Goal: Task Accomplishment & Management: Use online tool/utility

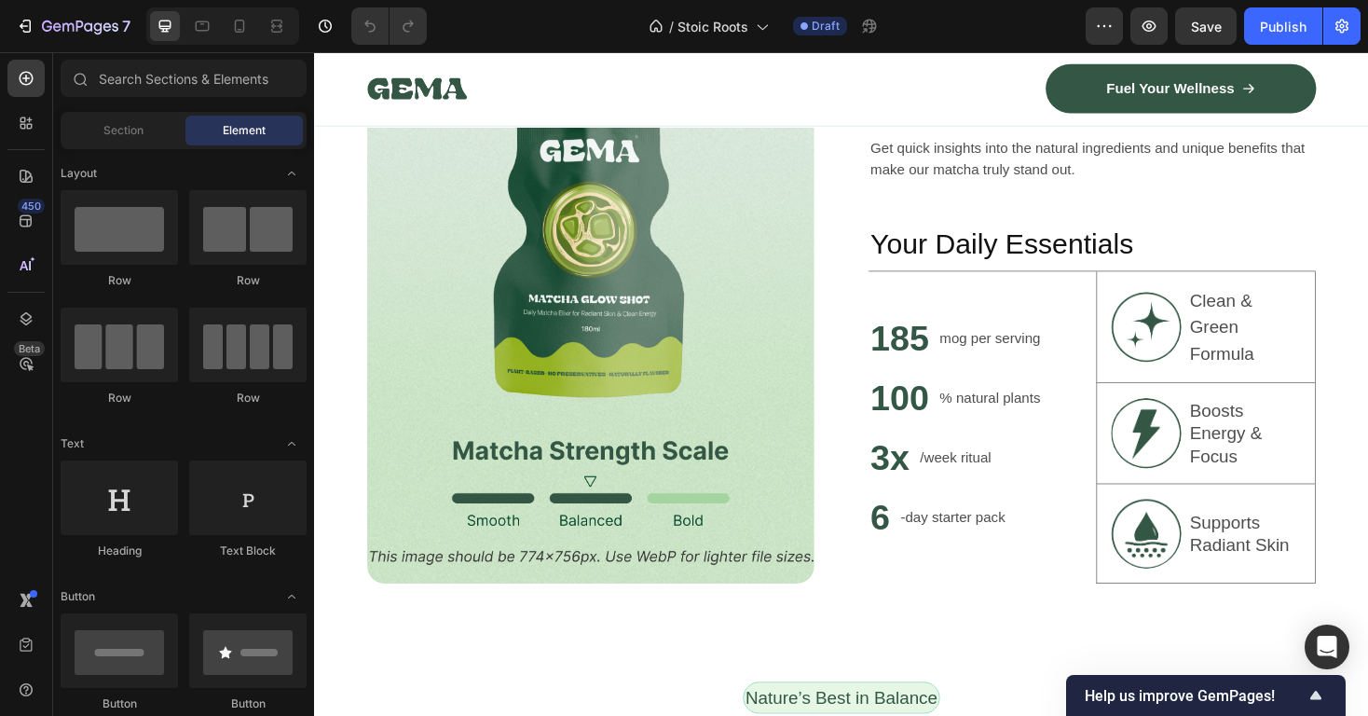
scroll to position [1876, 0]
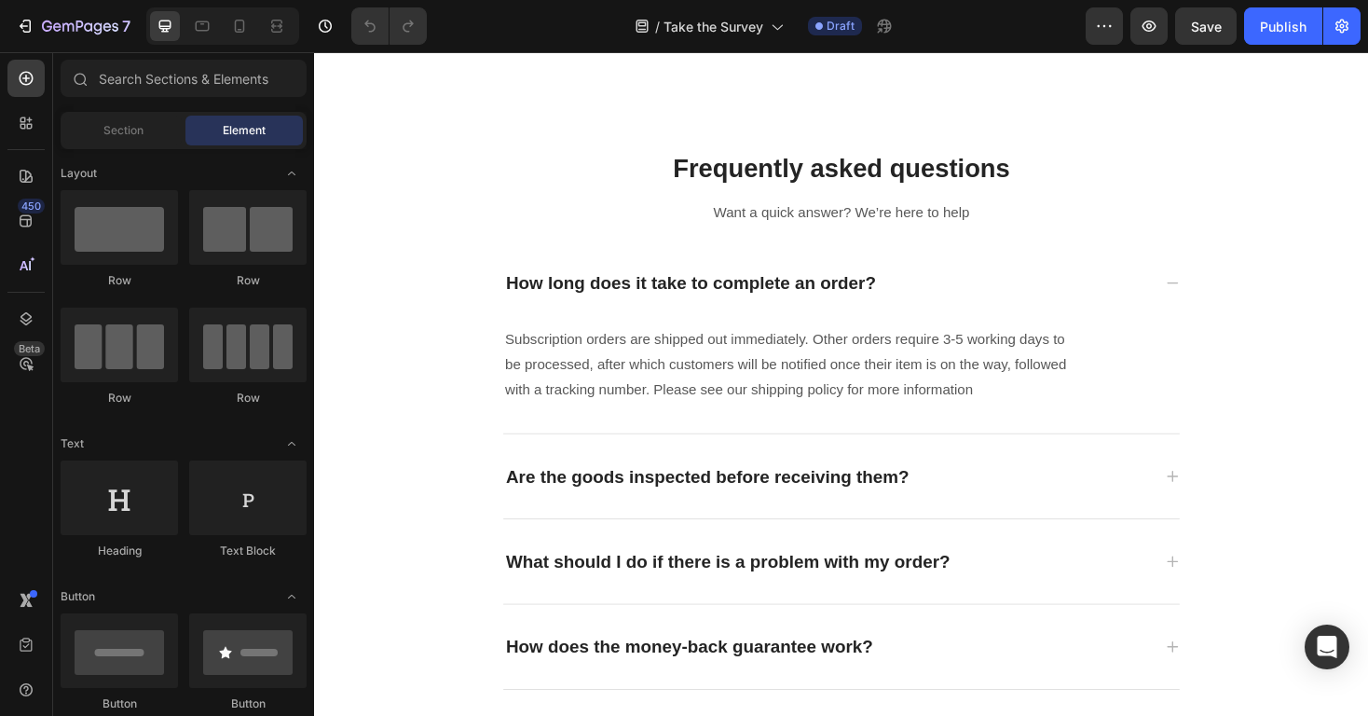
scroll to position [733, 0]
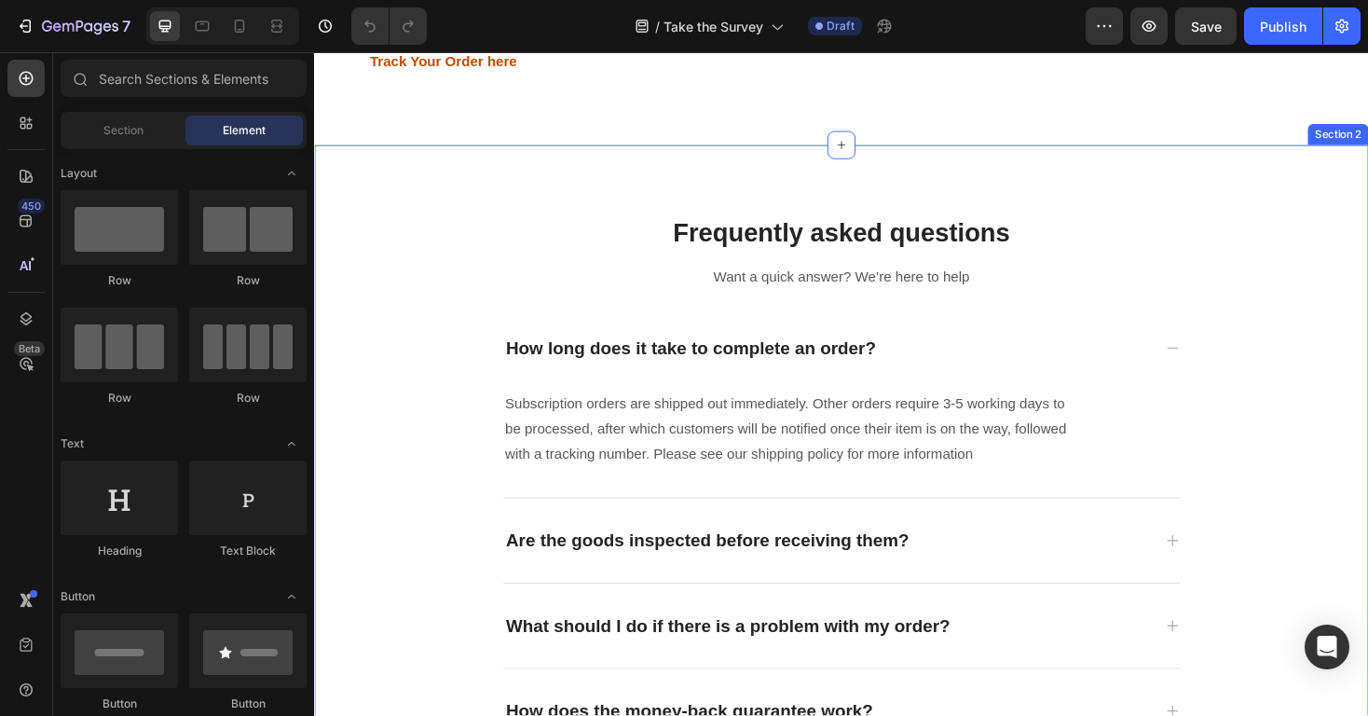
click at [1367, 210] on div "Frequently asked questions Heading Frequently asked questions Heading Want a qu…" at bounding box center [873, 511] width 1118 height 720
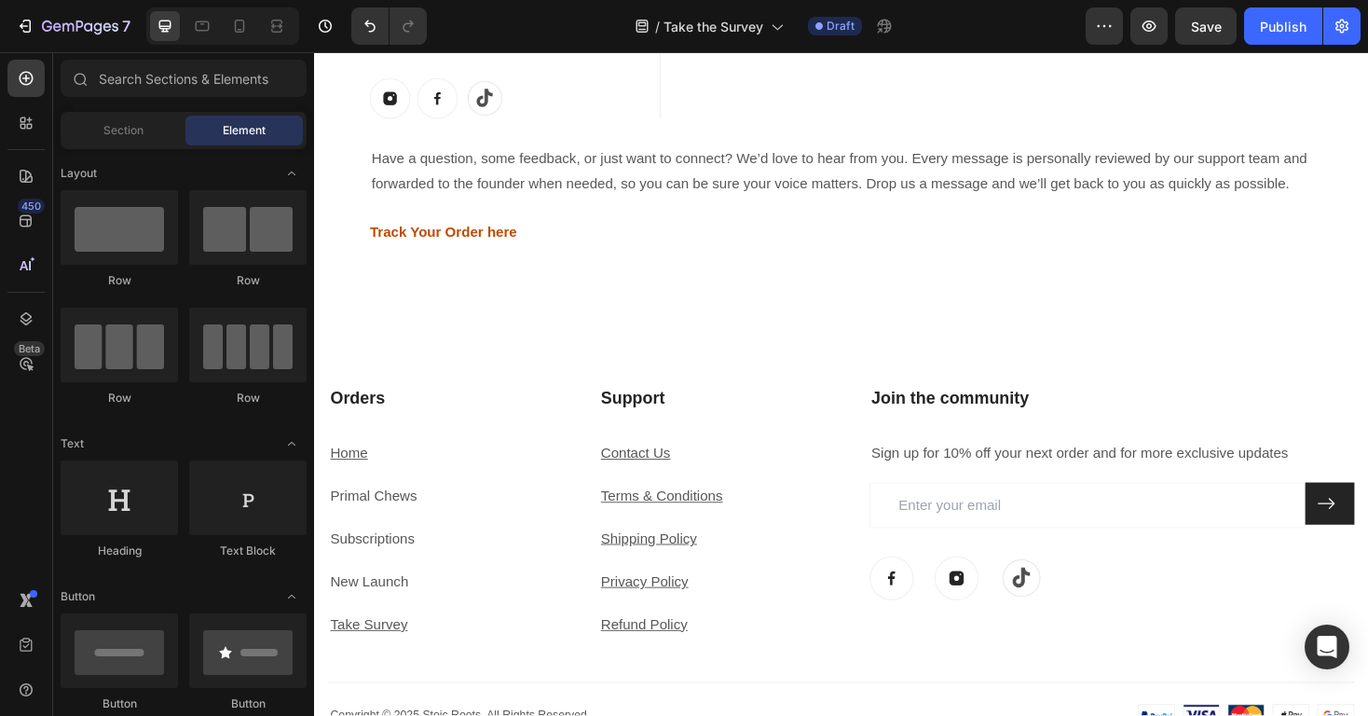
scroll to position [491, 0]
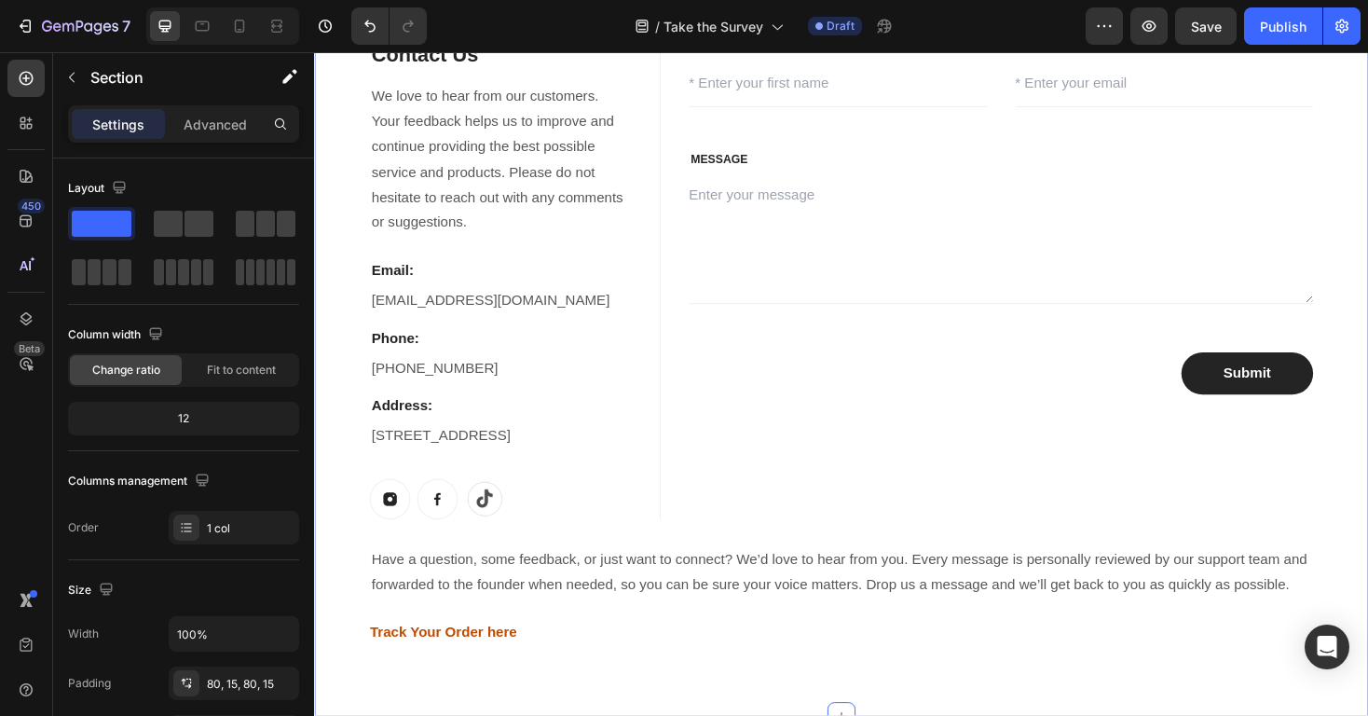
scroll to position [0, 0]
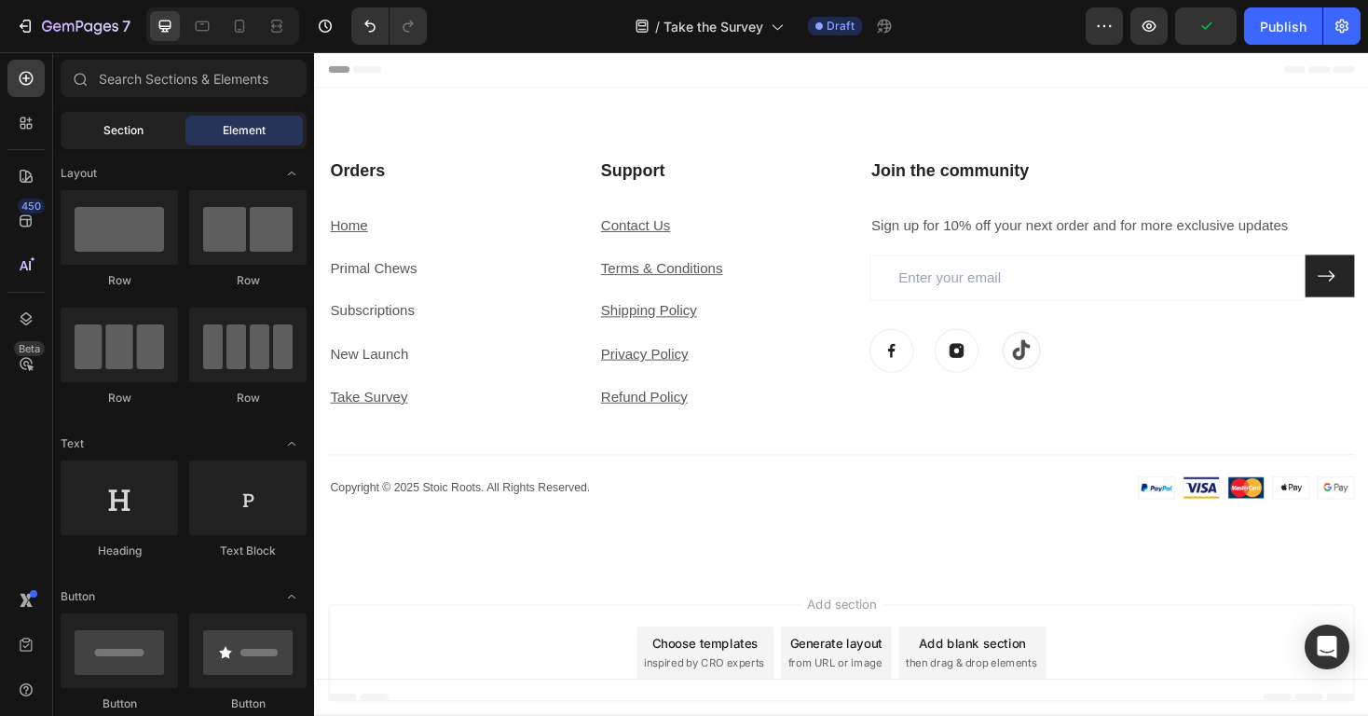
click at [141, 139] on div "Section" at bounding box center [122, 131] width 117 height 30
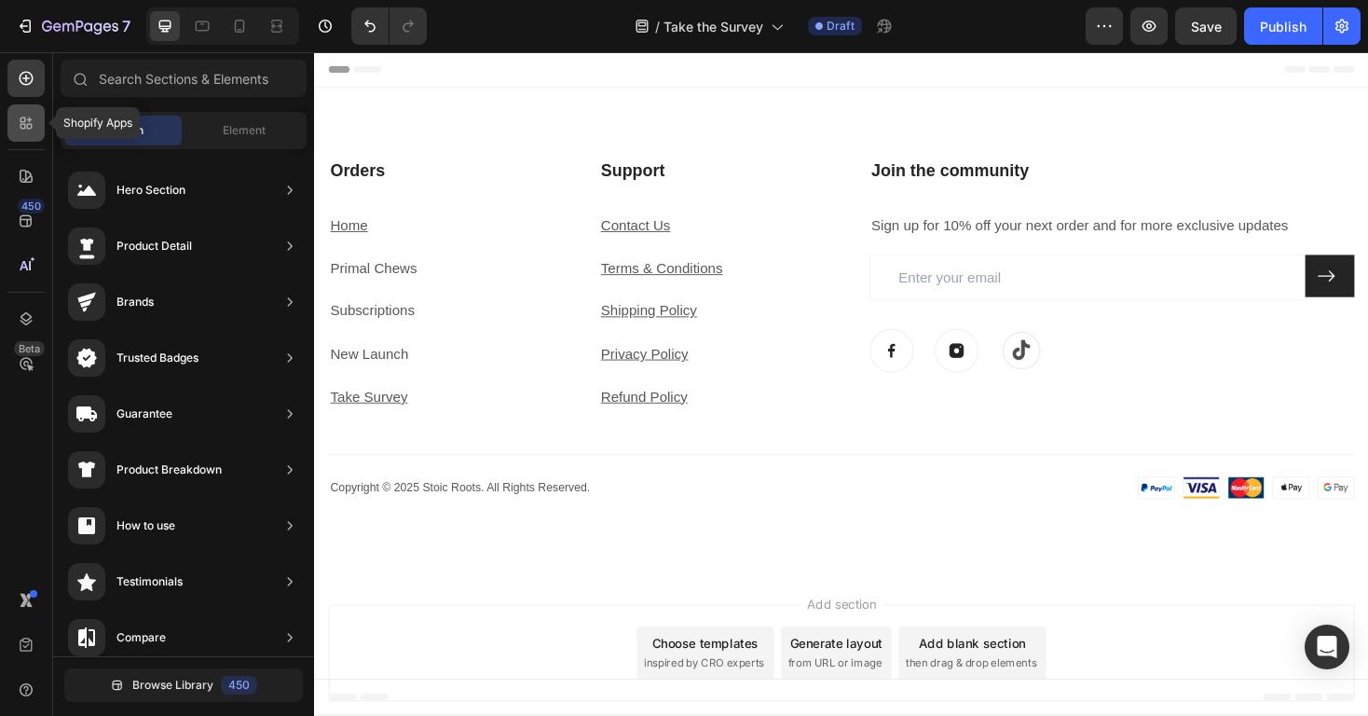
click at [27, 135] on div at bounding box center [25, 122] width 37 height 37
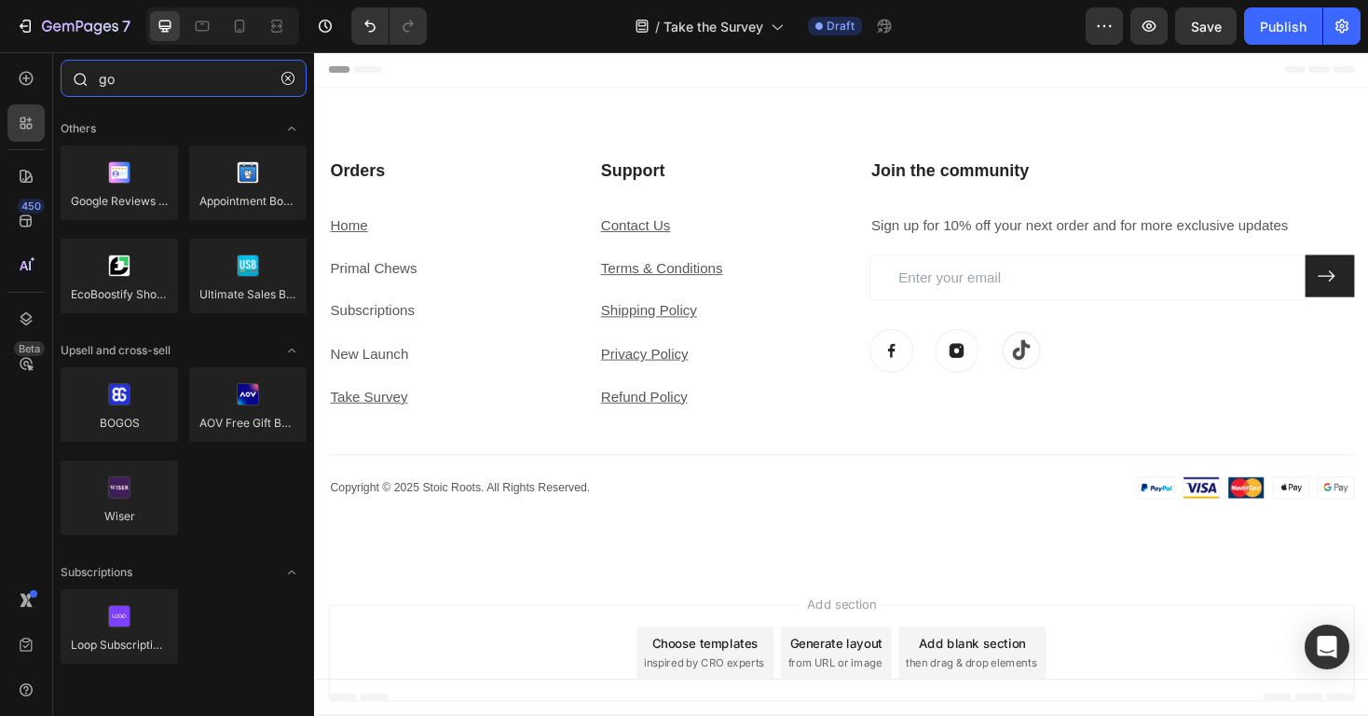
type input "g"
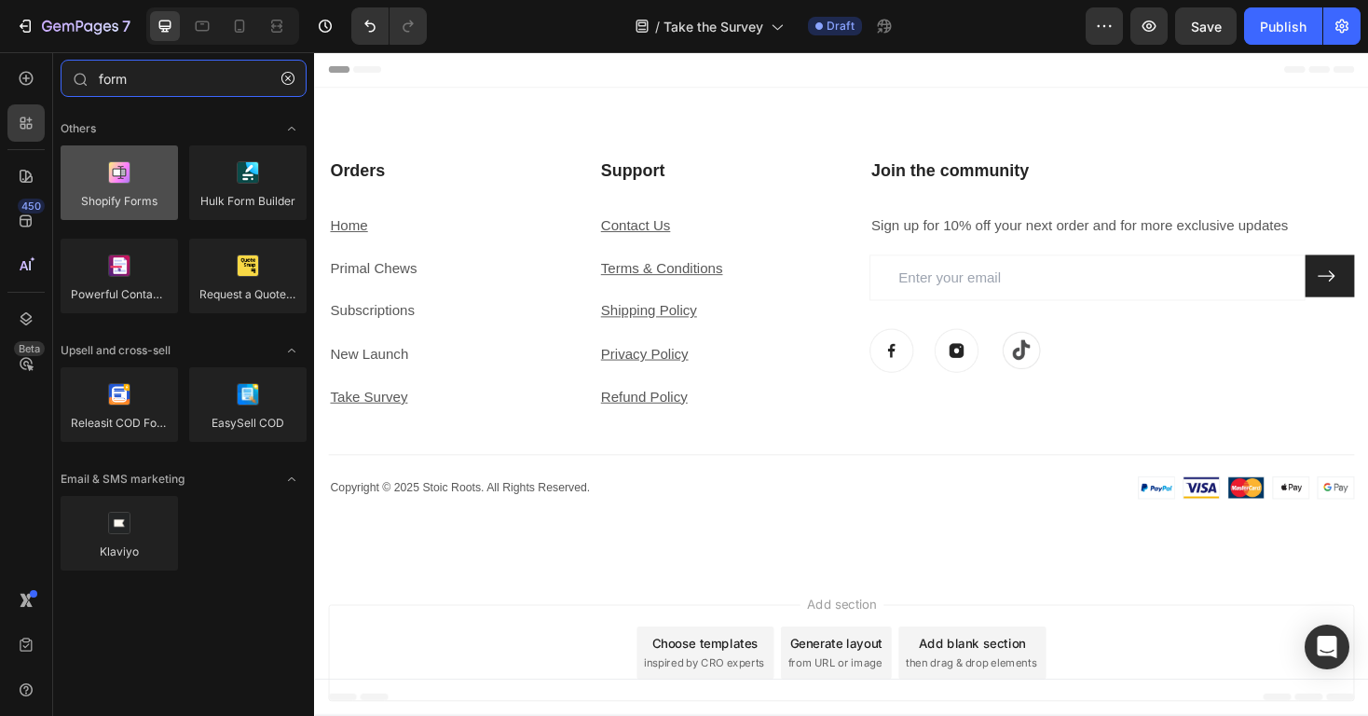
type input "form"
drag, startPoint x: 140, startPoint y: 184, endPoint x: 94, endPoint y: 199, distance: 48.0
click at [94, 199] on div at bounding box center [119, 182] width 117 height 75
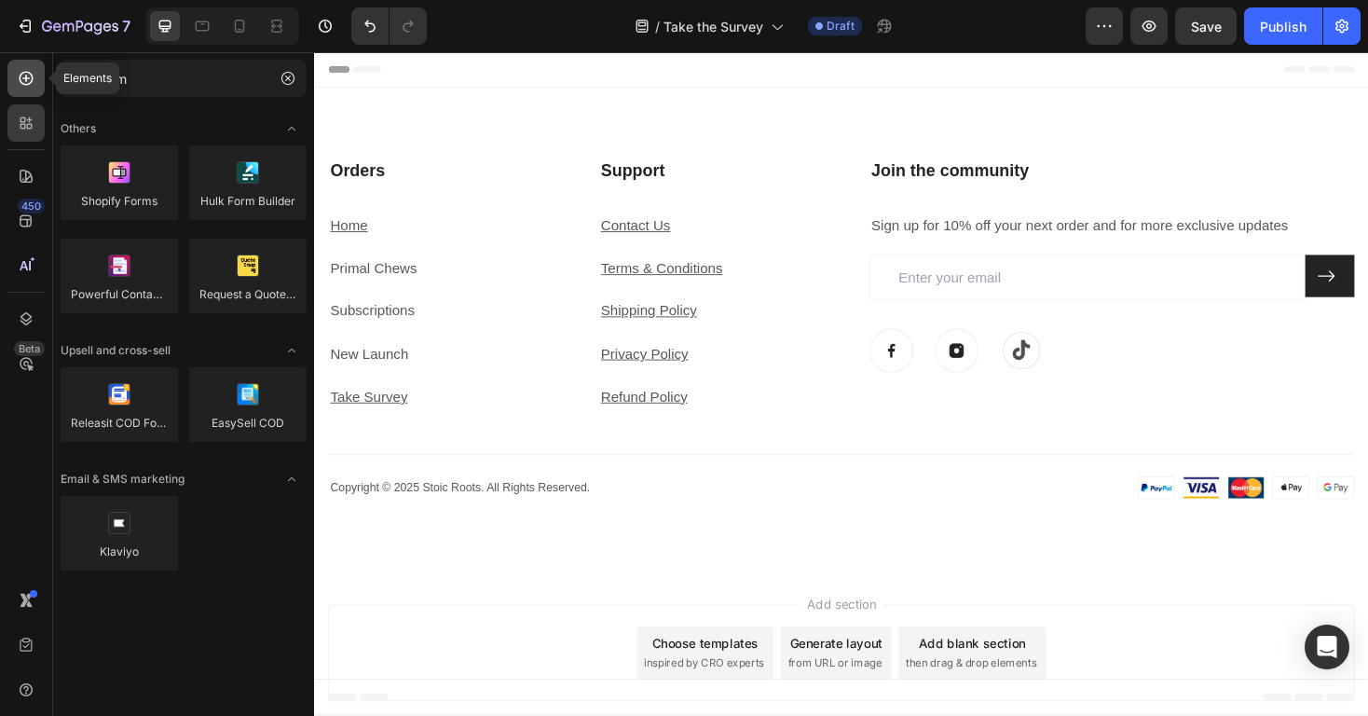
click at [29, 82] on icon at bounding box center [26, 78] width 19 height 19
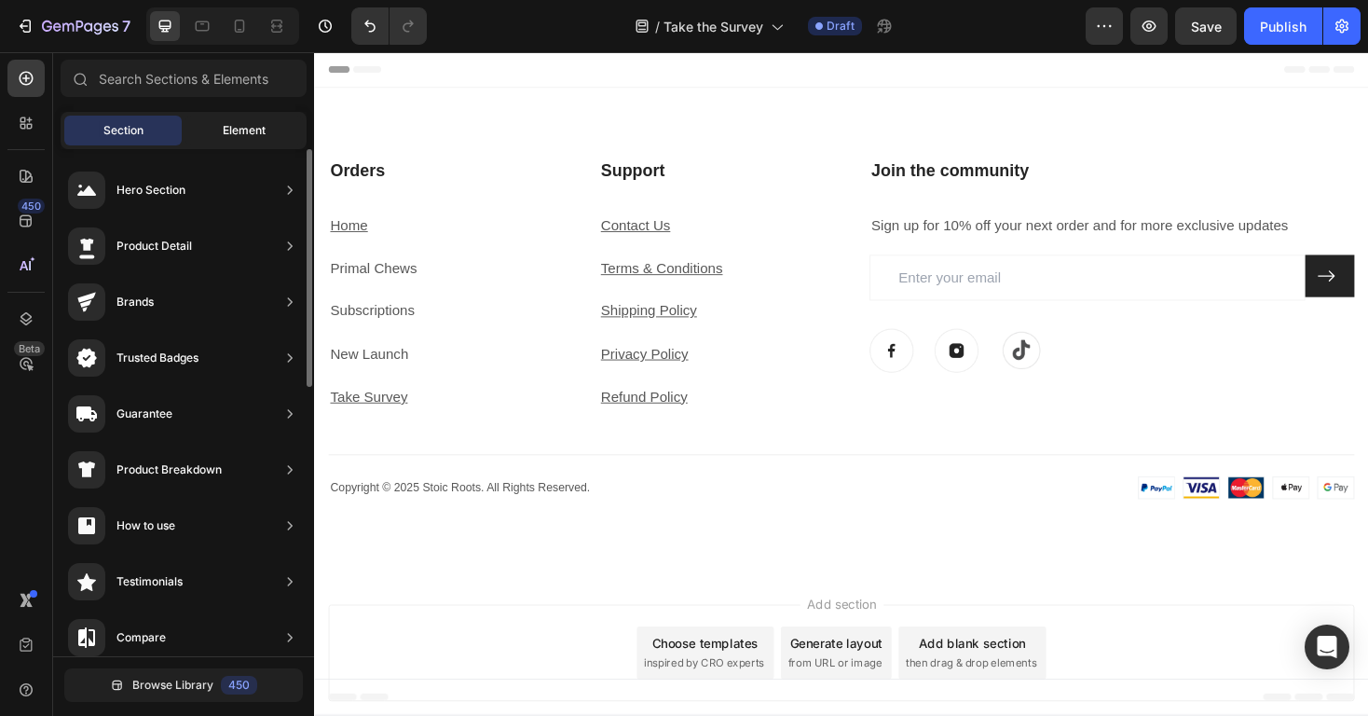
click at [240, 116] on div "Element" at bounding box center [243, 131] width 117 height 30
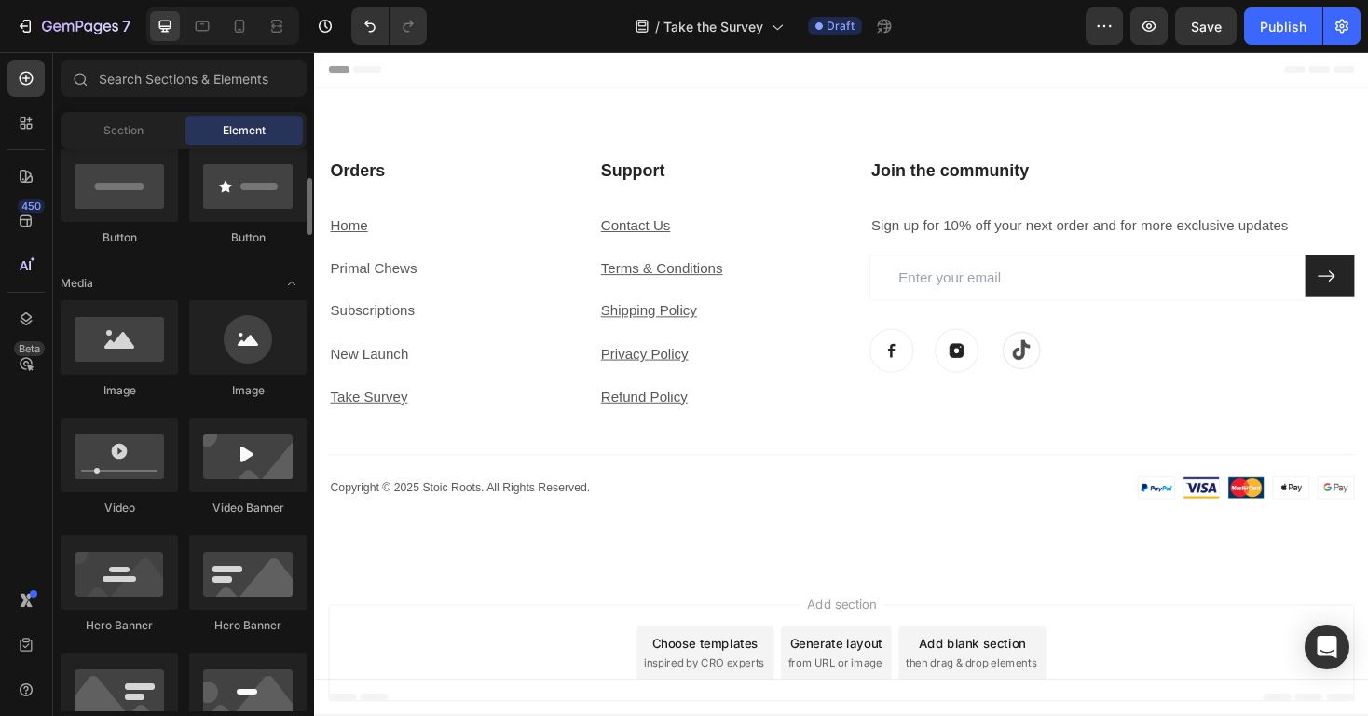
scroll to position [499, 0]
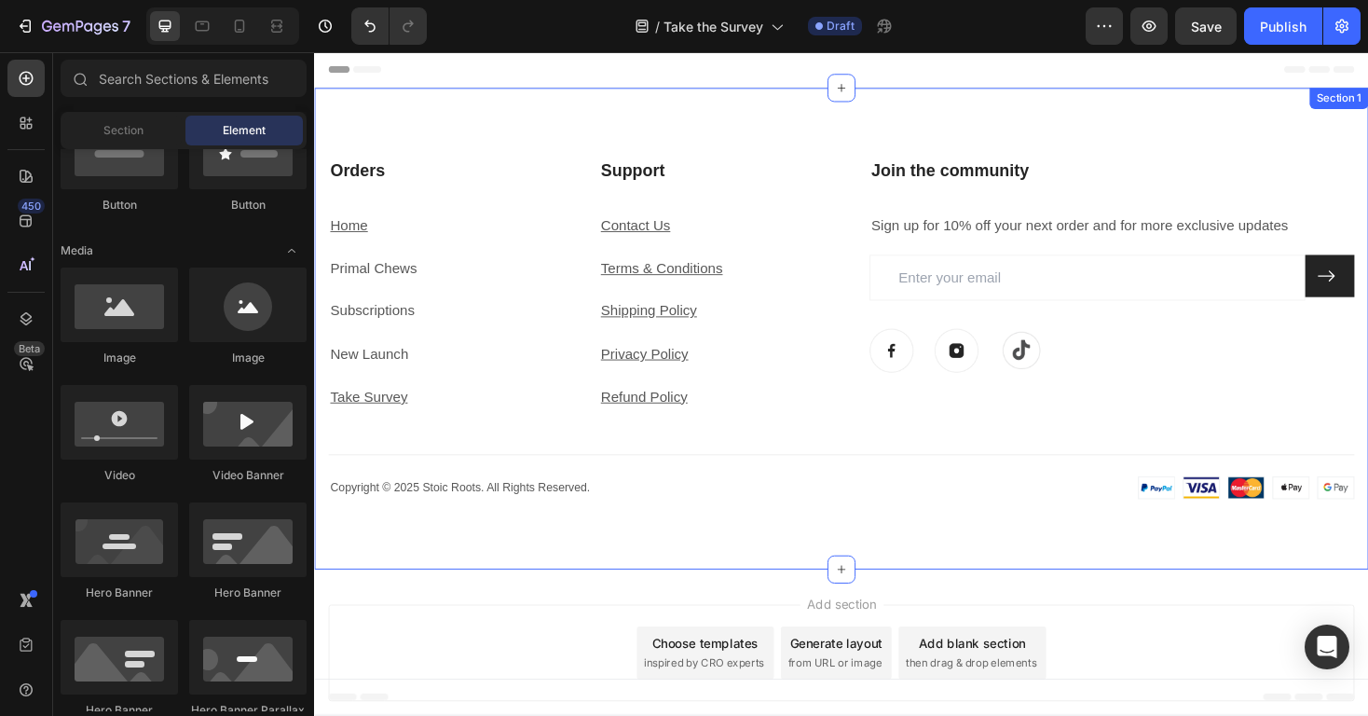
click at [825, 463] on div "Support Heading Contact Us Text block Terms & Conditions Text block Shipping Po…" at bounding box center [873, 346] width 1088 height 362
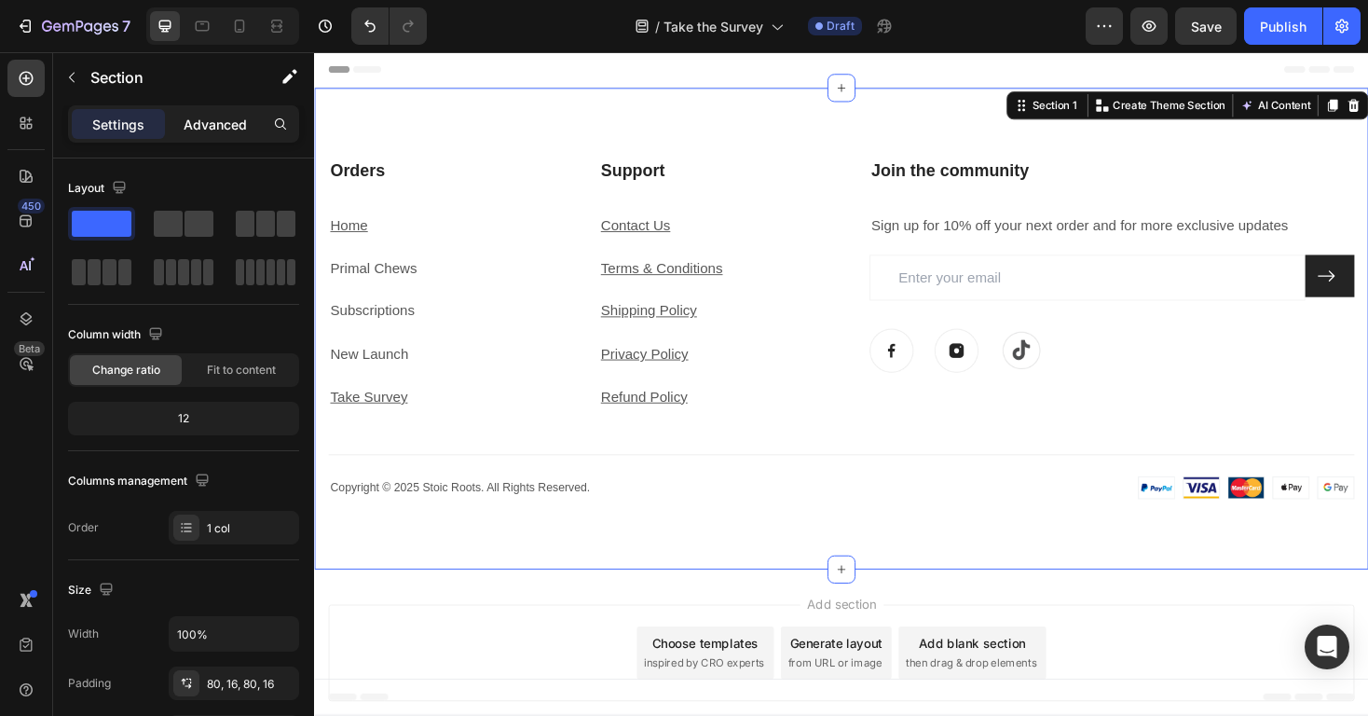
click at [244, 121] on p "Advanced" at bounding box center [215, 125] width 63 height 20
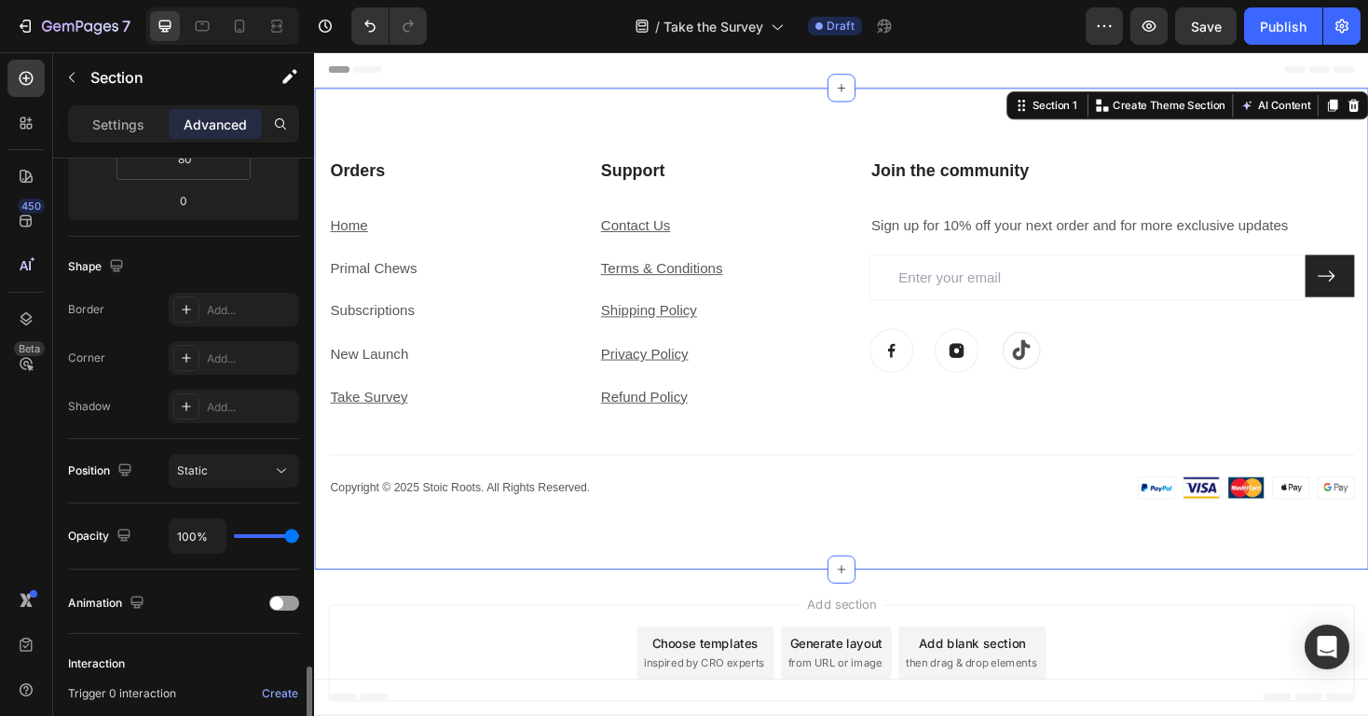
scroll to position [605, 0]
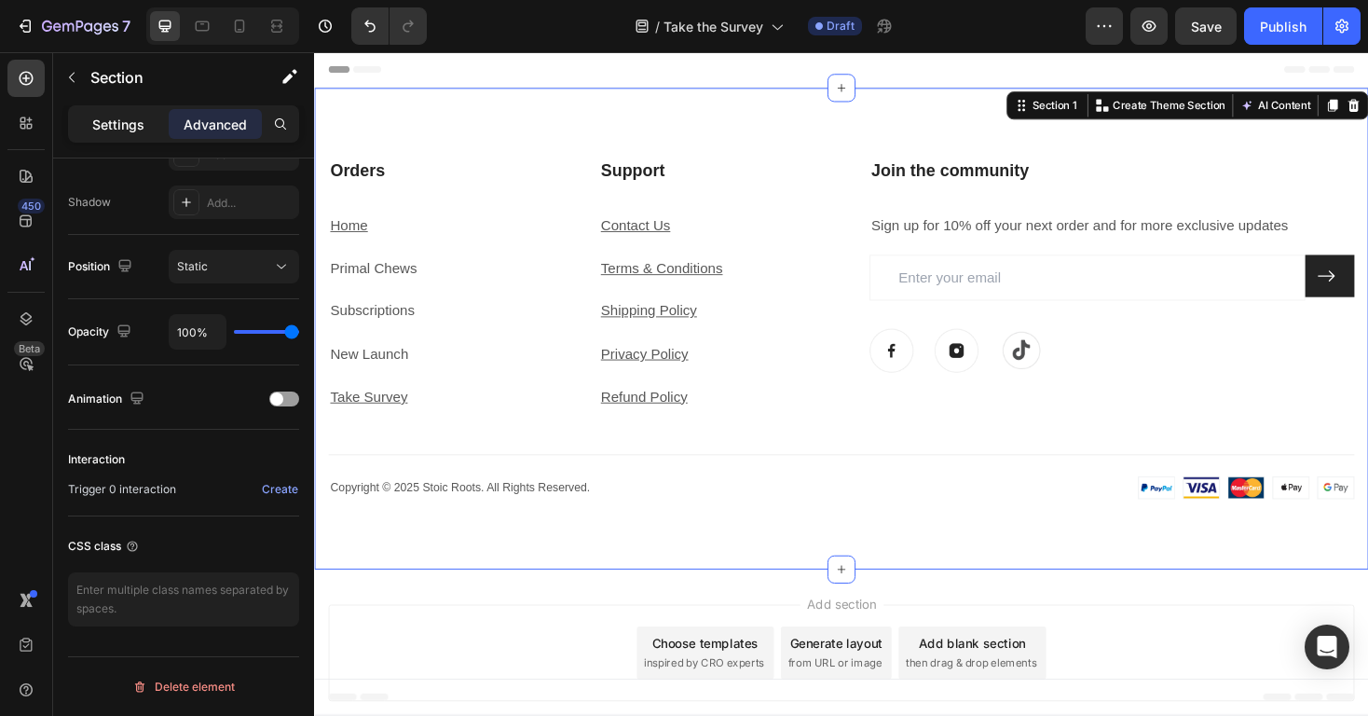
click at [107, 127] on p "Settings" at bounding box center [118, 125] width 52 height 20
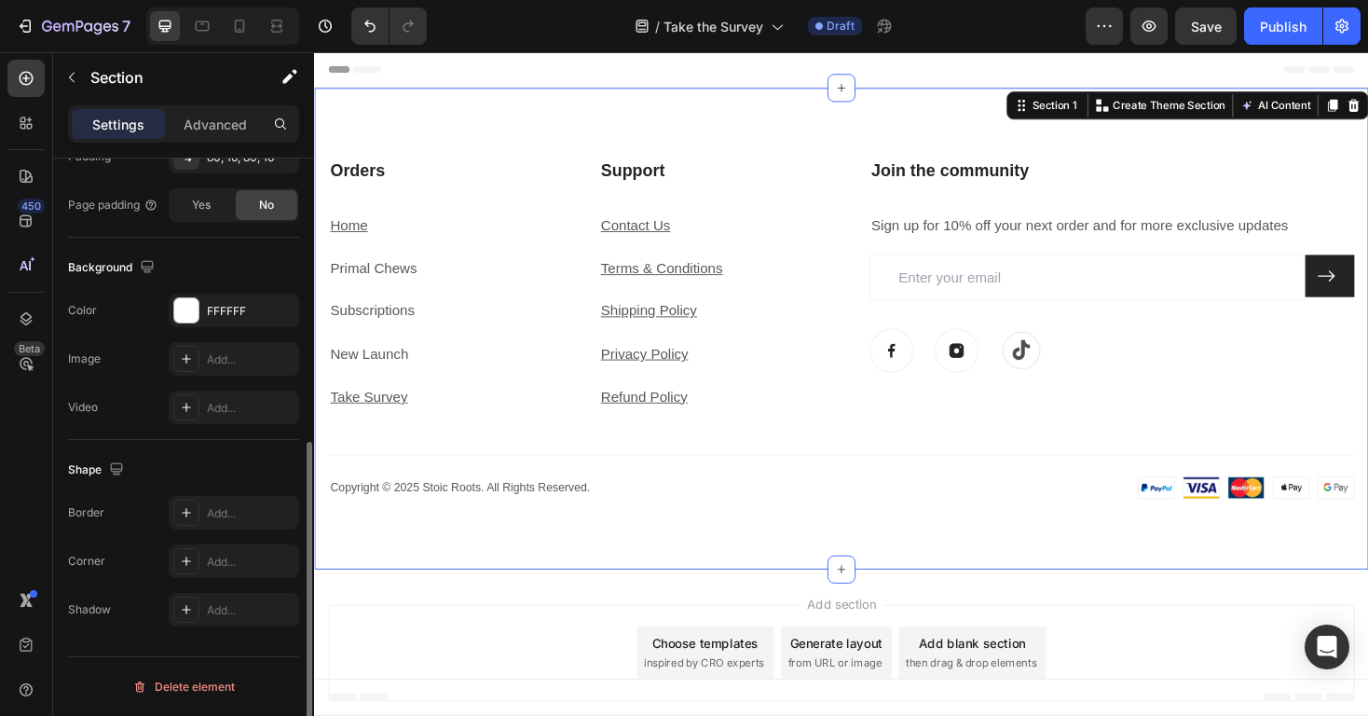
scroll to position [526, 0]
click at [1110, 17] on icon "button" at bounding box center [1104, 26] width 19 height 19
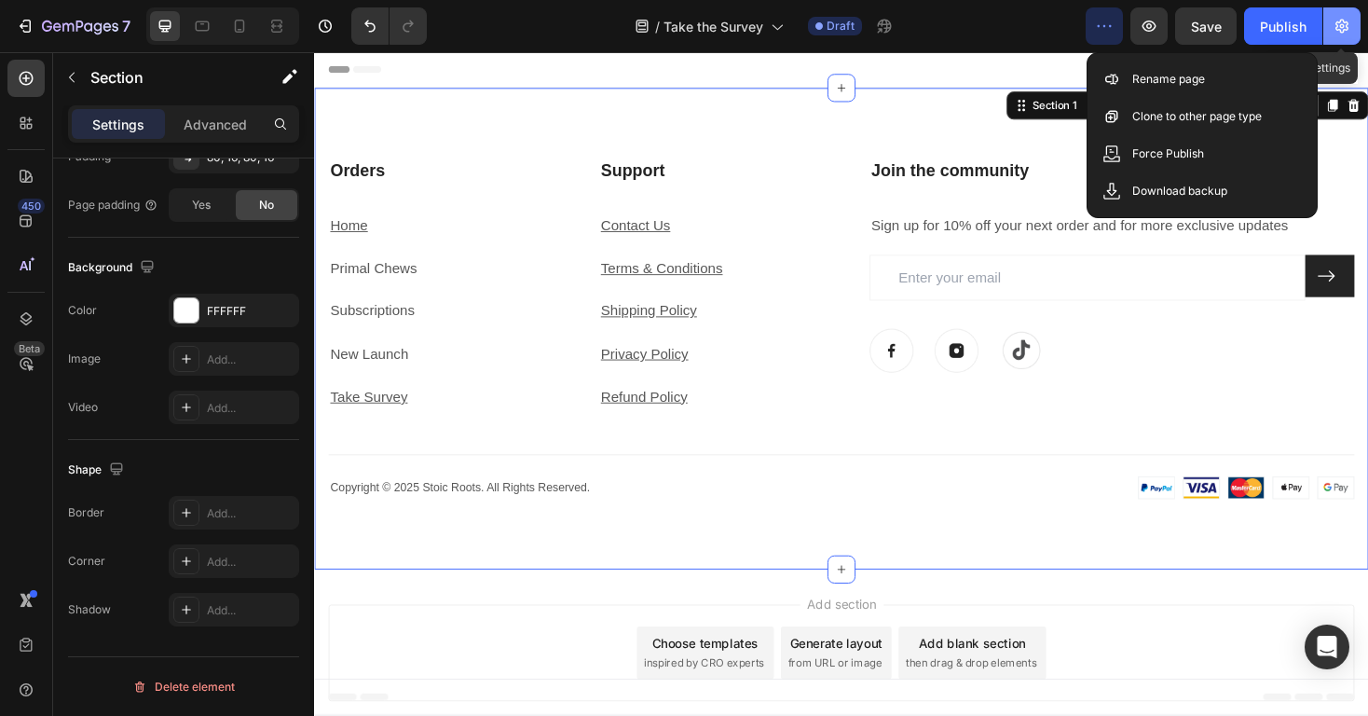
click at [1354, 19] on button "button" at bounding box center [1341, 25] width 37 height 37
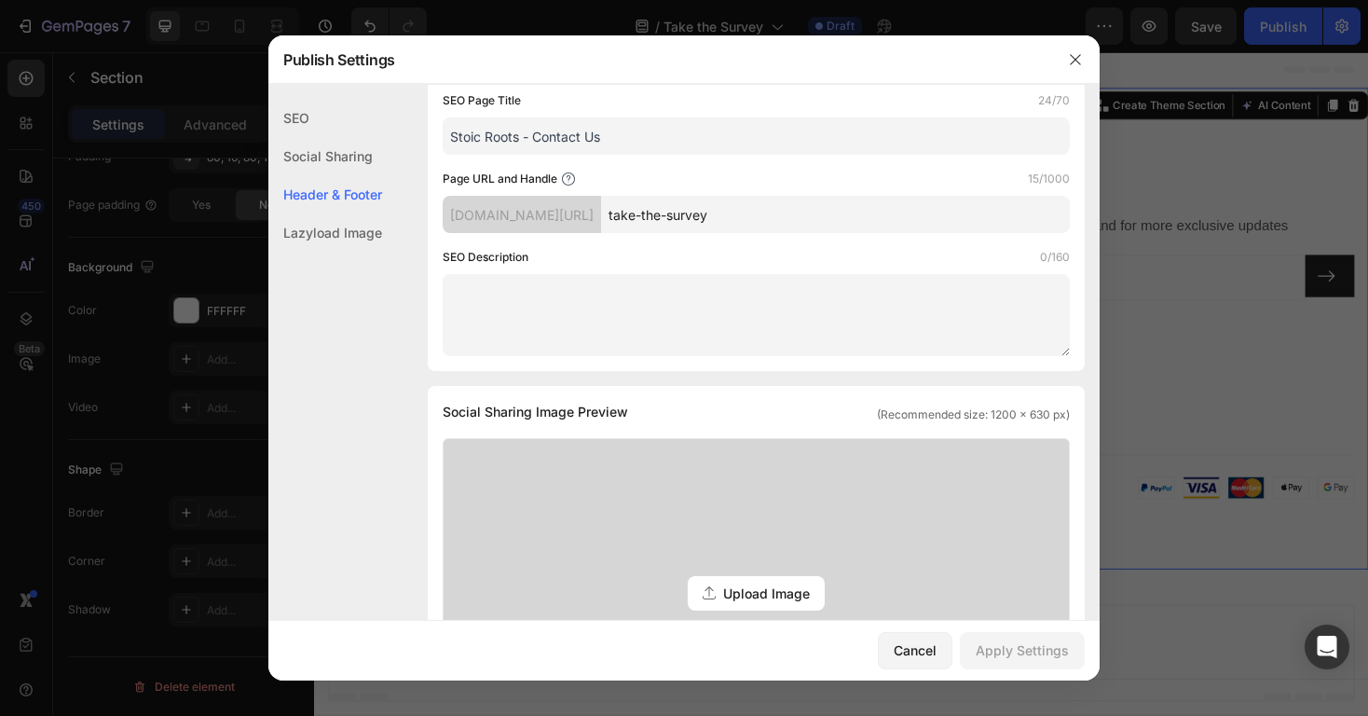
scroll to position [0, 0]
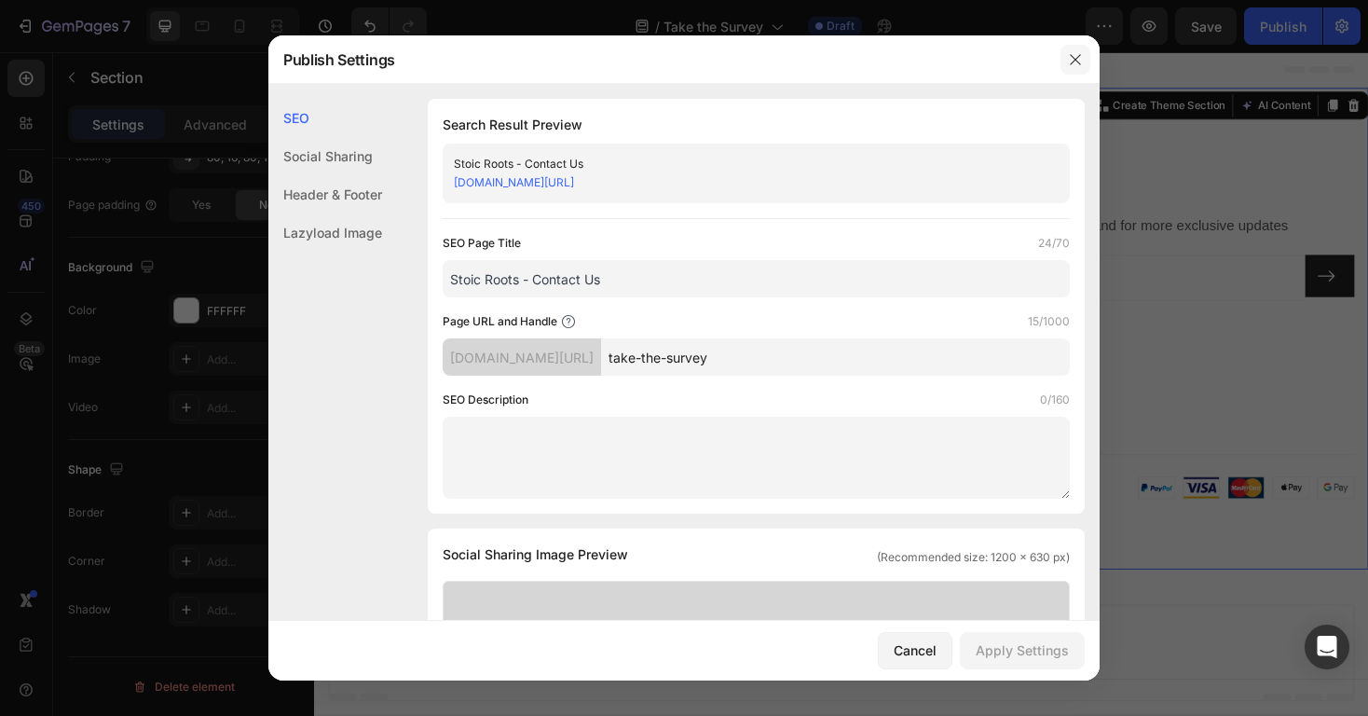
click at [1072, 67] on button "button" at bounding box center [1075, 60] width 30 height 30
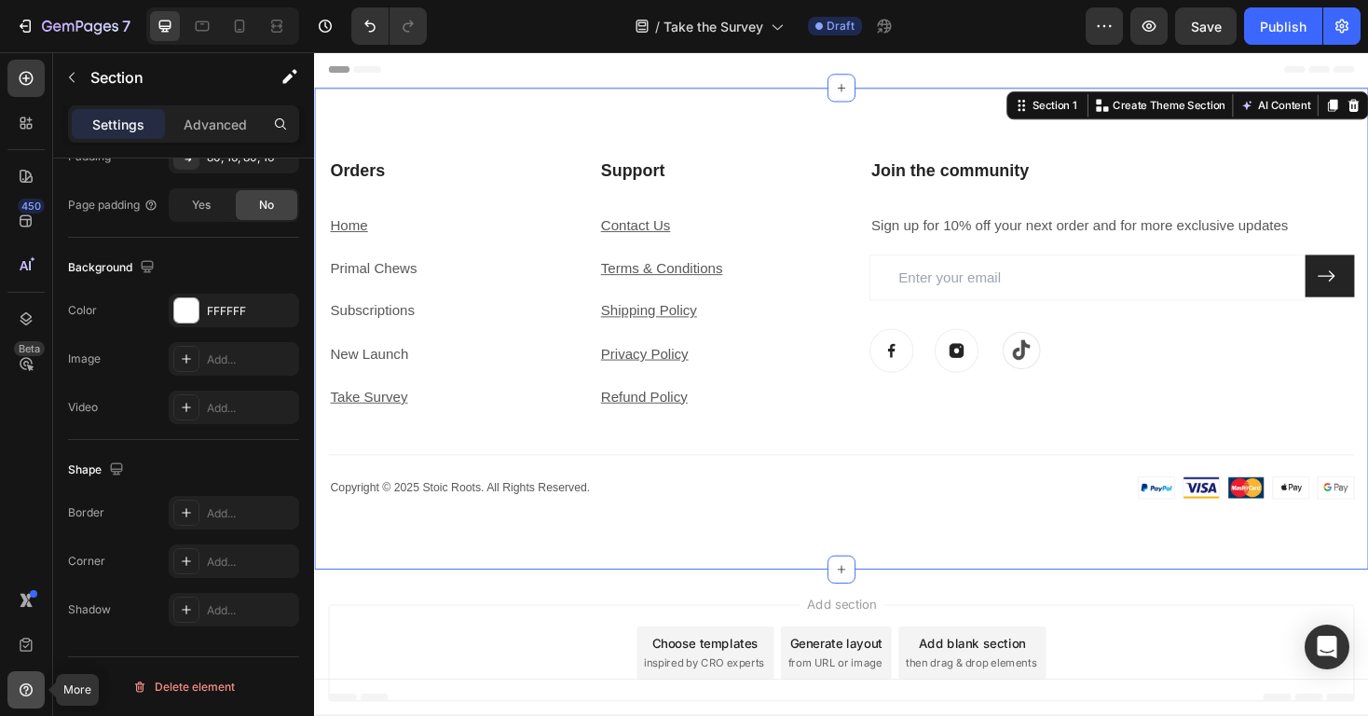
click at [20, 682] on icon at bounding box center [26, 689] width 19 height 19
click at [32, 530] on div "450 Beta" at bounding box center [25, 321] width 37 height 522
click at [23, 84] on icon at bounding box center [27, 79] width 14 height 14
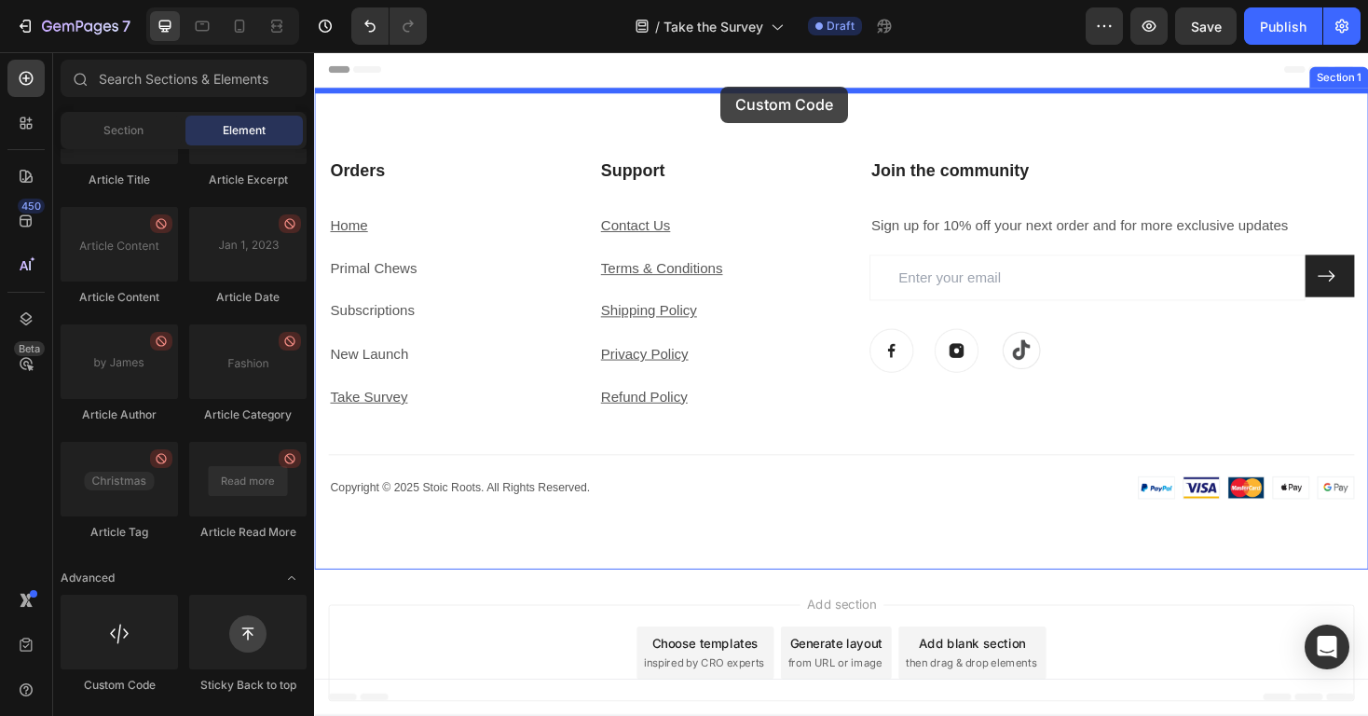
drag, startPoint x: 416, startPoint y: 690, endPoint x: 745, endPoint y: 89, distance: 685.6
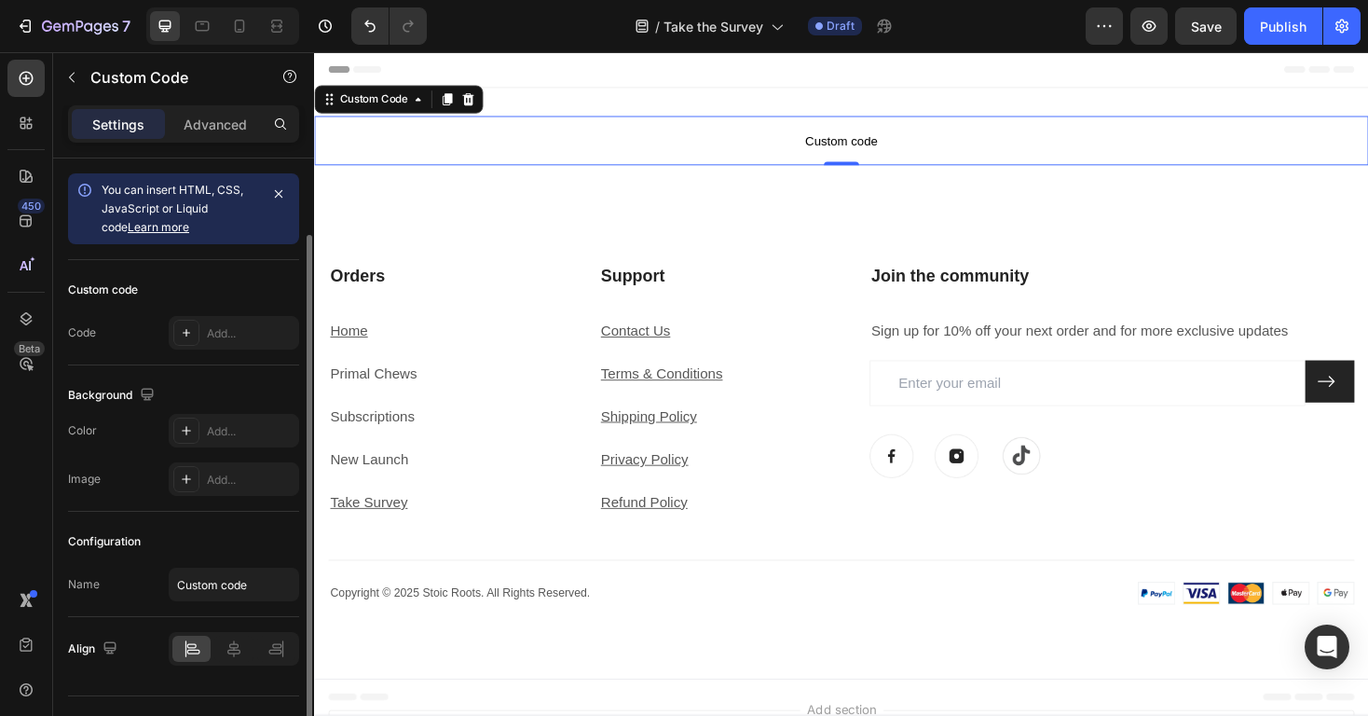
scroll to position [39, 0]
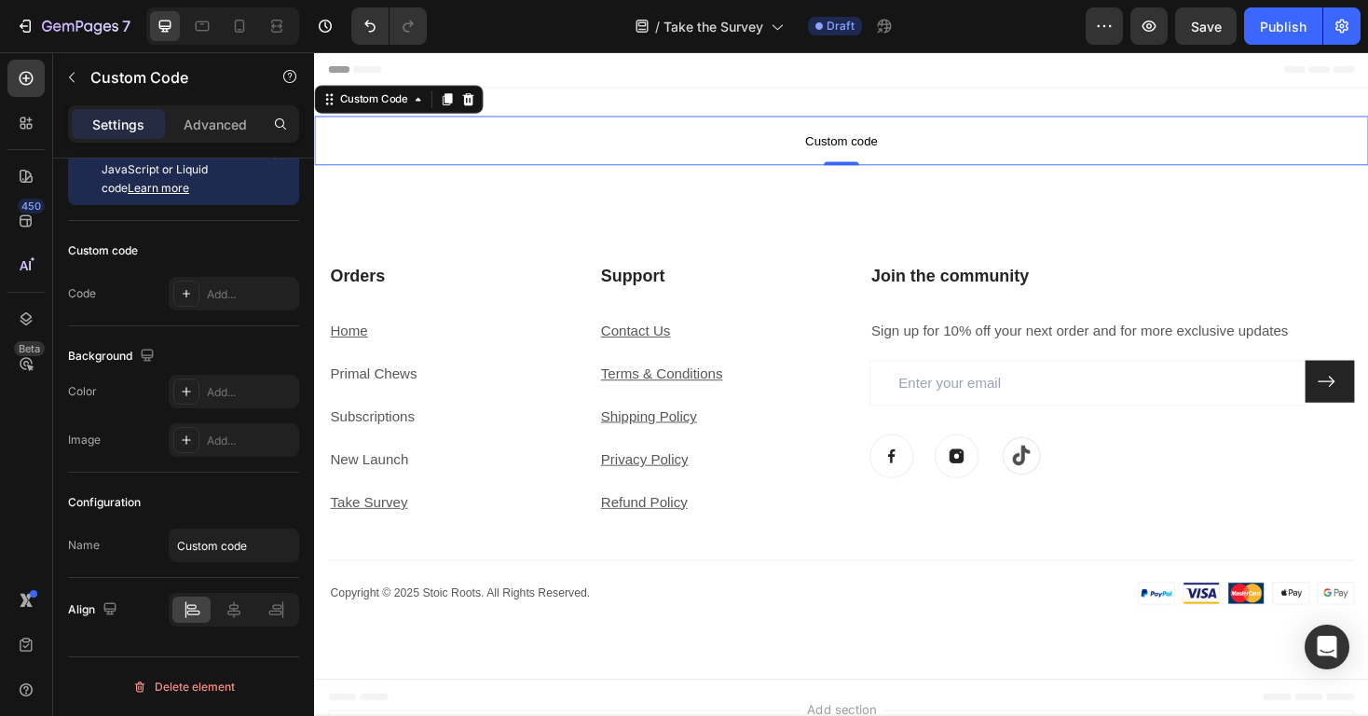
click at [682, 152] on span "Custom code" at bounding box center [873, 146] width 1118 height 22
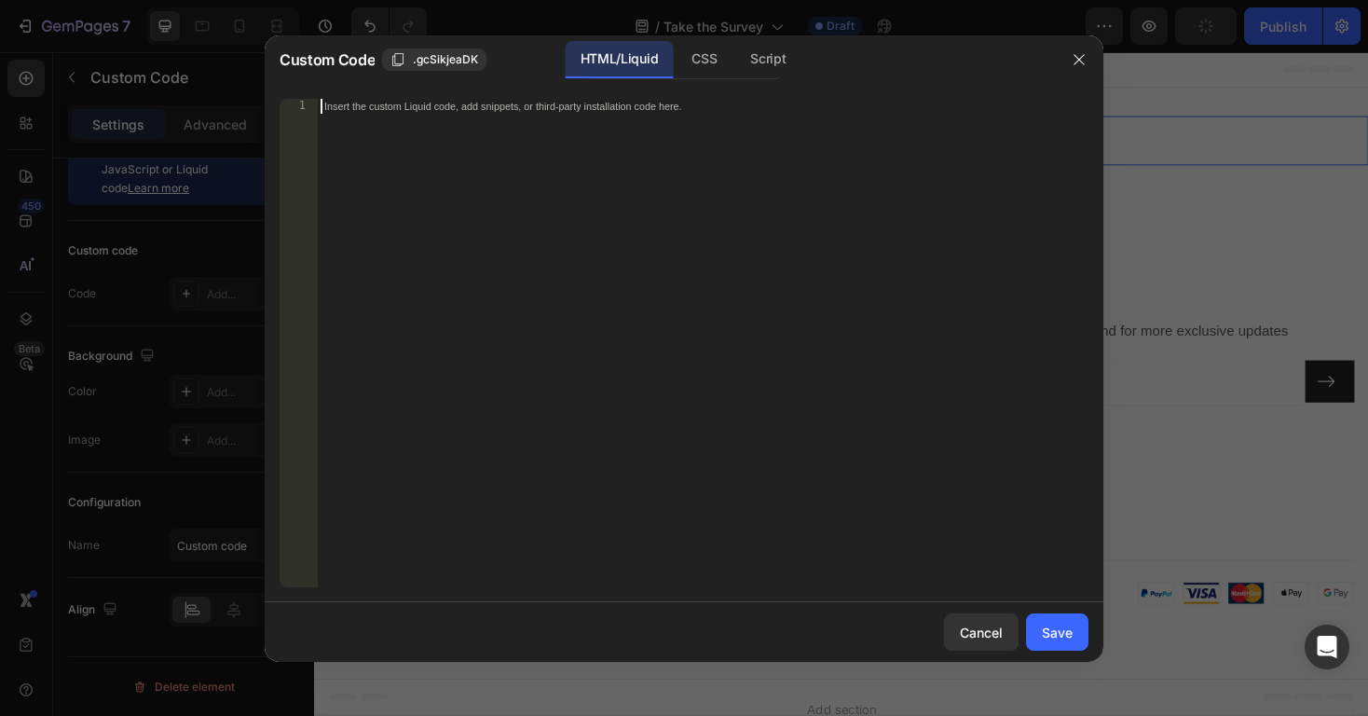
click at [693, 123] on div "Insert the custom Liquid code, add snippets, or third-party installation code h…" at bounding box center [703, 358] width 772 height 518
paste textarea "<iframe src="https://docs.google.com/forms/d/e/1FAIpQLScjJ-RYZPKcjTSi9P5BecgEnu…"
type textarea "<iframe src="https://docs.google.com/forms/d/e/1FAIpQLScjJ-RYZPKcjTSi9P5BecgEnu…"
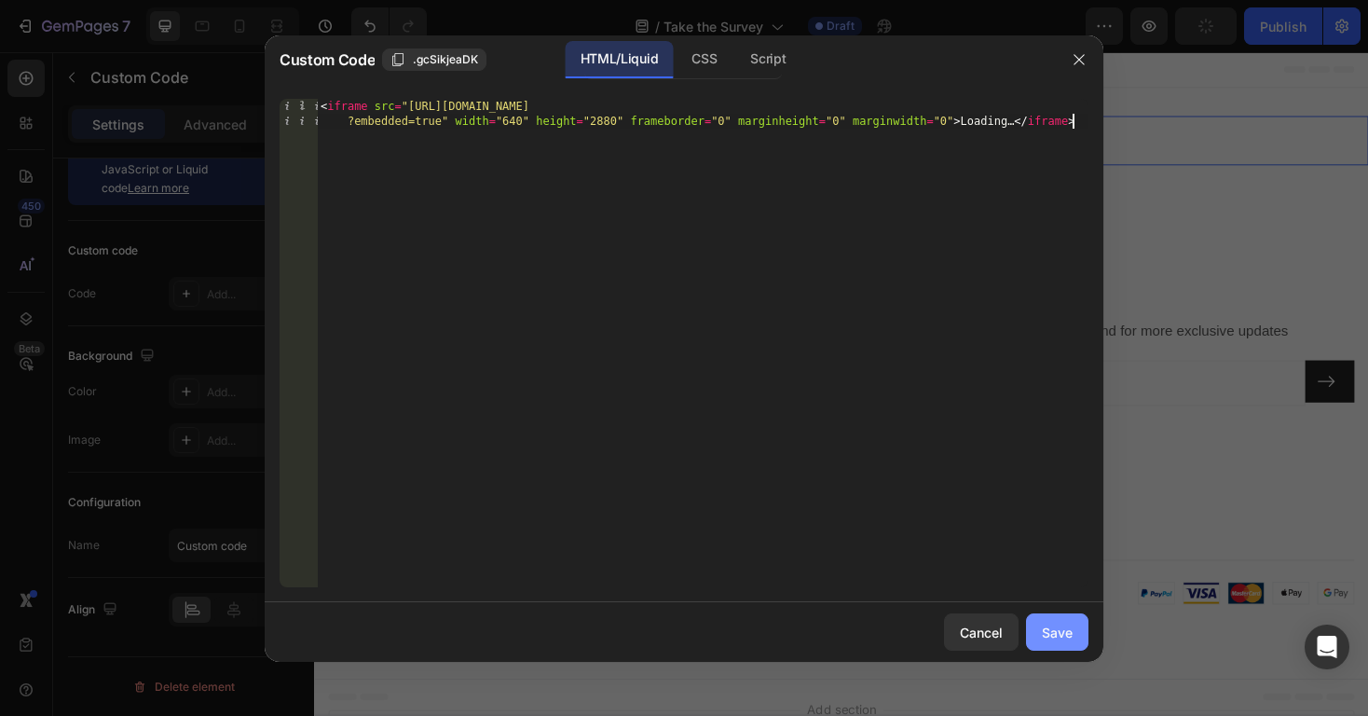
click at [1061, 631] on div "Save" at bounding box center [1057, 632] width 31 height 20
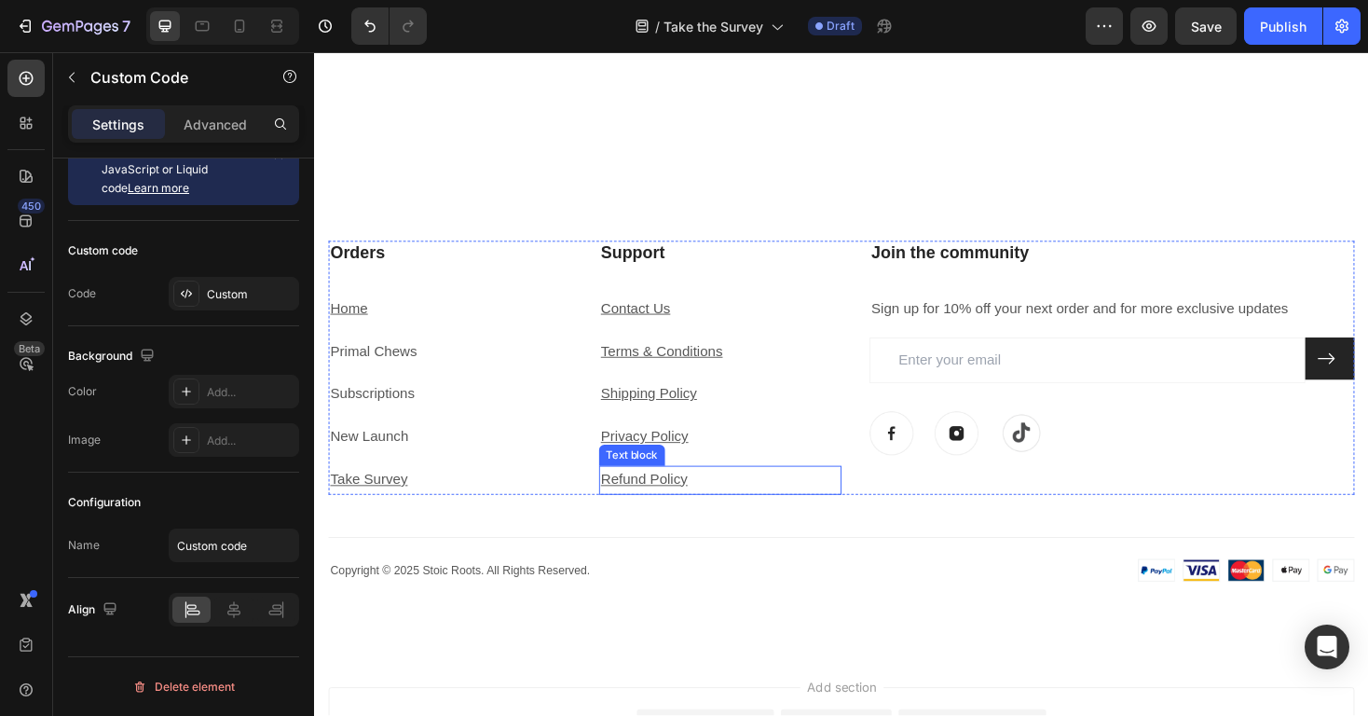
scroll to position [2641, 0]
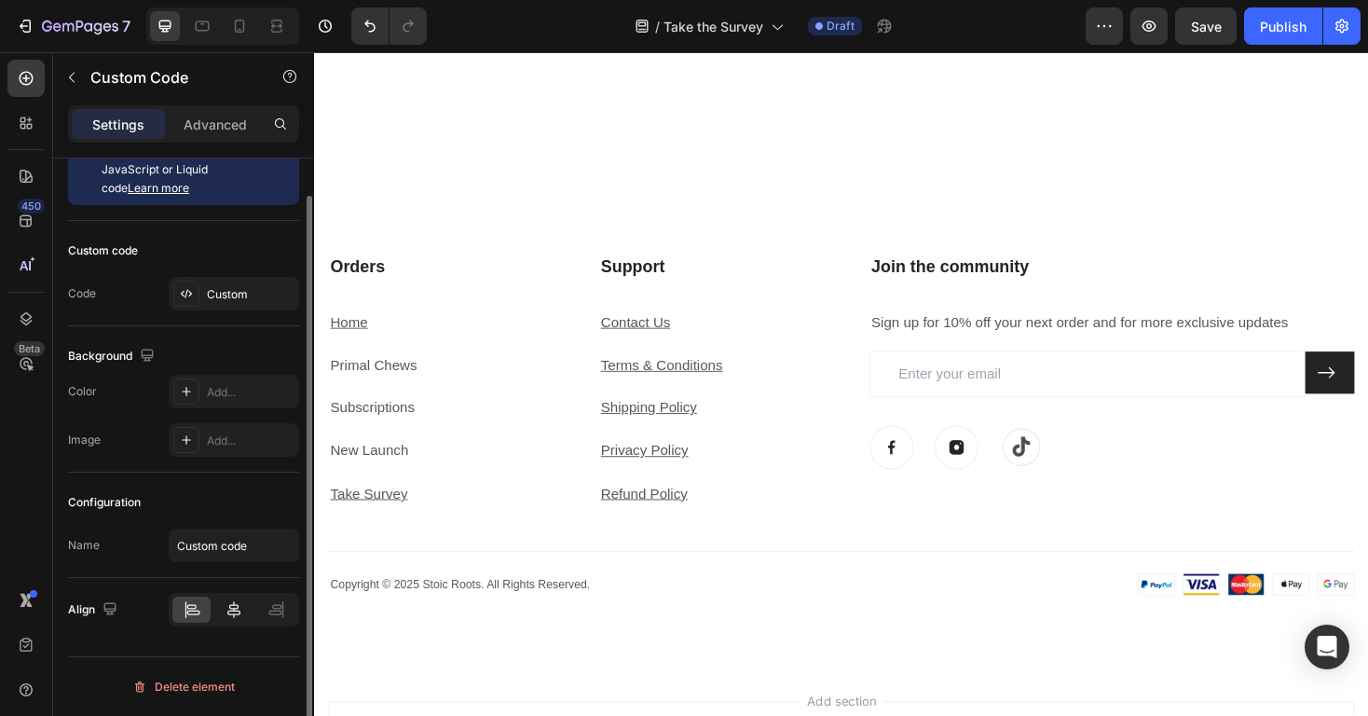
click at [236, 613] on icon at bounding box center [234, 609] width 19 height 19
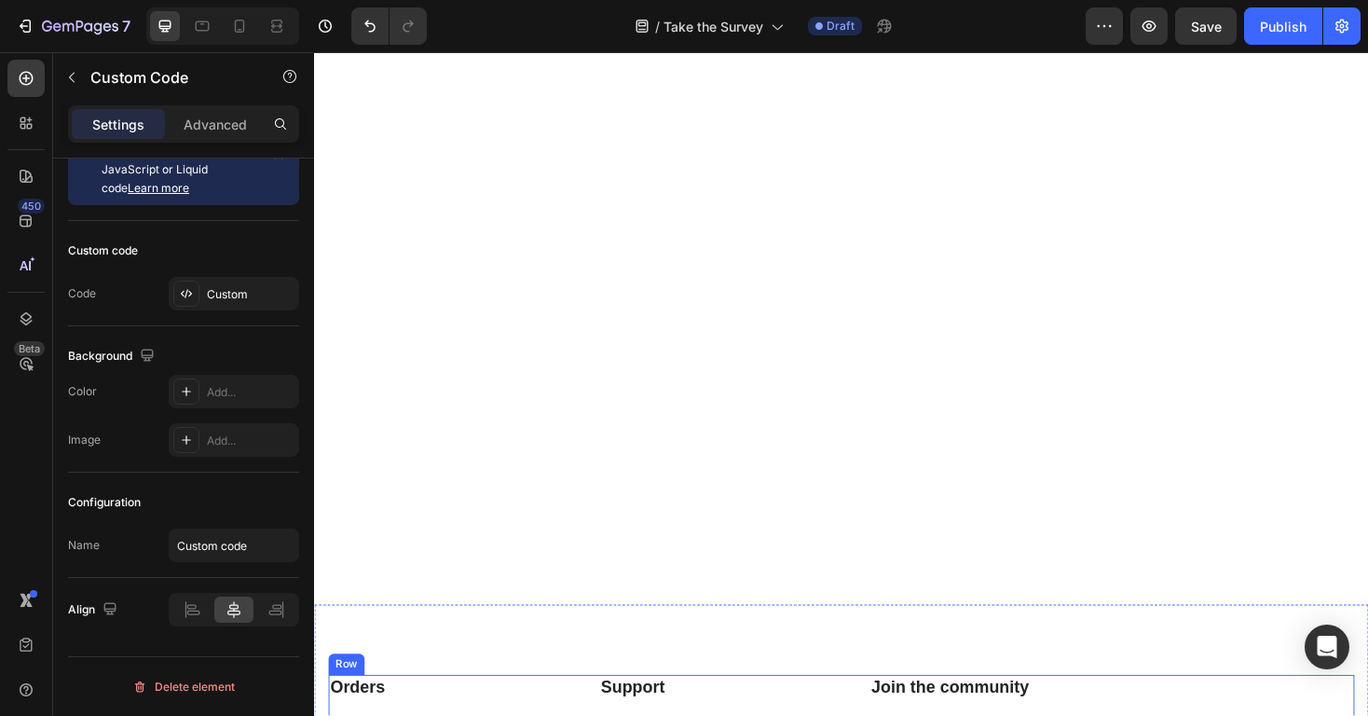
scroll to position [2182, 0]
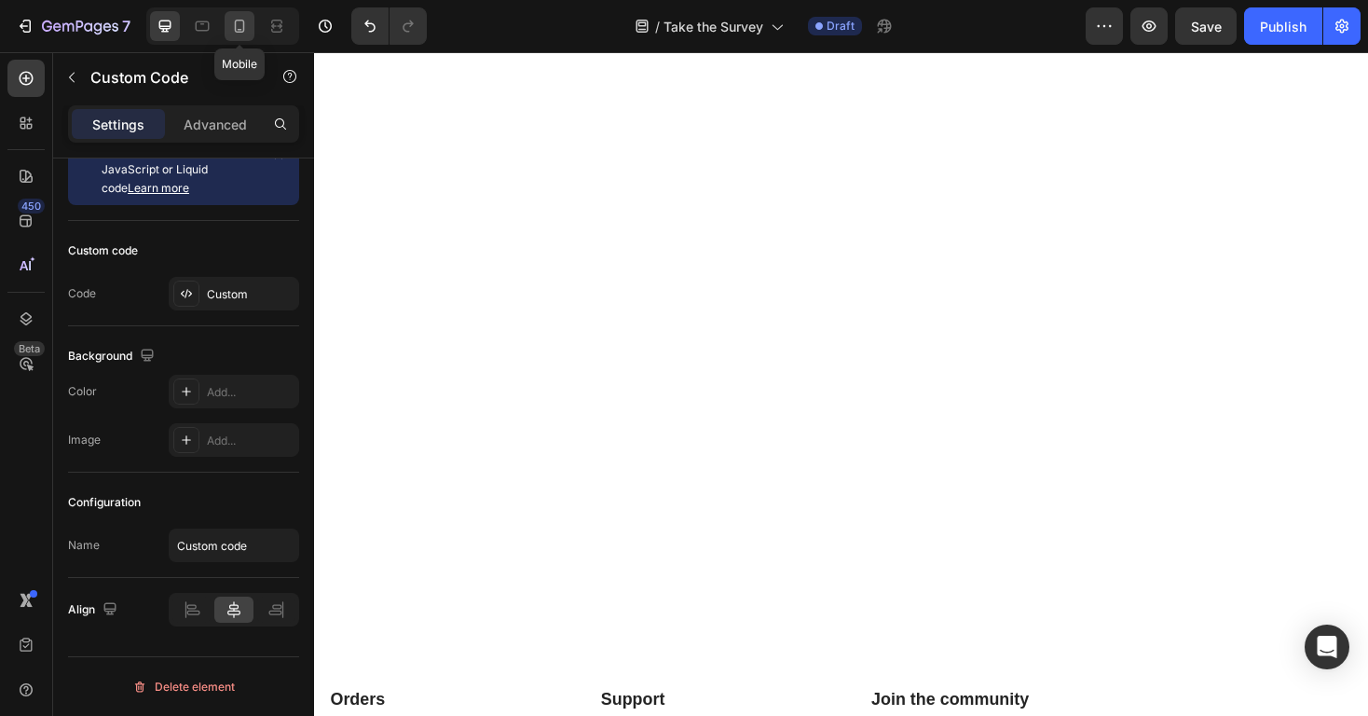
click at [236, 30] on icon at bounding box center [240, 26] width 10 height 13
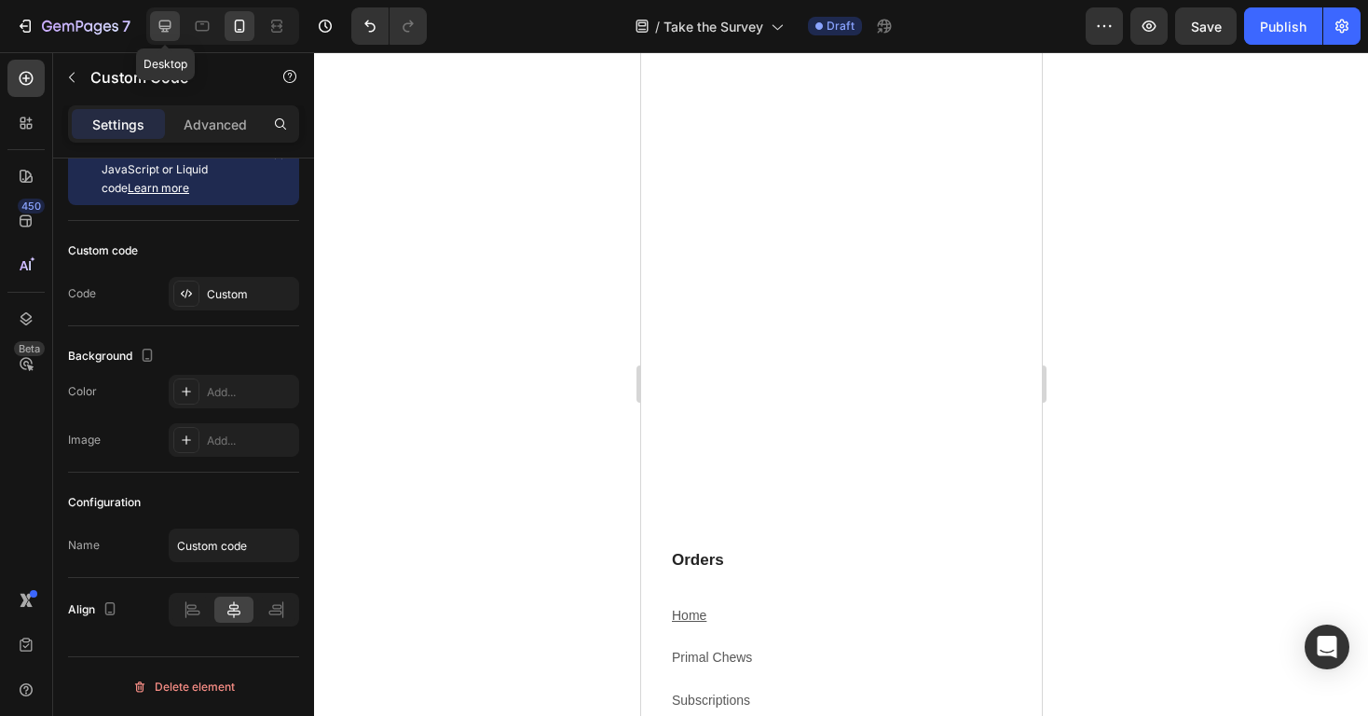
click at [168, 32] on icon at bounding box center [165, 26] width 19 height 19
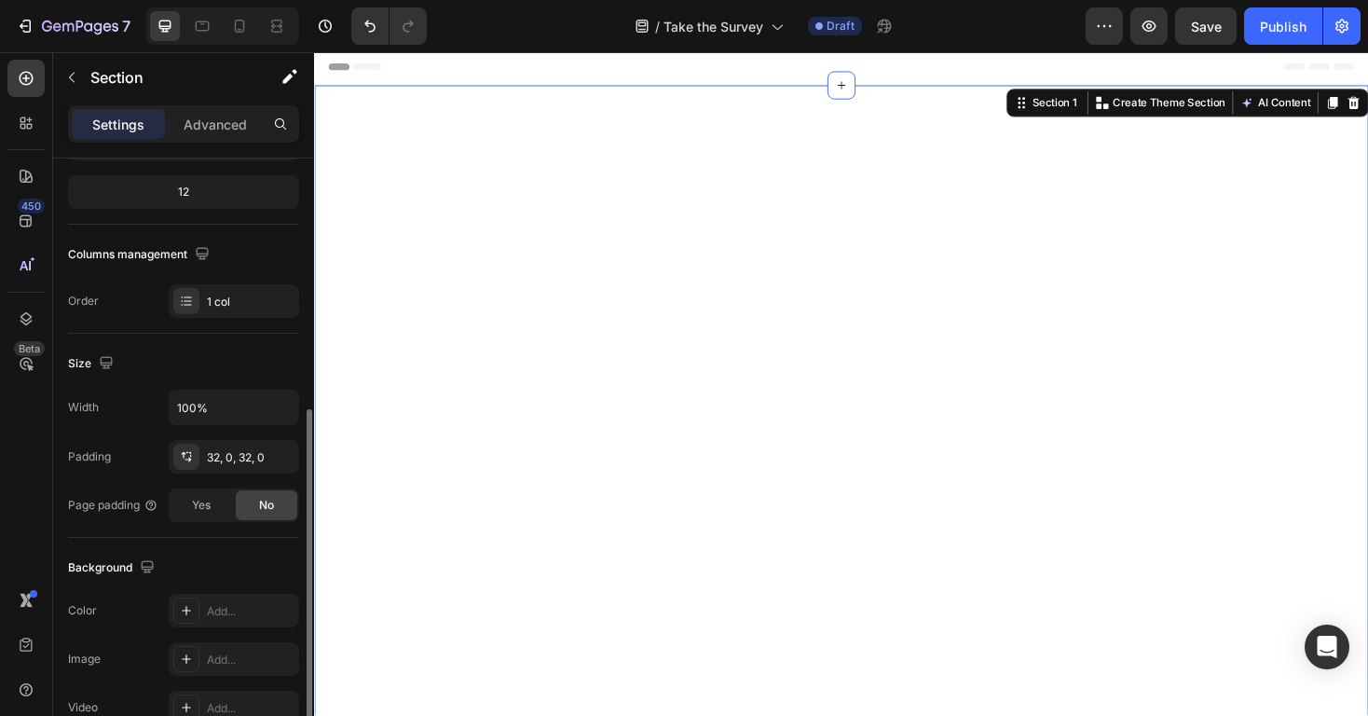
scroll to position [526, 0]
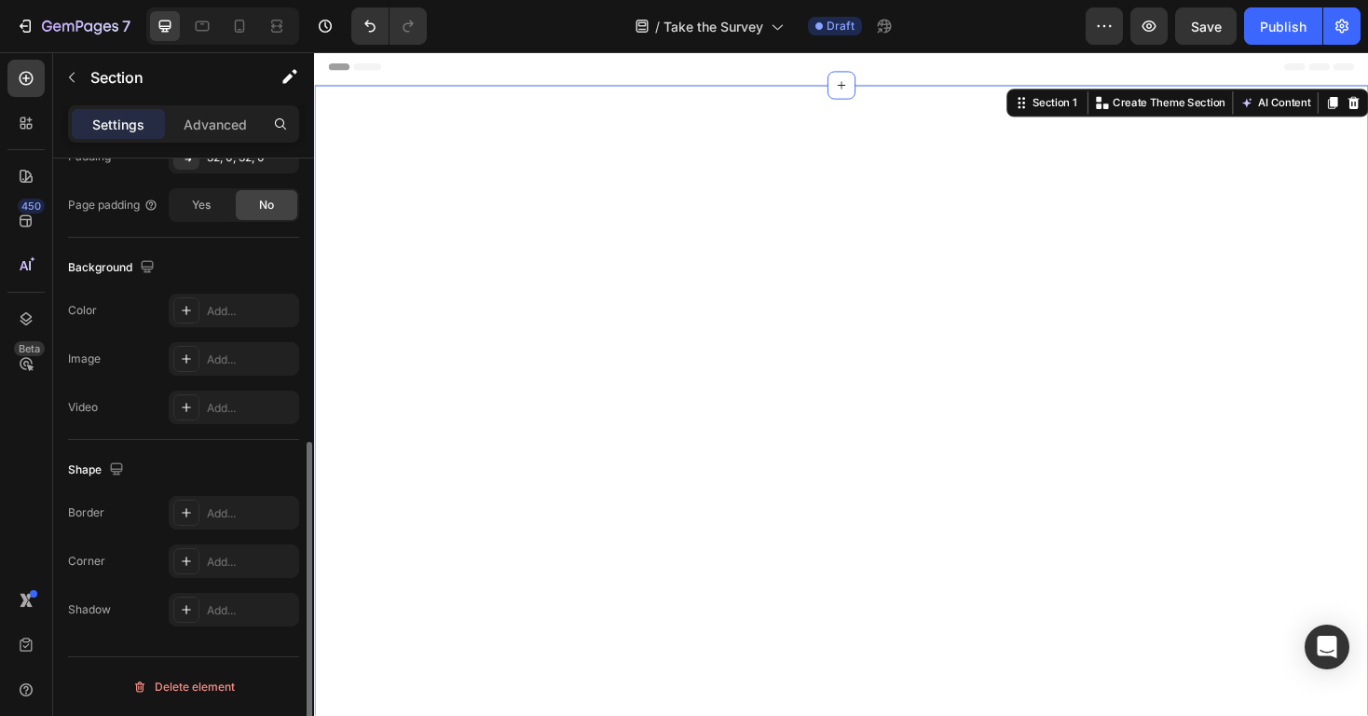
click at [229, 275] on div "Background" at bounding box center [183, 268] width 231 height 30
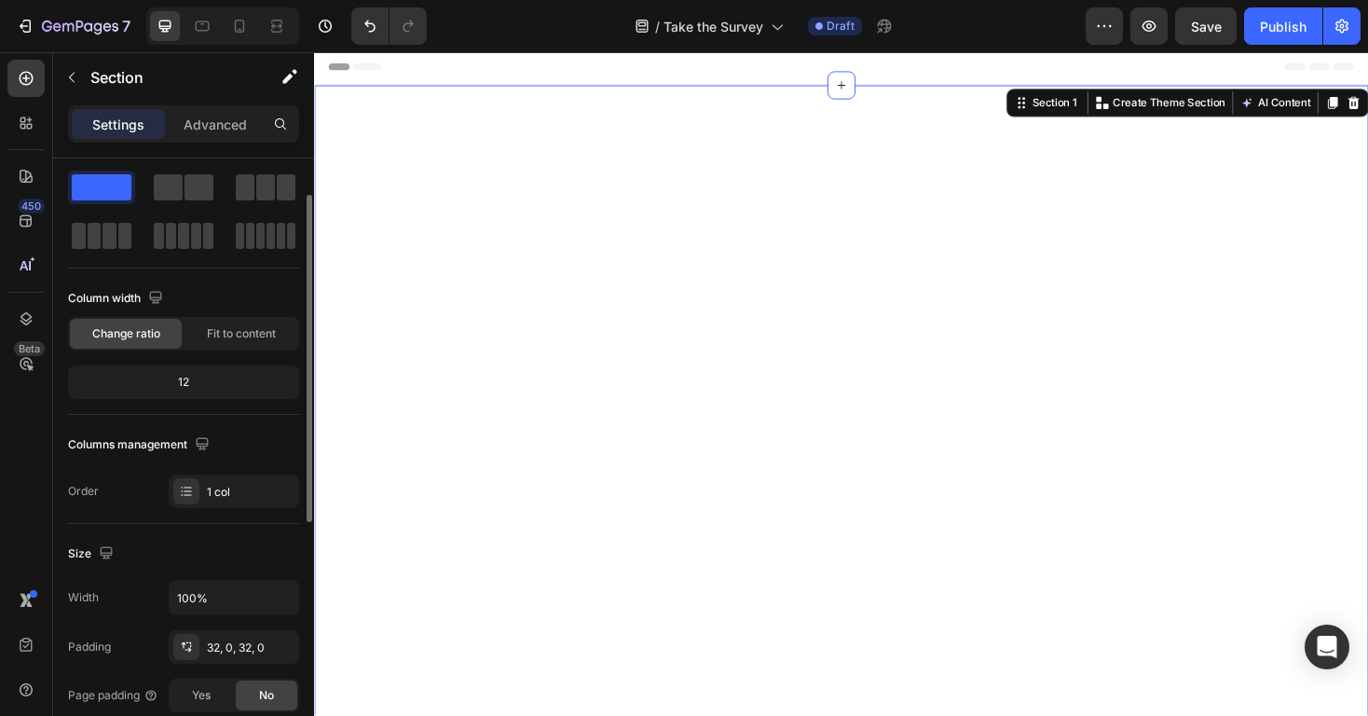
scroll to position [0, 0]
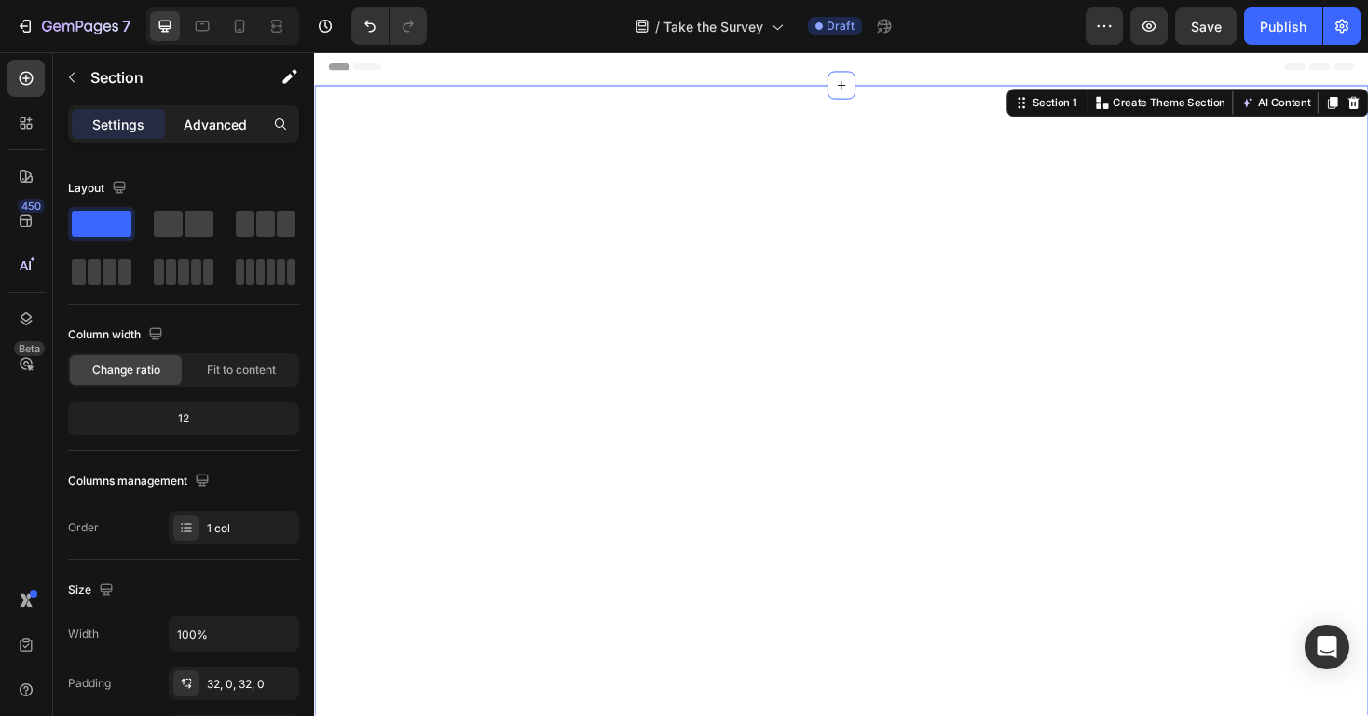
click at [229, 115] on p "Advanced" at bounding box center [215, 125] width 63 height 20
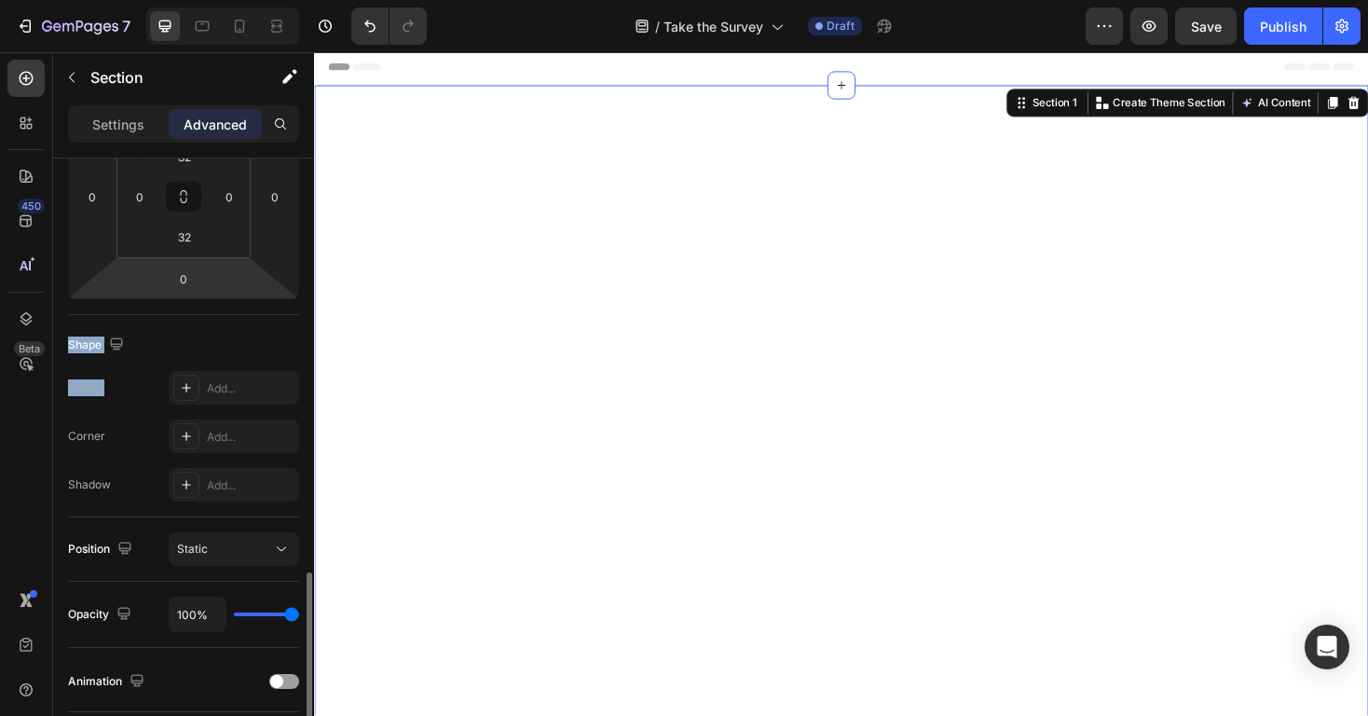
scroll to position [605, 0]
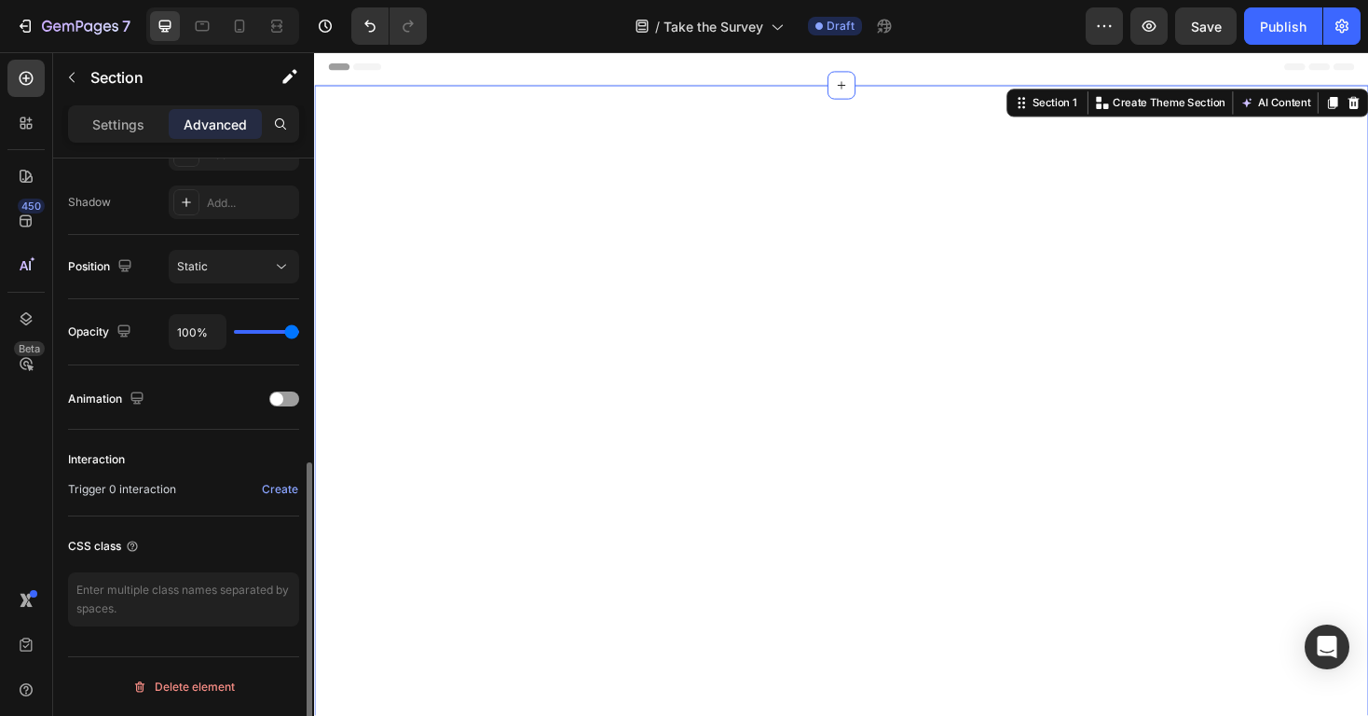
click at [177, 450] on div "Interaction" at bounding box center [183, 459] width 231 height 30
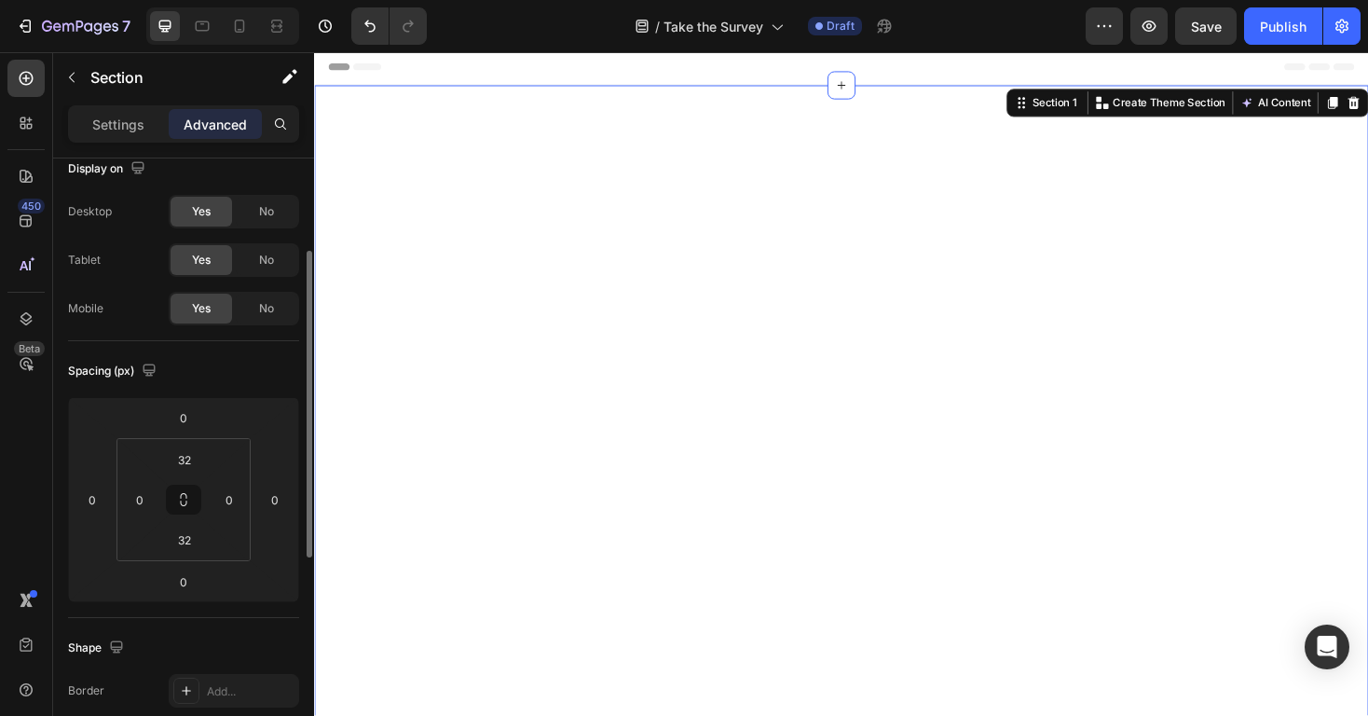
scroll to position [0, 0]
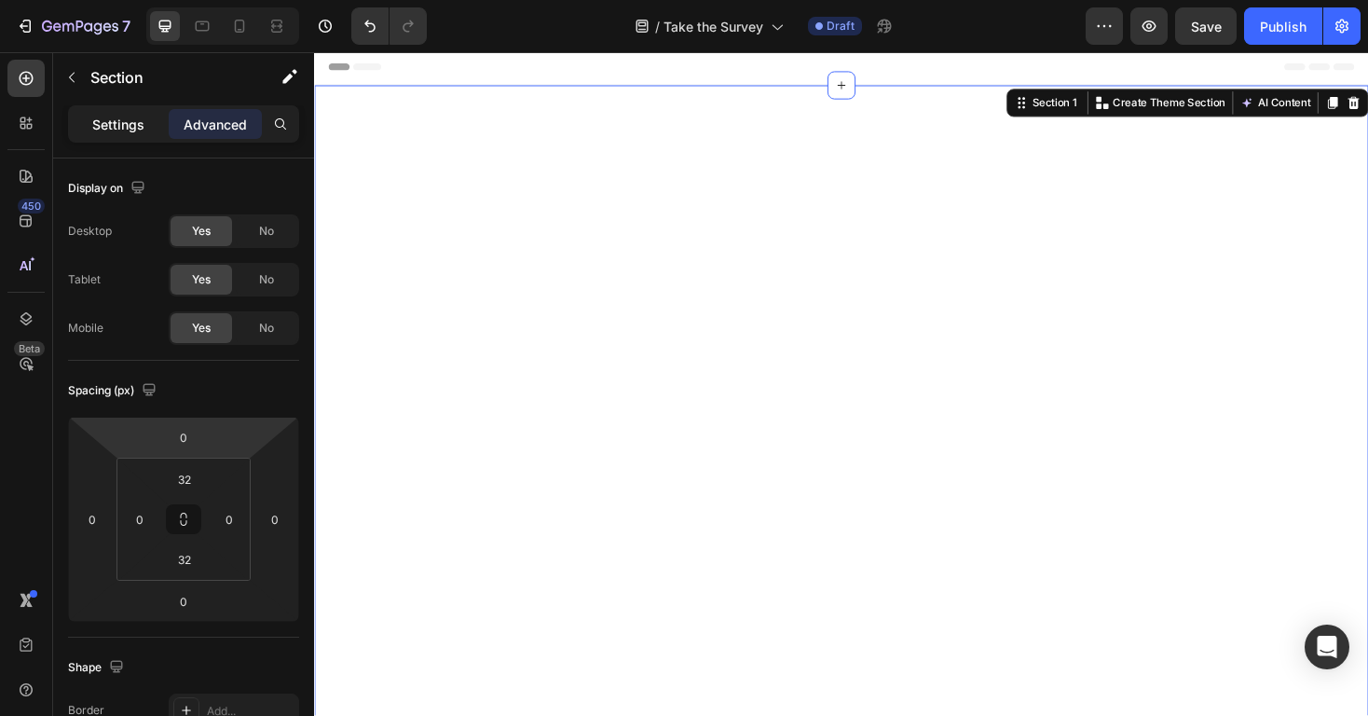
click at [124, 124] on p "Settings" at bounding box center [118, 125] width 52 height 20
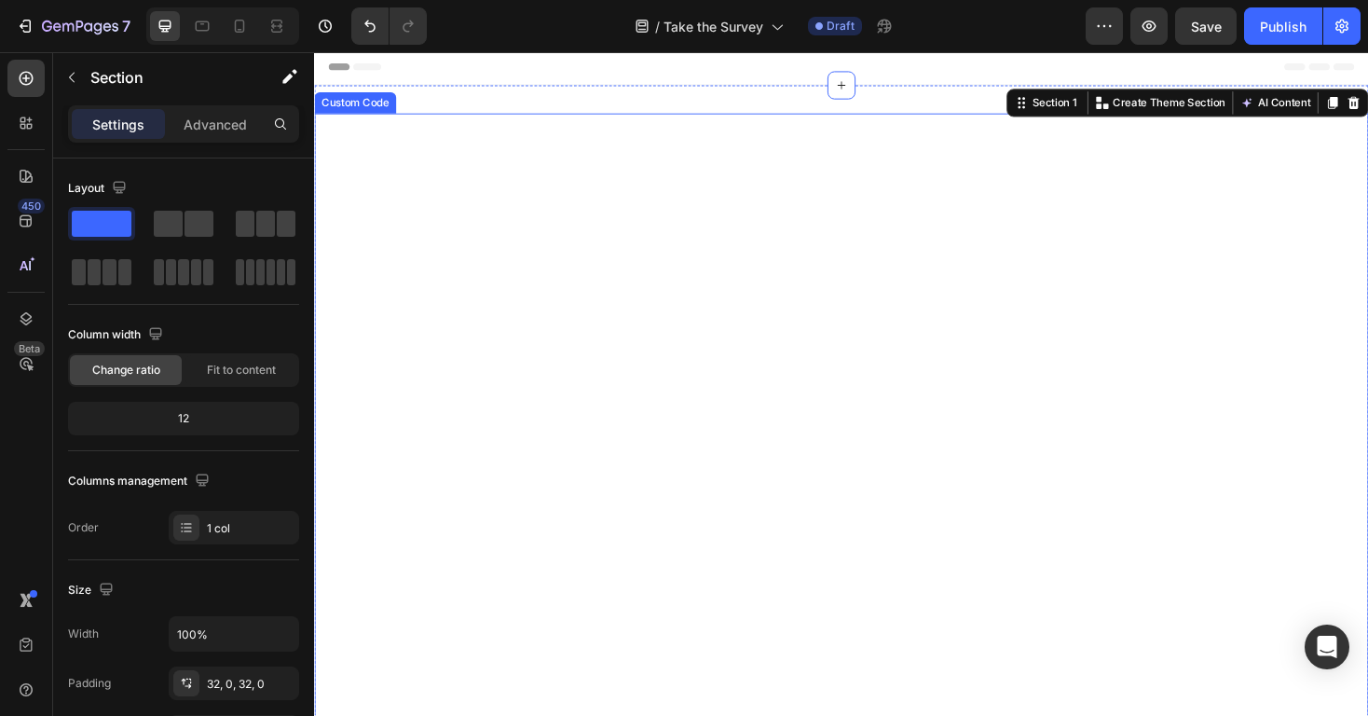
click at [348, 112] on div "Custom Code" at bounding box center [357, 106] width 87 height 22
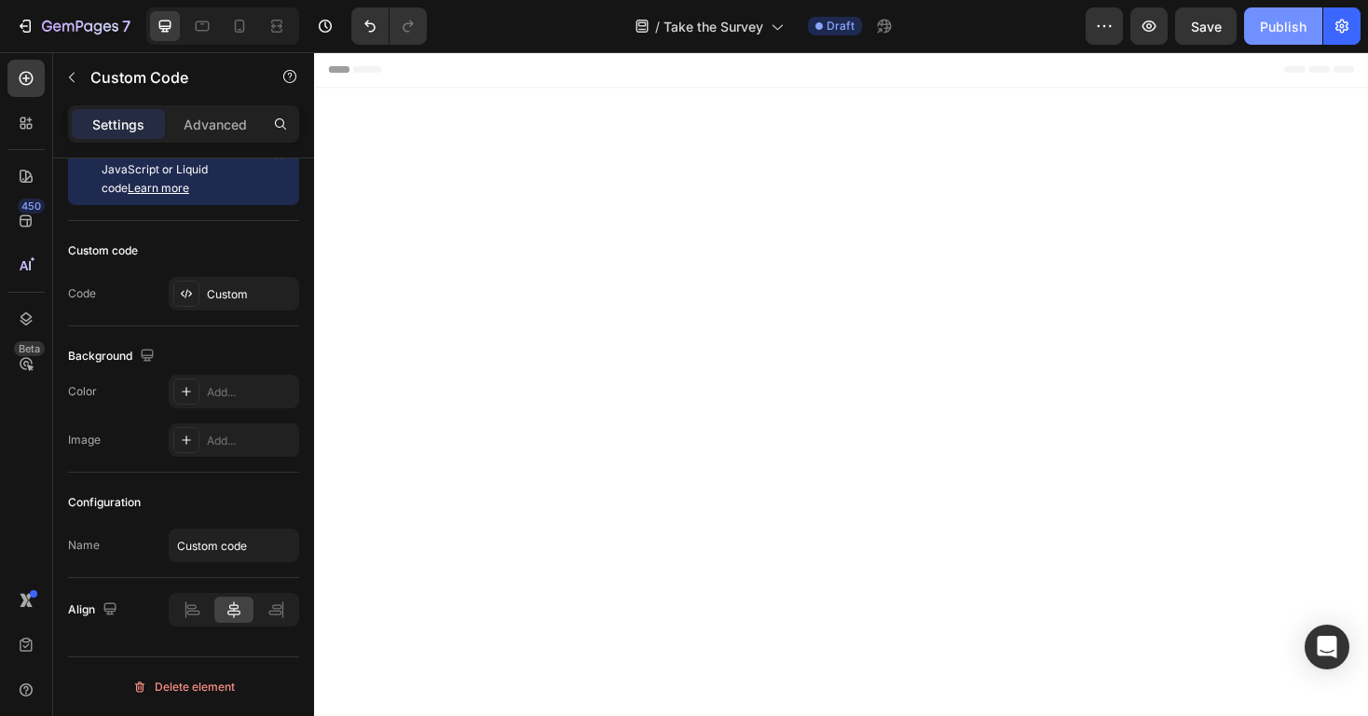
click at [1291, 25] on div "Publish" at bounding box center [1283, 27] width 47 height 20
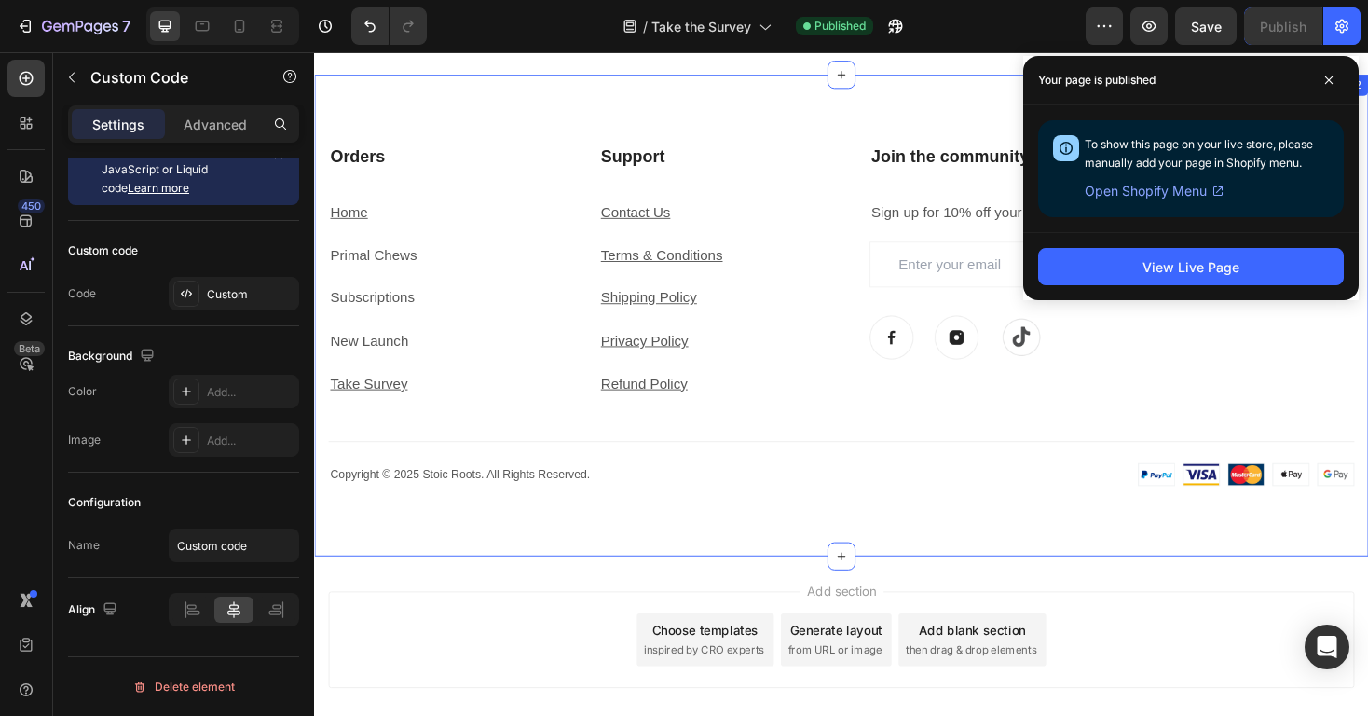
scroll to position [2753, 0]
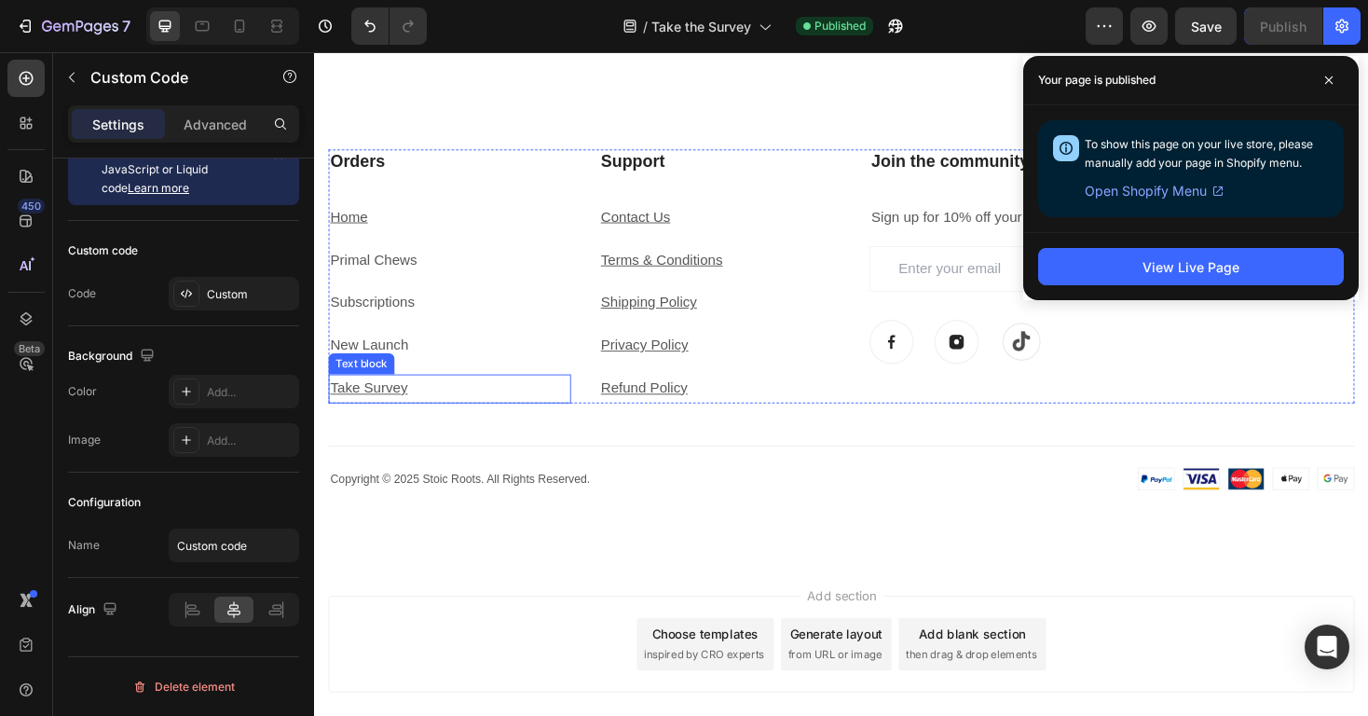
click at [373, 408] on u "Take Survey" at bounding box center [372, 409] width 82 height 16
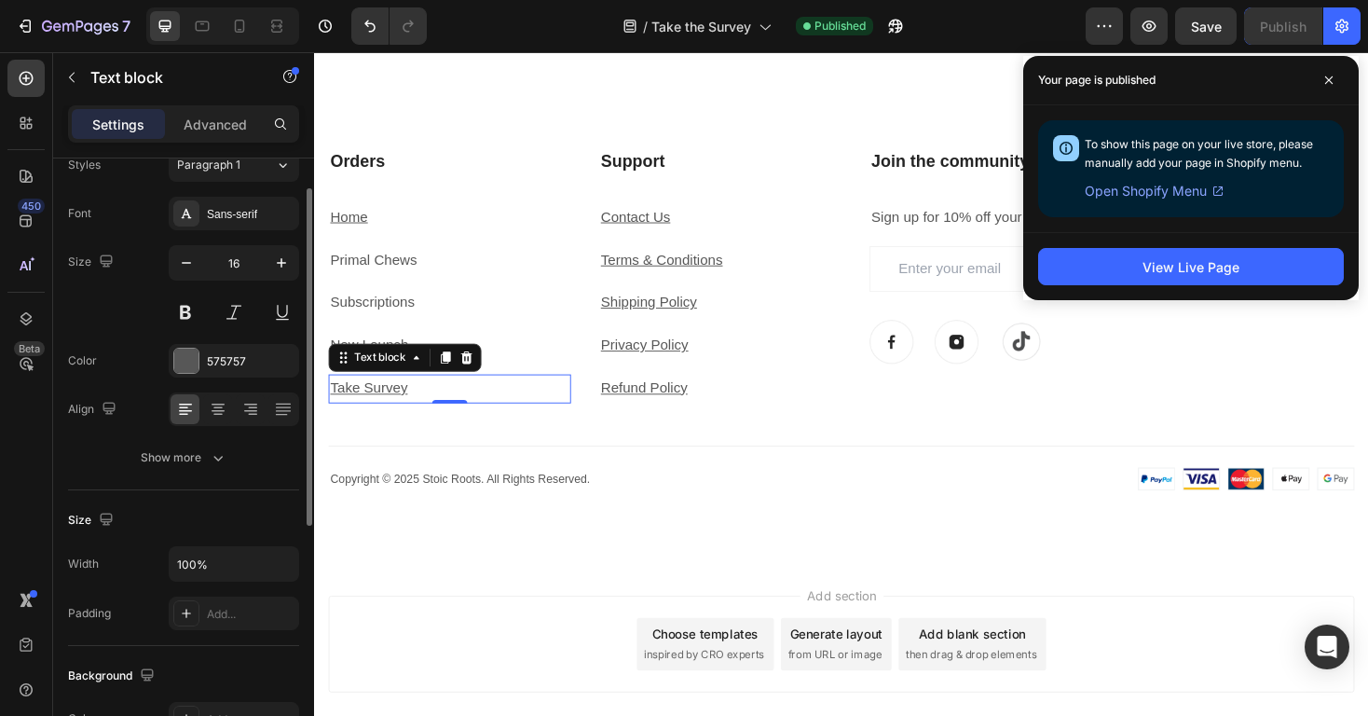
scroll to position [64, 0]
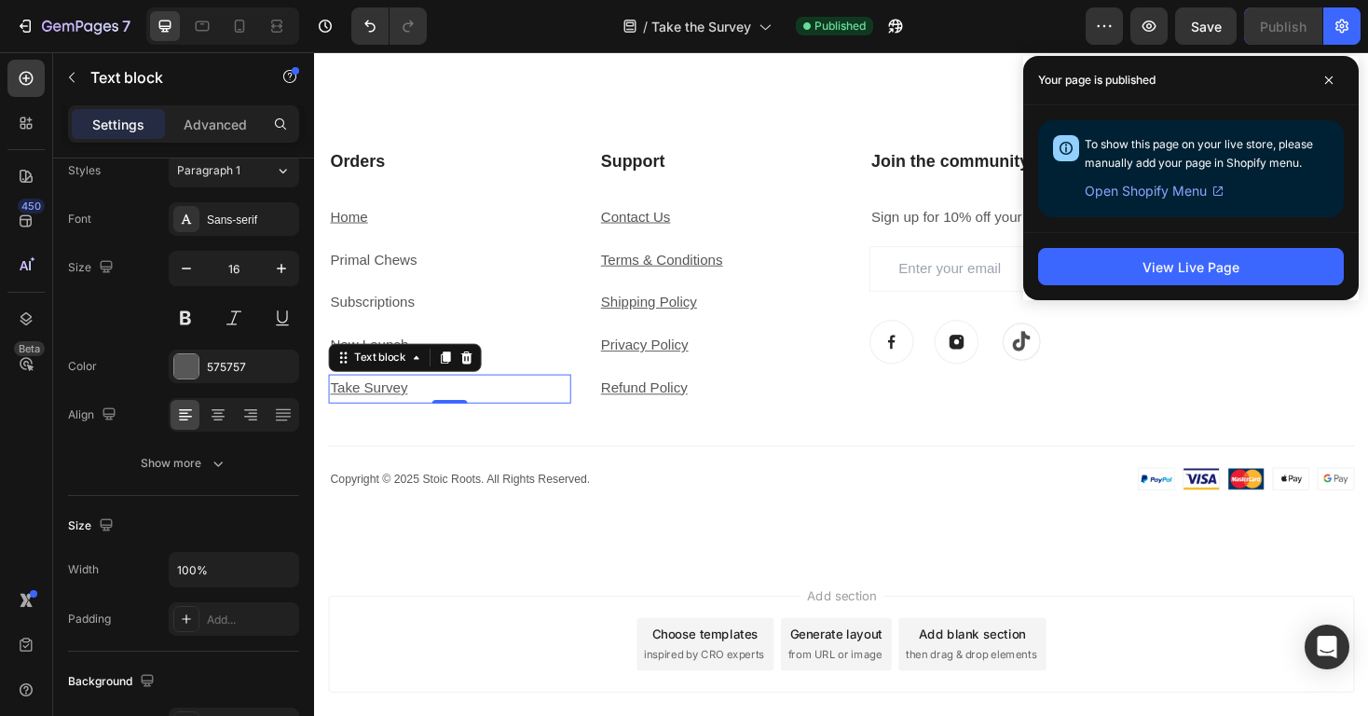
click at [387, 412] on u "Take Survey" at bounding box center [372, 409] width 82 height 16
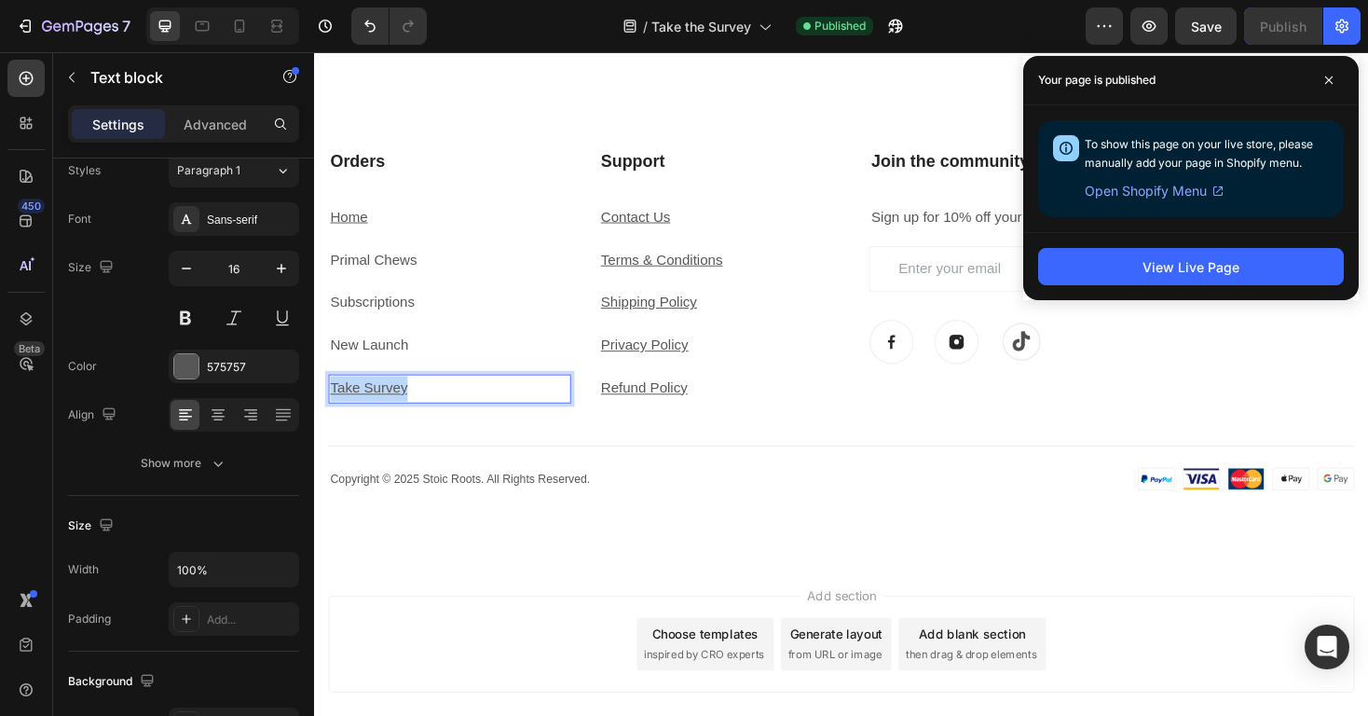
click at [387, 412] on u "Take Survey" at bounding box center [372, 409] width 82 height 16
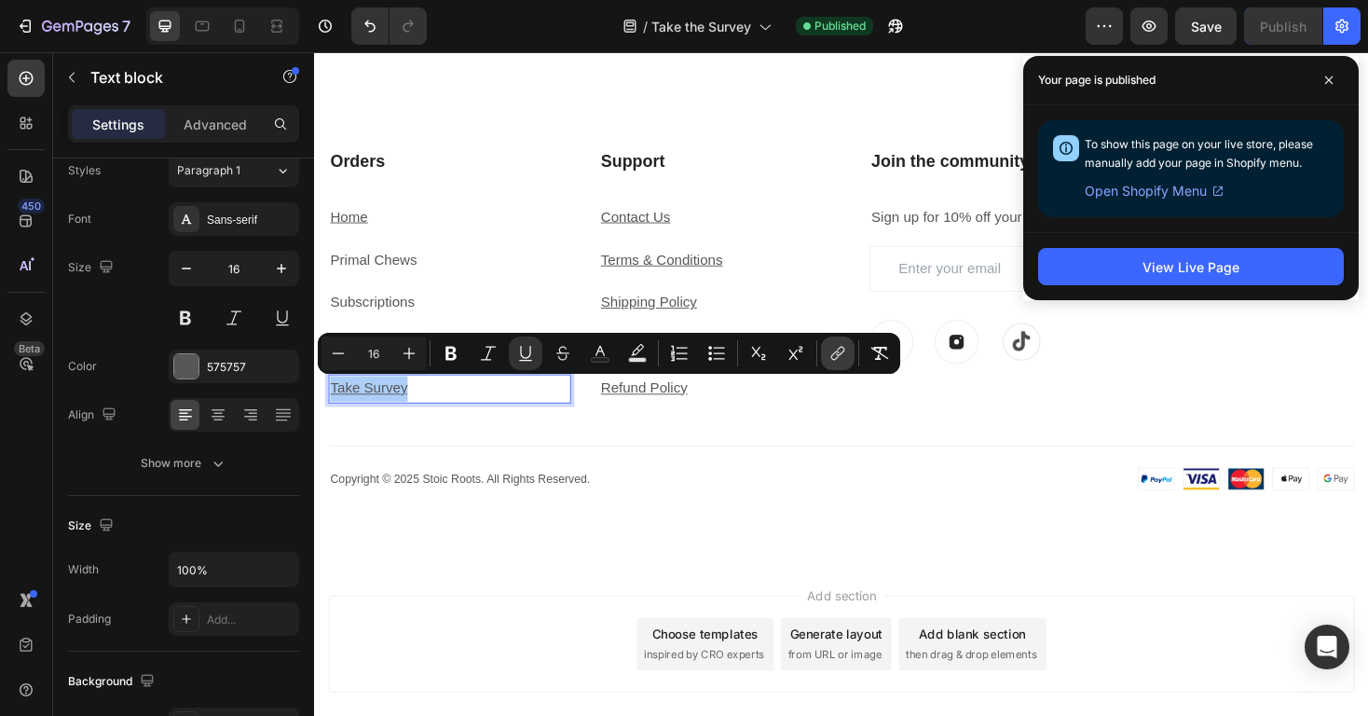
click at [835, 352] on icon "Editor contextual toolbar" at bounding box center [837, 353] width 19 height 19
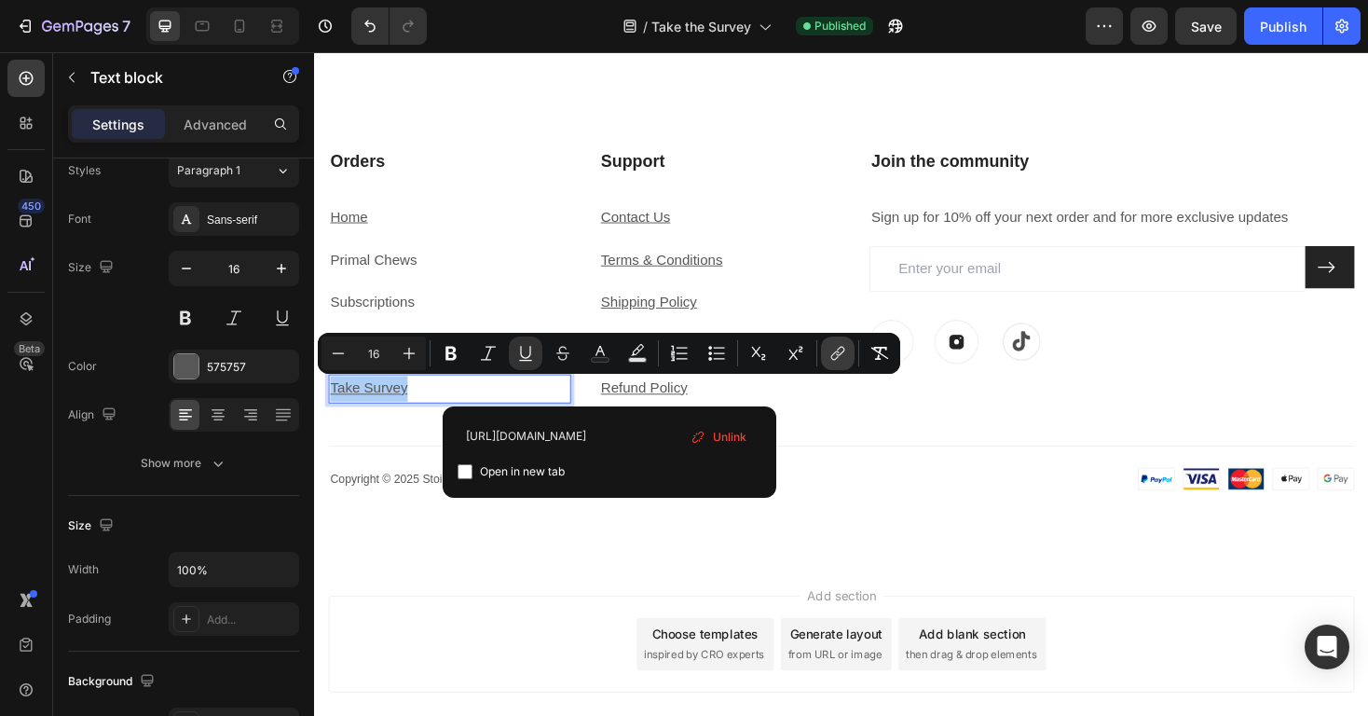
scroll to position [0, 89]
drag, startPoint x: 549, startPoint y: 436, endPoint x: 675, endPoint y: 435, distance: 125.8
click at [675, 435] on input "[URL][DOMAIN_NAME]" at bounding box center [610, 436] width 304 height 30
click at [563, 442] on input "[URL][DOMAIN_NAME]" at bounding box center [610, 436] width 304 height 30
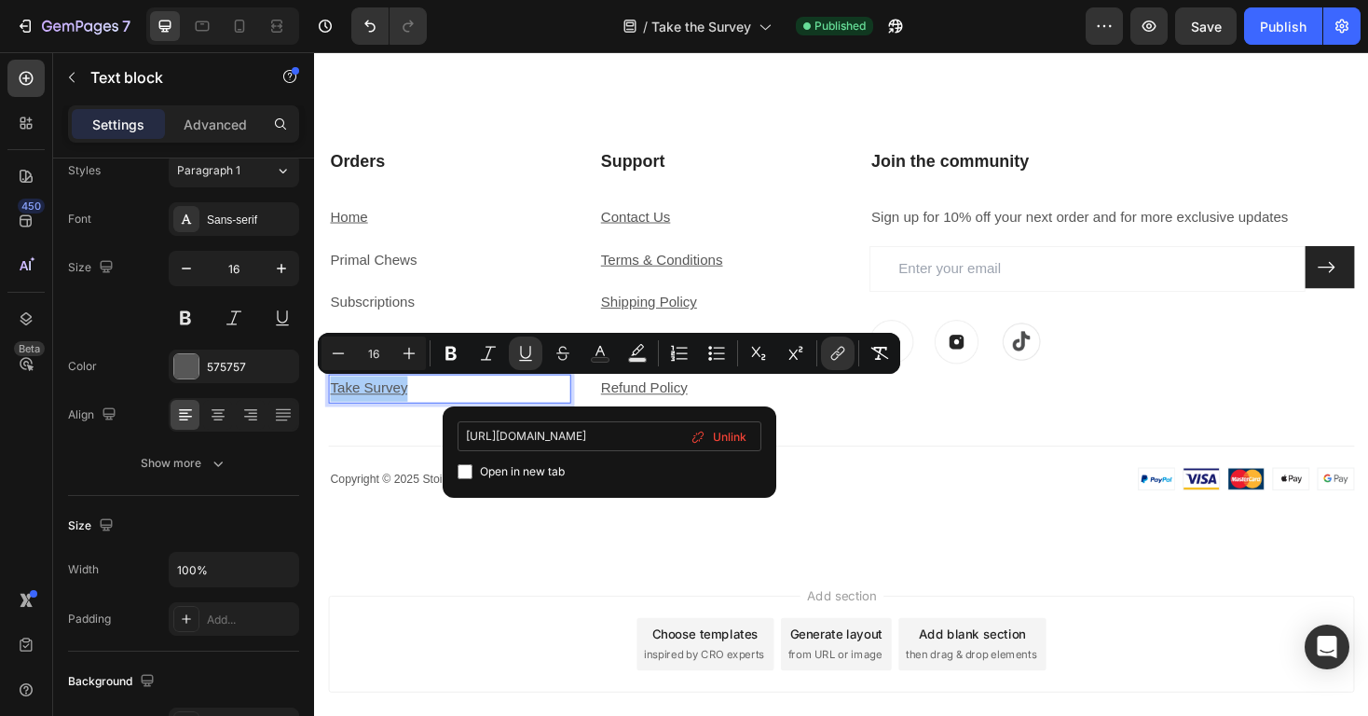
click at [563, 442] on input "[URL][DOMAIN_NAME]" at bounding box center [610, 436] width 304 height 30
click at [629, 435] on input "[URL][DOMAIN_NAME]" at bounding box center [610, 436] width 304 height 30
type input "[URL][DOMAIN_NAME]"
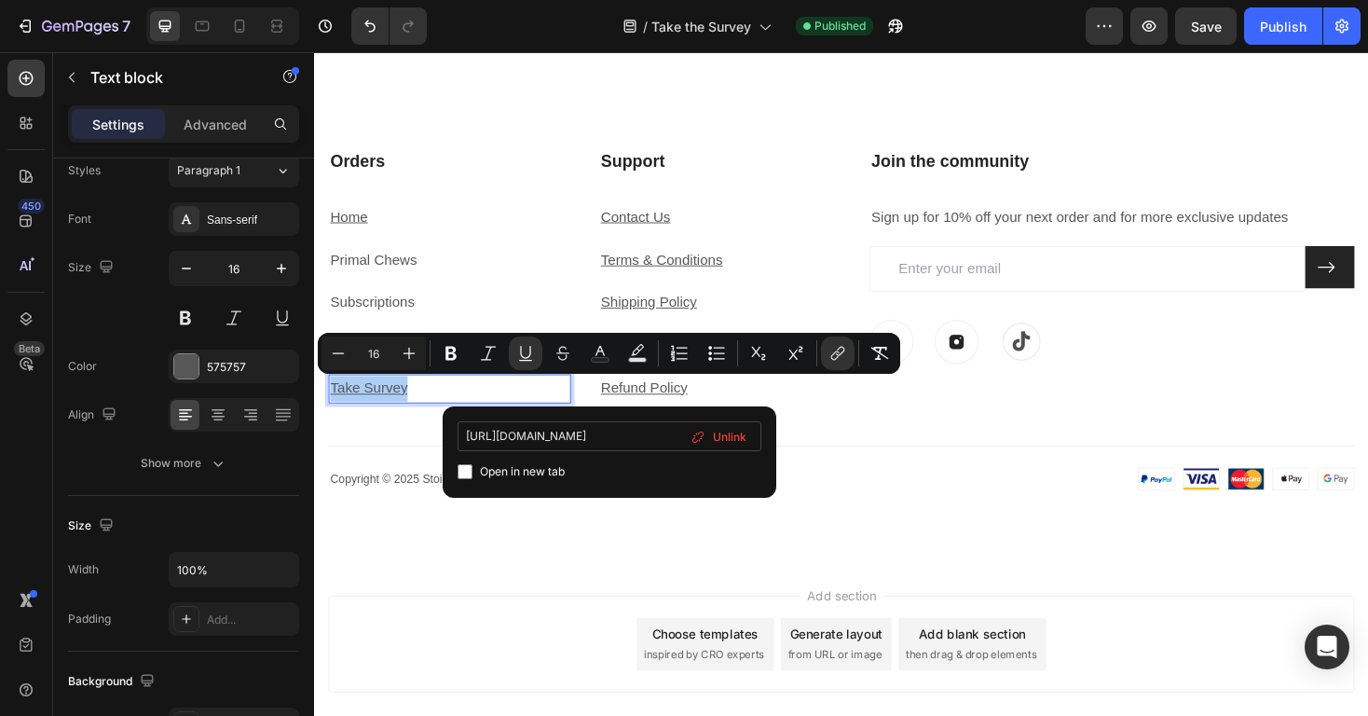
click at [434, 336] on button "Bold" at bounding box center [451, 353] width 34 height 34
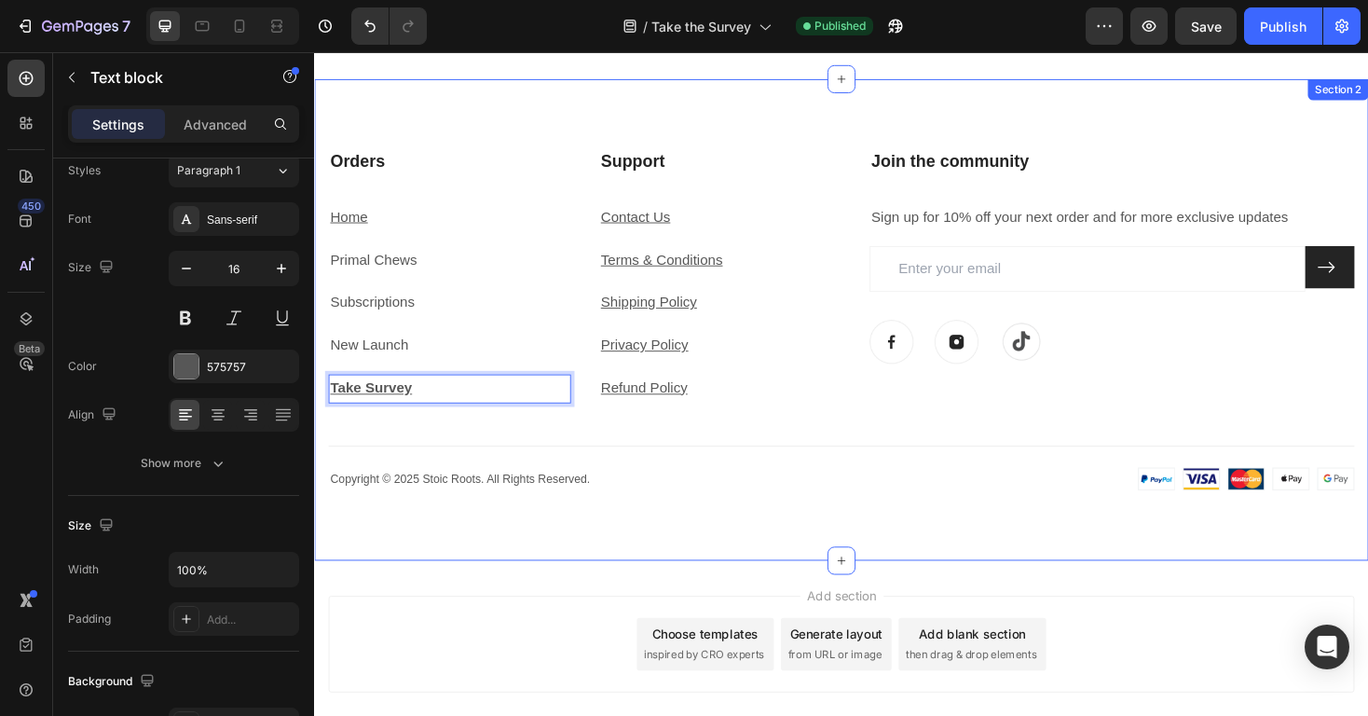
click at [512, 453] on div "Support Heading Contact Us Text block Terms & Conditions Text block Shipping Po…" at bounding box center [873, 337] width 1088 height 362
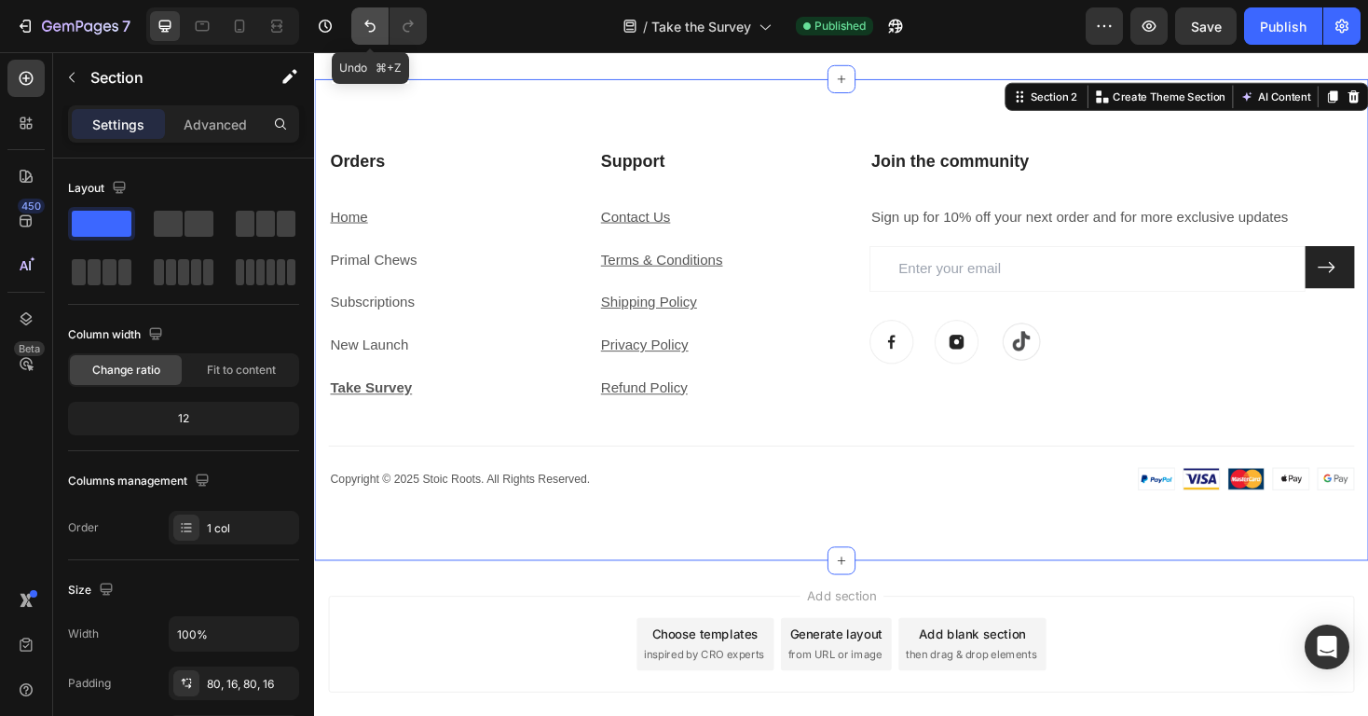
click at [382, 21] on button "Undo/Redo" at bounding box center [369, 25] width 37 height 37
click at [396, 407] on u "Take Survey" at bounding box center [372, 409] width 82 height 16
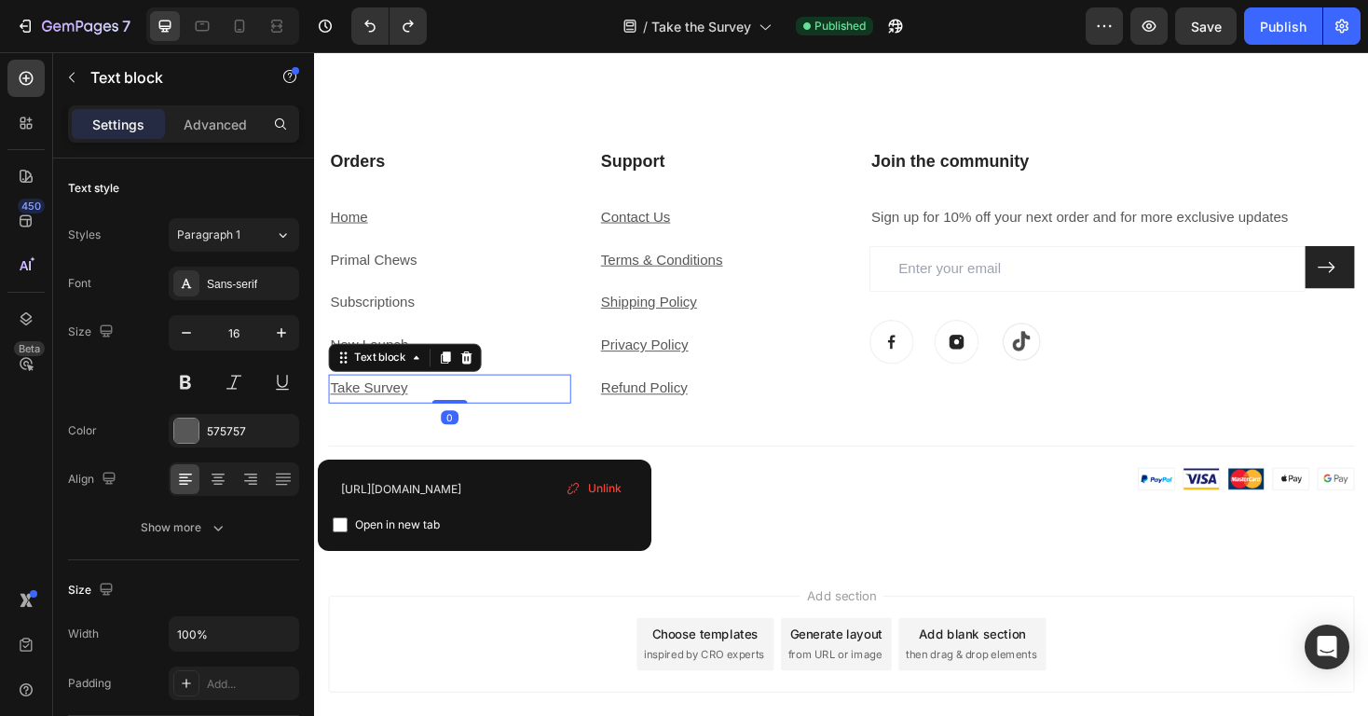
click at [396, 407] on u "Take Survey" at bounding box center [372, 409] width 82 height 16
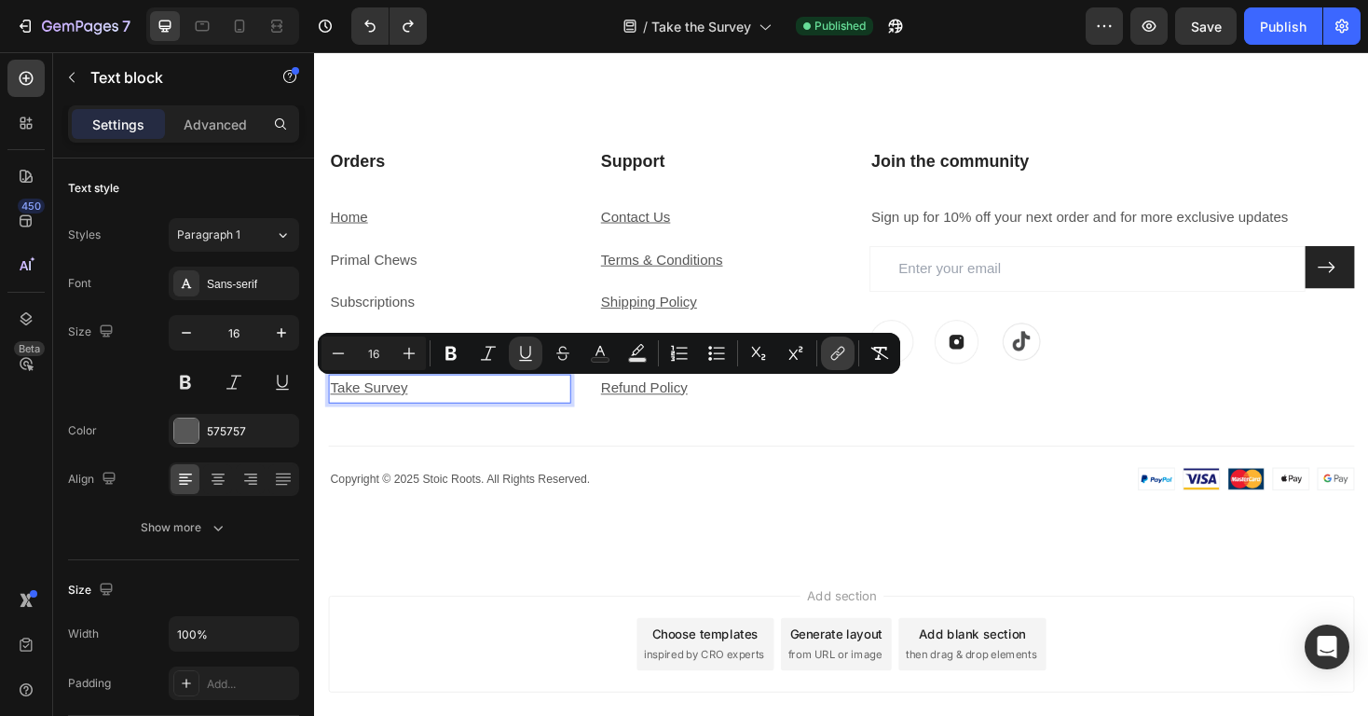
click at [834, 353] on icon "Editor contextual toolbar" at bounding box center [835, 355] width 8 height 9
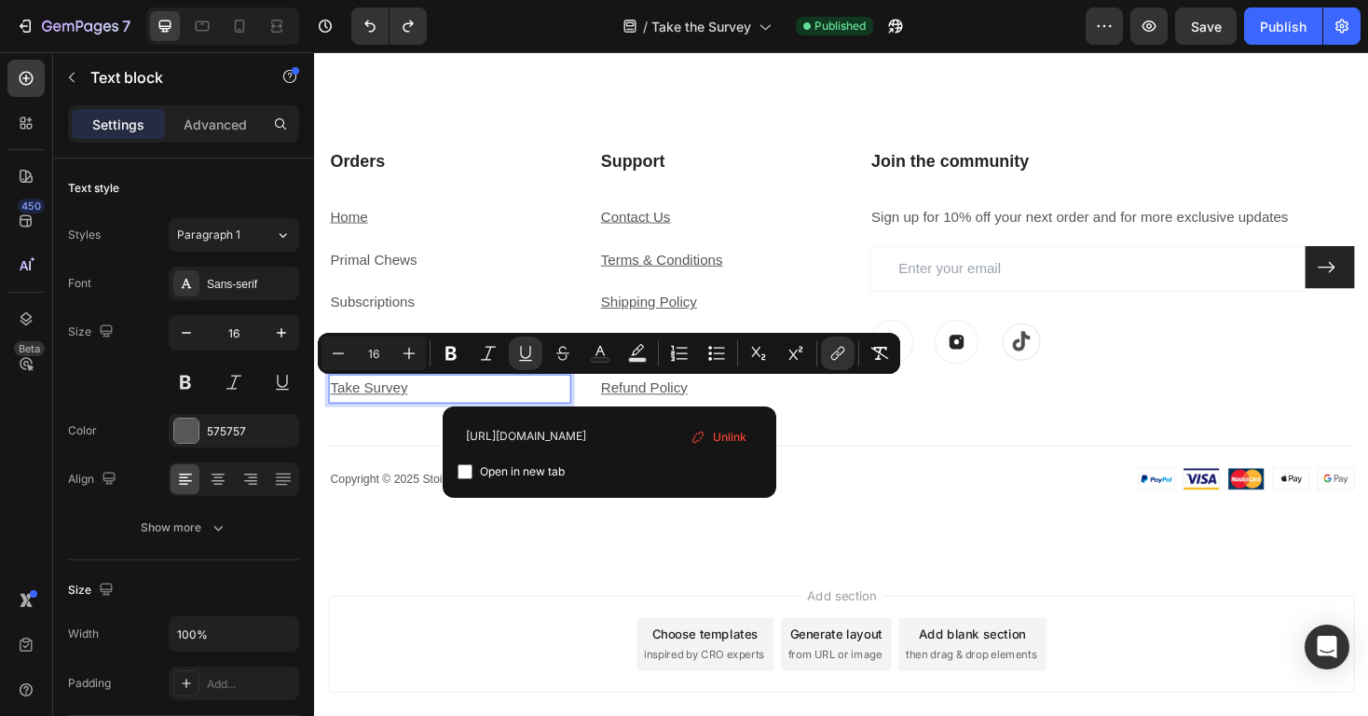
scroll to position [0, 89]
click at [714, 439] on span "Unlink" at bounding box center [730, 437] width 34 height 20
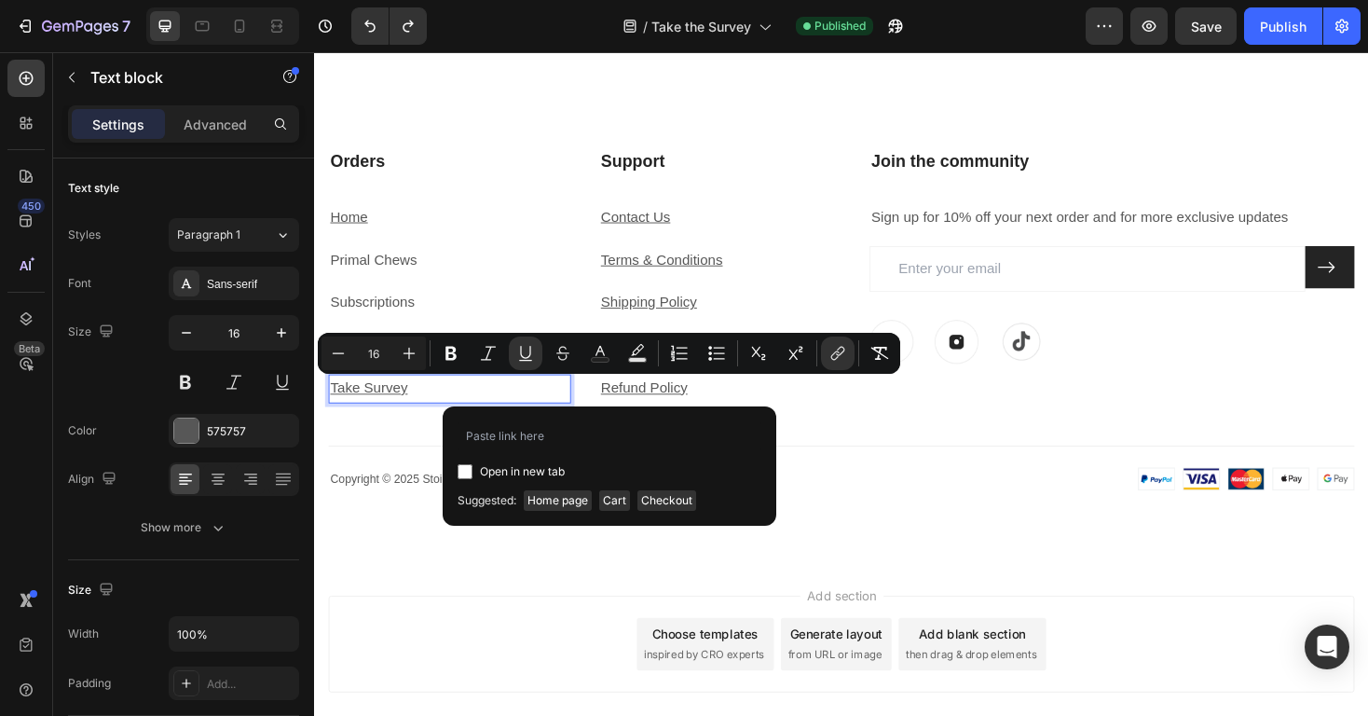
scroll to position [0, 0]
click at [593, 439] on input "Editor contextual toolbar" at bounding box center [610, 436] width 304 height 30
paste input "[URL][DOMAIN_NAME]"
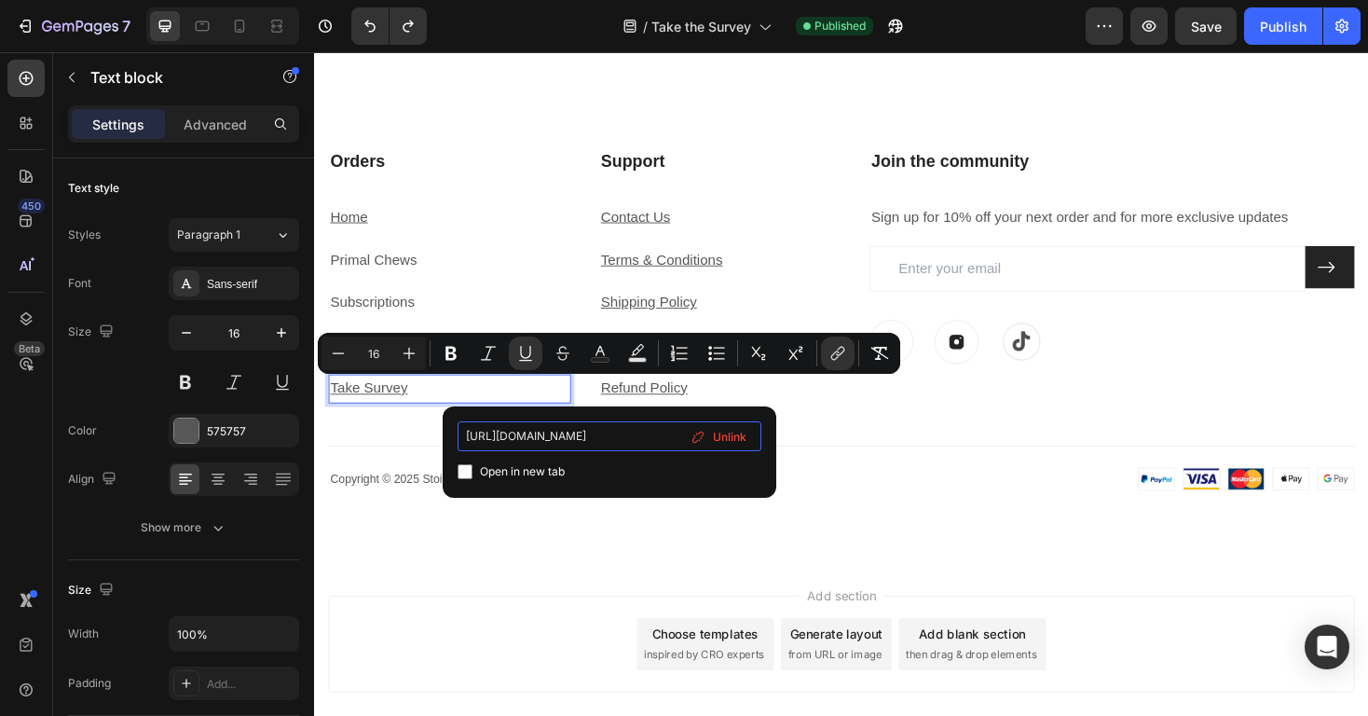
type input "[URL][DOMAIN_NAME]"
click at [637, 440] on input "[URL][DOMAIN_NAME]" at bounding box center [610, 436] width 304 height 30
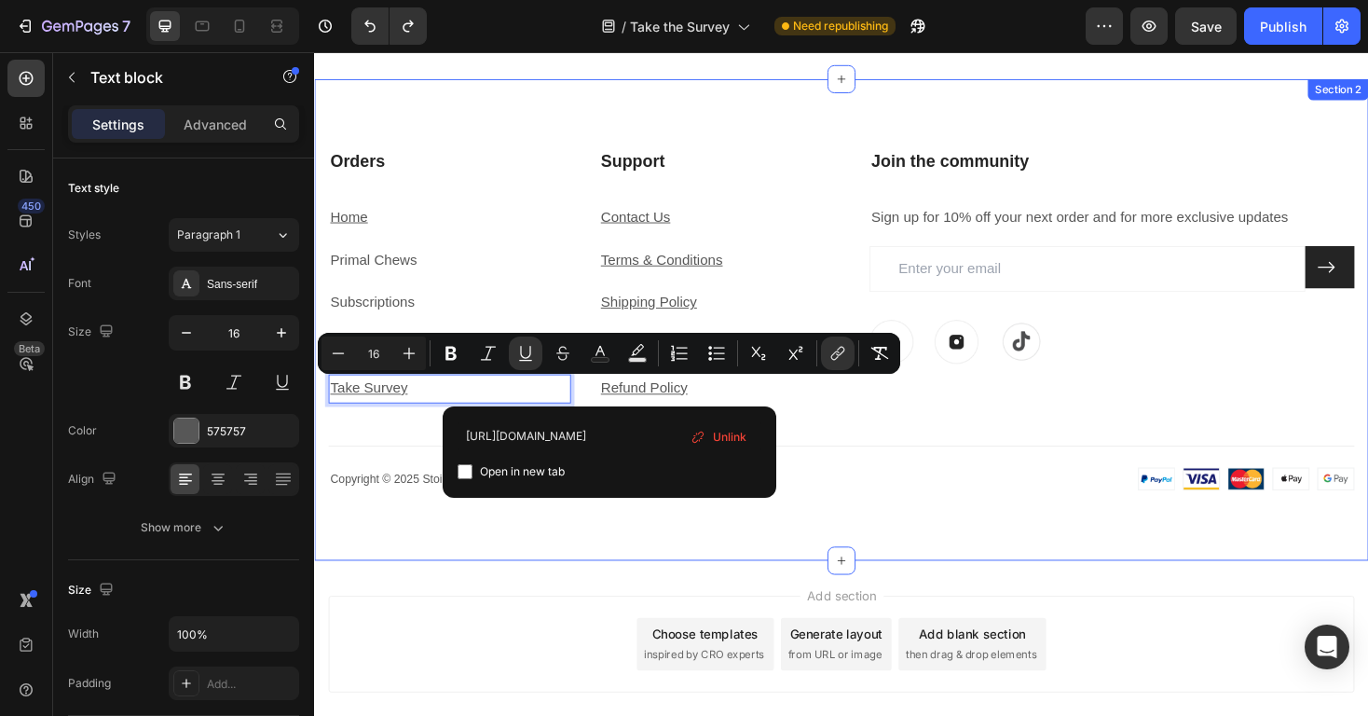
click at [887, 526] on div "Support Heading Contact Us Text block Terms & Conditions Text block Shipping Po…" at bounding box center [873, 336] width 1118 height 511
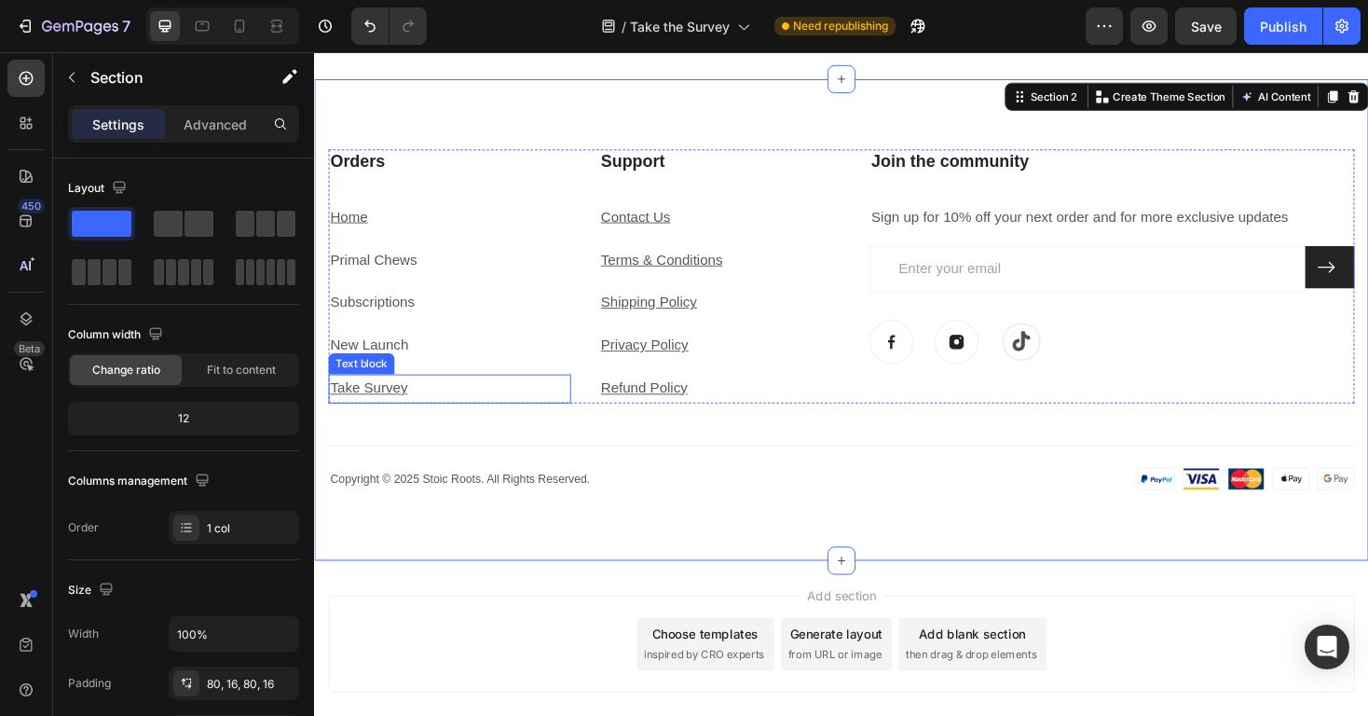
click at [403, 413] on u "Take Survey" at bounding box center [372, 409] width 82 height 16
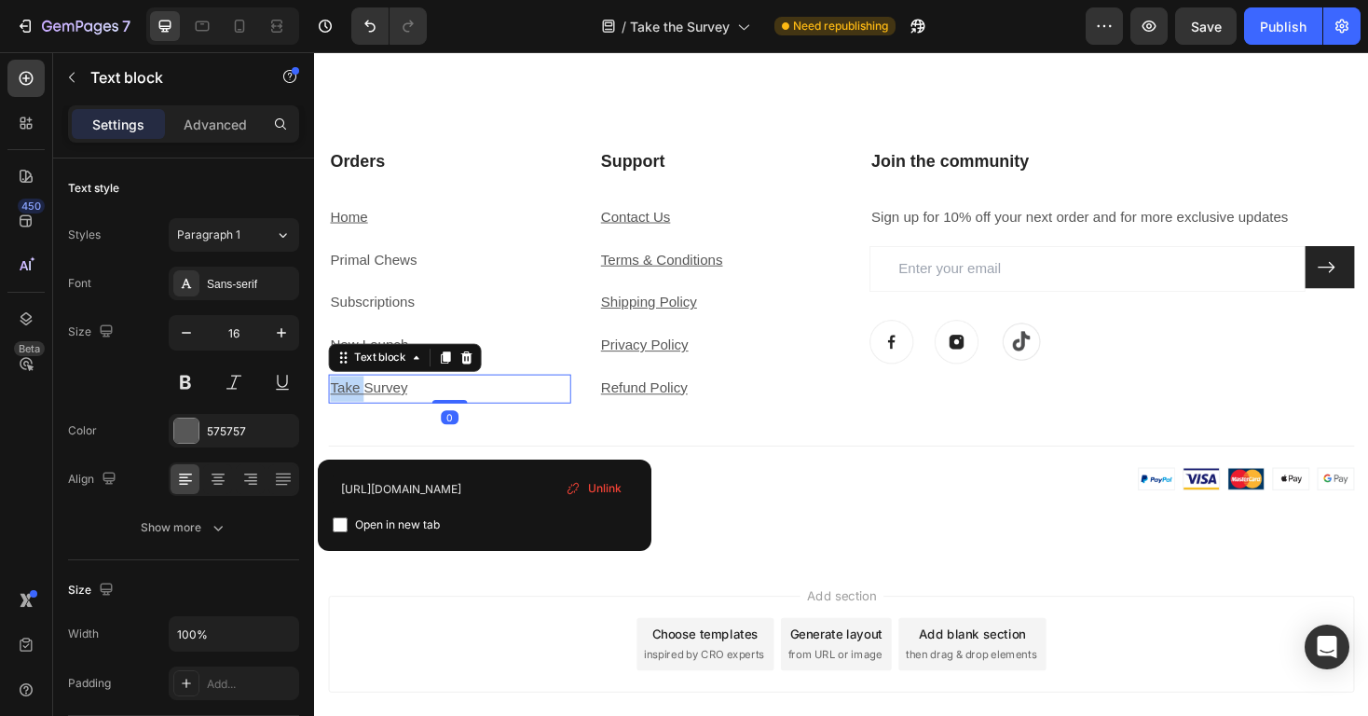
click at [394, 413] on u "Take Survey" at bounding box center [372, 409] width 82 height 16
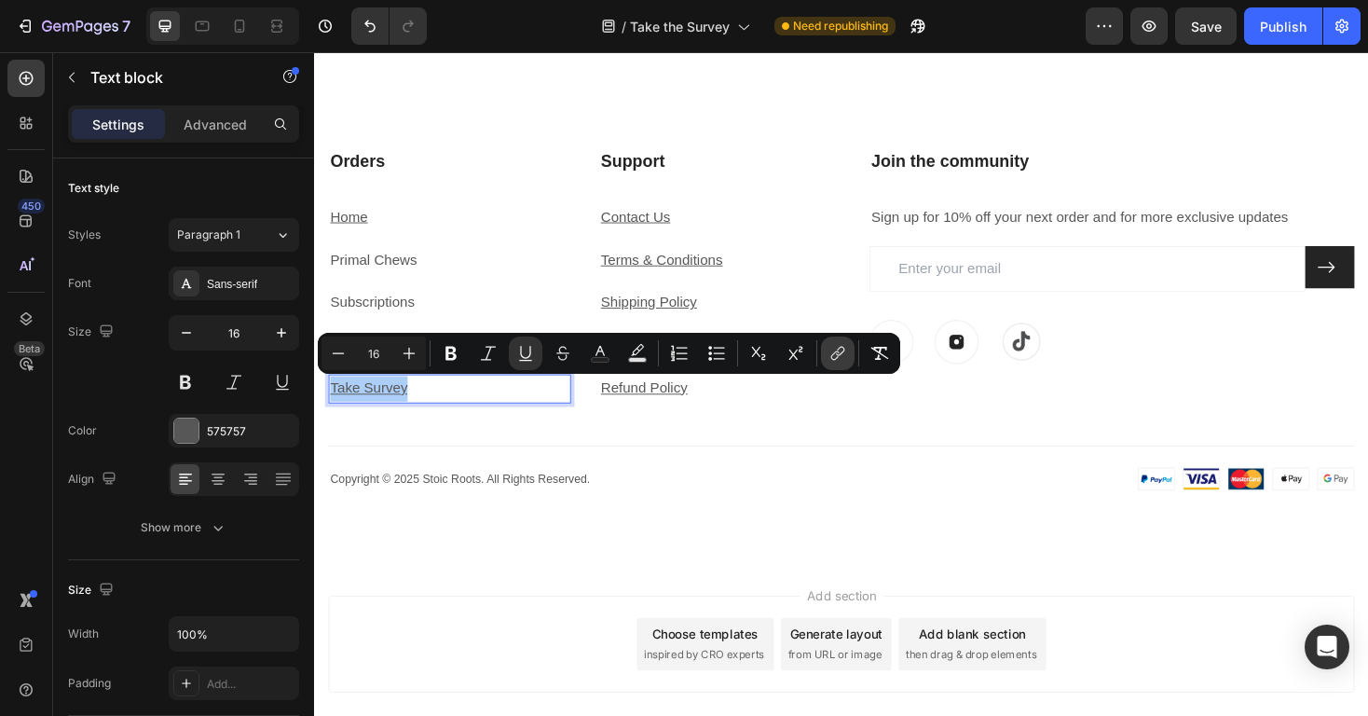
click at [846, 347] on icon "Editor contextual toolbar" at bounding box center [837, 353] width 19 height 19
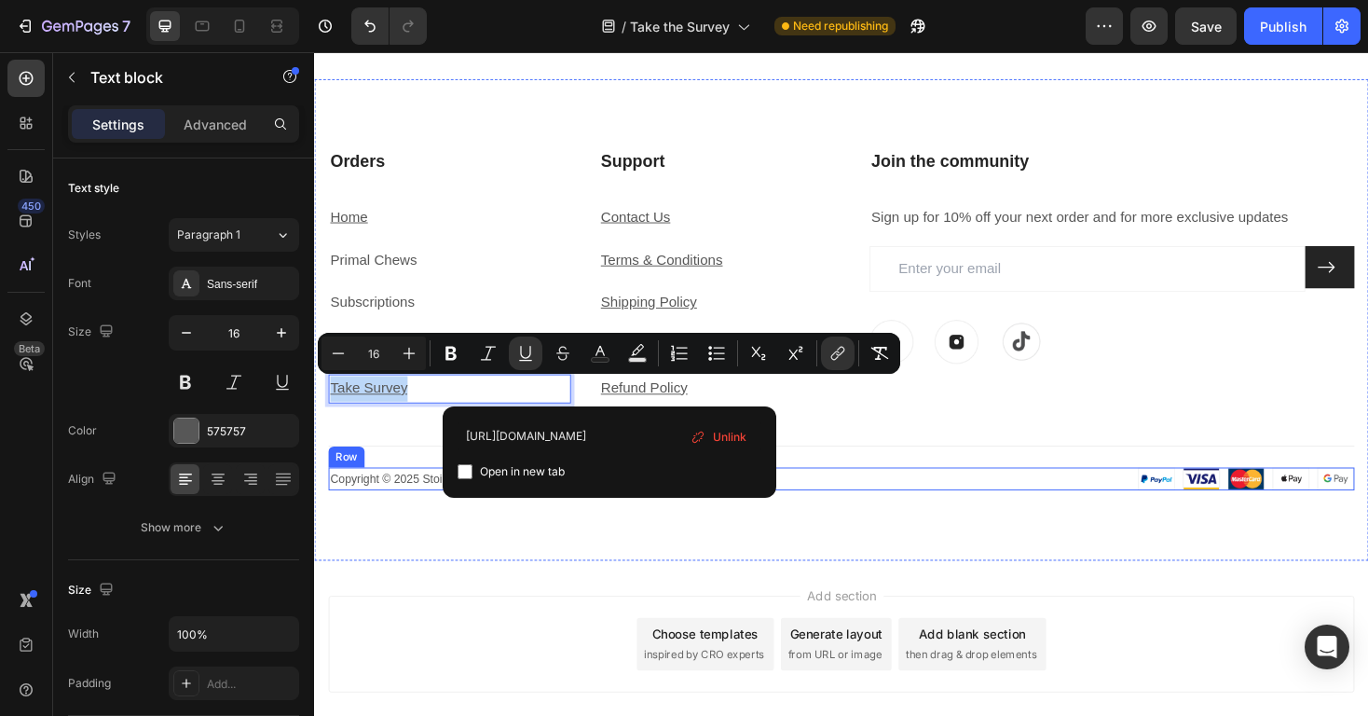
click at [881, 512] on div "Copyright © 2025 Stoic Roots. All Rights Reserved. Text block Image Row" at bounding box center [873, 505] width 1088 height 24
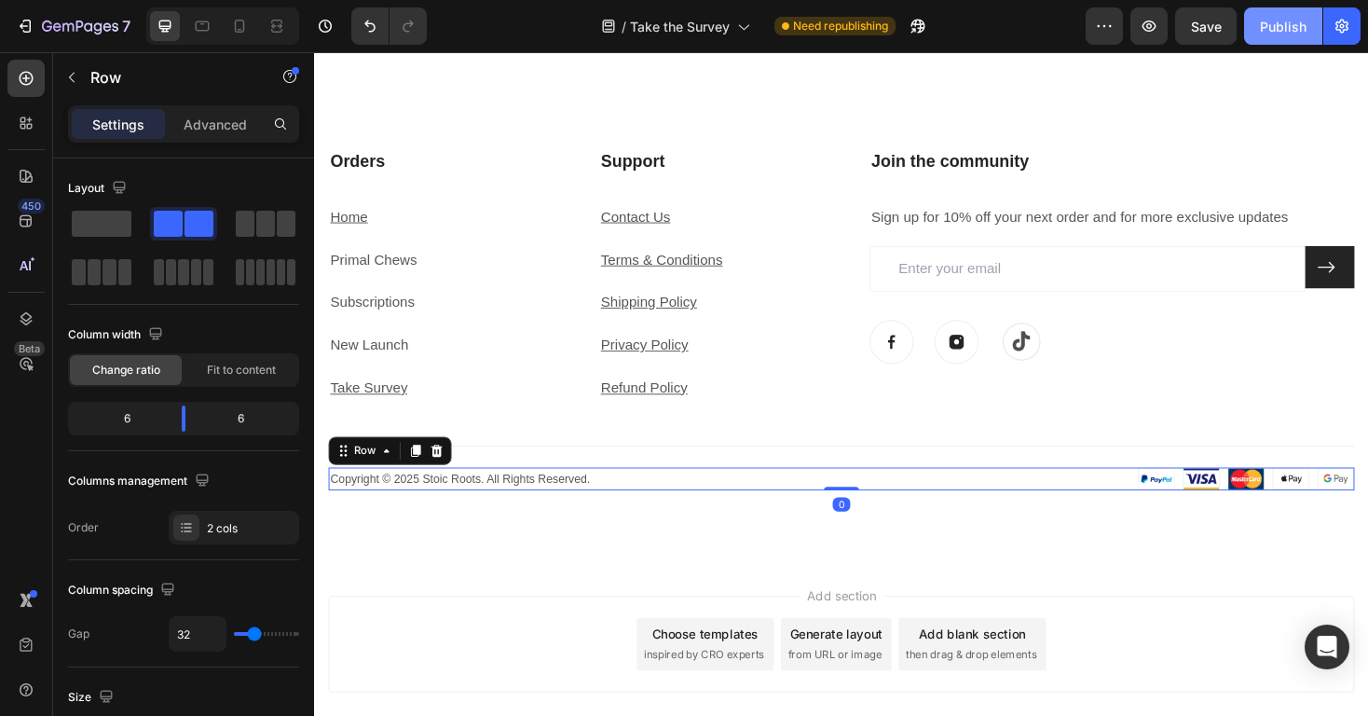
click at [1298, 18] on div "Publish" at bounding box center [1283, 27] width 47 height 20
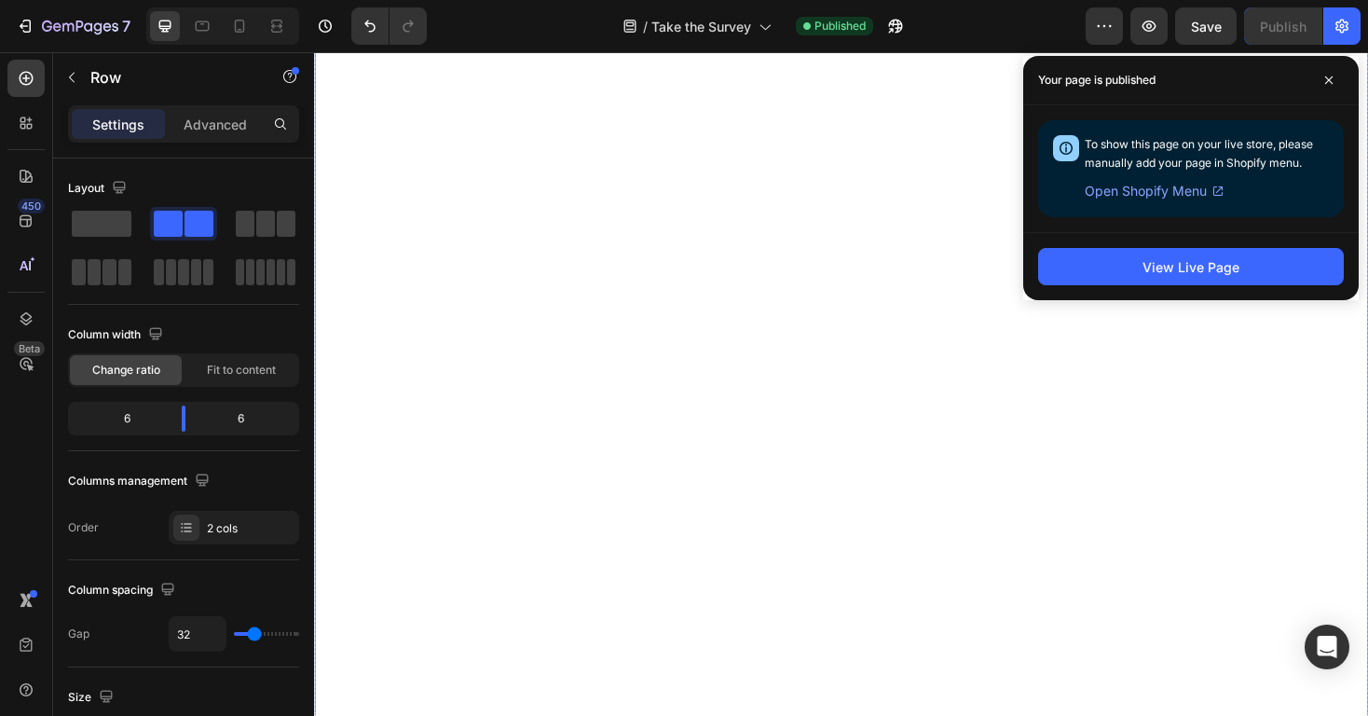
scroll to position [354, 0]
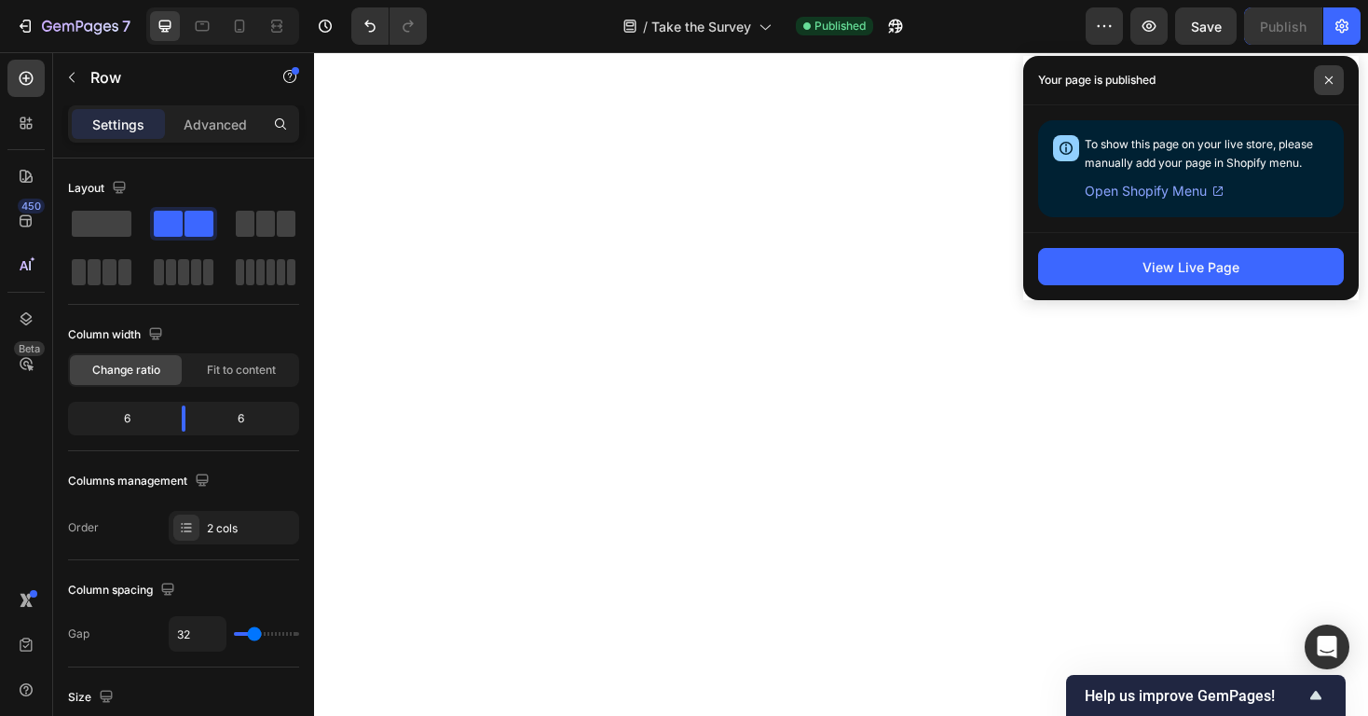
click at [1334, 74] on span at bounding box center [1329, 80] width 30 height 30
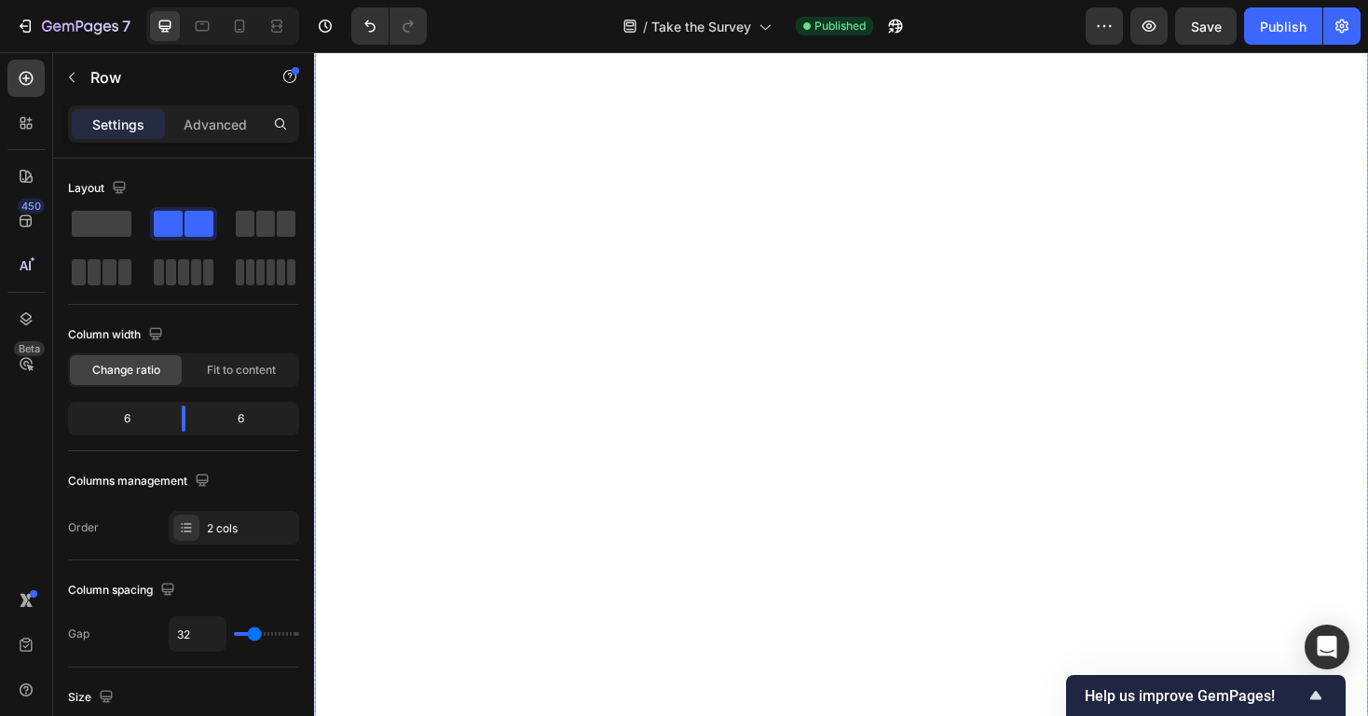
scroll to position [0, 0]
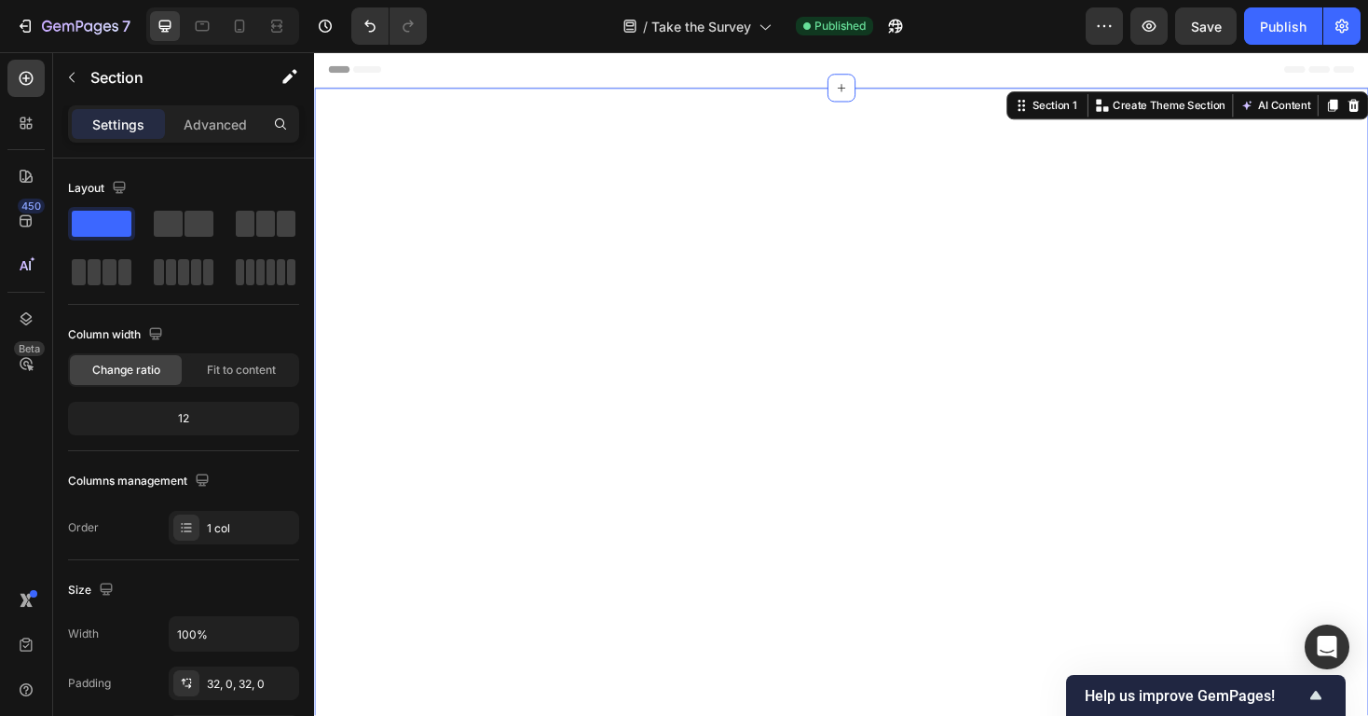
drag, startPoint x: 506, startPoint y: 280, endPoint x: 760, endPoint y: 111, distance: 305.2
click at [171, 219] on span at bounding box center [168, 224] width 29 height 26
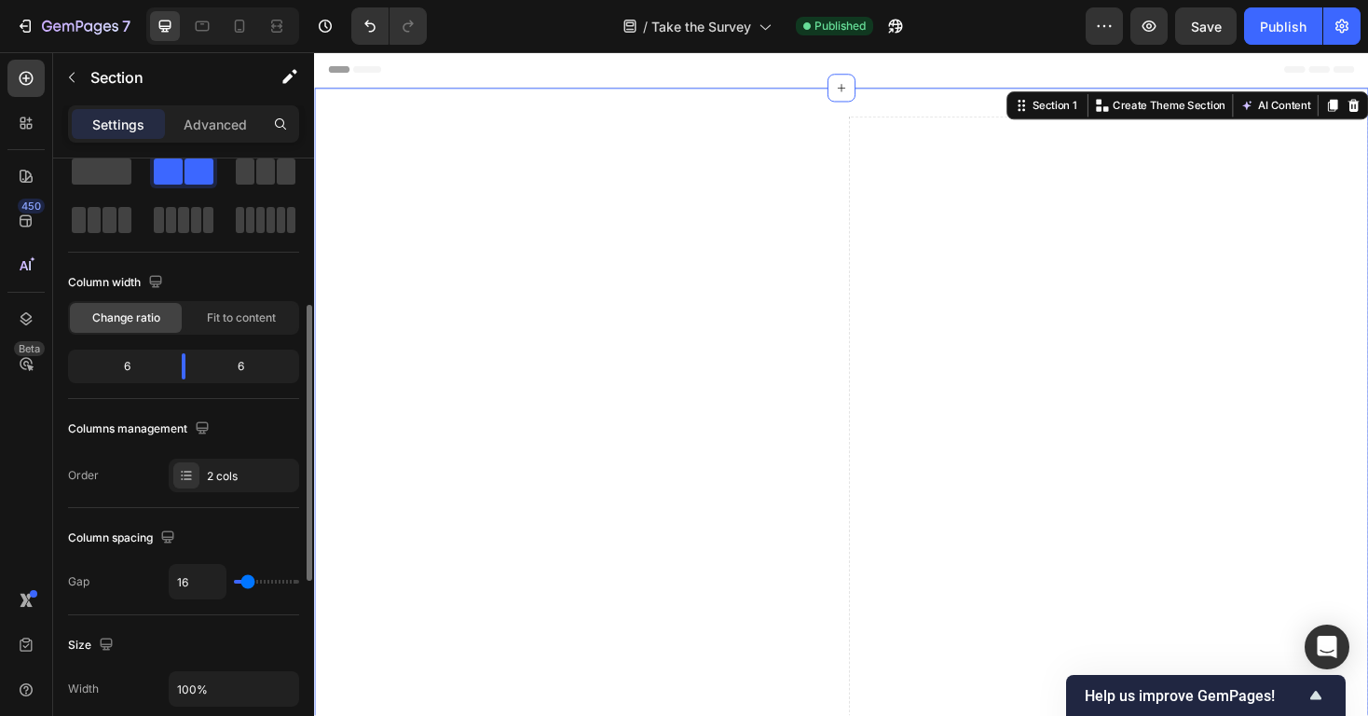
scroll to position [137, 0]
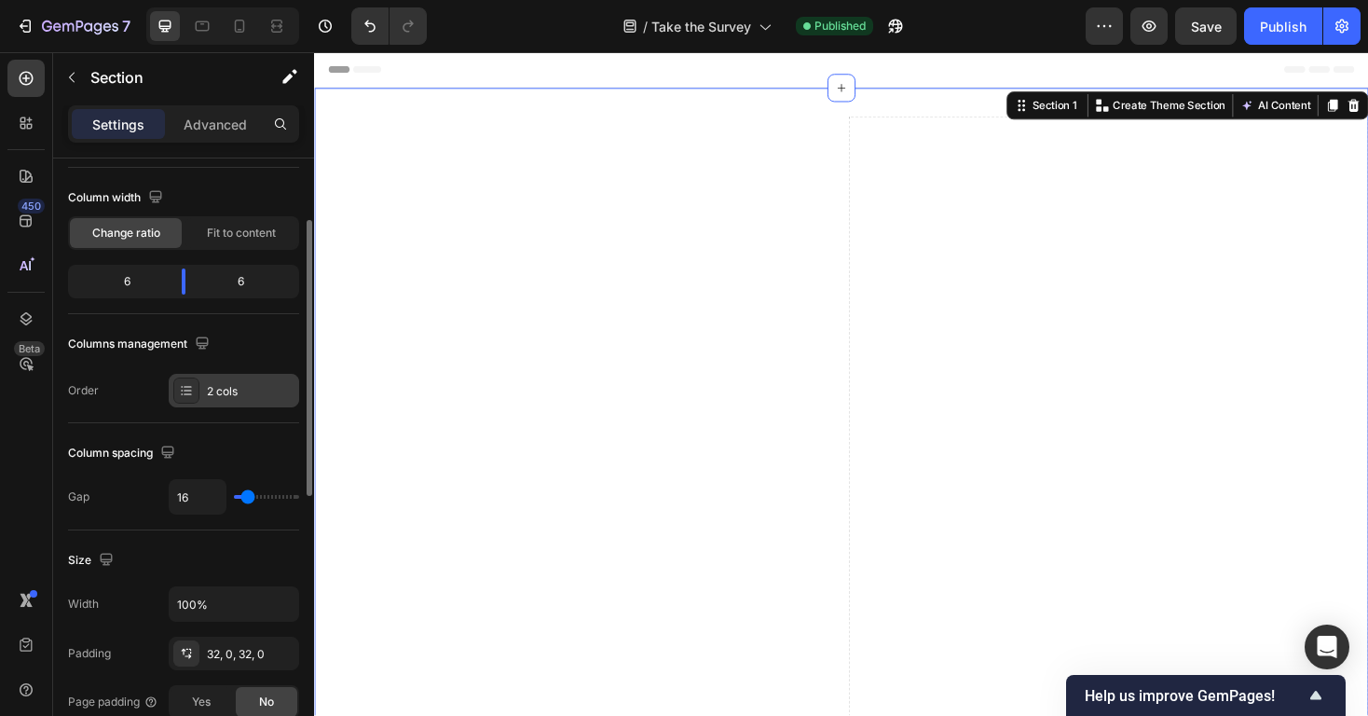
click at [226, 404] on div "2 cols" at bounding box center [234, 391] width 130 height 34
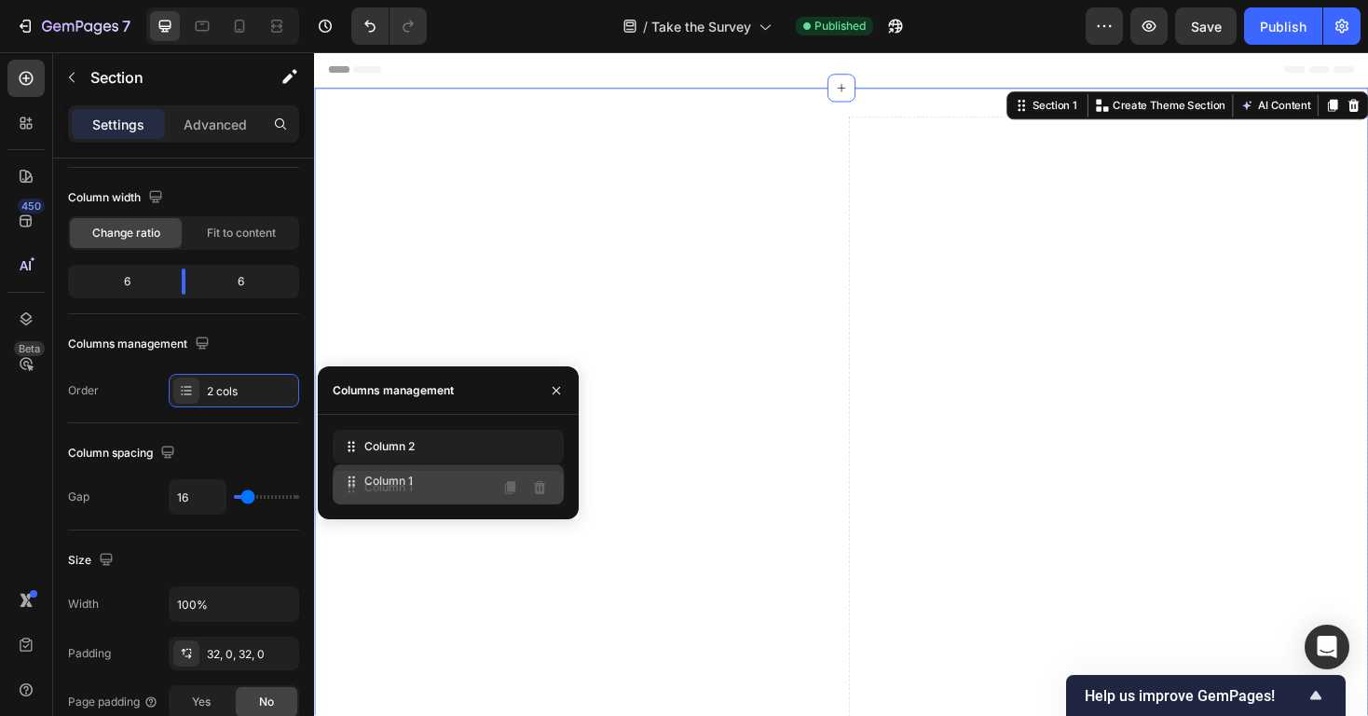
drag, startPoint x: 347, startPoint y: 449, endPoint x: 347, endPoint y: 485, distance: 35.4
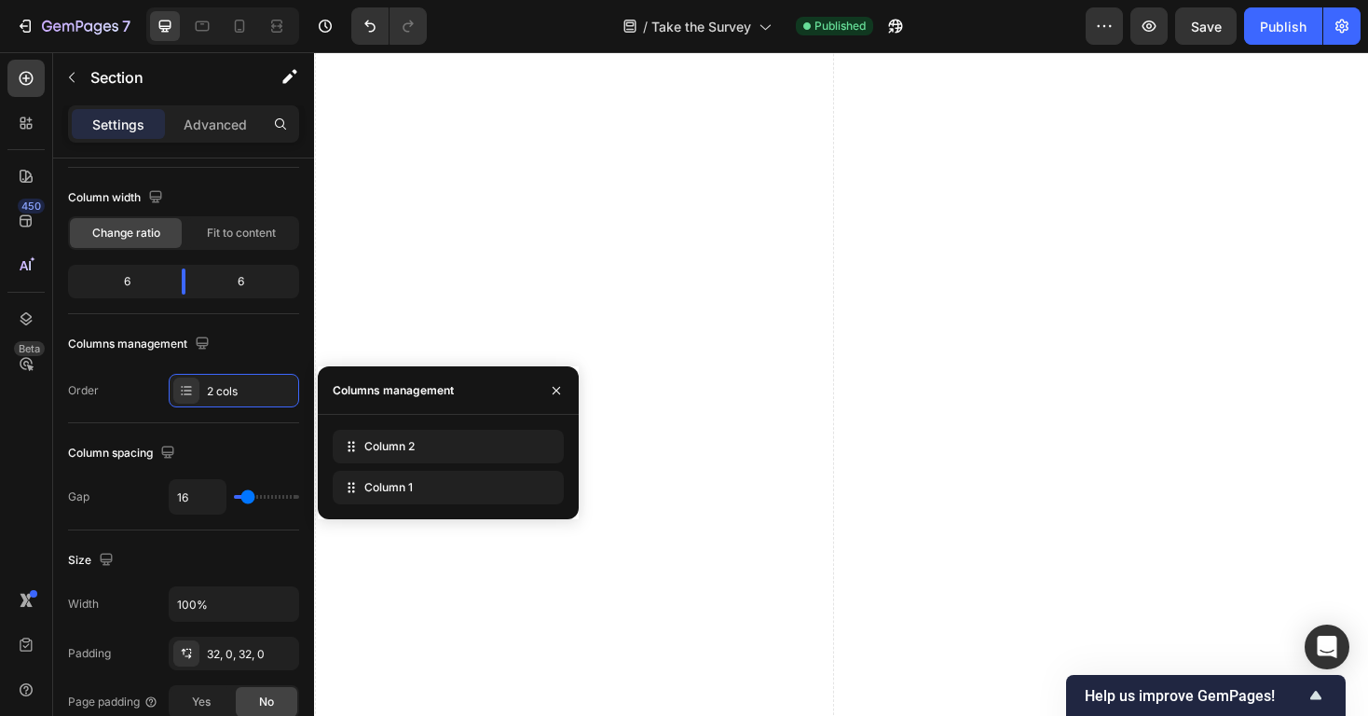
scroll to position [445, 0]
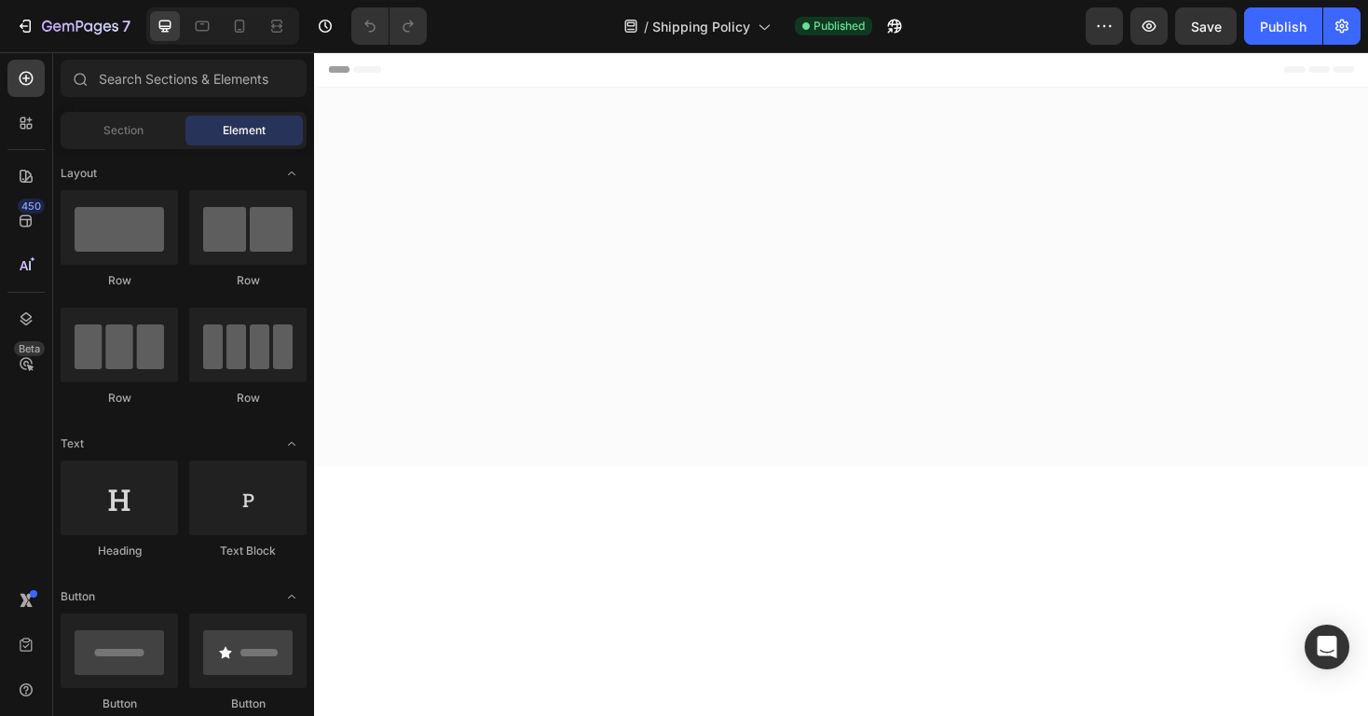
scroll to position [2045, 0]
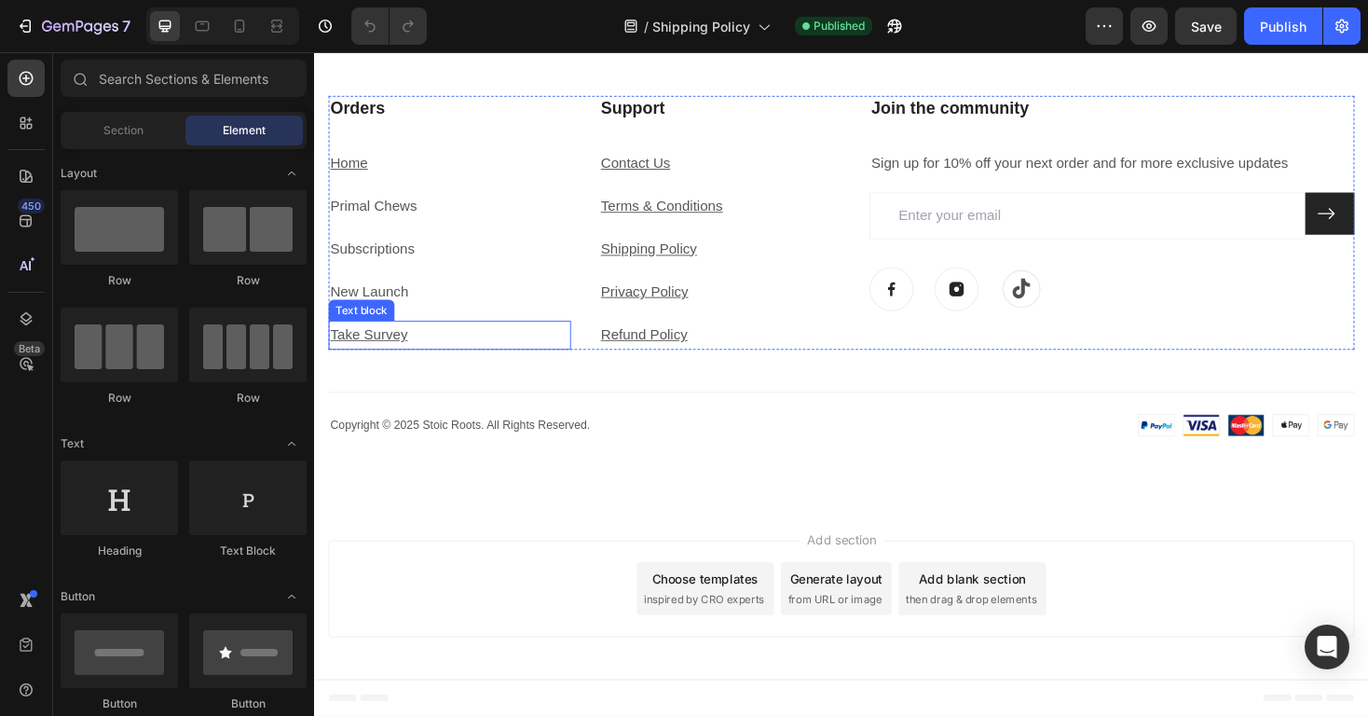
click at [375, 354] on u "Take Survey" at bounding box center [372, 352] width 82 height 16
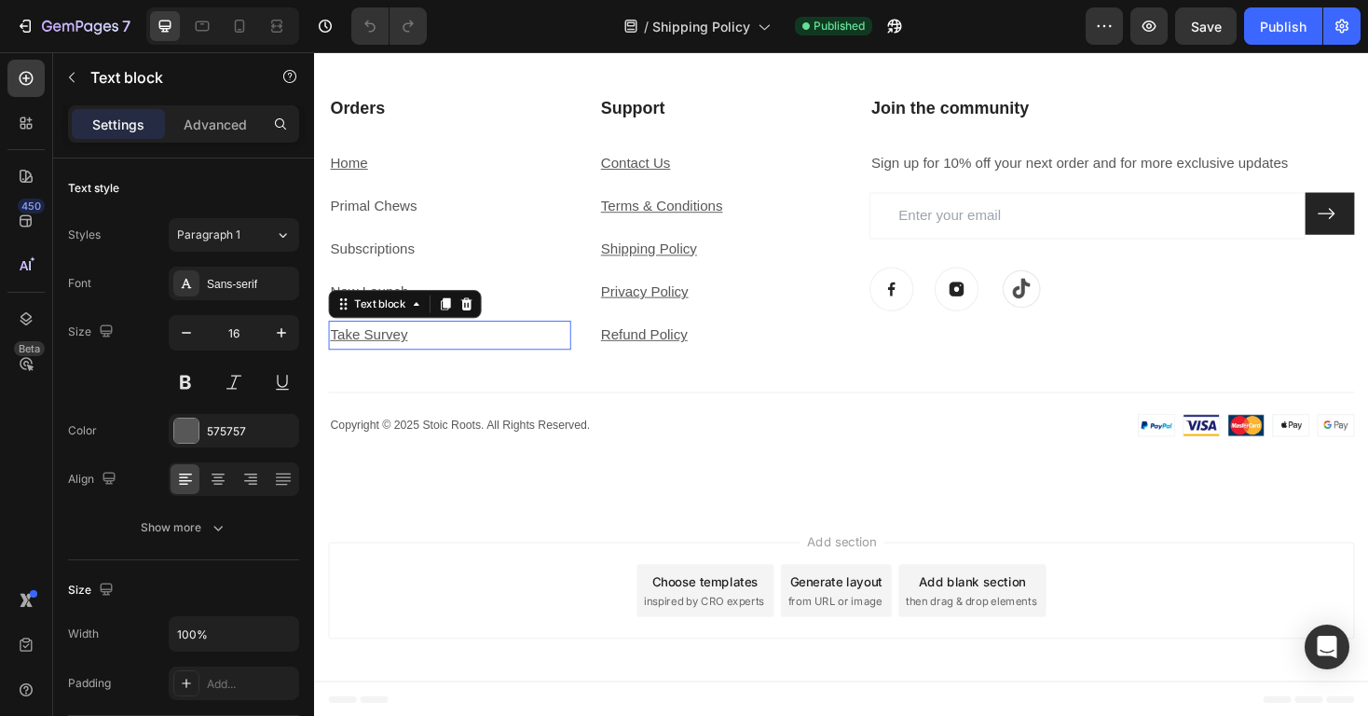
click at [375, 354] on u "Take Survey" at bounding box center [372, 352] width 82 height 16
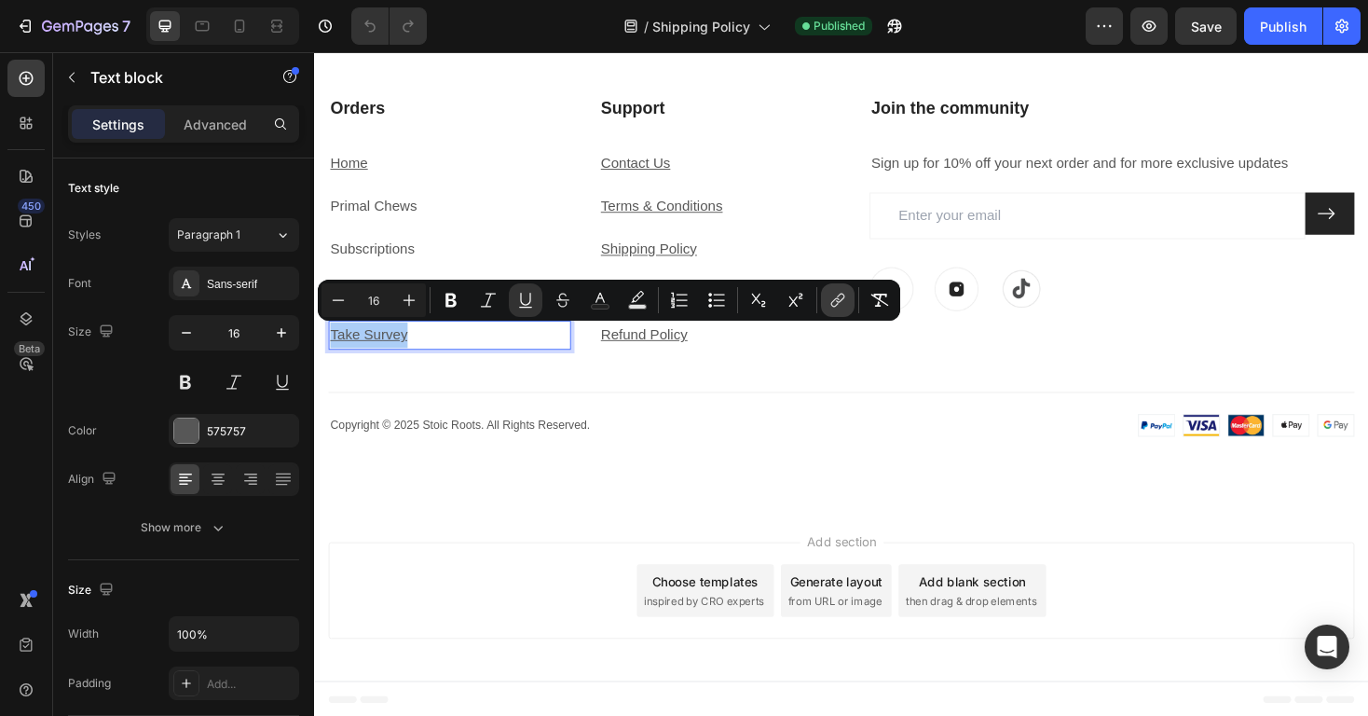
click at [827, 299] on button "link" at bounding box center [838, 300] width 34 height 34
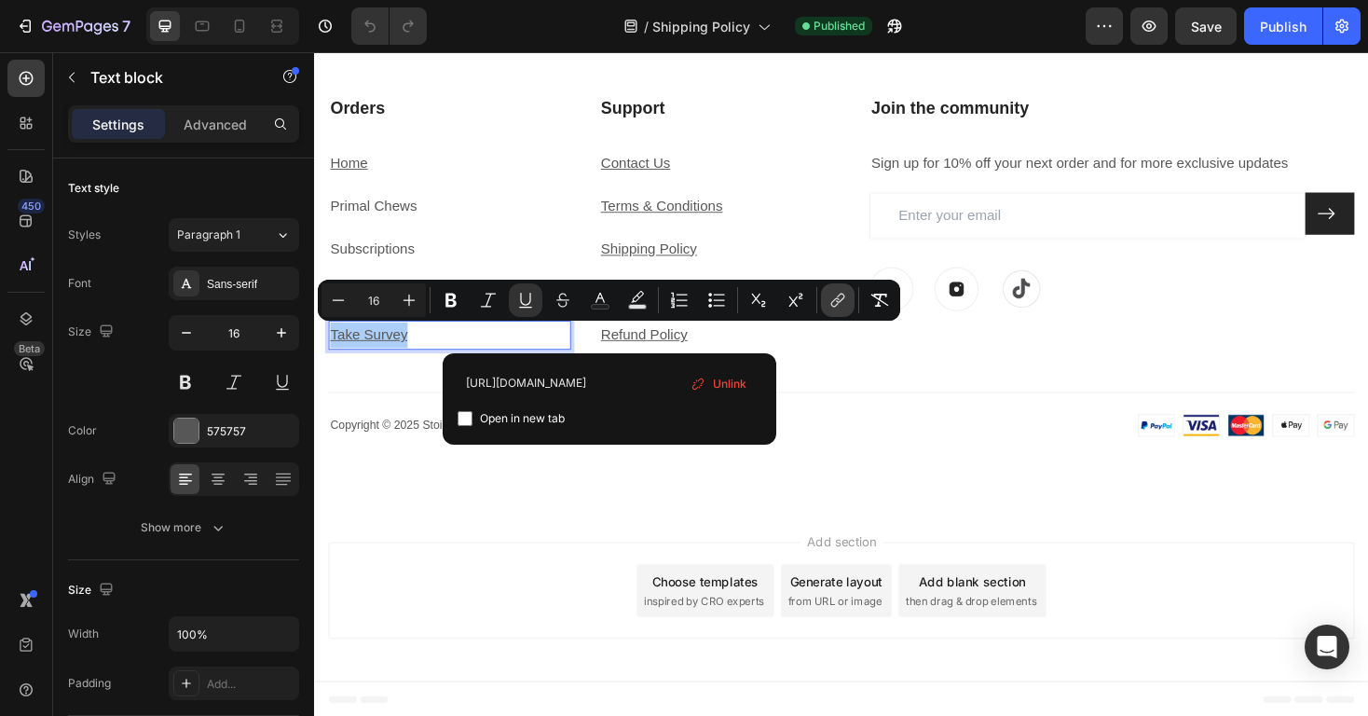
scroll to position [0, 89]
click at [717, 384] on span "Unlink" at bounding box center [730, 384] width 34 height 20
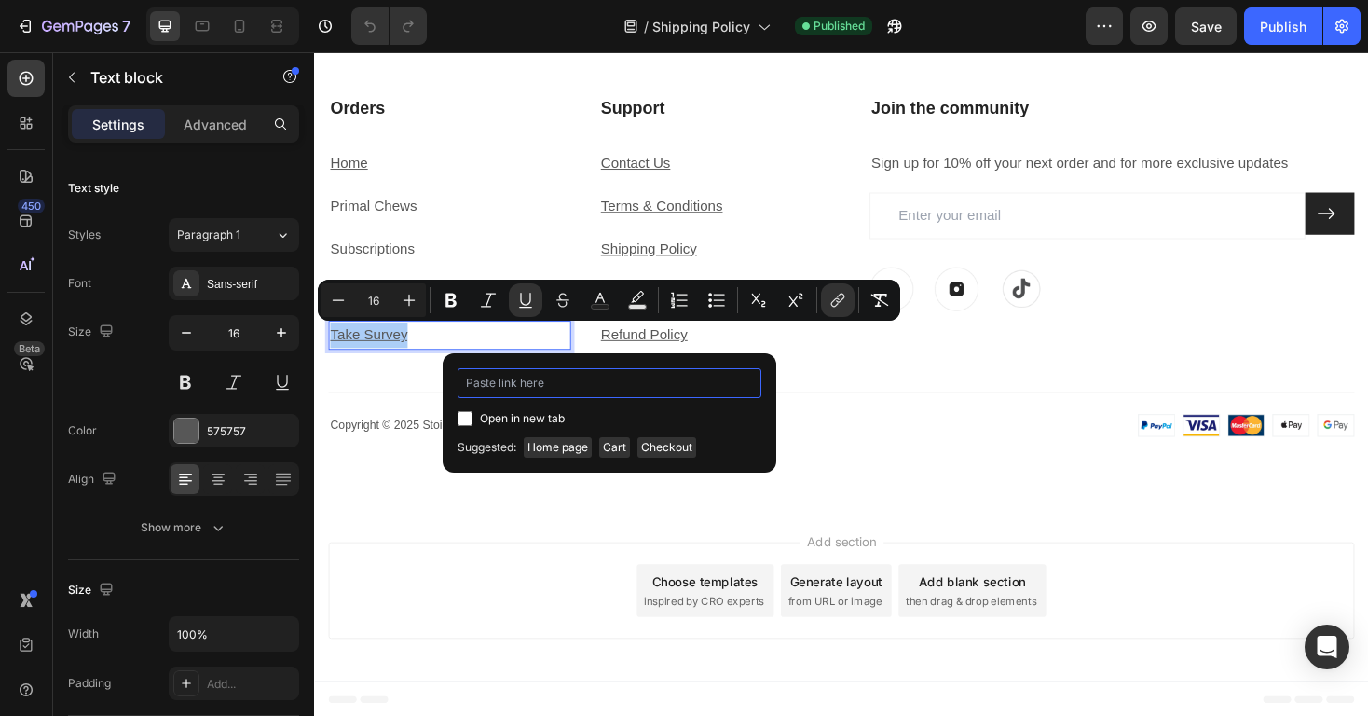
click at [634, 382] on input "Editor contextual toolbar" at bounding box center [610, 383] width 304 height 30
paste input "https://trystoicroots.com/pages/take-the-survey"
type input "https://trystoicroots.com/pages/take-the-survey"
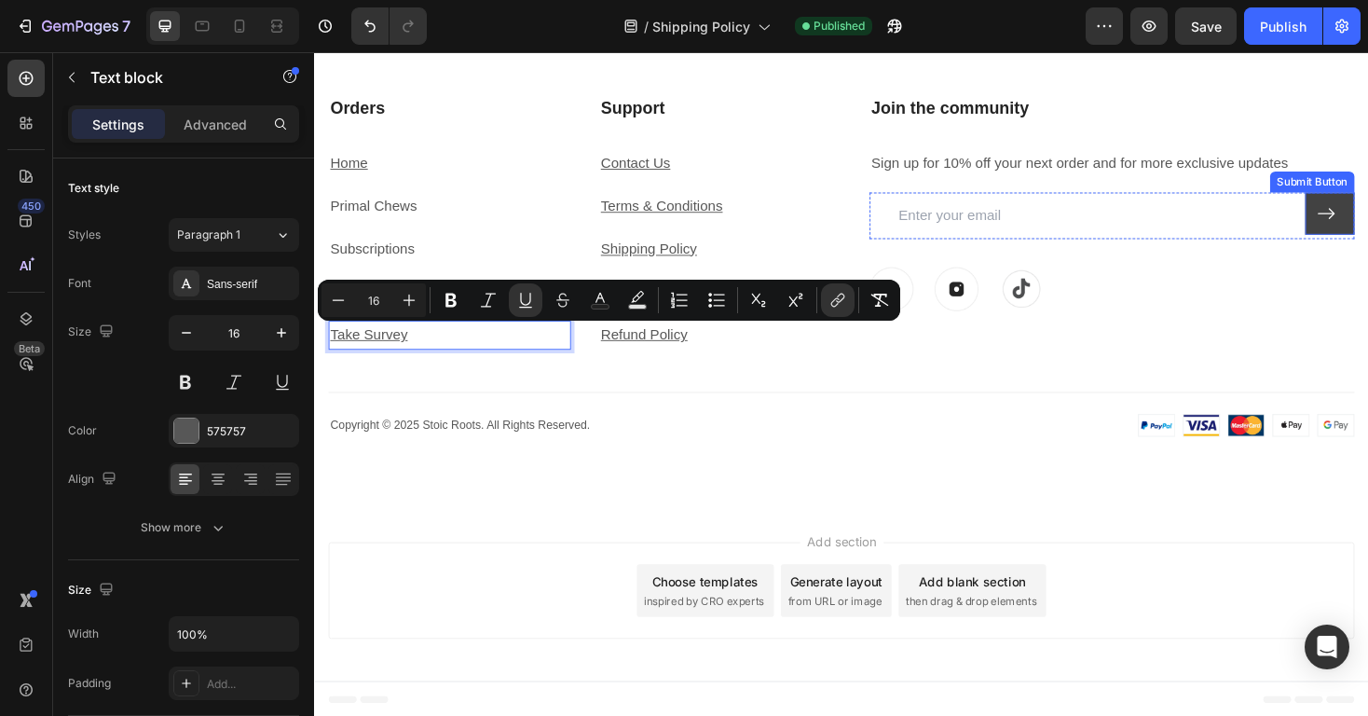
click at [1367, 237] on button at bounding box center [1391, 223] width 52 height 45
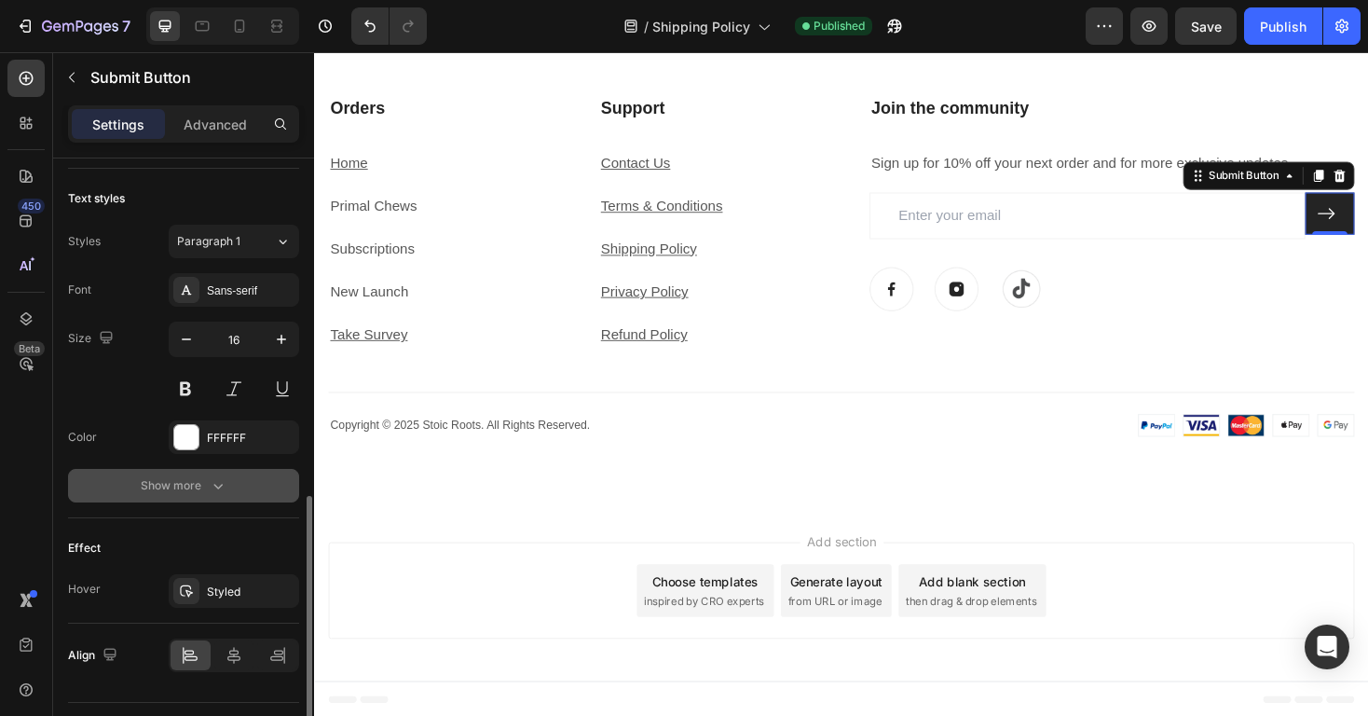
scroll to position [858, 0]
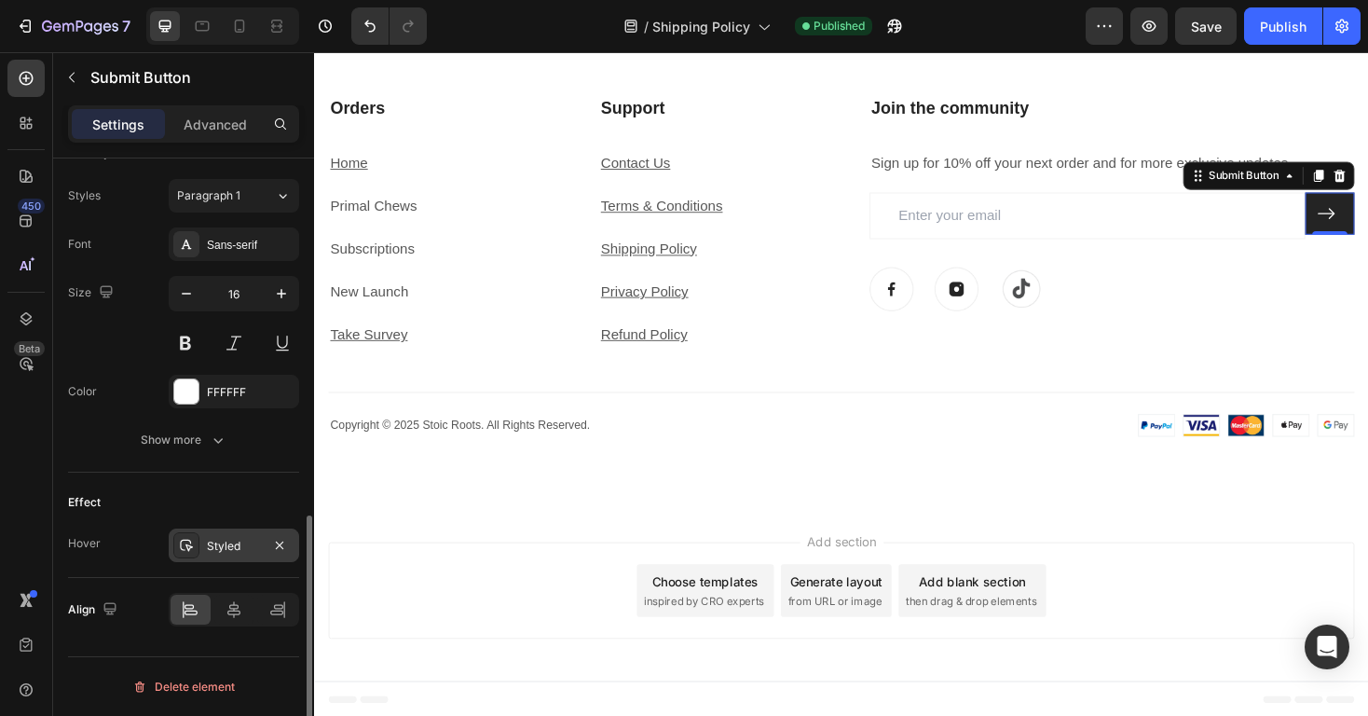
click at [233, 542] on div "Styled" at bounding box center [234, 546] width 54 height 17
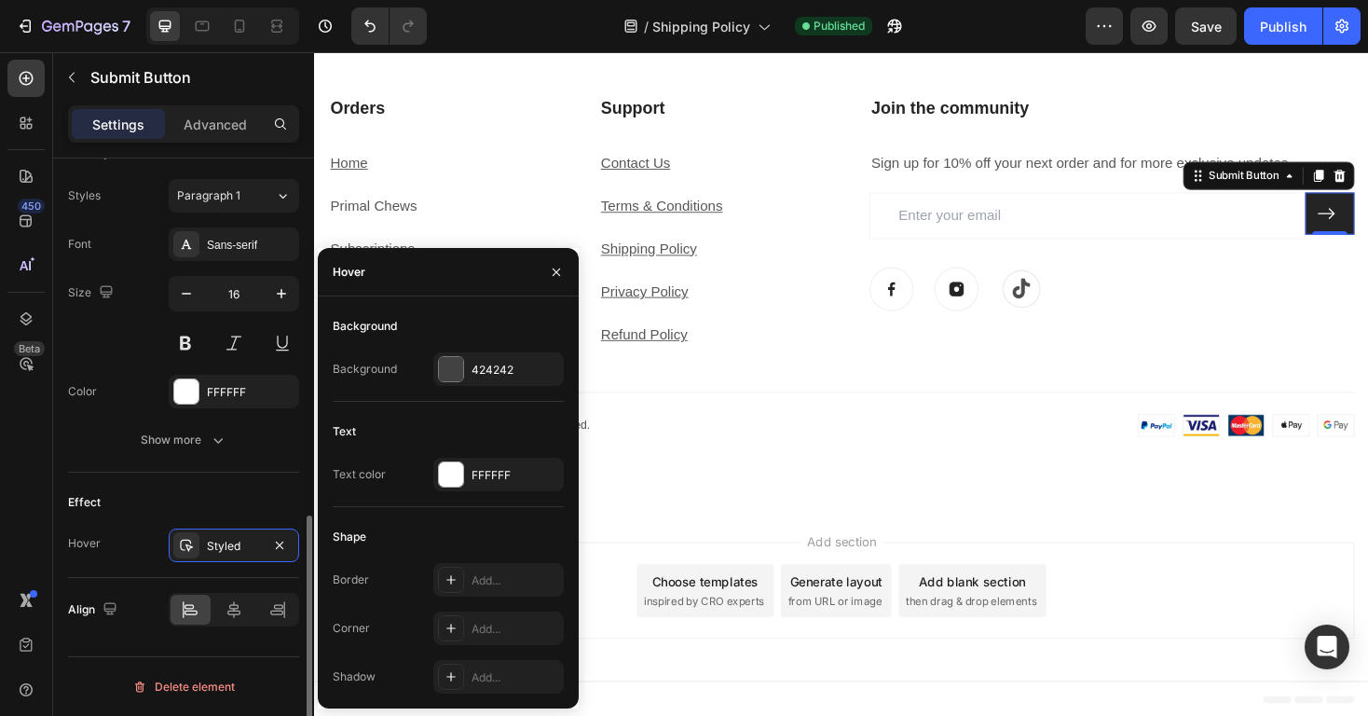
click at [239, 499] on div "Effect" at bounding box center [183, 502] width 231 height 30
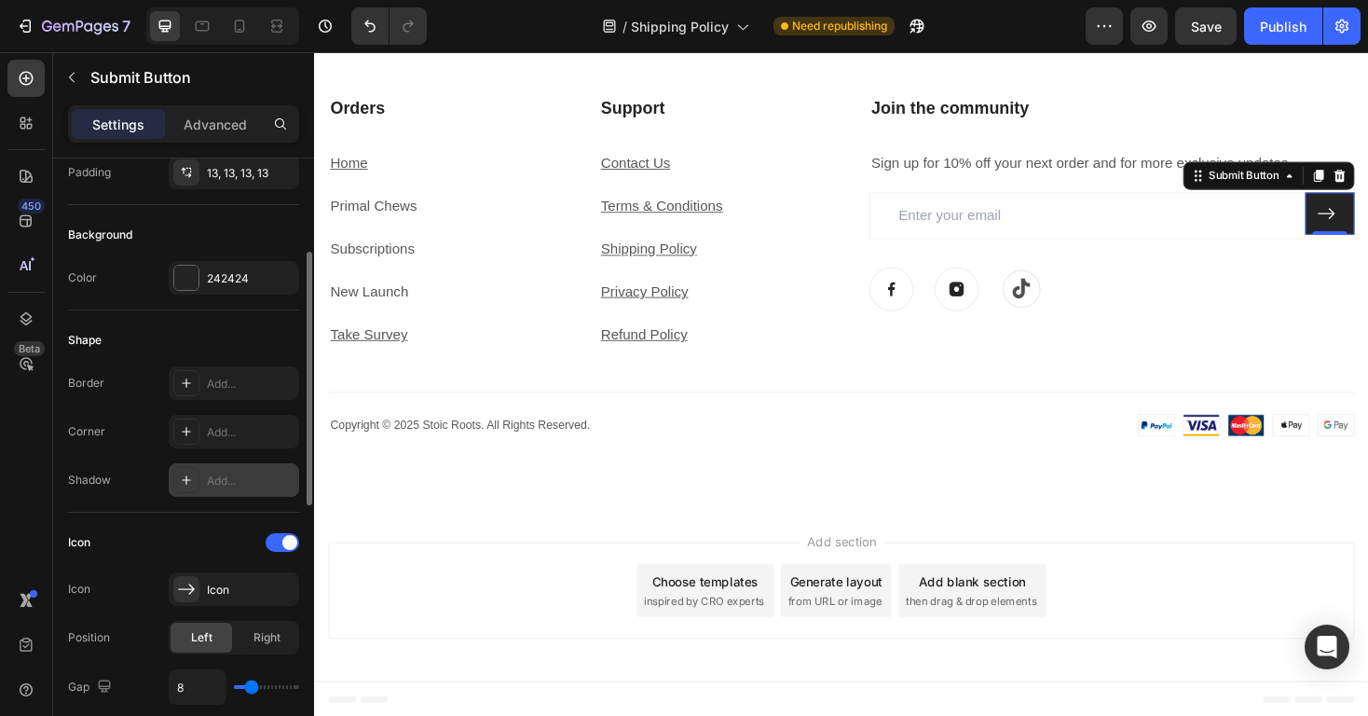
scroll to position [251, 0]
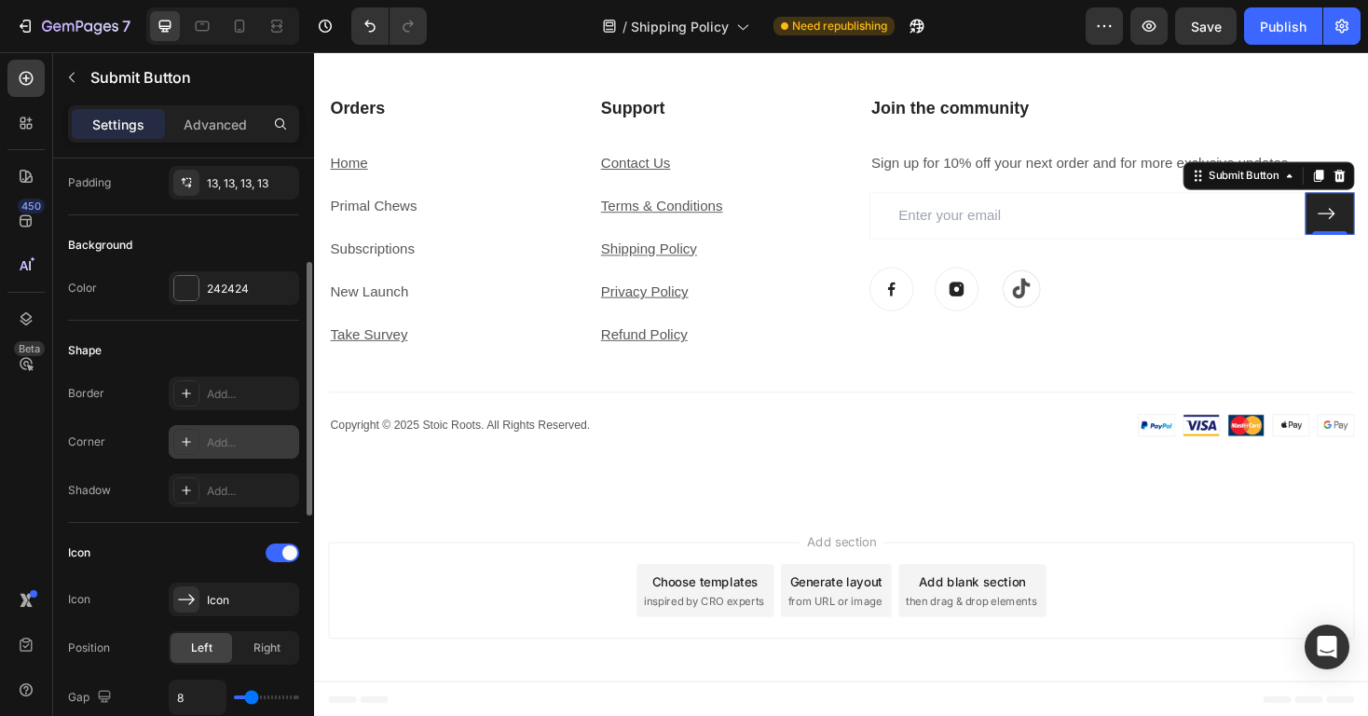
click at [225, 439] on div "Add..." at bounding box center [251, 442] width 88 height 17
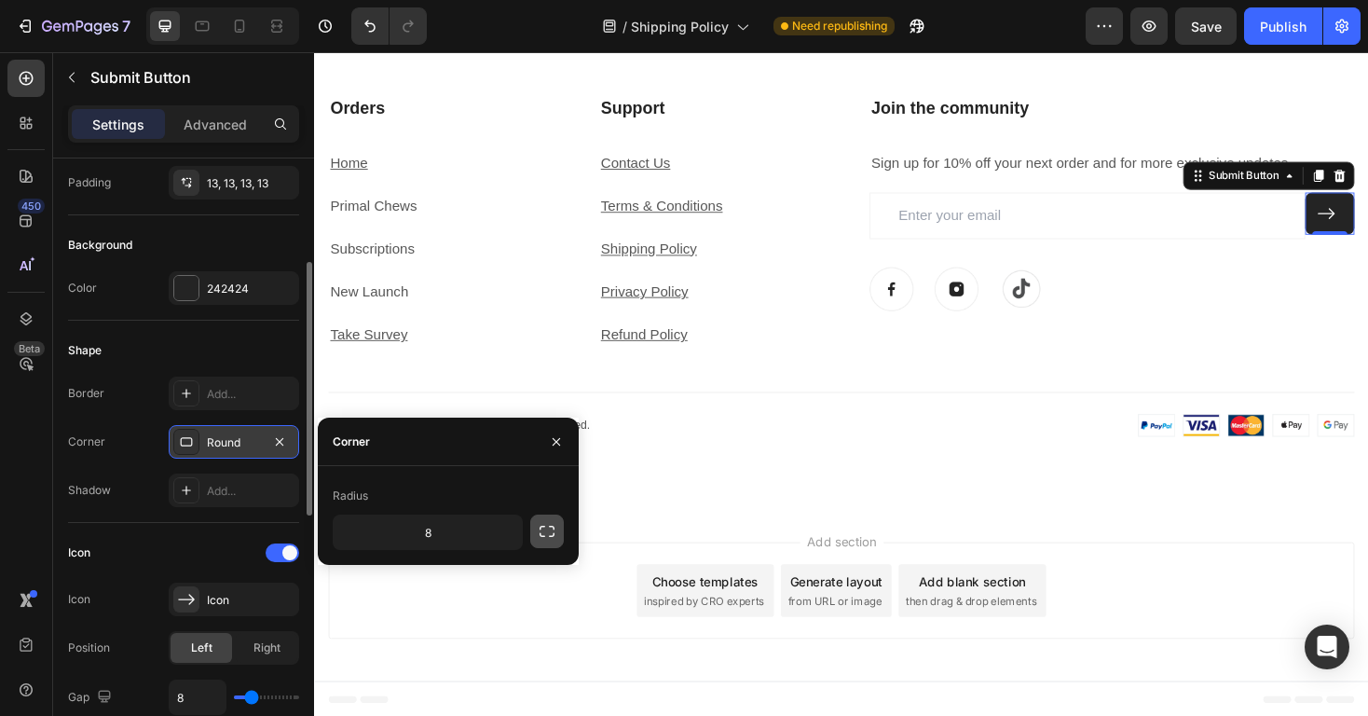
click at [544, 536] on icon "button" at bounding box center [547, 531] width 15 height 11
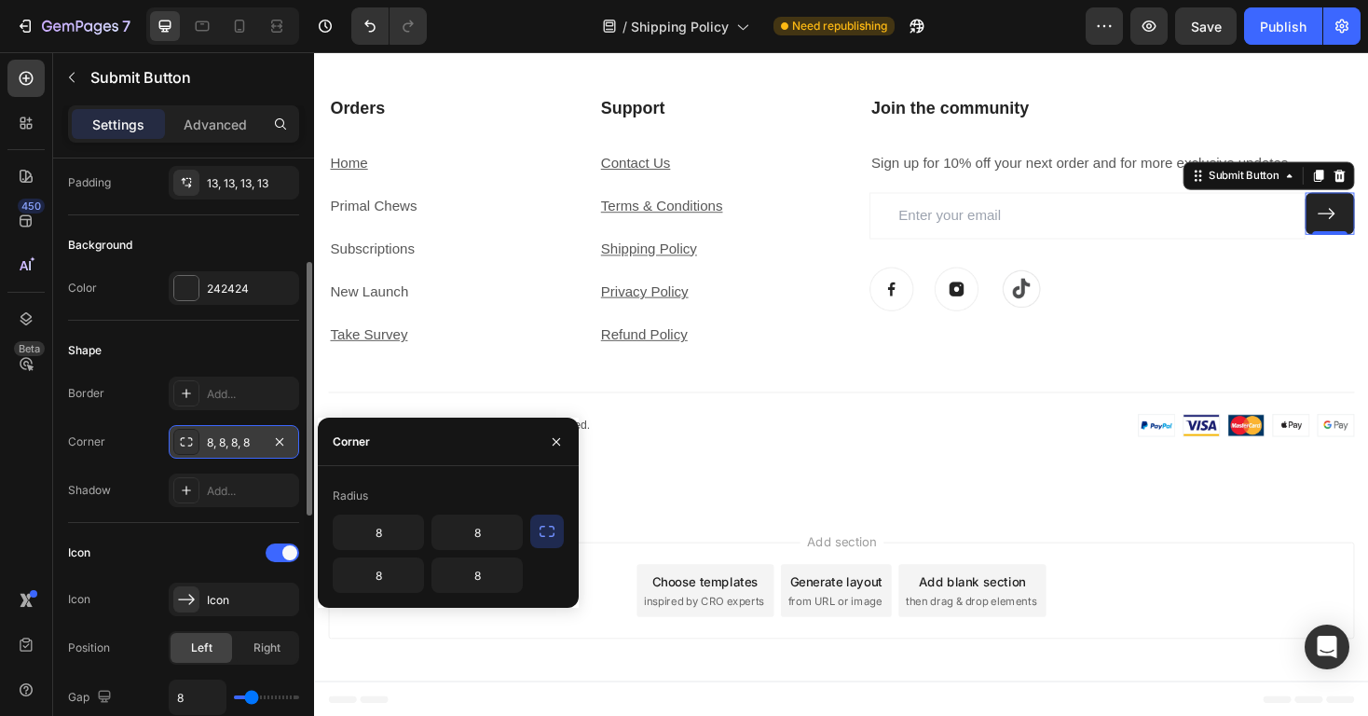
click at [248, 348] on div "Shape" at bounding box center [183, 350] width 231 height 30
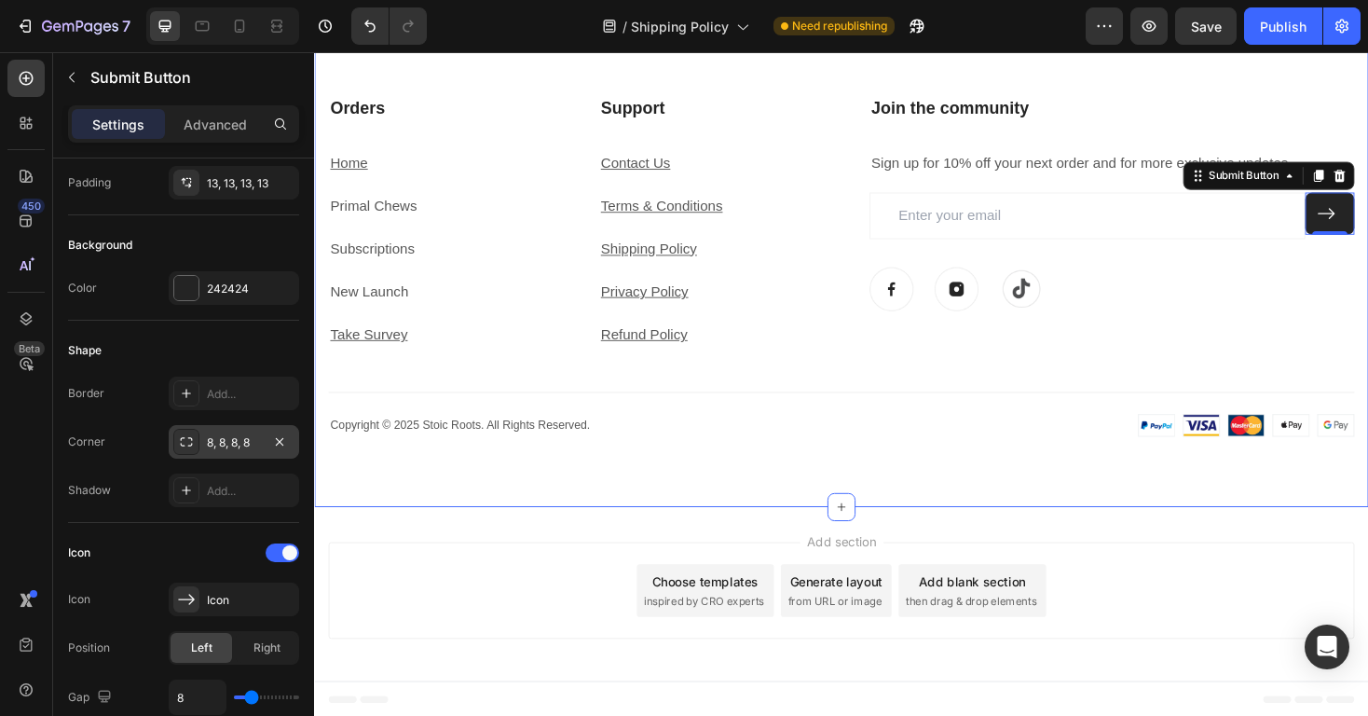
click at [933, 369] on div "Support Heading Contact Us Text block Terms & Conditions Text block Shipping Po…" at bounding box center [873, 280] width 1088 height 362
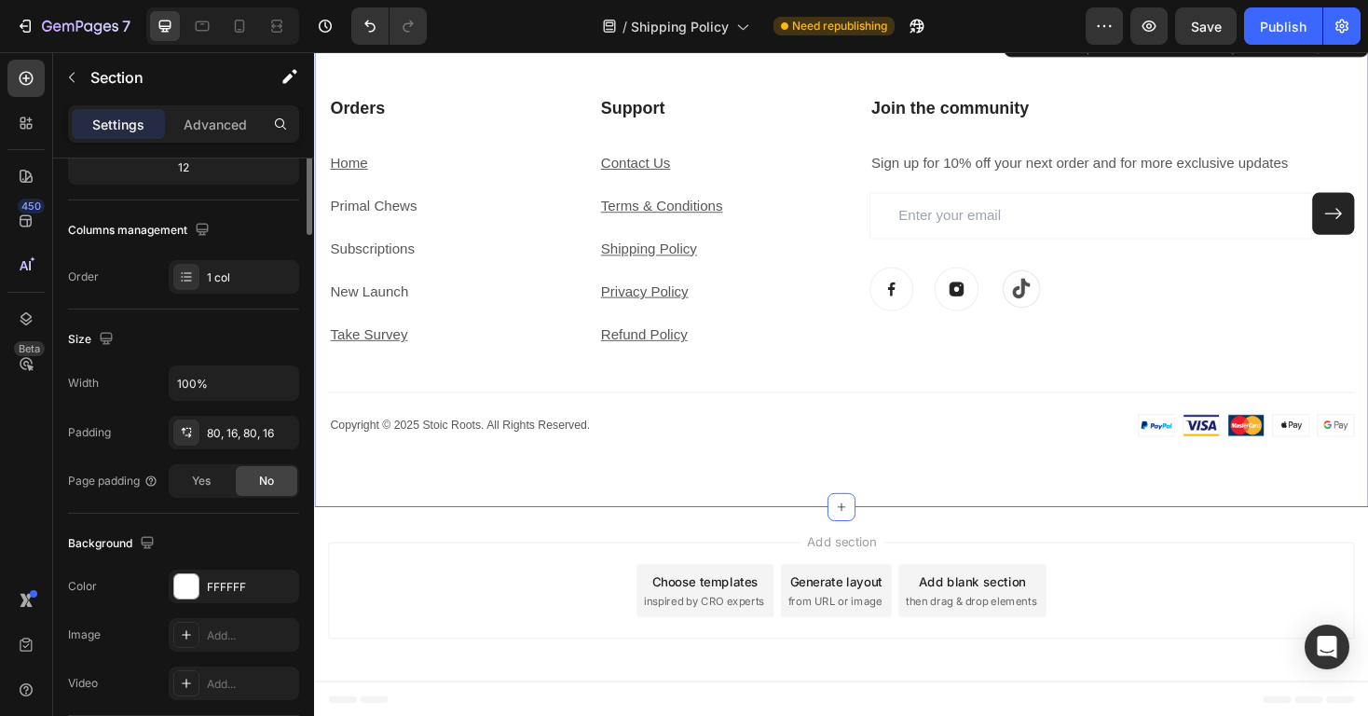
scroll to position [0, 0]
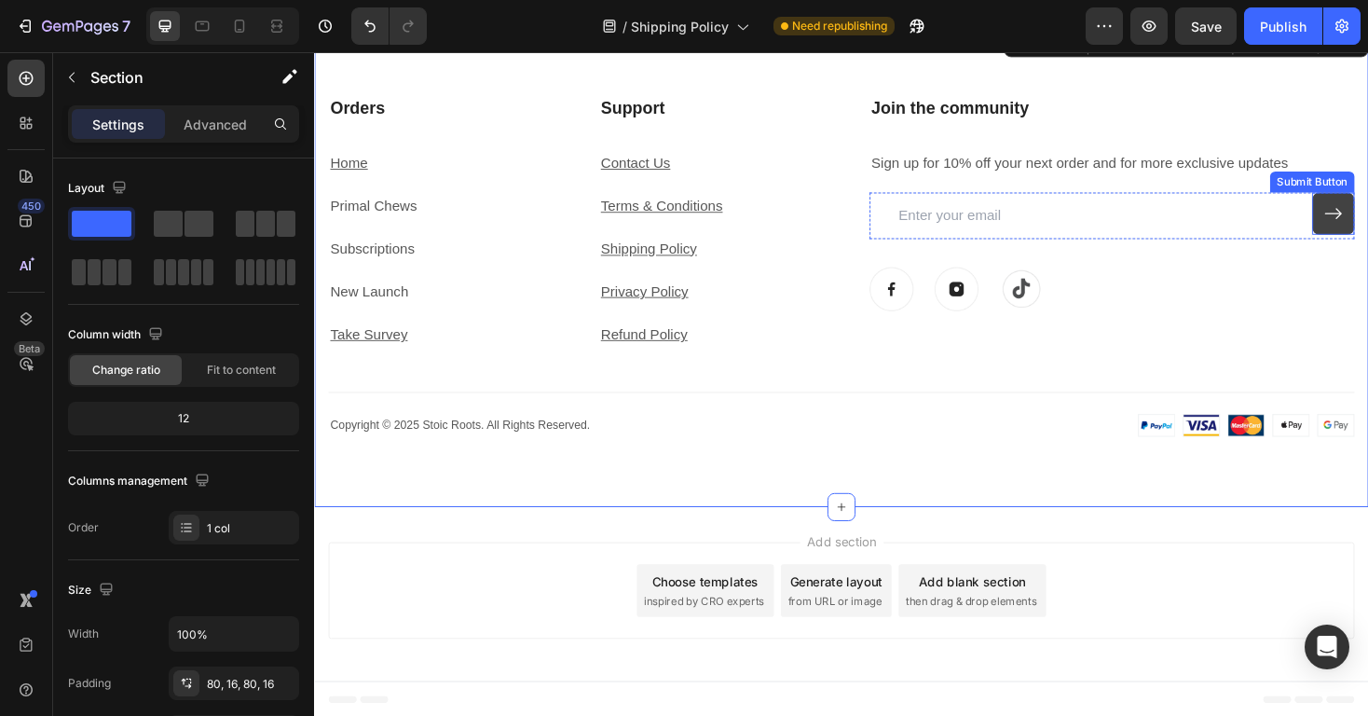
click at [1367, 209] on button at bounding box center [1395, 223] width 45 height 45
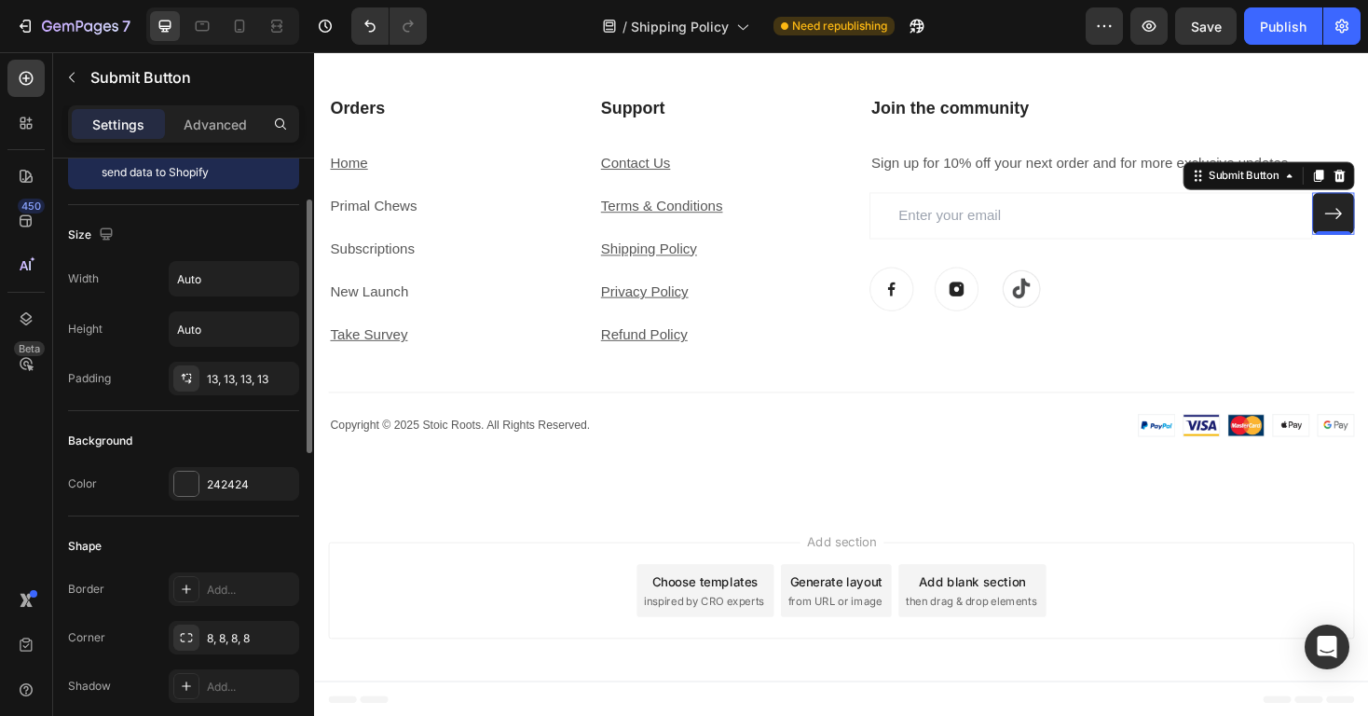
scroll to position [123, 0]
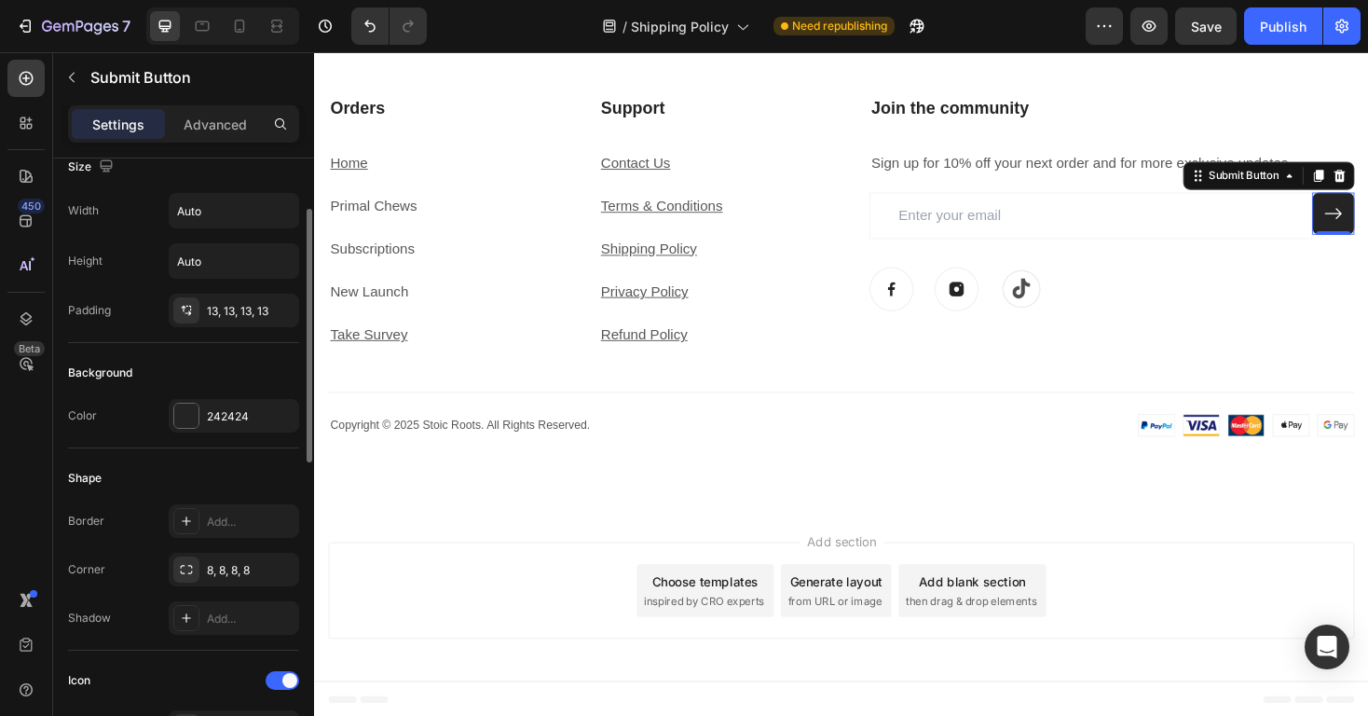
click at [238, 432] on div "Background Color 242424" at bounding box center [183, 395] width 231 height 105
click at [239, 416] on div "242424" at bounding box center [234, 416] width 54 height 17
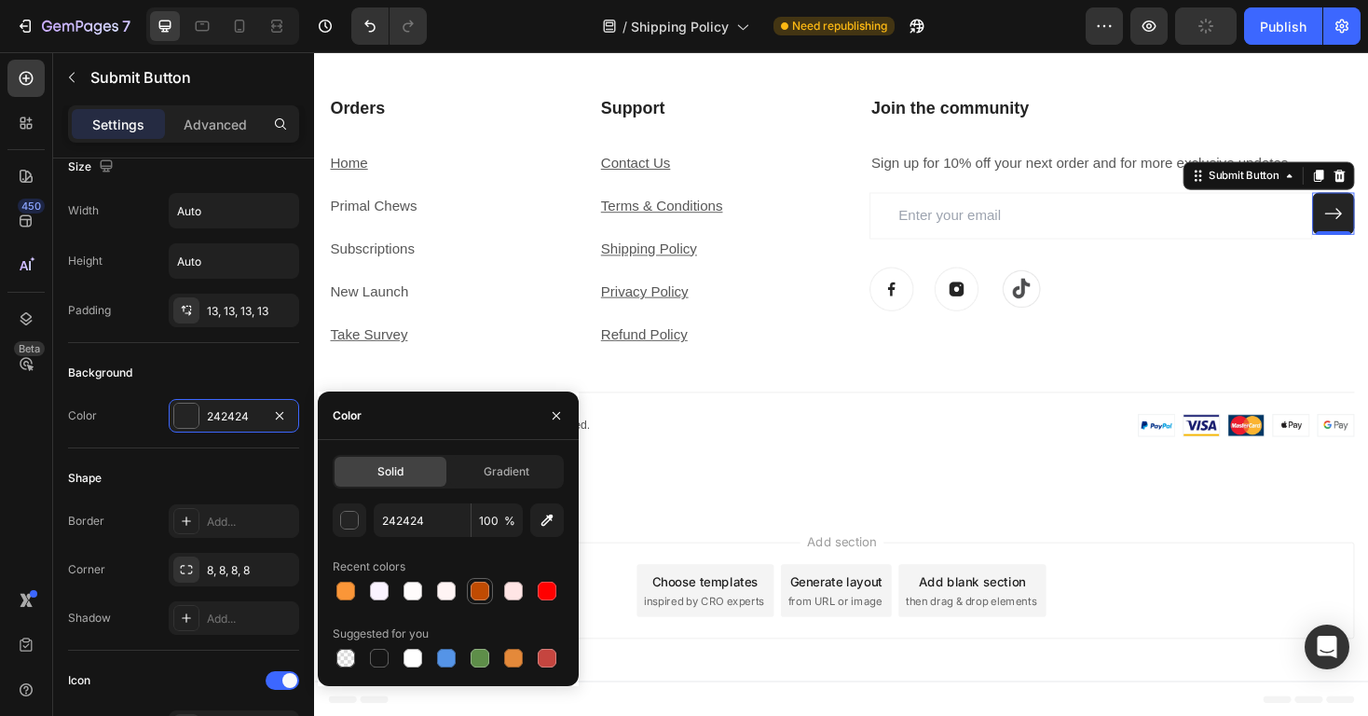
click at [480, 584] on div at bounding box center [480, 590] width 19 height 19
type input "BF4B02"
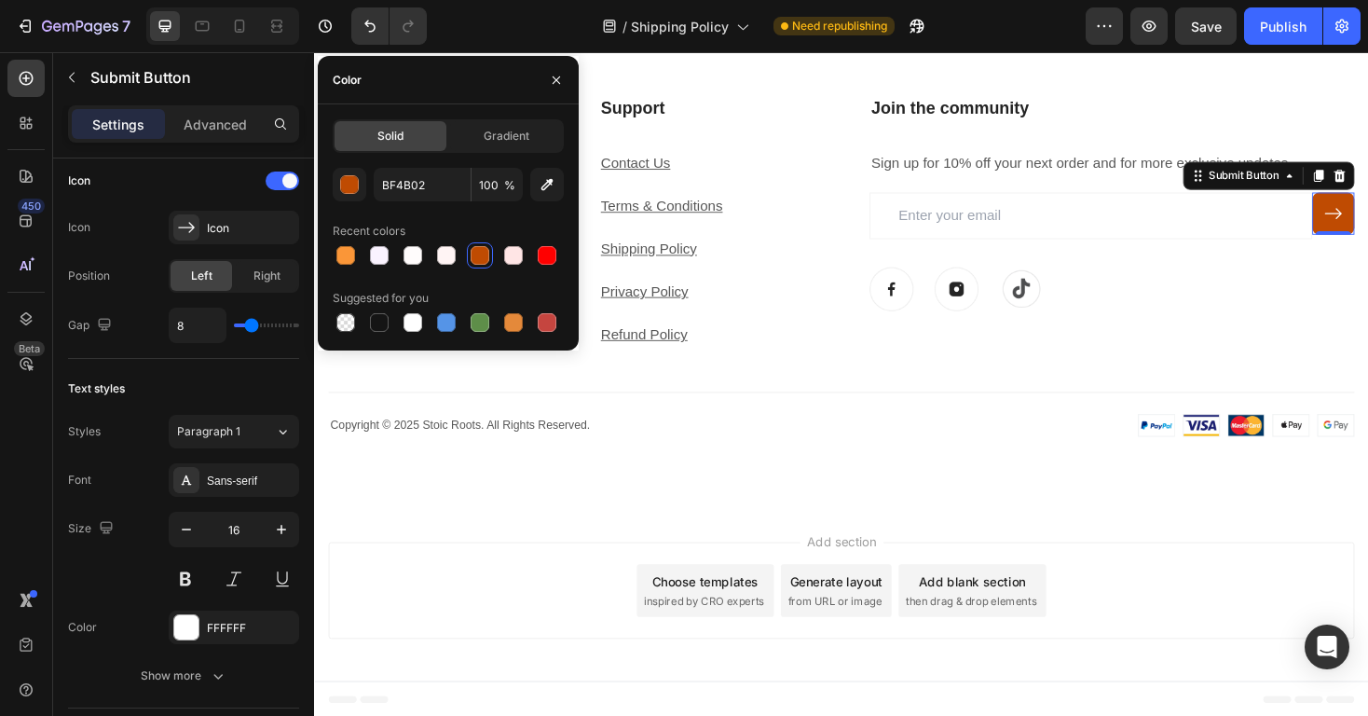
scroll to position [858, 0]
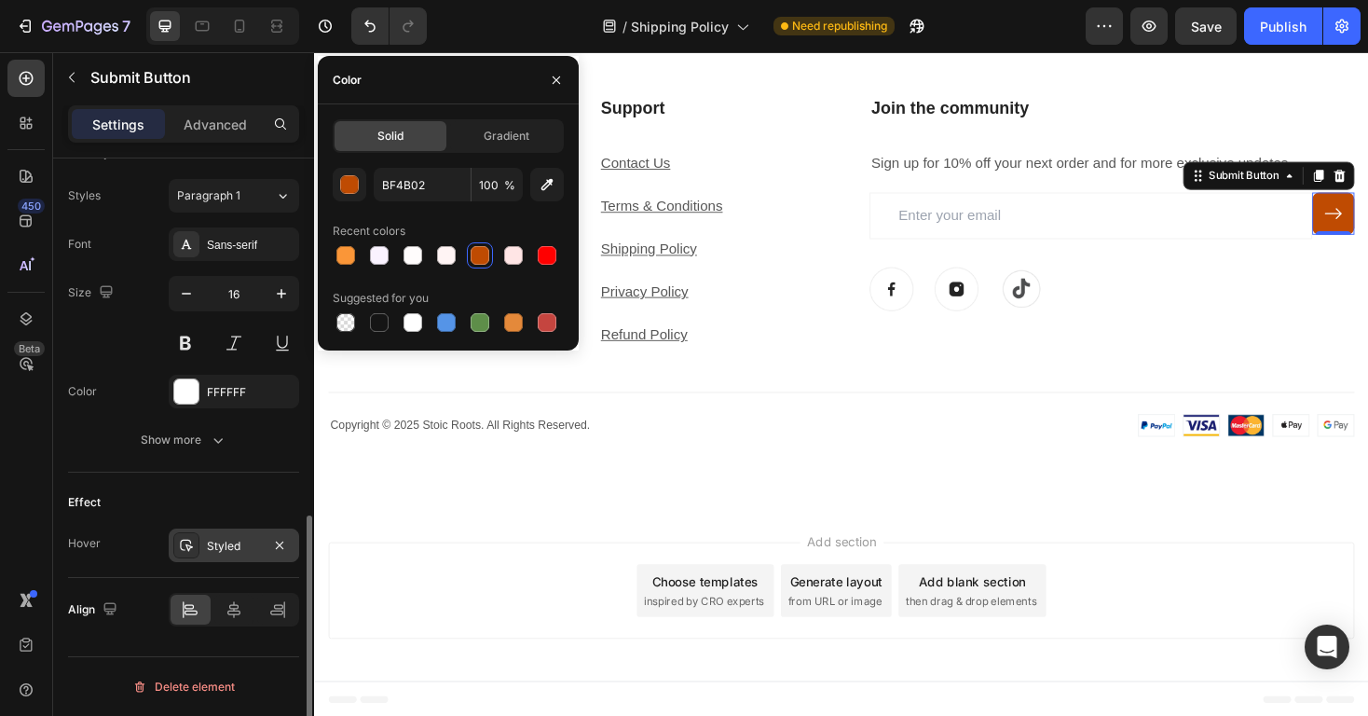
click at [241, 530] on div "Styled" at bounding box center [234, 545] width 130 height 34
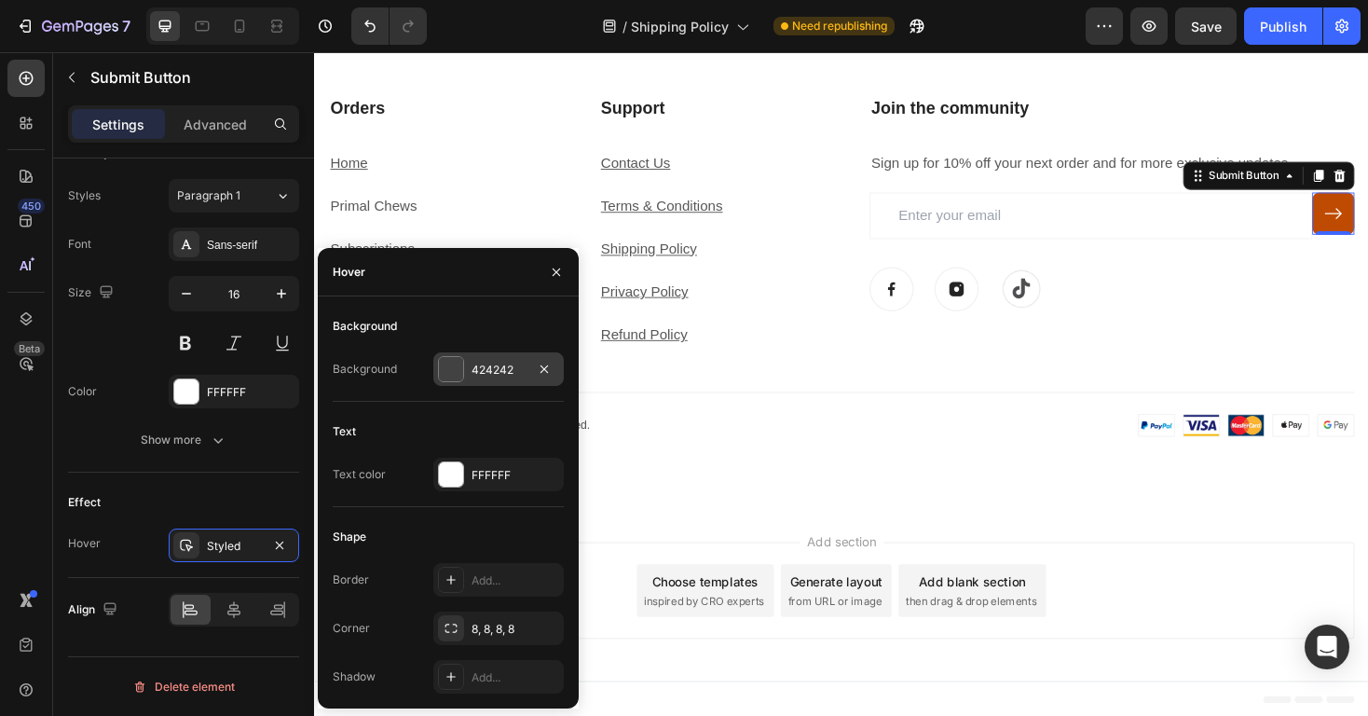
click at [481, 374] on div "424242" at bounding box center [498, 370] width 54 height 17
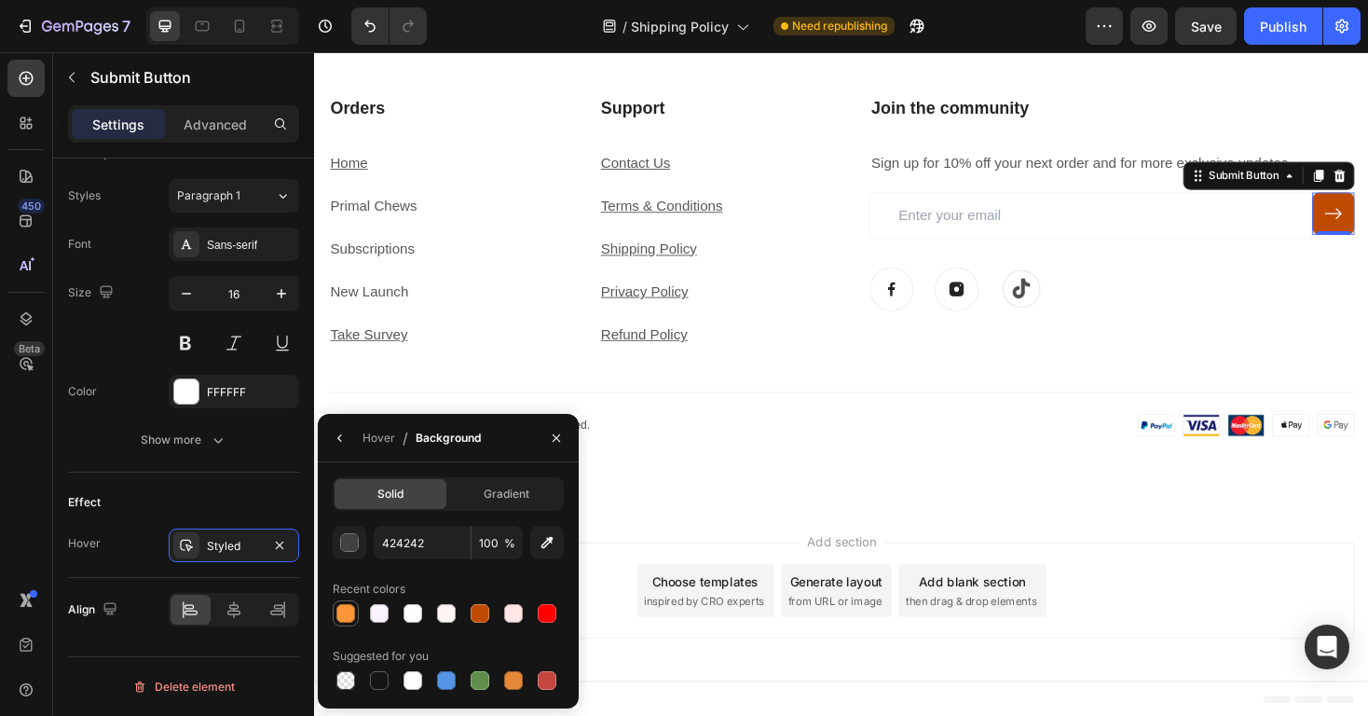
click at [348, 612] on div at bounding box center [345, 613] width 19 height 19
type input "FA9638"
click at [493, 500] on span "Gradient" at bounding box center [507, 493] width 46 height 17
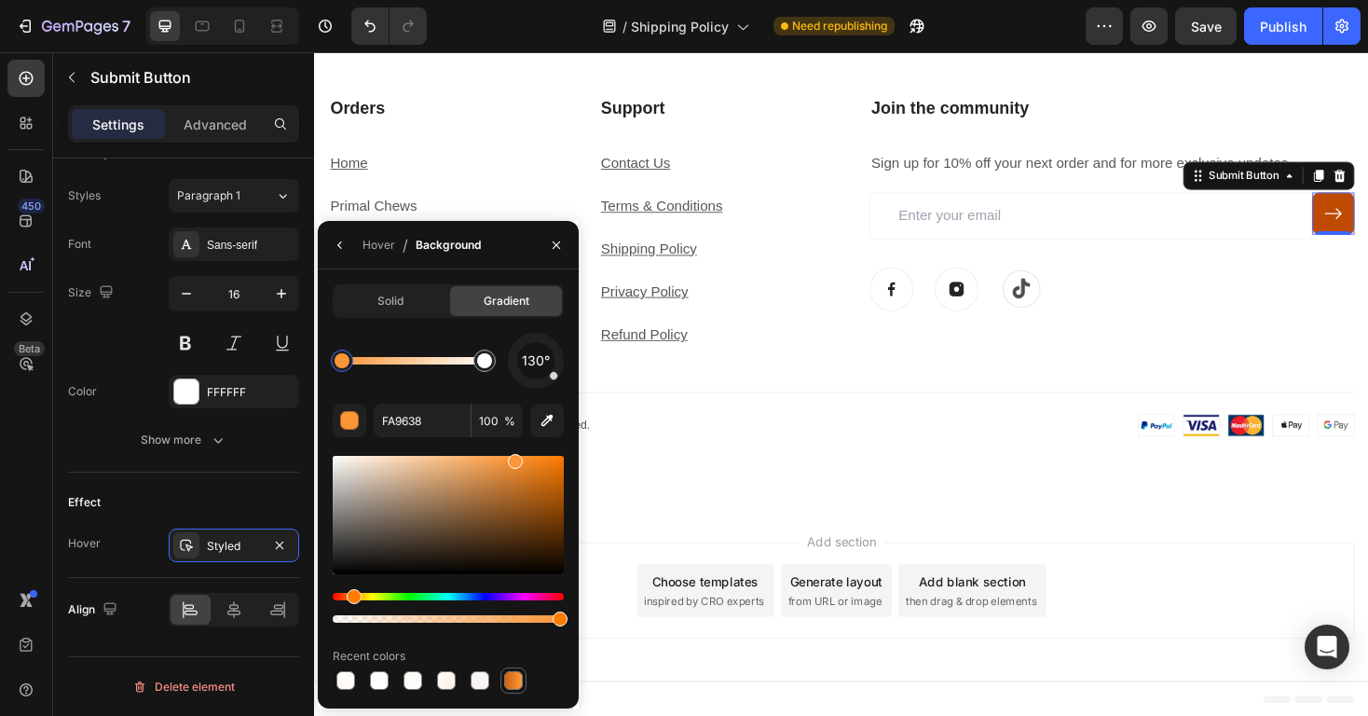
click at [511, 680] on div at bounding box center [513, 680] width 19 height 19
type input "D06212"
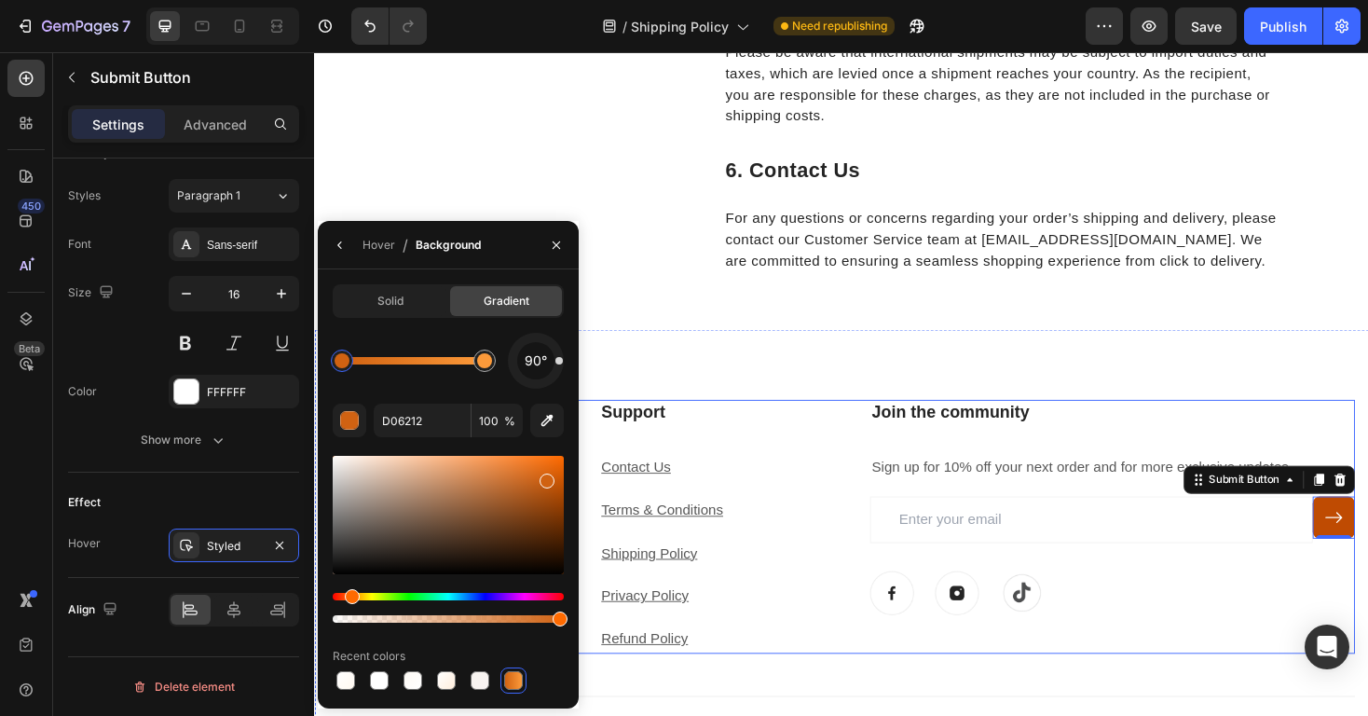
scroll to position [1784, 0]
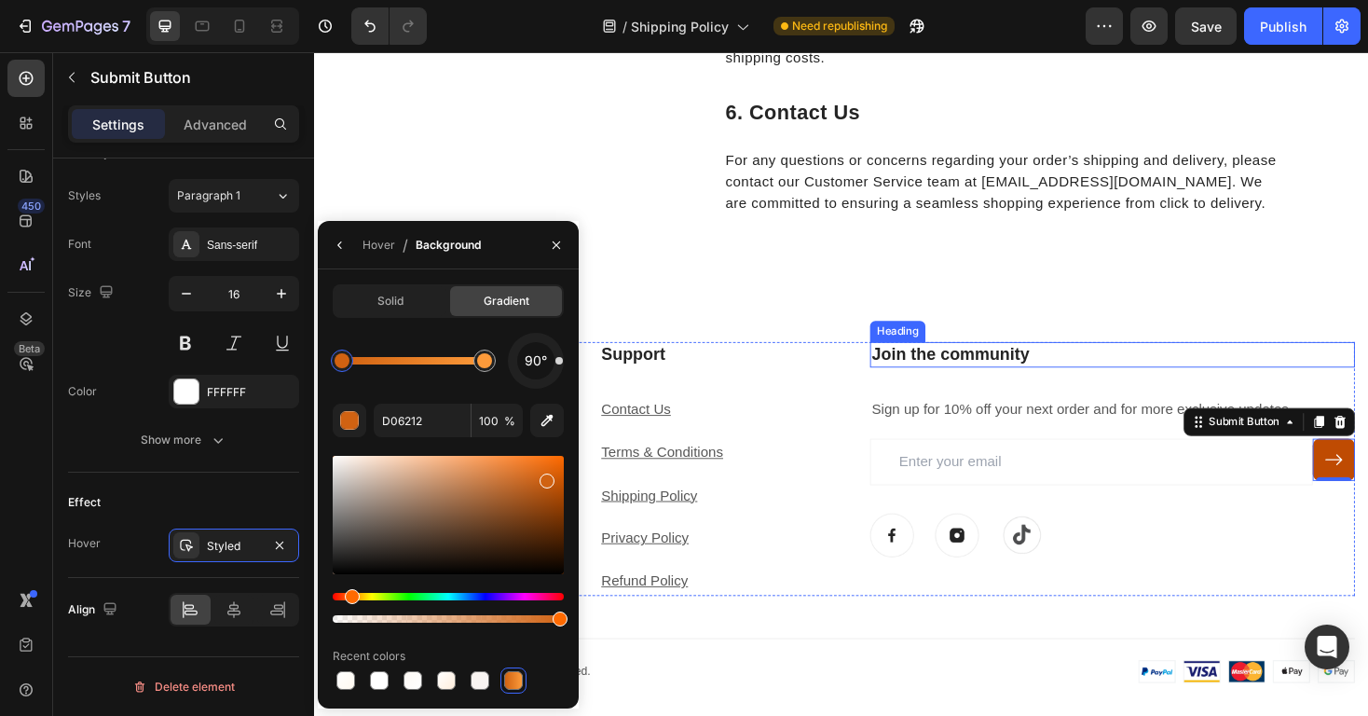
click at [1006, 378] on h3 "Join the community" at bounding box center [1160, 373] width 514 height 27
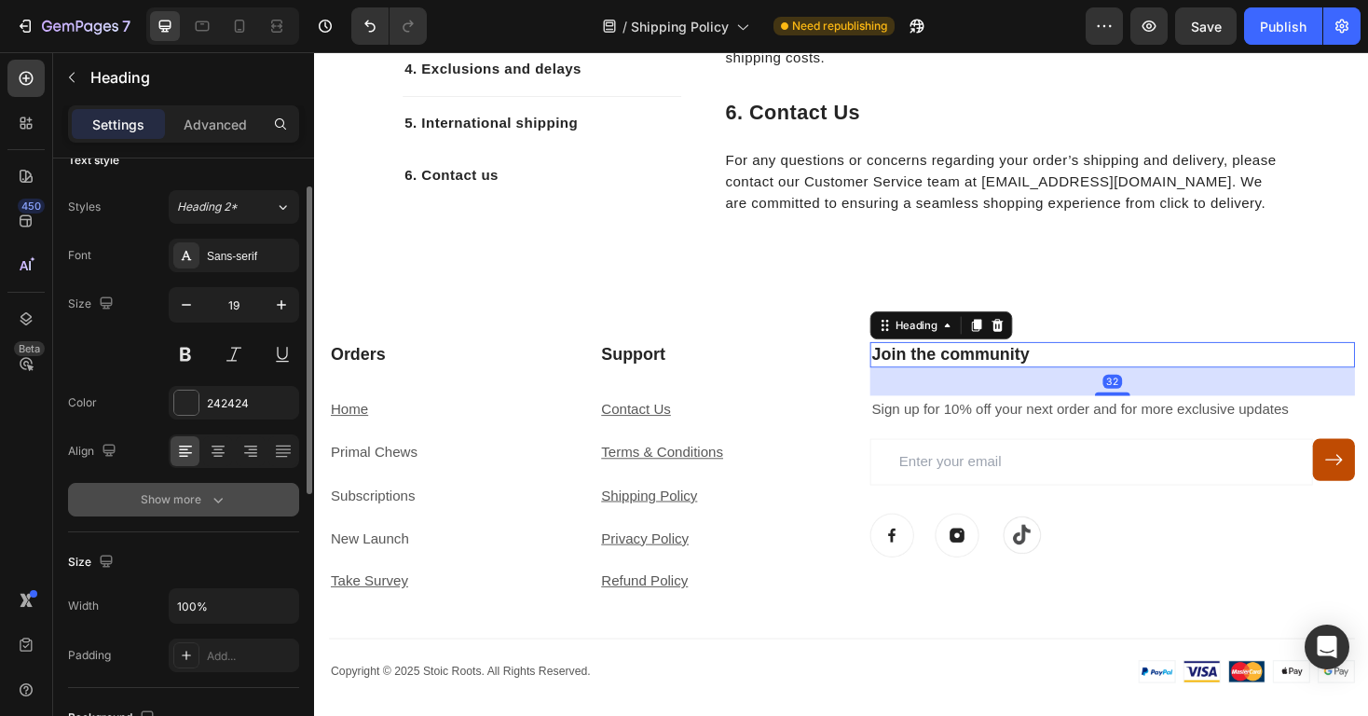
scroll to position [42, 0]
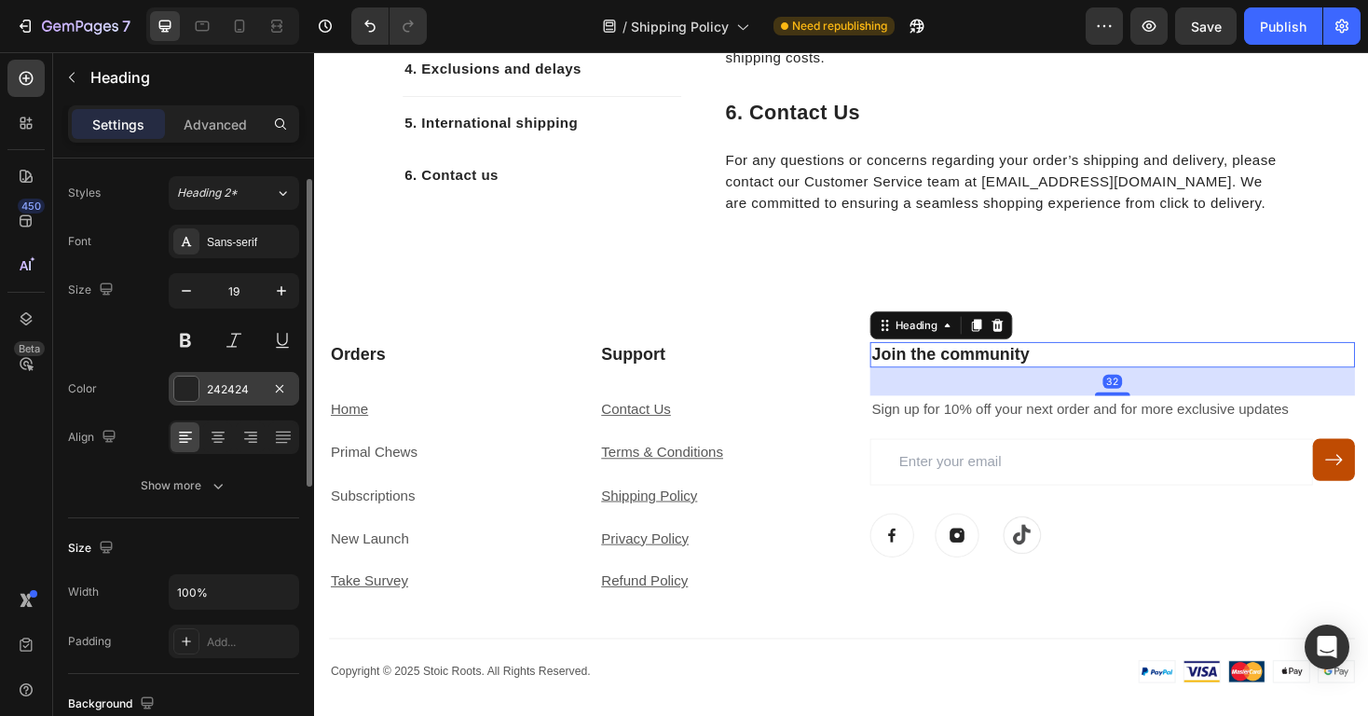
click at [229, 396] on div "242424" at bounding box center [234, 389] width 54 height 17
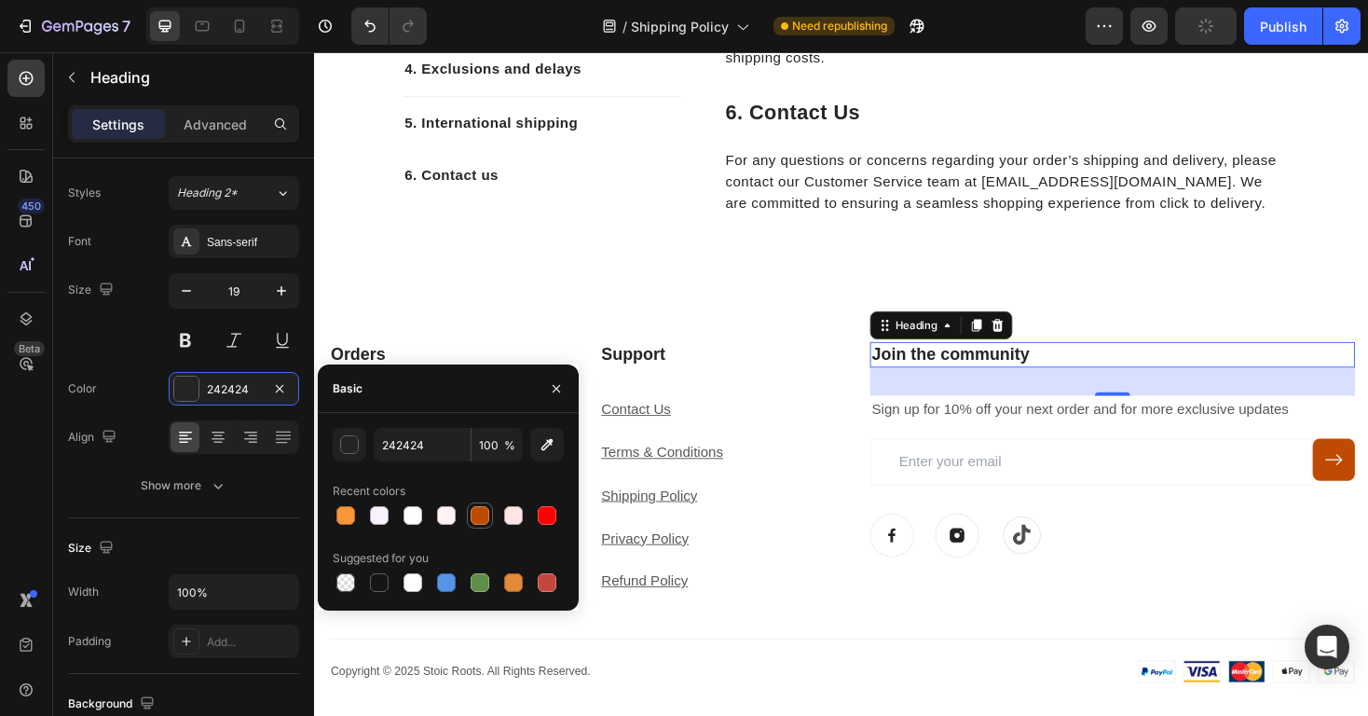
click at [485, 514] on div at bounding box center [480, 515] width 19 height 19
type input "BF4B02"
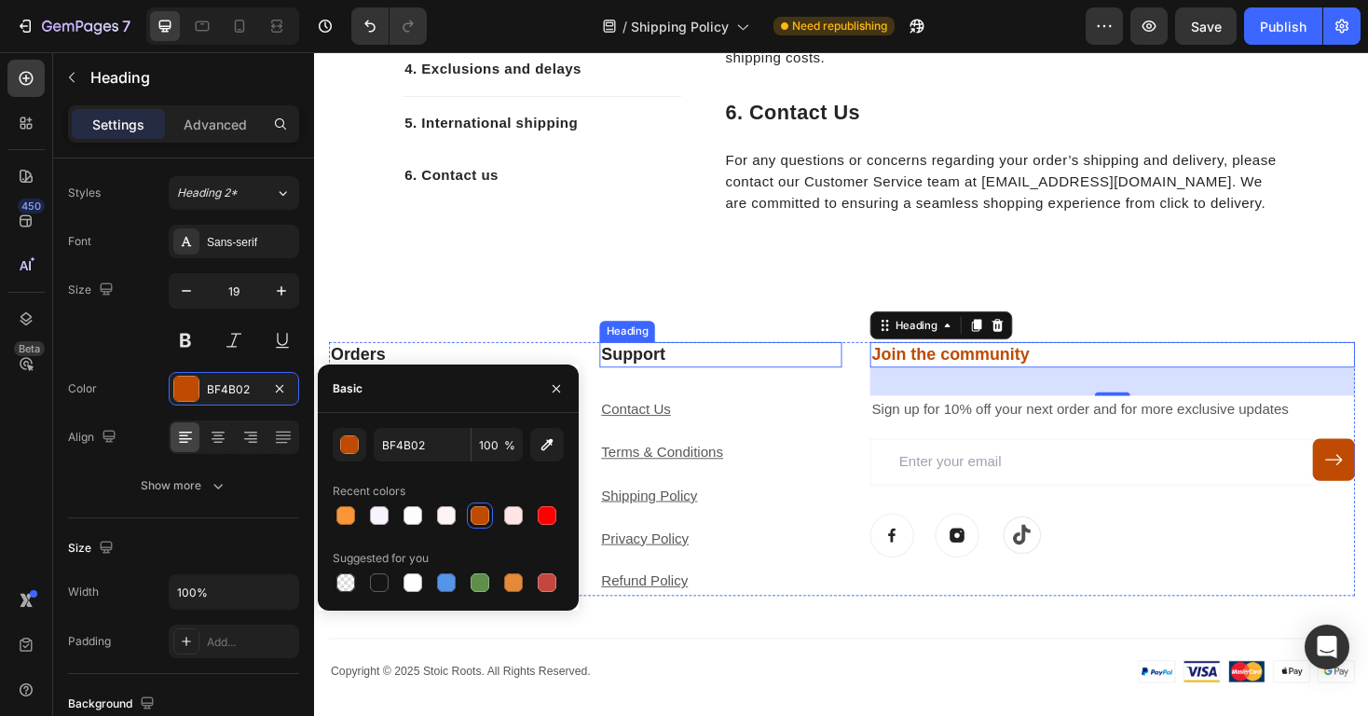
click at [680, 371] on h3 "Support" at bounding box center [744, 373] width 257 height 27
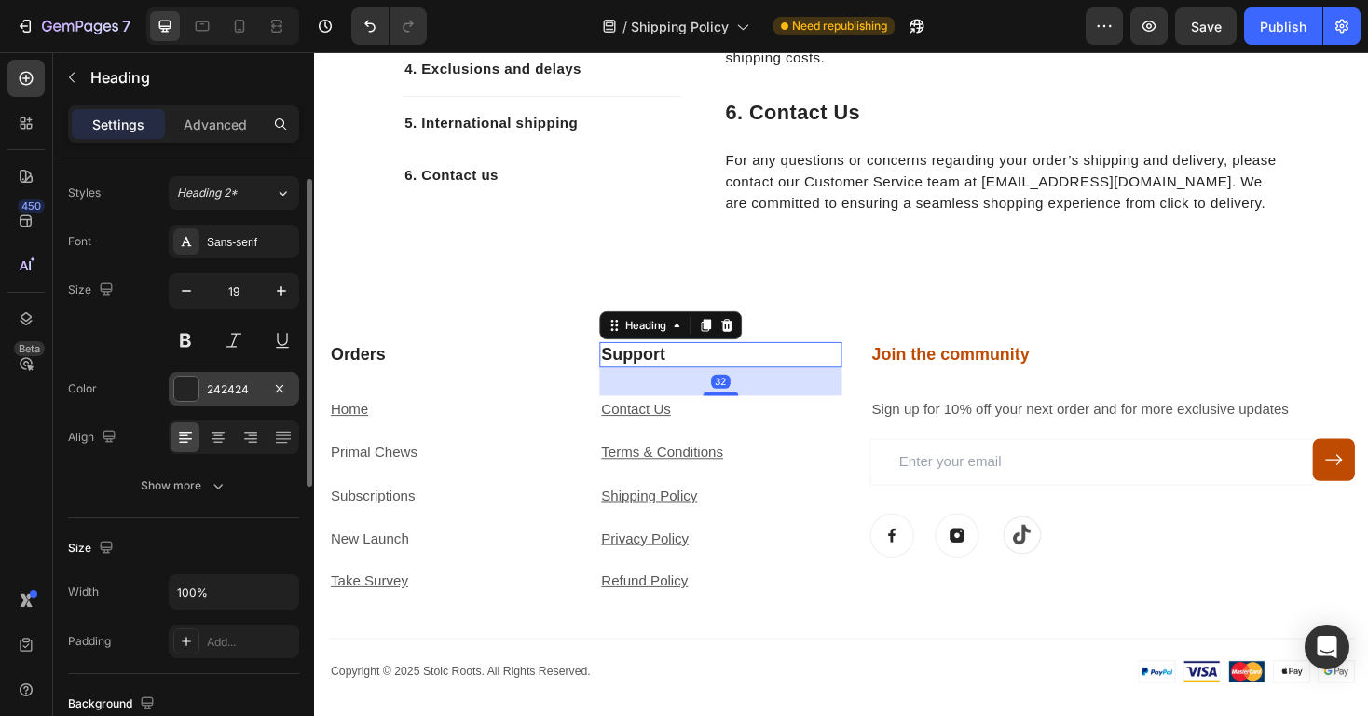
click at [211, 382] on div "242424" at bounding box center [234, 389] width 54 height 17
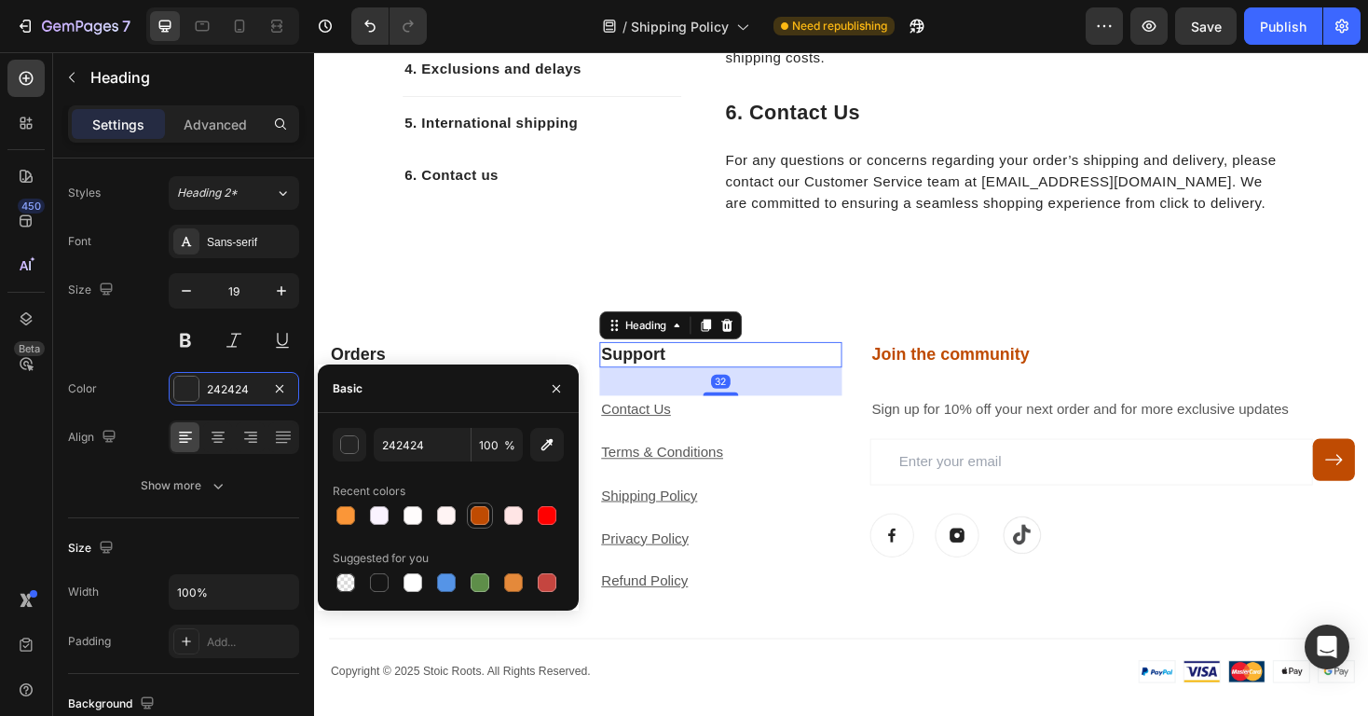
click at [475, 509] on div at bounding box center [480, 515] width 19 height 19
type input "BF4B02"
click at [492, 370] on h3 "Orders" at bounding box center [457, 373] width 257 height 27
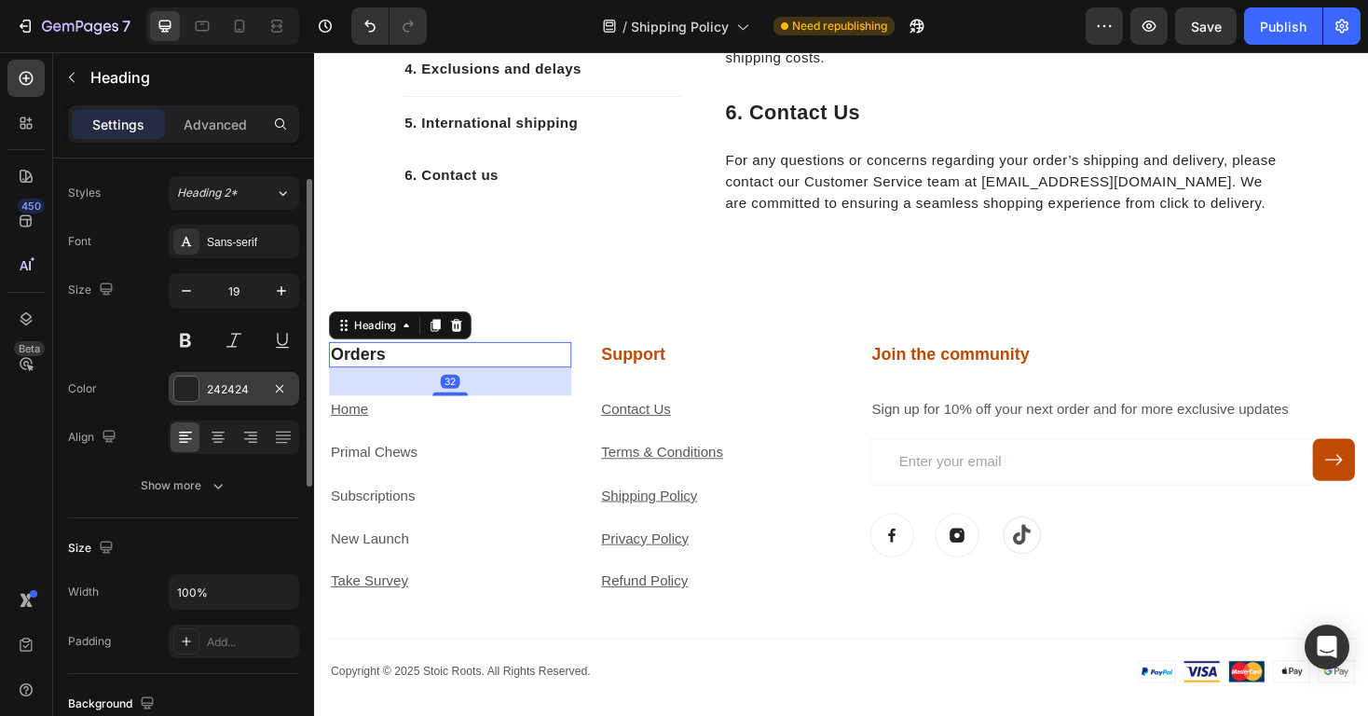
click at [242, 400] on div "242424" at bounding box center [234, 389] width 130 height 34
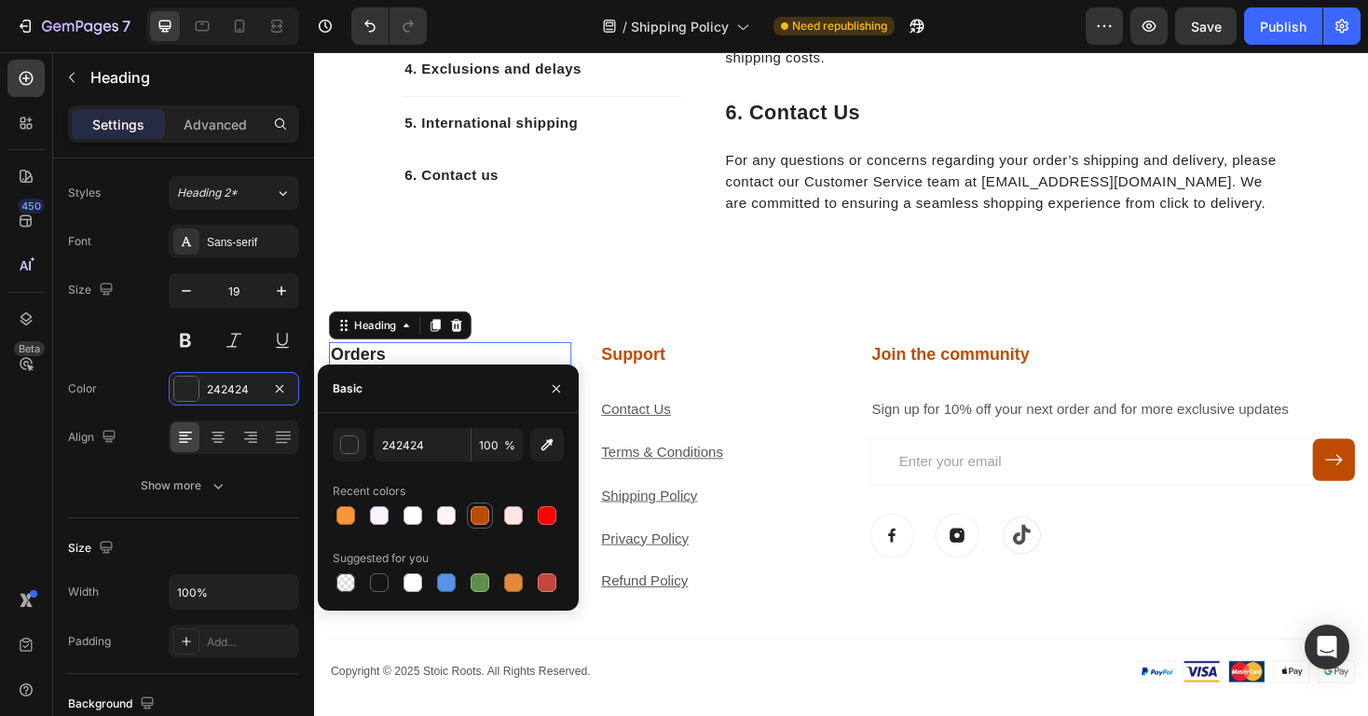
click at [481, 519] on div at bounding box center [480, 515] width 19 height 19
type input "BF4B02"
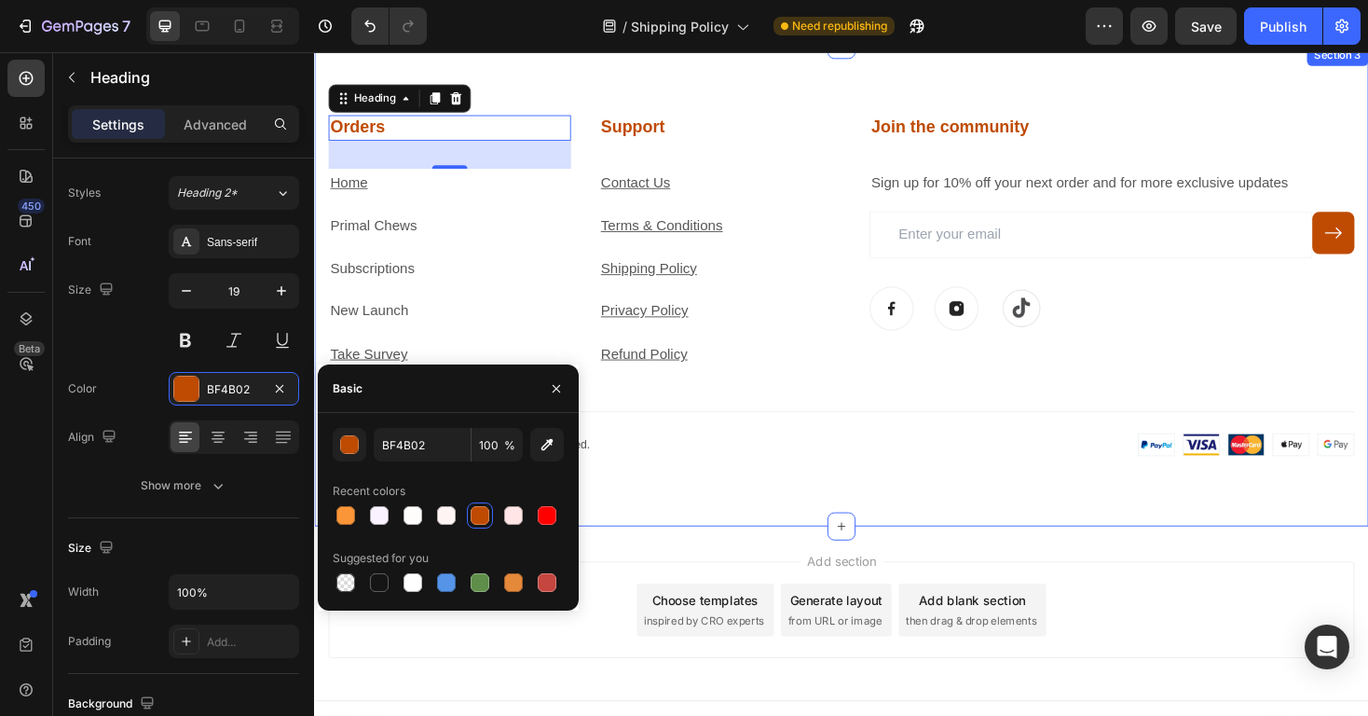
scroll to position [2047, 0]
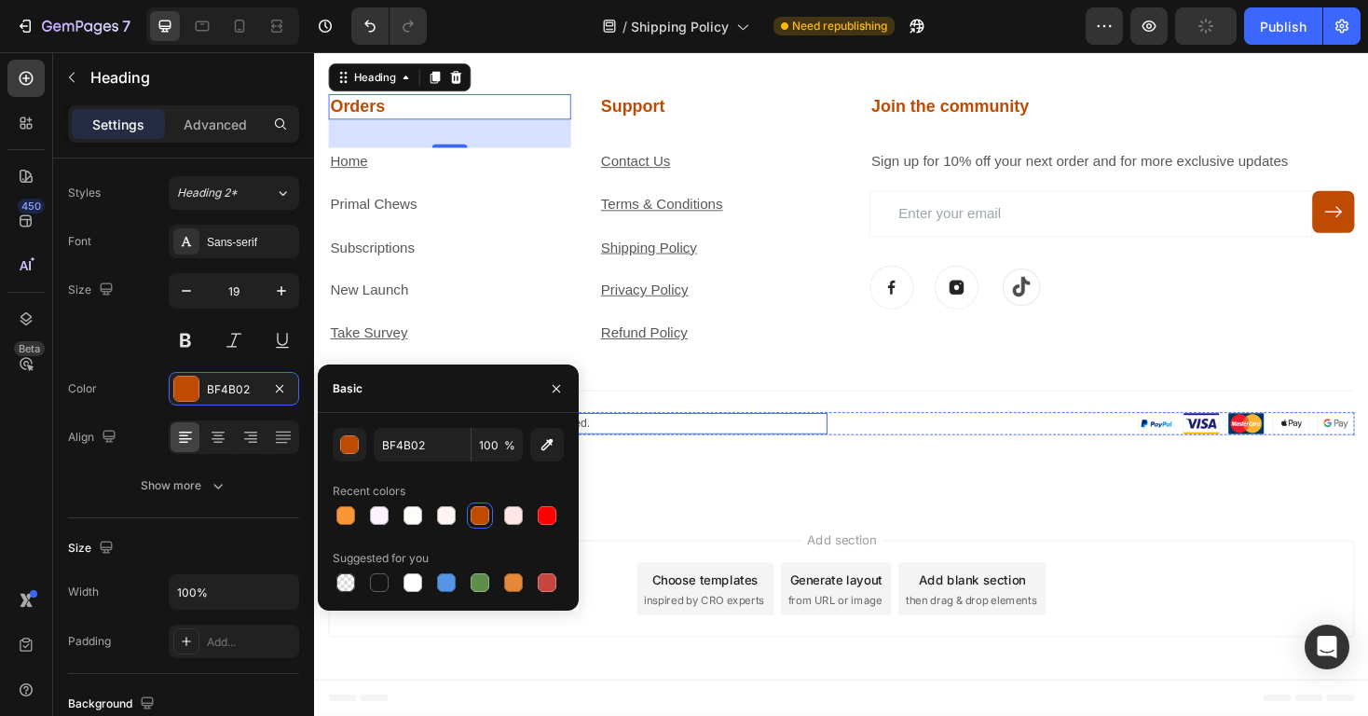
click at [620, 446] on p "Copyright © 2025 Stoic Roots. All Rights Reserved." at bounding box center [594, 446] width 526 height 19
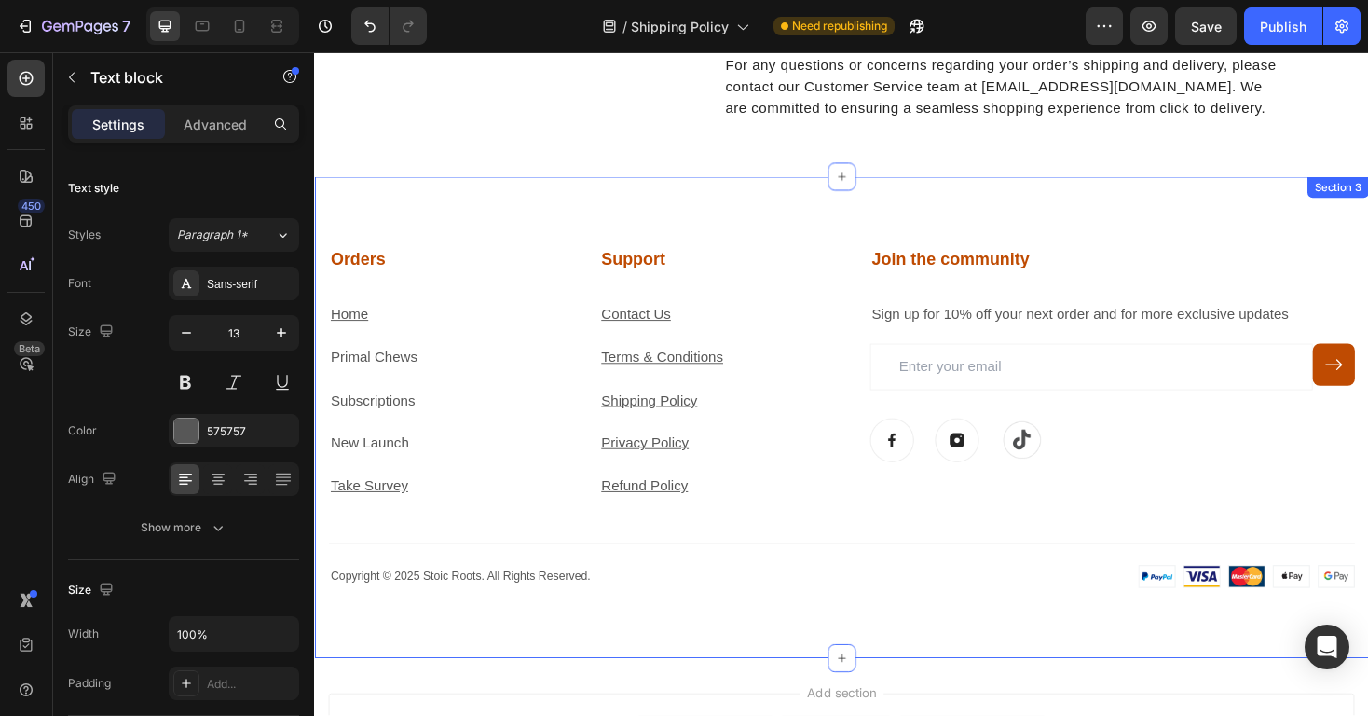
scroll to position [1875, 0]
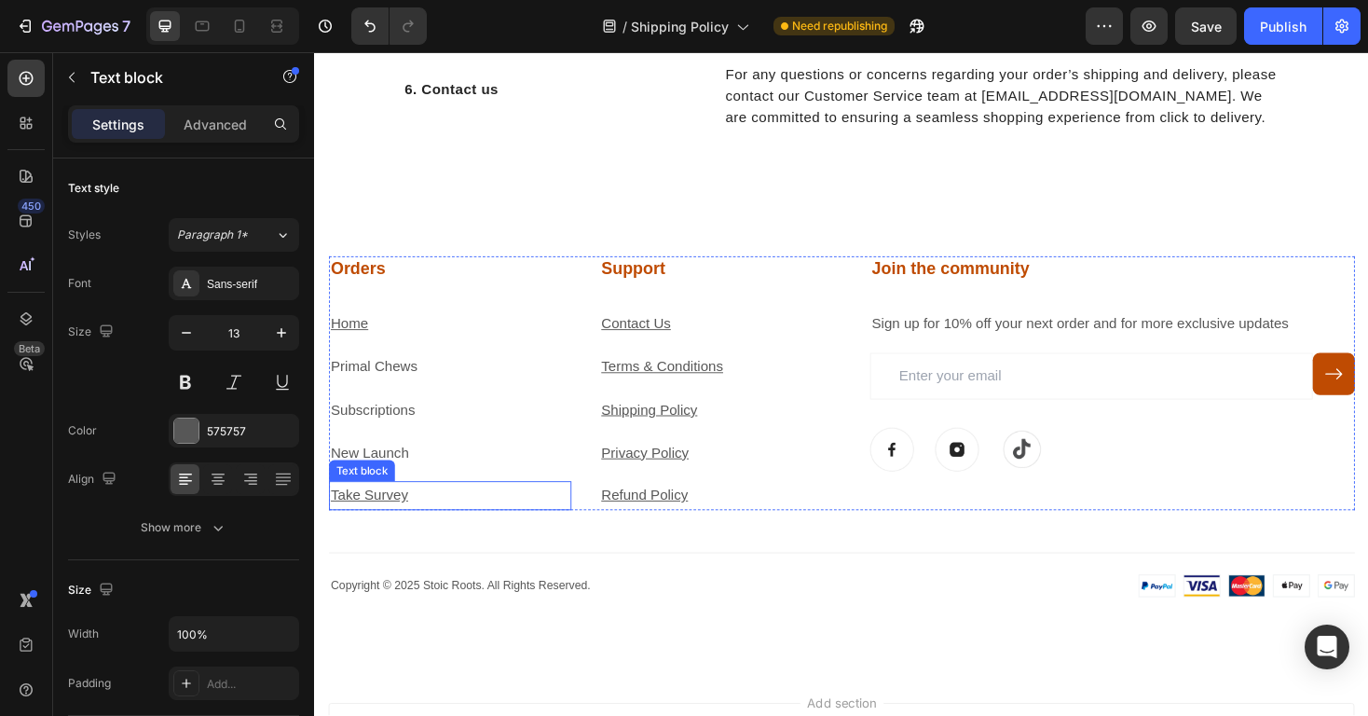
click at [396, 525] on u "Take Survey" at bounding box center [372, 522] width 82 height 16
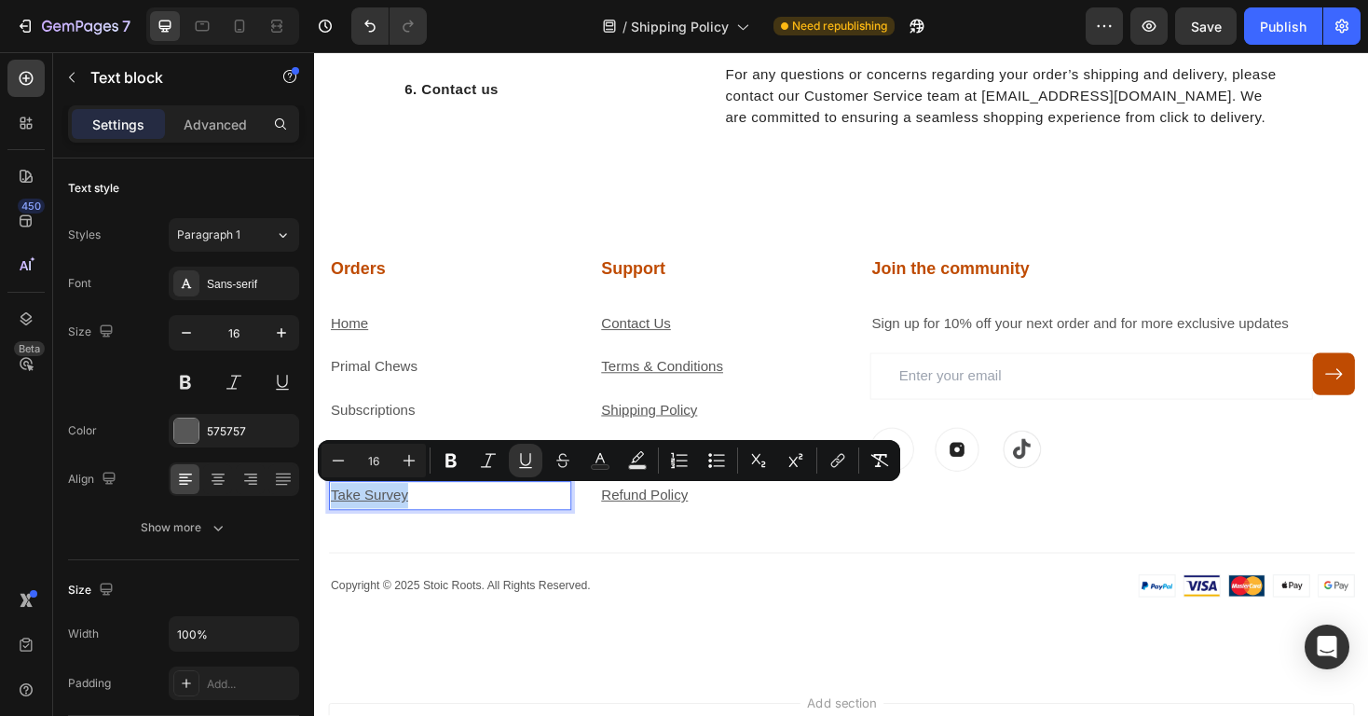
click at [396, 525] on u "Take Survey" at bounding box center [372, 522] width 82 height 16
click at [845, 464] on icon "Editor contextual toolbar" at bounding box center [837, 460] width 19 height 19
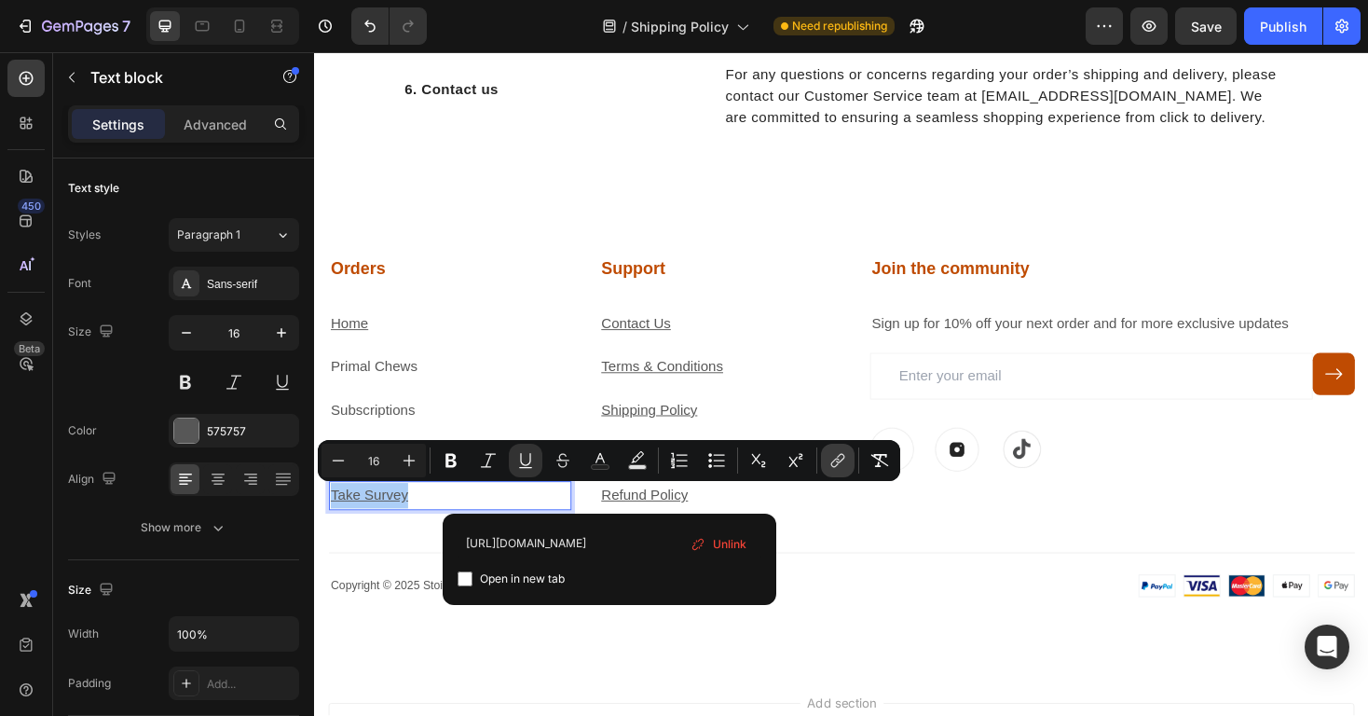
scroll to position [0, 48]
click at [1270, 35] on div "Publish" at bounding box center [1283, 27] width 47 height 20
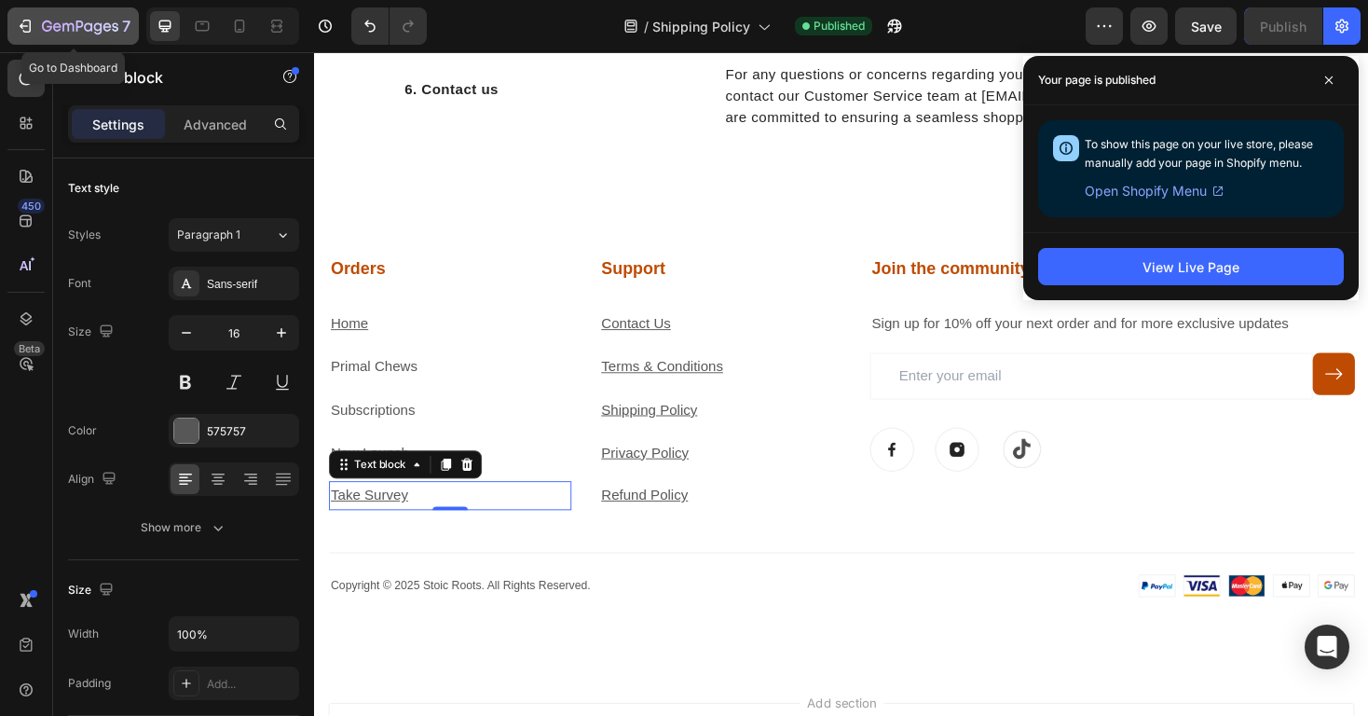
click at [108, 22] on icon "button" at bounding box center [80, 28] width 76 height 16
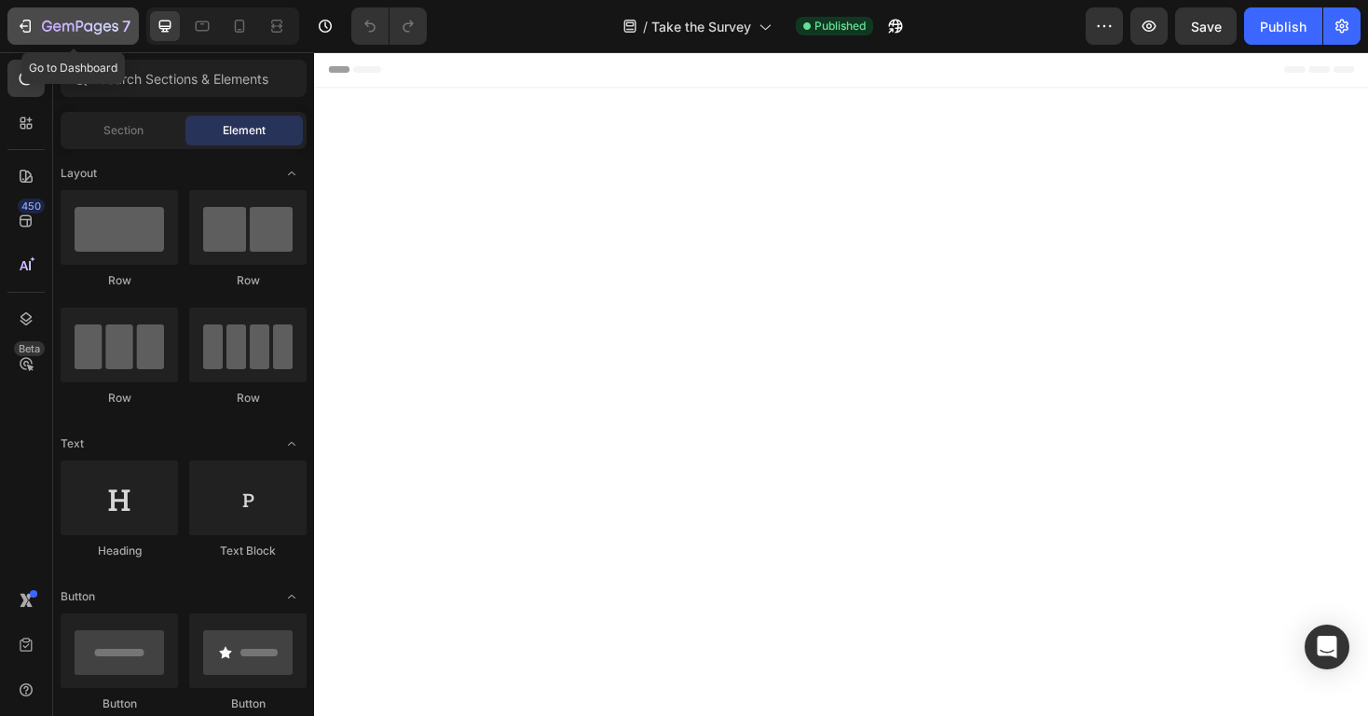
click at [107, 20] on icon "button" at bounding box center [80, 28] width 76 height 16
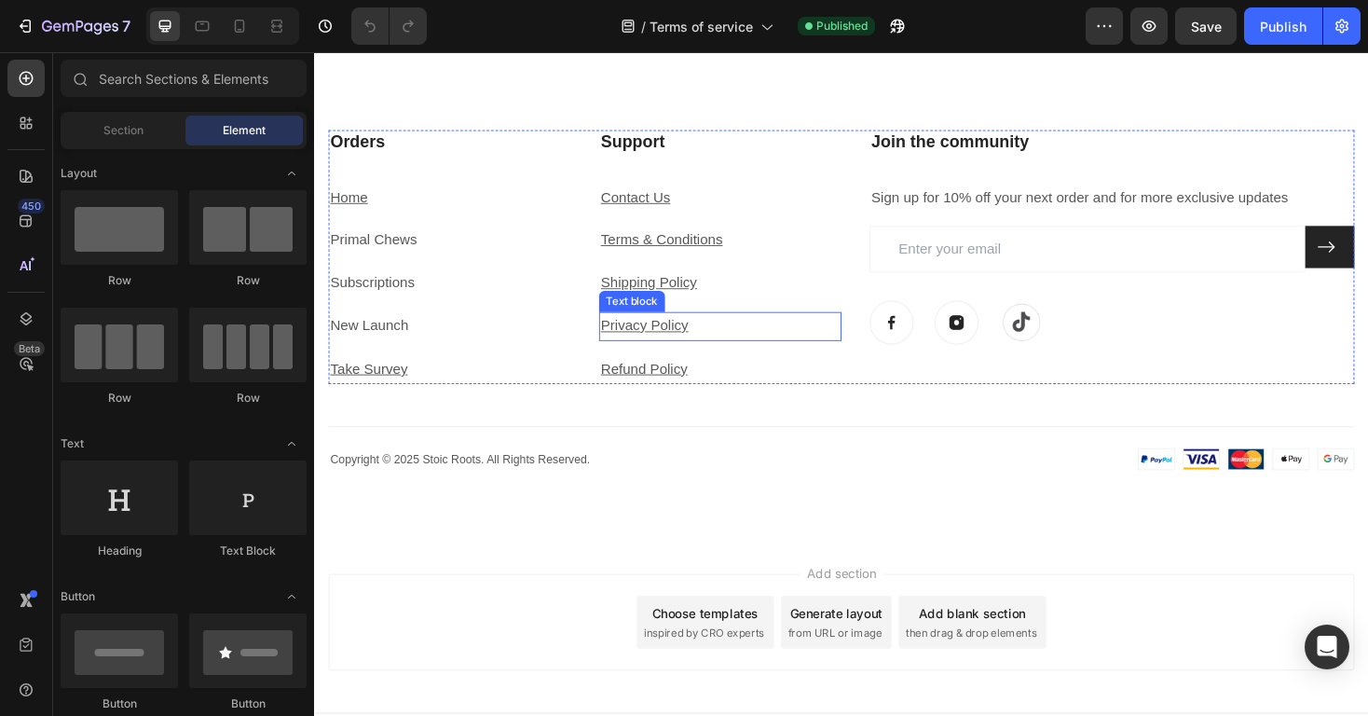
scroll to position [7946, 0]
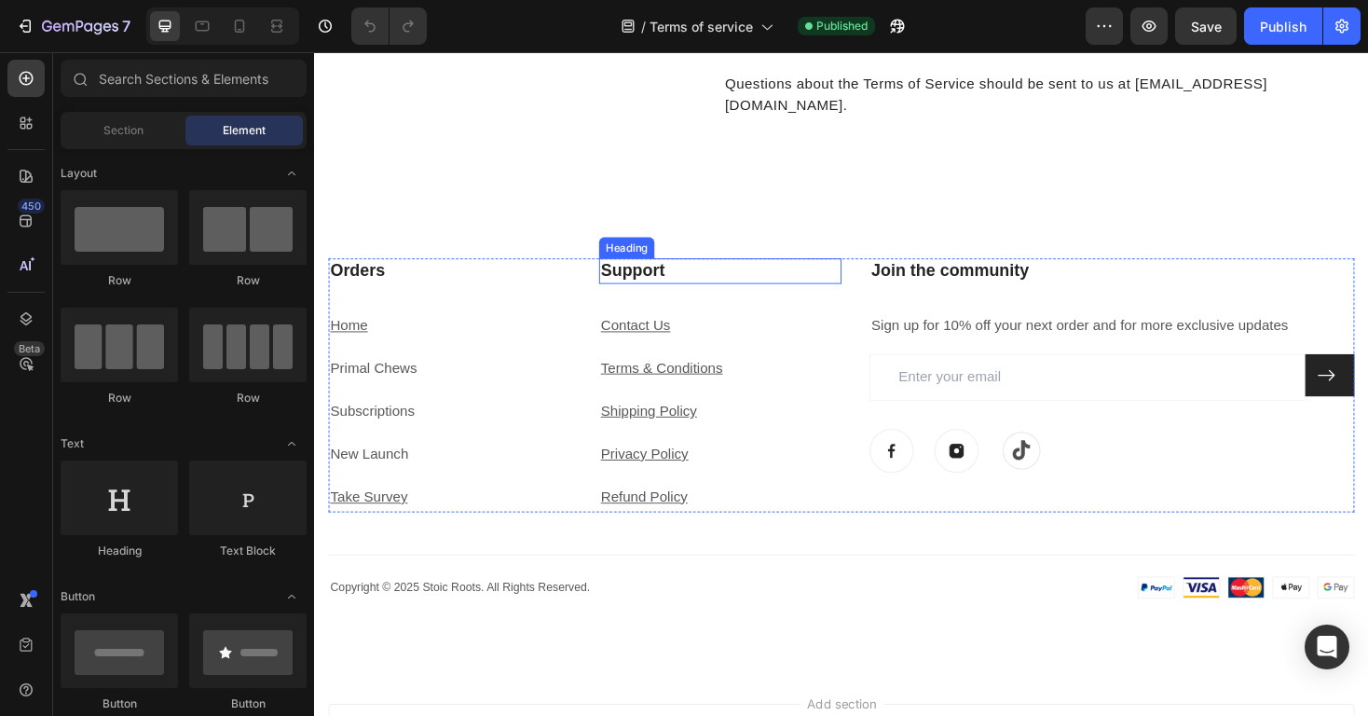
click at [706, 284] on h3 "Support" at bounding box center [744, 284] width 257 height 27
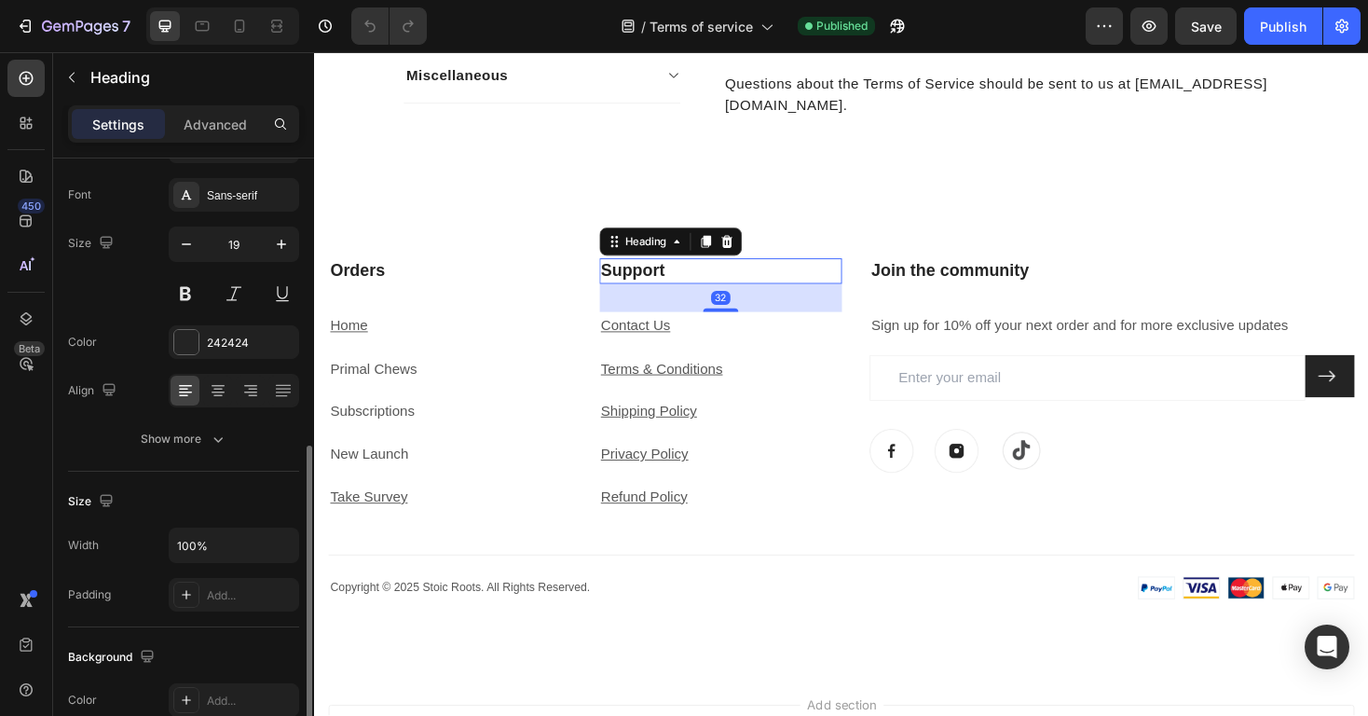
scroll to position [0, 0]
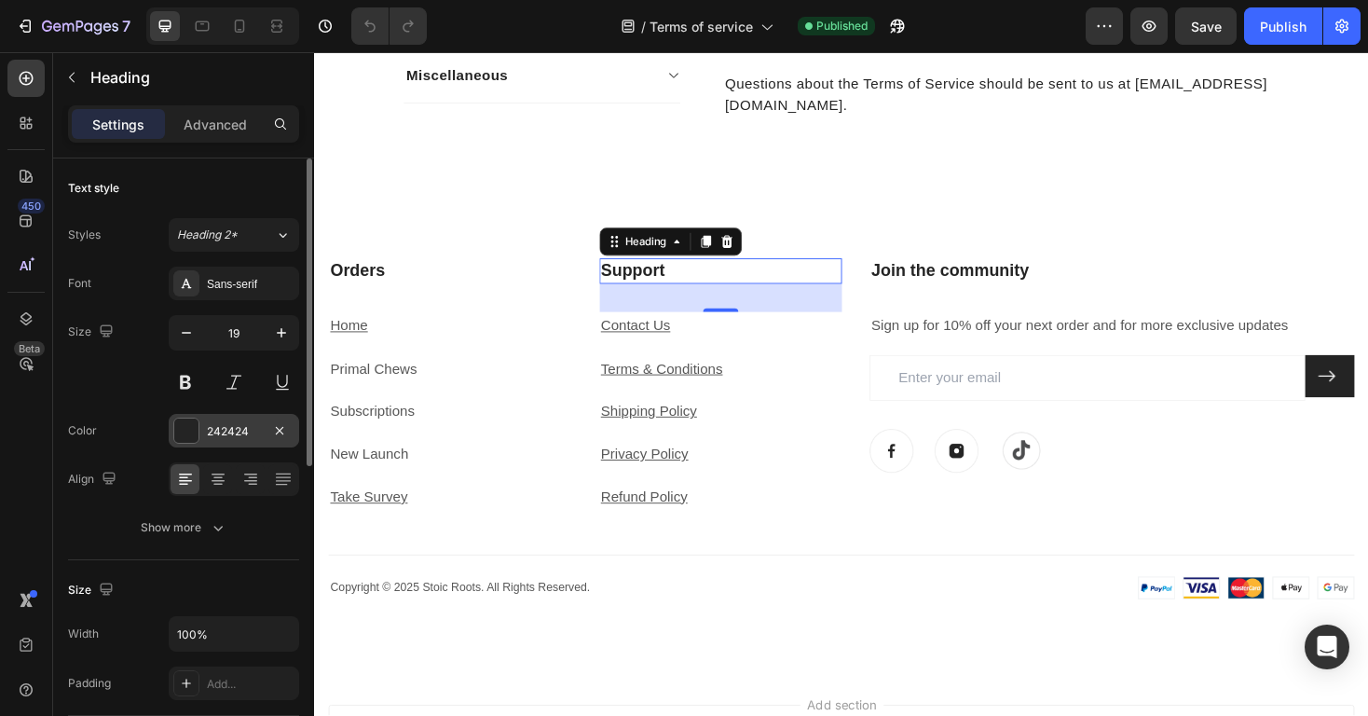
click at [218, 440] on div "242424" at bounding box center [234, 431] width 130 height 34
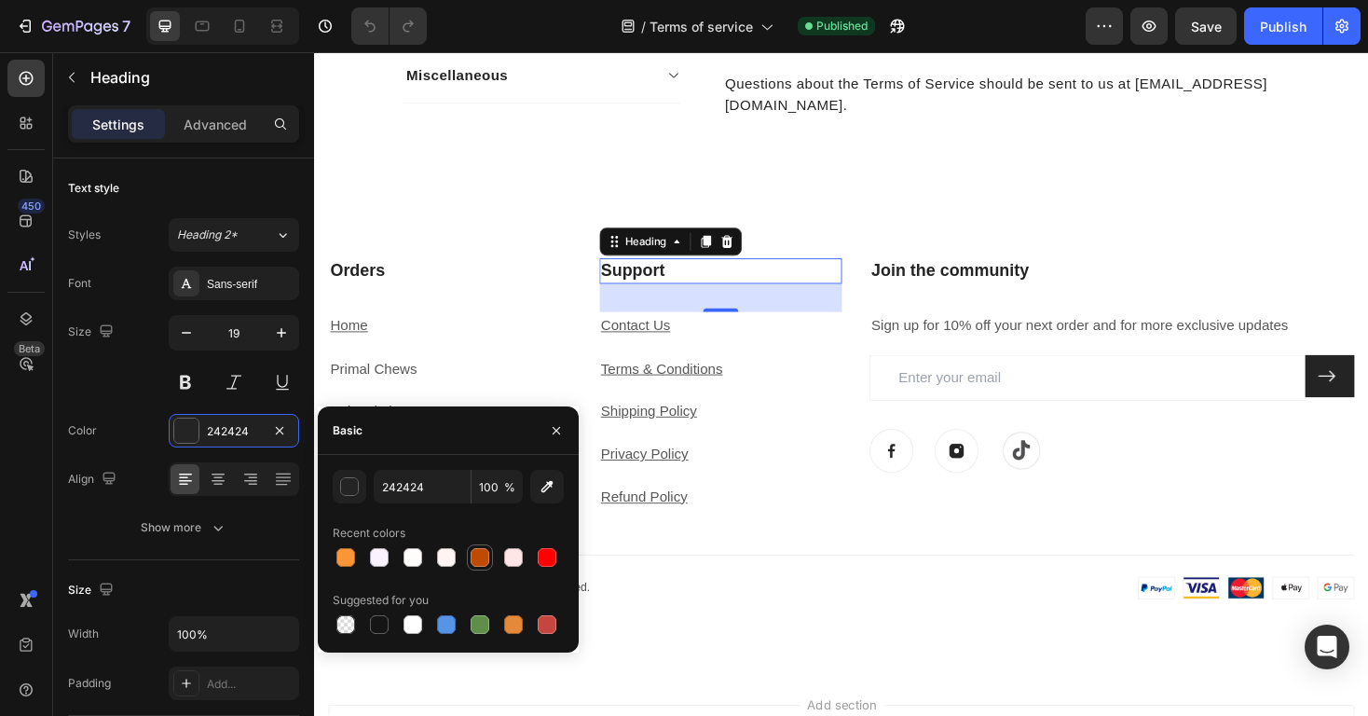
click at [485, 551] on div at bounding box center [480, 557] width 19 height 19
type input "BF4B02"
click at [459, 290] on h3 "Orders" at bounding box center [457, 284] width 257 height 27
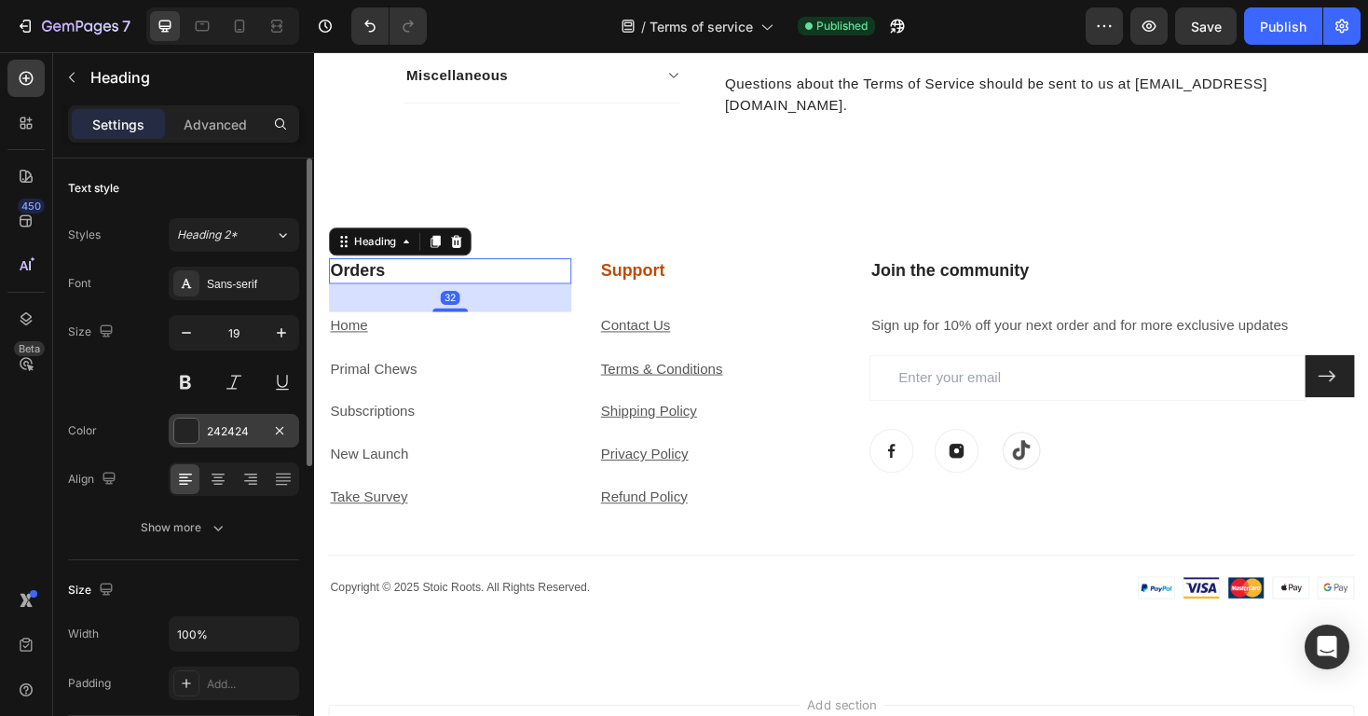
click at [202, 430] on div "242424" at bounding box center [234, 431] width 130 height 34
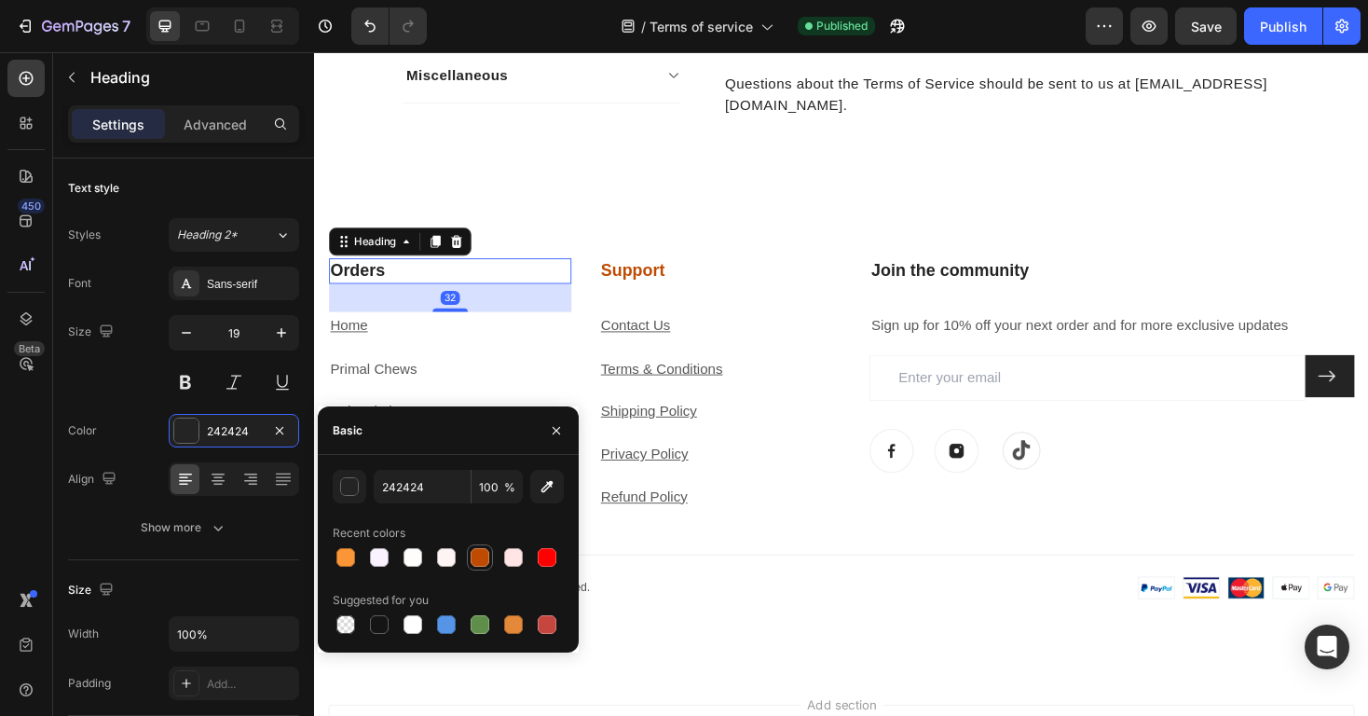
click at [484, 552] on div at bounding box center [480, 557] width 19 height 19
type input "BF4B02"
click at [1020, 288] on h3 "Join the community" at bounding box center [1160, 284] width 514 height 27
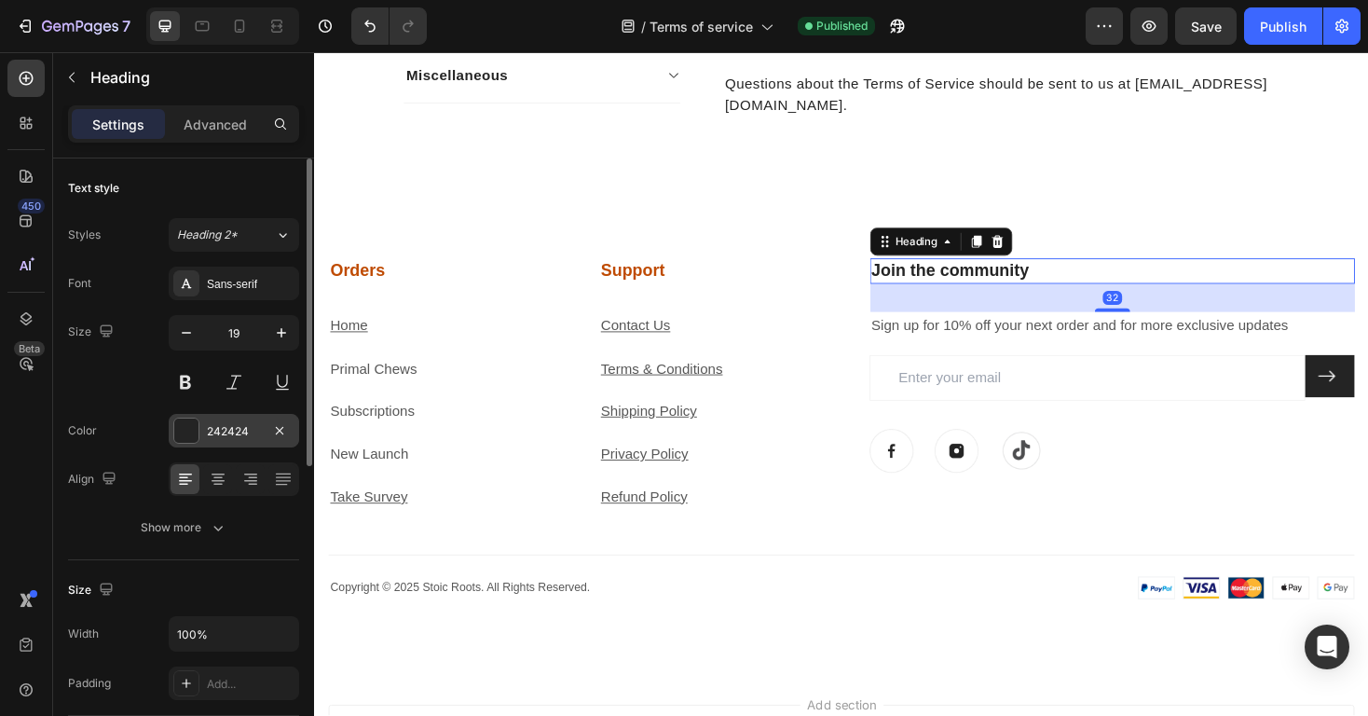
click at [217, 425] on div "242424" at bounding box center [234, 431] width 54 height 17
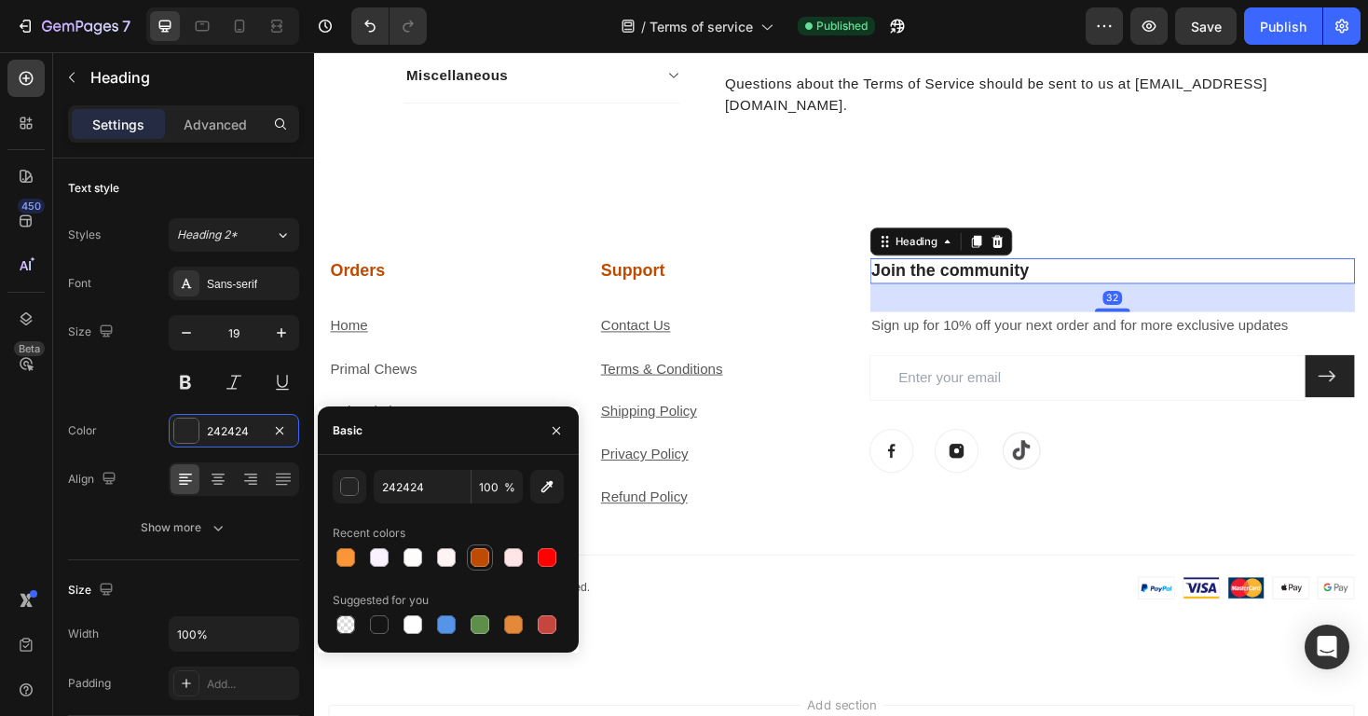
click at [483, 553] on div at bounding box center [480, 557] width 19 height 19
type input "BF4B02"
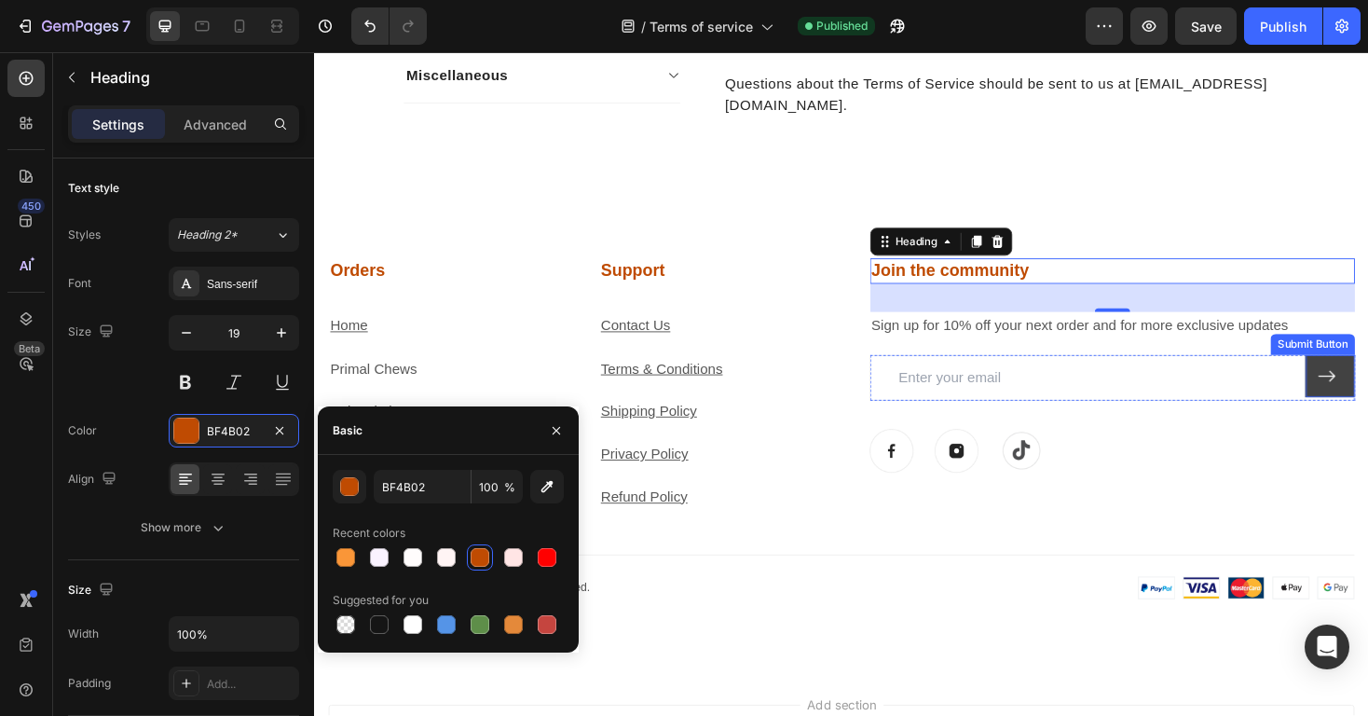
click at [1367, 391] on icon at bounding box center [1387, 396] width 20 height 20
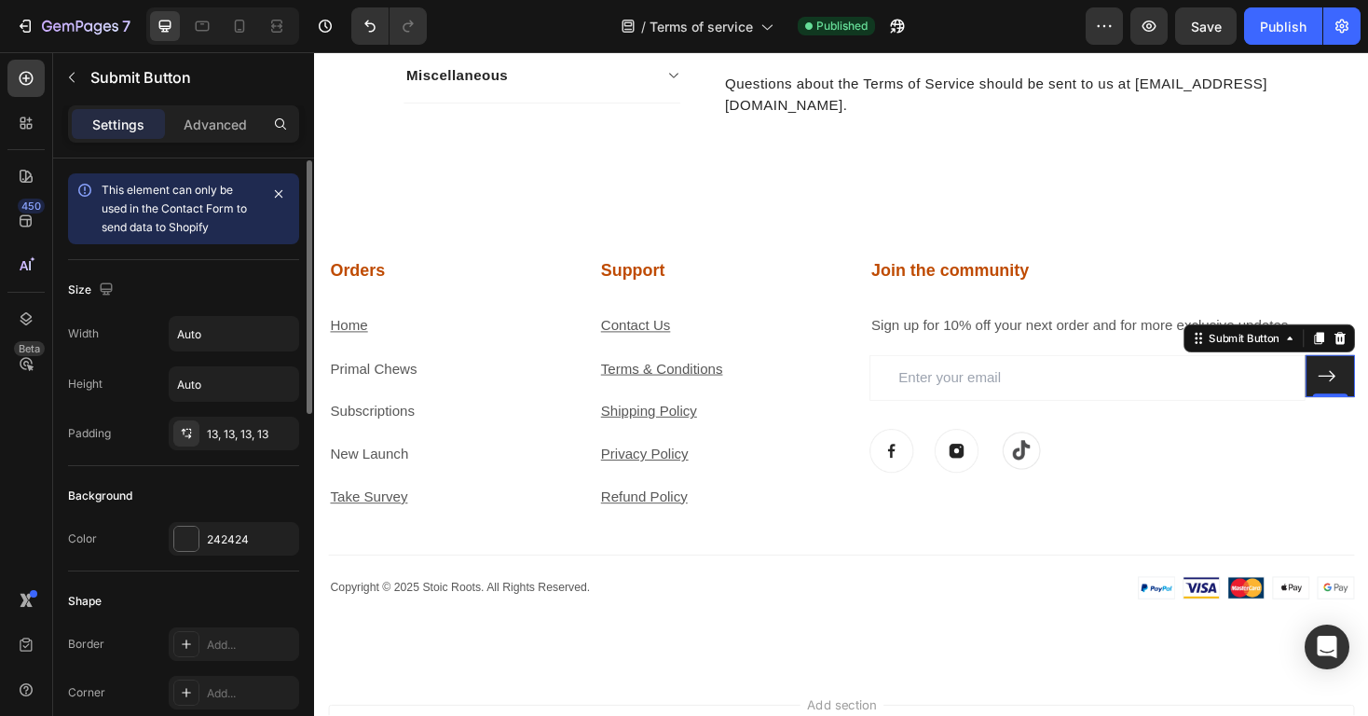
scroll to position [256, 0]
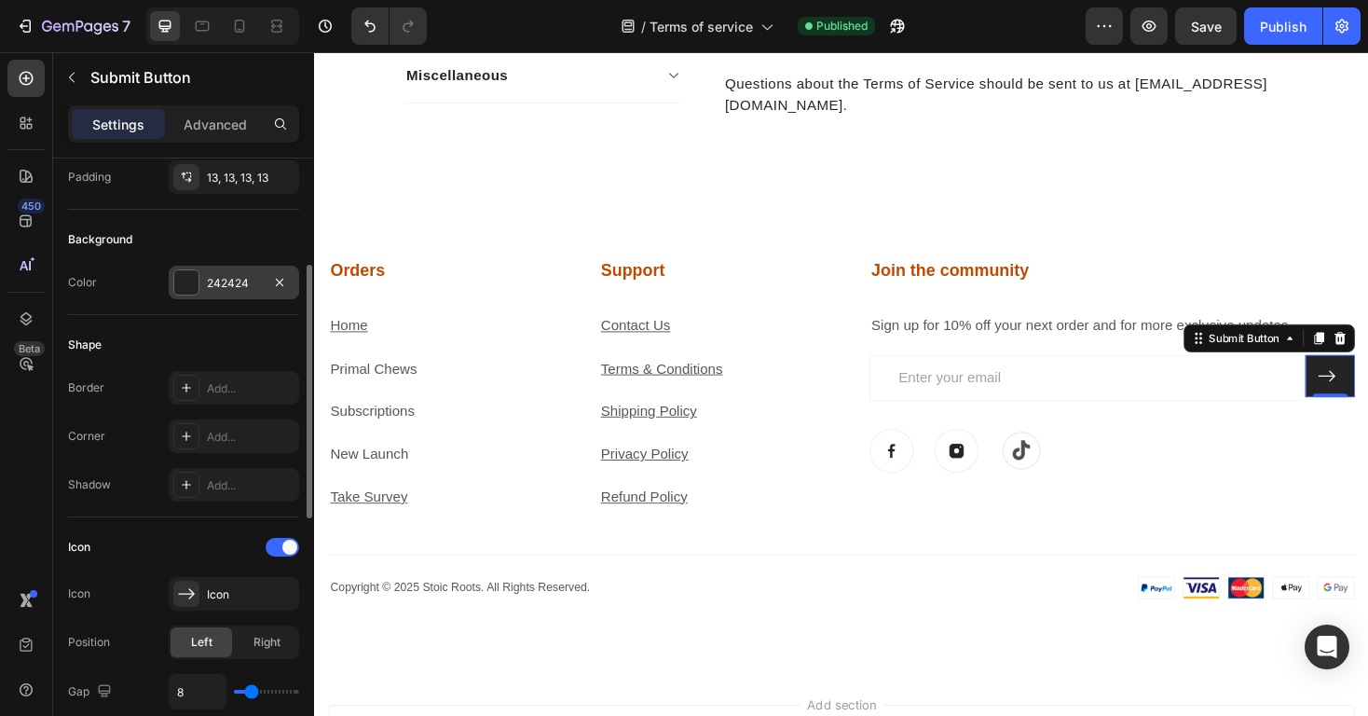
click at [231, 283] on div "242424" at bounding box center [234, 283] width 54 height 17
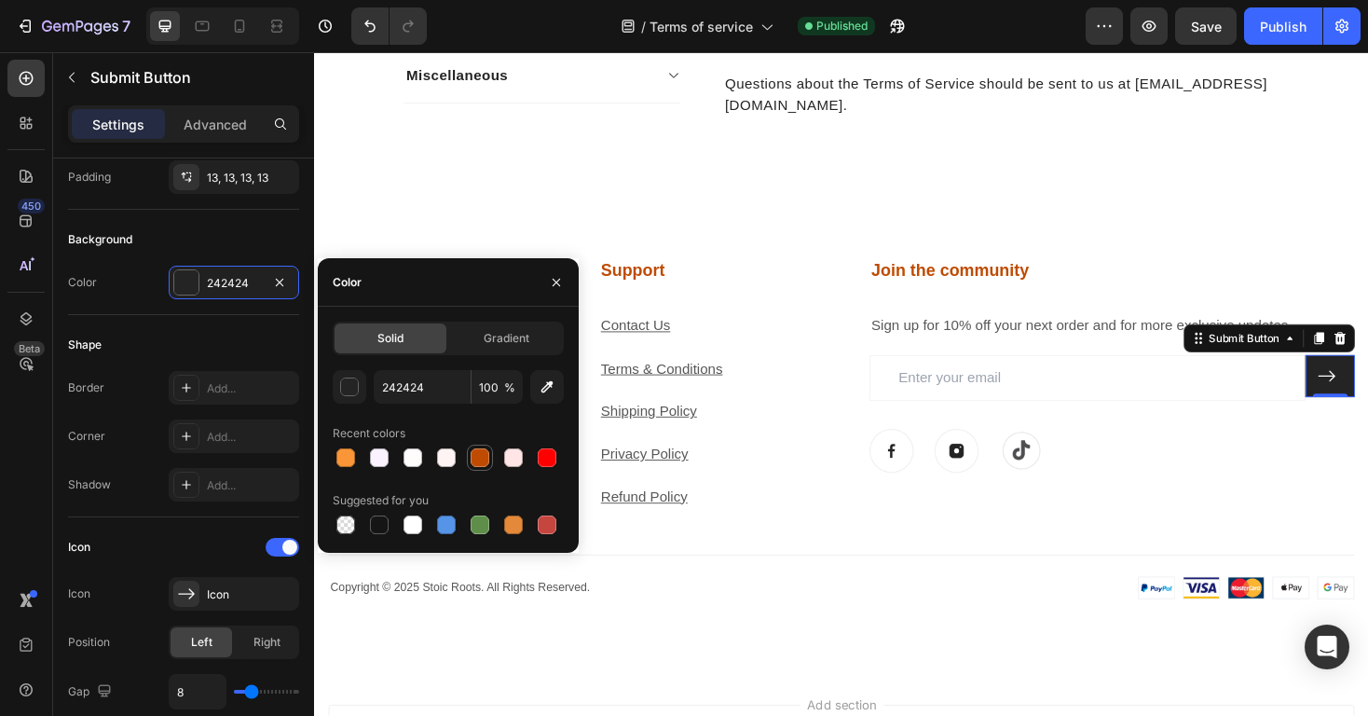
click at [471, 454] on div at bounding box center [480, 457] width 19 height 19
type input "BF4B02"
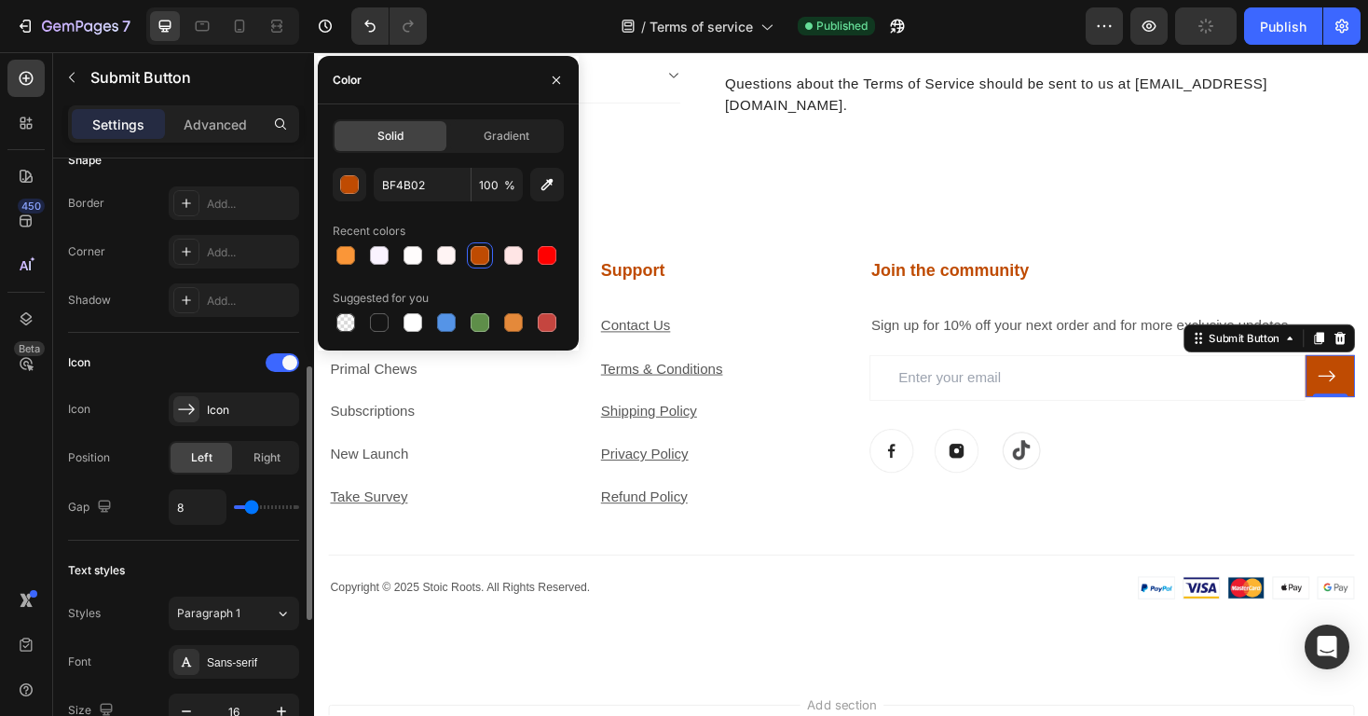
scroll to position [503, 0]
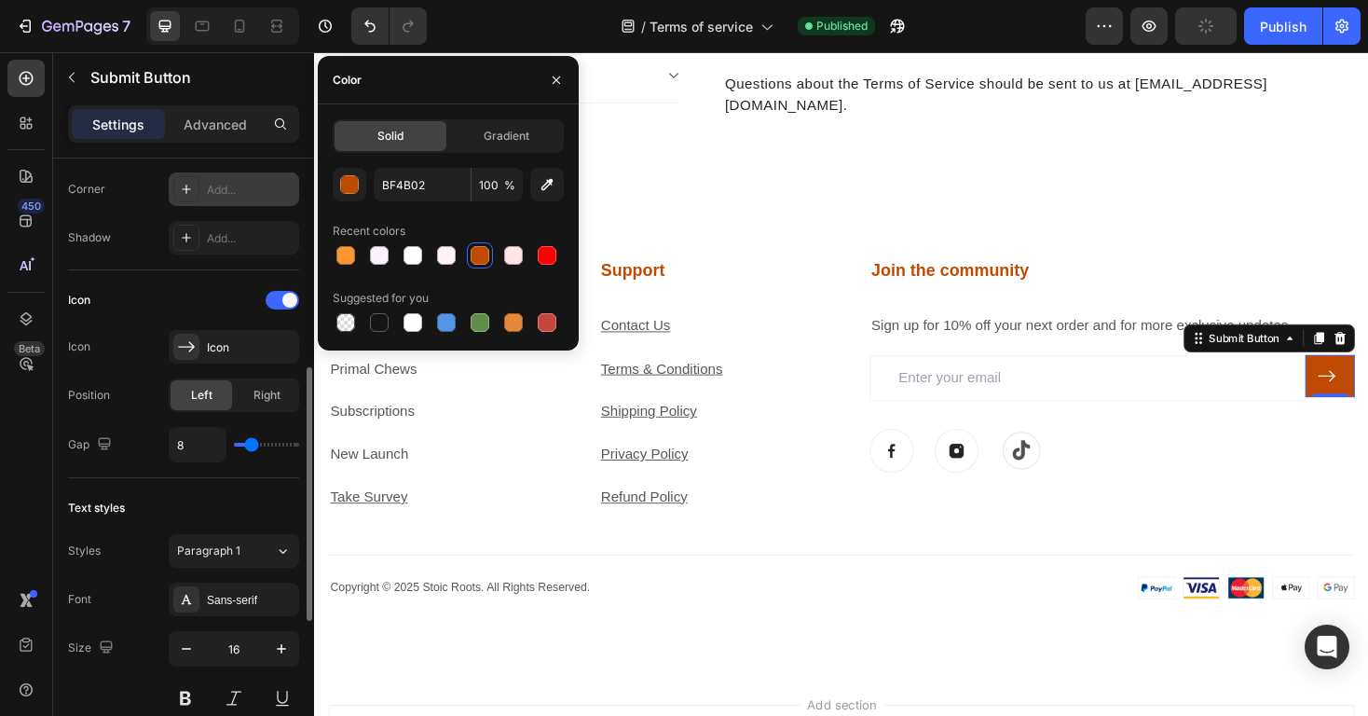
click at [229, 198] on div "Add..." at bounding box center [234, 189] width 130 height 34
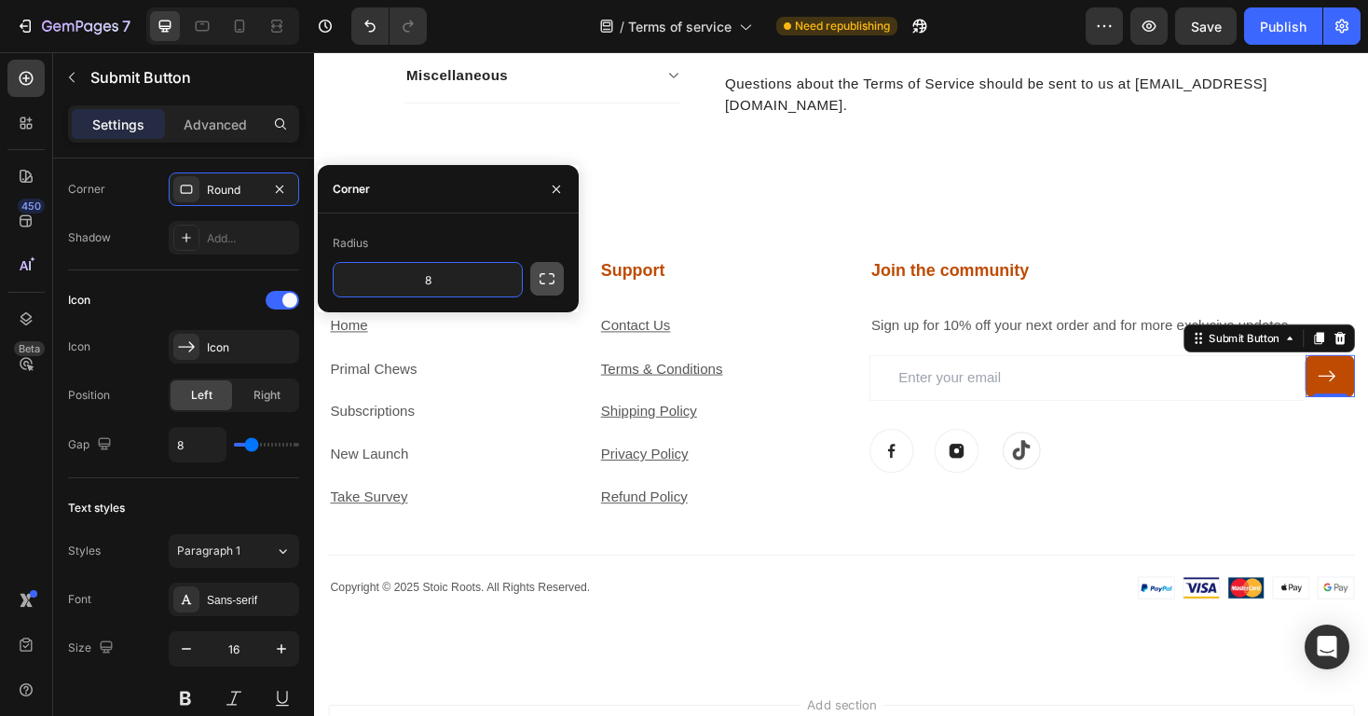
click at [540, 271] on icon "button" at bounding box center [547, 278] width 19 height 19
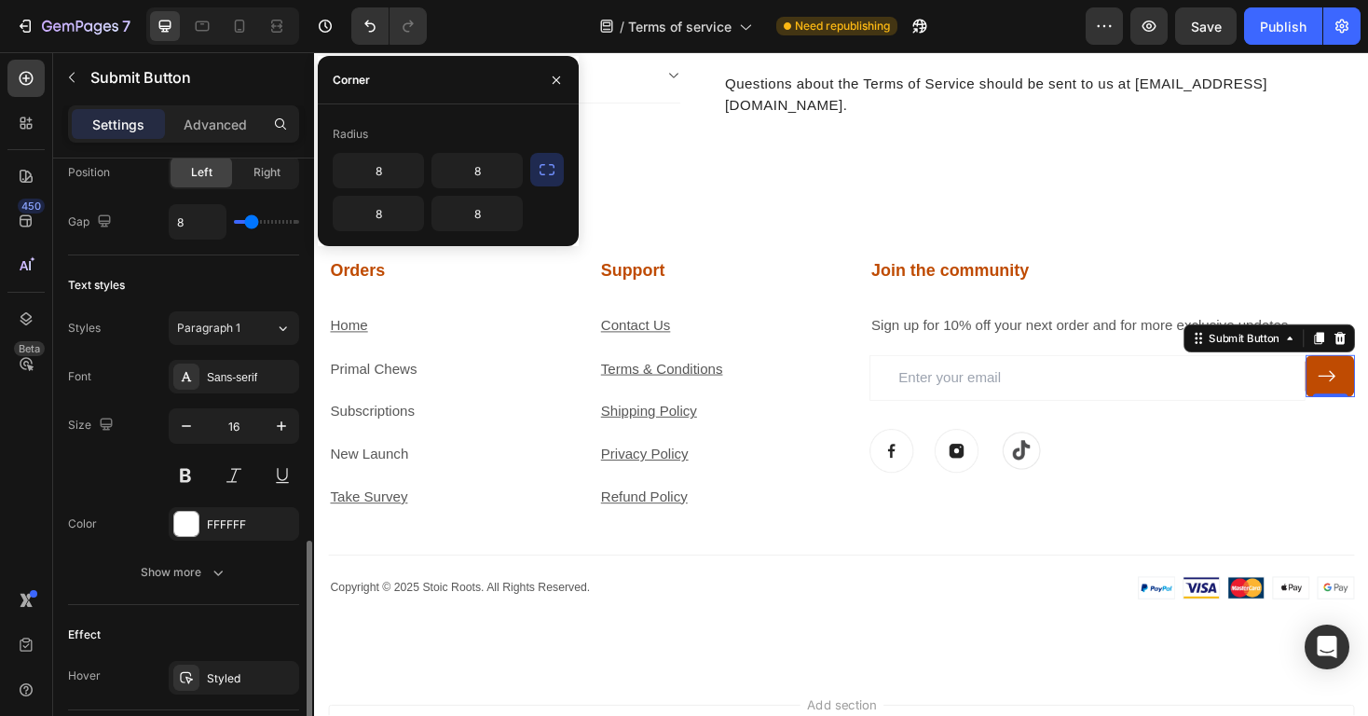
scroll to position [858, 0]
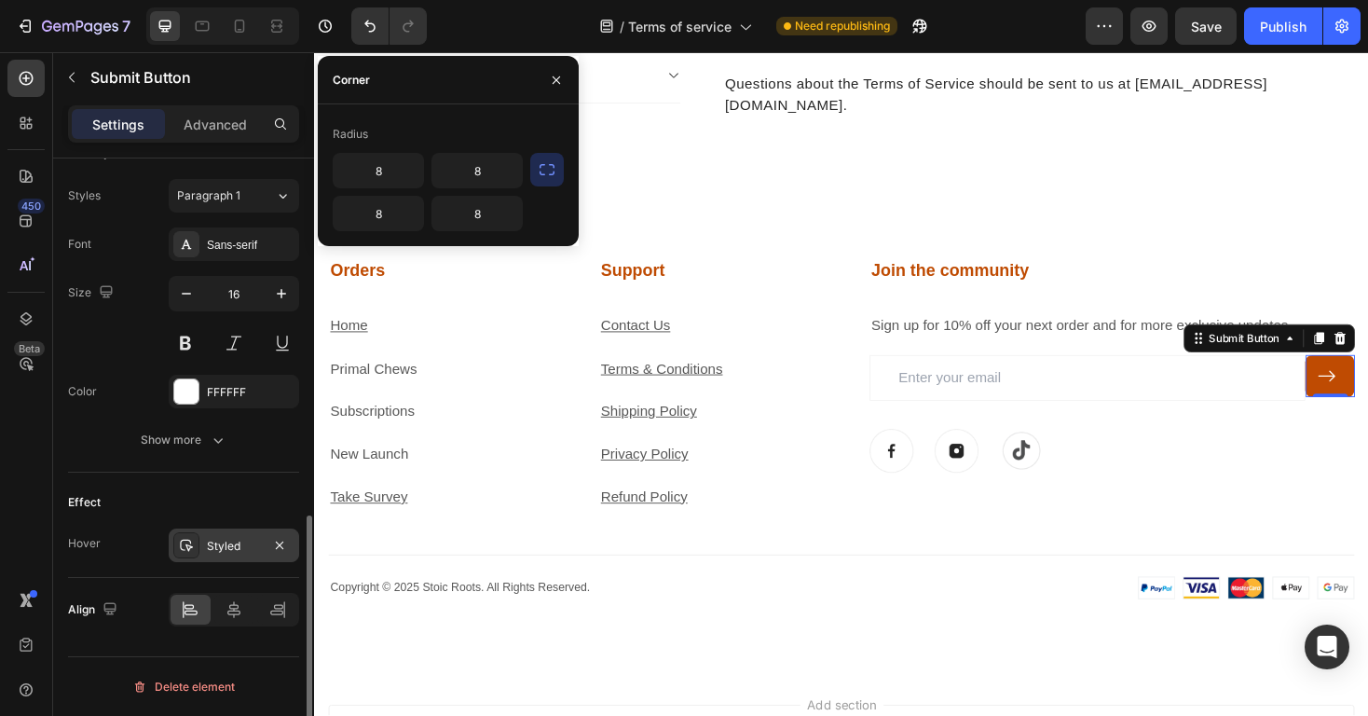
click at [225, 540] on div "Styled" at bounding box center [234, 546] width 54 height 17
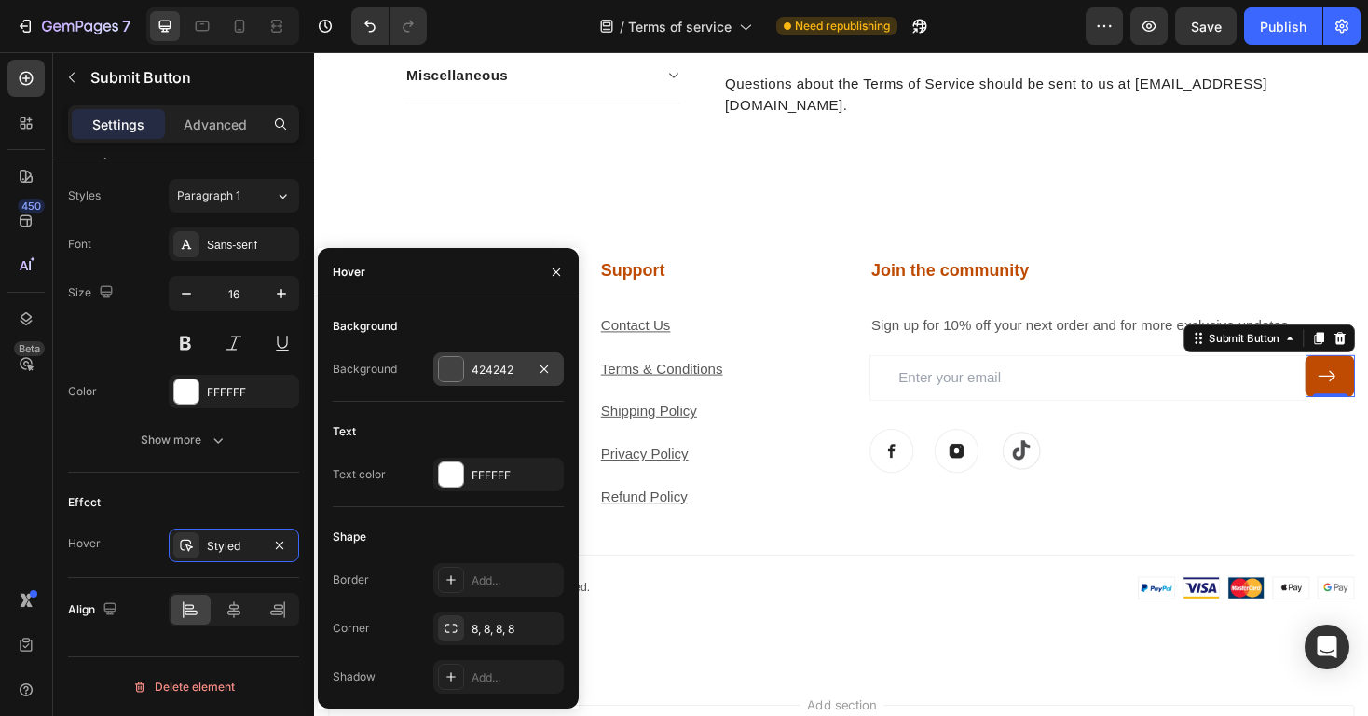
click at [506, 365] on div "424242" at bounding box center [498, 370] width 54 height 17
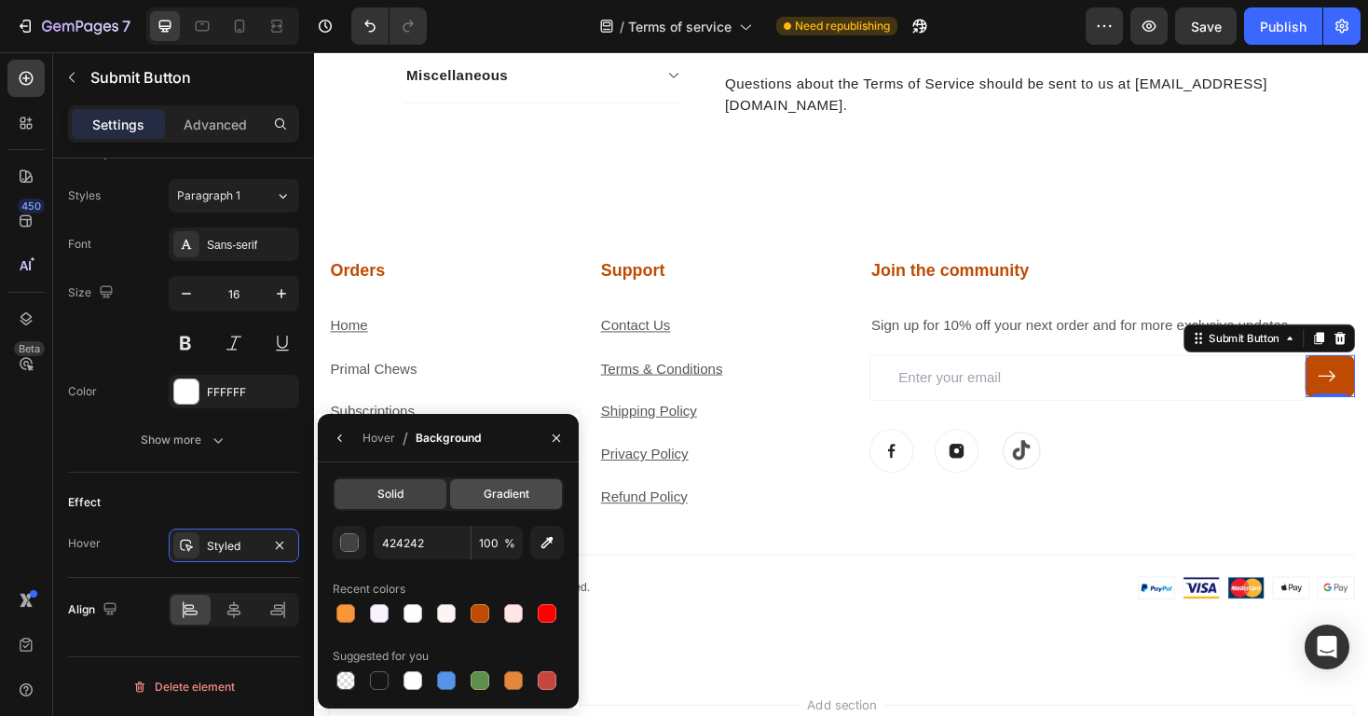
click at [505, 488] on span "Gradient" at bounding box center [507, 493] width 46 height 17
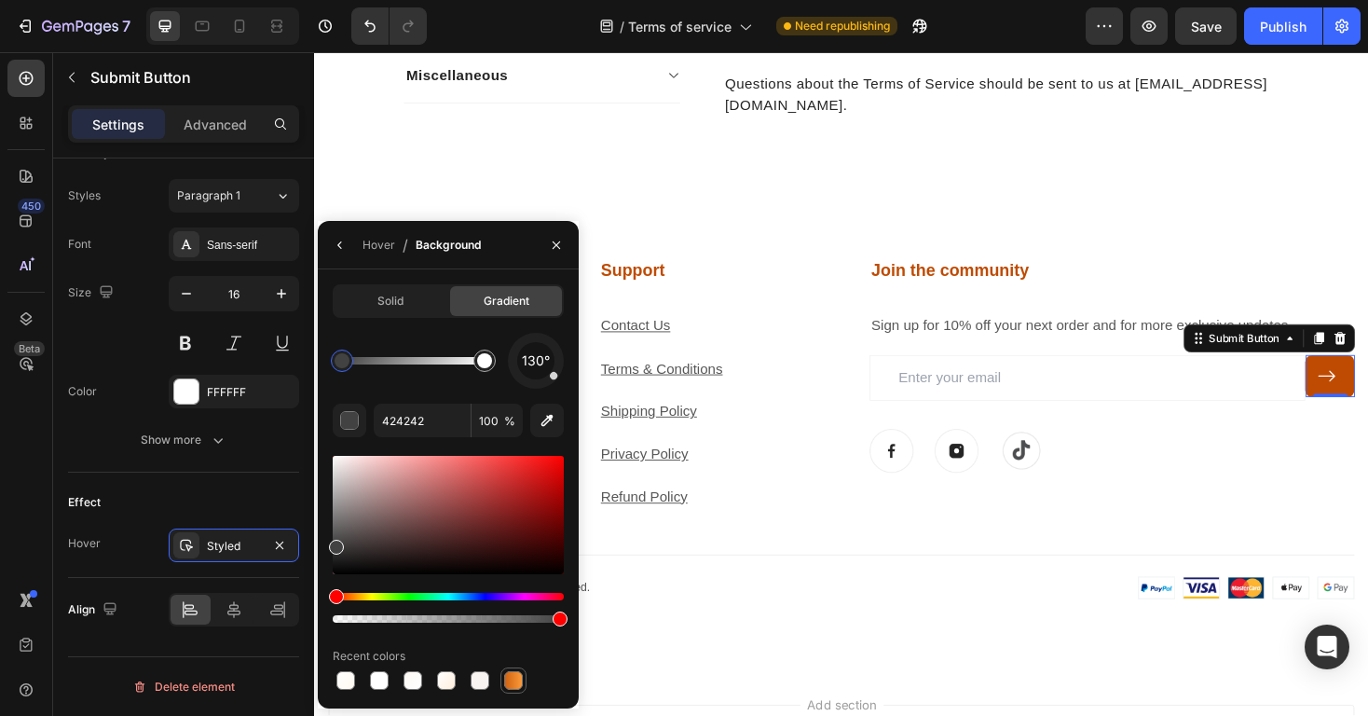
click at [507, 676] on div at bounding box center [513, 680] width 19 height 19
type input "D06212"
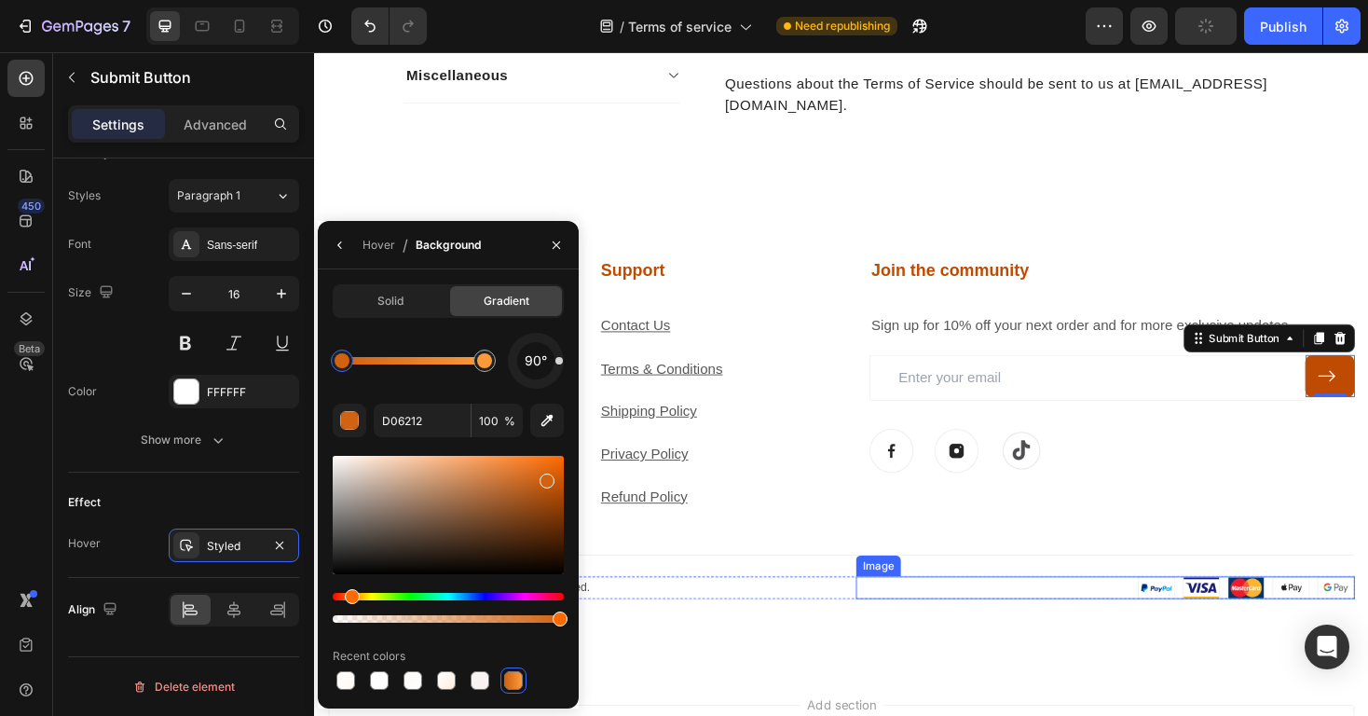
click at [1003, 612] on div at bounding box center [1152, 620] width 529 height 24
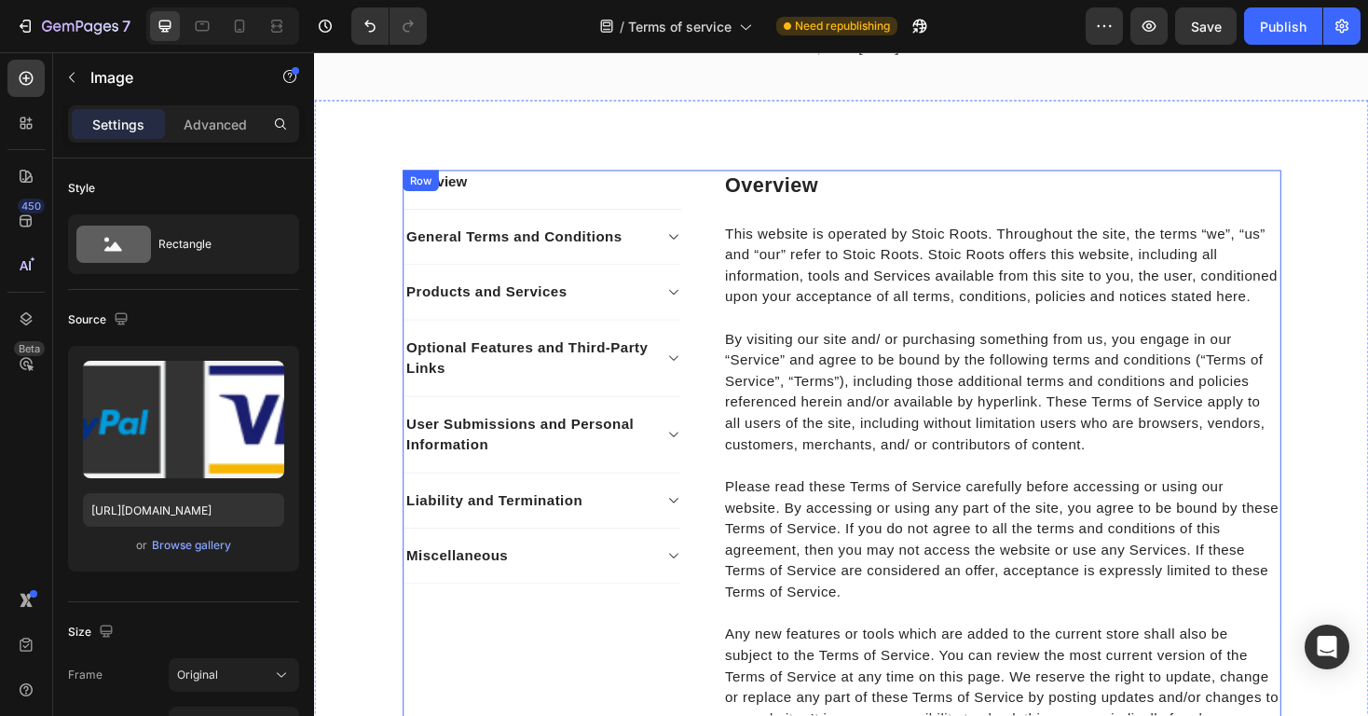
scroll to position [0, 0]
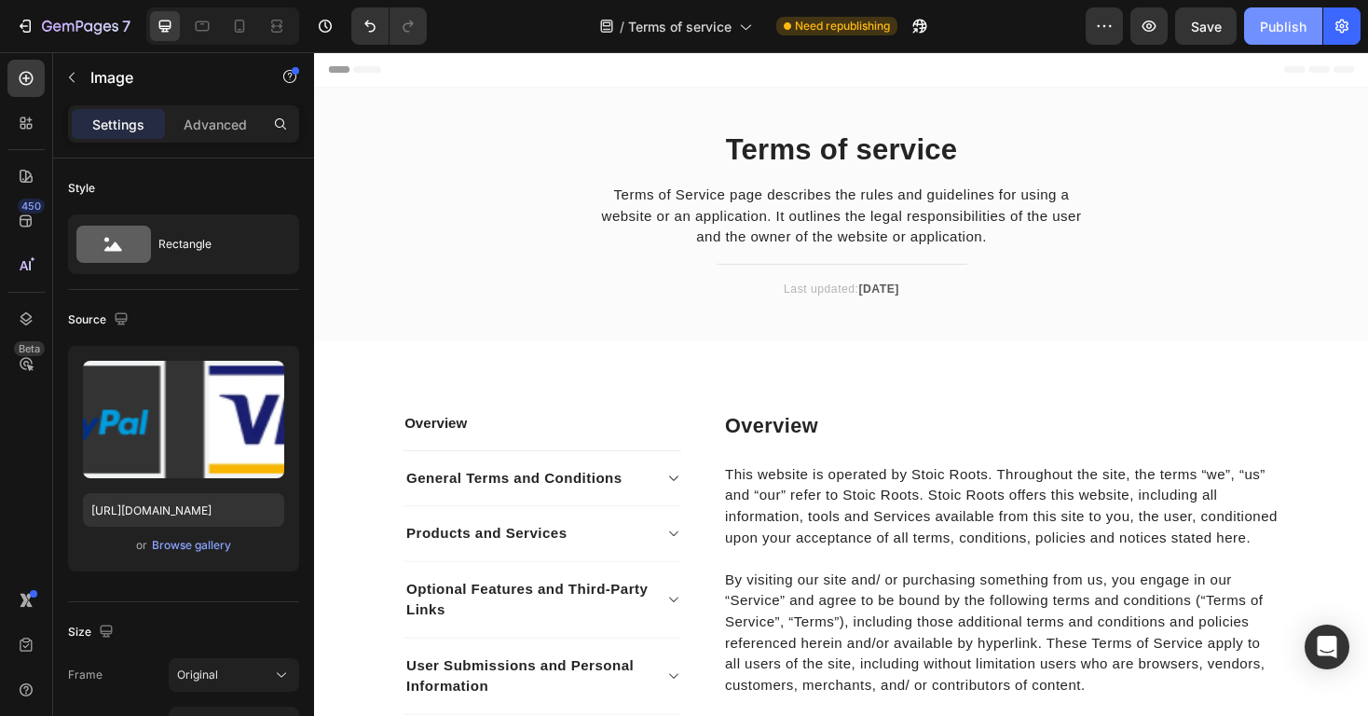
click at [1280, 23] on div "Publish" at bounding box center [1283, 27] width 47 height 20
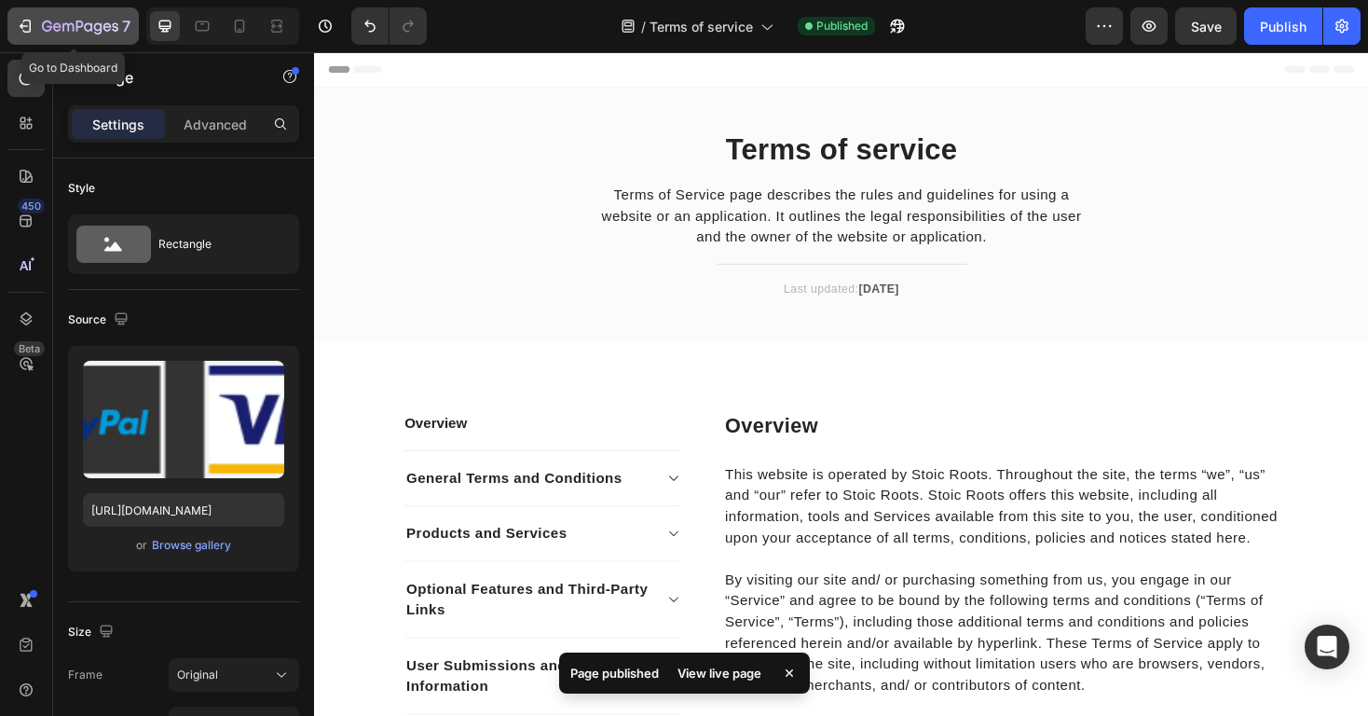
click at [106, 22] on icon "button" at bounding box center [107, 26] width 8 height 8
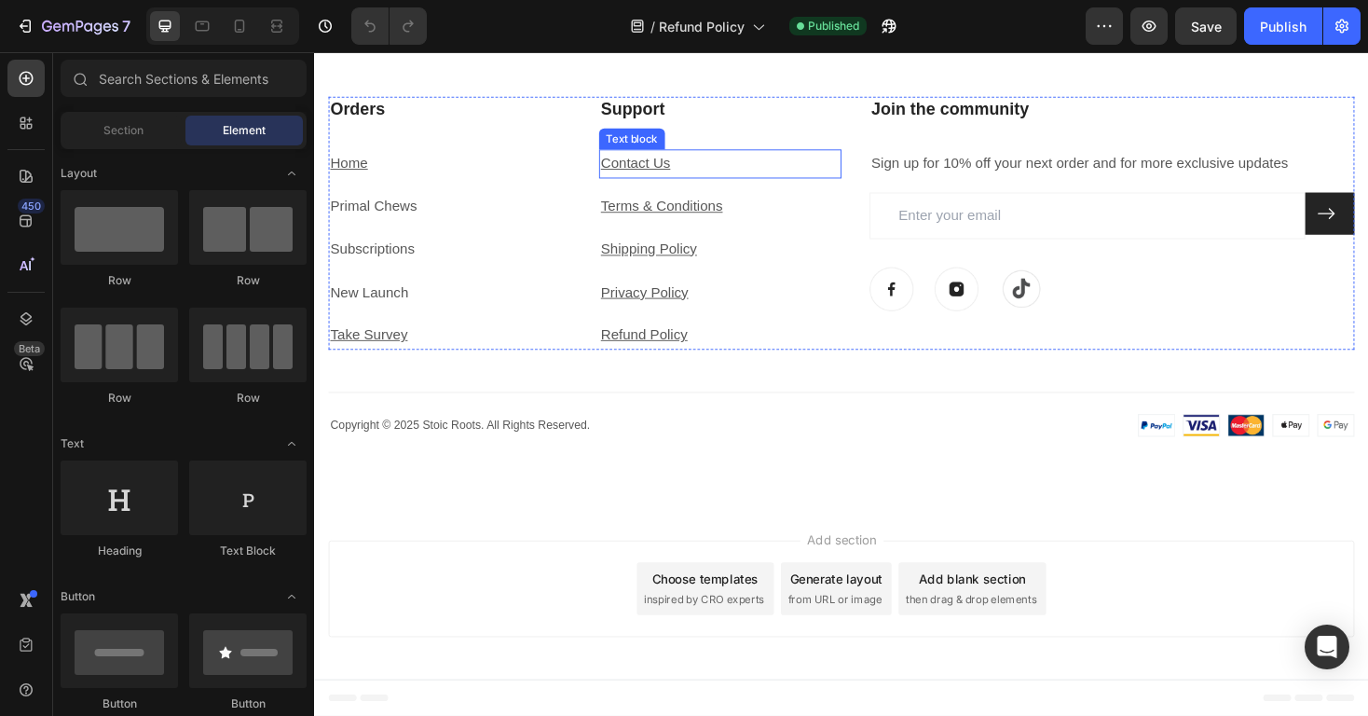
scroll to position [1853, 0]
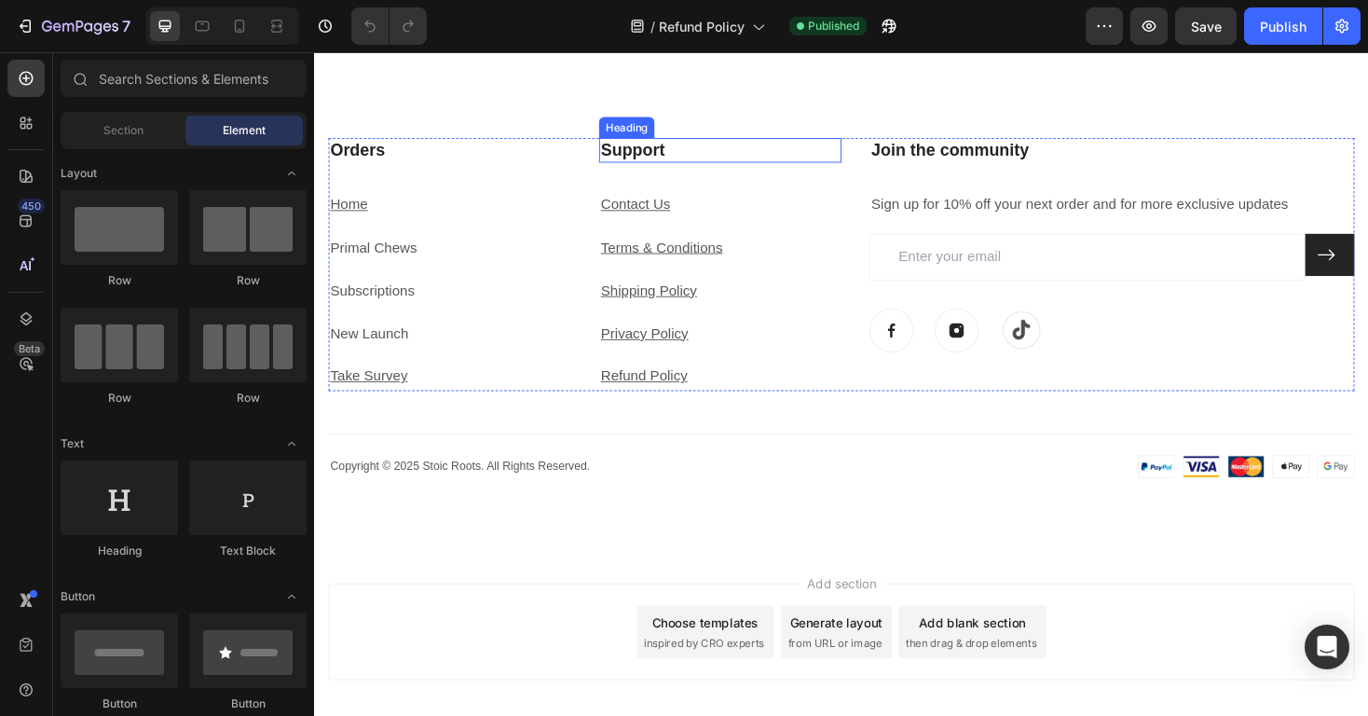
click at [688, 157] on h3 "Support" at bounding box center [744, 156] width 257 height 27
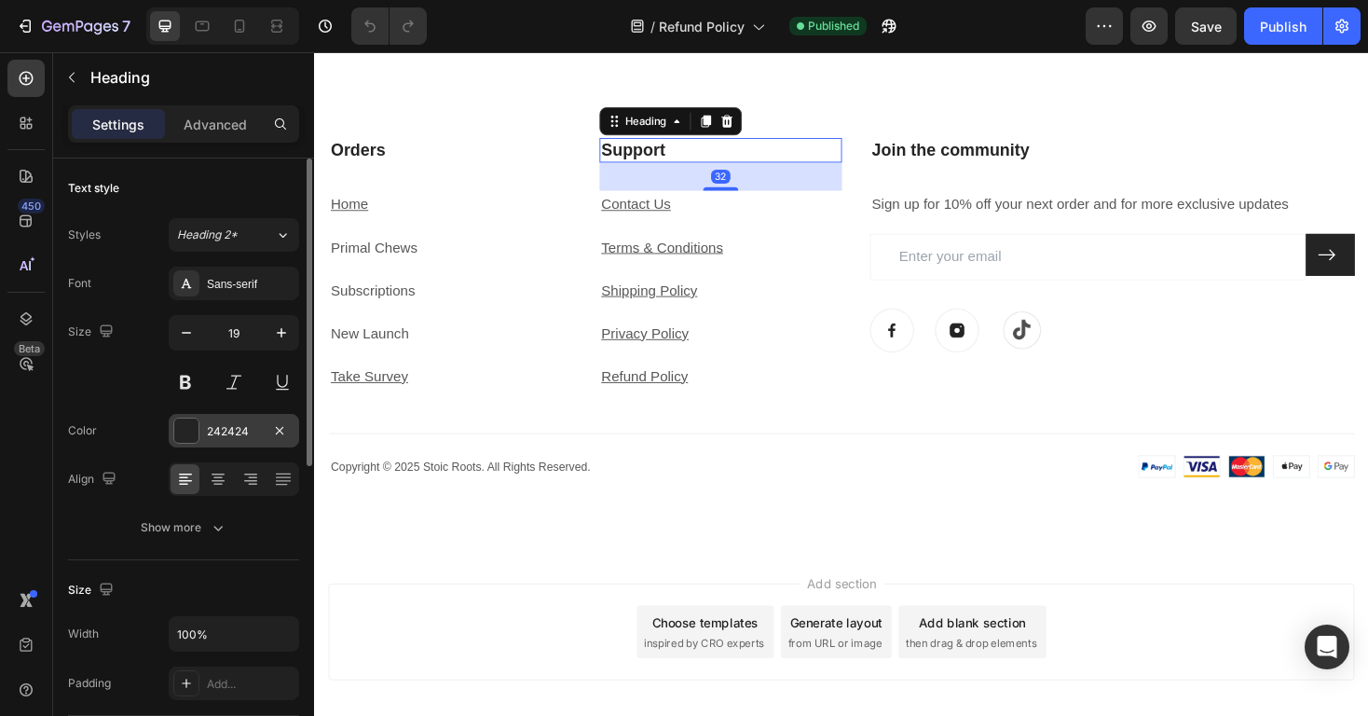
click at [207, 430] on div "242424" at bounding box center [234, 431] width 54 height 17
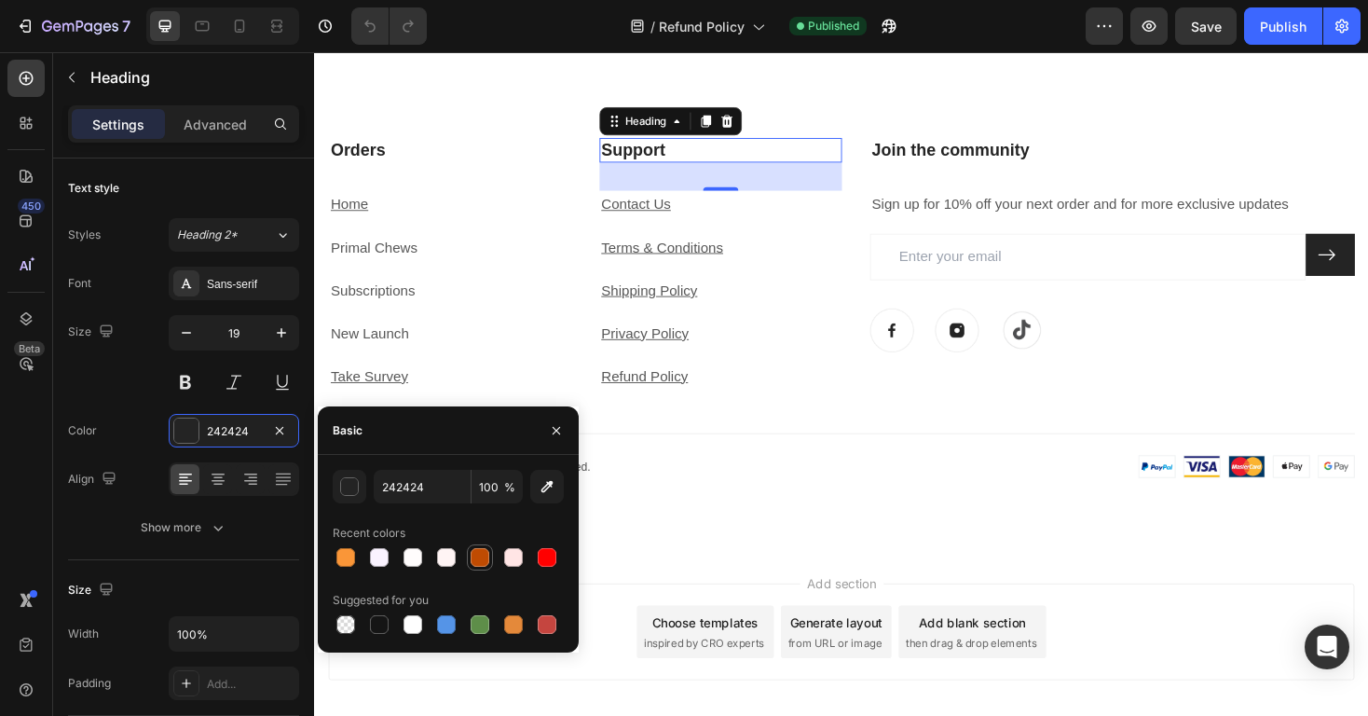
click at [474, 557] on div at bounding box center [480, 557] width 19 height 19
type input "BF4B02"
click at [482, 149] on h3 "Orders" at bounding box center [457, 156] width 257 height 27
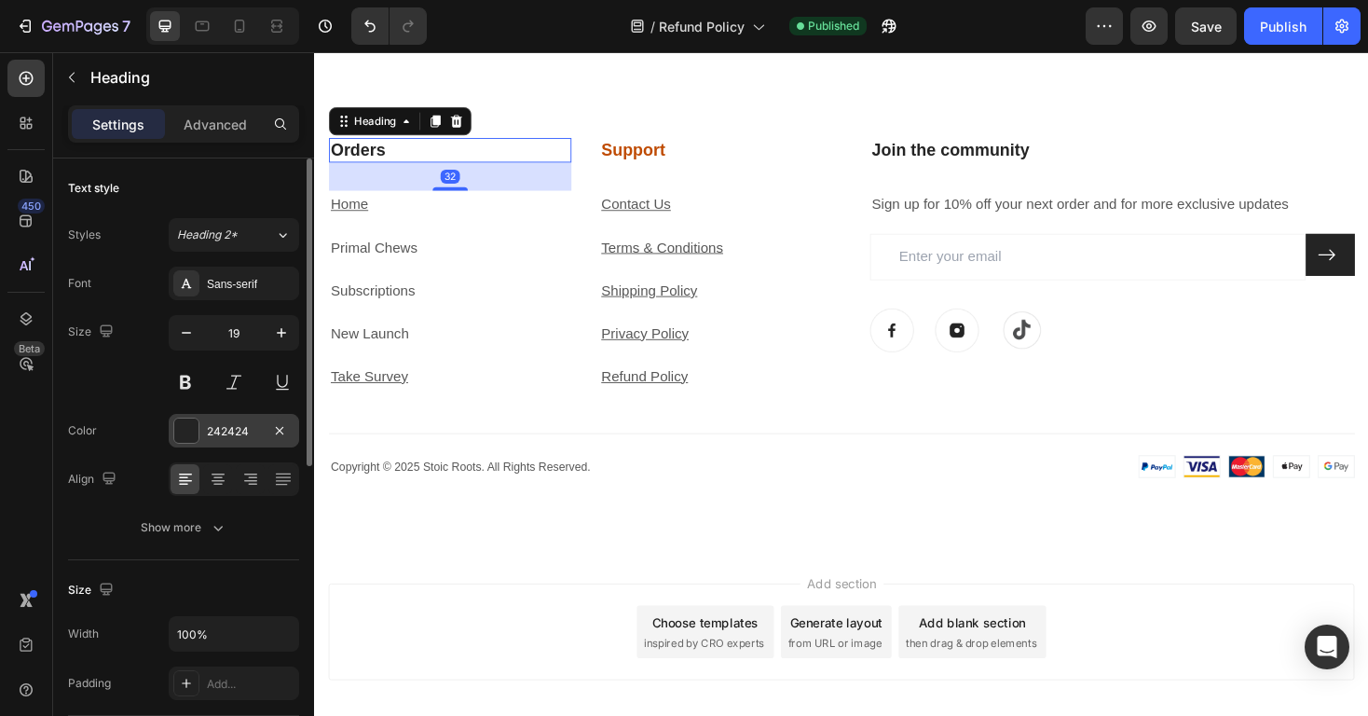
click at [228, 426] on div "242424" at bounding box center [234, 431] width 54 height 17
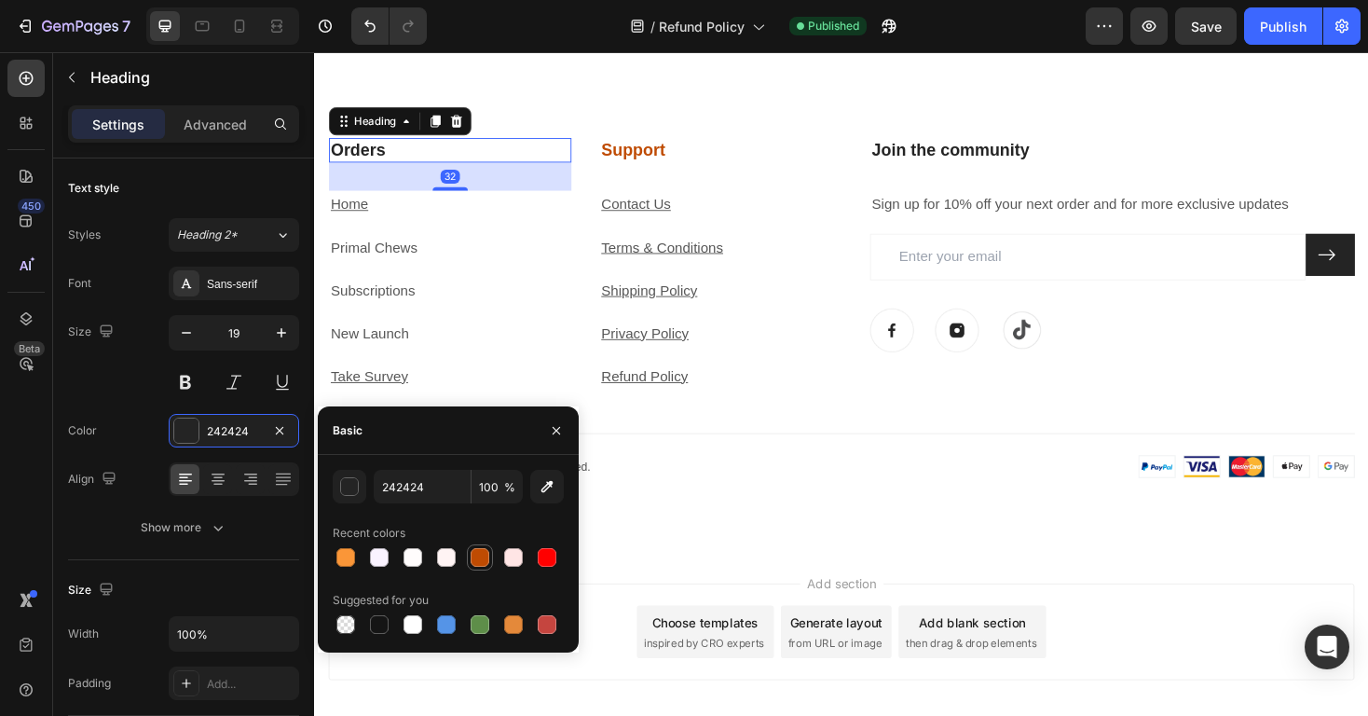
click at [485, 555] on div at bounding box center [480, 557] width 19 height 19
type input "BF4B02"
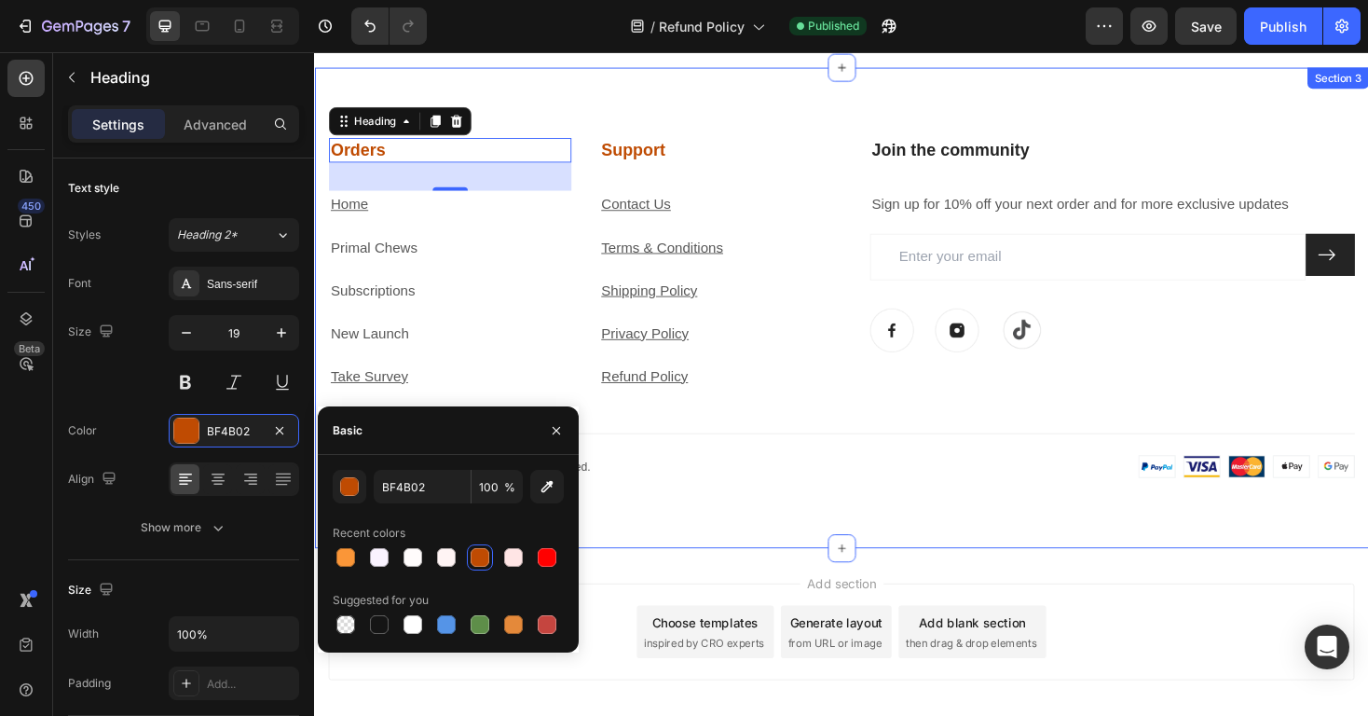
click at [990, 149] on h3 "Join the community" at bounding box center [1160, 156] width 514 height 27
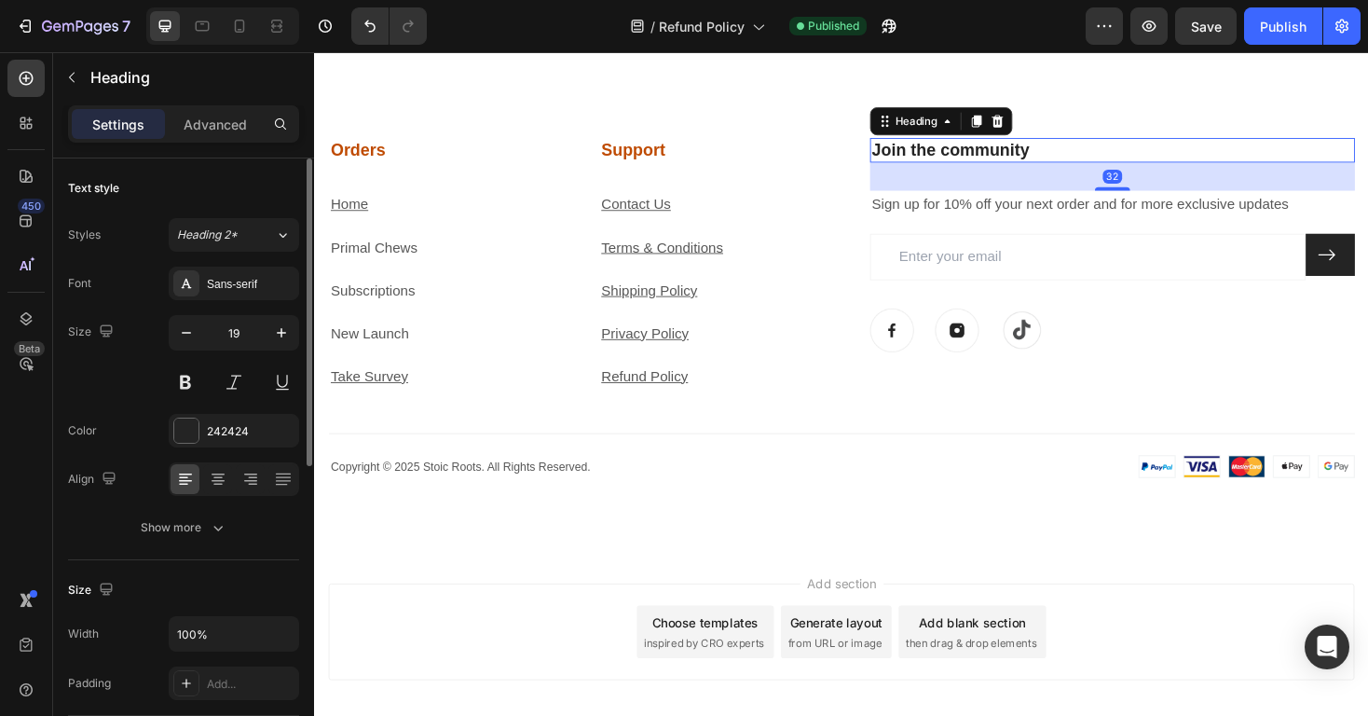
click at [223, 450] on div "Font Sans-serif Size 19 Color 242424 Align Show more" at bounding box center [183, 405] width 231 height 278
click at [223, 441] on div "242424" at bounding box center [234, 431] width 130 height 34
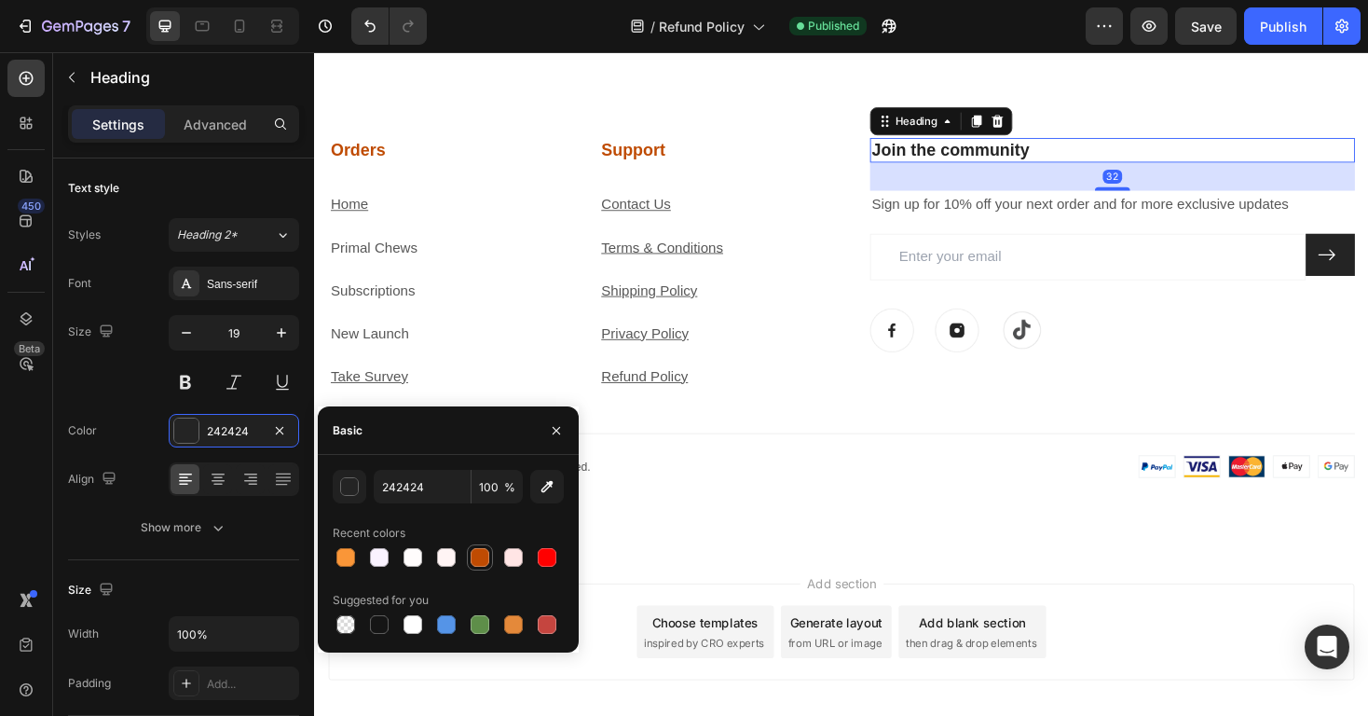
click at [485, 550] on div at bounding box center [480, 557] width 19 height 19
type input "BF4B02"
click at [1367, 268] on icon at bounding box center [1387, 267] width 20 height 20
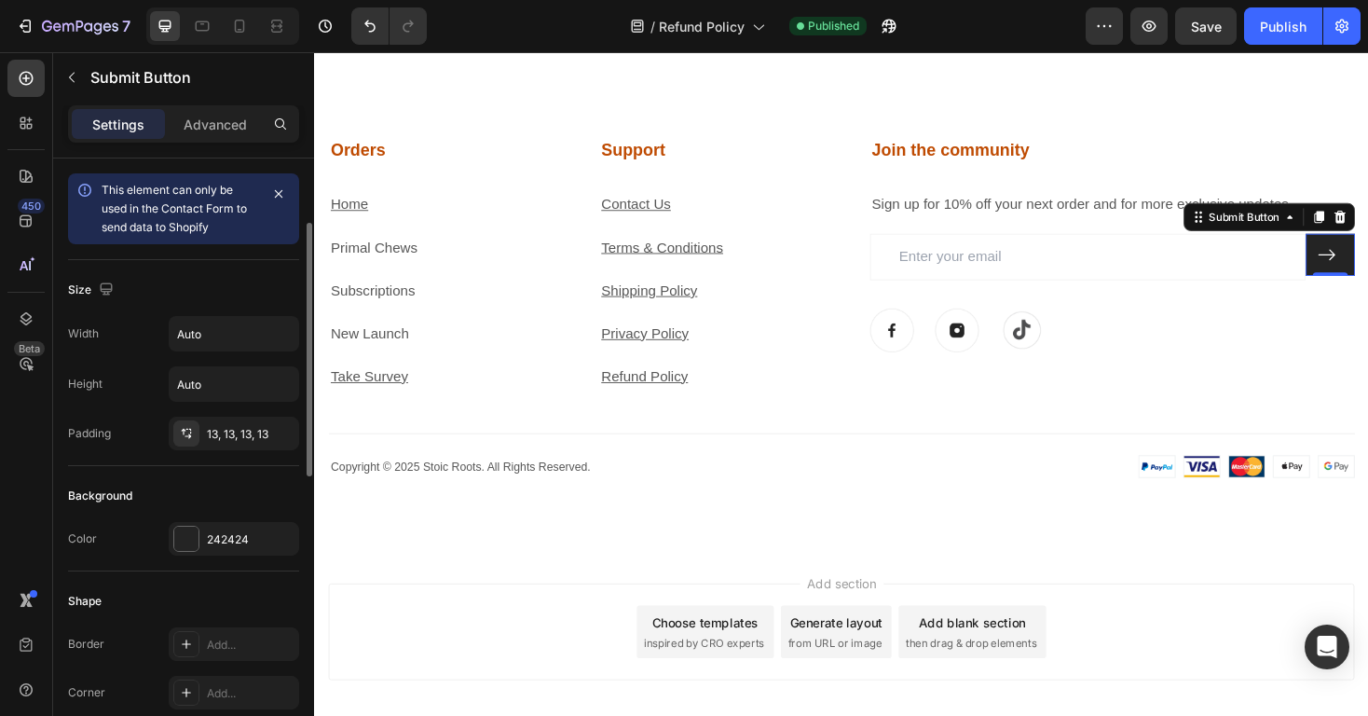
scroll to position [180, 0]
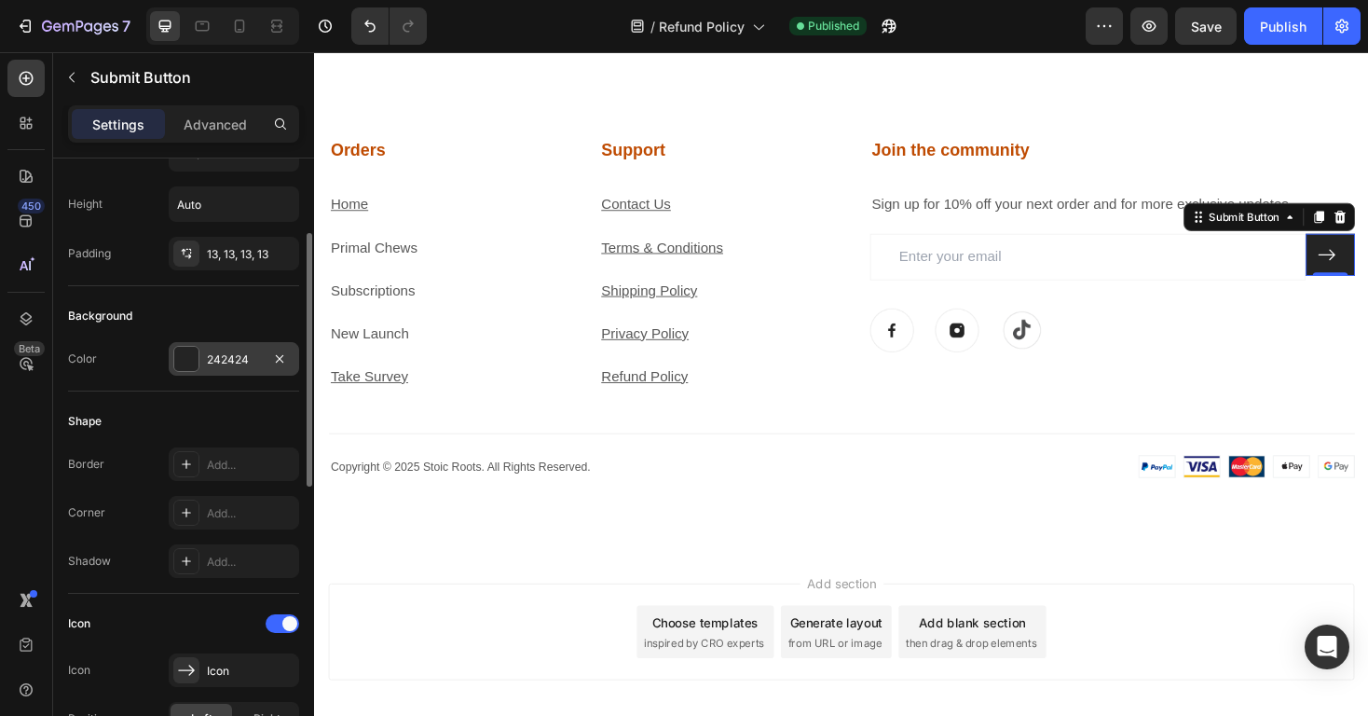
click at [244, 363] on div "242424" at bounding box center [234, 359] width 54 height 17
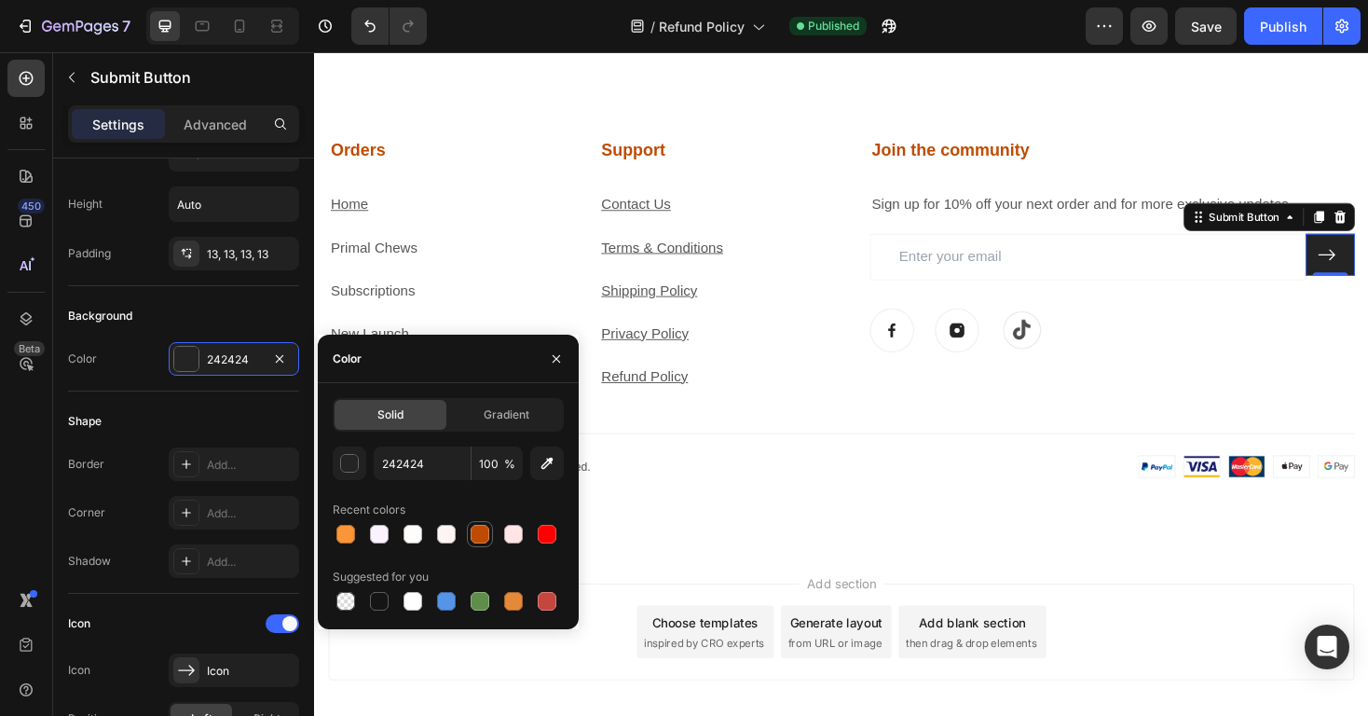
click at [470, 521] on div at bounding box center [480, 534] width 26 height 26
type input "BF4B02"
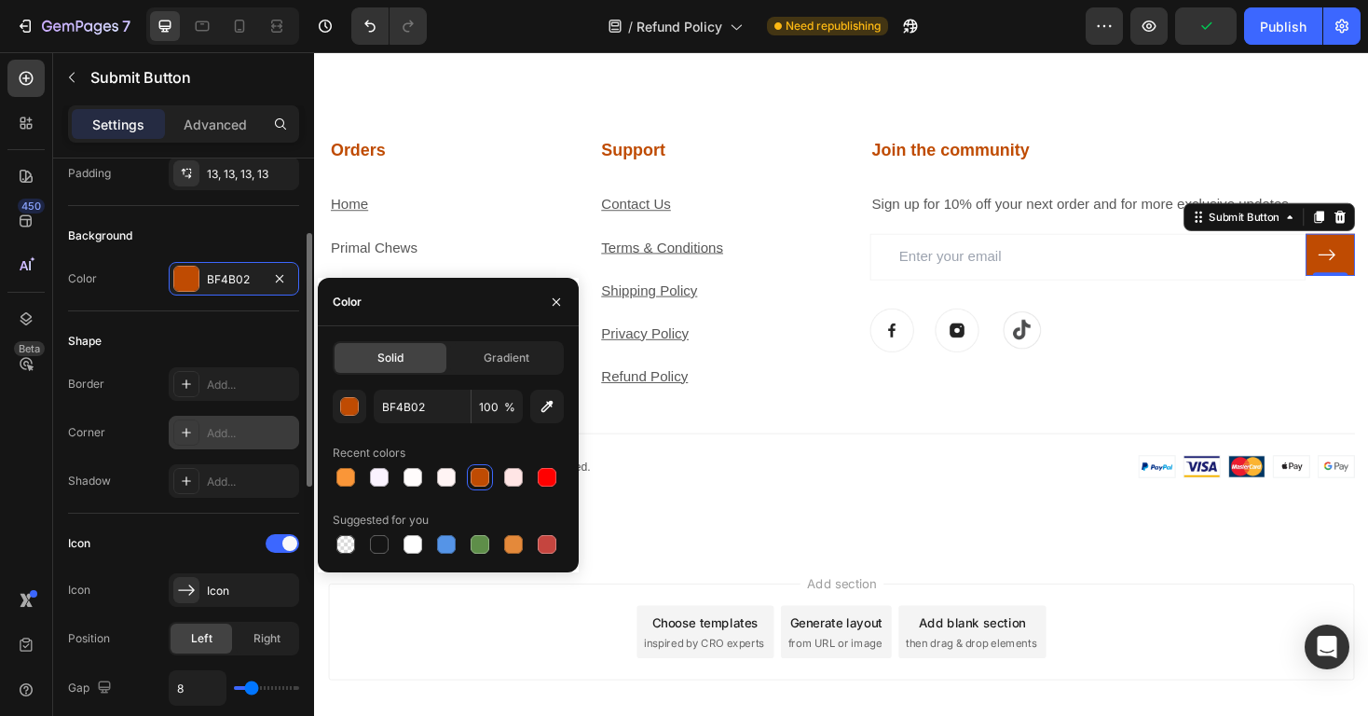
scroll to position [280, 0]
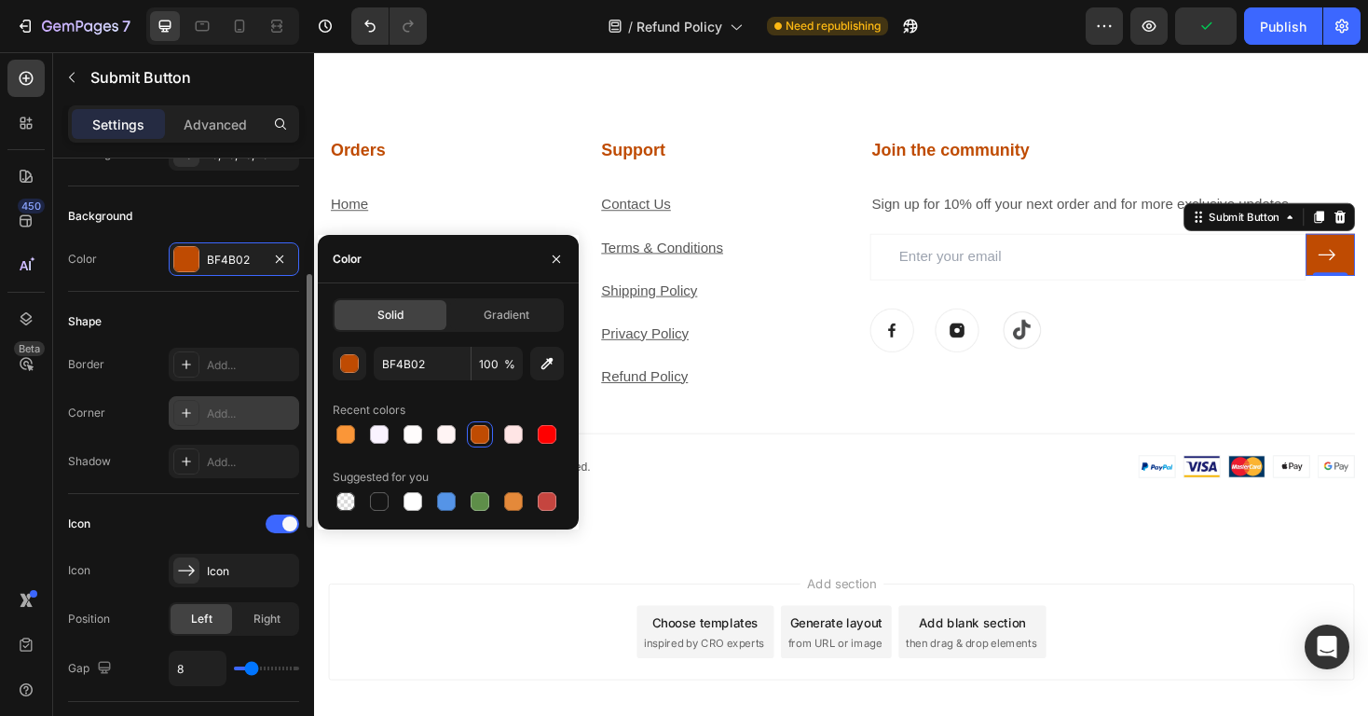
click at [255, 410] on div "Add..." at bounding box center [251, 413] width 88 height 17
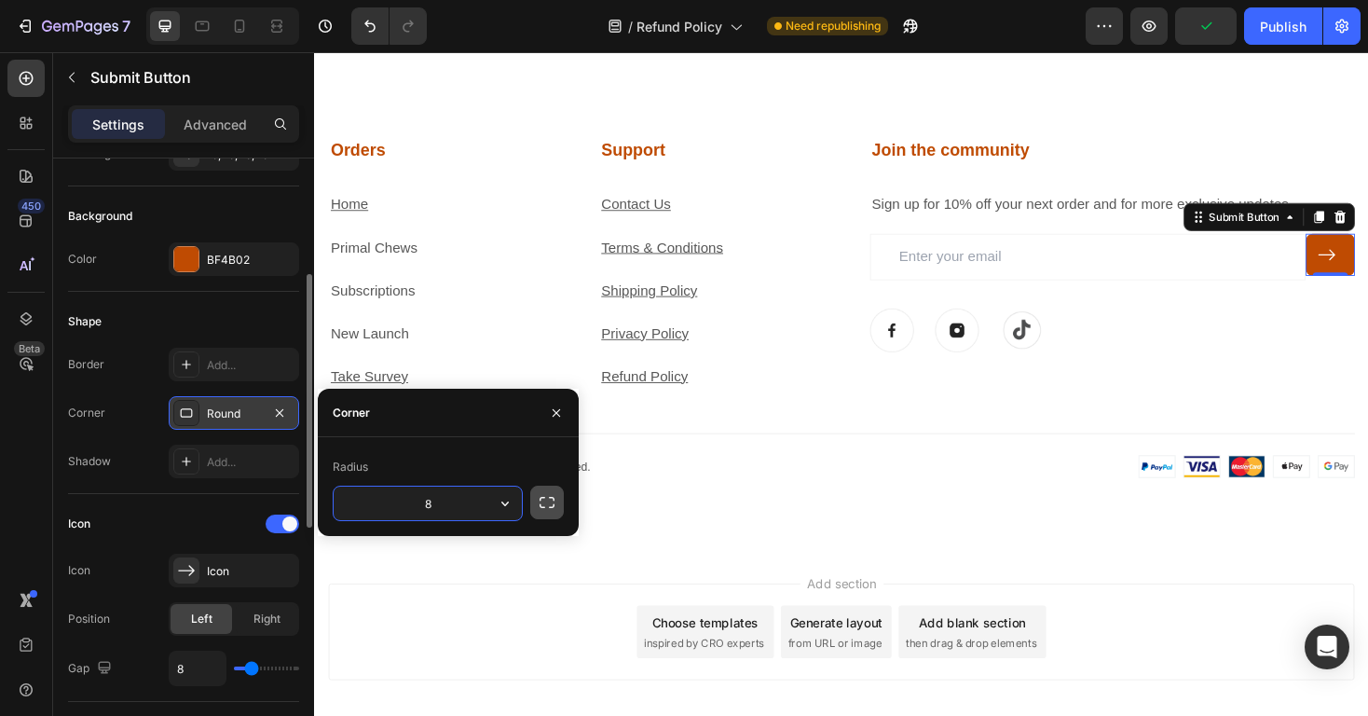
click at [540, 499] on icon "button" at bounding box center [547, 502] width 15 height 11
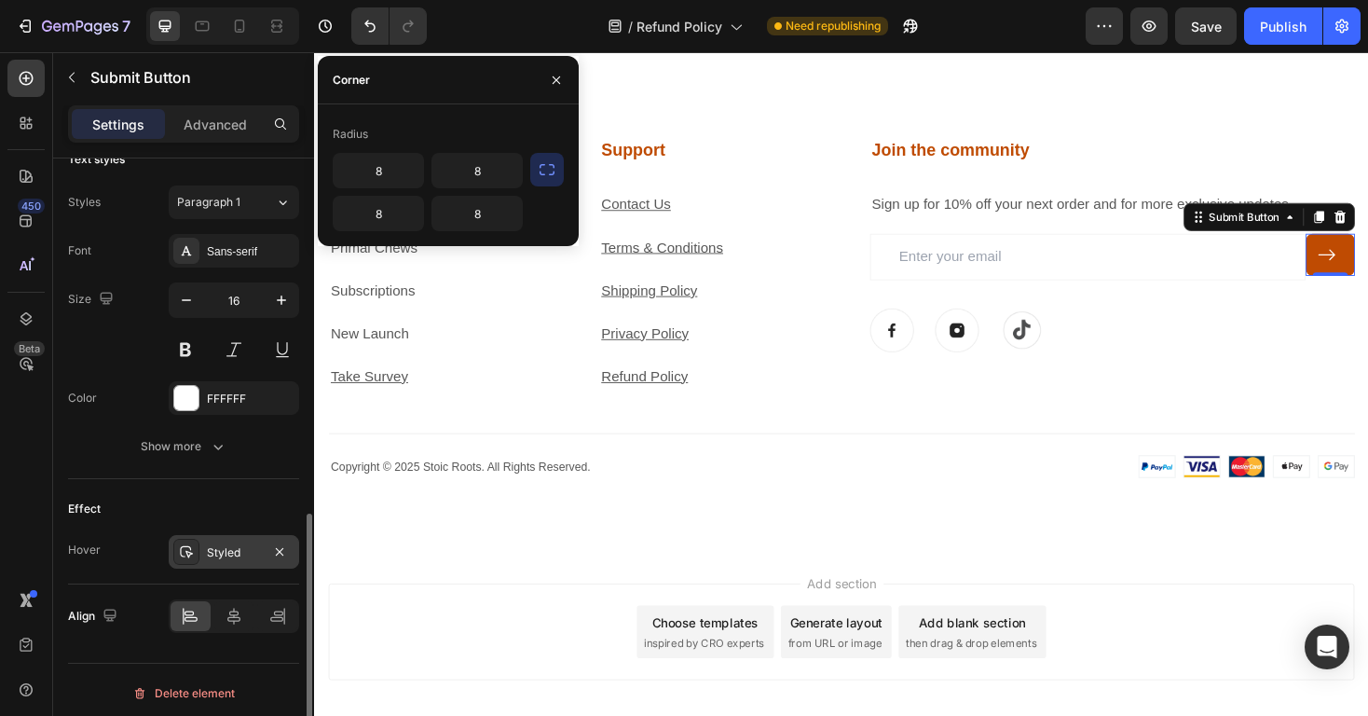
scroll to position [858, 0]
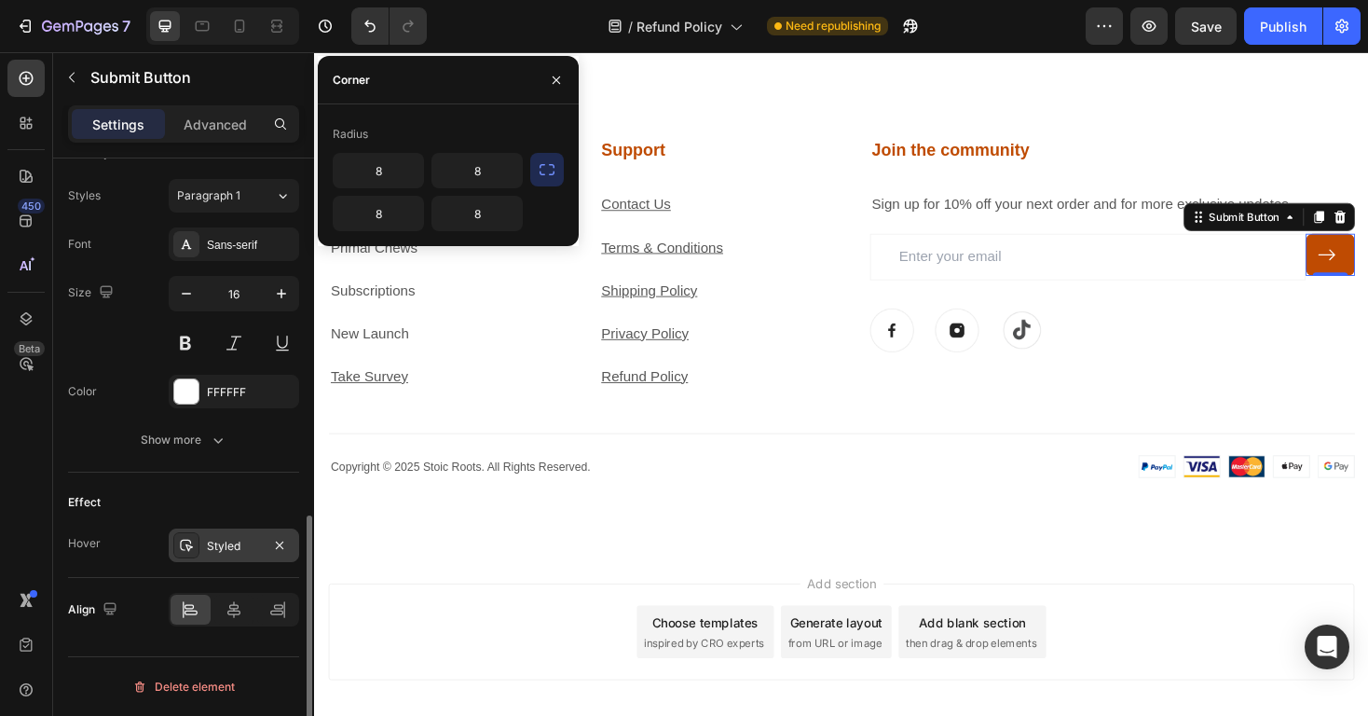
click at [235, 535] on div "Styled" at bounding box center [234, 545] width 130 height 34
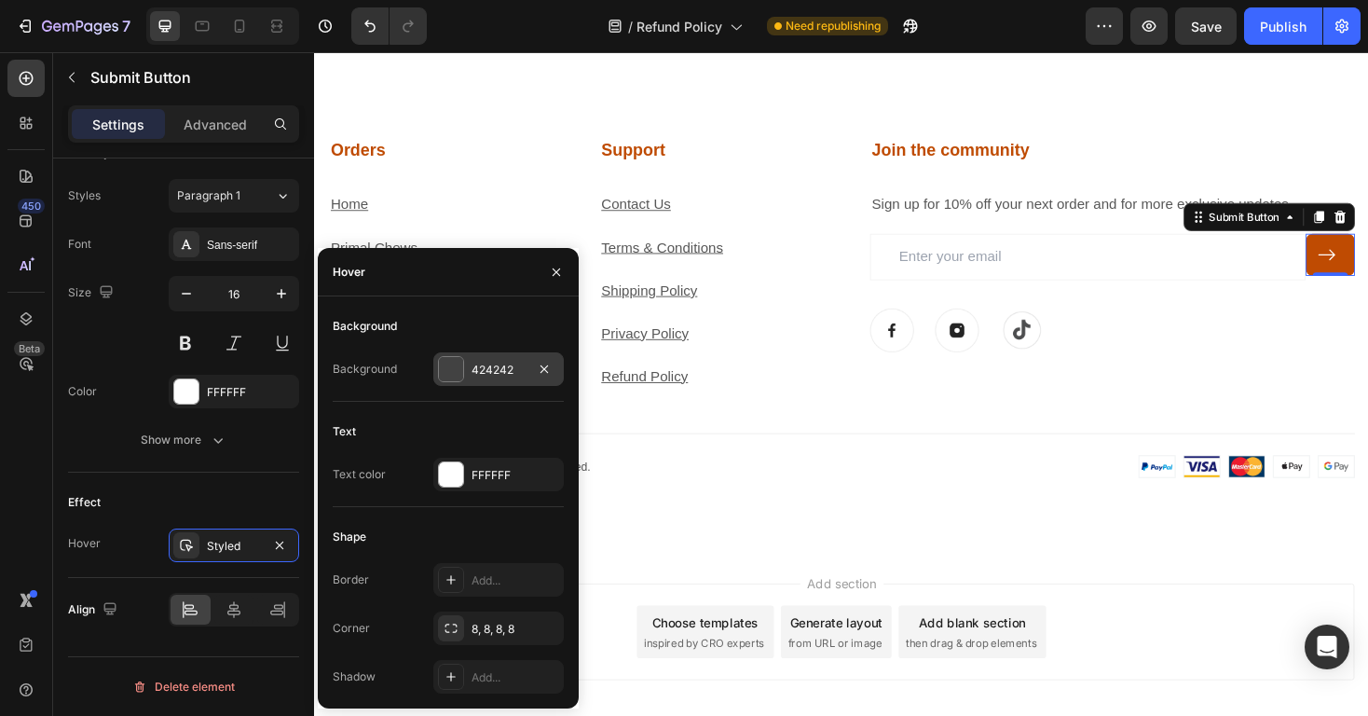
click at [499, 371] on div "424242" at bounding box center [498, 370] width 54 height 17
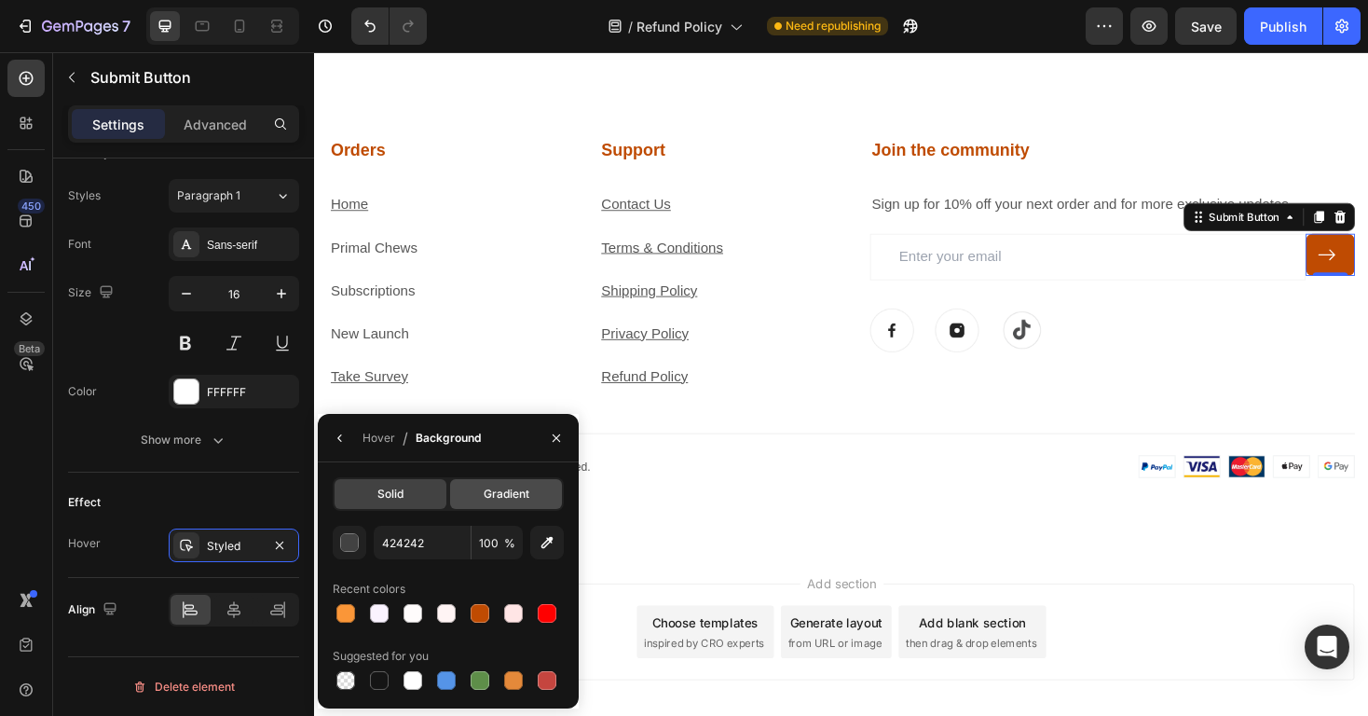
click at [509, 501] on span "Gradient" at bounding box center [507, 493] width 46 height 17
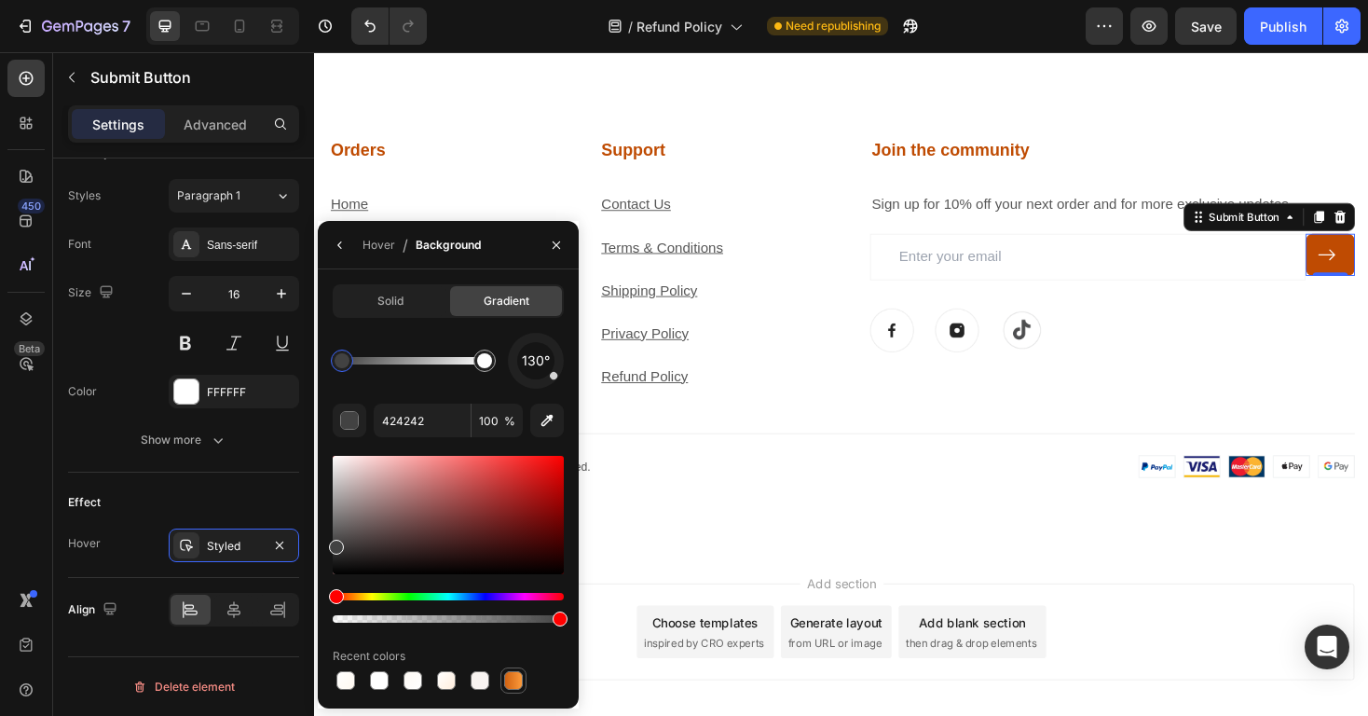
click at [511, 684] on div at bounding box center [513, 680] width 19 height 19
type input "D06212"
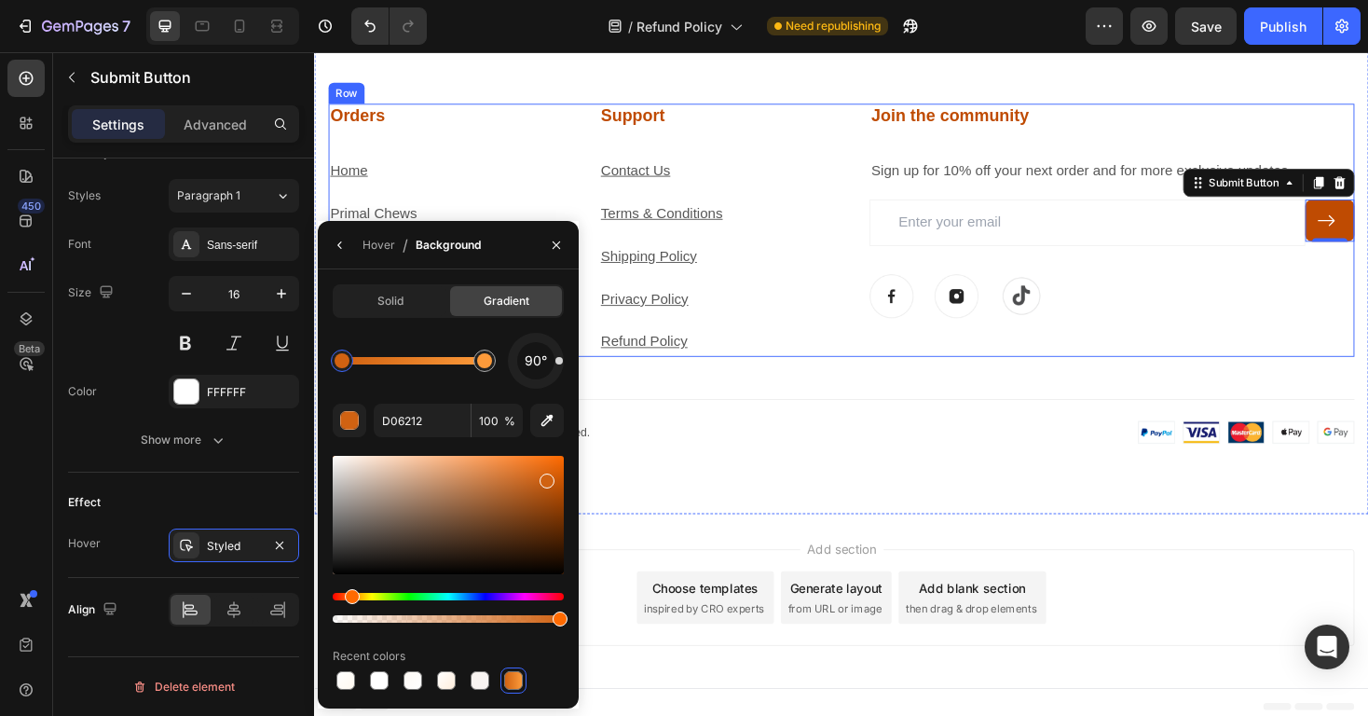
scroll to position [1899, 0]
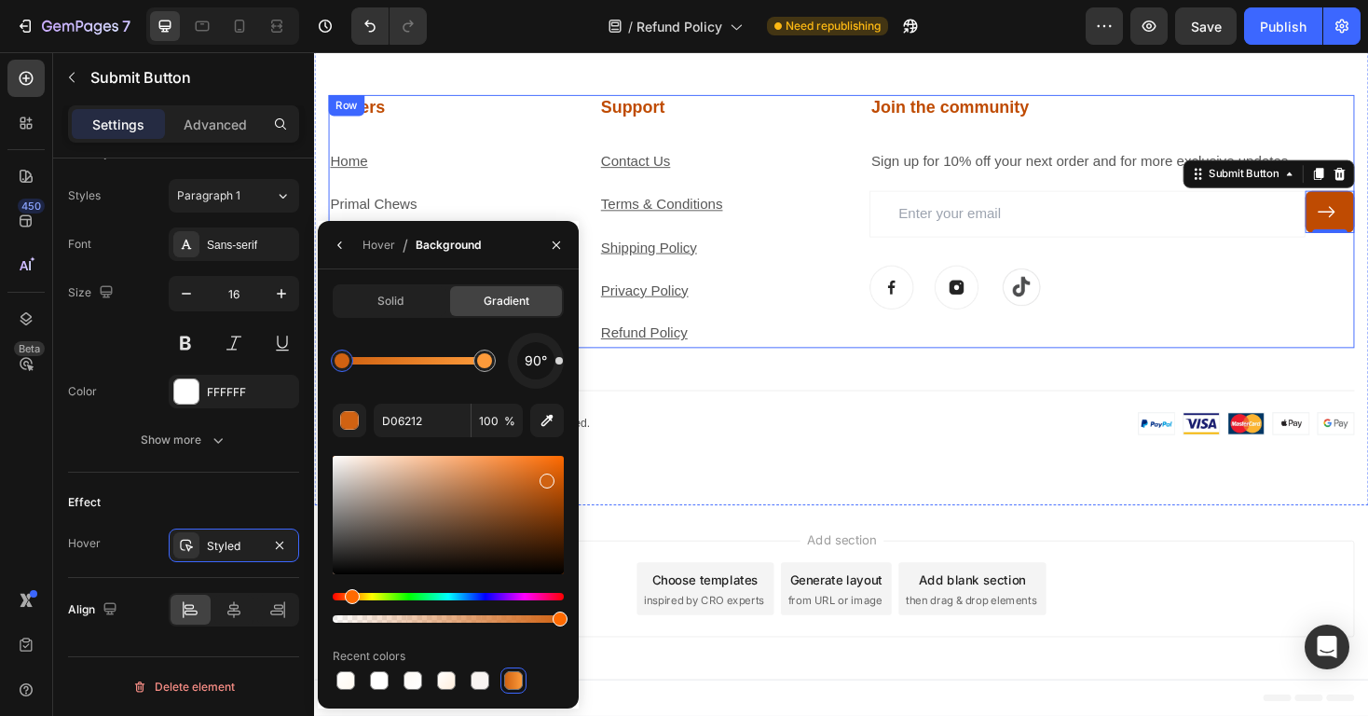
click at [774, 323] on div "Support Heading Contact Us Text block Terms & Conditions Text block Shipping Po…" at bounding box center [744, 232] width 257 height 269
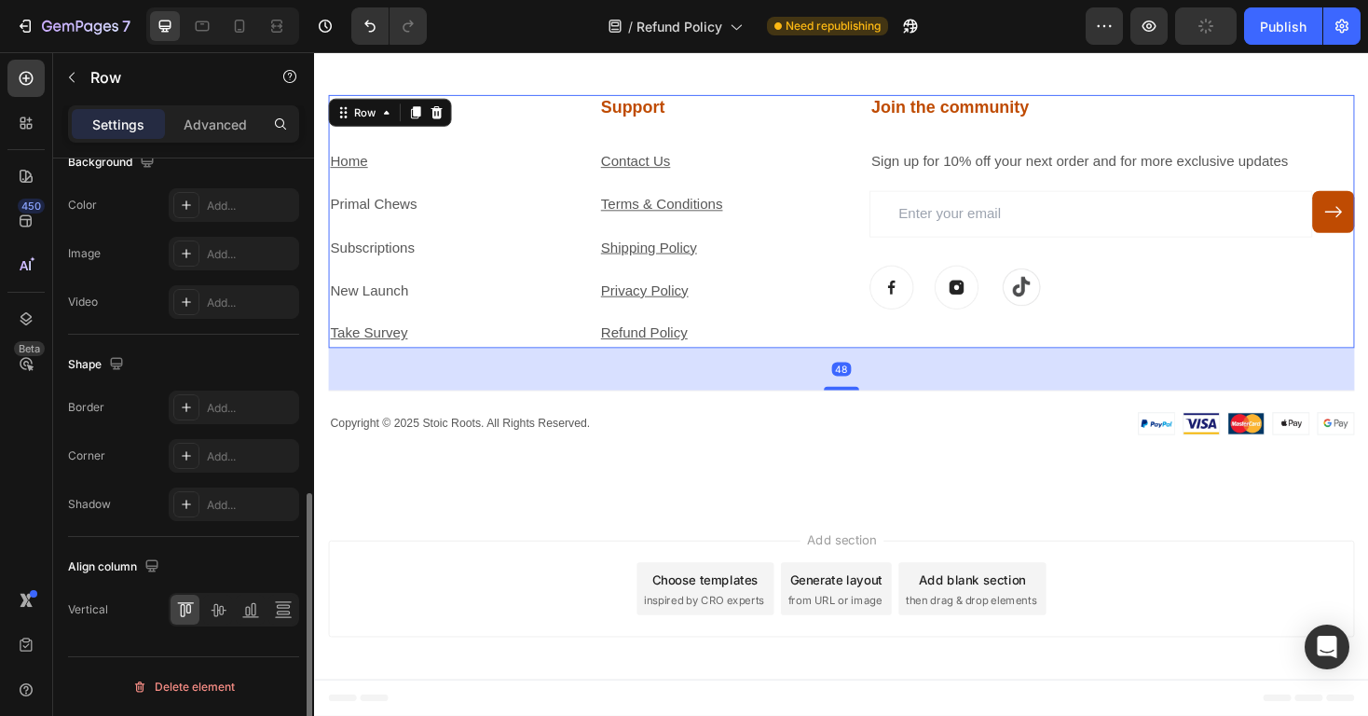
scroll to position [0, 0]
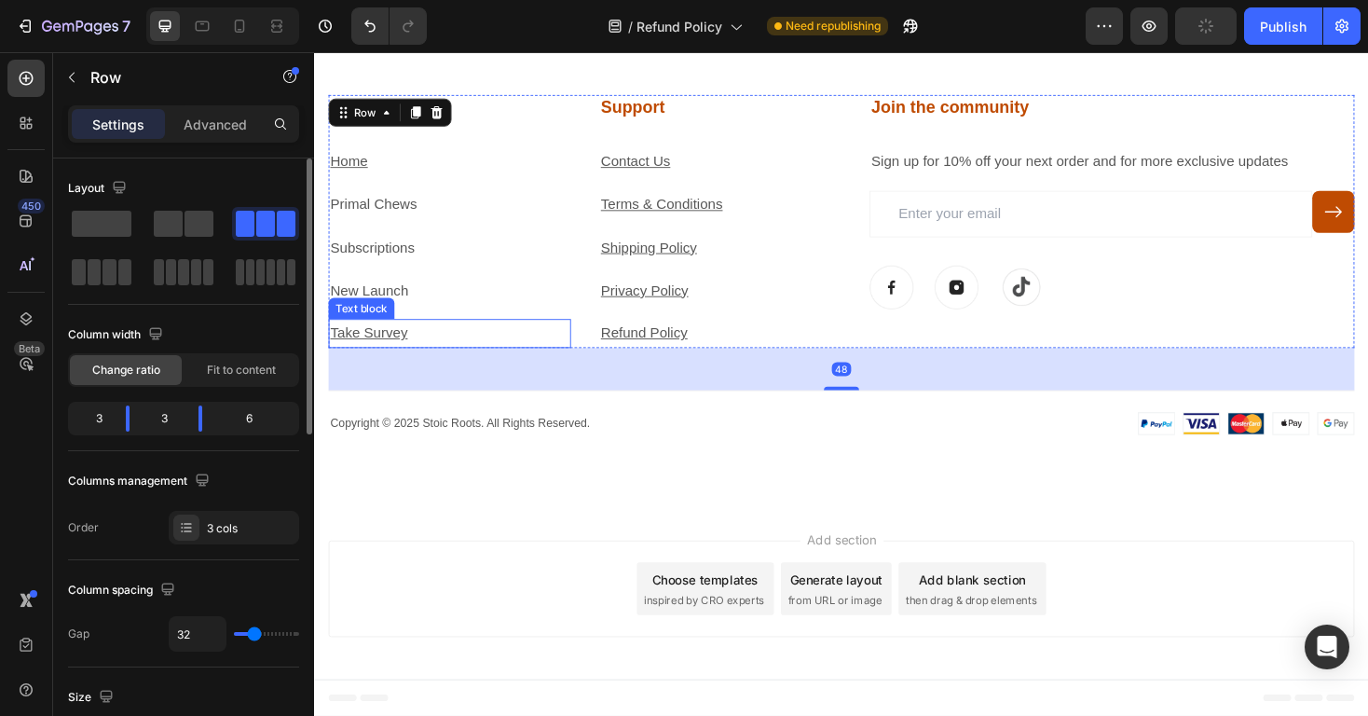
click at [396, 350] on u "Take Survey" at bounding box center [372, 350] width 82 height 16
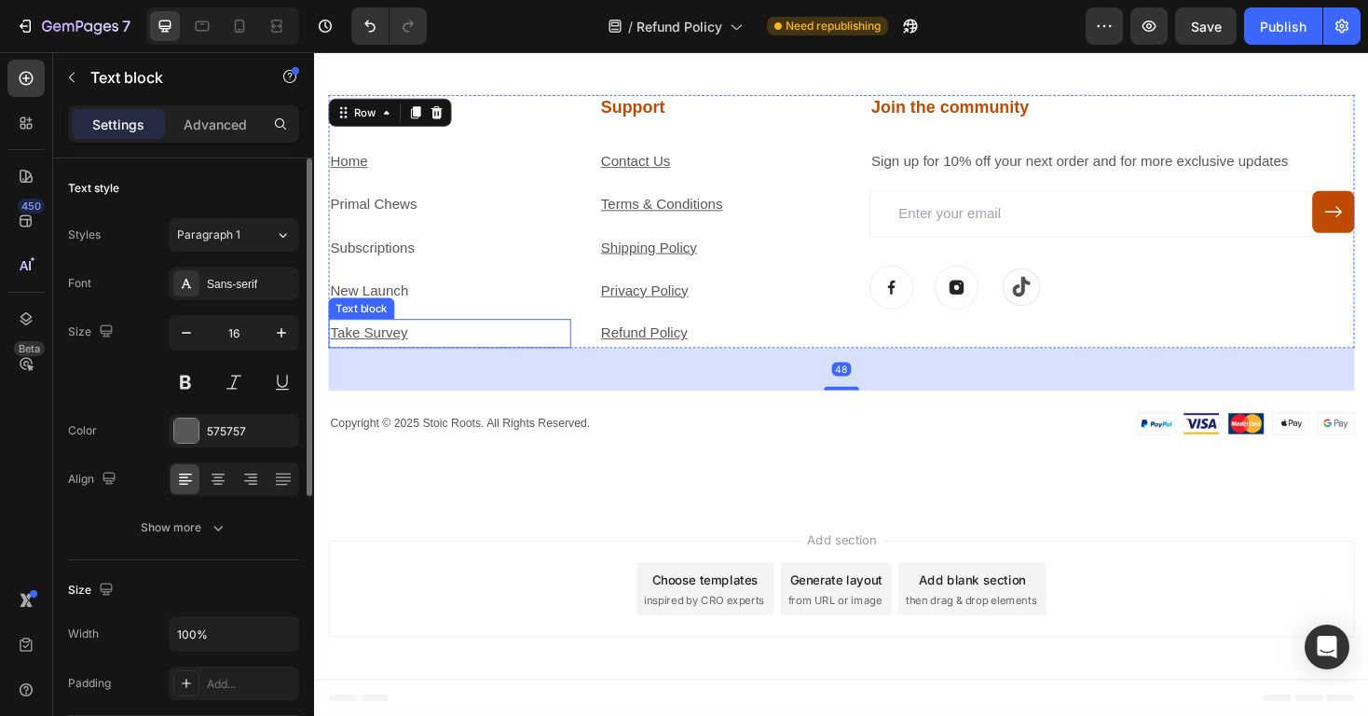
click at [396, 350] on u "Take Survey" at bounding box center [372, 350] width 82 height 16
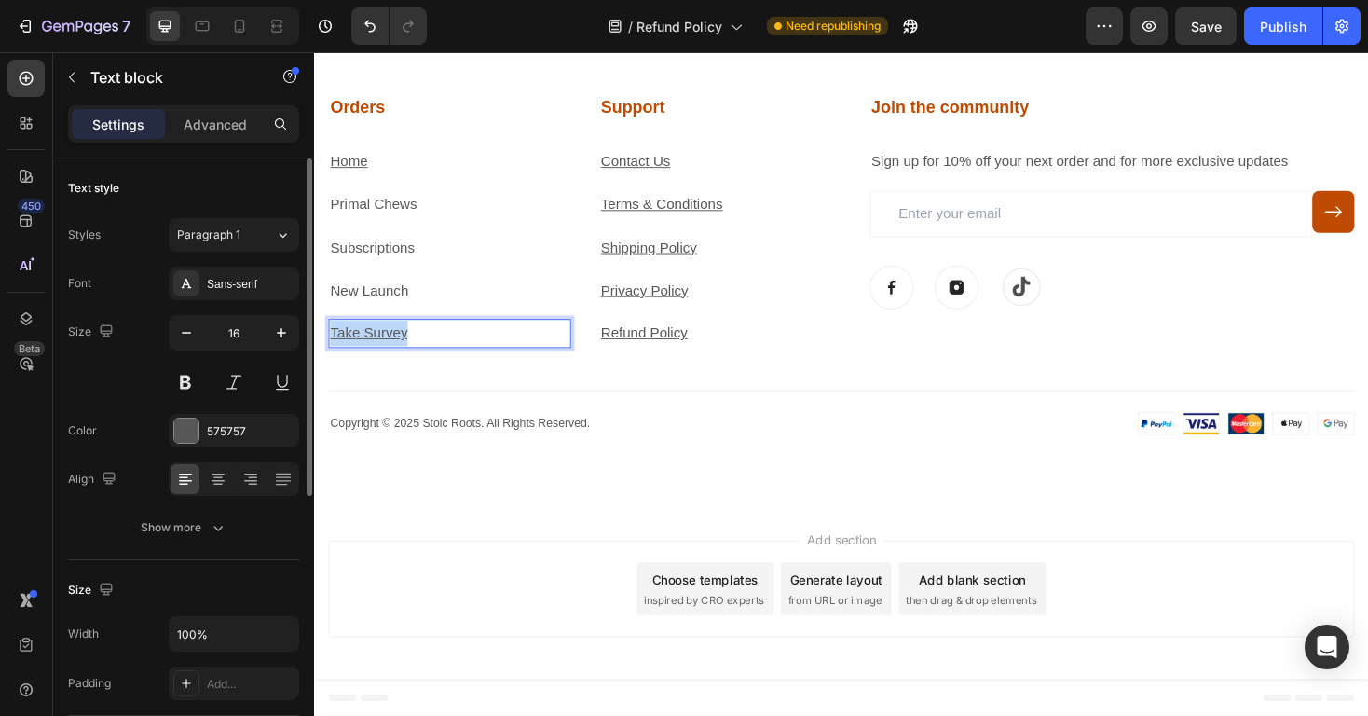
click at [396, 350] on u "Take Survey" at bounding box center [372, 350] width 82 height 16
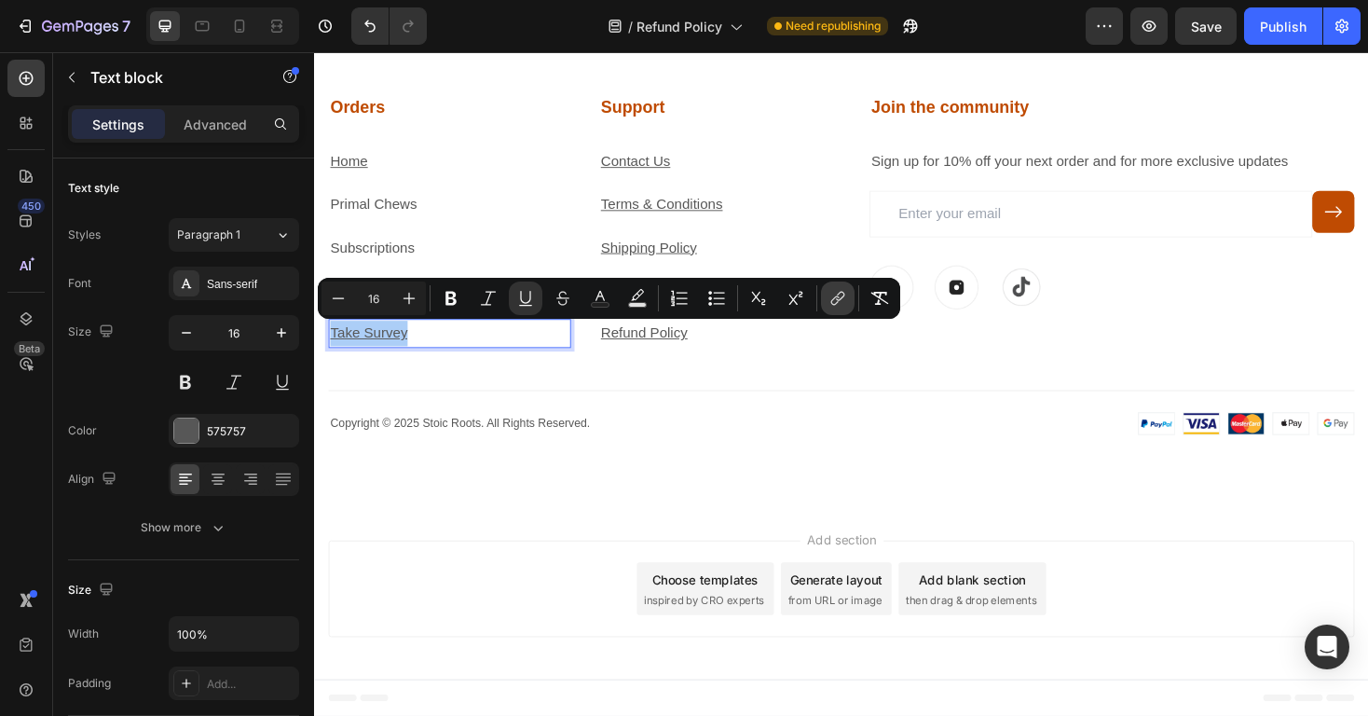
click at [831, 300] on icon "Editor contextual toolbar" at bounding box center [835, 300] width 8 height 9
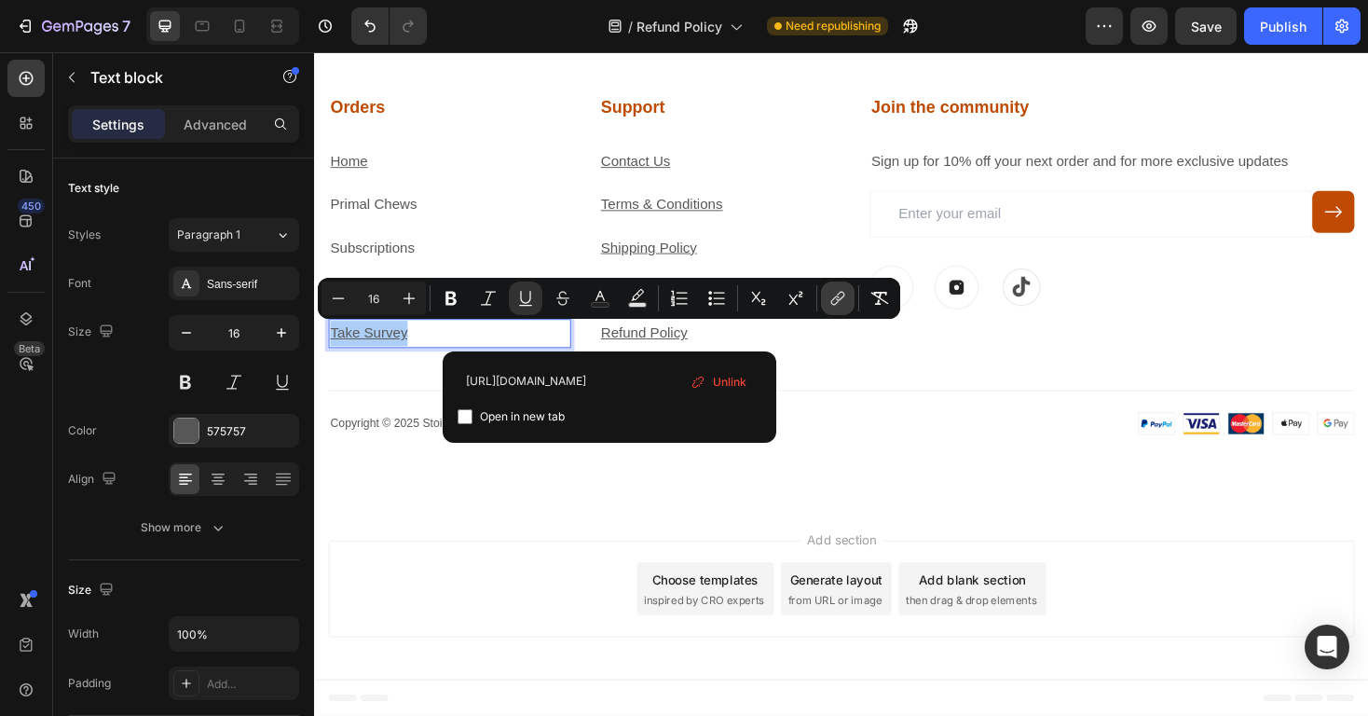
scroll to position [0, 89]
click at [728, 378] on span "Unlink" at bounding box center [730, 382] width 34 height 20
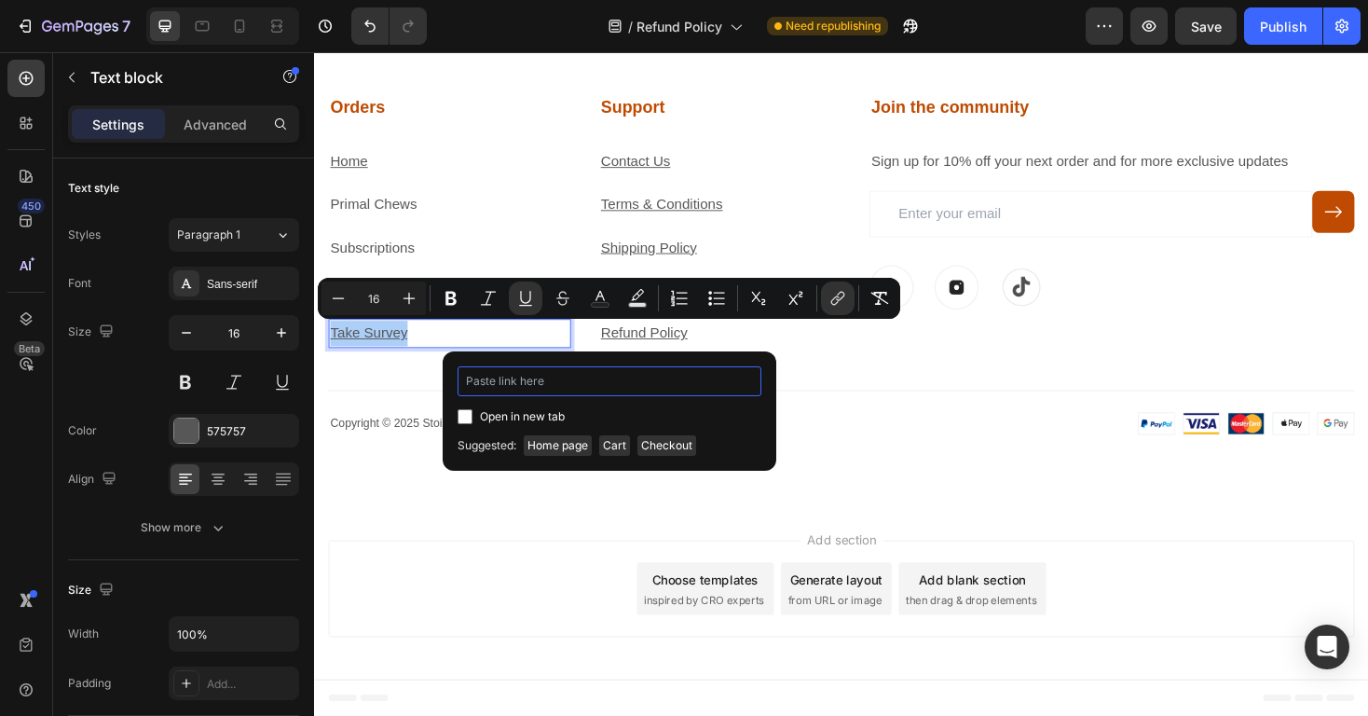
click at [728, 378] on input "Editor contextual toolbar" at bounding box center [610, 381] width 304 height 30
paste input "https://trystoicroots.com/pages/take-the-survey"
type input "https://trystoicroots.com/pages/take-the-survey"
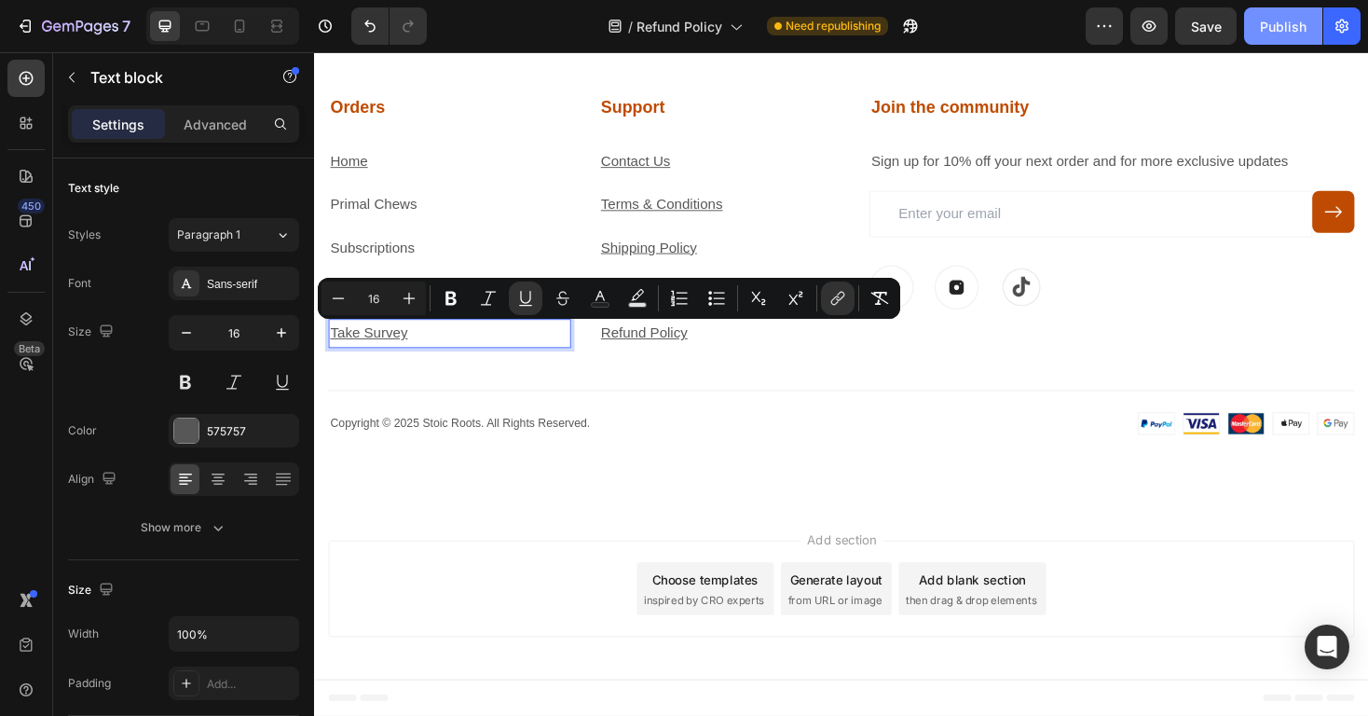
click at [1274, 28] on div "Publish" at bounding box center [1283, 27] width 47 height 20
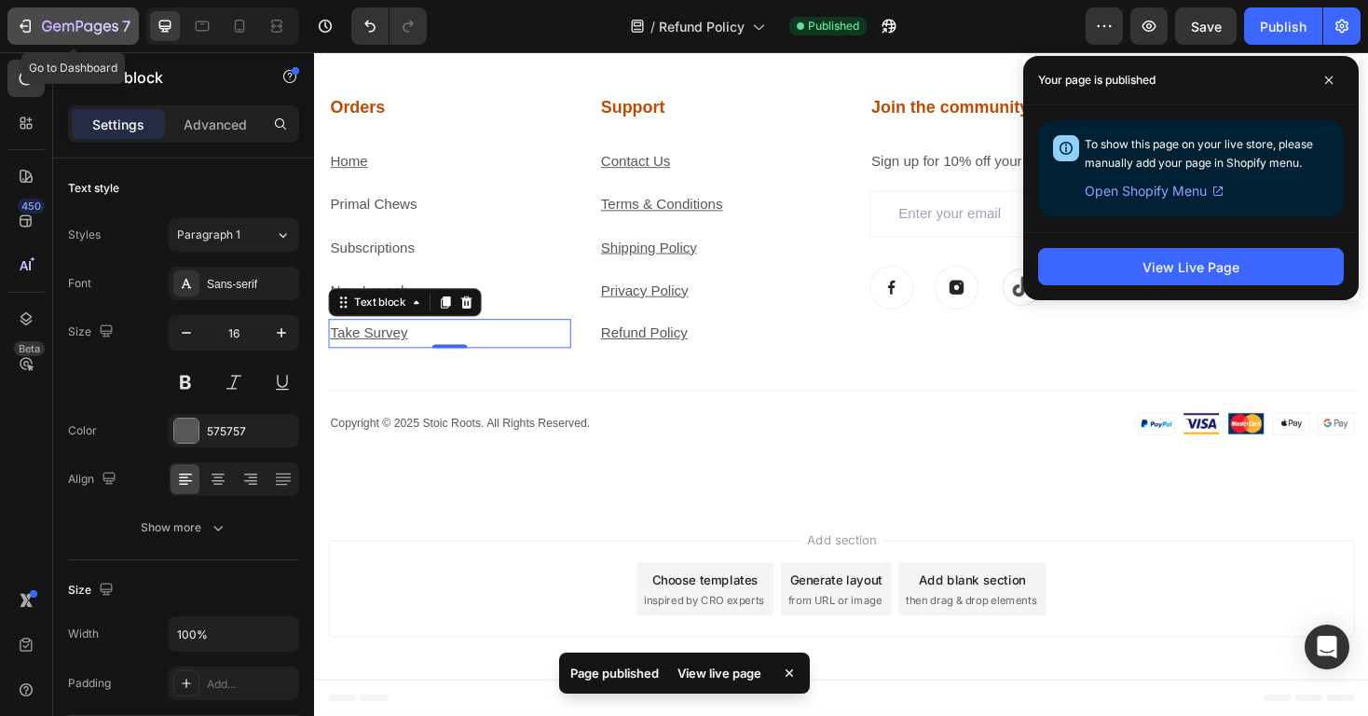
click at [108, 28] on icon "button" at bounding box center [80, 28] width 76 height 16
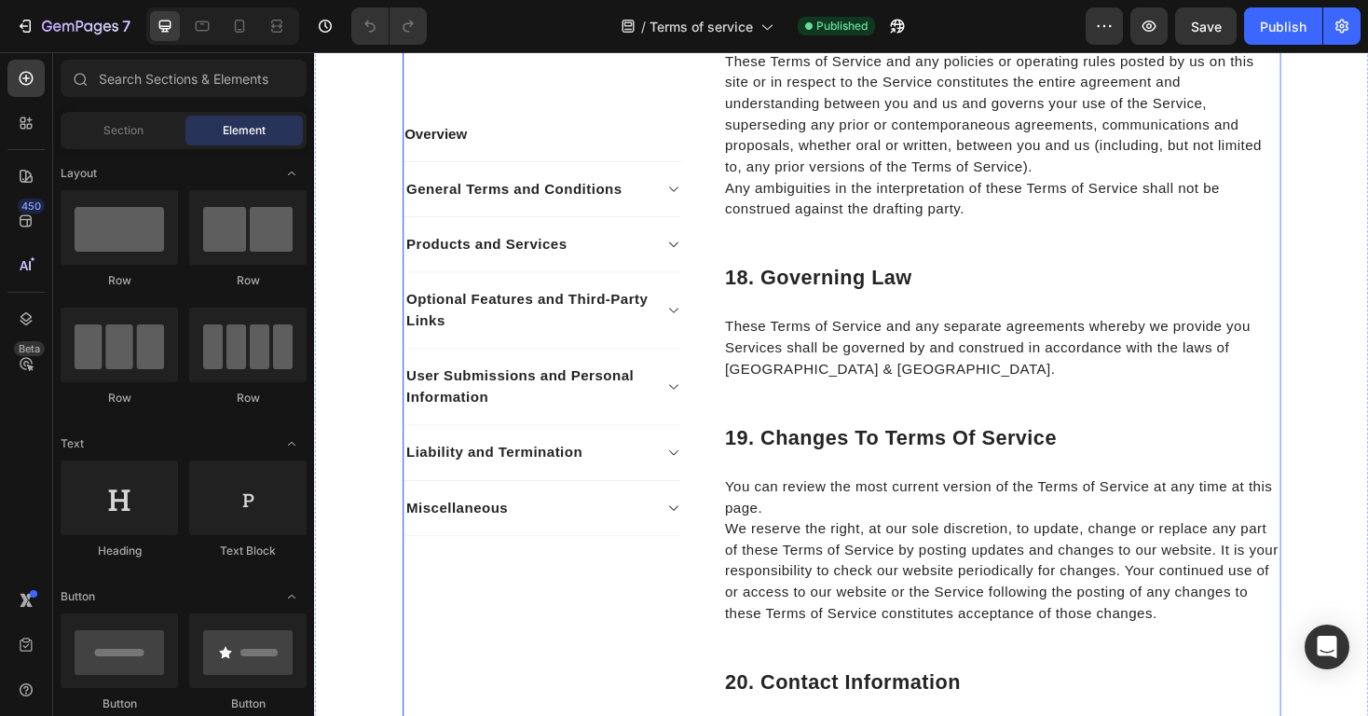
scroll to position [8118, 0]
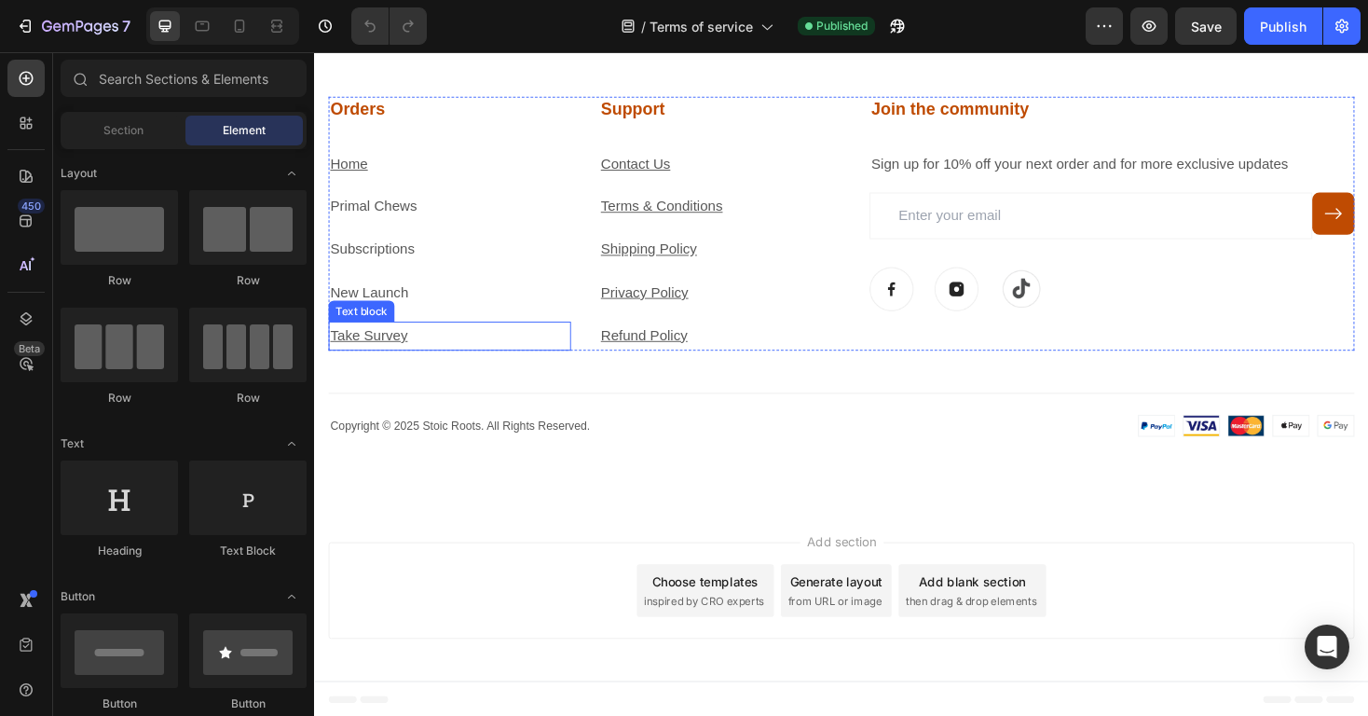
click at [405, 345] on u "Take Survey" at bounding box center [372, 353] width 82 height 16
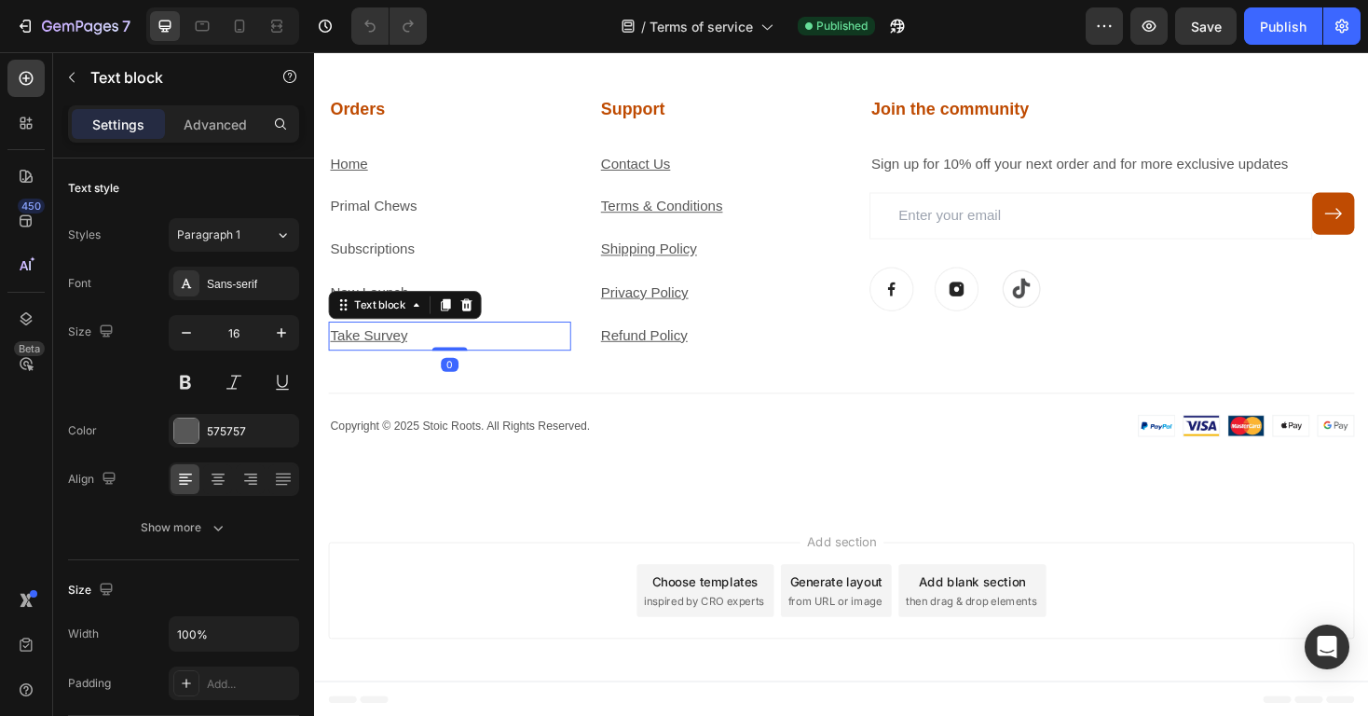
click at [405, 345] on u "Take Survey" at bounding box center [372, 353] width 82 height 16
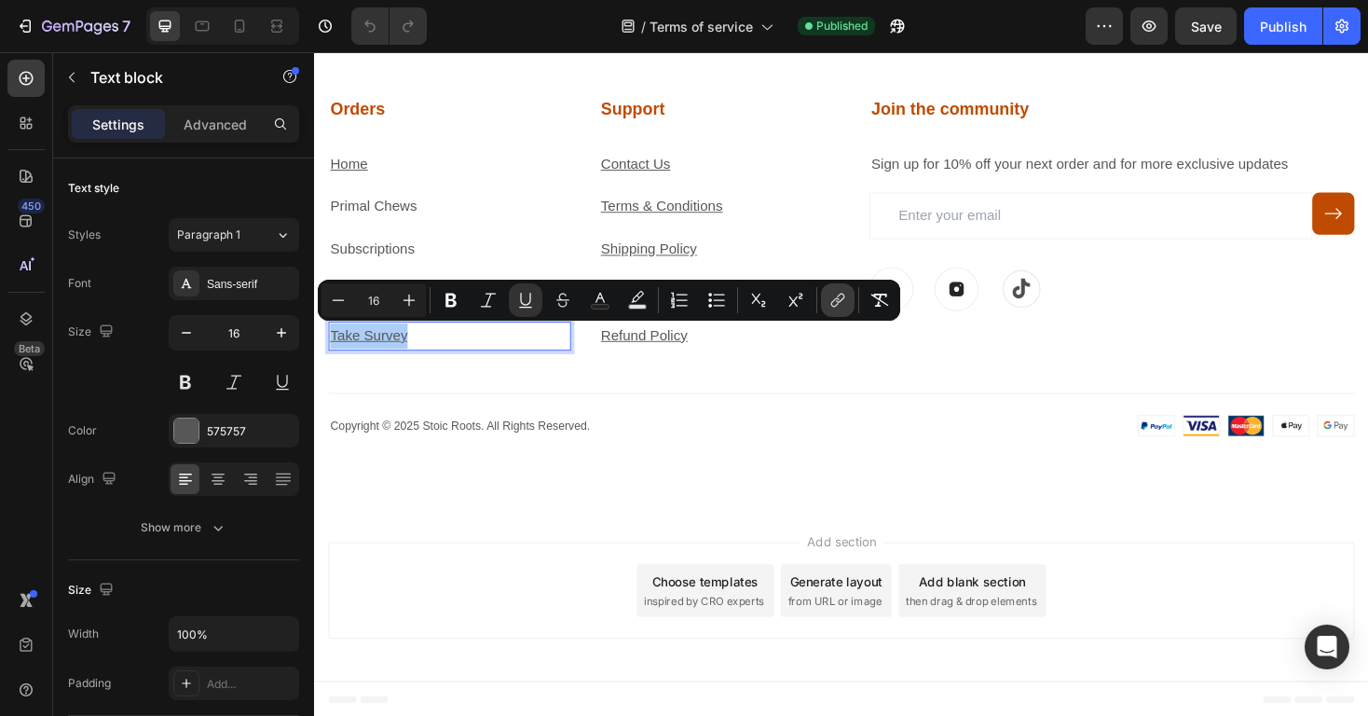
click at [837, 307] on icon "Editor contextual toolbar" at bounding box center [837, 300] width 19 height 19
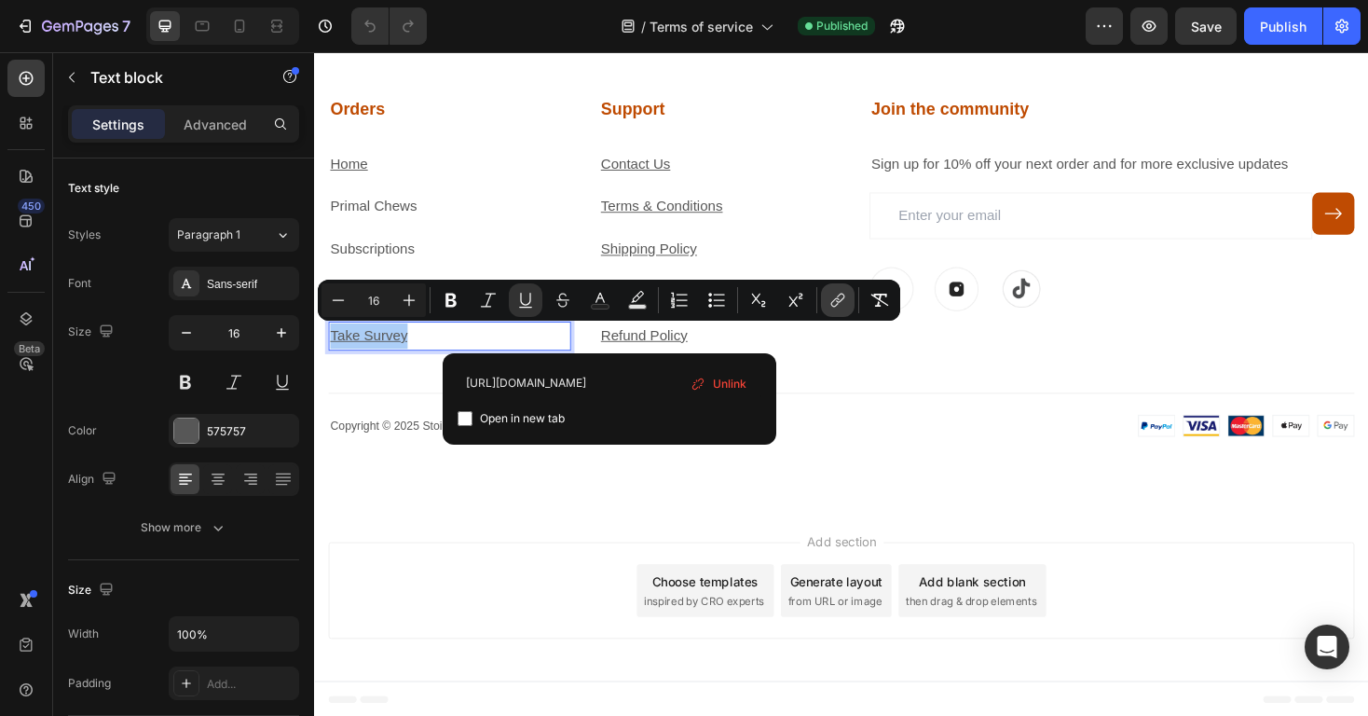
scroll to position [0, 89]
click at [718, 381] on span "Unlink" at bounding box center [730, 384] width 34 height 20
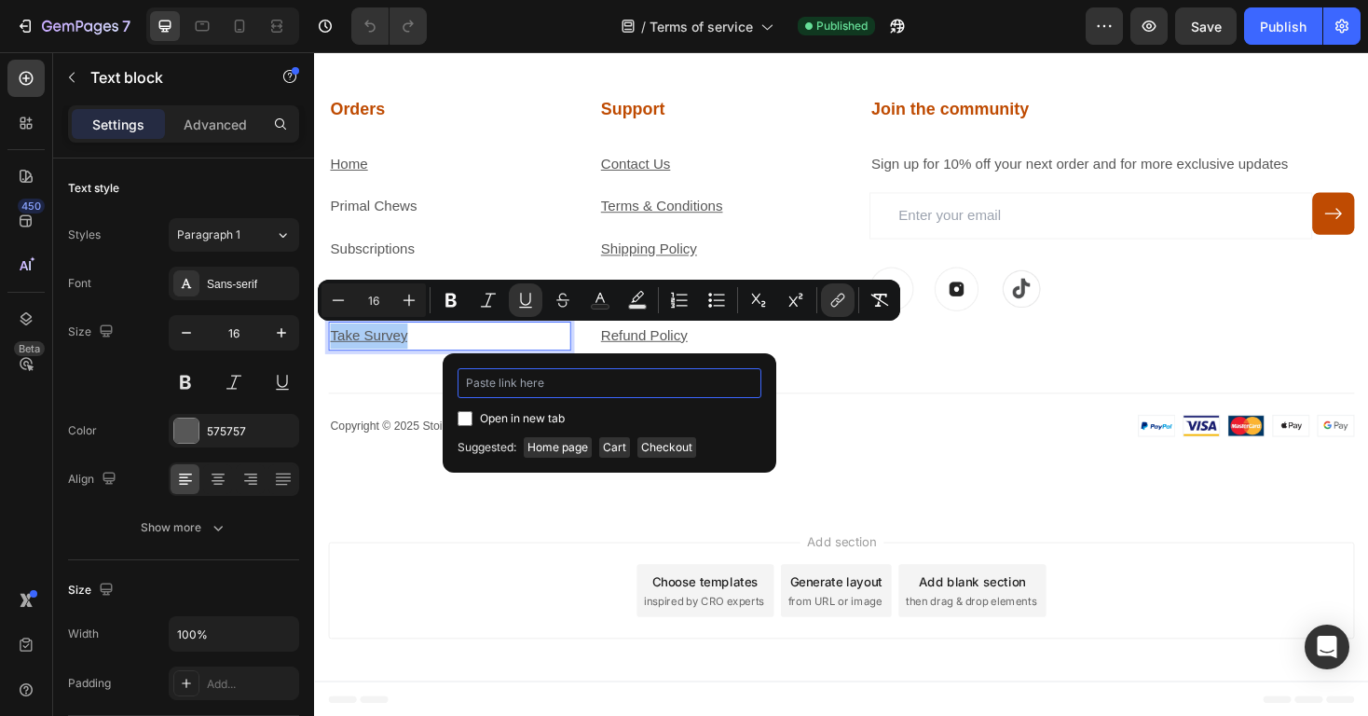
click at [620, 393] on input "Editor contextual toolbar" at bounding box center [610, 383] width 304 height 30
paste input "[URL][DOMAIN_NAME]"
type input "[URL][DOMAIN_NAME]"
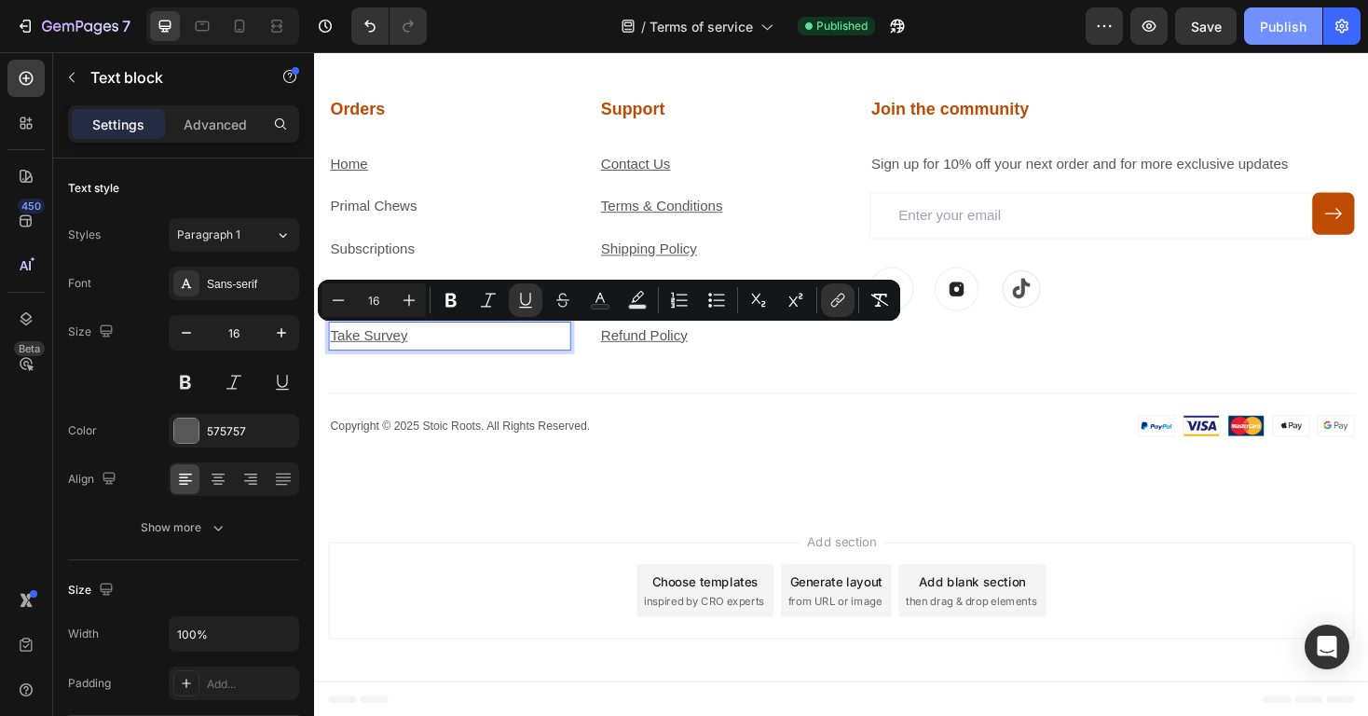
click at [1266, 38] on button "Publish" at bounding box center [1283, 25] width 78 height 37
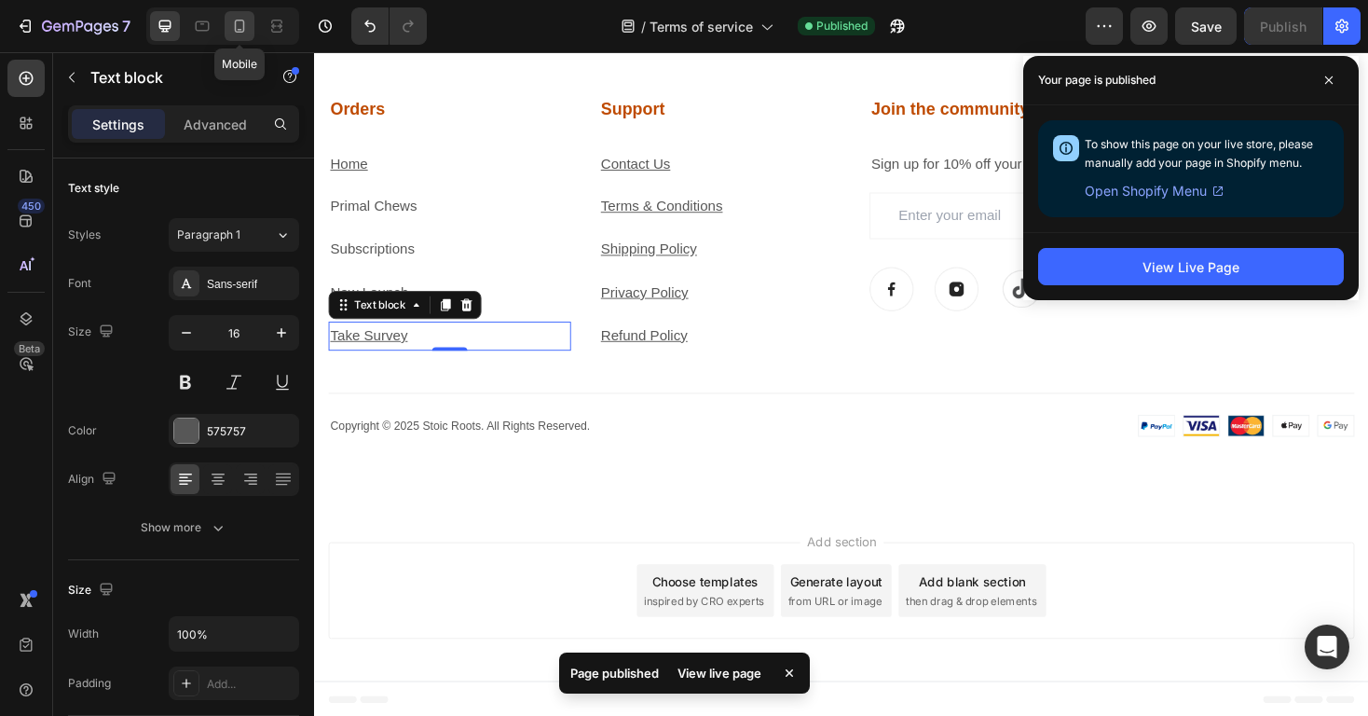
click at [245, 15] on div at bounding box center [240, 26] width 30 height 30
type input "14"
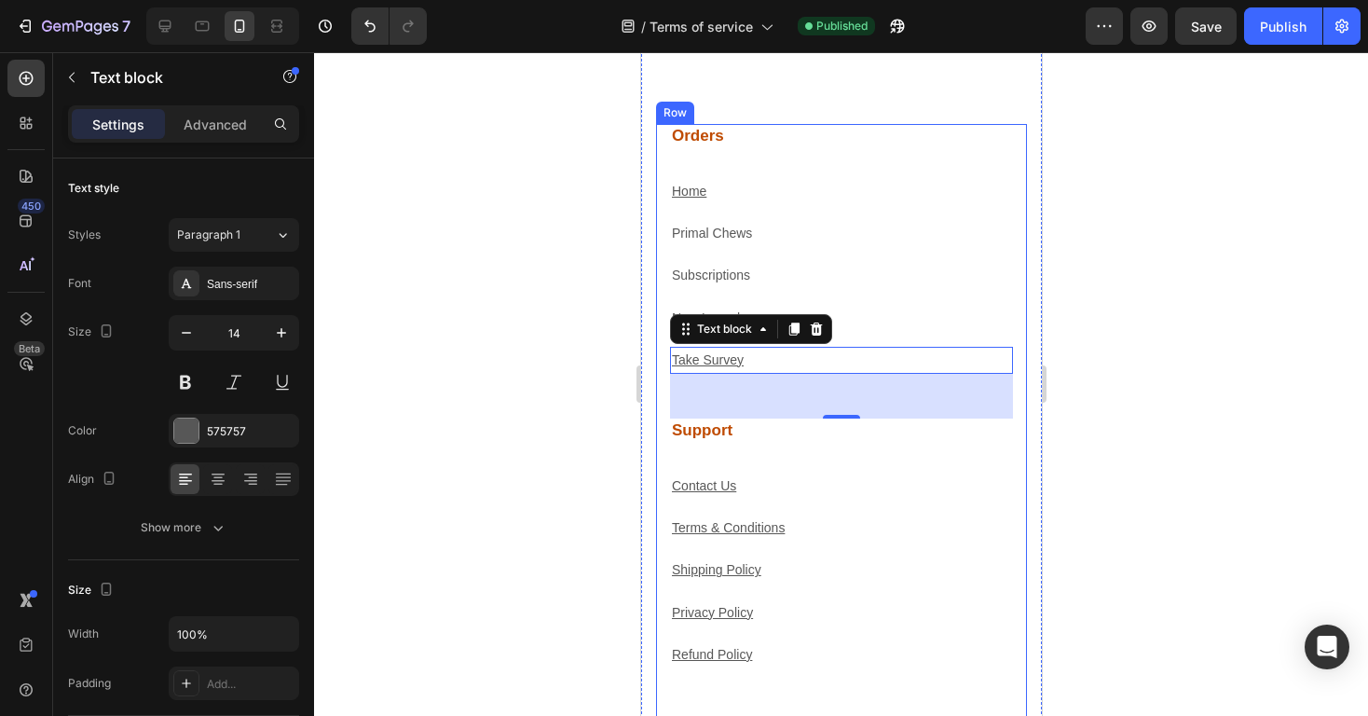
scroll to position [8083, 0]
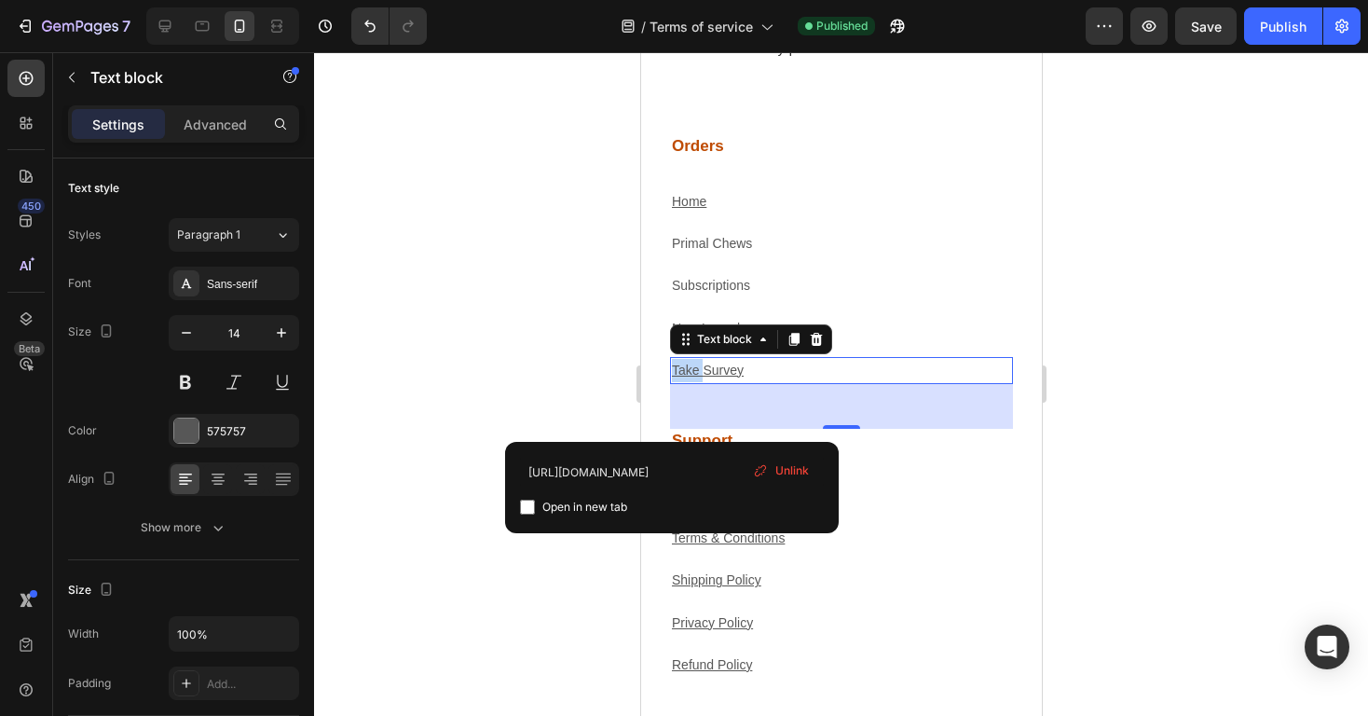
click at [745, 371] on p "Take Survey" at bounding box center [840, 370] width 339 height 23
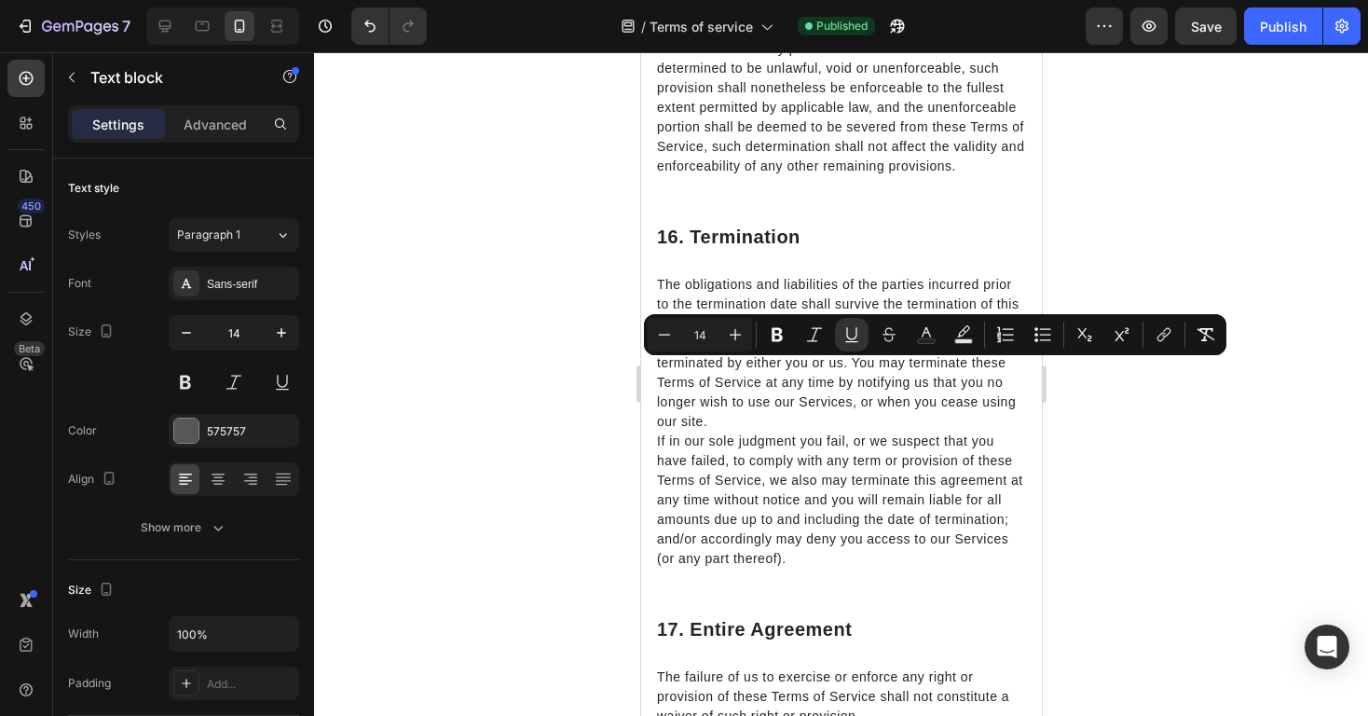
scroll to position [9548, 0]
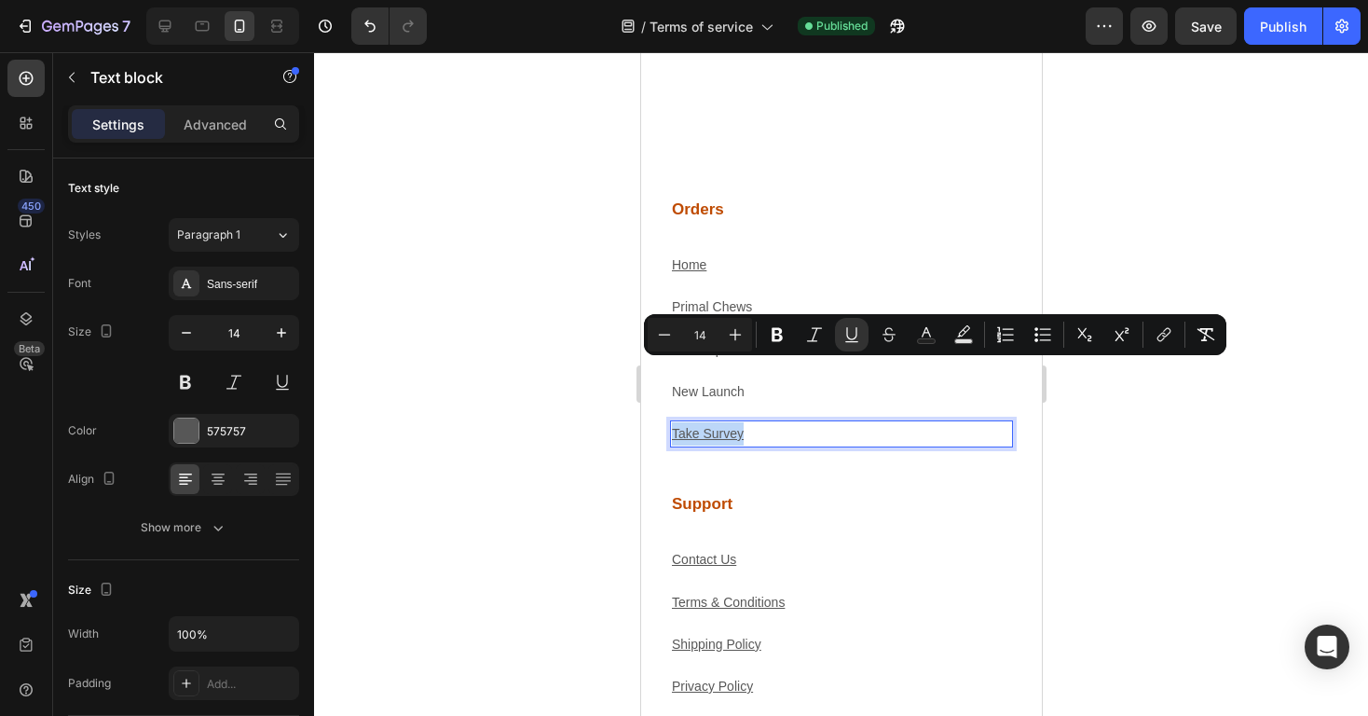
click at [745, 422] on p "Take Survey" at bounding box center [840, 433] width 339 height 23
click at [1161, 344] on button "link" at bounding box center [1164, 335] width 34 height 34
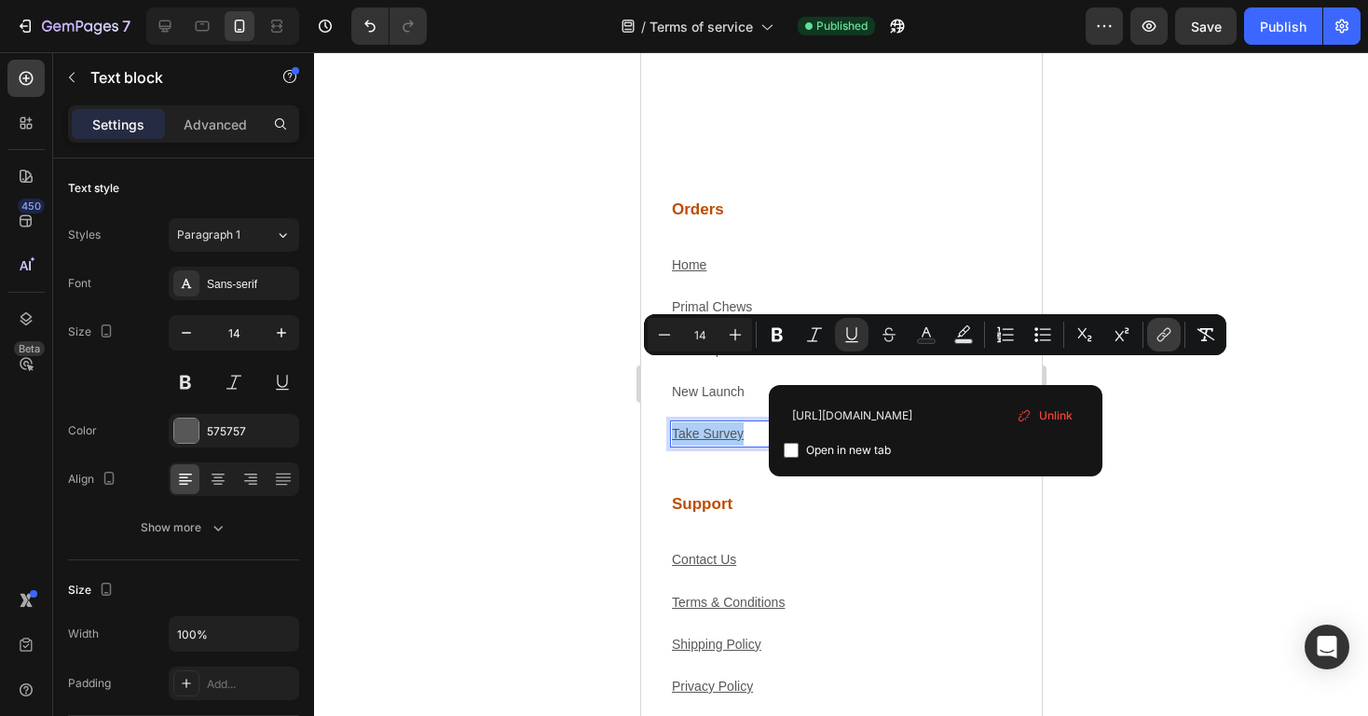
scroll to position [0, 48]
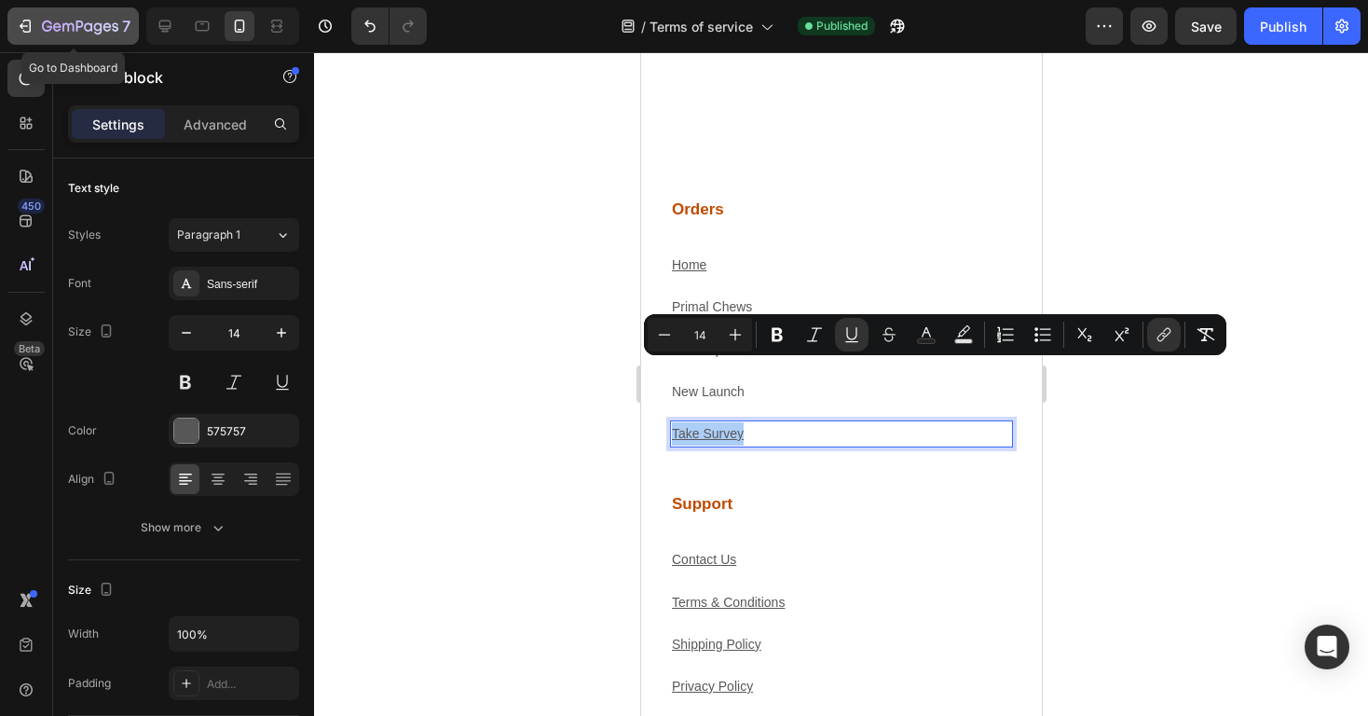
click at [107, 21] on icon "button" at bounding box center [80, 28] width 76 height 16
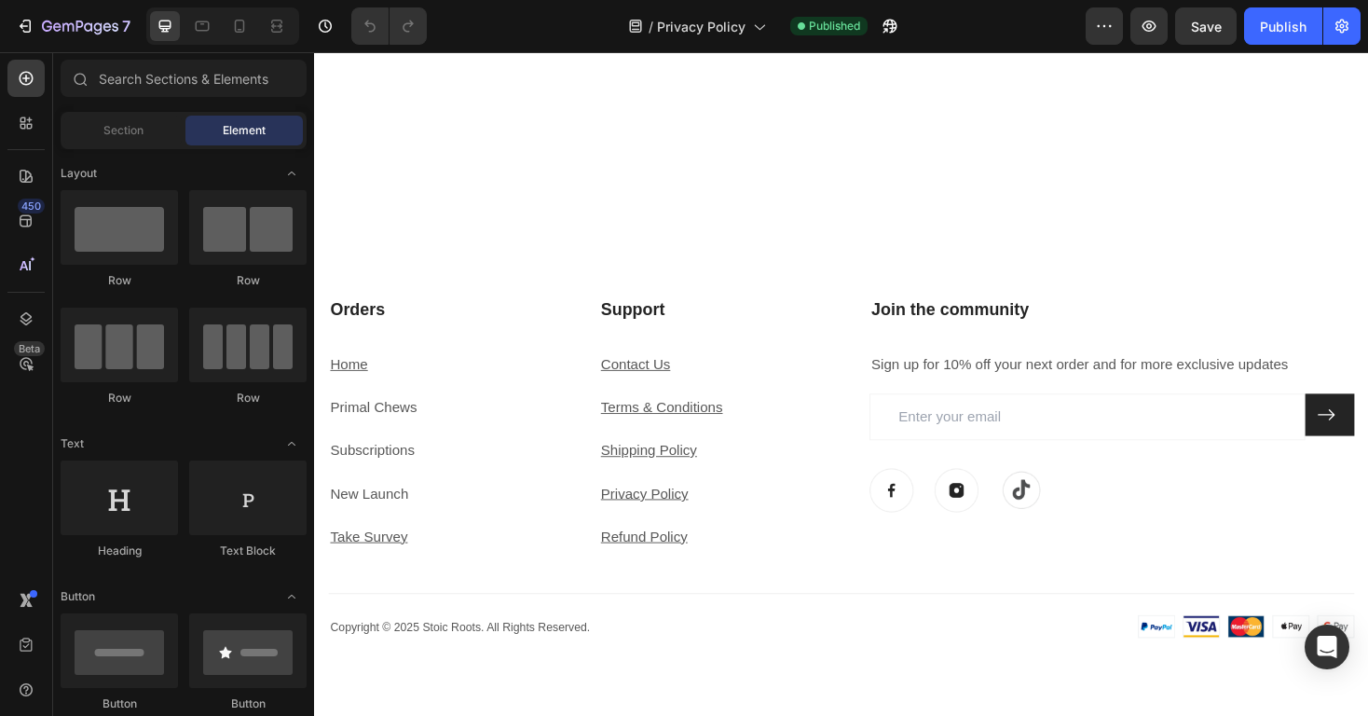
scroll to position [10333, 0]
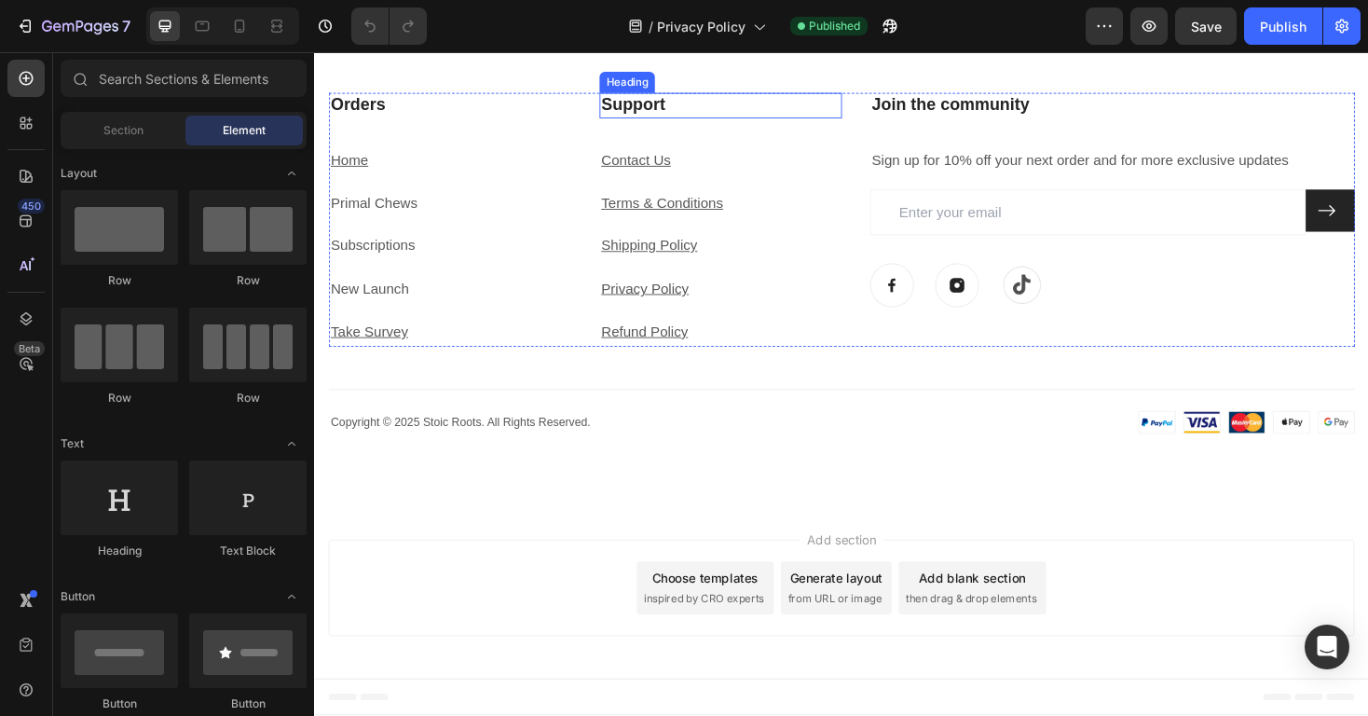
click at [687, 123] on h3 "Support" at bounding box center [744, 109] width 257 height 27
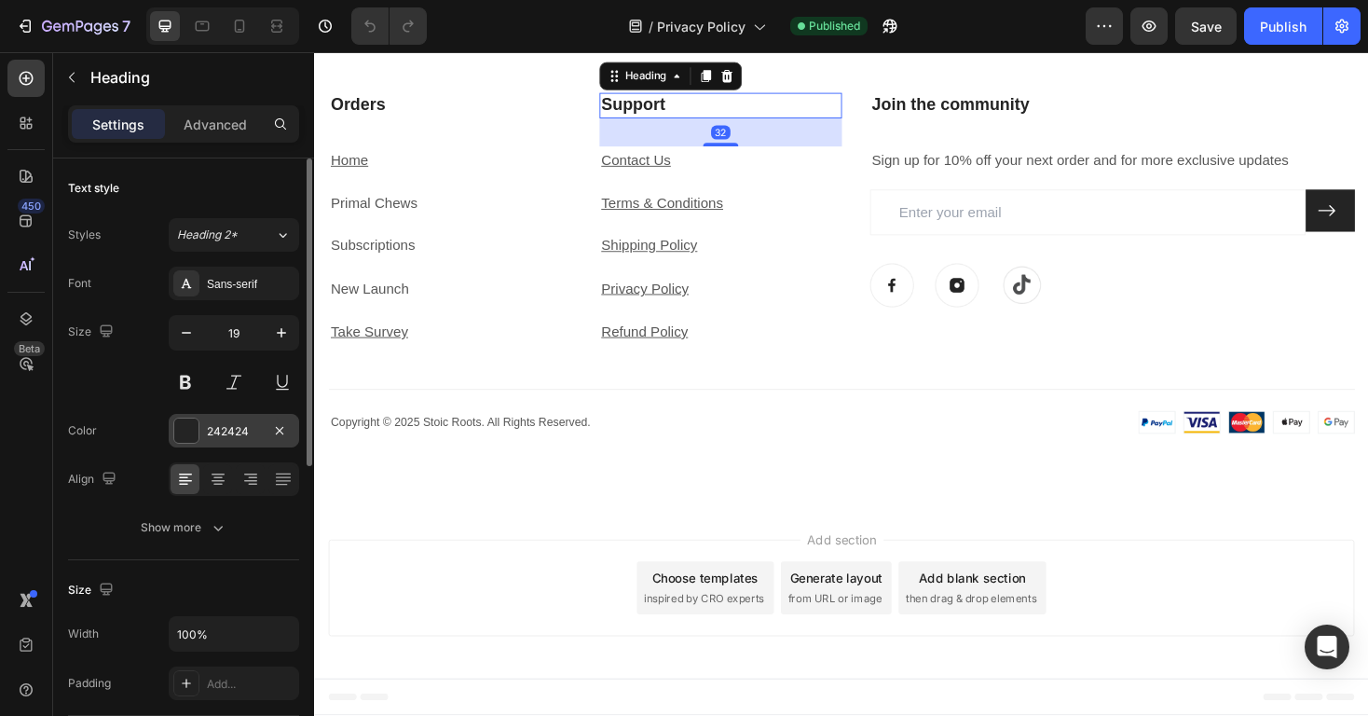
click at [223, 424] on div "242424" at bounding box center [234, 431] width 54 height 17
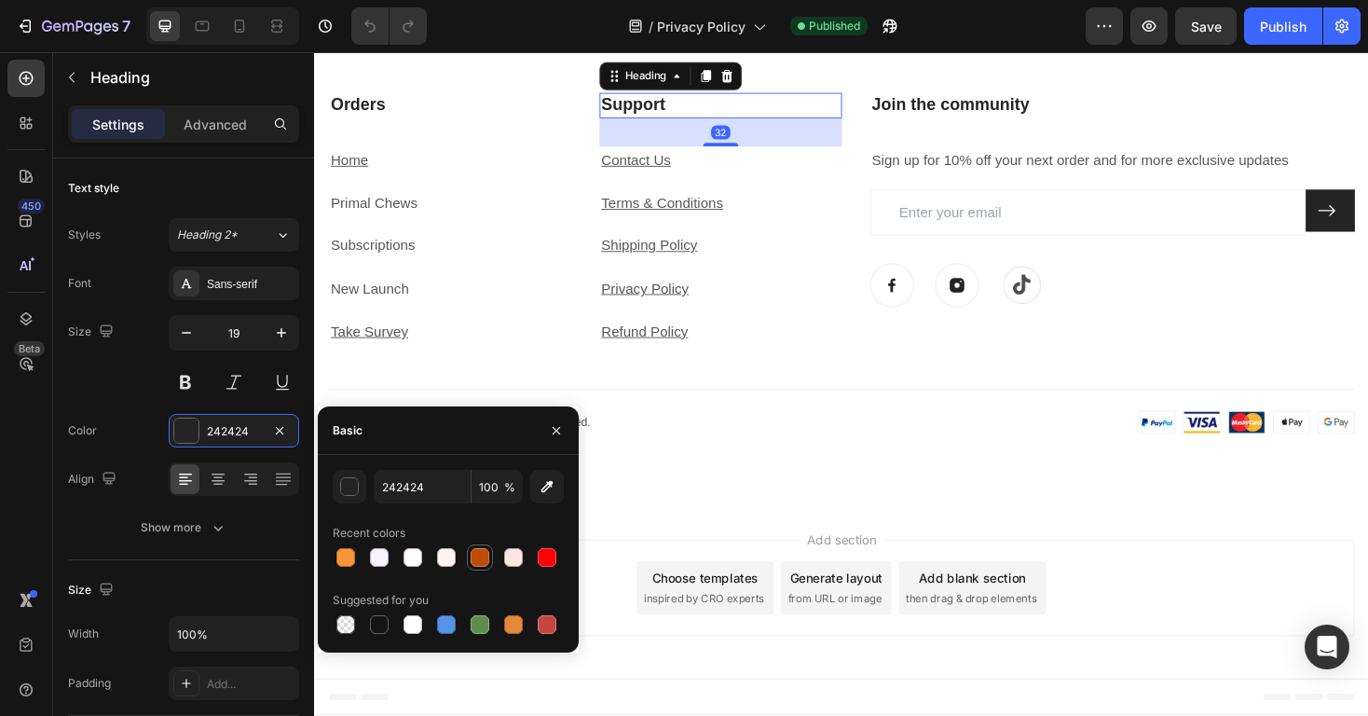
click at [484, 556] on div at bounding box center [480, 557] width 19 height 19
type input "BF4B02"
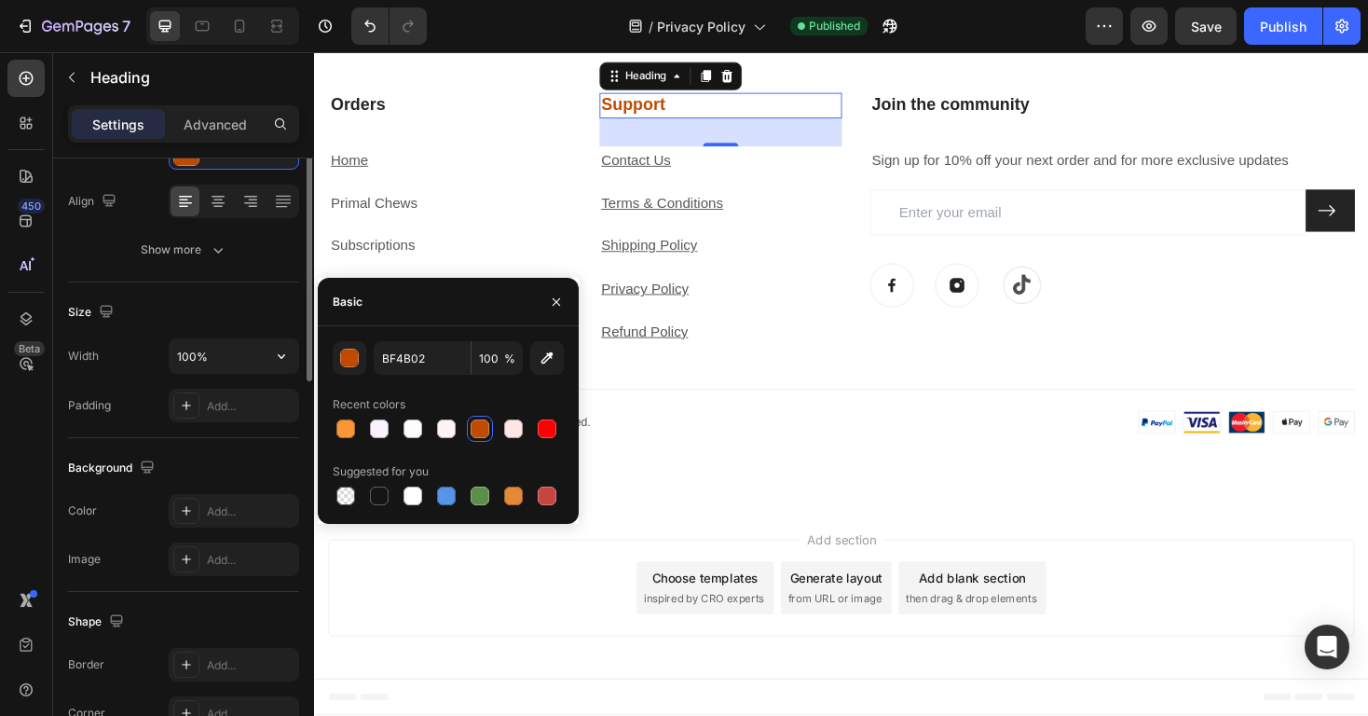
scroll to position [0, 0]
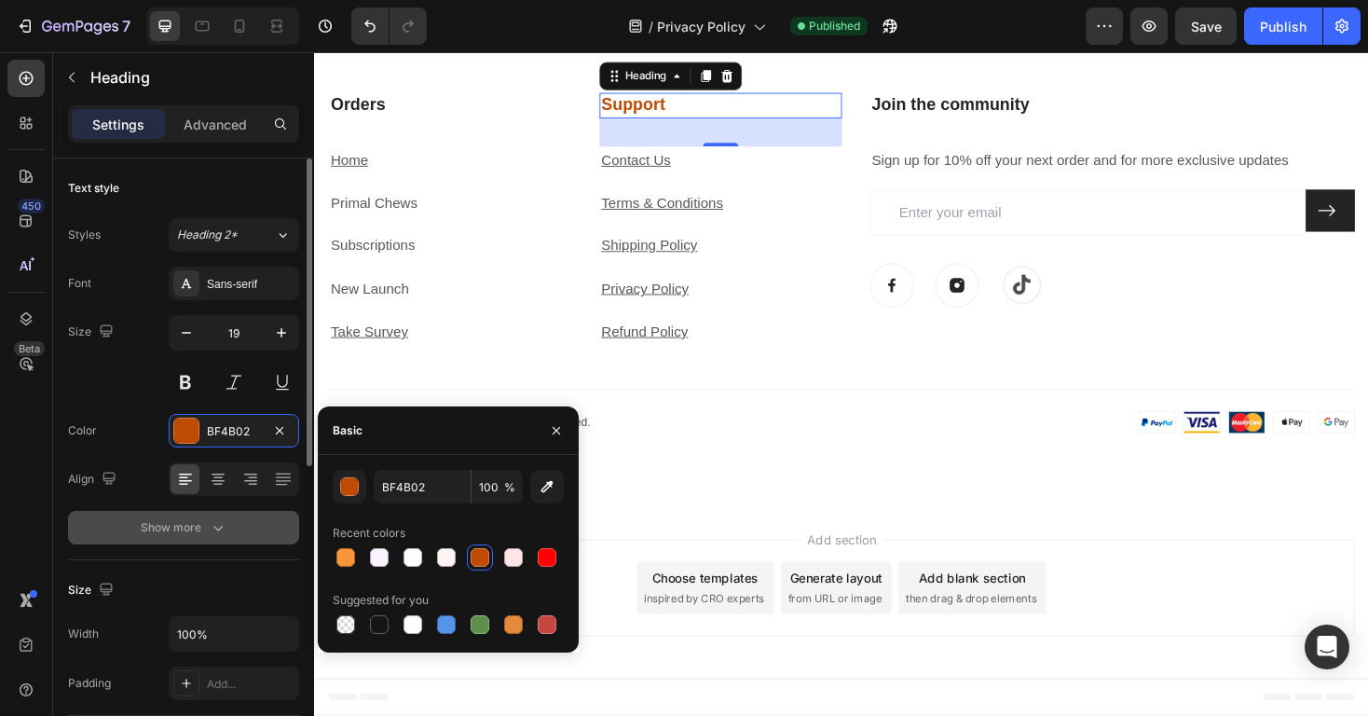
click at [229, 530] on button "Show more" at bounding box center [183, 528] width 231 height 34
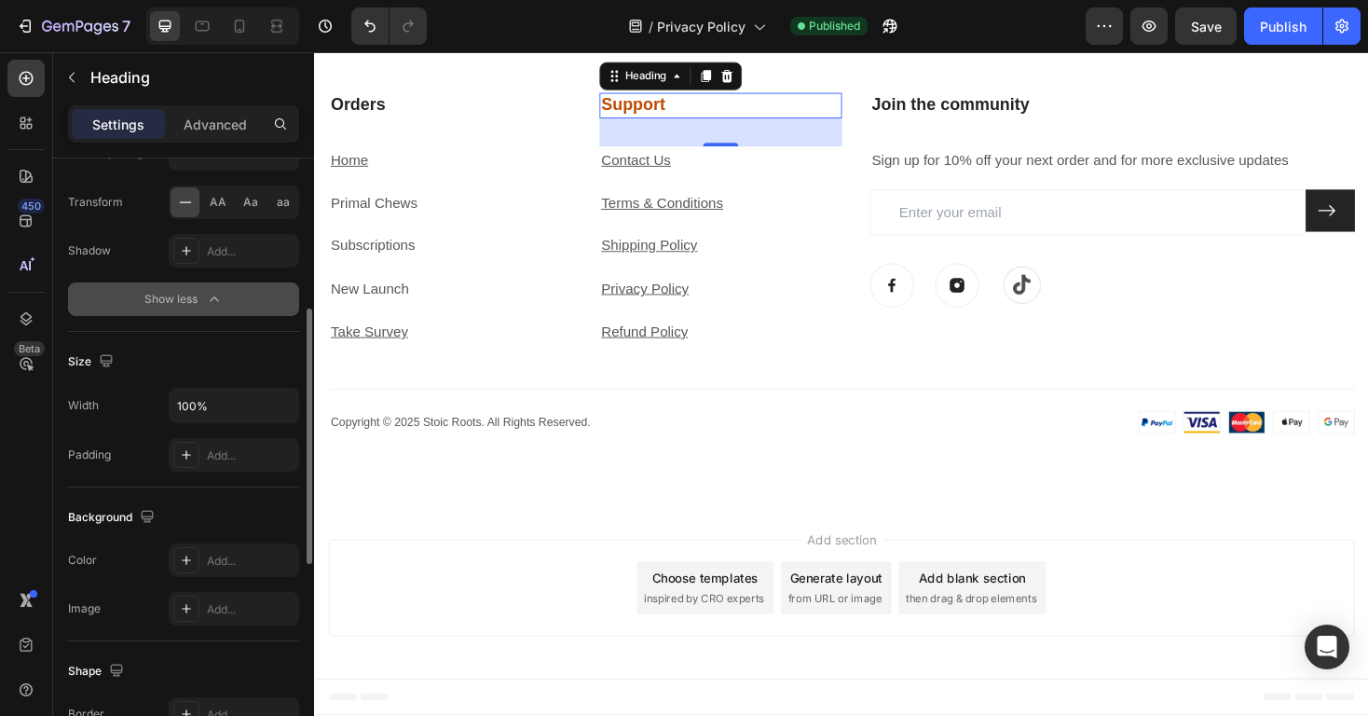
scroll to position [380, 0]
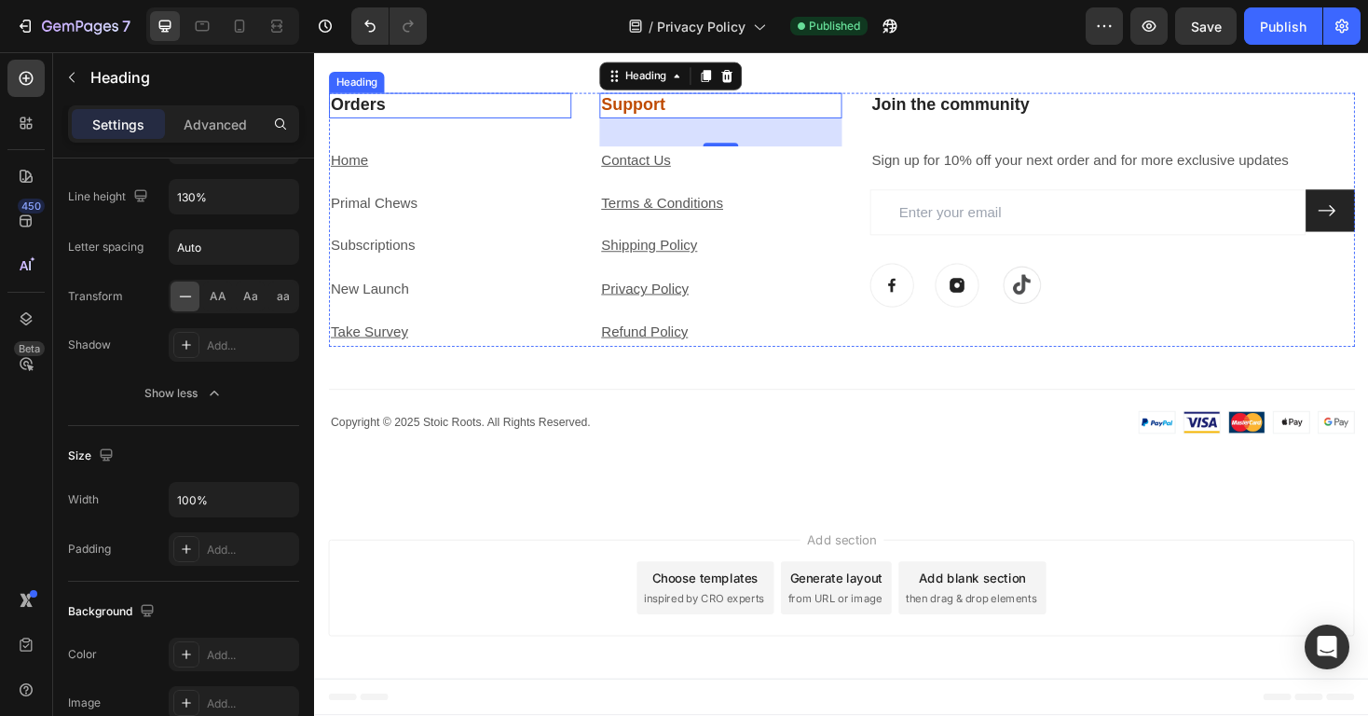
click at [407, 123] on h3 "Orders" at bounding box center [457, 109] width 257 height 27
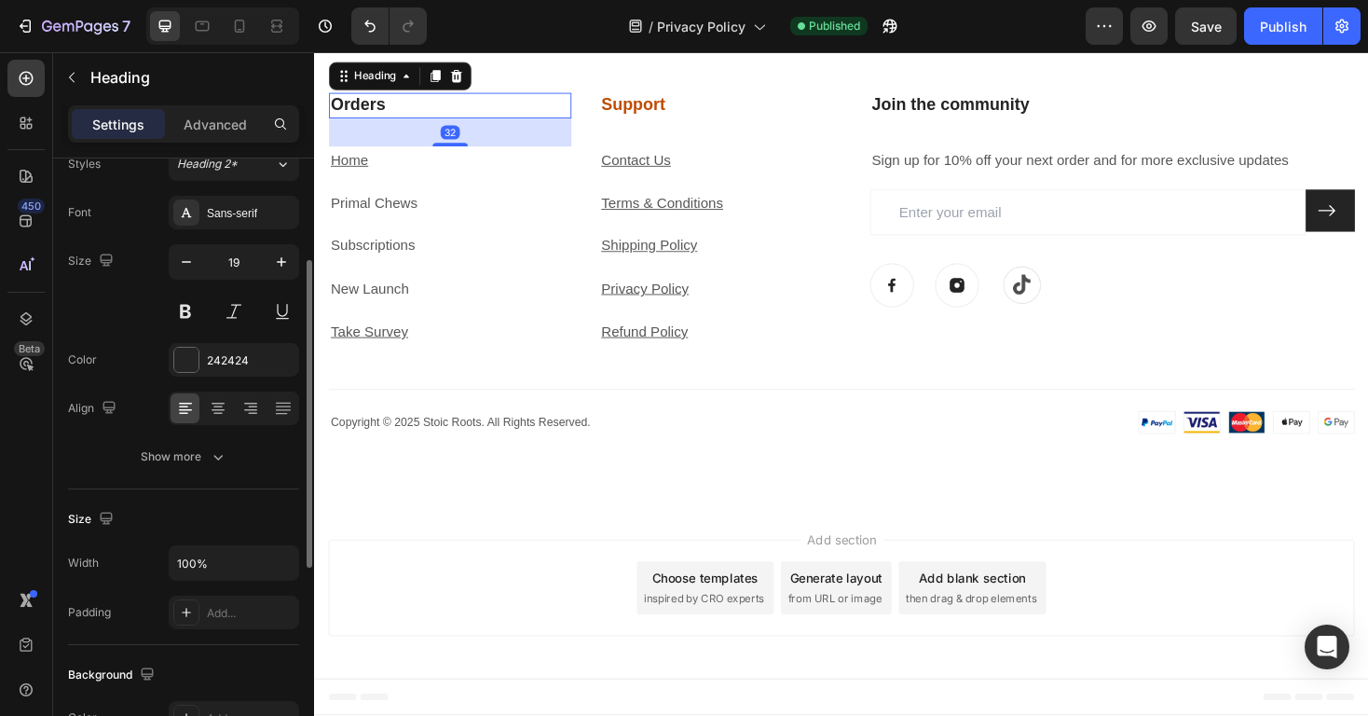
scroll to position [0, 0]
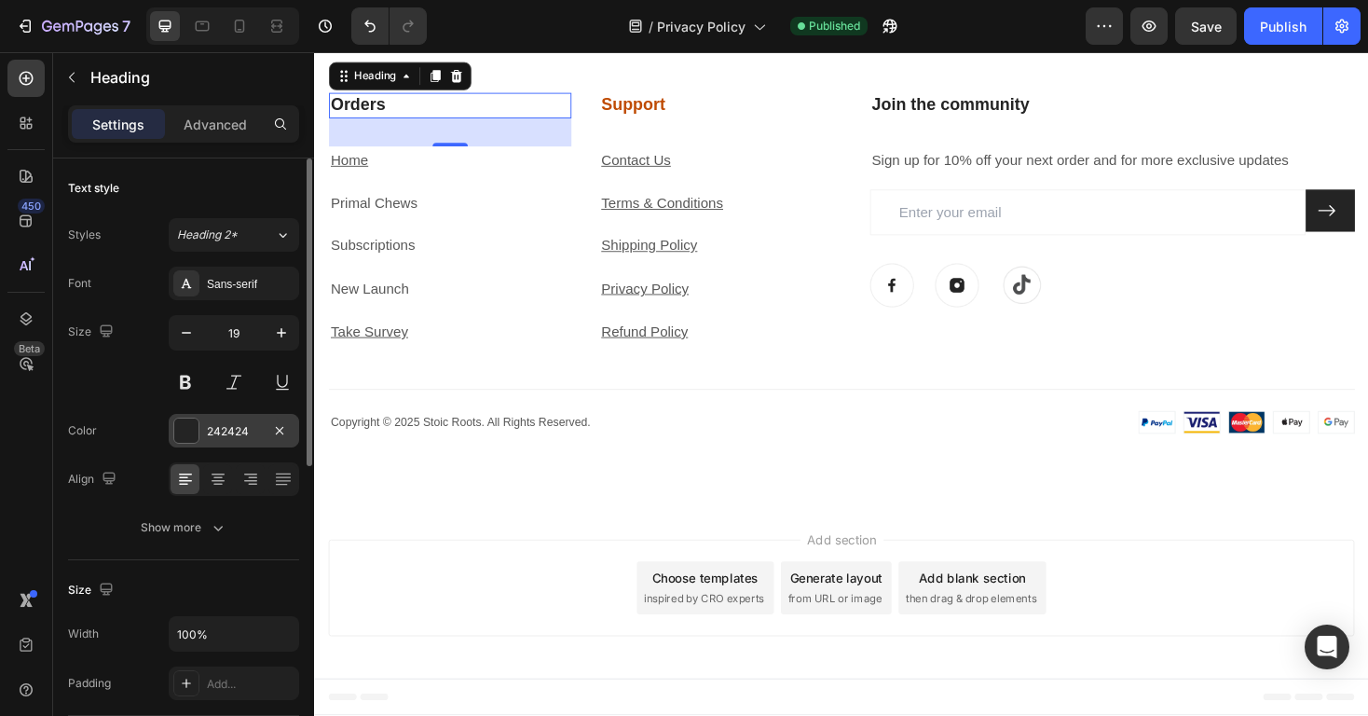
click at [214, 444] on div "242424" at bounding box center [234, 431] width 130 height 34
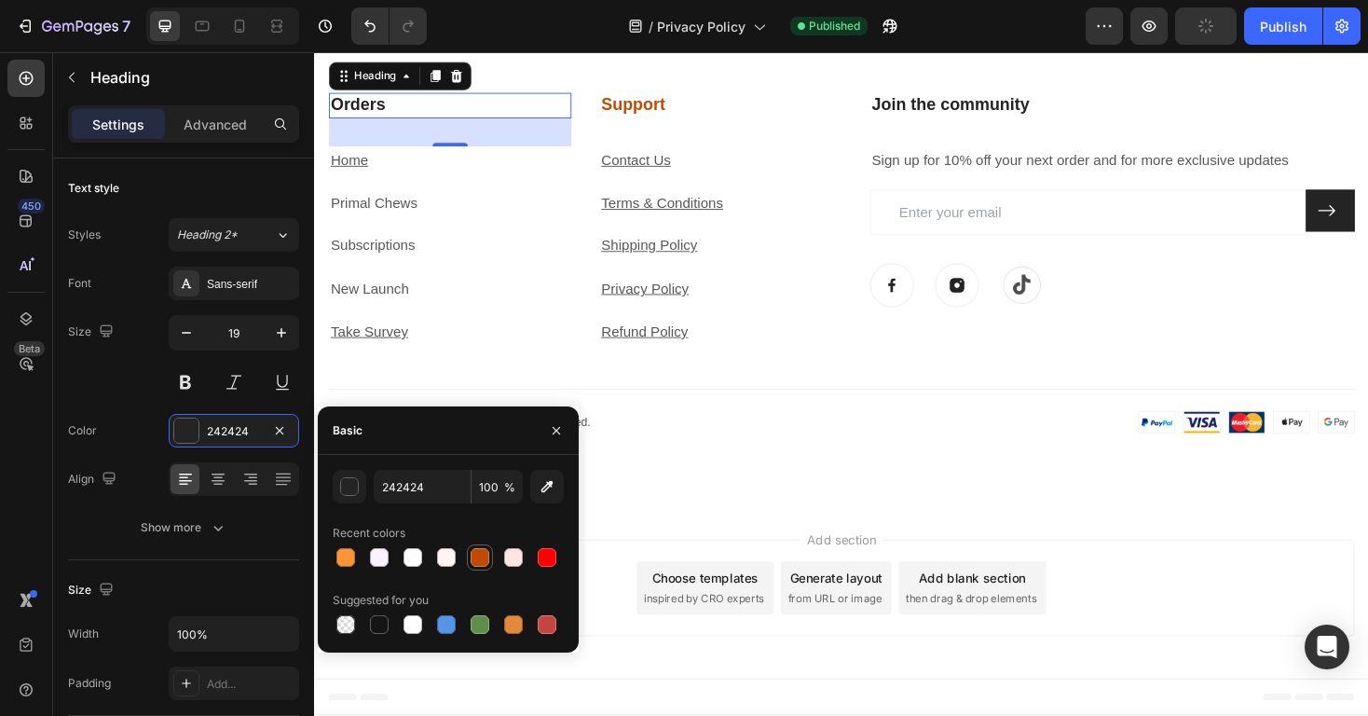
click at [477, 553] on div at bounding box center [480, 557] width 19 height 19
type input "BF4B02"
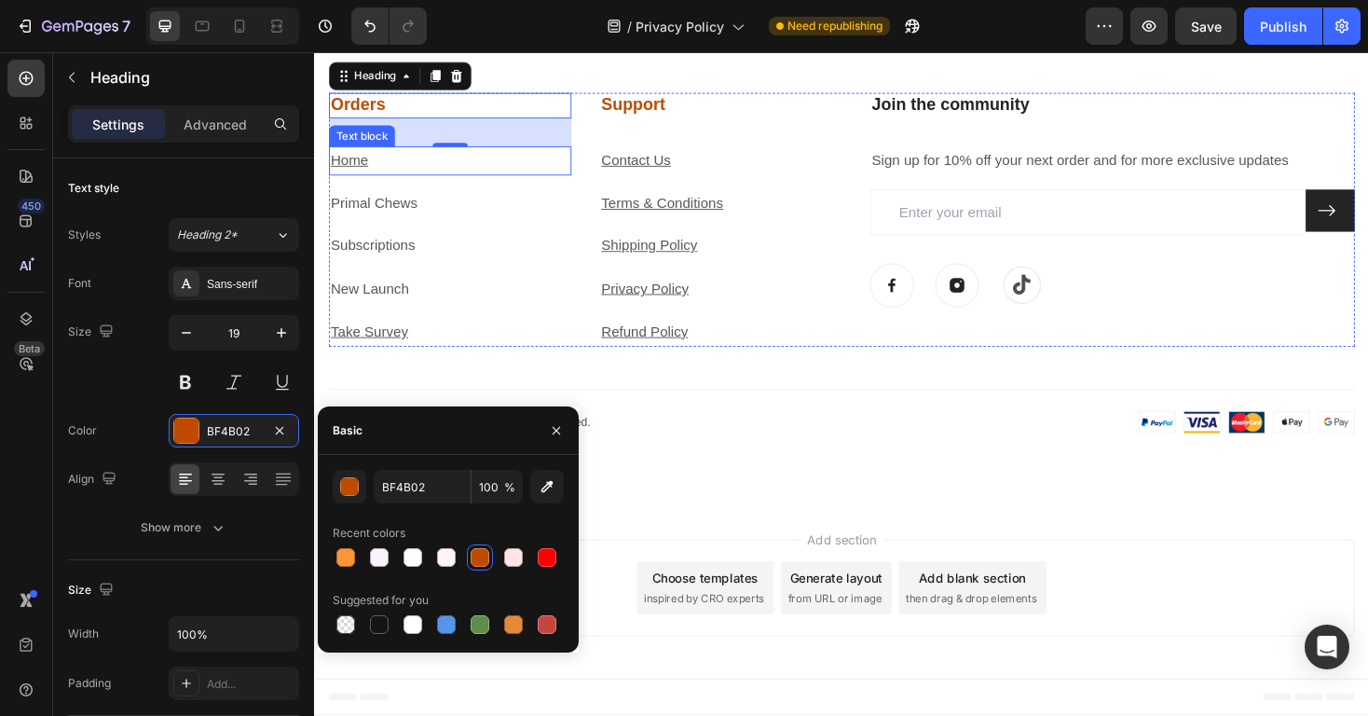
click at [389, 182] on p "Home" at bounding box center [457, 168] width 253 height 27
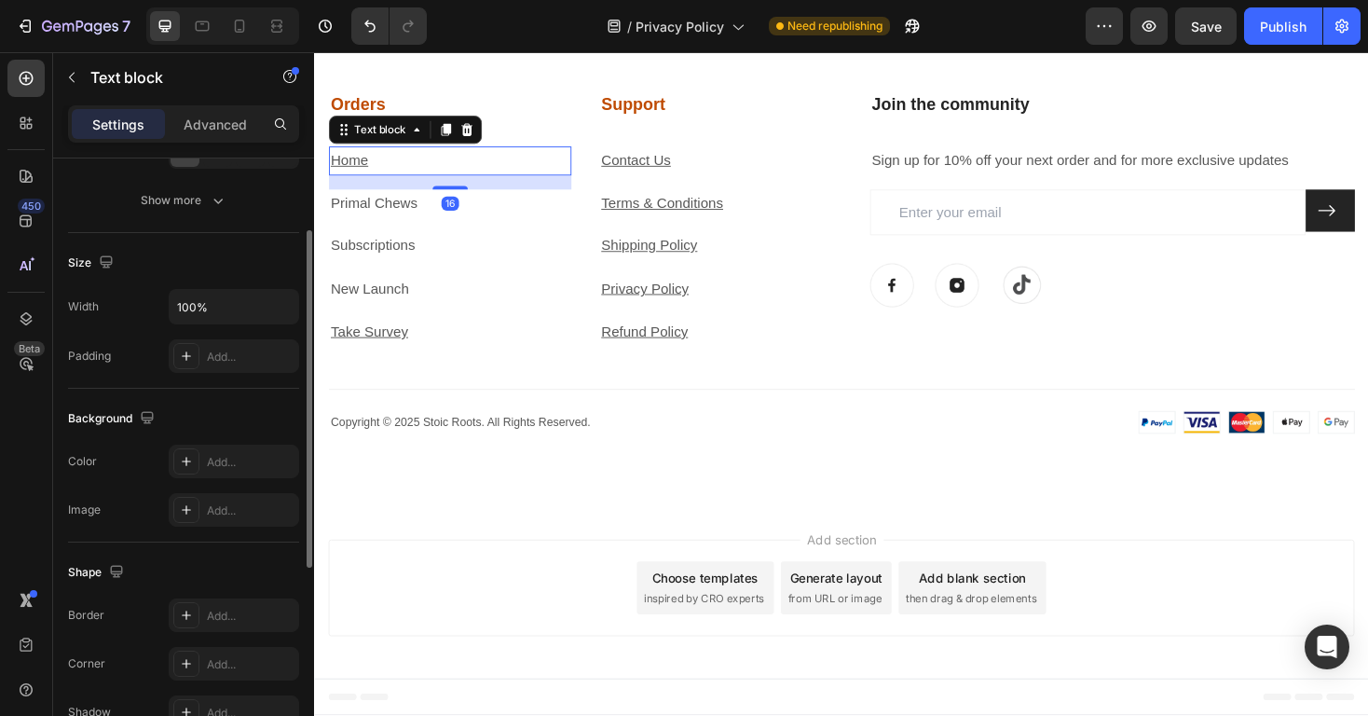
scroll to position [206, 0]
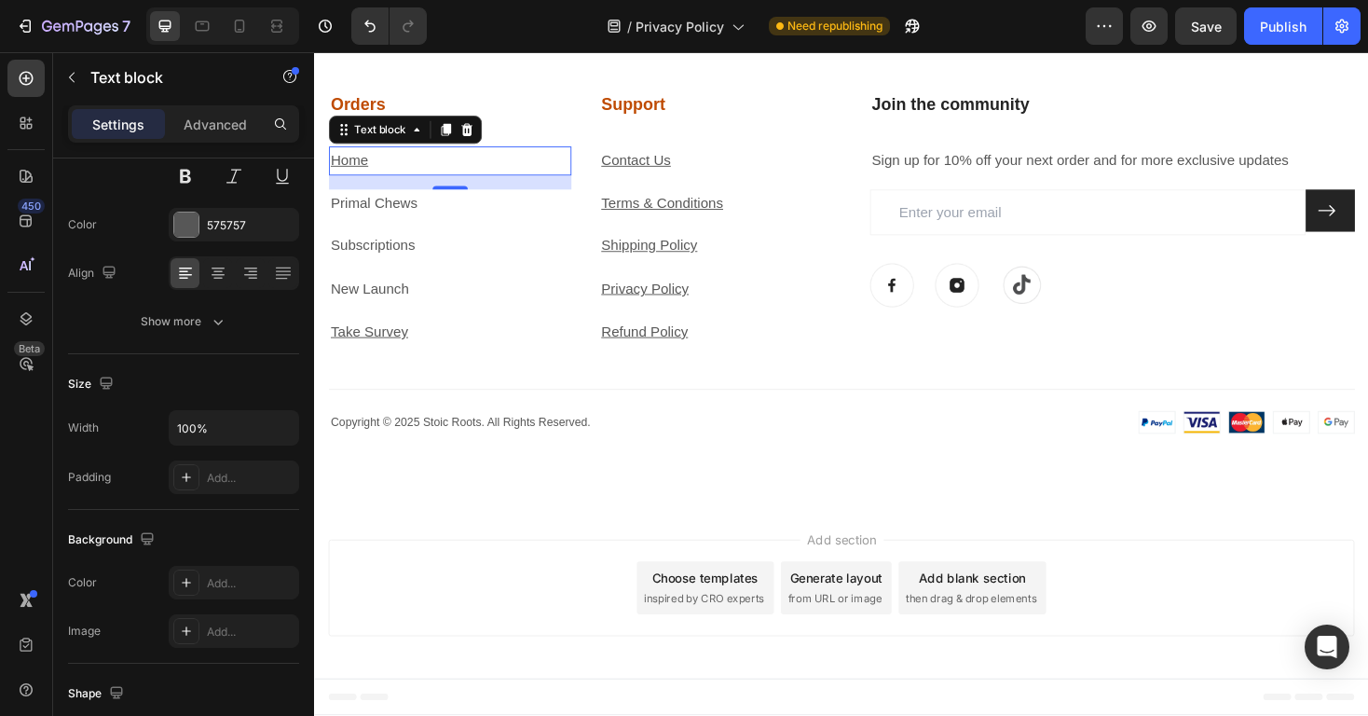
click at [369, 175] on u "Home" at bounding box center [351, 167] width 40 height 16
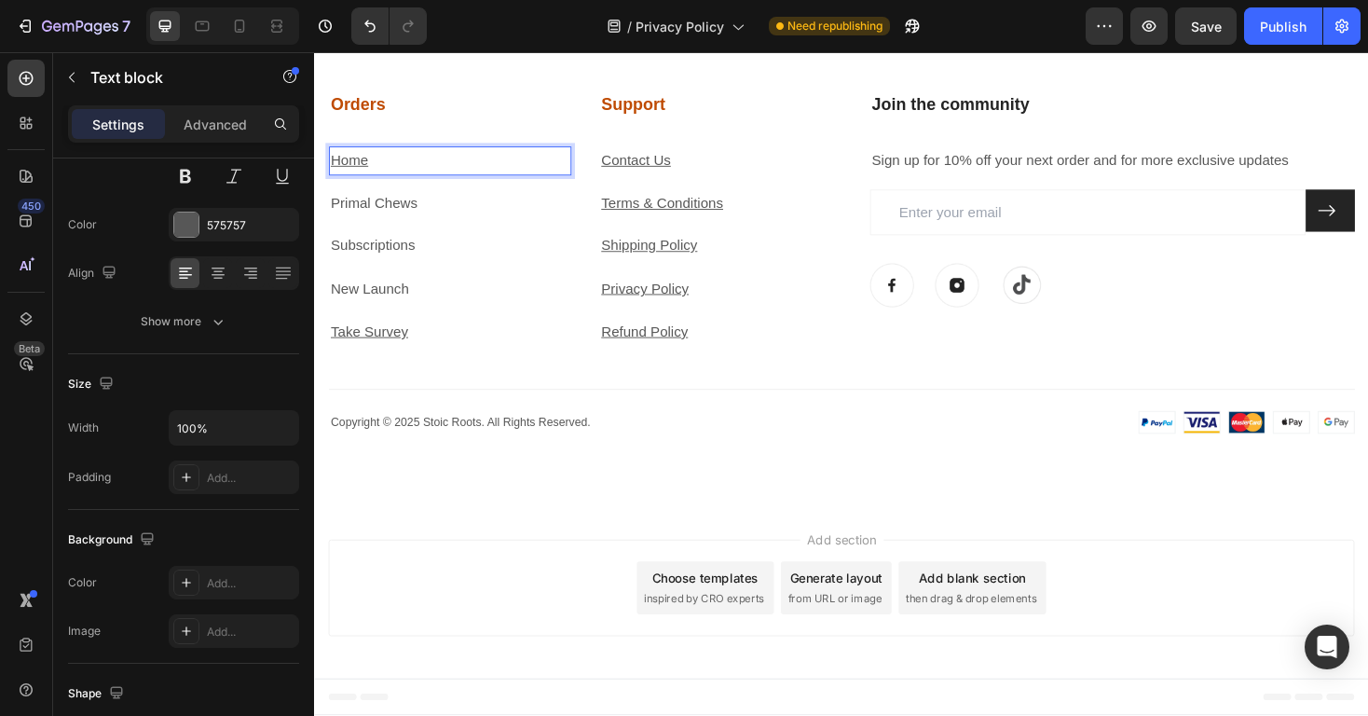
click at [369, 175] on u "Home" at bounding box center [351, 167] width 40 height 16
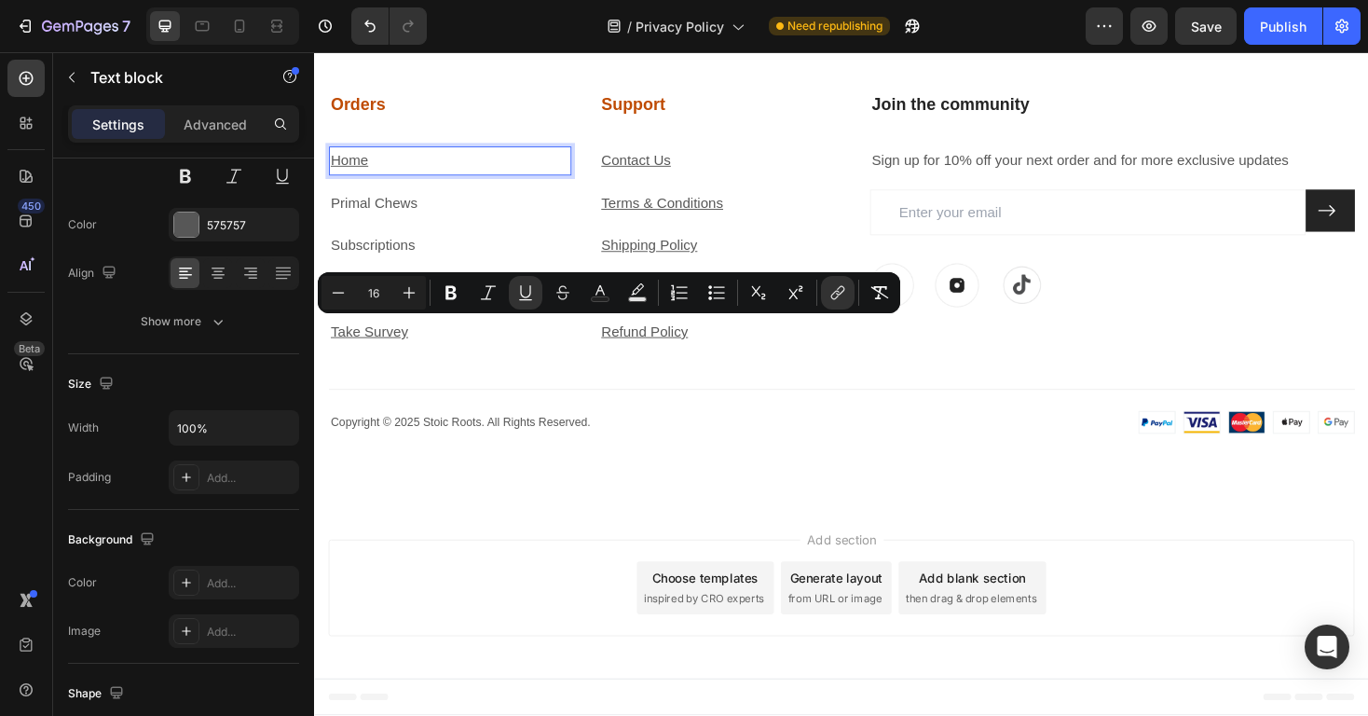
click at [369, 175] on u "Home" at bounding box center [351, 167] width 40 height 16
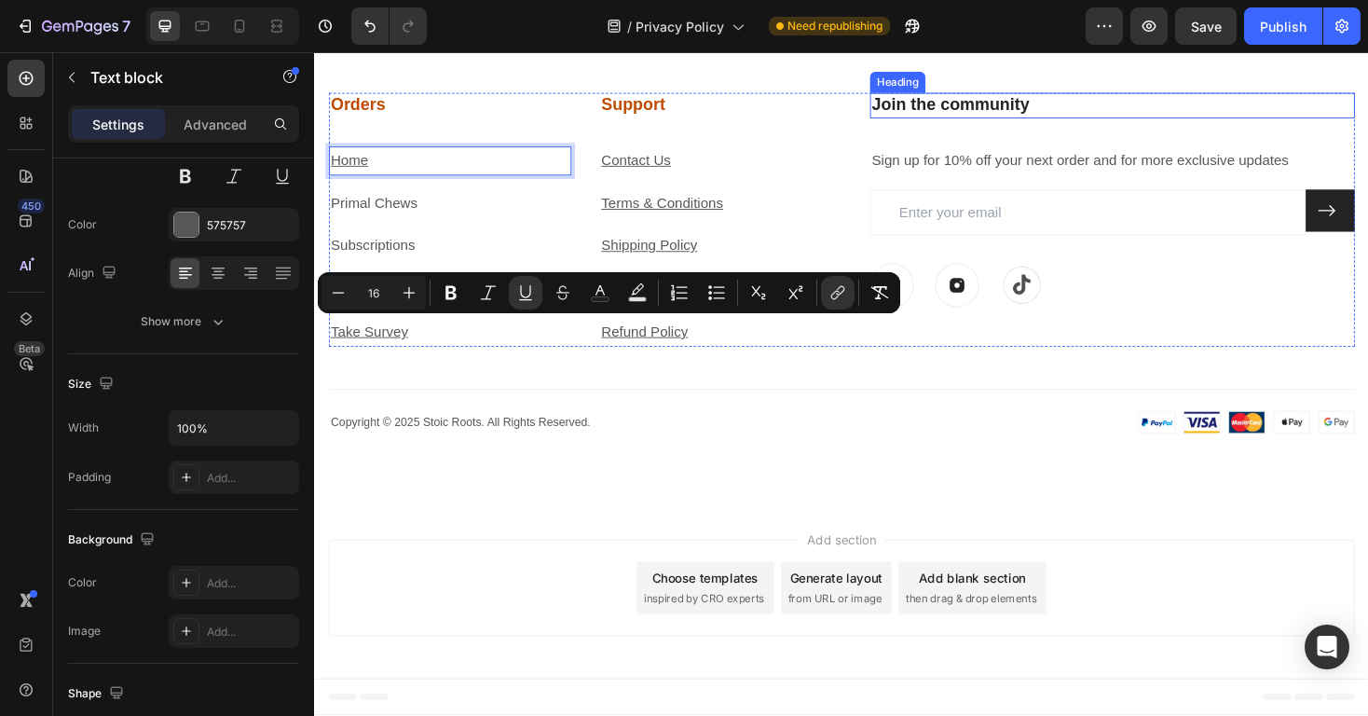
click at [1128, 123] on h3 "Join the community" at bounding box center [1160, 109] width 514 height 27
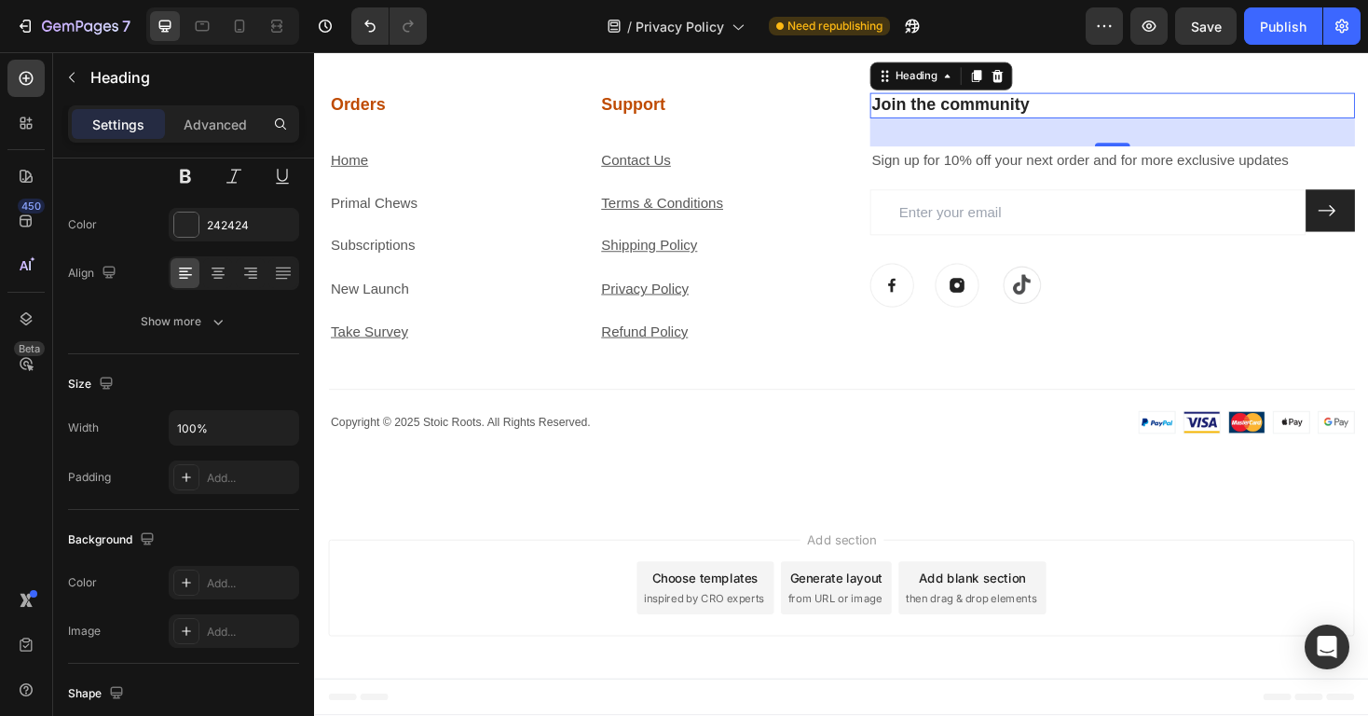
scroll to position [0, 0]
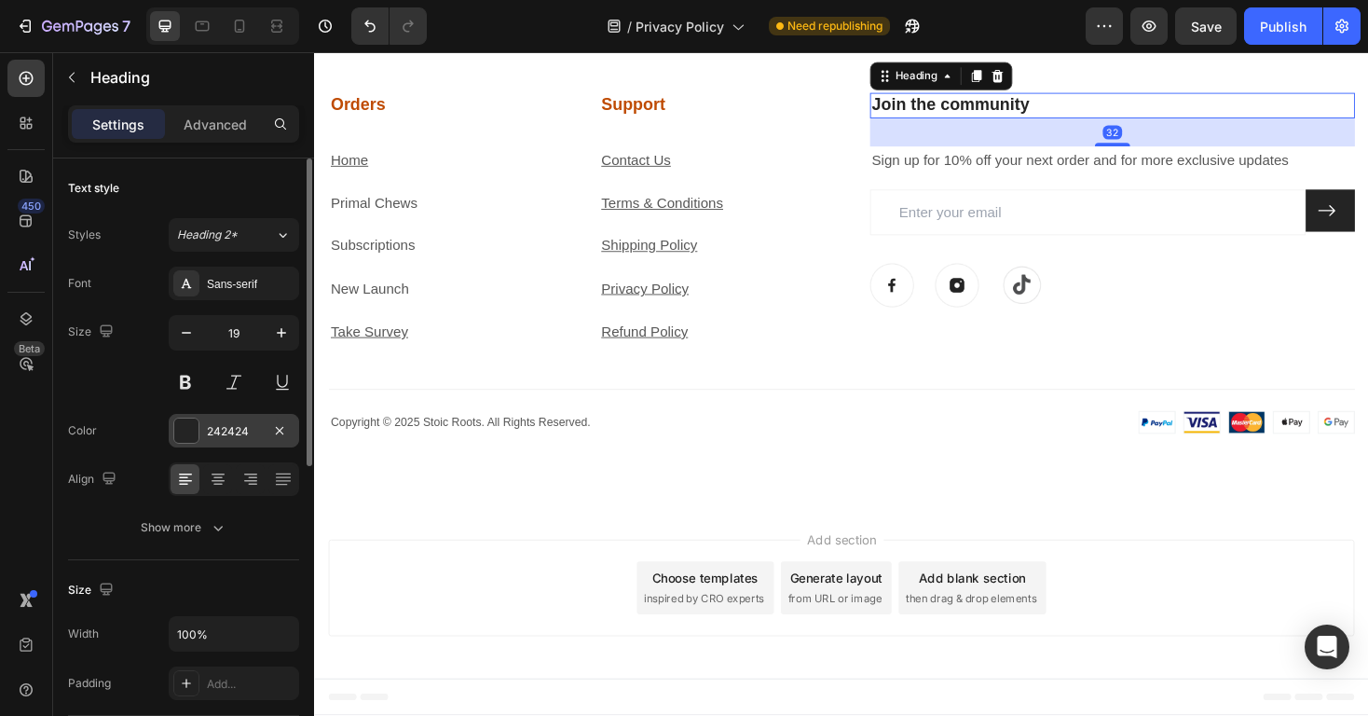
click at [212, 427] on div "242424" at bounding box center [234, 431] width 54 height 17
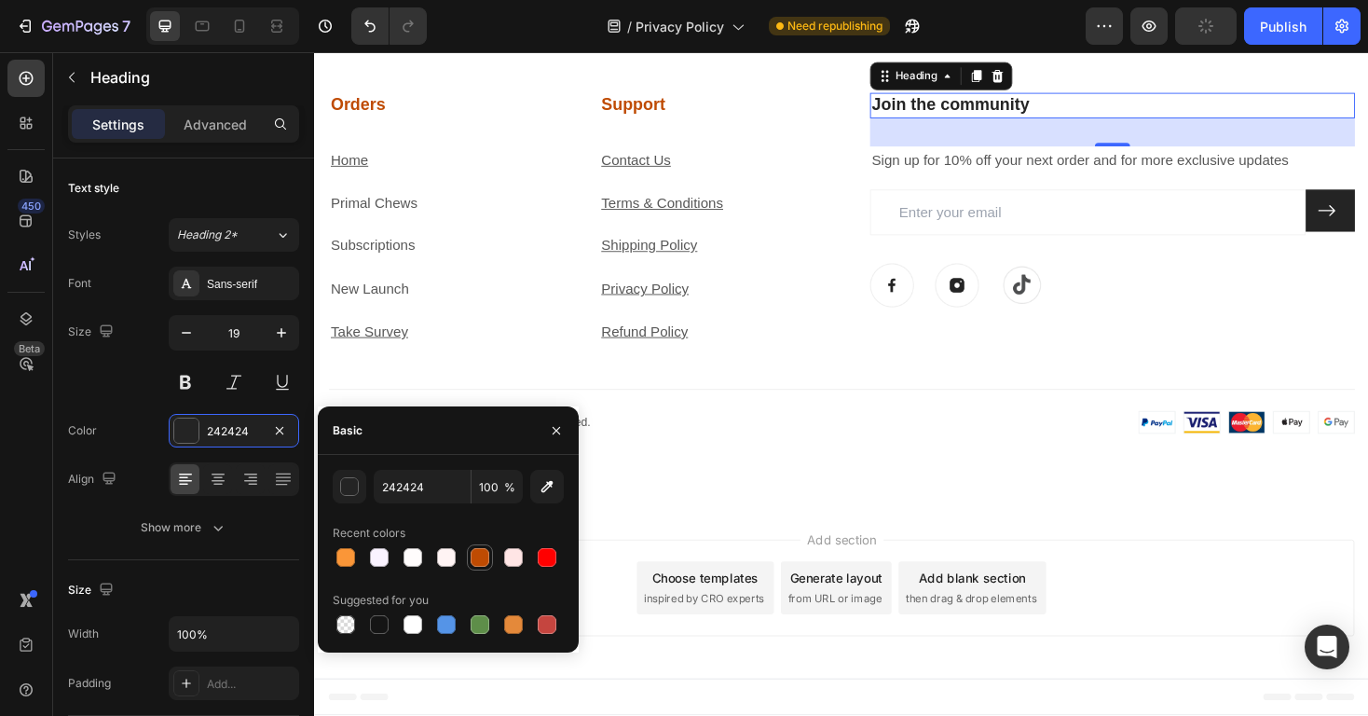
click at [484, 553] on div at bounding box center [480, 557] width 19 height 19
type input "BF4B02"
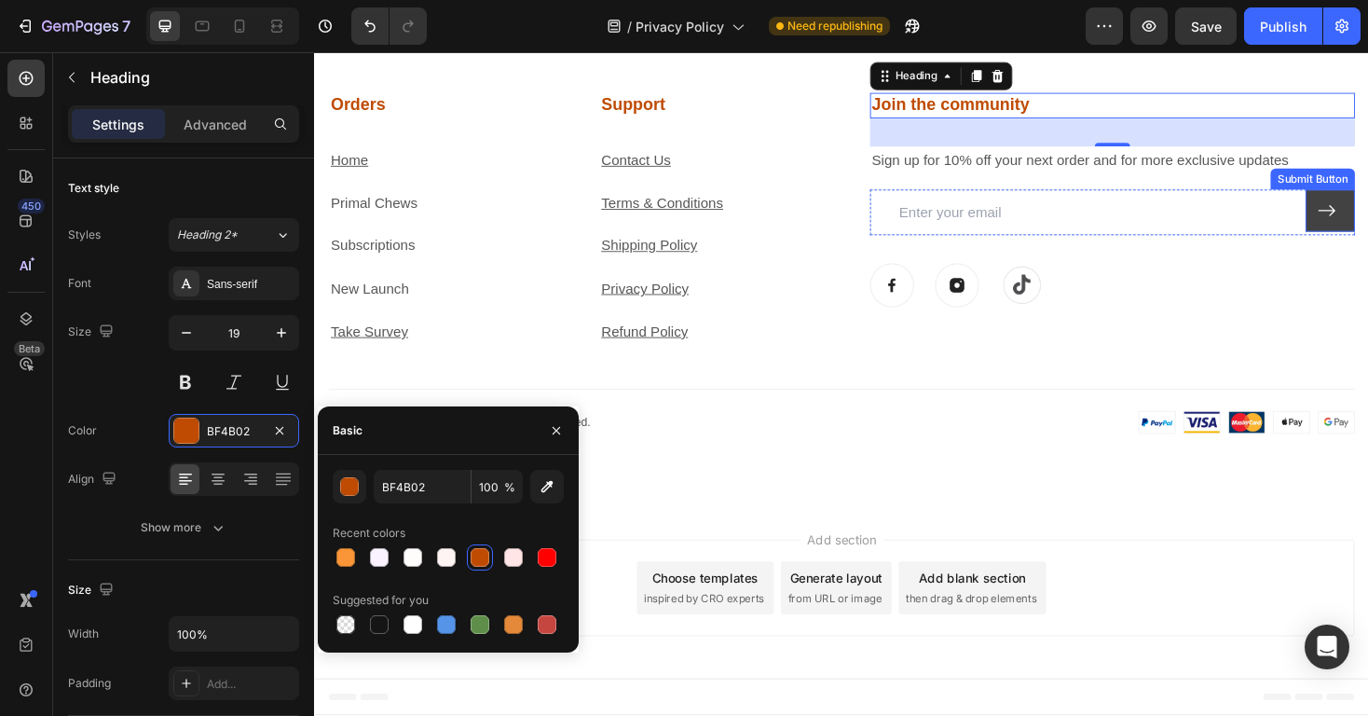
click at [1367, 243] on button at bounding box center [1391, 220] width 52 height 45
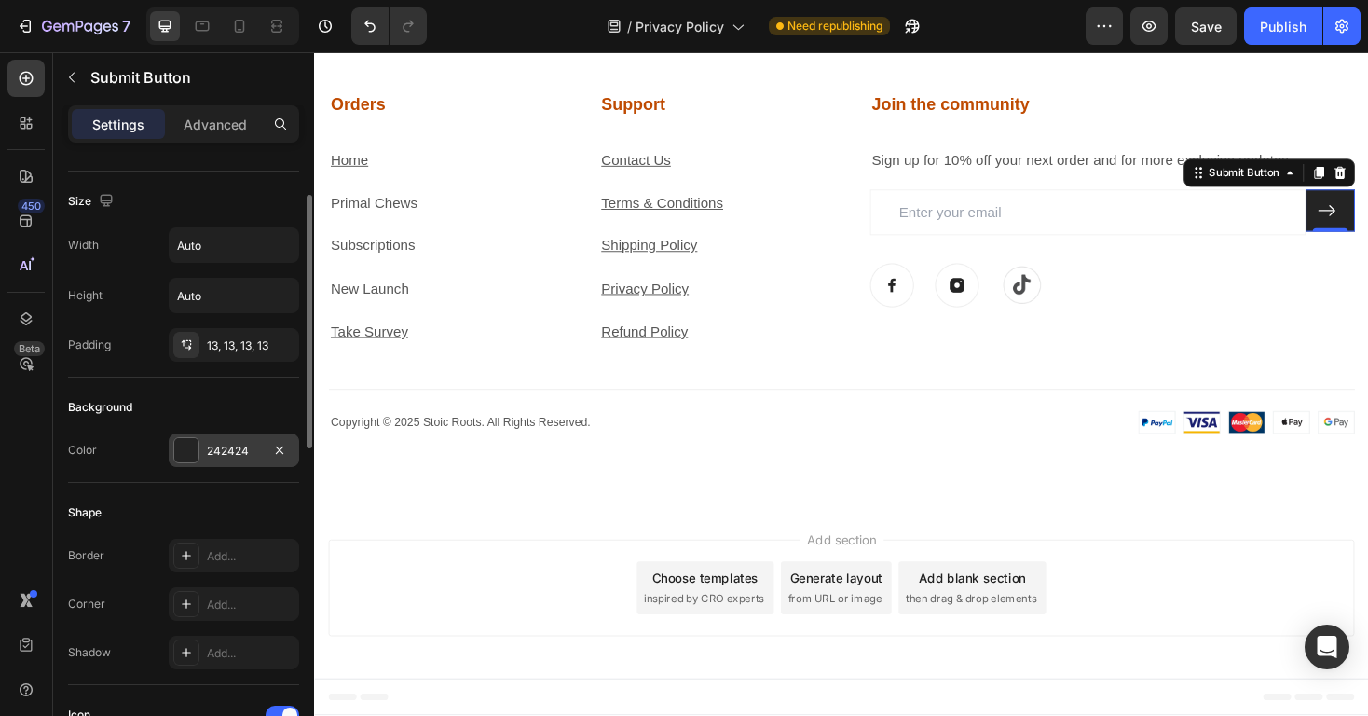
scroll to position [210, 0]
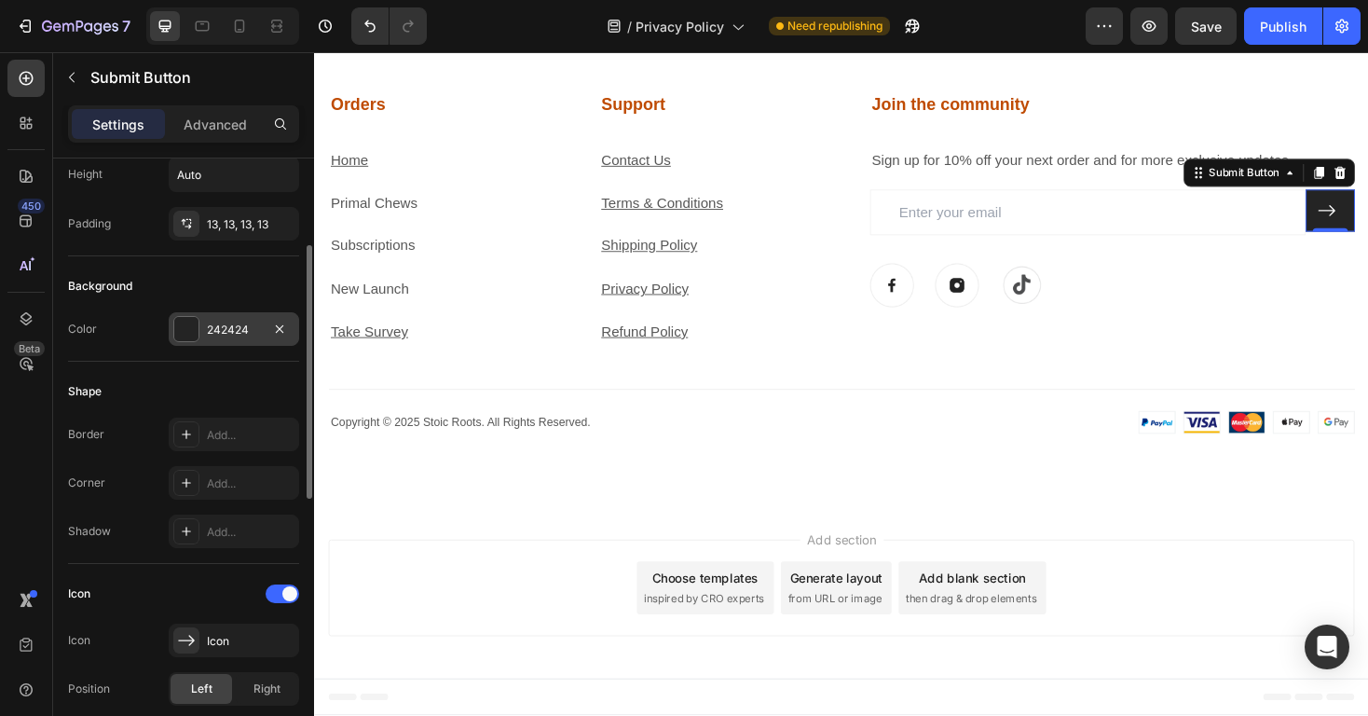
click at [232, 325] on div "242424" at bounding box center [234, 329] width 54 height 17
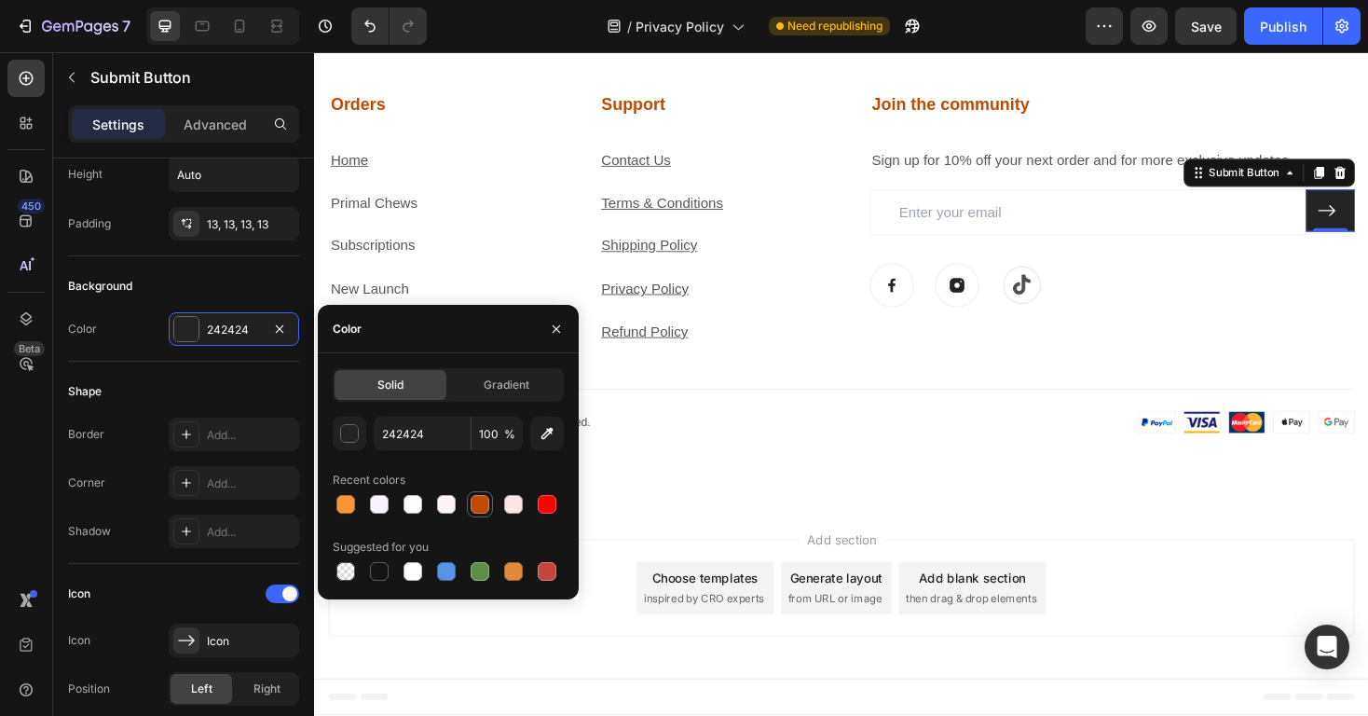
click at [485, 504] on div at bounding box center [480, 504] width 19 height 19
type input "BF4B02"
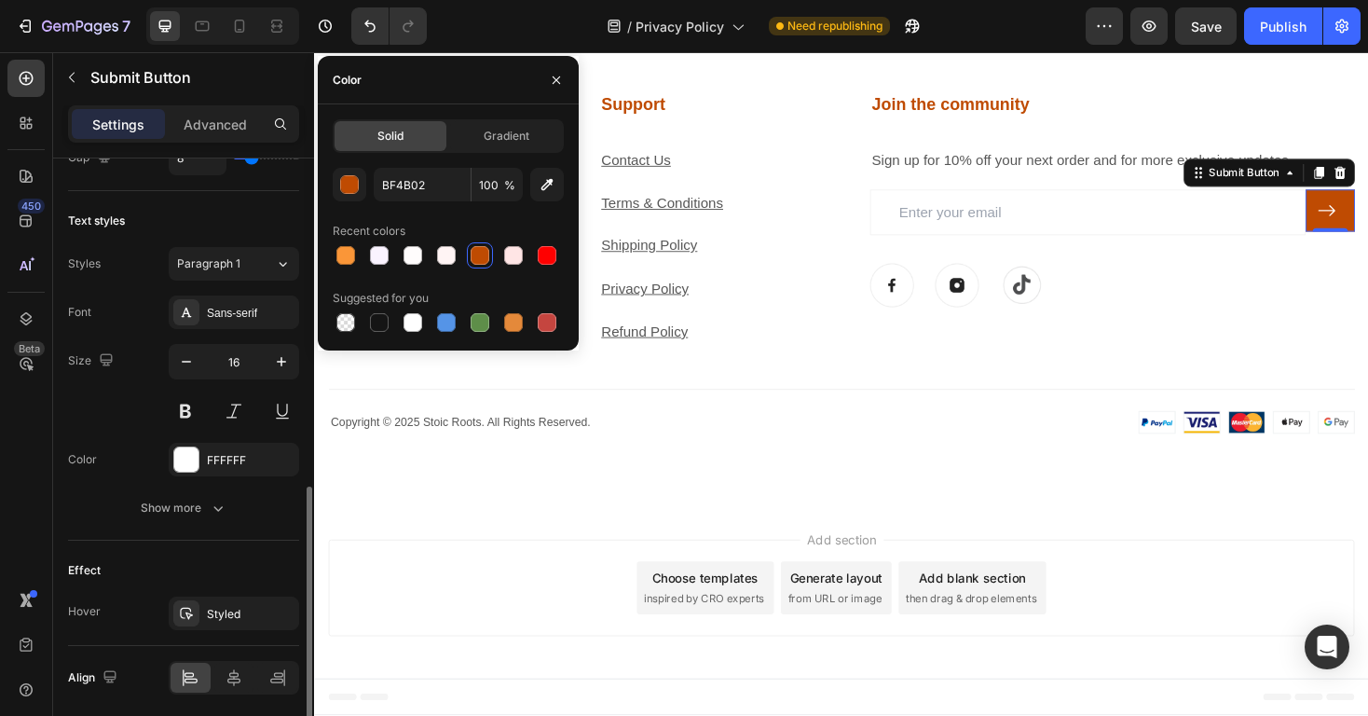
scroll to position [858, 0]
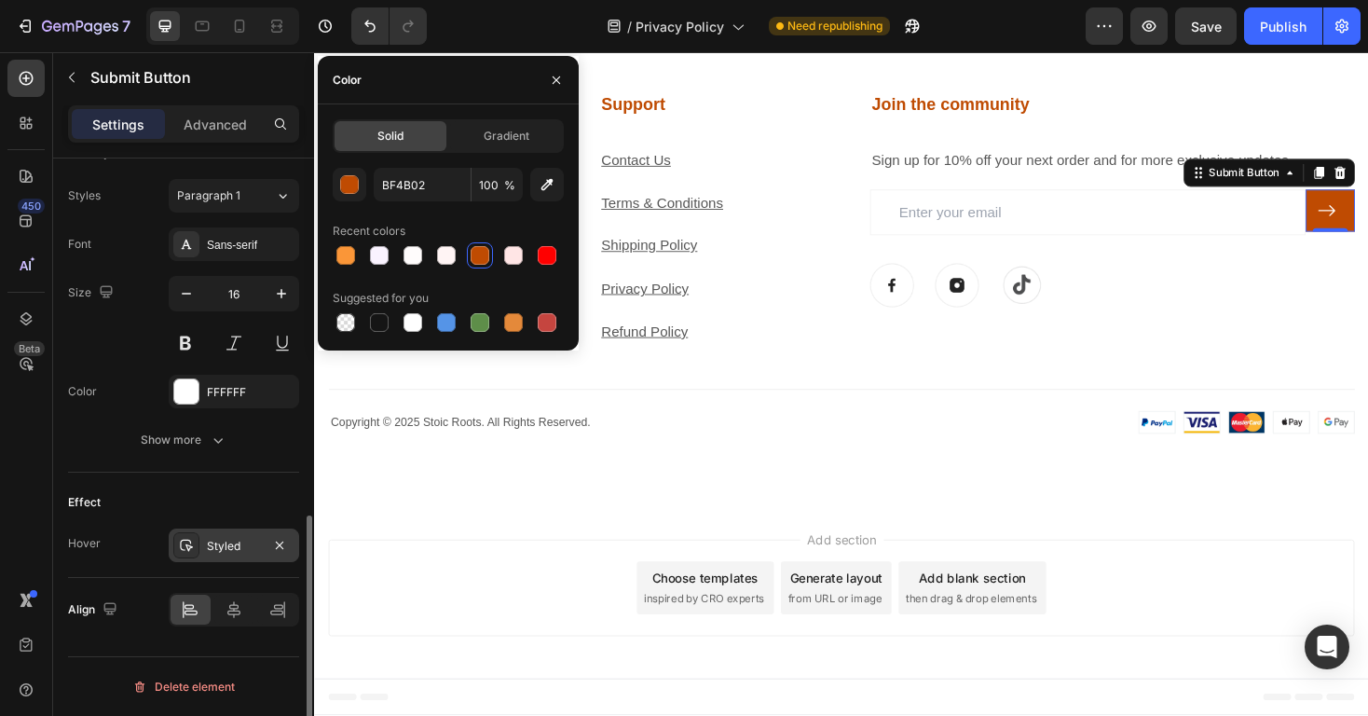
click at [247, 546] on div "Styled" at bounding box center [234, 546] width 54 height 17
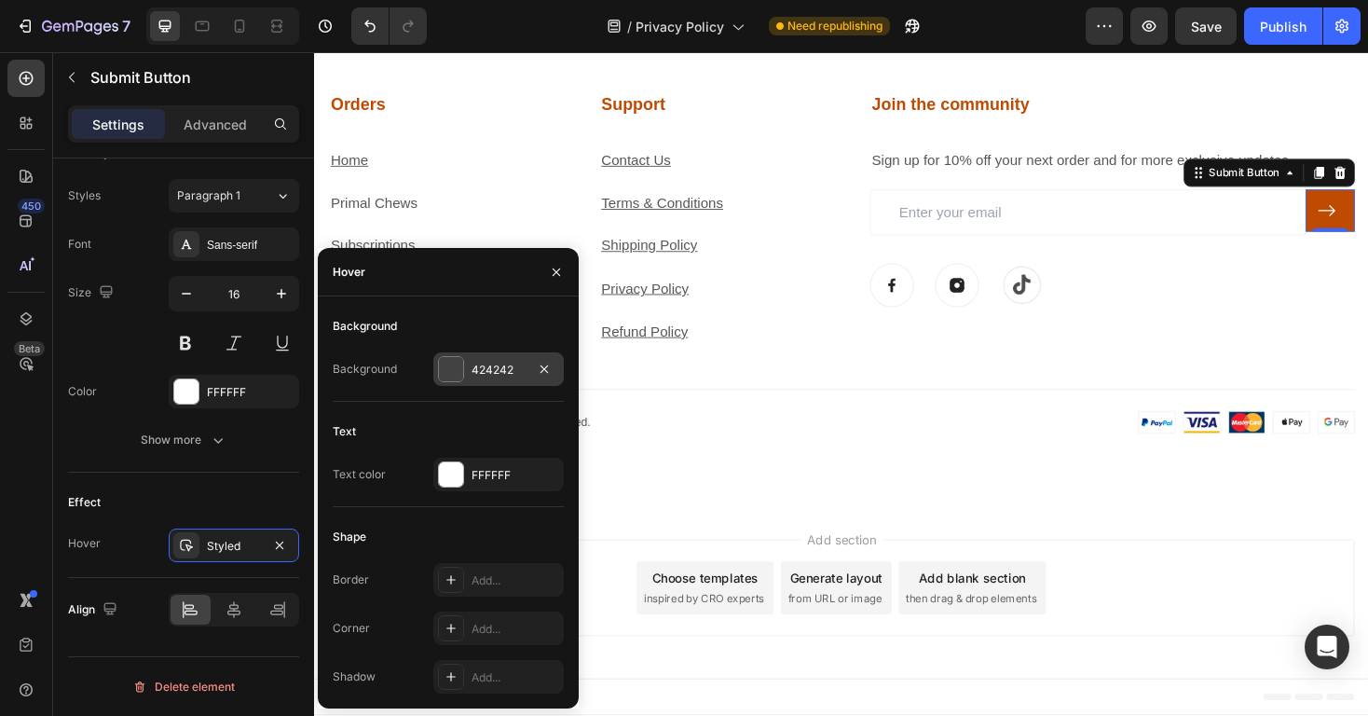
click at [499, 378] on div "424242" at bounding box center [498, 369] width 130 height 34
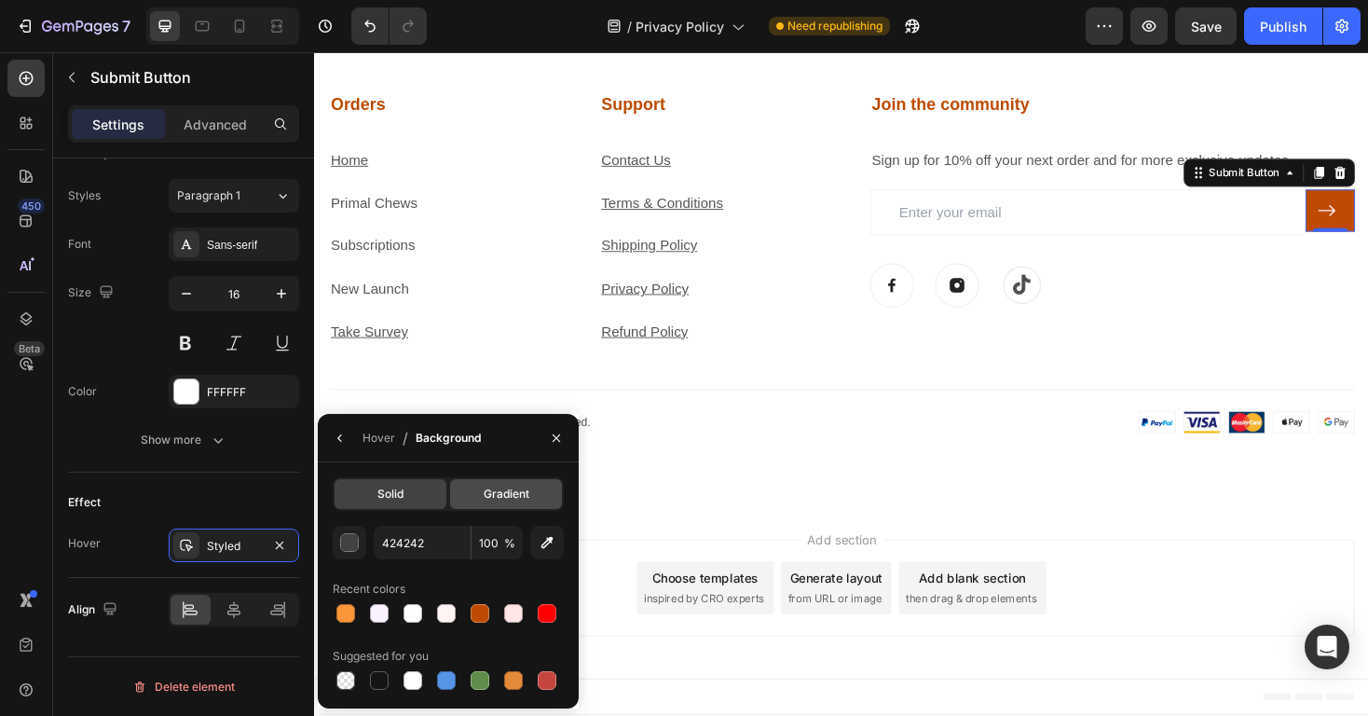
click at [507, 487] on span "Gradient" at bounding box center [507, 493] width 46 height 17
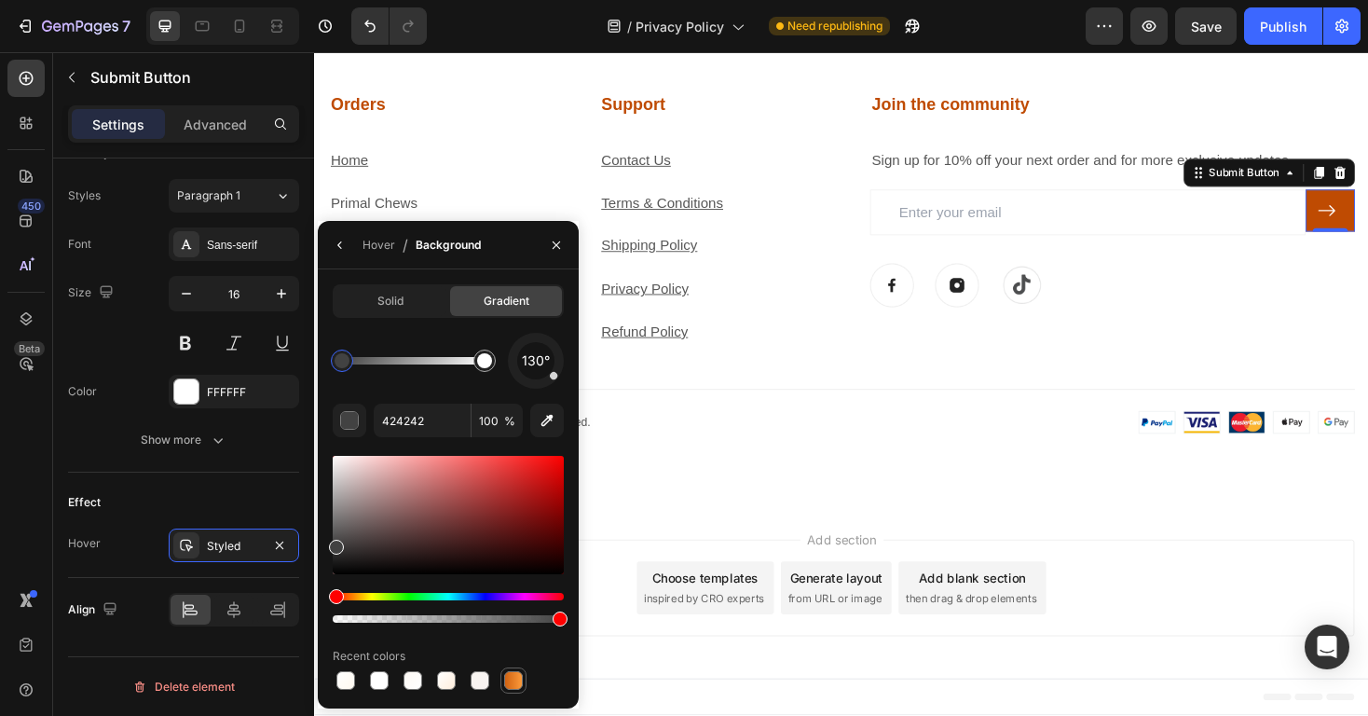
click at [515, 674] on div at bounding box center [513, 680] width 19 height 19
type input "D06212"
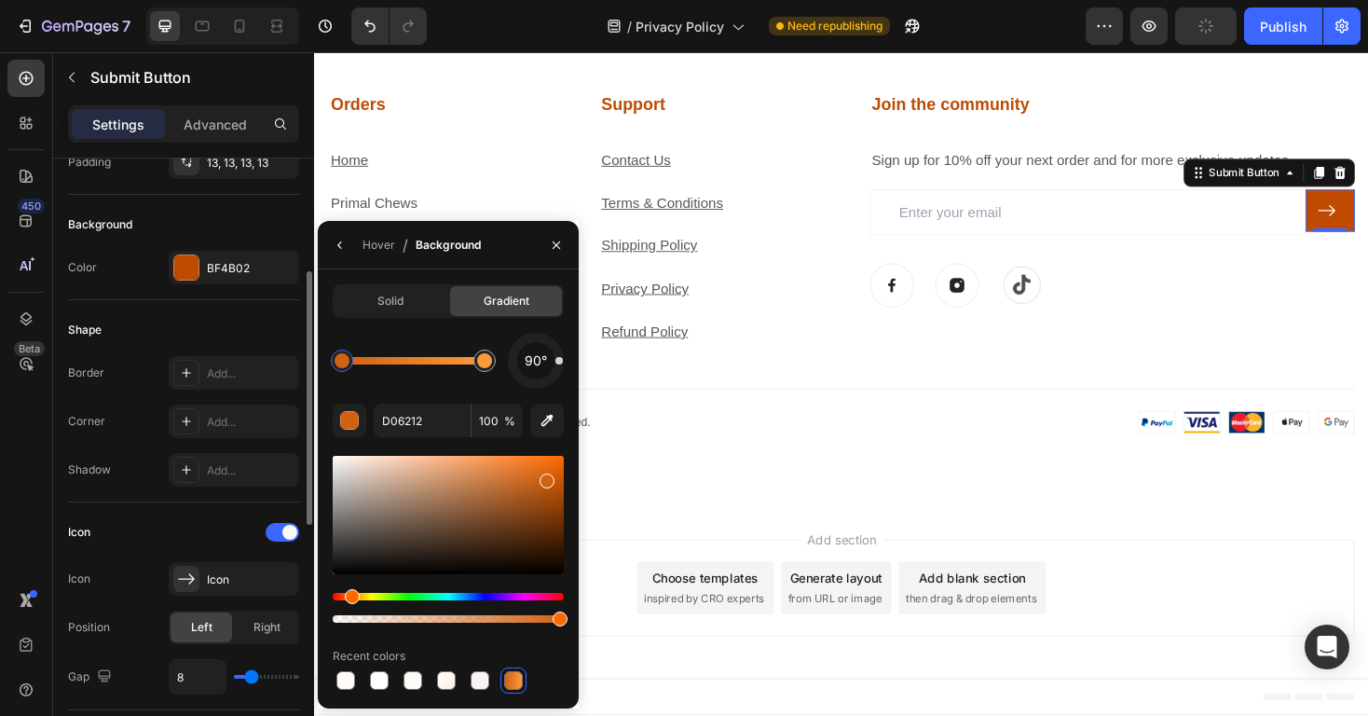
scroll to position [219, 0]
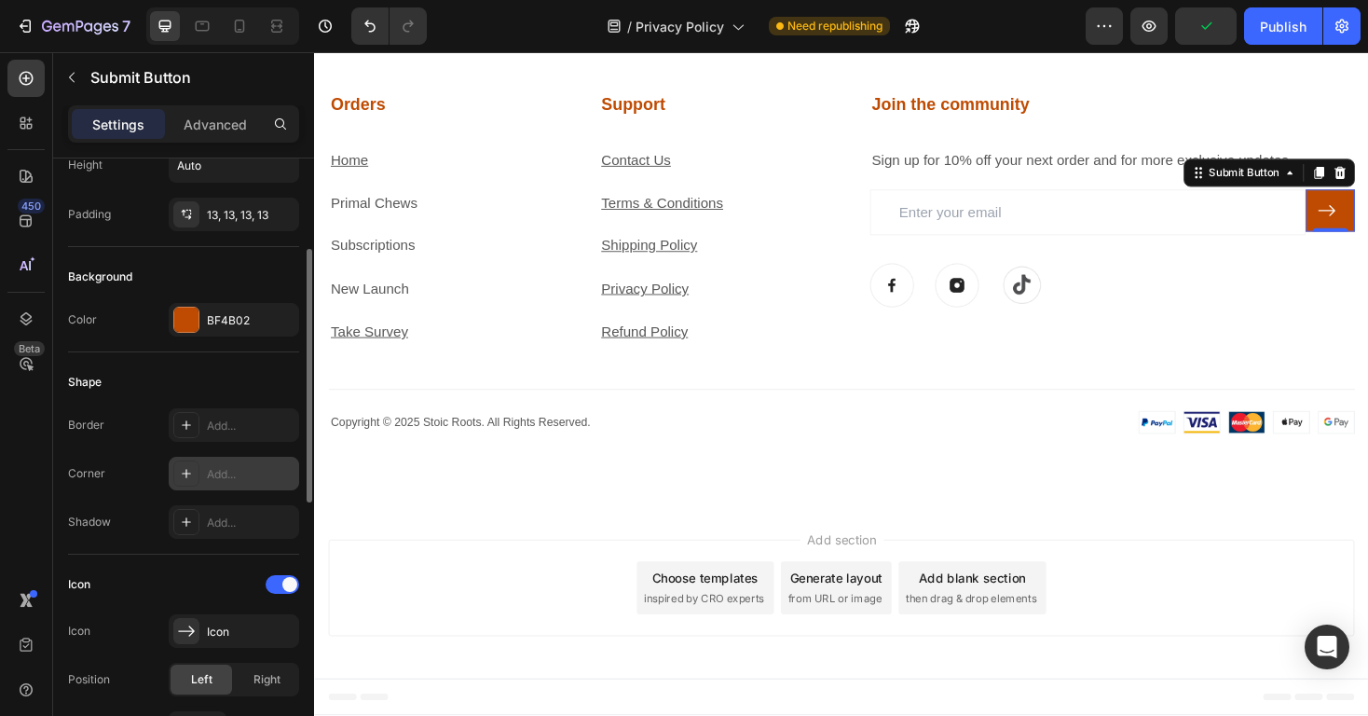
click at [240, 463] on div "Add..." at bounding box center [234, 474] width 130 height 34
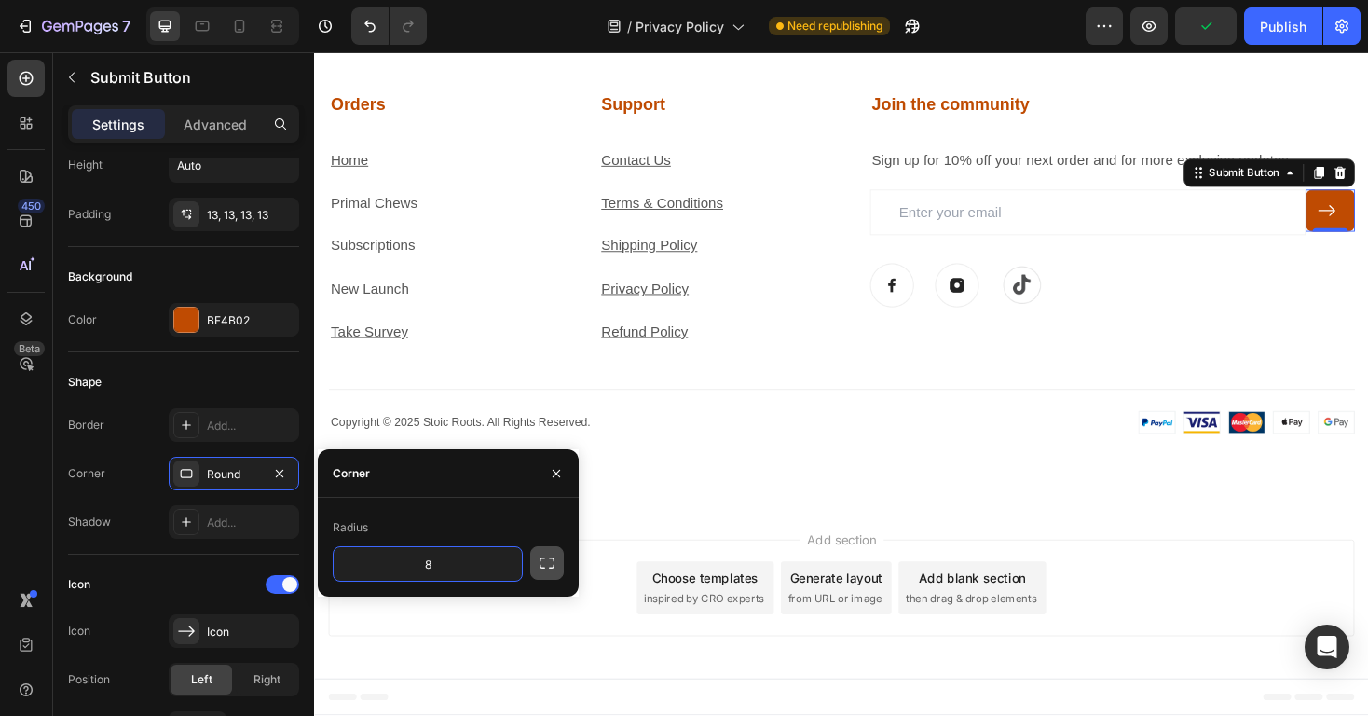
click at [540, 560] on icon "button" at bounding box center [547, 562] width 19 height 19
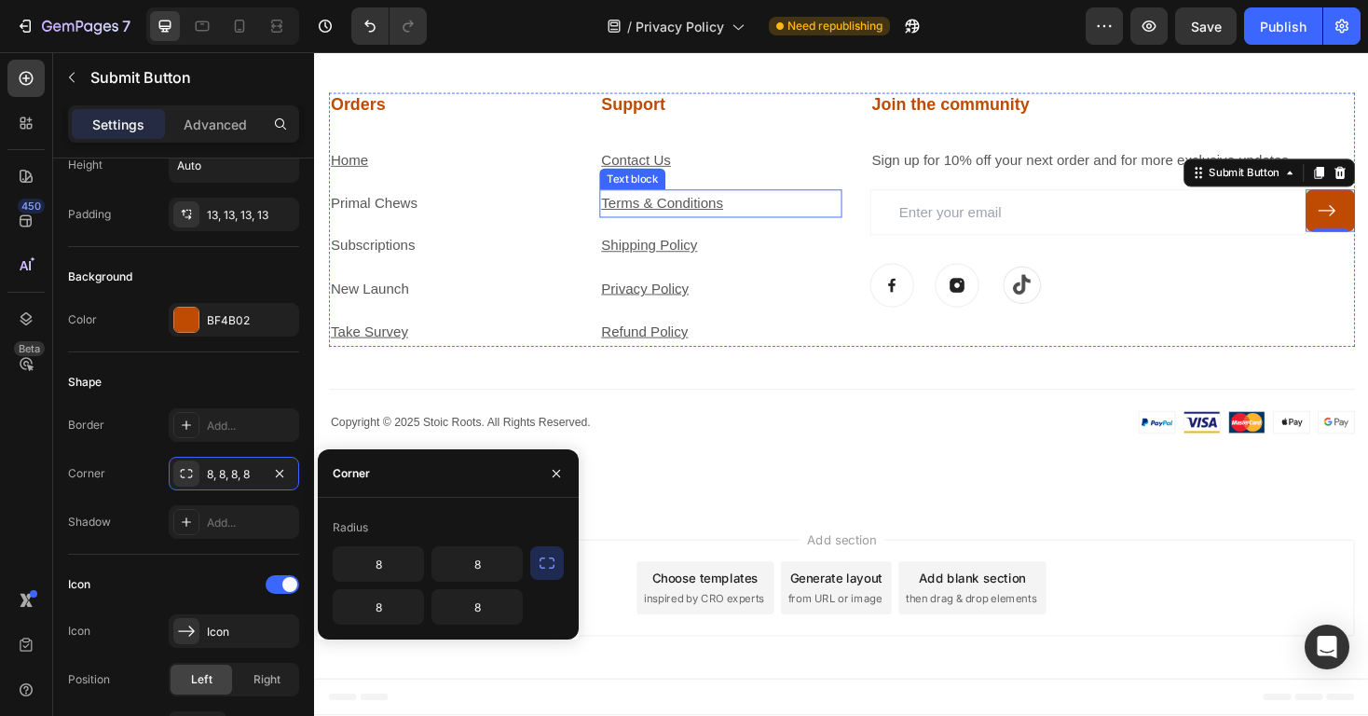
scroll to position [10505, 0]
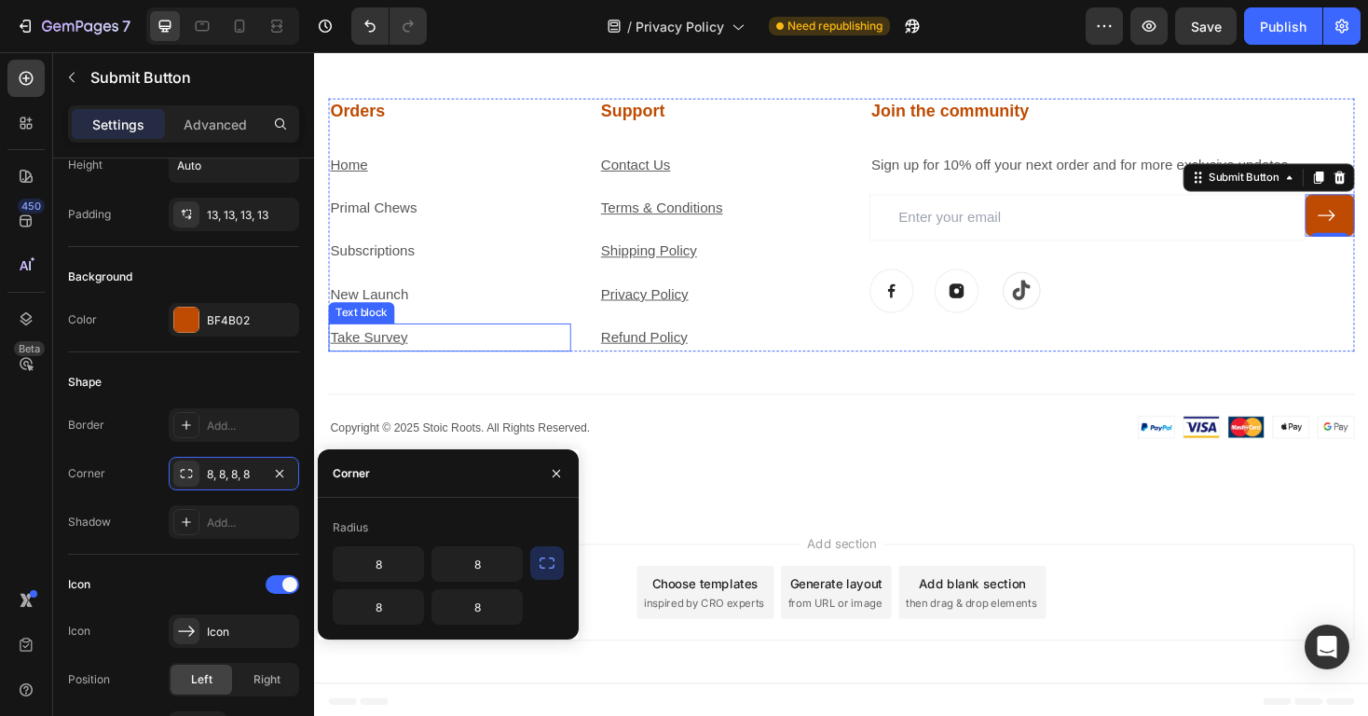
click at [442, 354] on p "Take Survey" at bounding box center [457, 355] width 253 height 27
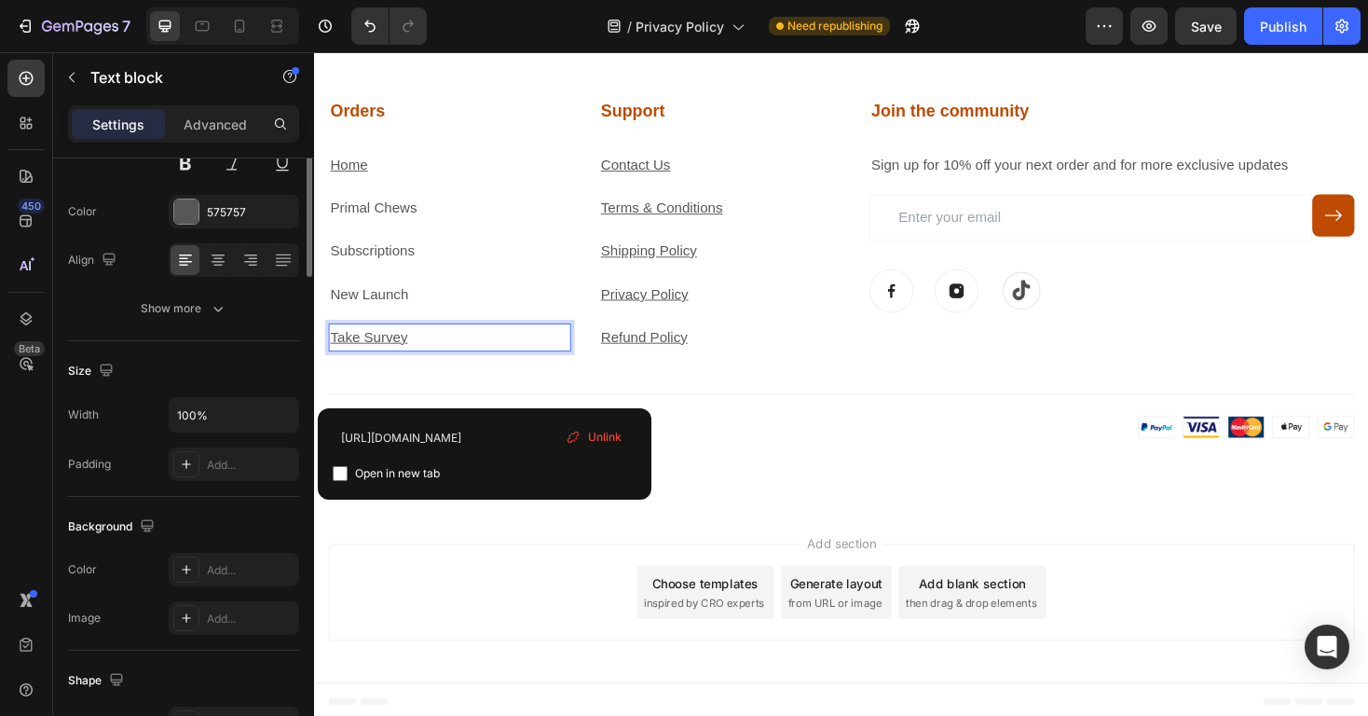
click at [442, 354] on p "Take Survey" at bounding box center [457, 355] width 253 height 27
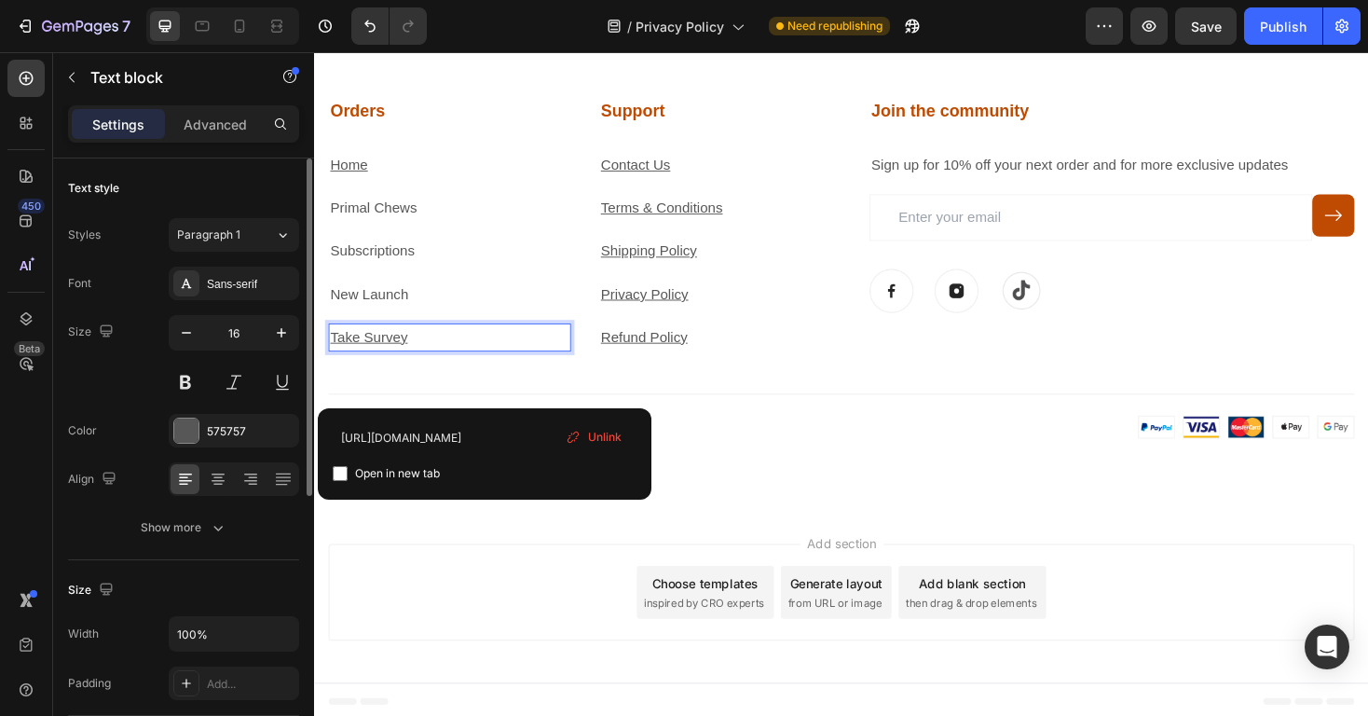
click at [442, 354] on p "Take Survey" at bounding box center [457, 355] width 253 height 27
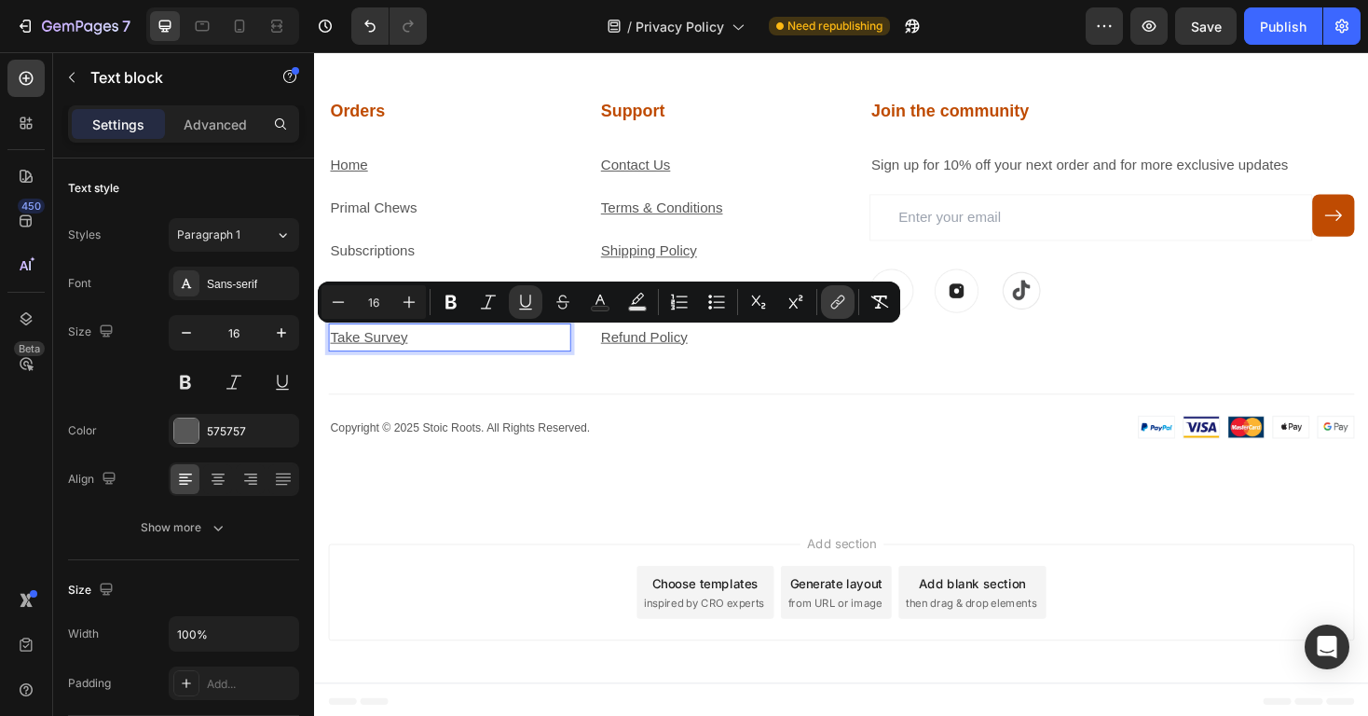
click at [833, 309] on icon "Editor contextual toolbar" at bounding box center [837, 302] width 19 height 19
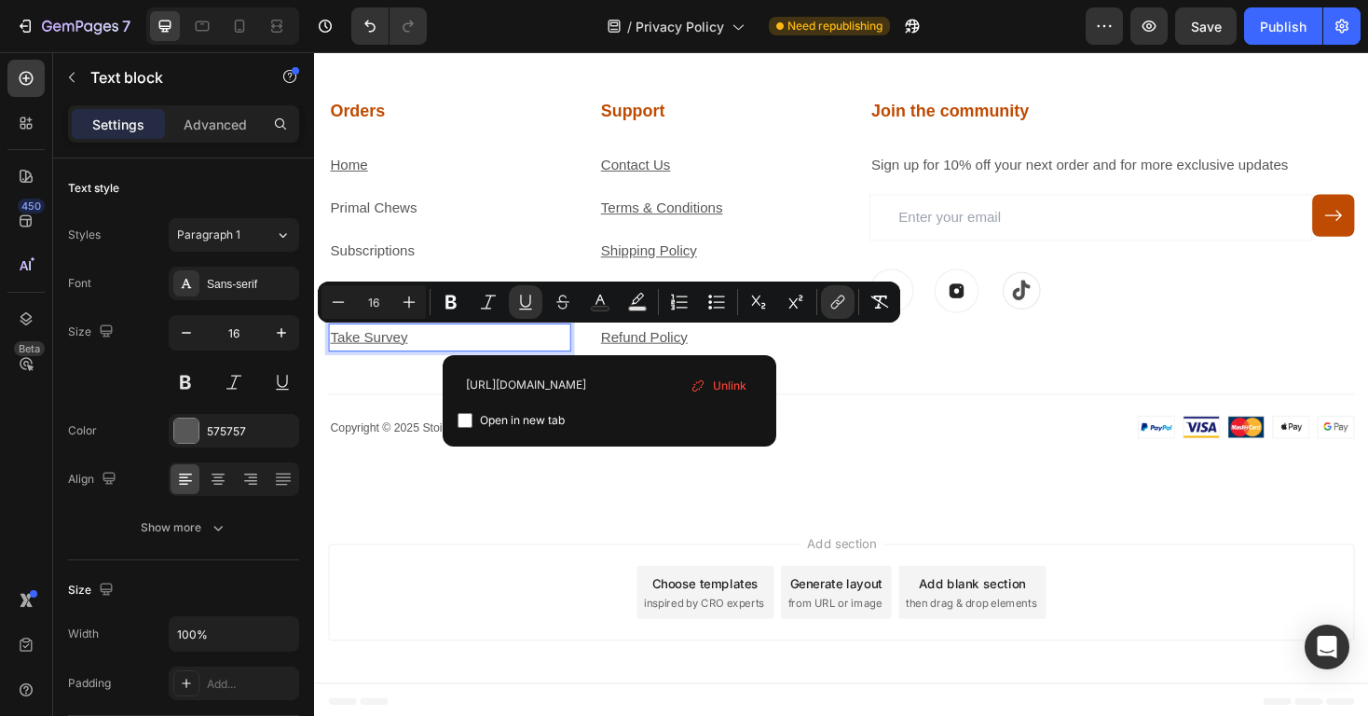
scroll to position [0, 89]
click at [721, 392] on span "Unlink" at bounding box center [730, 386] width 34 height 20
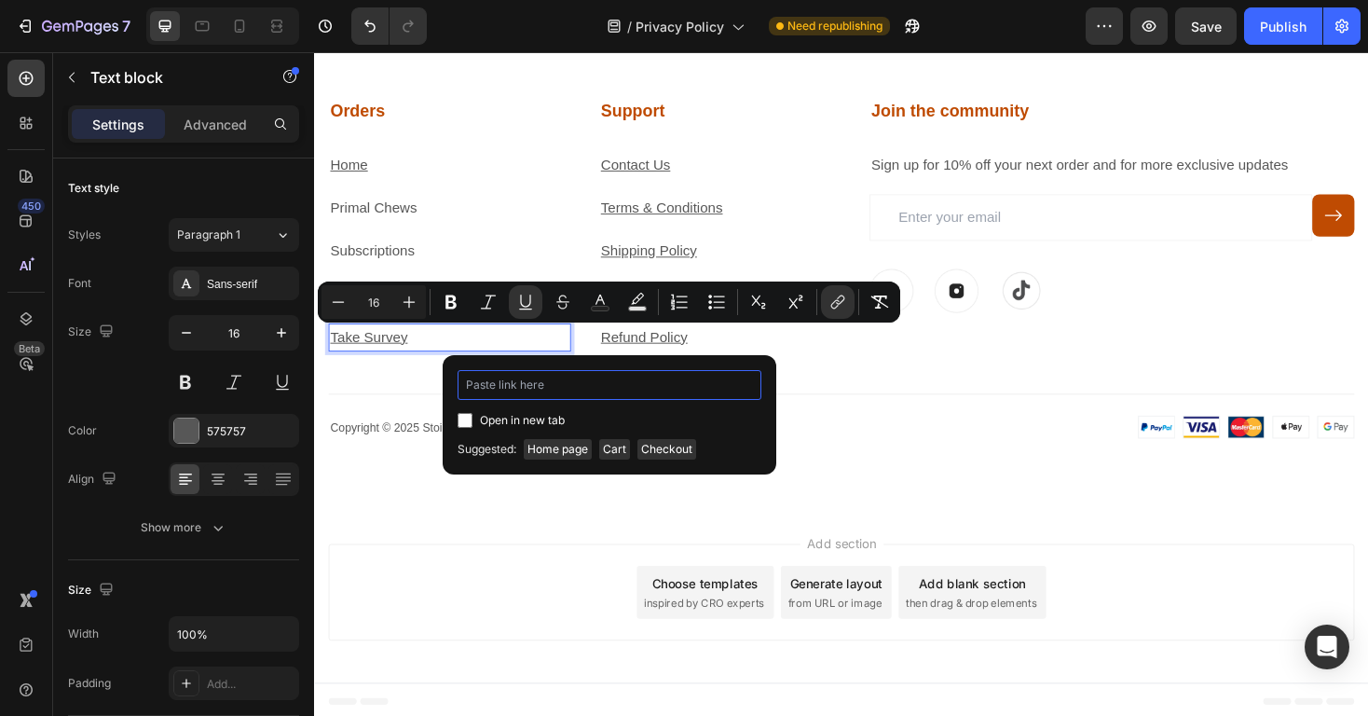
click at [585, 397] on input "Editor contextual toolbar" at bounding box center [610, 385] width 304 height 30
paste input "[URL][DOMAIN_NAME]"
type input "[URL][DOMAIN_NAME]"
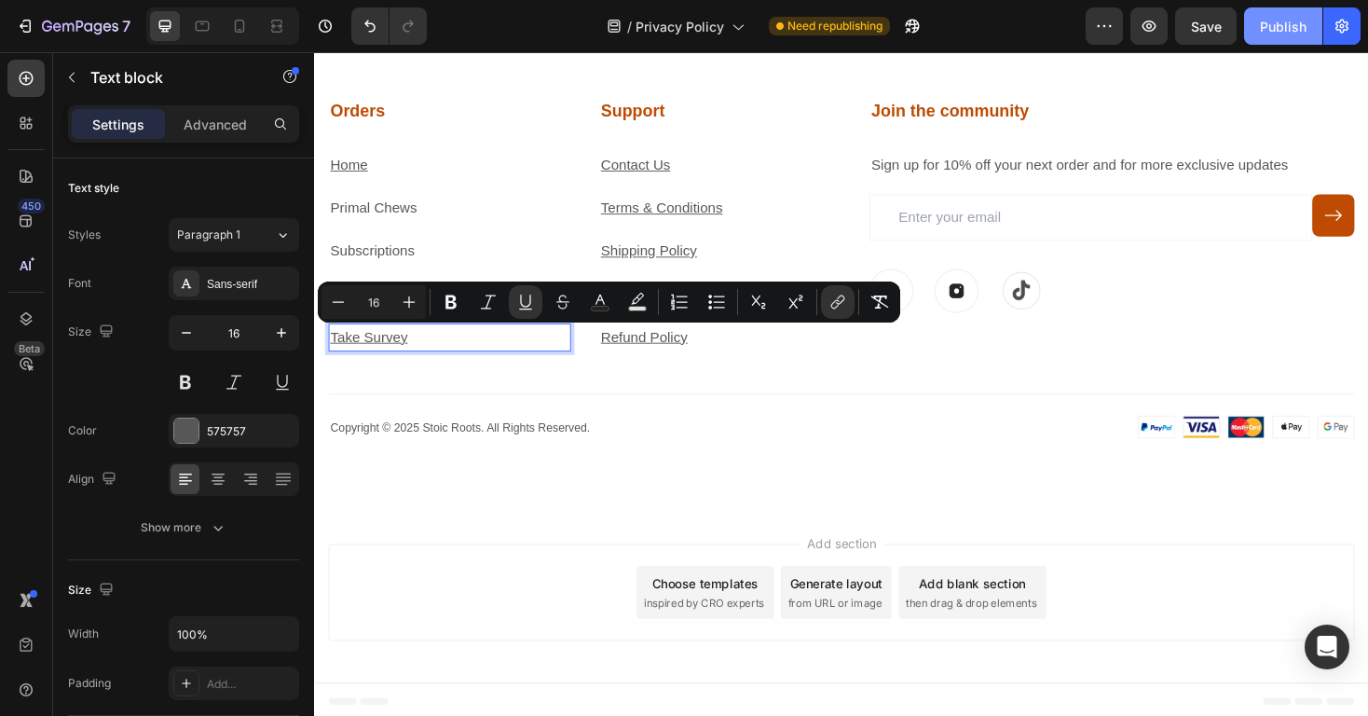
click at [1294, 17] on div "Publish" at bounding box center [1283, 27] width 47 height 20
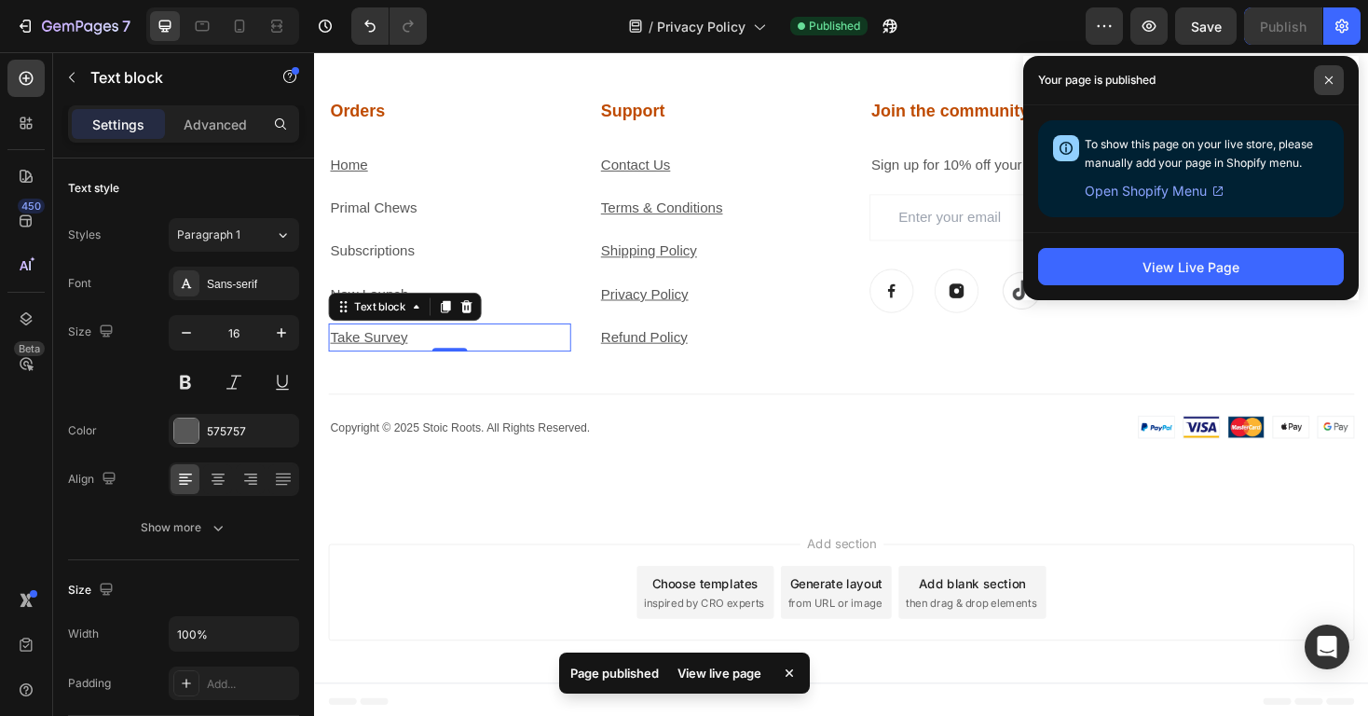
click at [1332, 84] on icon at bounding box center [1328, 79] width 9 height 9
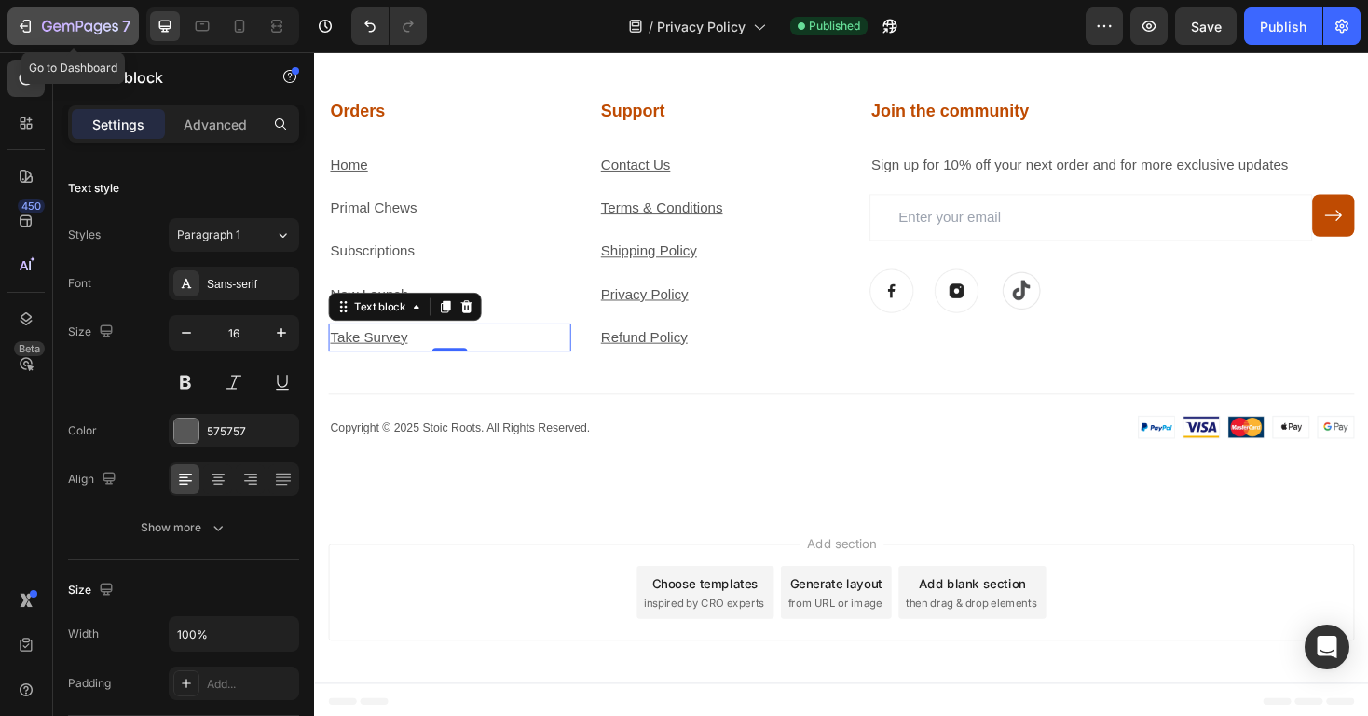
click at [86, 30] on icon "button" at bounding box center [88, 26] width 8 height 8
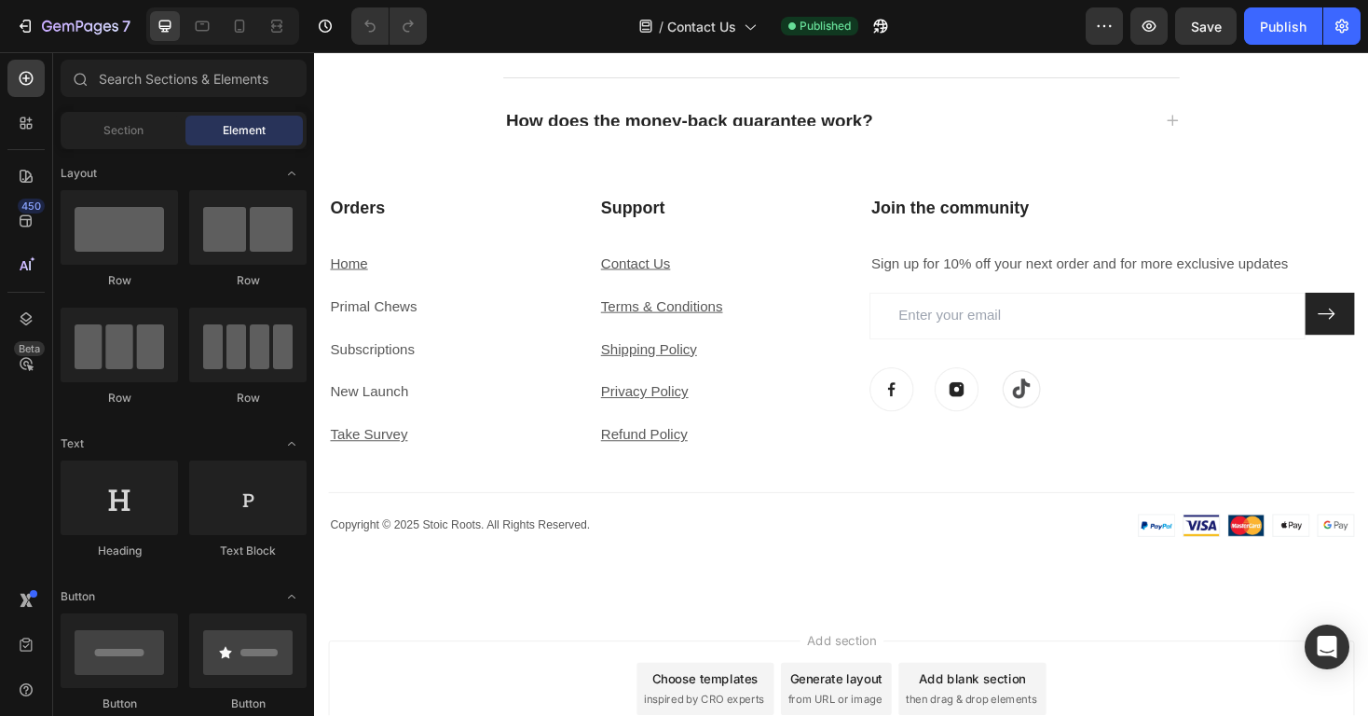
scroll to position [1357, 0]
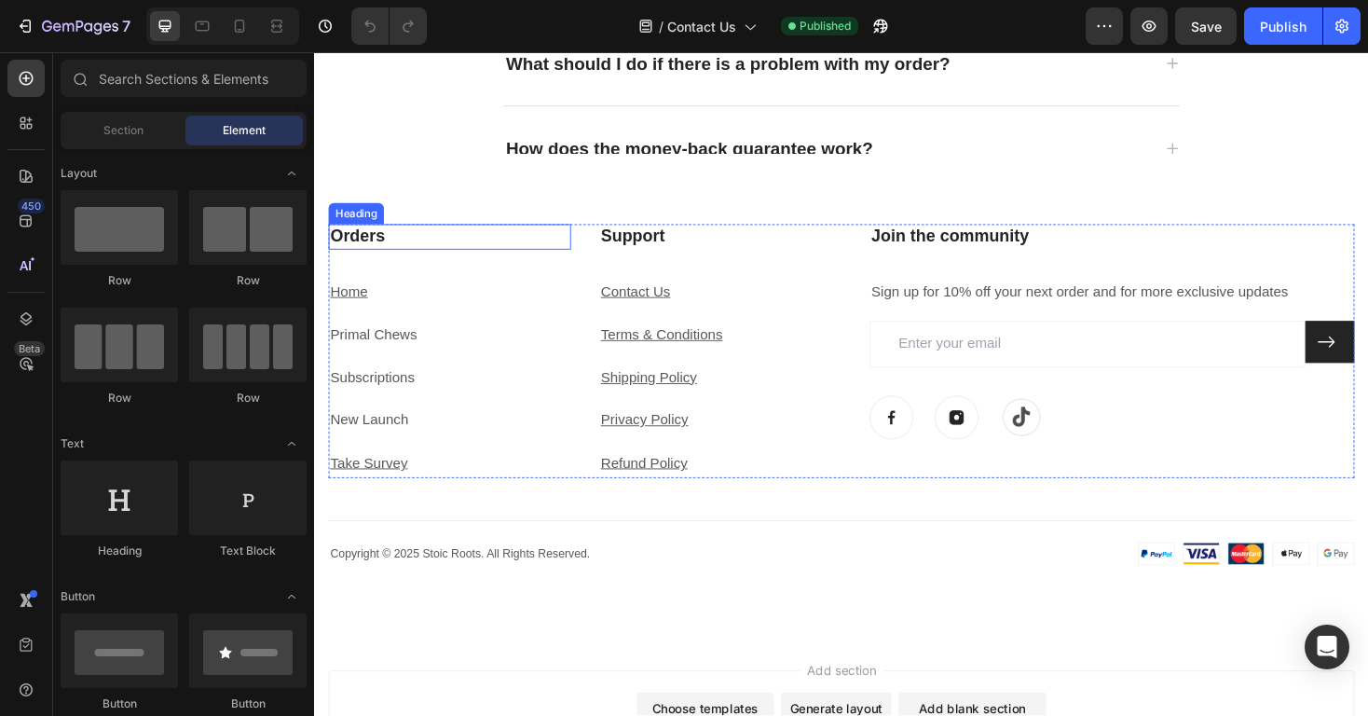
click at [417, 245] on h3 "Orders" at bounding box center [457, 248] width 257 height 27
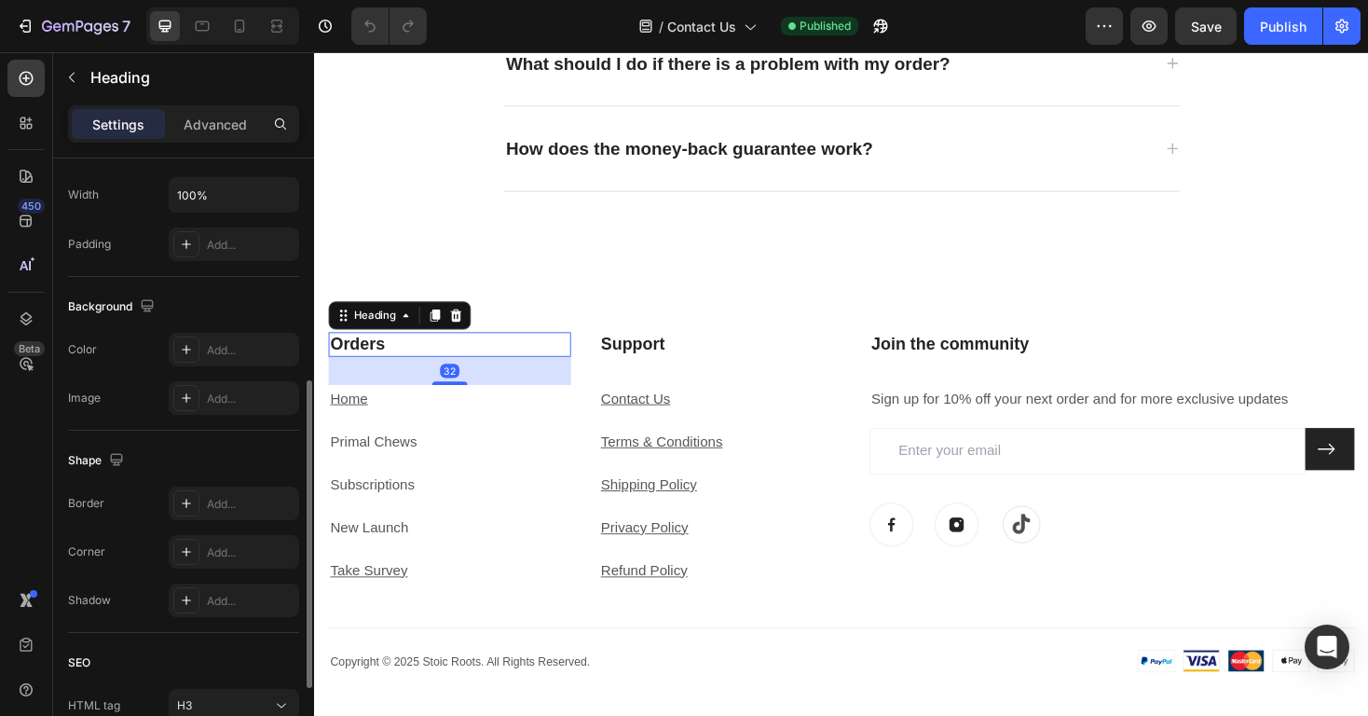
scroll to position [0, 0]
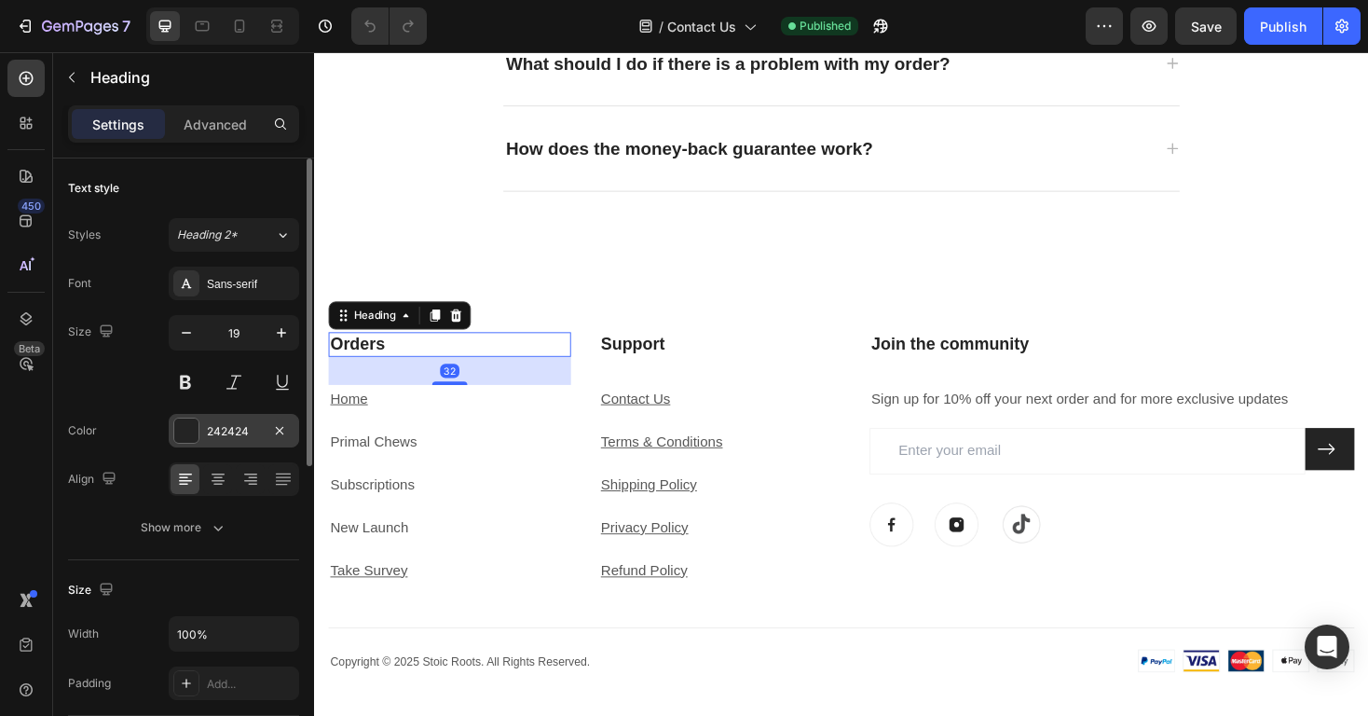
click at [207, 442] on div "242424" at bounding box center [234, 431] width 130 height 34
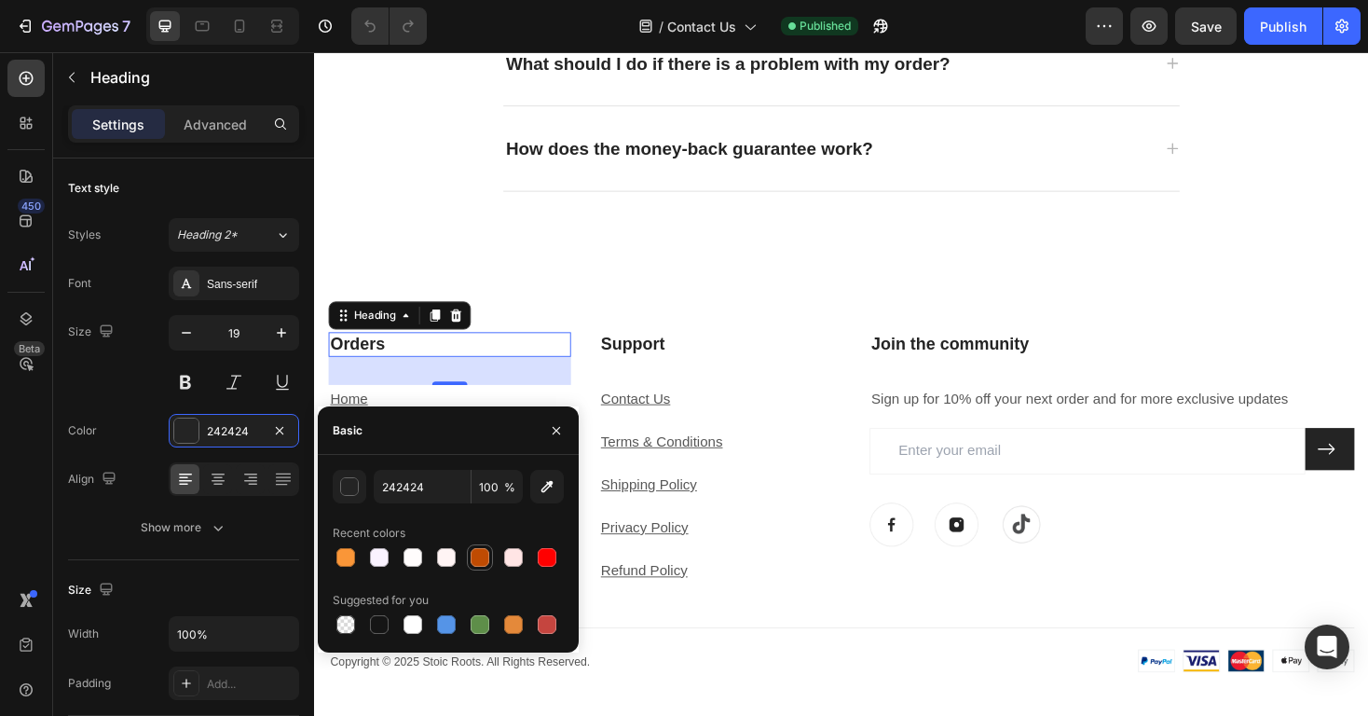
click at [476, 551] on div at bounding box center [480, 557] width 19 height 19
type input "BF4B02"
click at [719, 354] on h3 "Support" at bounding box center [744, 362] width 257 height 27
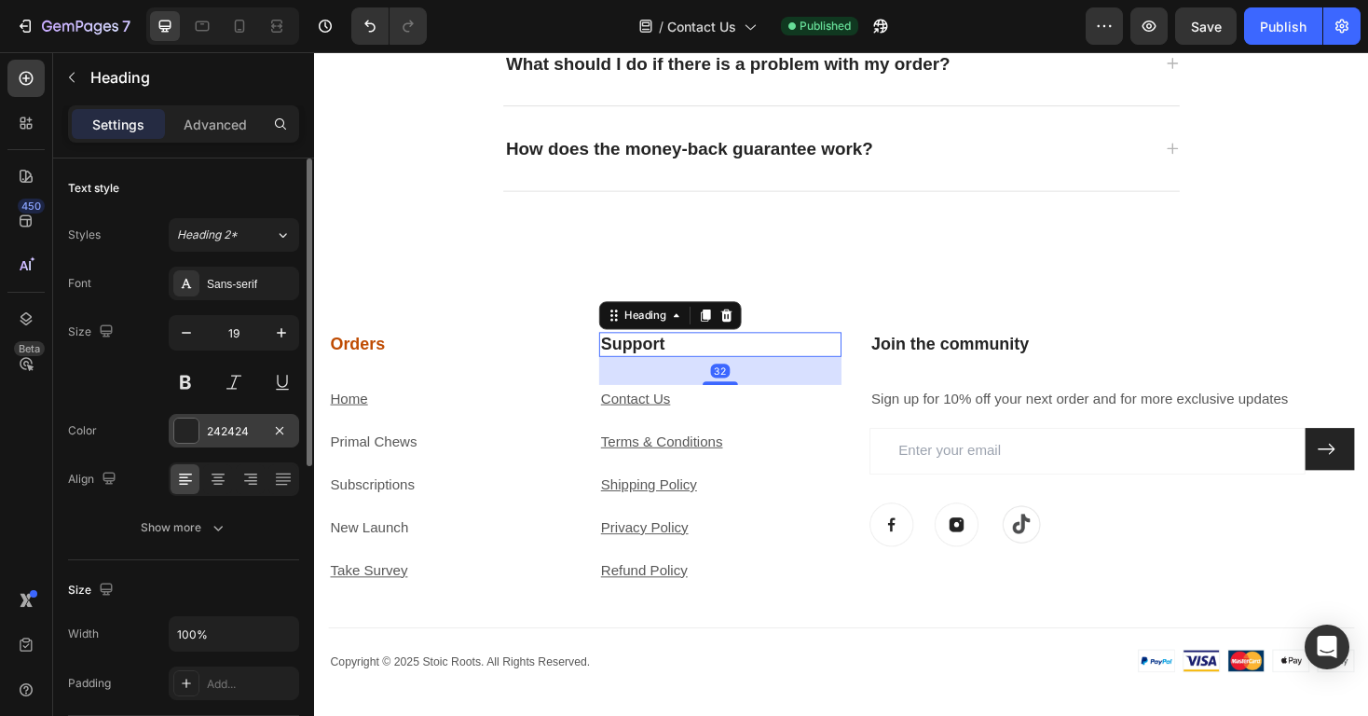
click at [201, 425] on div "242424" at bounding box center [234, 431] width 130 height 34
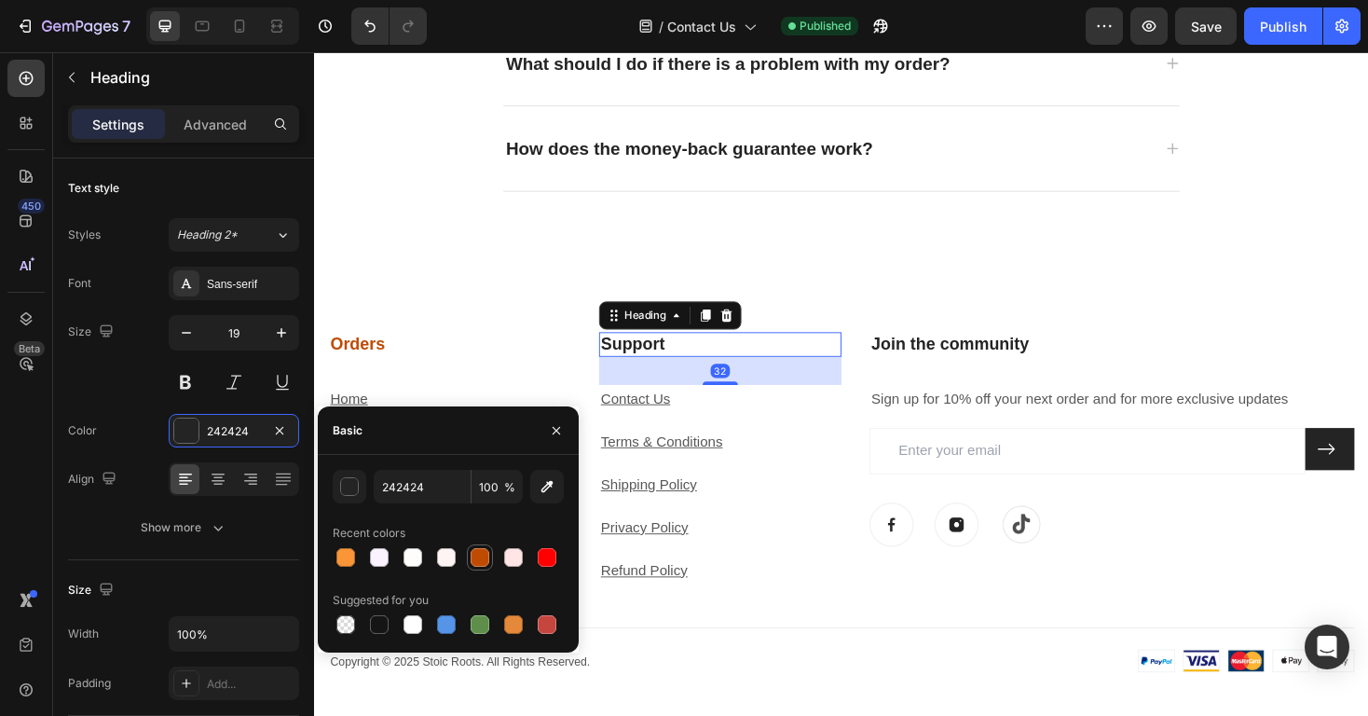
click at [480, 557] on div at bounding box center [480, 557] width 19 height 19
type input "BF4B02"
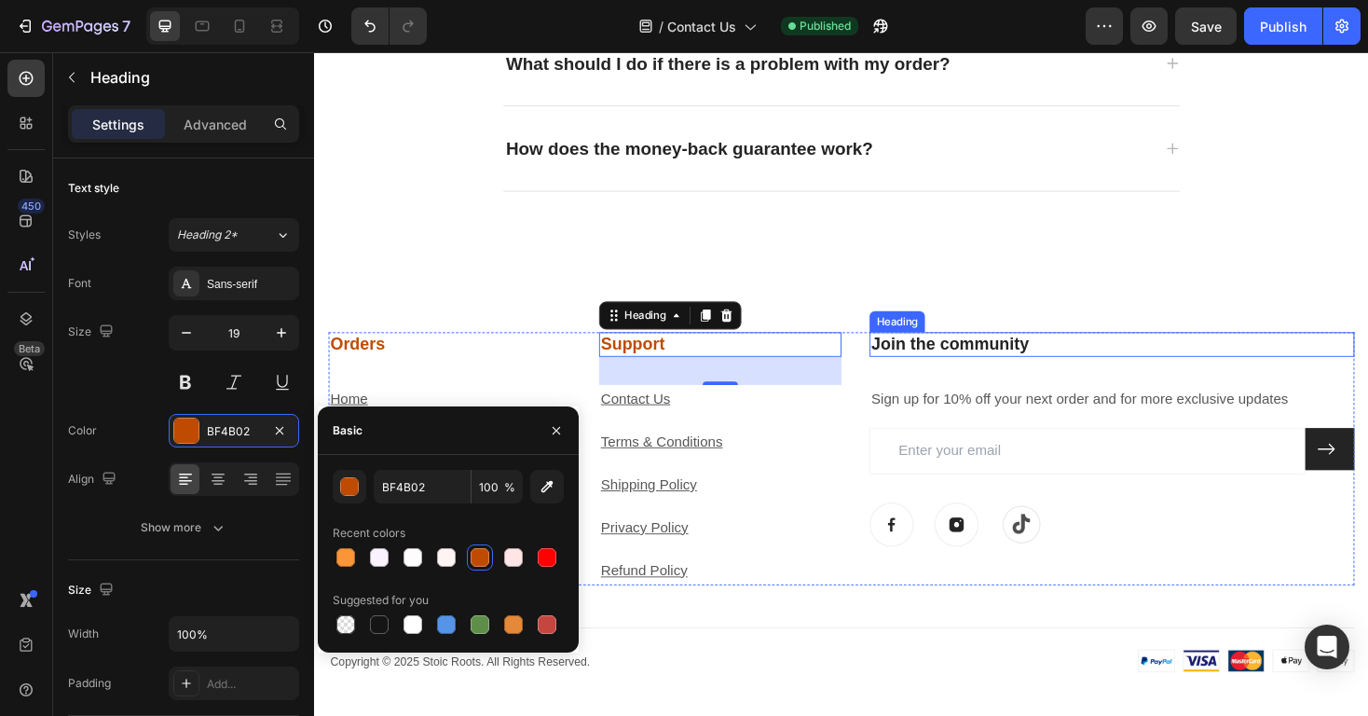
click at [1099, 371] on h3 "Join the community" at bounding box center [1160, 362] width 514 height 27
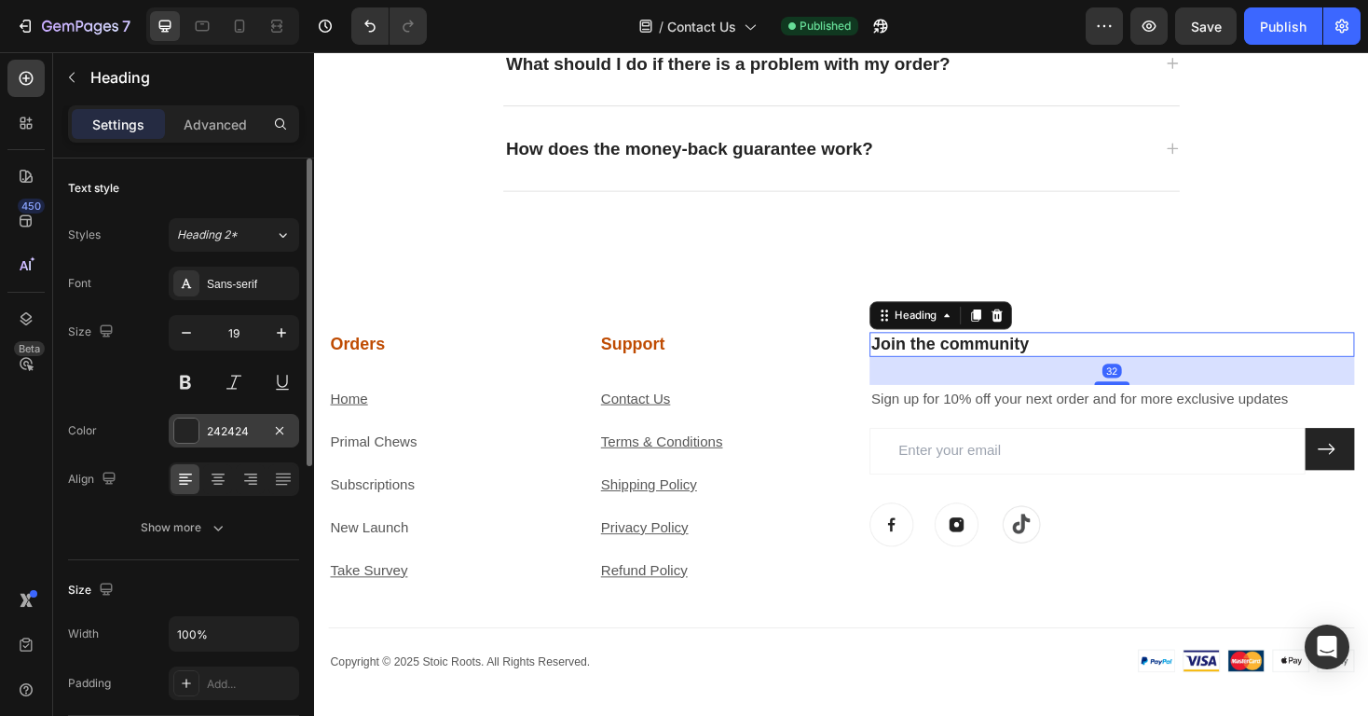
click at [225, 436] on div "242424" at bounding box center [234, 431] width 54 height 17
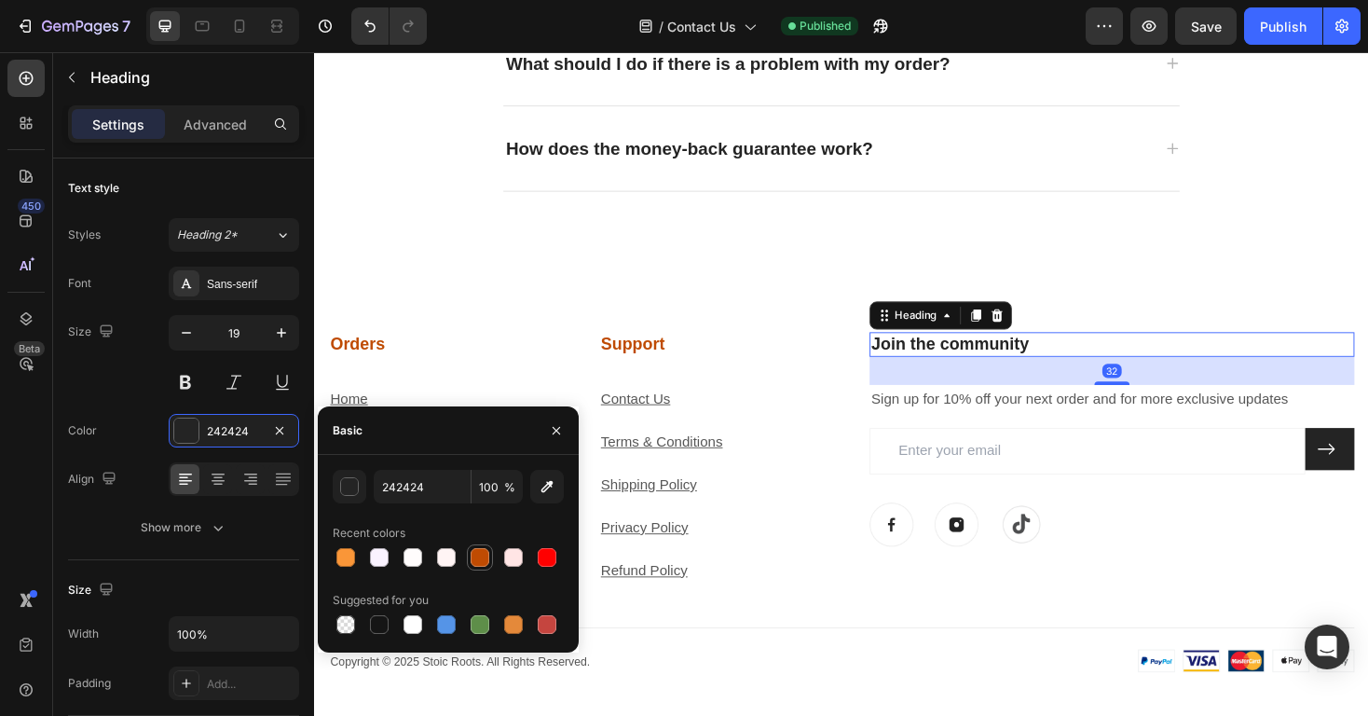
click at [482, 554] on div at bounding box center [480, 557] width 19 height 19
type input "BF4B02"
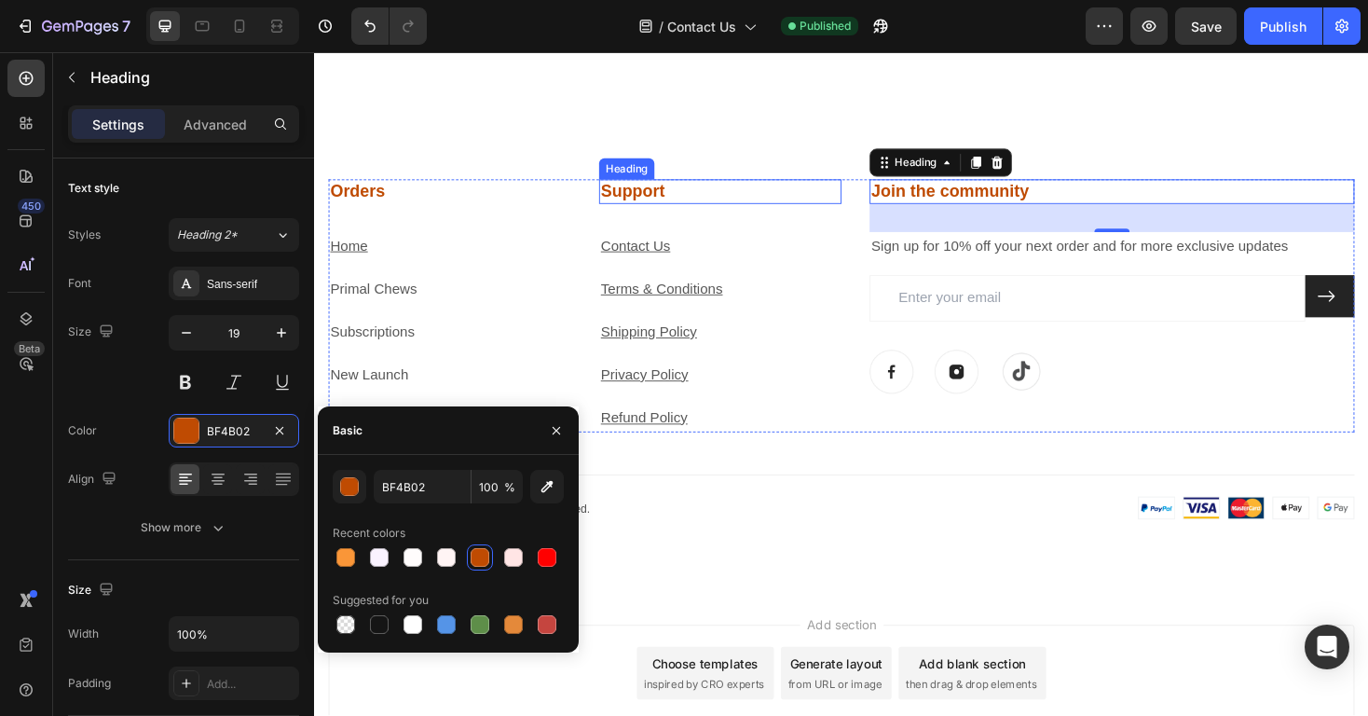
scroll to position [1609, 0]
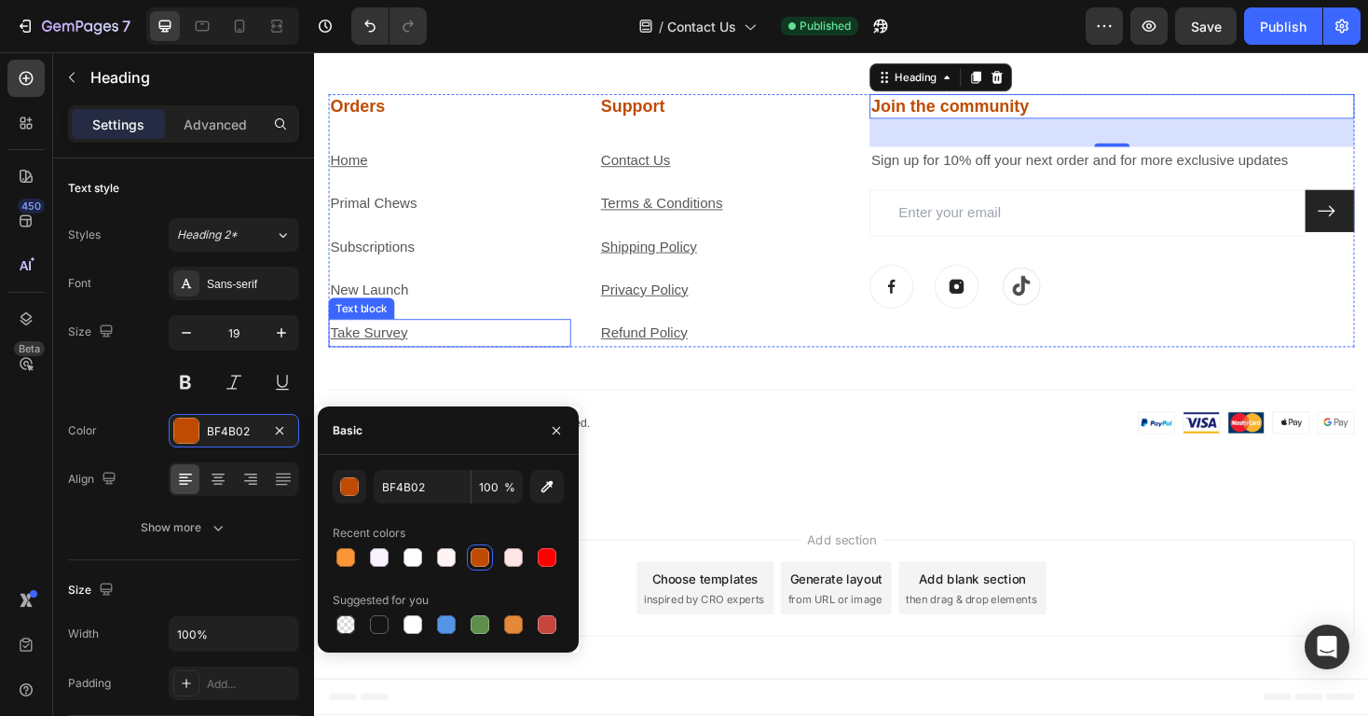
click at [417, 352] on p "Take Survey" at bounding box center [457, 350] width 253 height 27
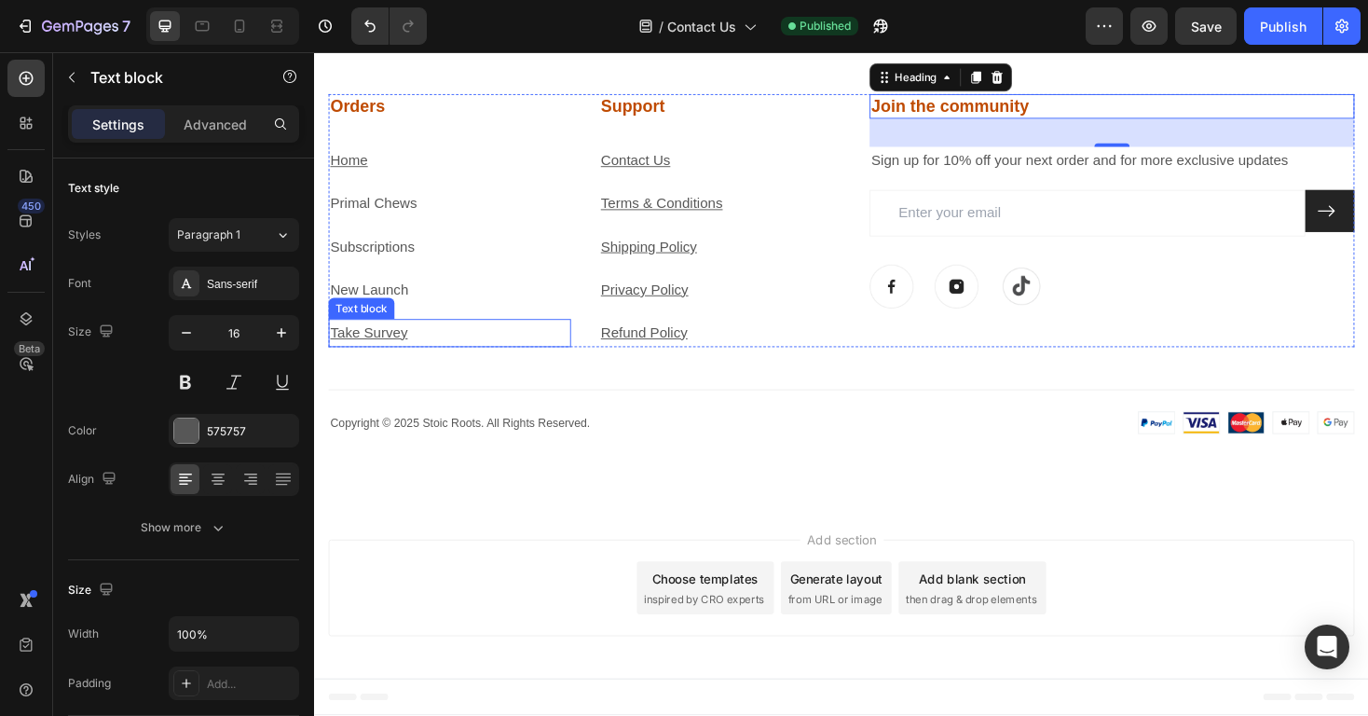
click at [417, 352] on p "Take Survey" at bounding box center [457, 350] width 253 height 27
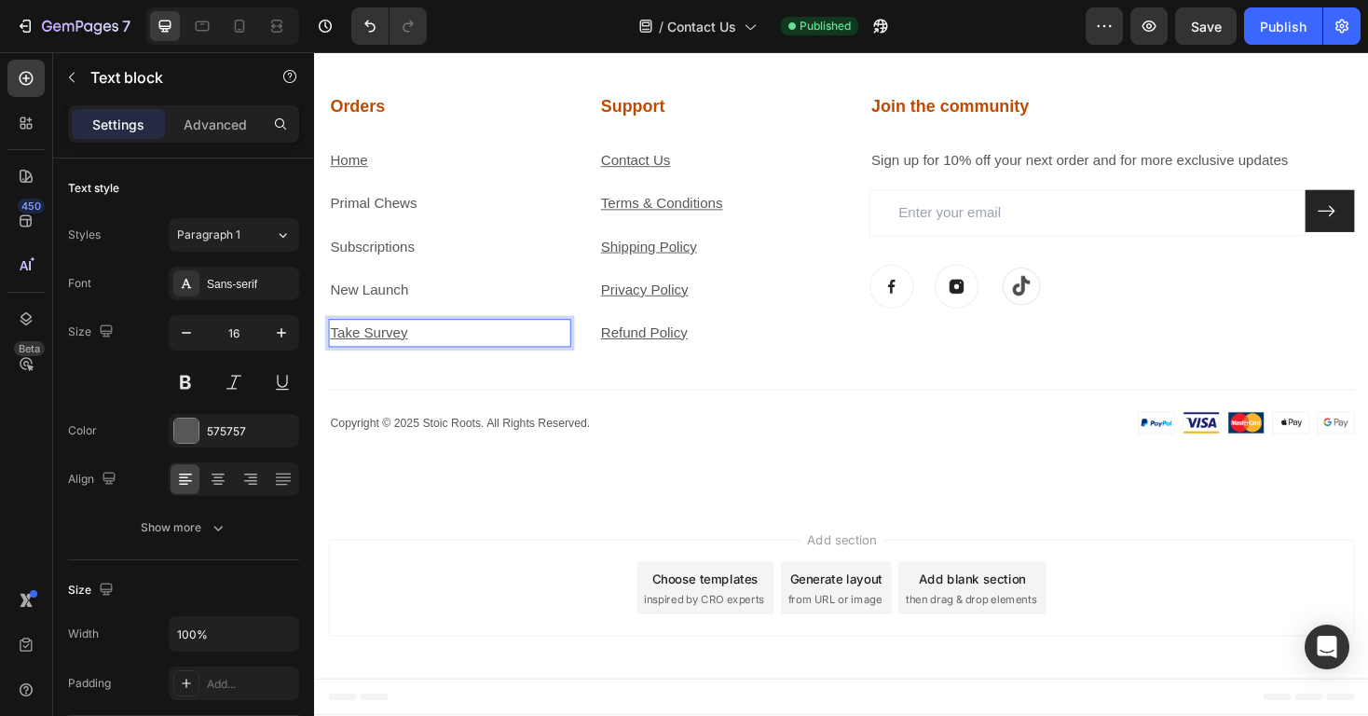
click at [417, 352] on p "Take Survey" at bounding box center [457, 350] width 253 height 27
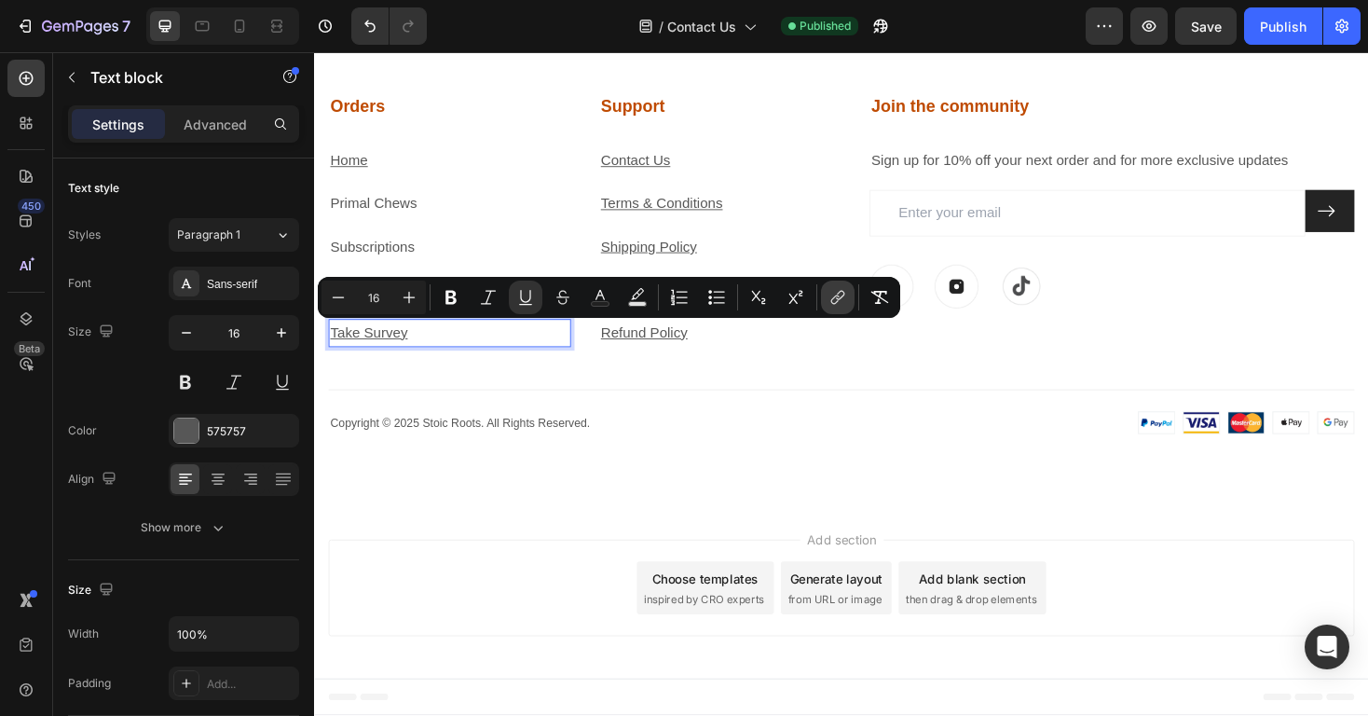
click at [836, 304] on icon "Editor contextual toolbar" at bounding box center [837, 297] width 19 height 19
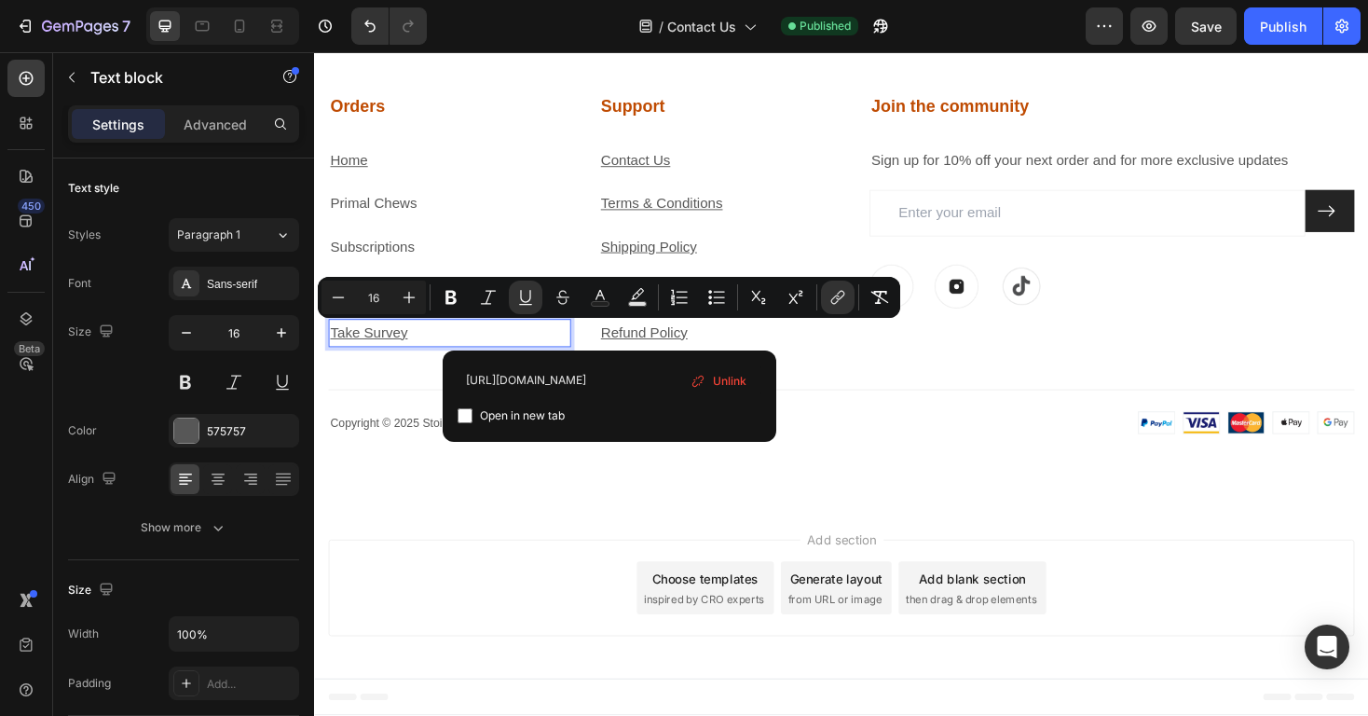
scroll to position [0, 89]
click at [733, 384] on span "Unlink" at bounding box center [730, 381] width 34 height 20
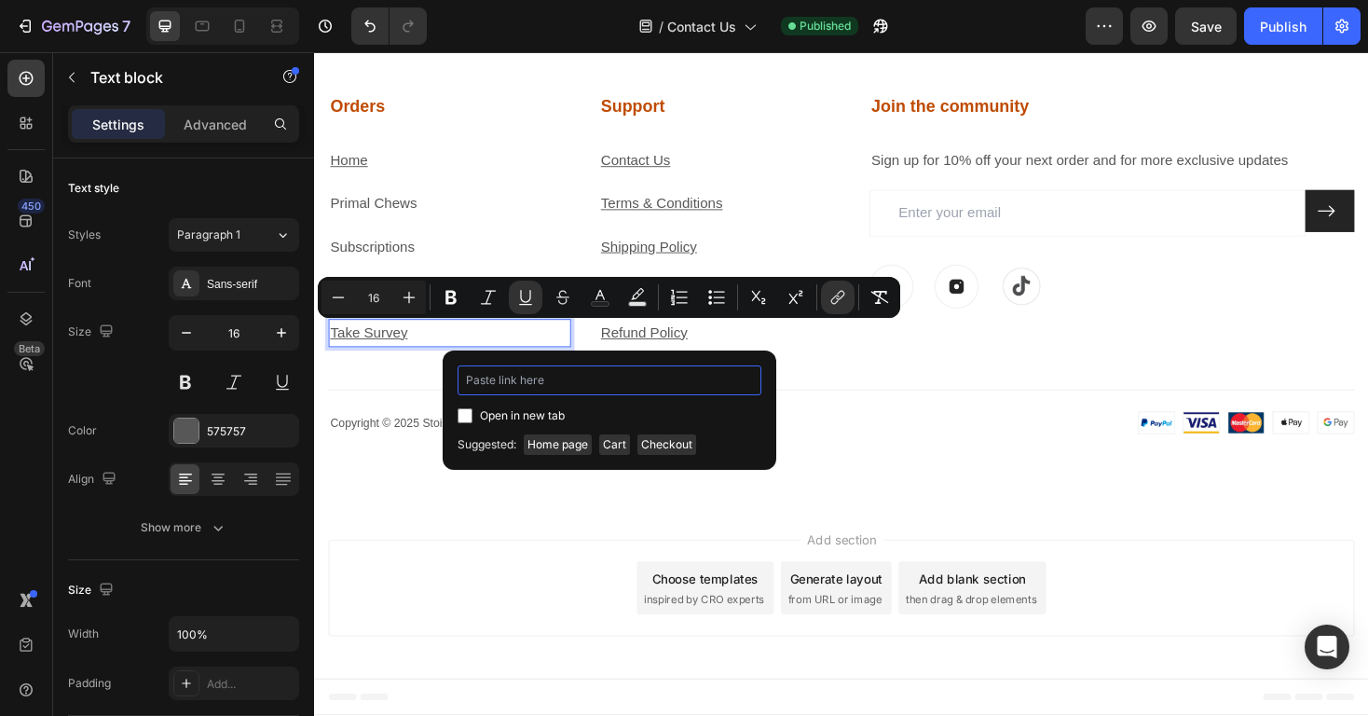
click at [599, 392] on input "Editor contextual toolbar" at bounding box center [610, 380] width 304 height 30
paste input "[URL][DOMAIN_NAME]"
type input "[URL][DOMAIN_NAME]"
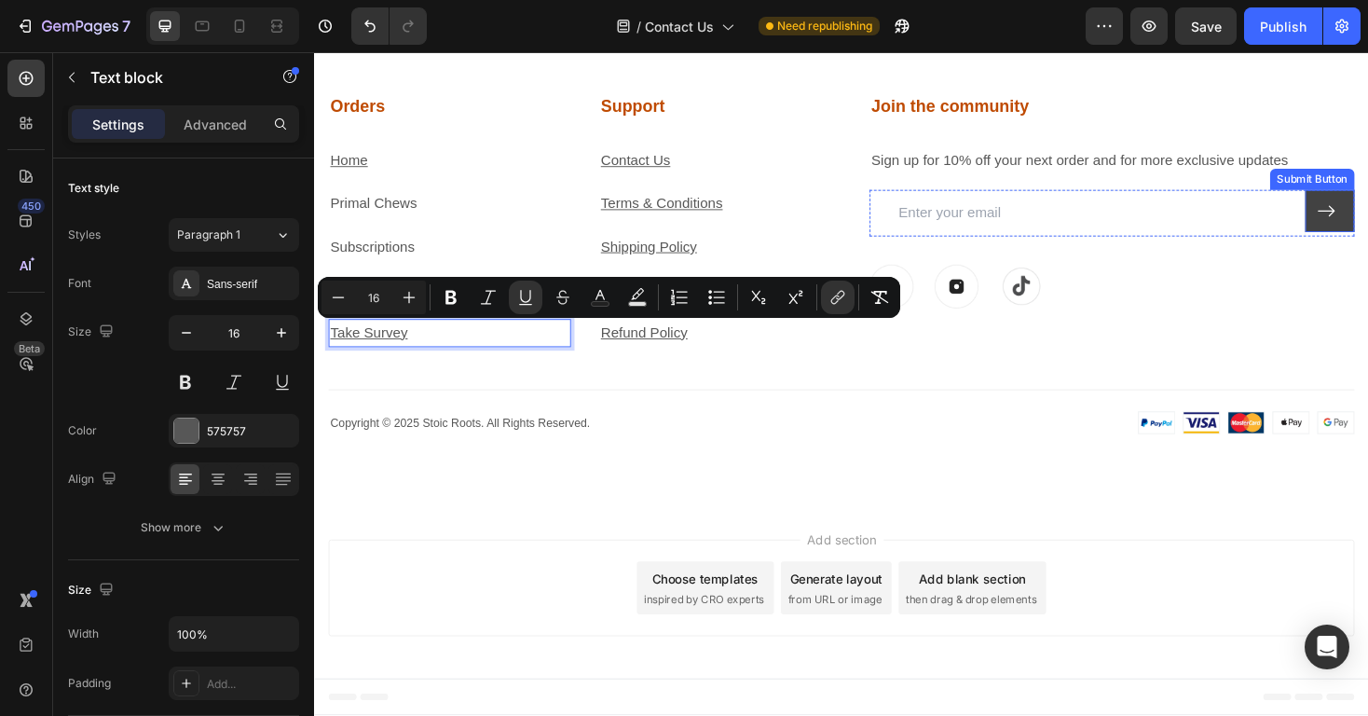
click at [1367, 211] on icon at bounding box center [1387, 221] width 20 height 20
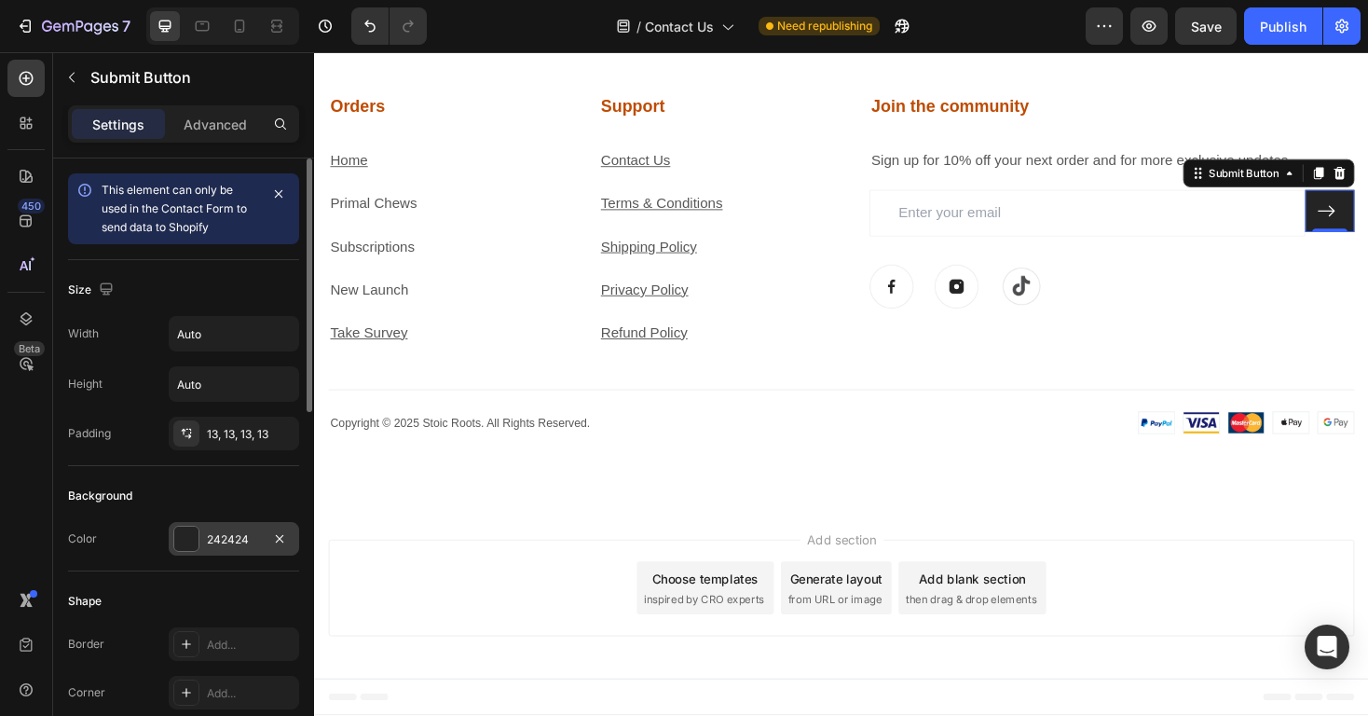
click at [226, 545] on div "242424" at bounding box center [234, 539] width 54 height 17
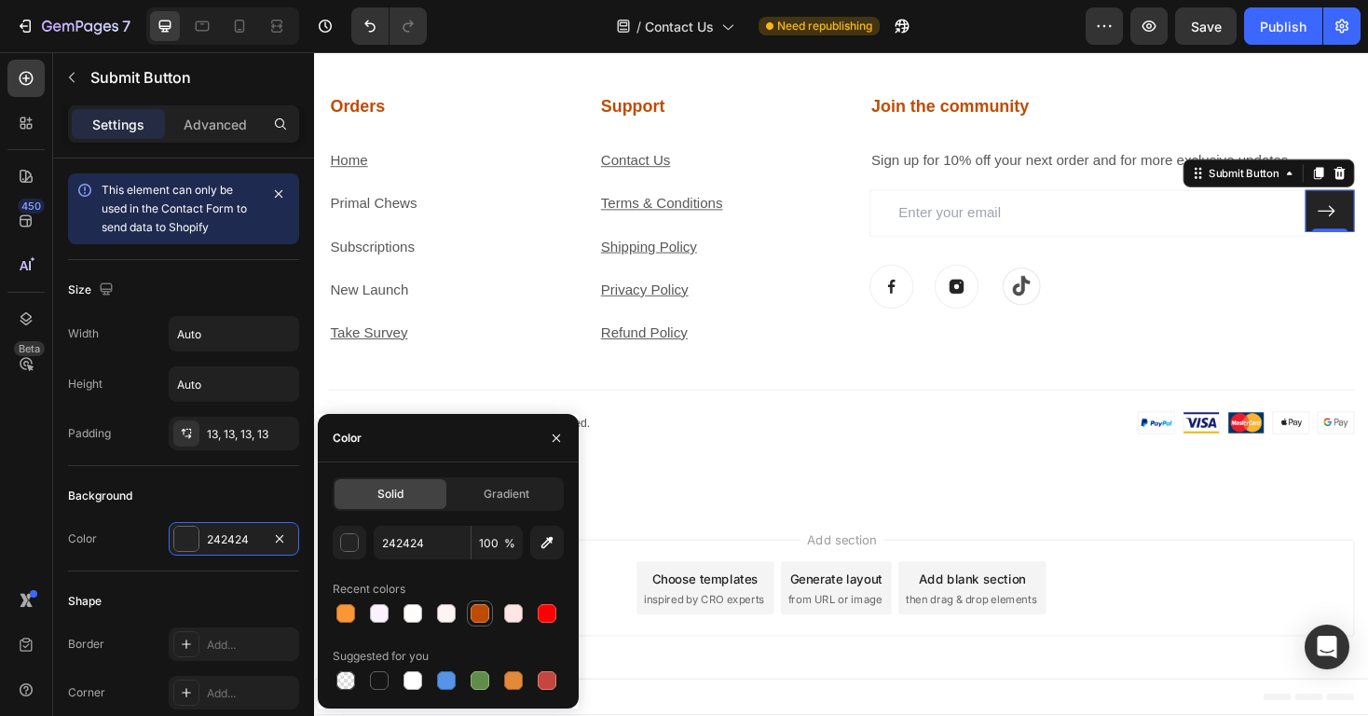
click at [488, 608] on div at bounding box center [480, 613] width 19 height 19
type input "BF4B02"
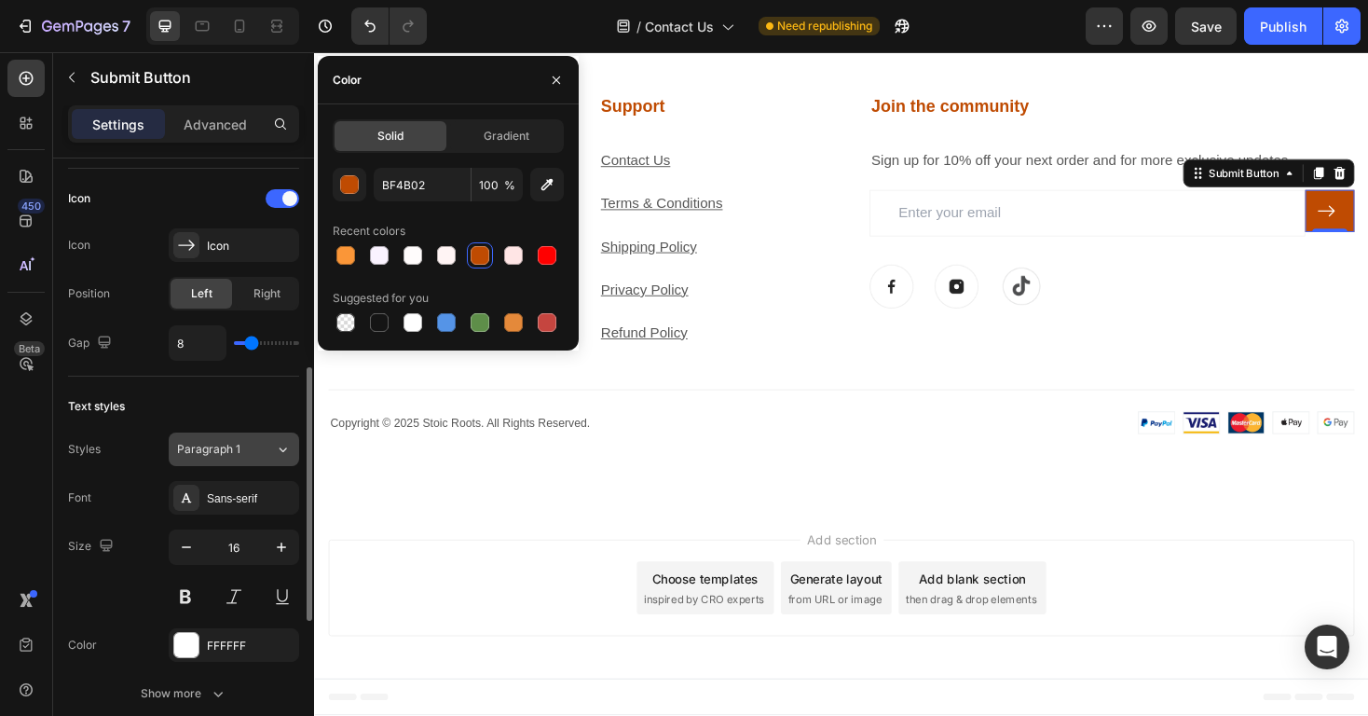
scroll to position [436, 0]
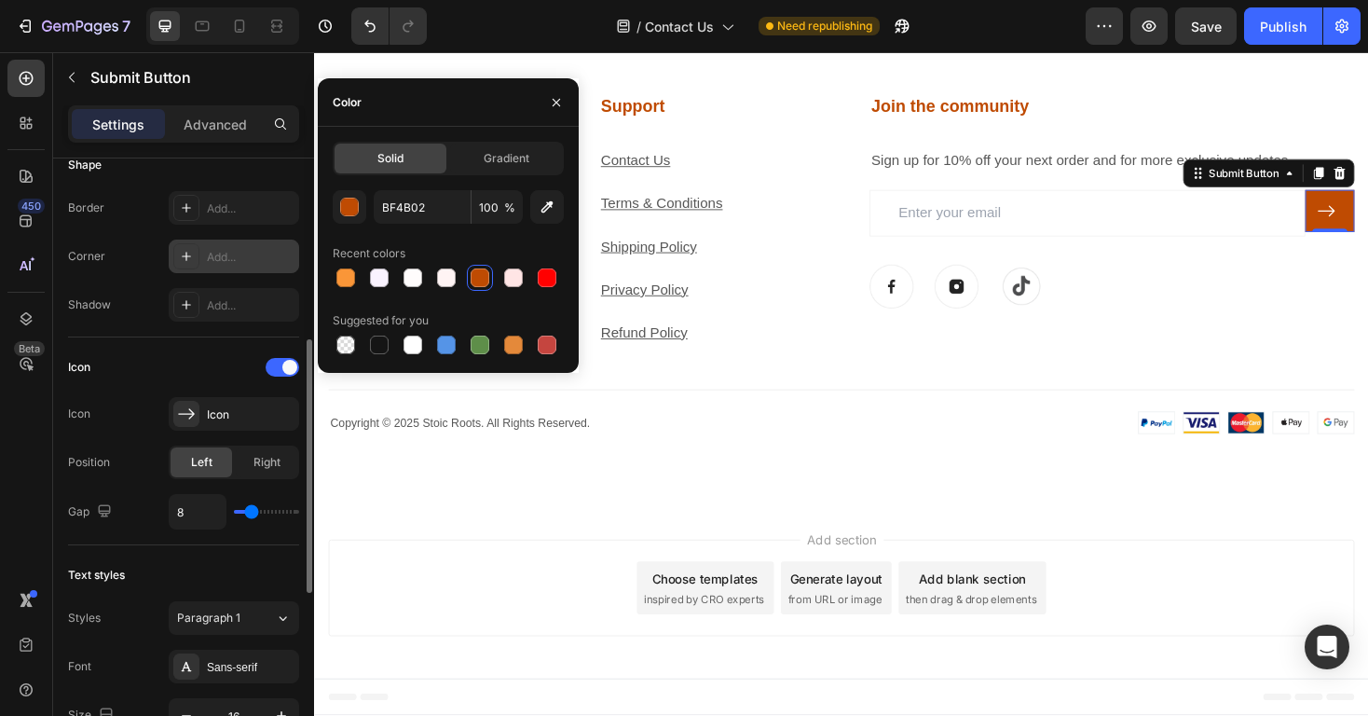
click at [240, 251] on div "Add..." at bounding box center [251, 257] width 88 height 17
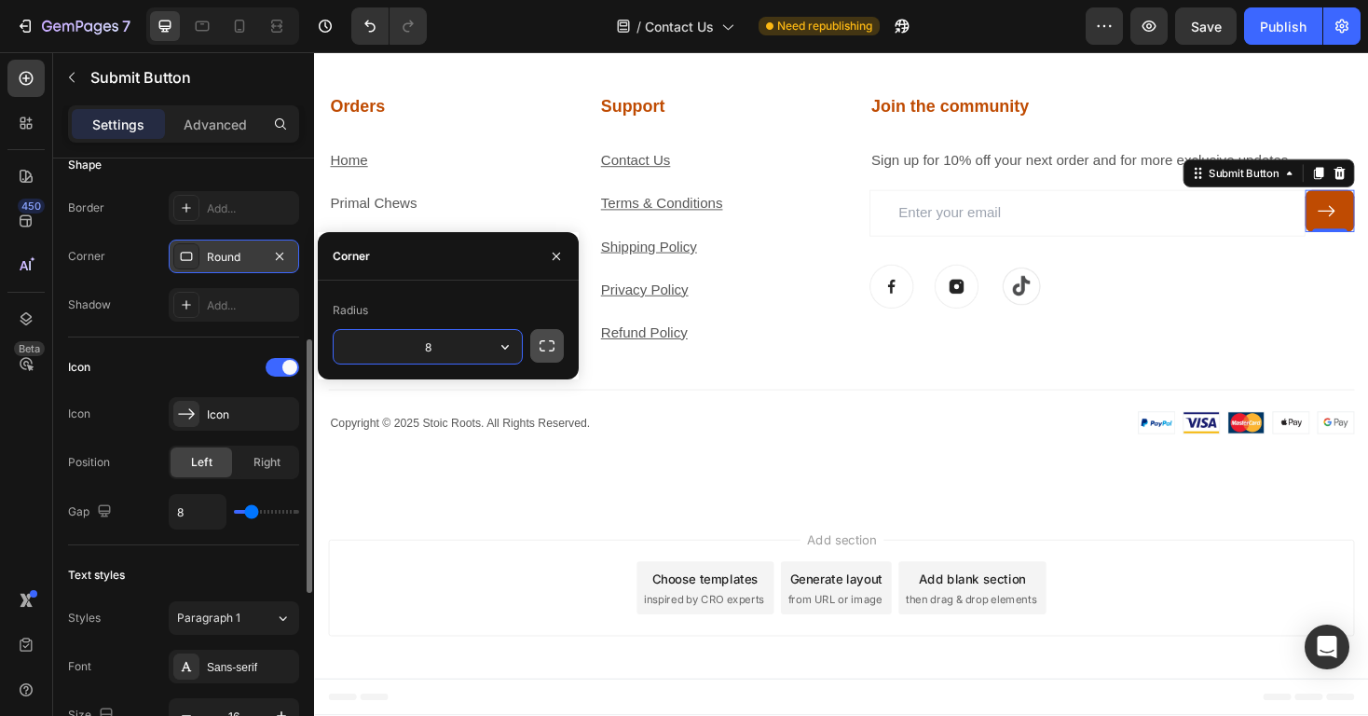
click at [547, 348] on icon "button" at bounding box center [547, 345] width 19 height 19
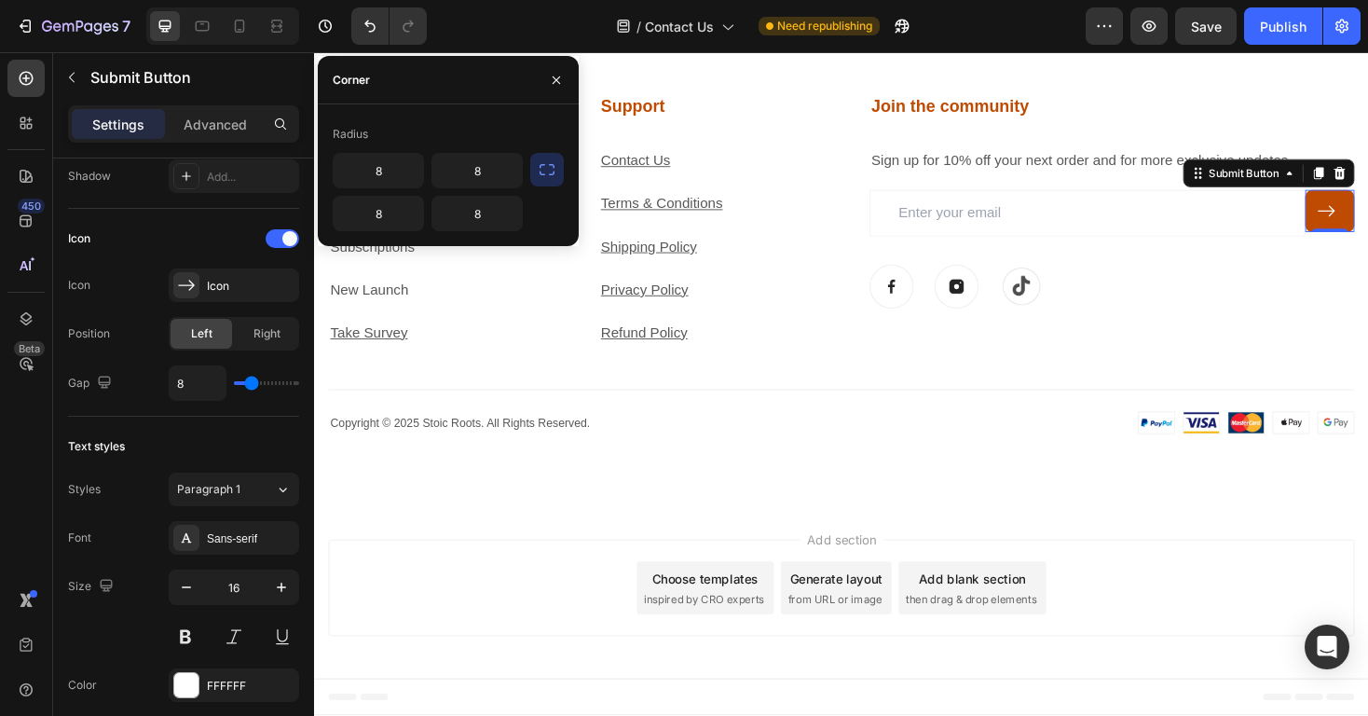
scroll to position [858, 0]
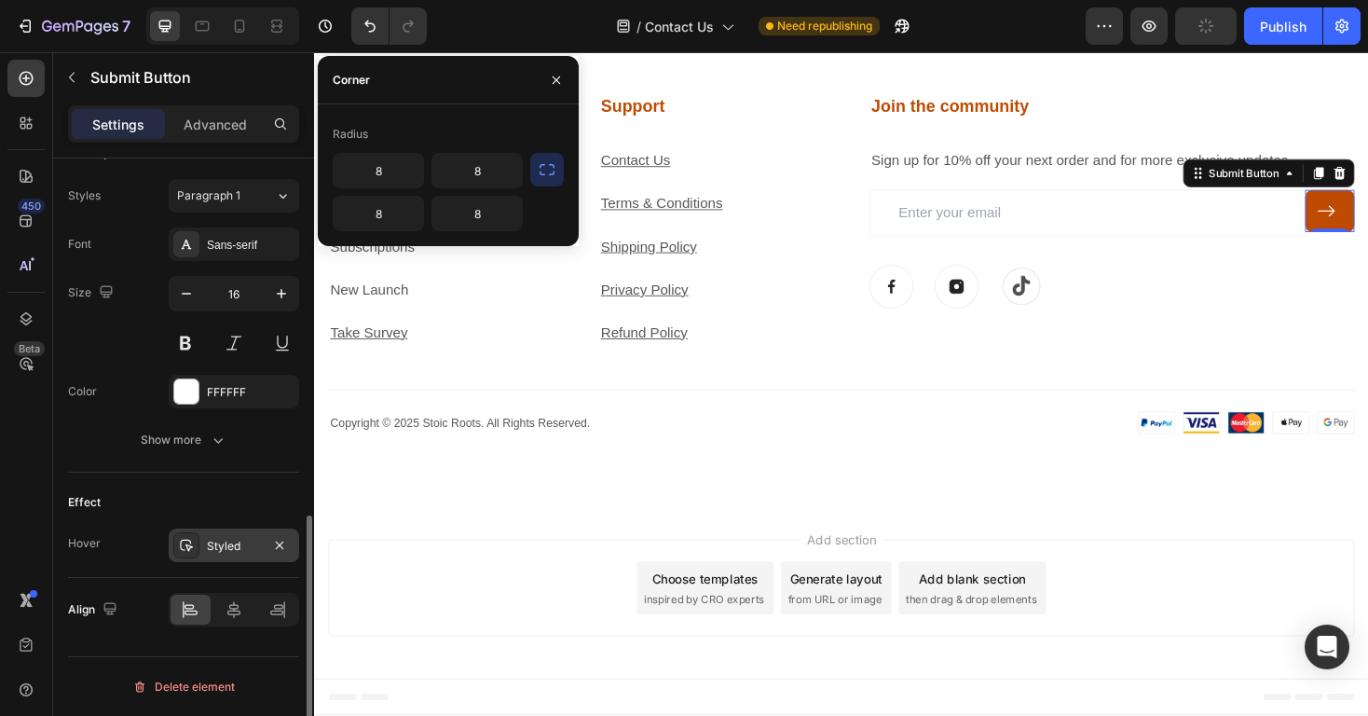
click at [238, 551] on div "Styled" at bounding box center [234, 546] width 54 height 17
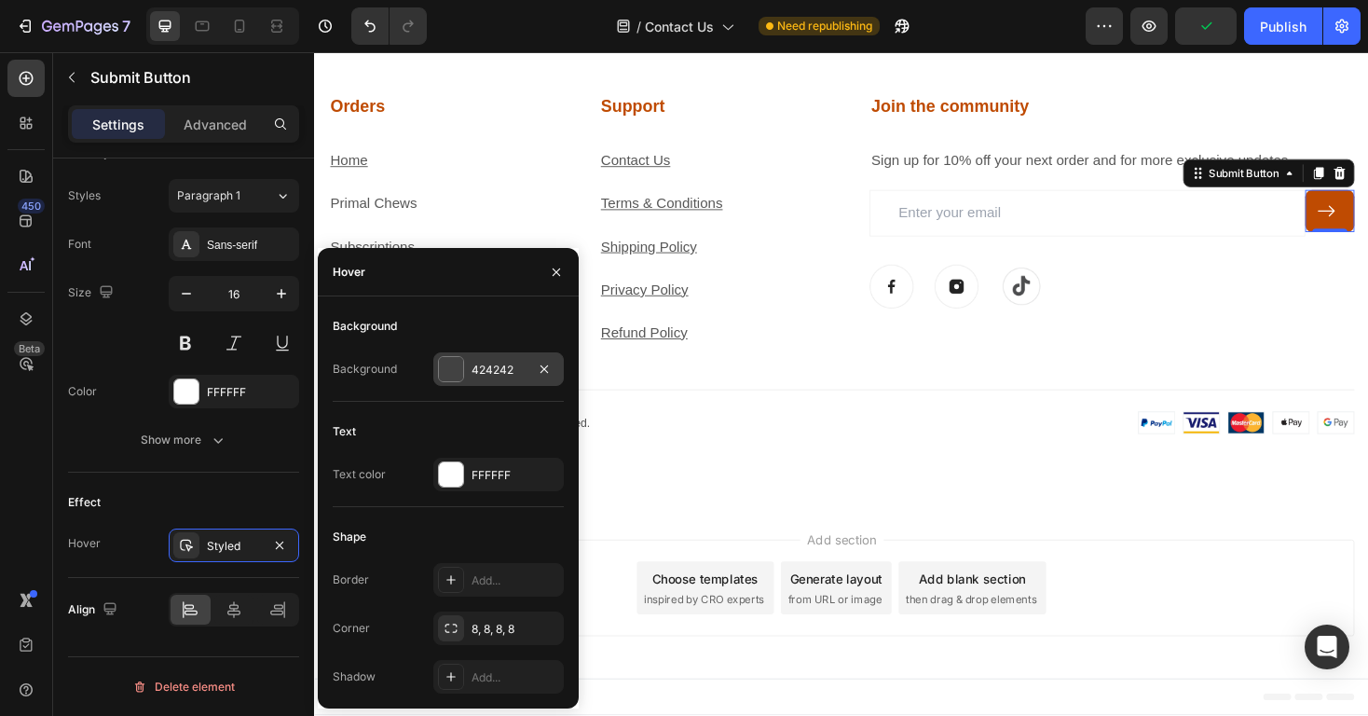
click at [486, 363] on div "424242" at bounding box center [498, 370] width 54 height 17
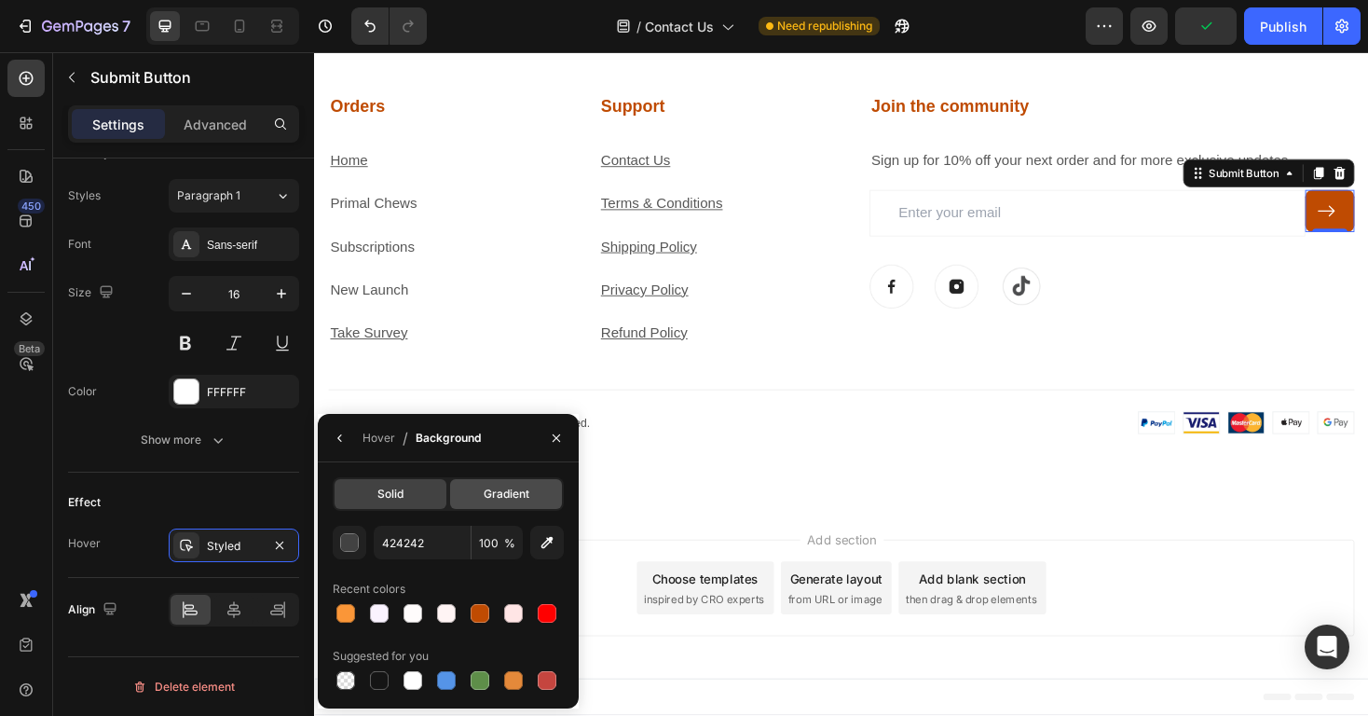
click at [523, 491] on span "Gradient" at bounding box center [507, 493] width 46 height 17
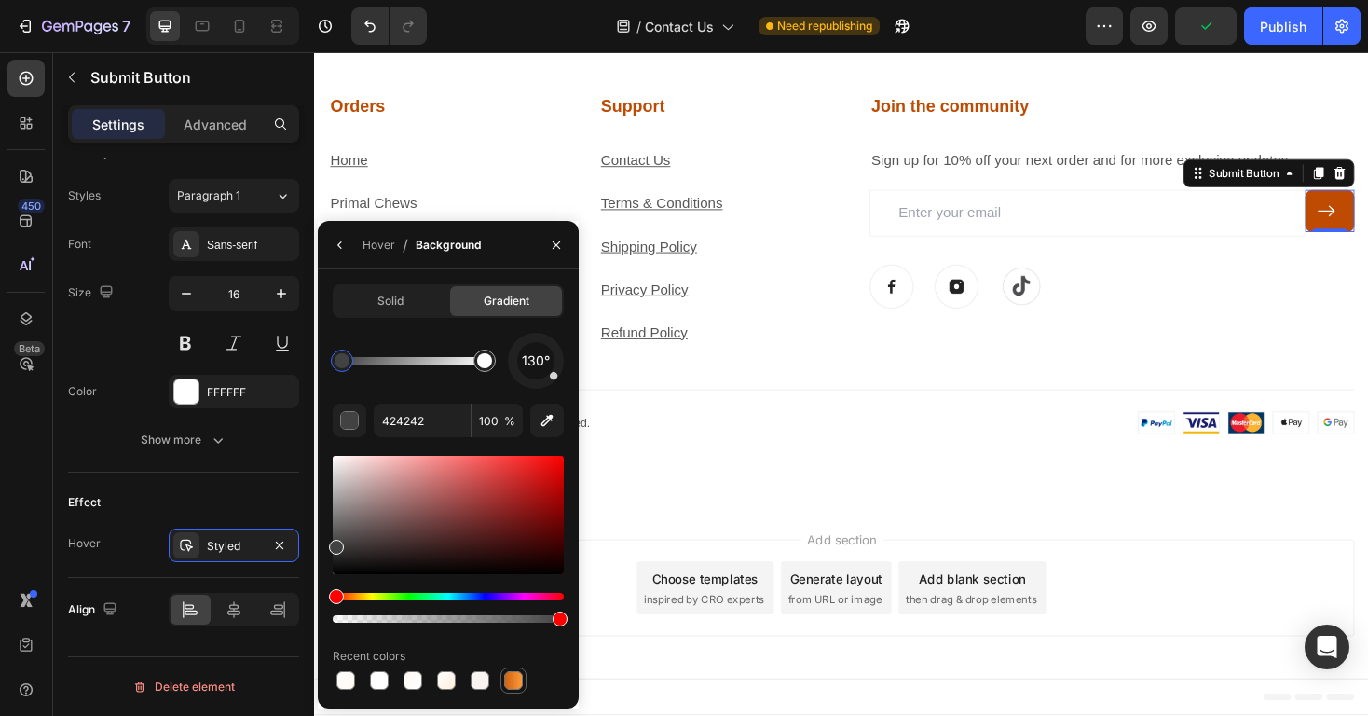
click at [513, 677] on div at bounding box center [513, 680] width 19 height 19
type input "D06212"
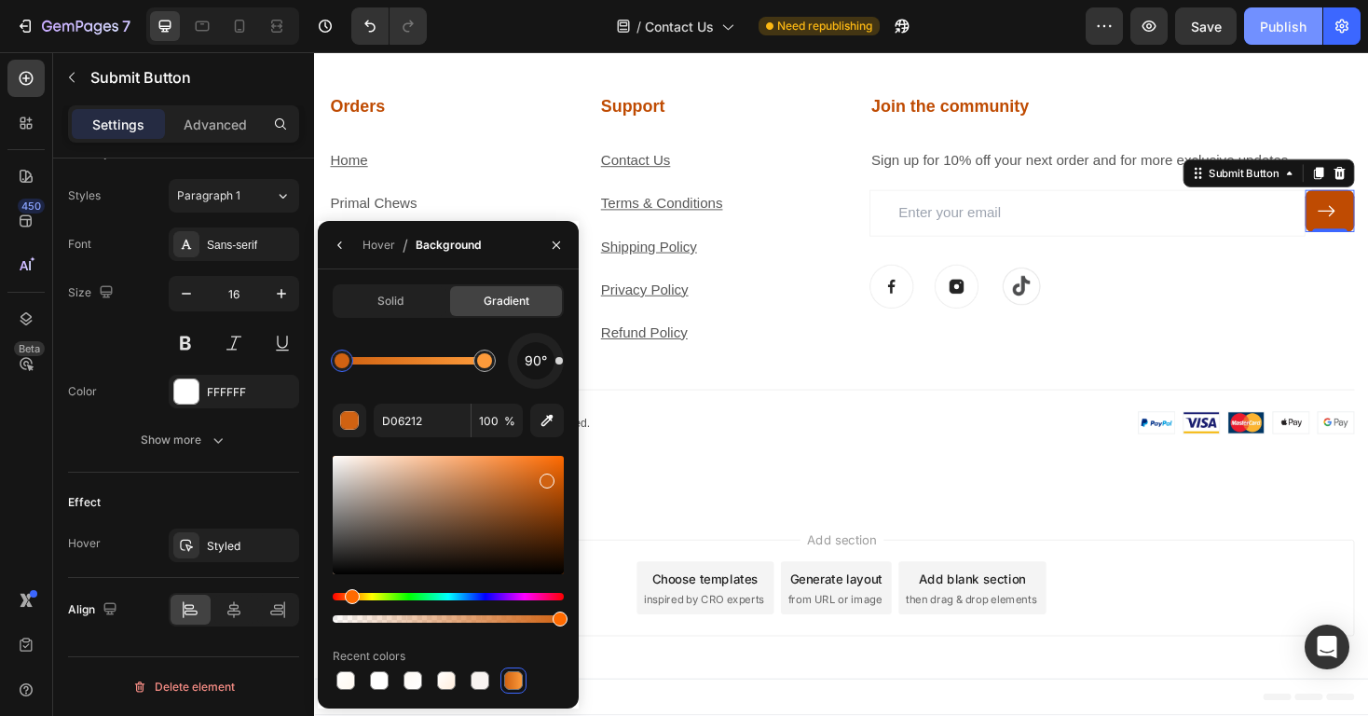
click at [1304, 15] on button "Publish" at bounding box center [1283, 25] width 78 height 37
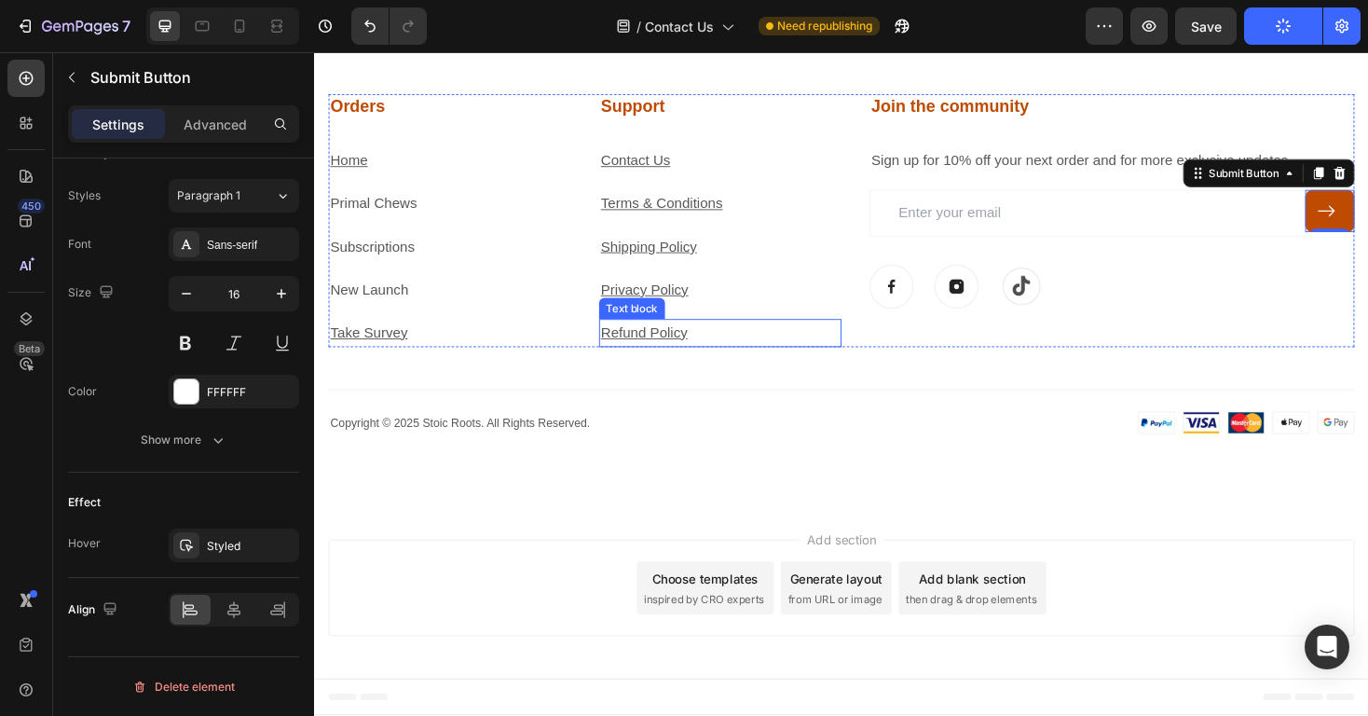
click at [635, 347] on u "Refund Policy" at bounding box center [664, 350] width 92 height 16
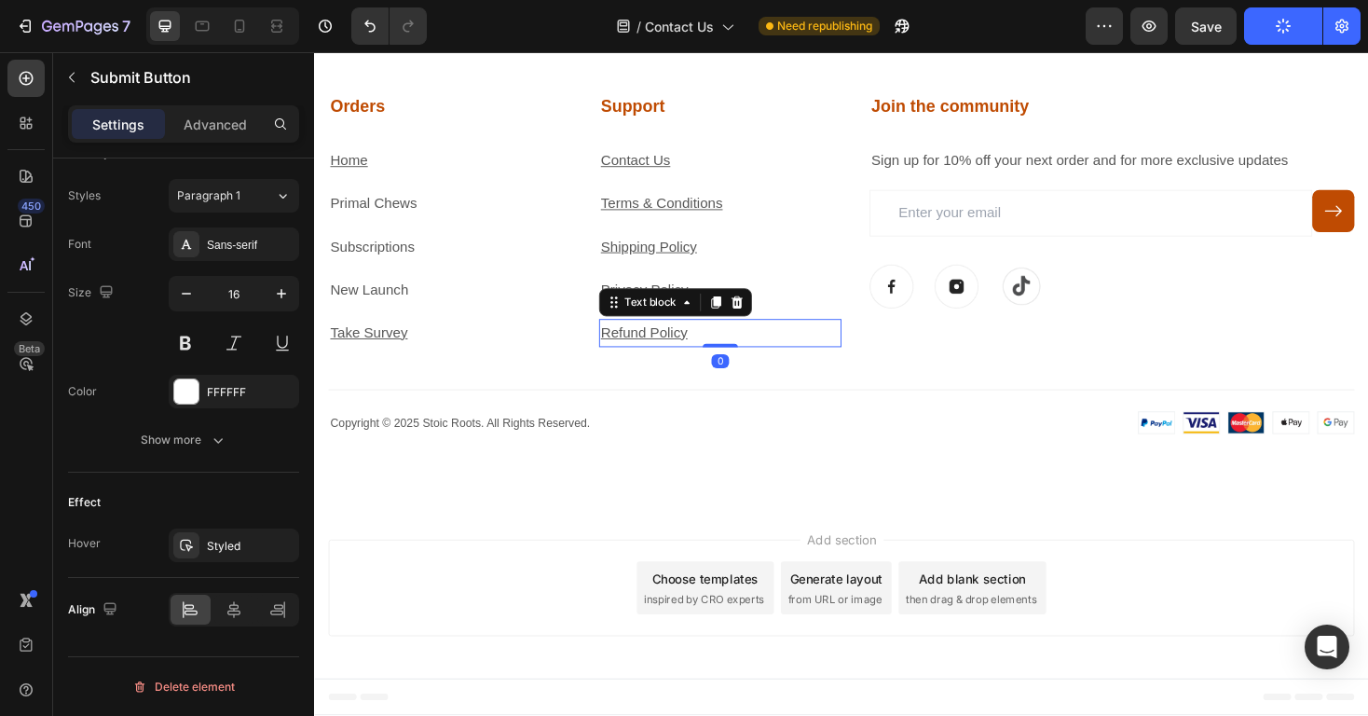
scroll to position [0, 0]
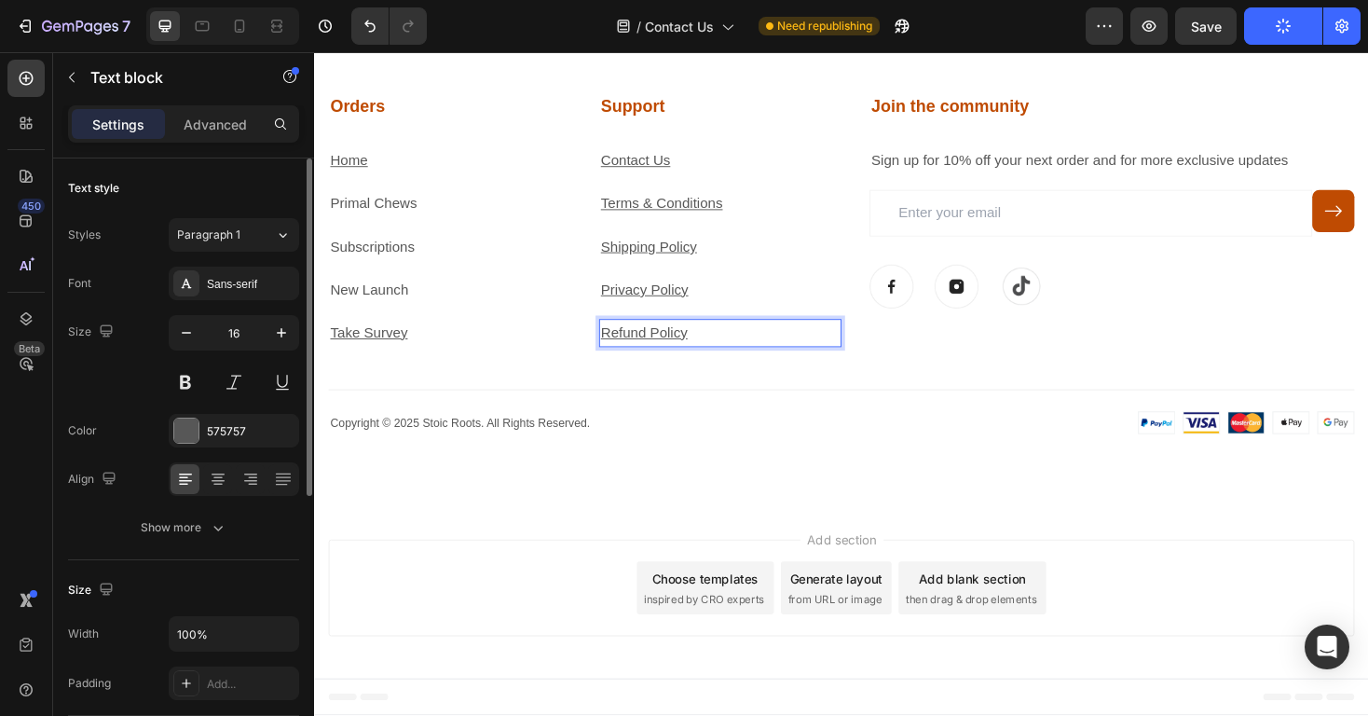
click at [635, 347] on u "Refund Policy" at bounding box center [664, 350] width 92 height 16
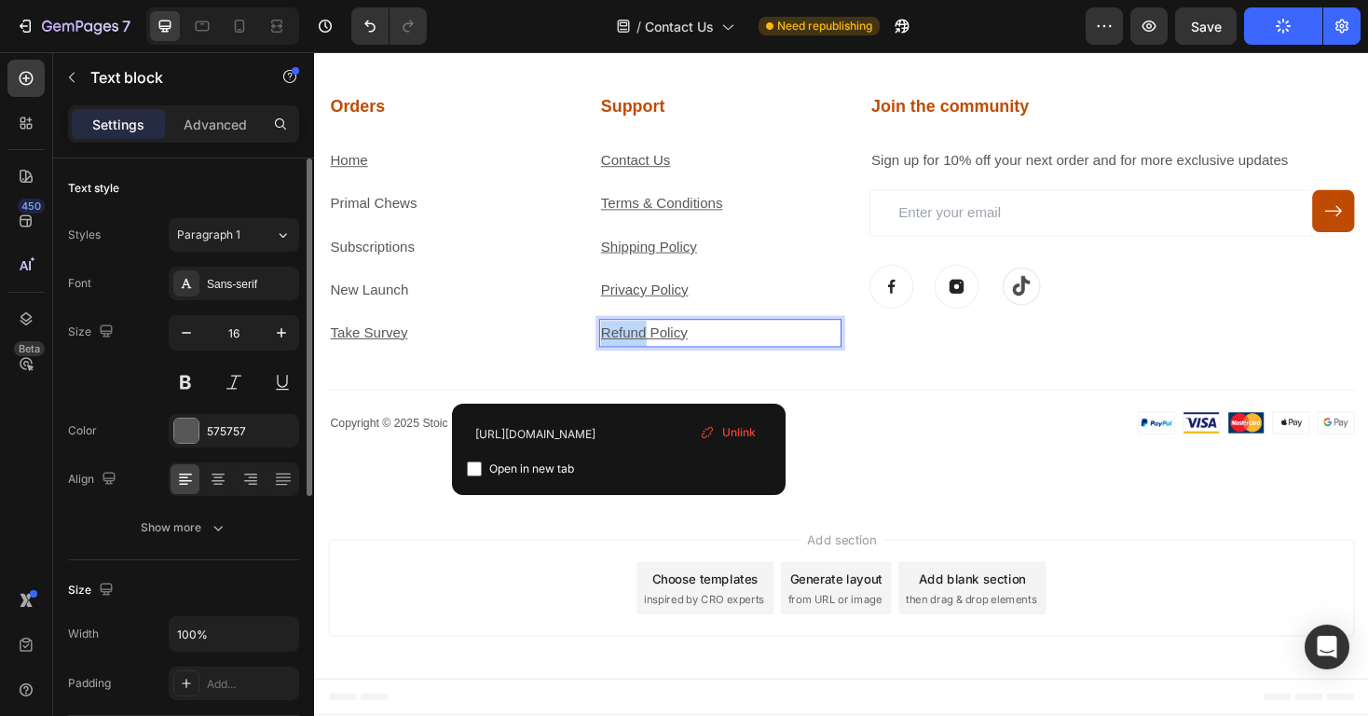
click at [635, 347] on u "Refund Policy" at bounding box center [664, 350] width 92 height 16
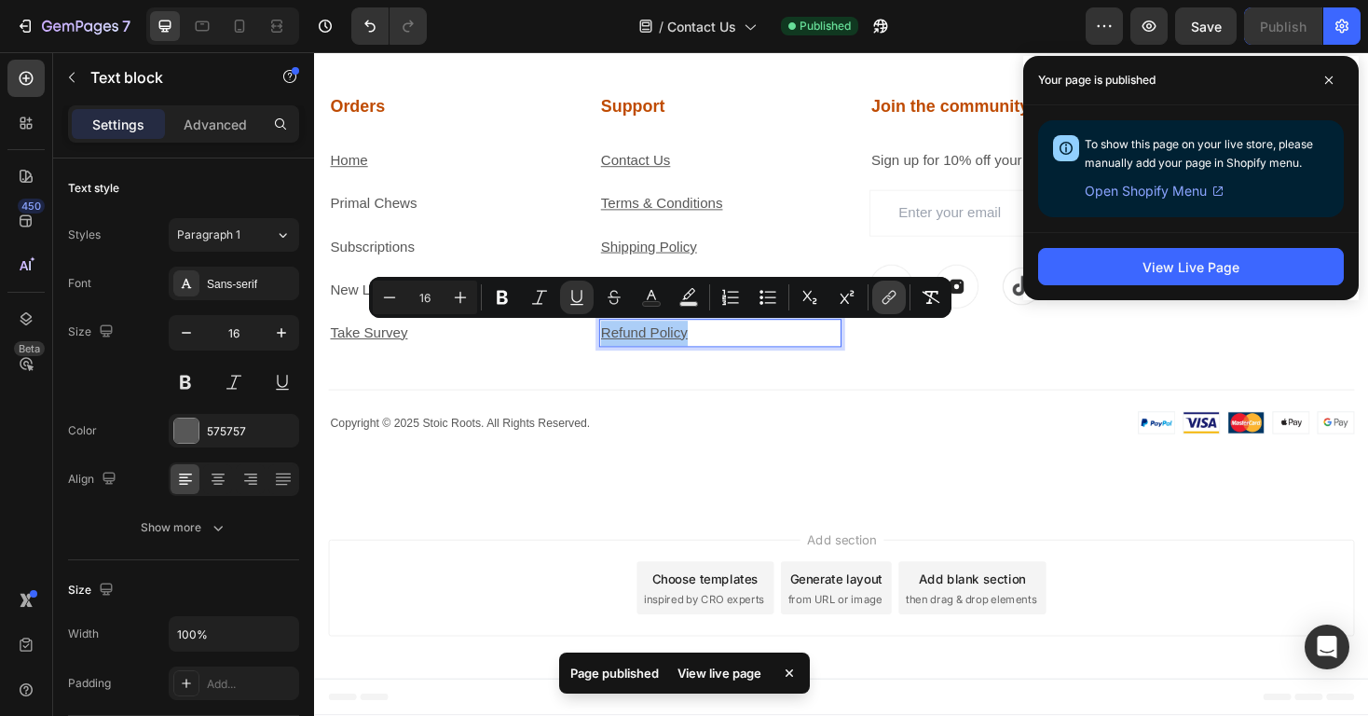
click at [892, 295] on icon "Editor contextual toolbar" at bounding box center [889, 297] width 19 height 19
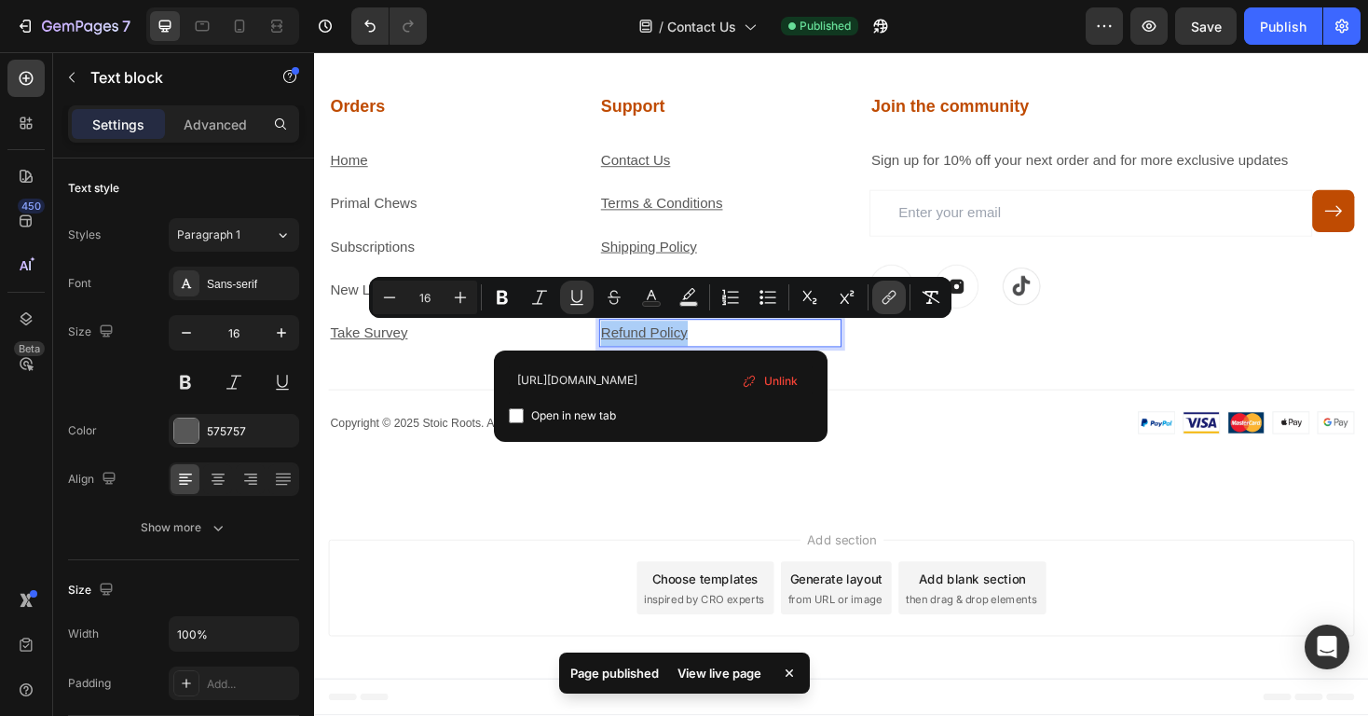
scroll to position [0, 34]
click at [82, 35] on div "7" at bounding box center [86, 26] width 89 height 22
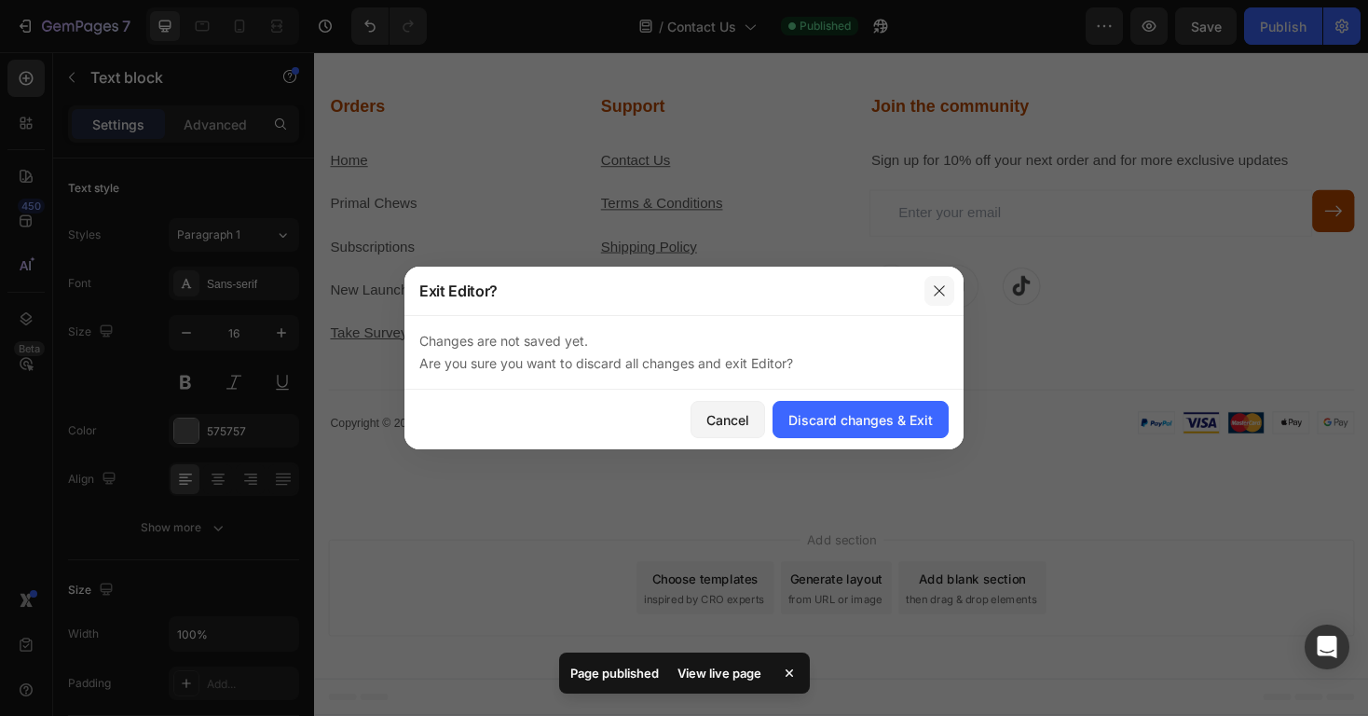
click at [932, 287] on icon "button" at bounding box center [939, 290] width 15 height 15
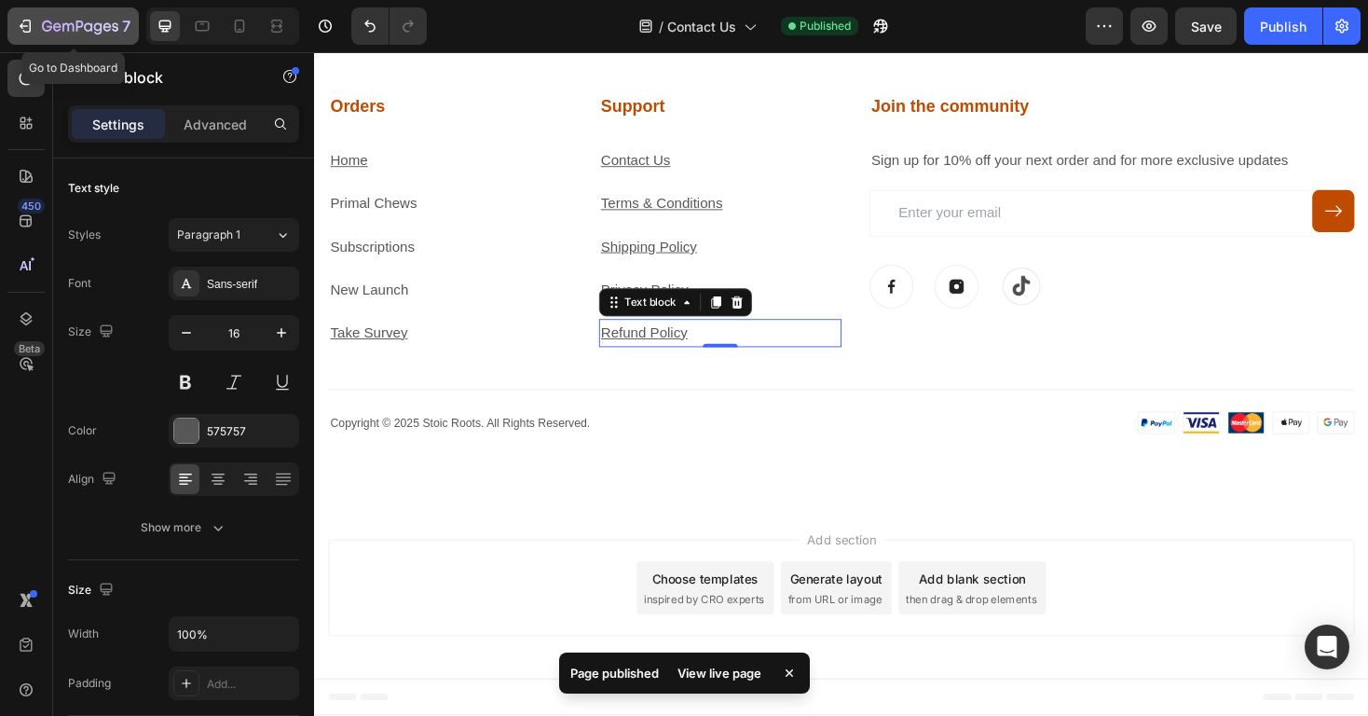
click at [36, 29] on div "7" at bounding box center [73, 26] width 115 height 22
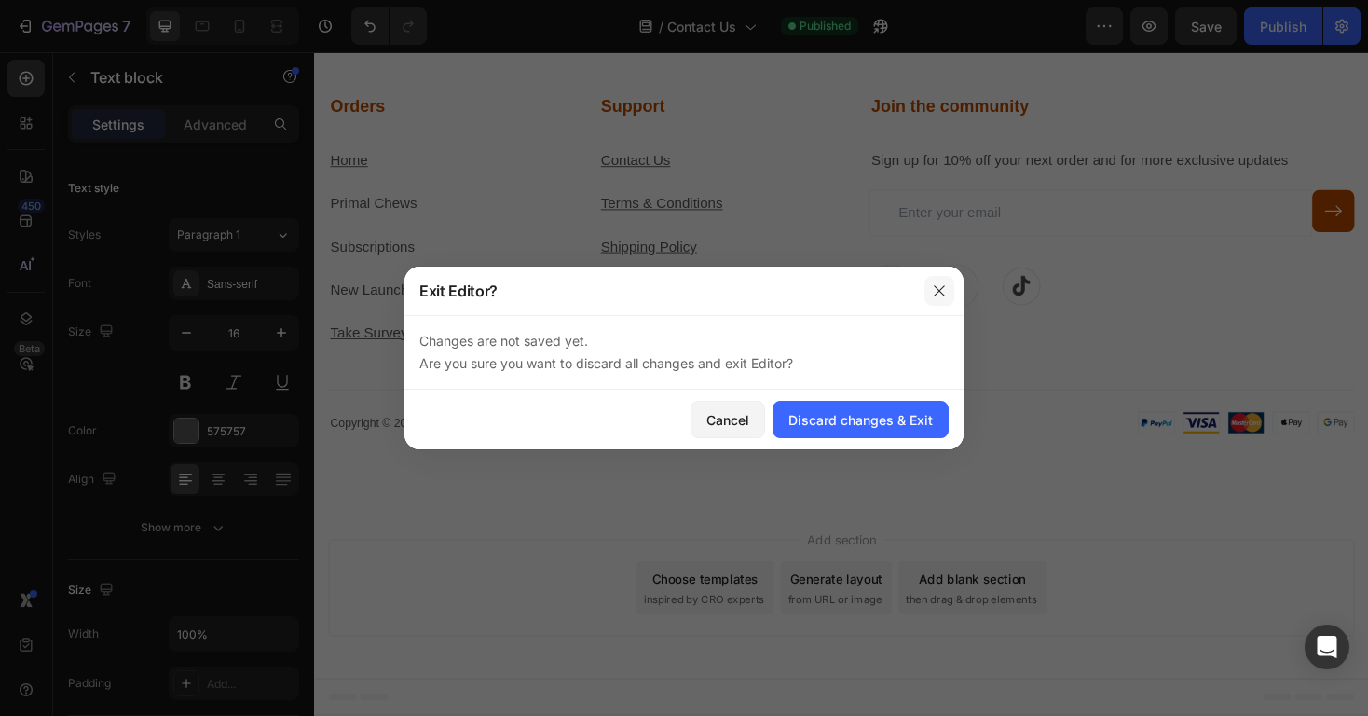
click at [951, 297] on button "button" at bounding box center [939, 291] width 30 height 30
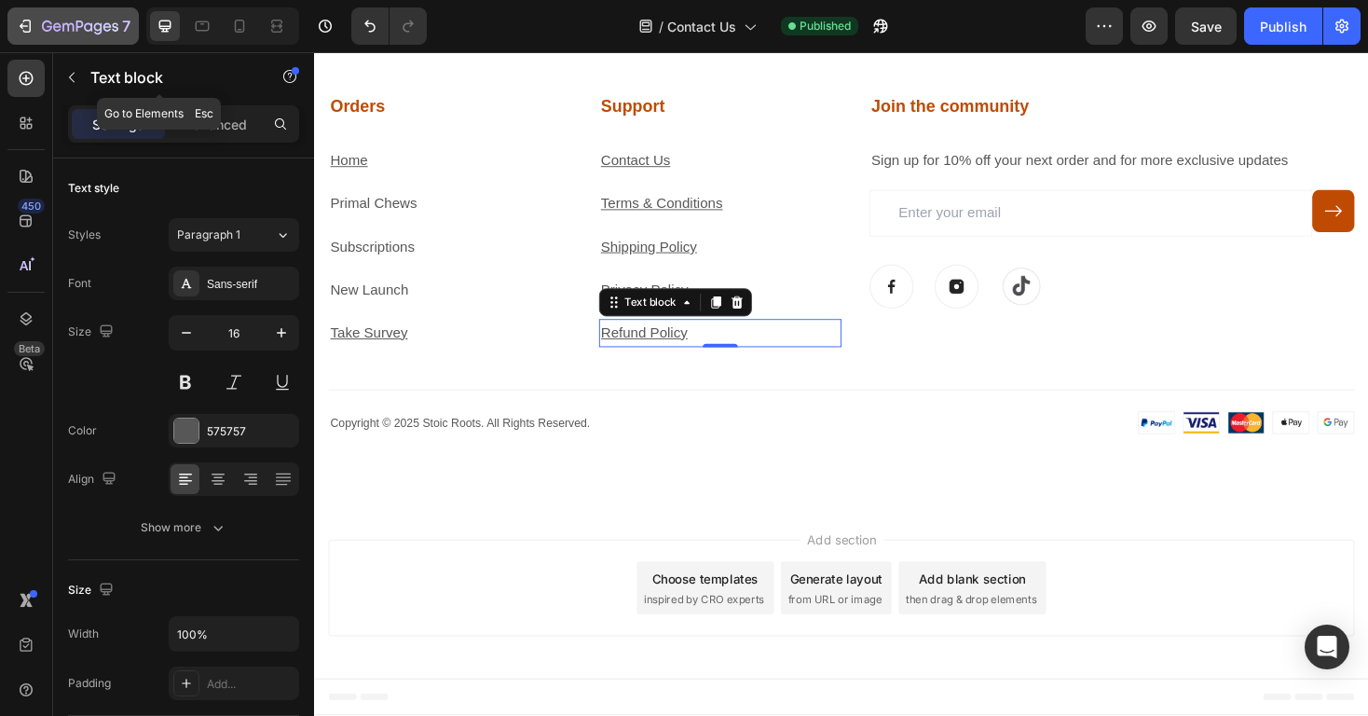
click at [77, 18] on div "7" at bounding box center [86, 26] width 89 height 22
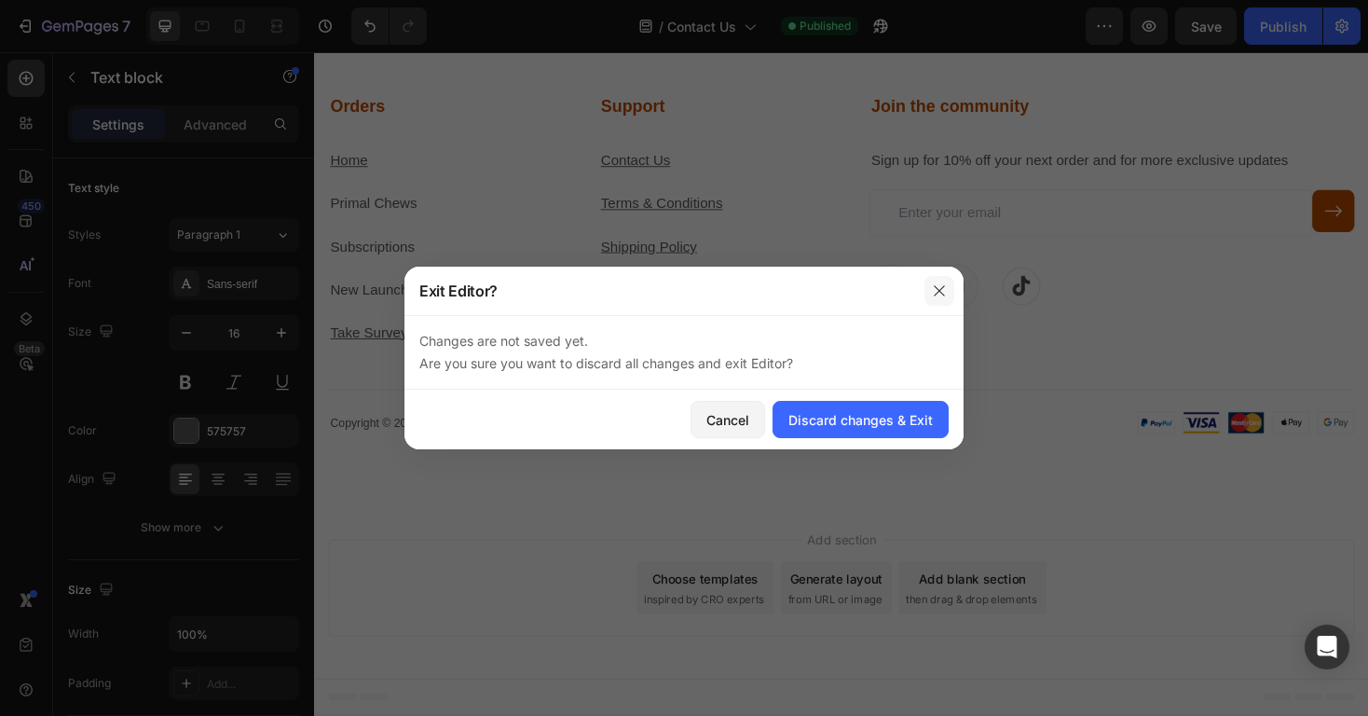
click at [946, 294] on icon "button" at bounding box center [939, 290] width 15 height 15
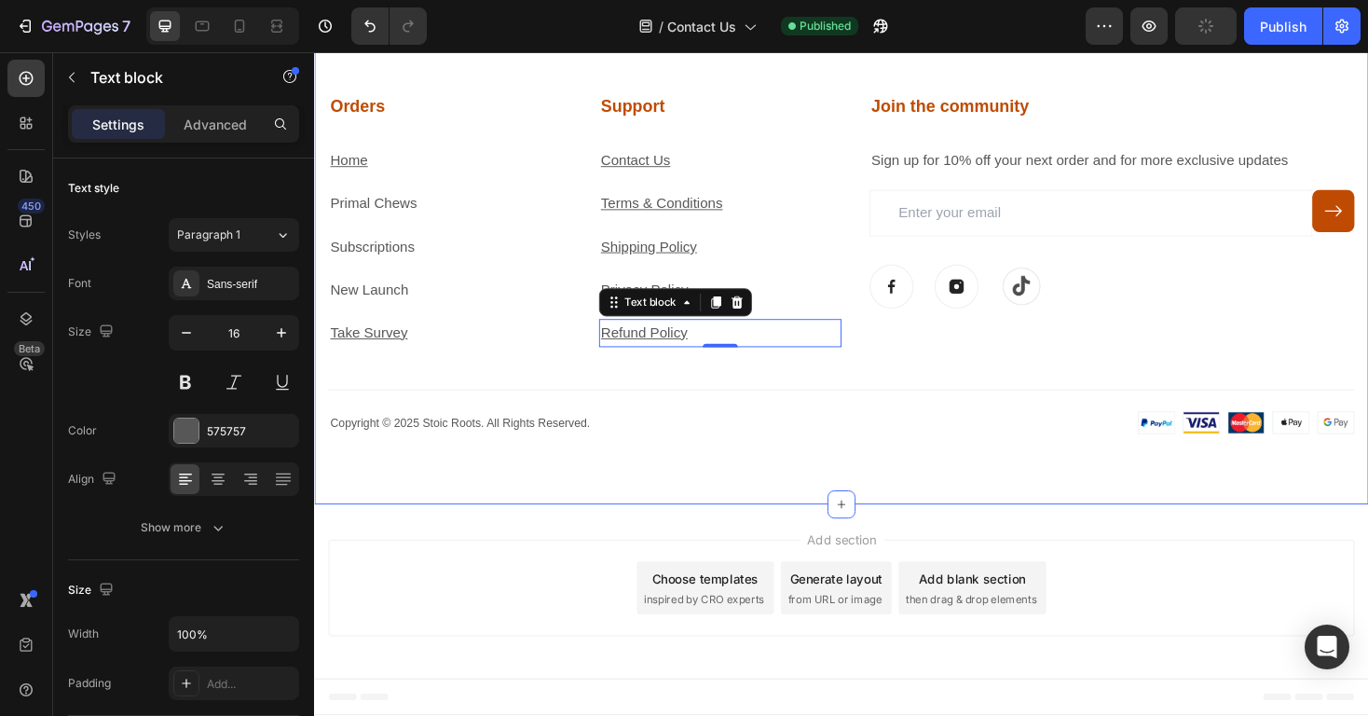
click at [966, 470] on div "Support Heading Contact Us Text block Terms & Conditions Text block Shipping Po…" at bounding box center [873, 277] width 1118 height 511
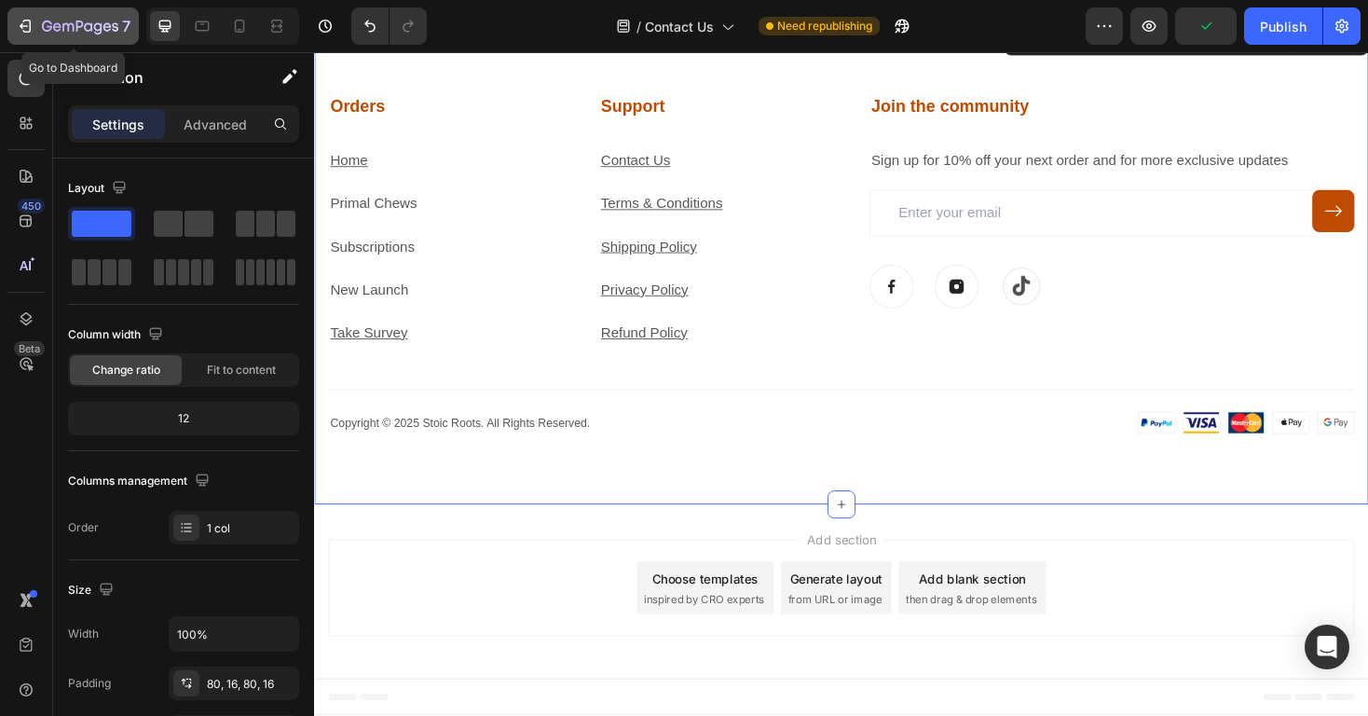
click at [116, 23] on icon "button" at bounding box center [115, 26] width 7 height 8
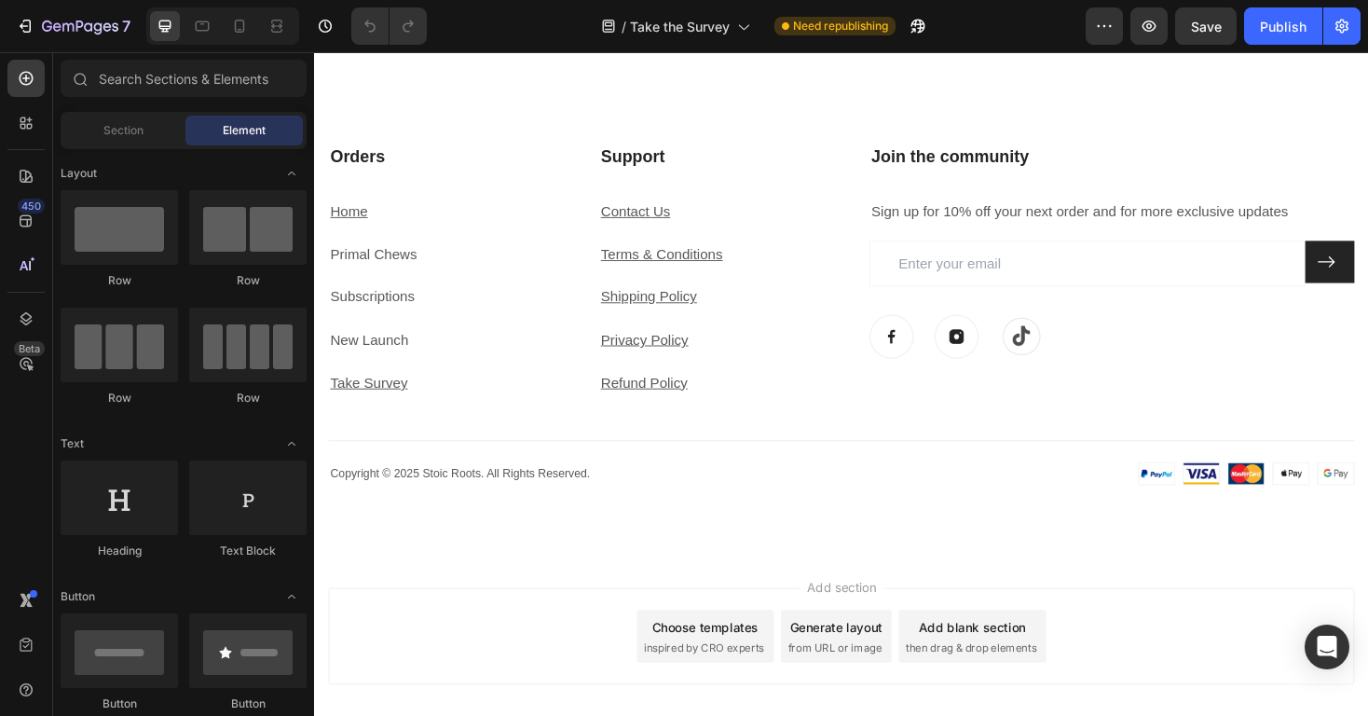
scroll to position [2643, 0]
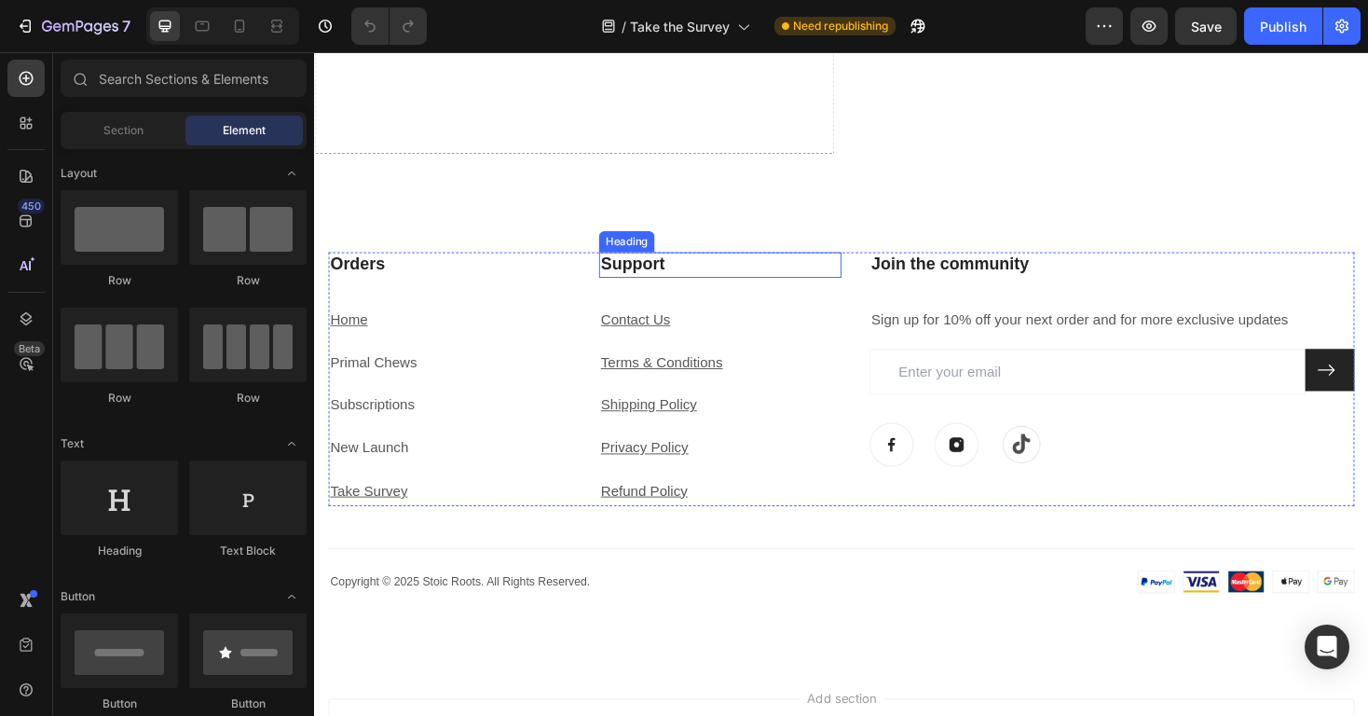
click at [710, 278] on h3 "Support" at bounding box center [744, 278] width 257 height 27
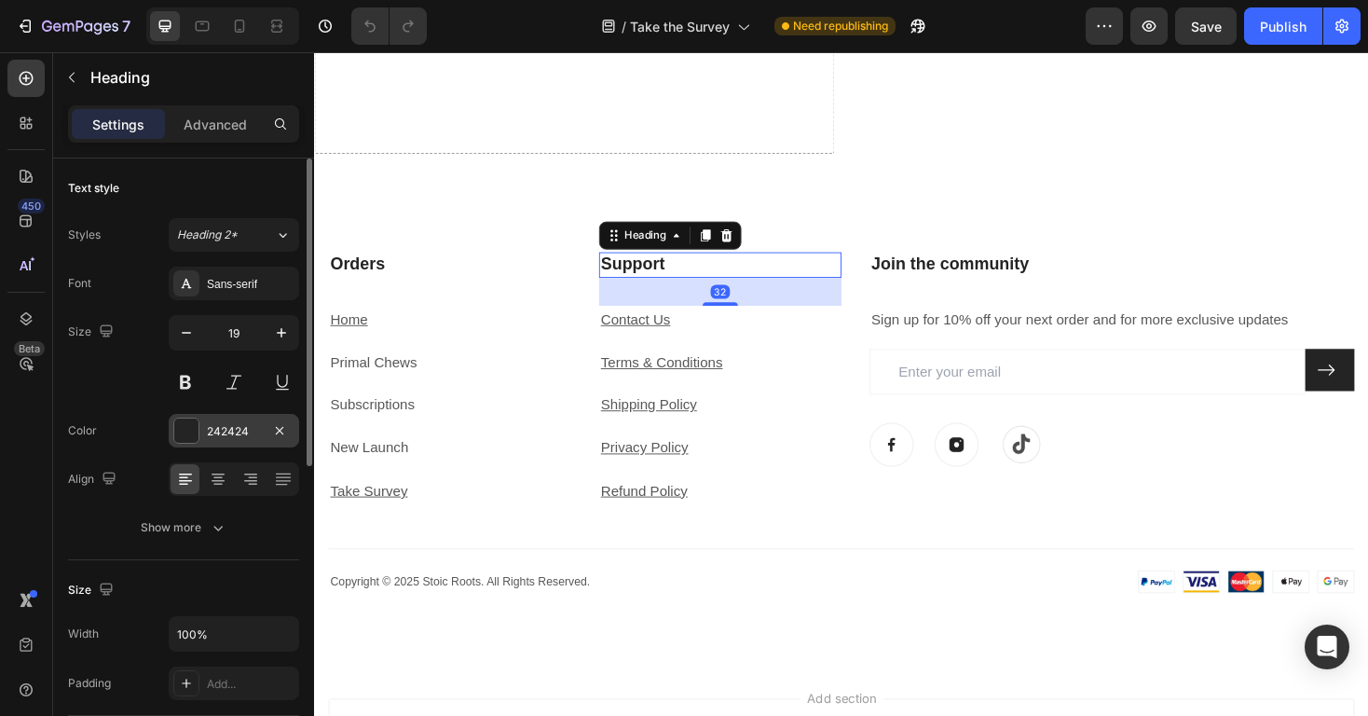
click at [217, 424] on div "242424" at bounding box center [234, 431] width 54 height 17
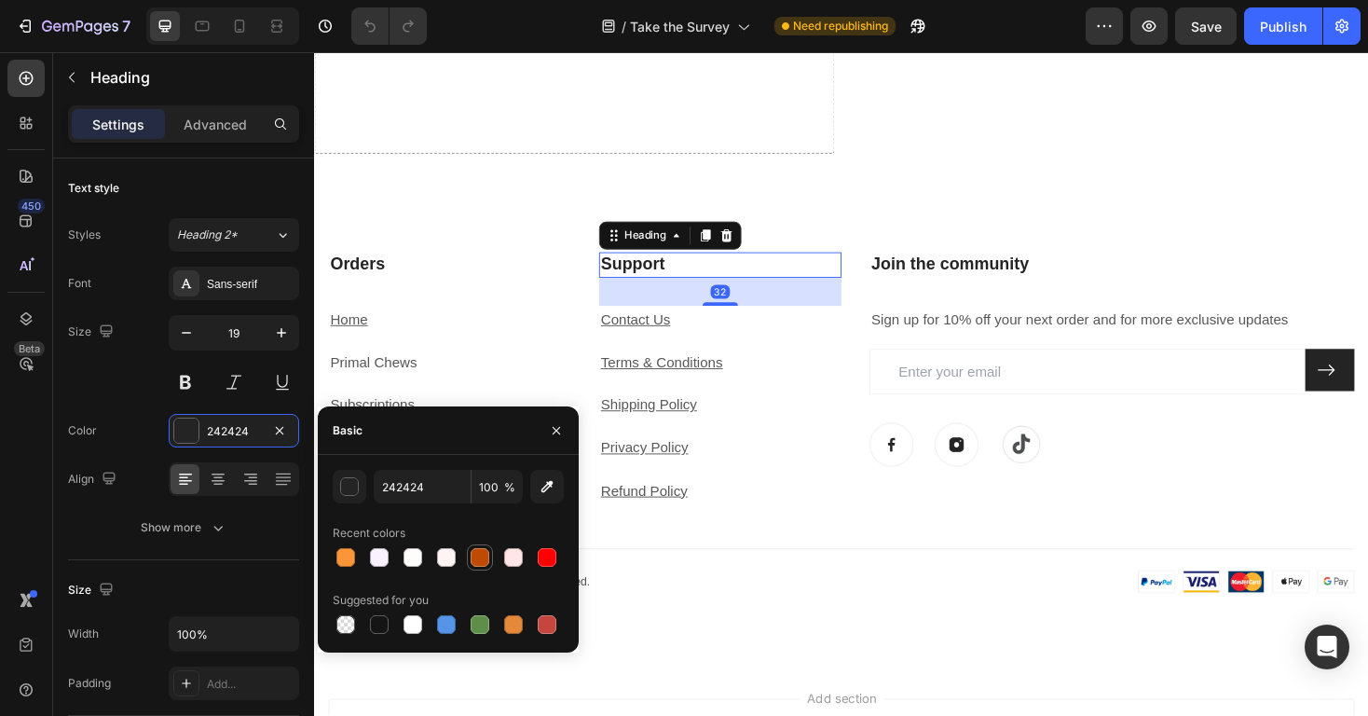
click at [482, 556] on div at bounding box center [480, 557] width 19 height 19
type input "BF4B02"
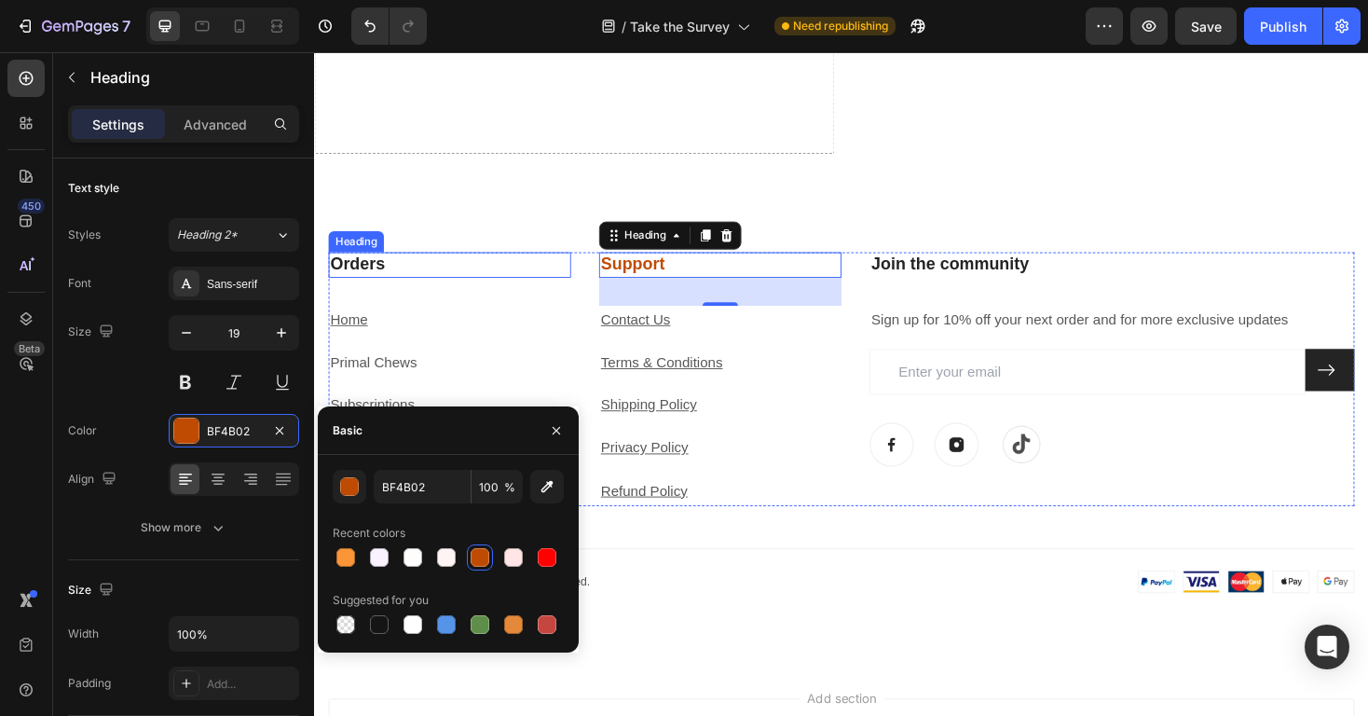
click at [471, 285] on h3 "Orders" at bounding box center [457, 278] width 257 height 27
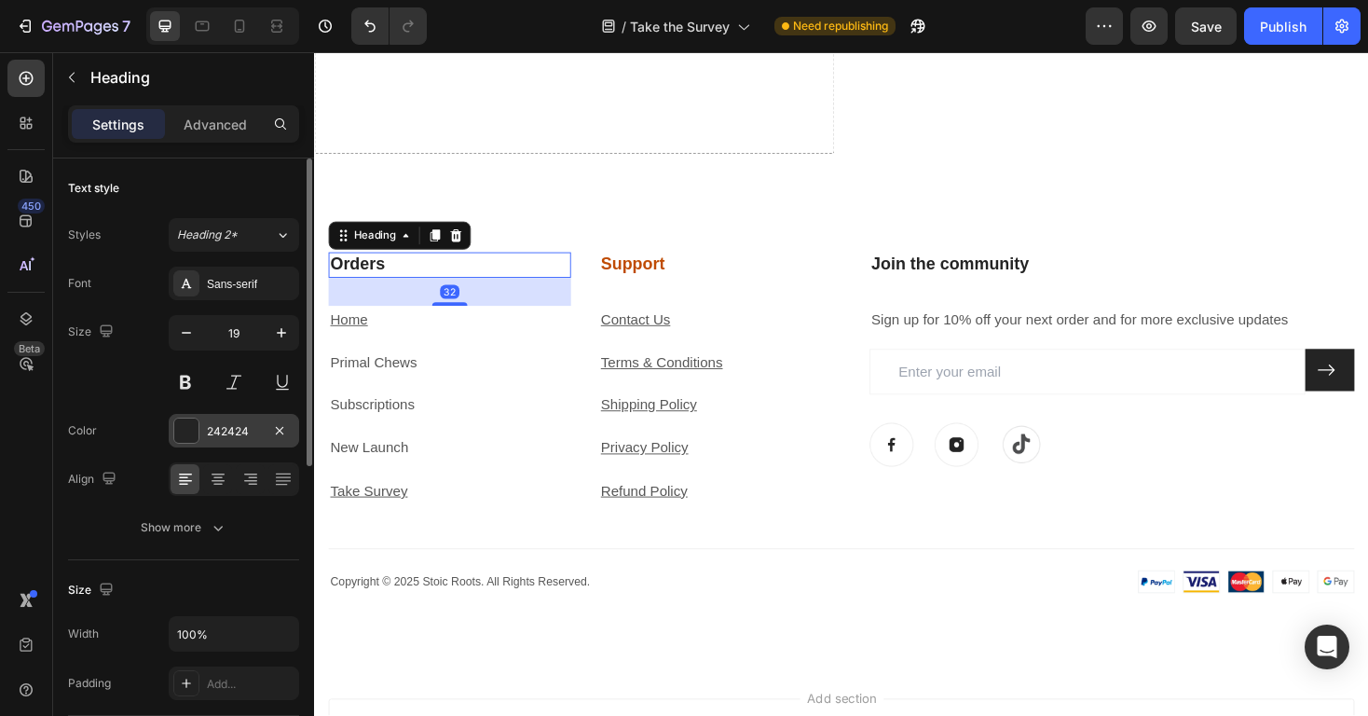
click at [212, 421] on div "242424" at bounding box center [234, 431] width 130 height 34
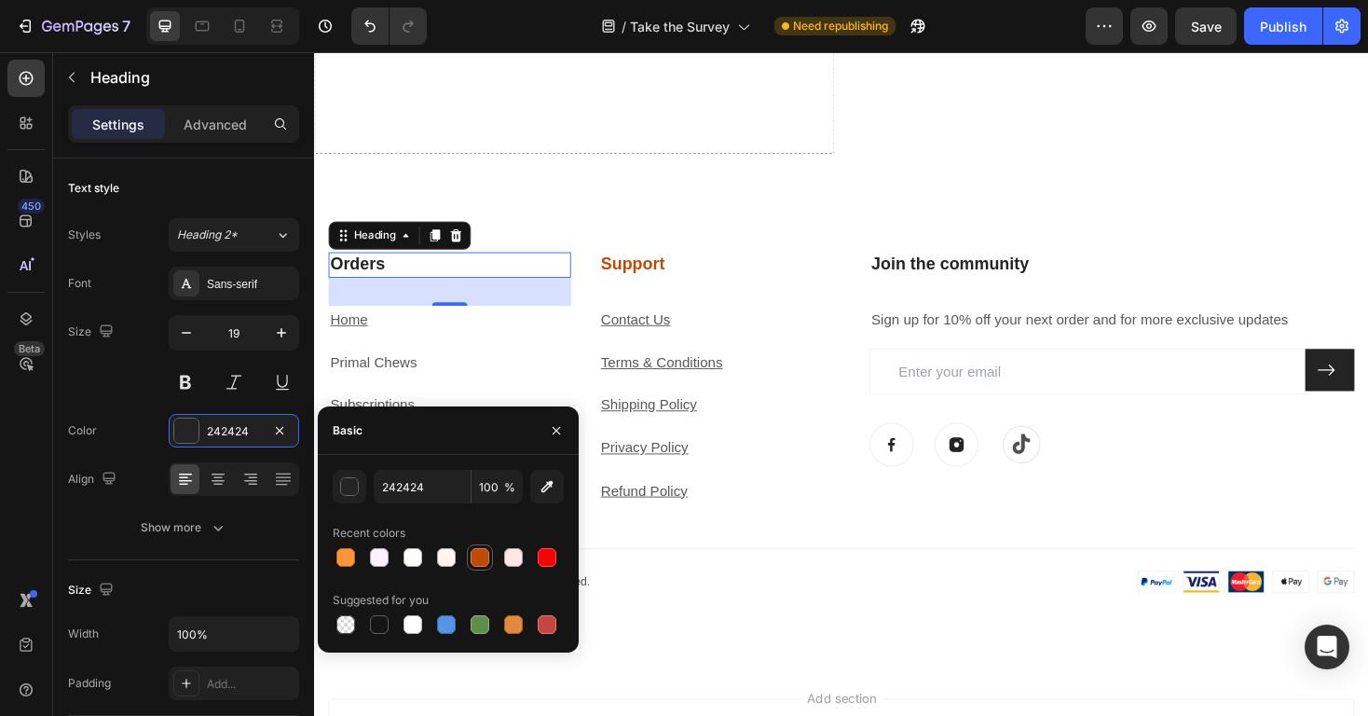
click at [474, 548] on div at bounding box center [480, 557] width 19 height 19
type input "BF4B02"
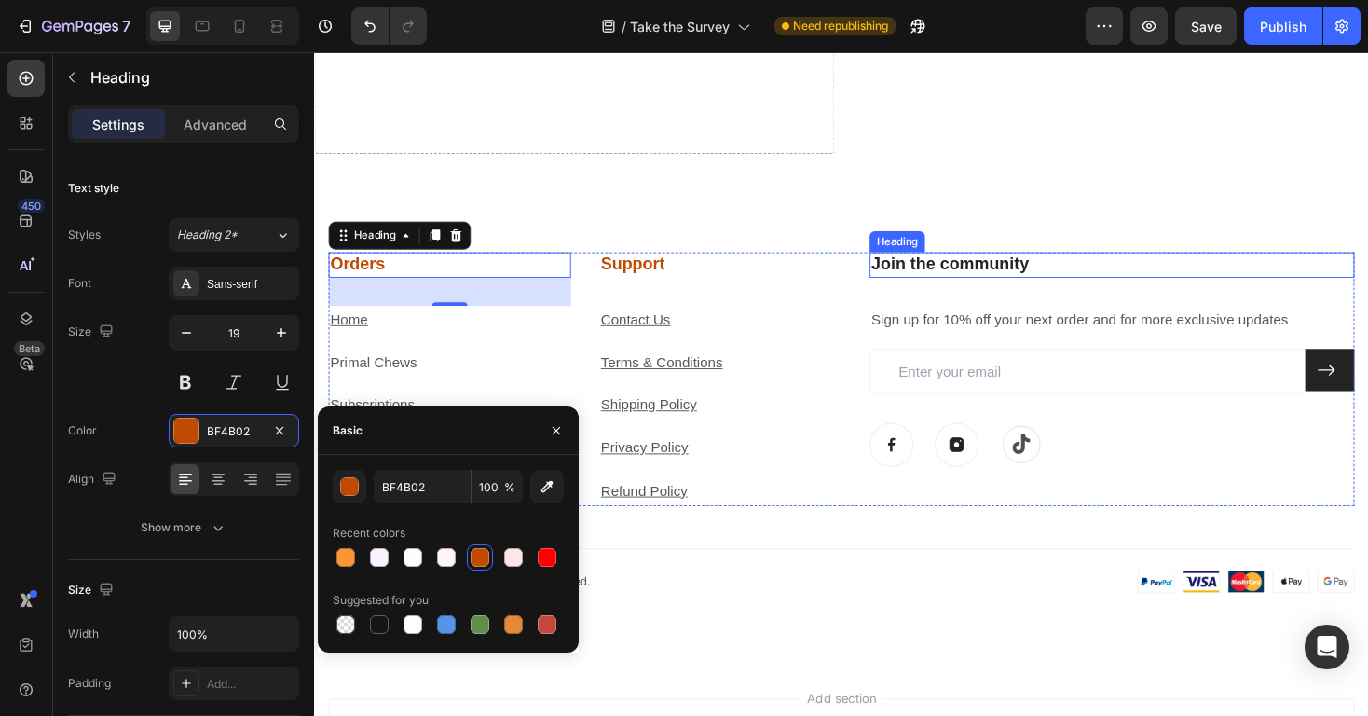
click at [1025, 269] on h3 "Join the community" at bounding box center [1160, 278] width 514 height 27
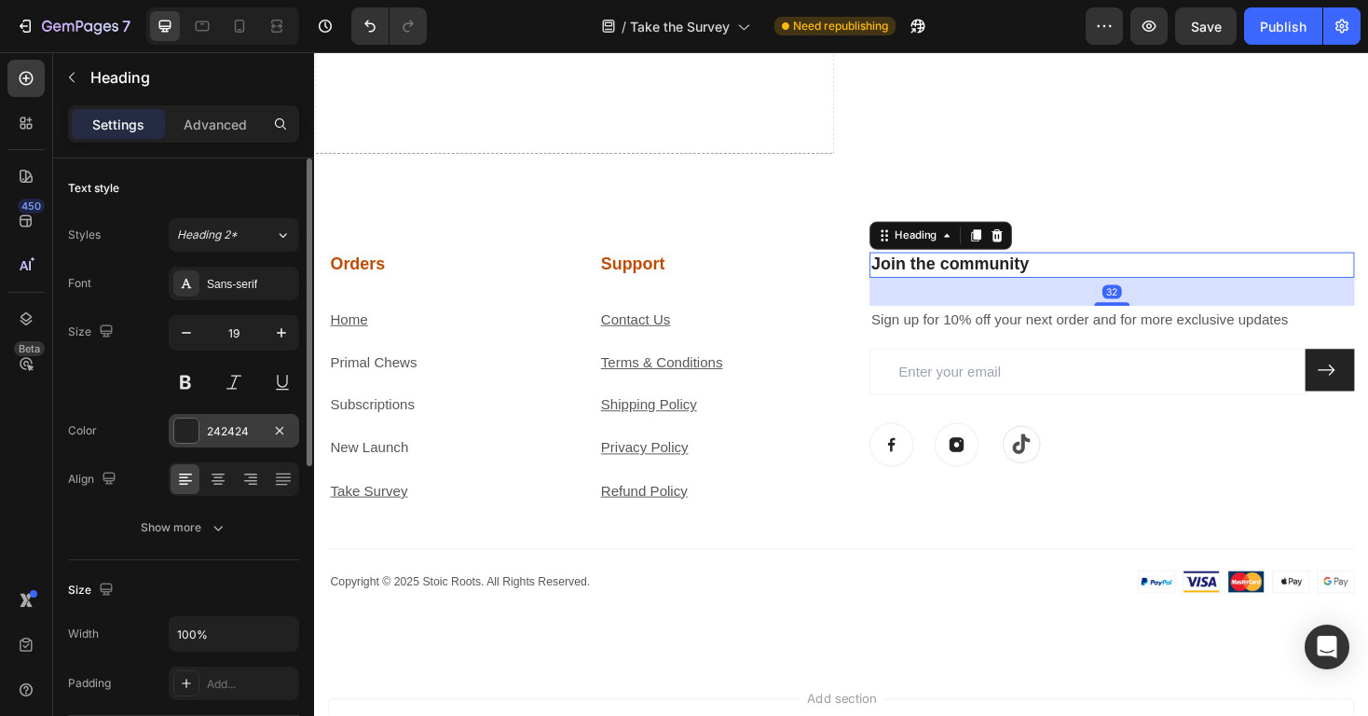
click at [229, 441] on div "242424" at bounding box center [234, 431] width 130 height 34
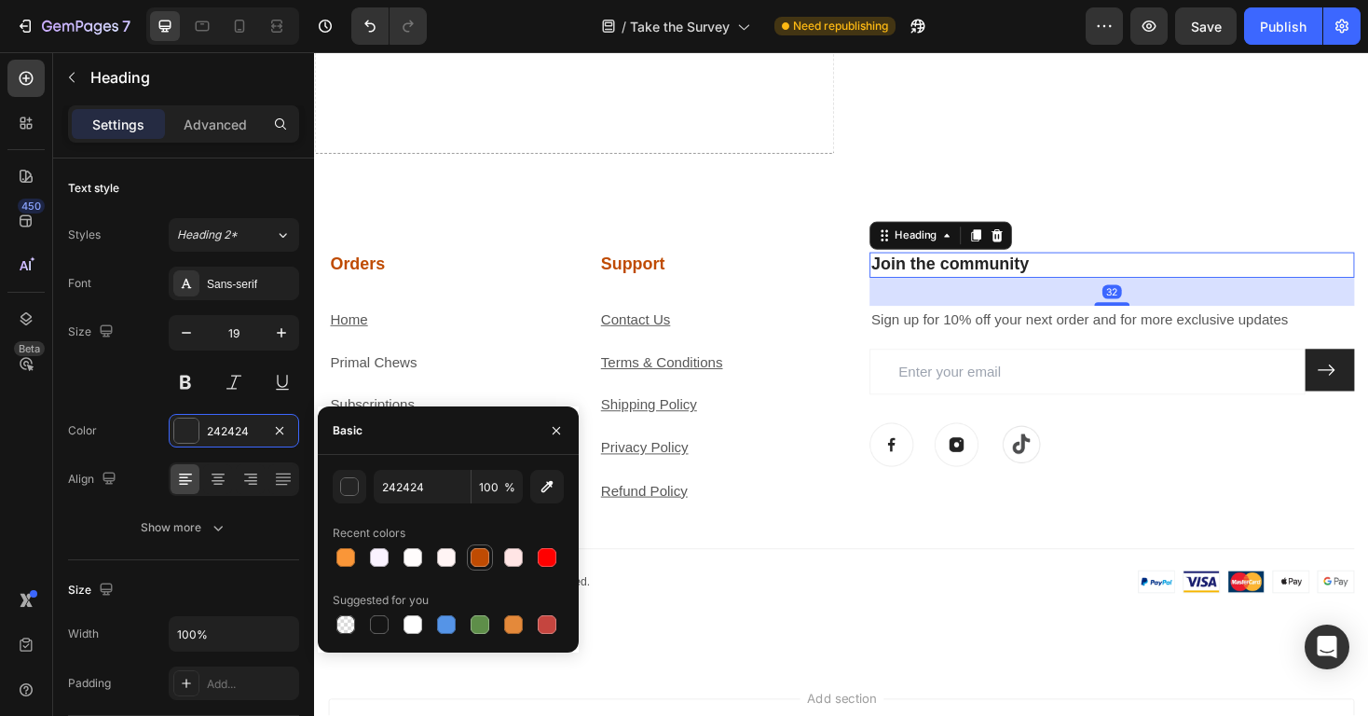
click at [478, 559] on div at bounding box center [480, 557] width 19 height 19
type input "BF4B02"
click at [1367, 403] on button at bounding box center [1391, 389] width 52 height 45
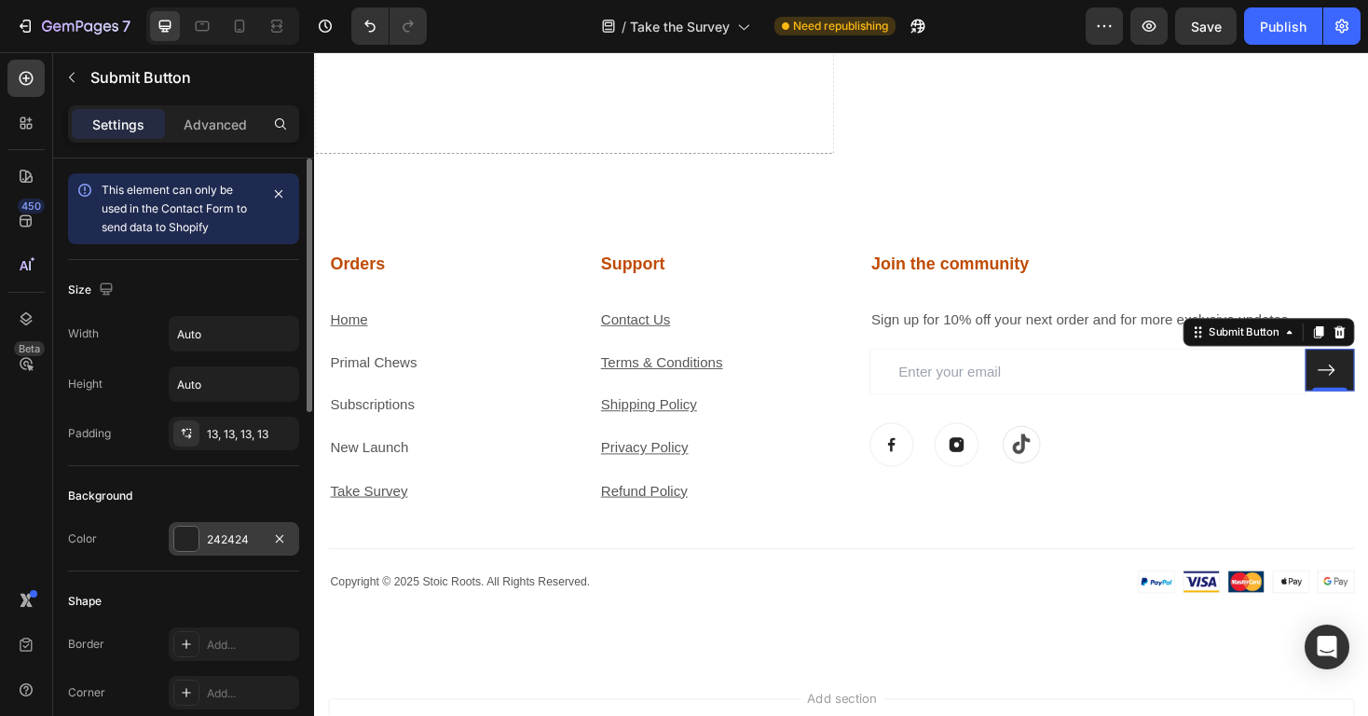
click at [205, 526] on div "242424" at bounding box center [234, 539] width 130 height 34
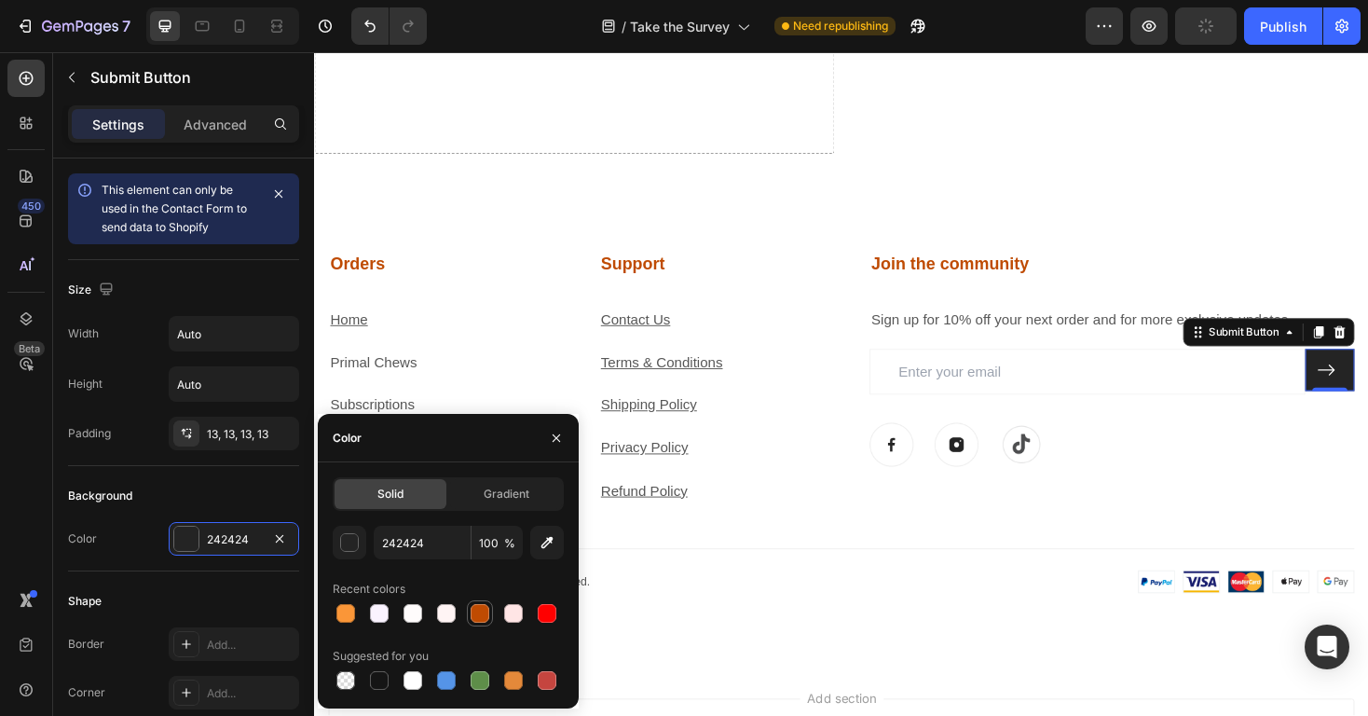
click at [488, 620] on div at bounding box center [480, 613] width 22 height 22
type input "BF4B02"
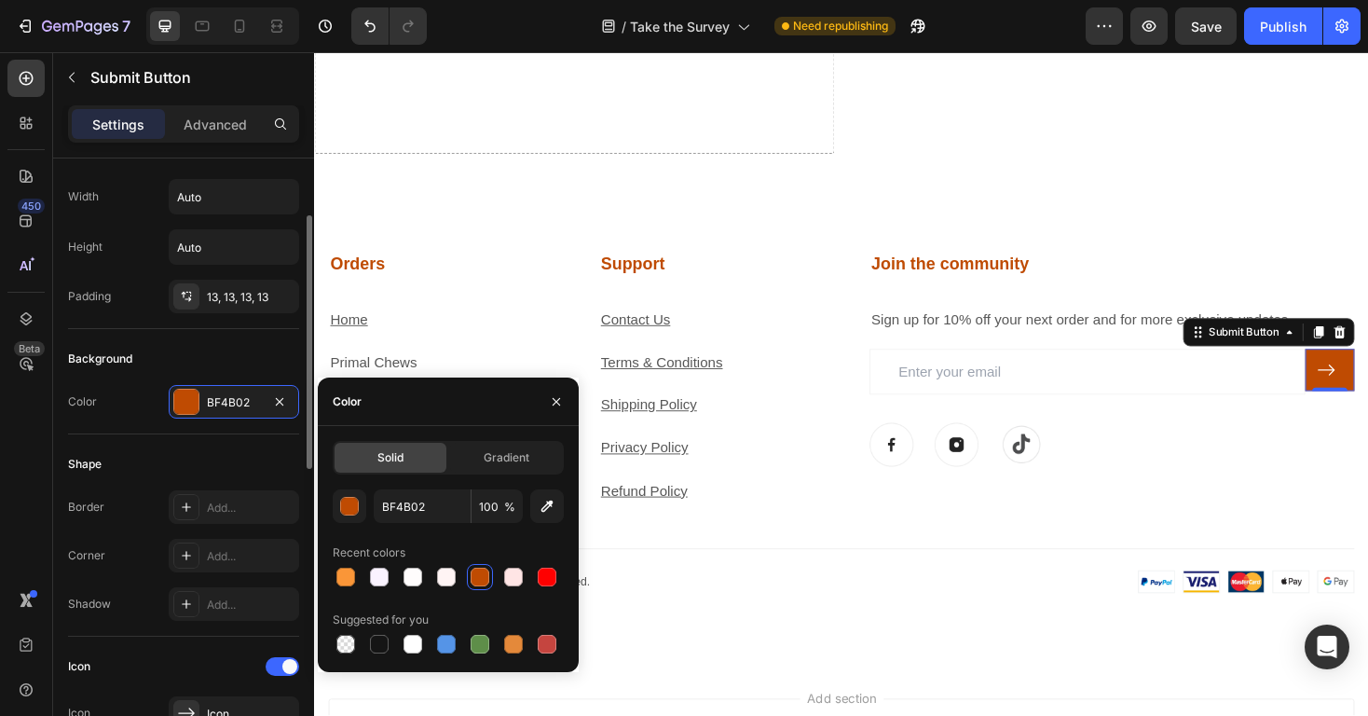
scroll to position [355, 0]
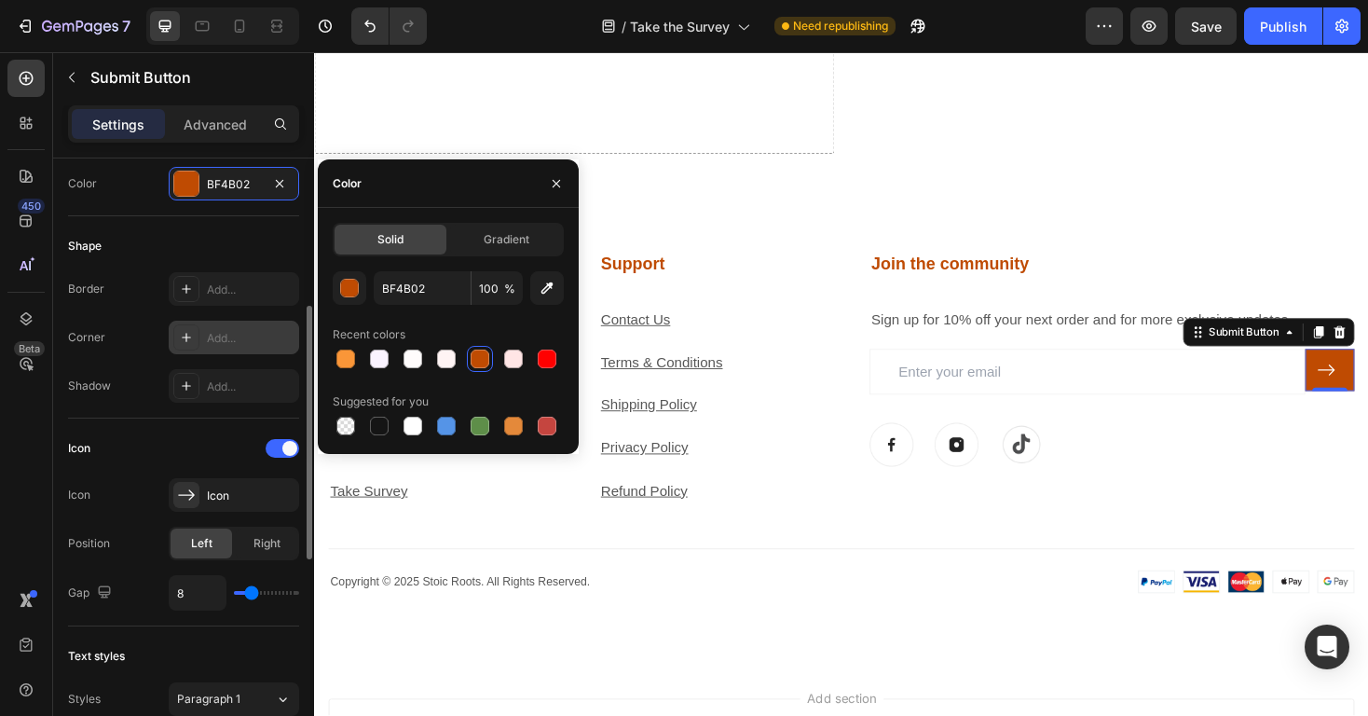
click at [217, 330] on div "Add..." at bounding box center [251, 338] width 88 height 17
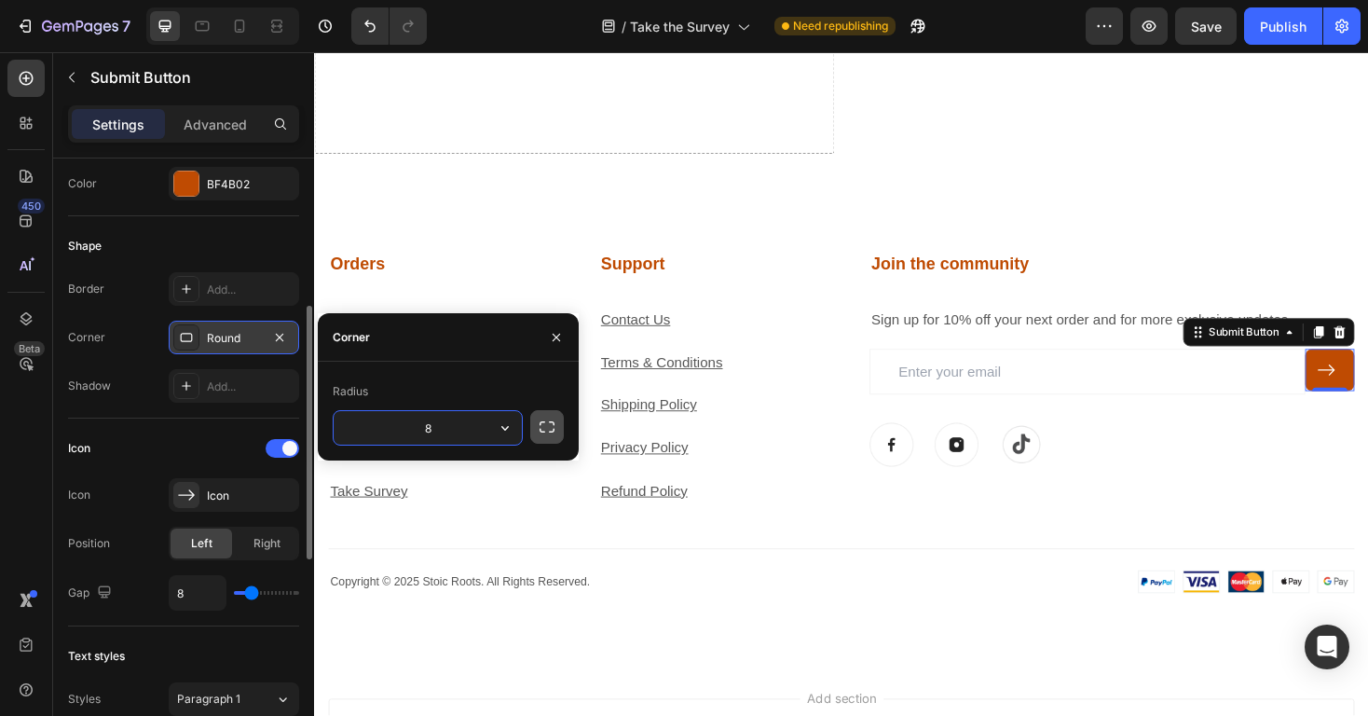
click at [543, 428] on icon "button" at bounding box center [547, 426] width 19 height 19
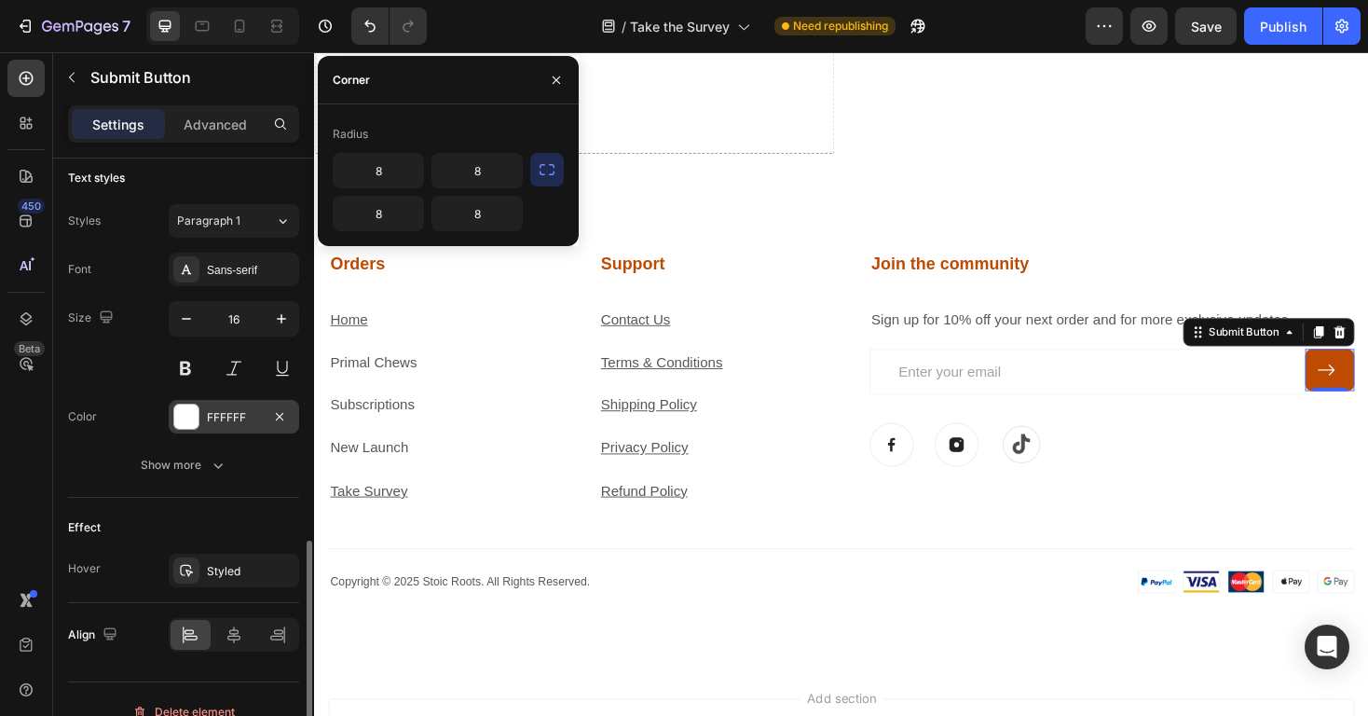
scroll to position [858, 0]
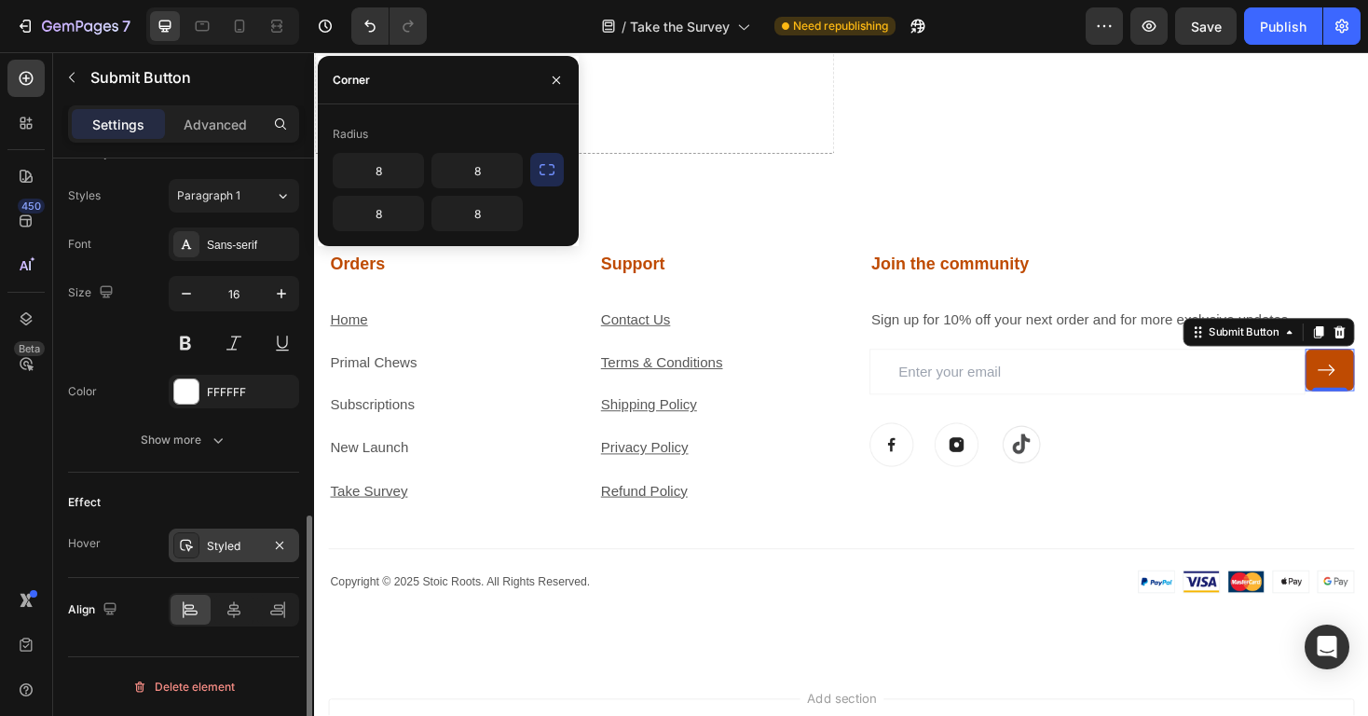
click at [225, 538] on div "Styled" at bounding box center [234, 546] width 54 height 17
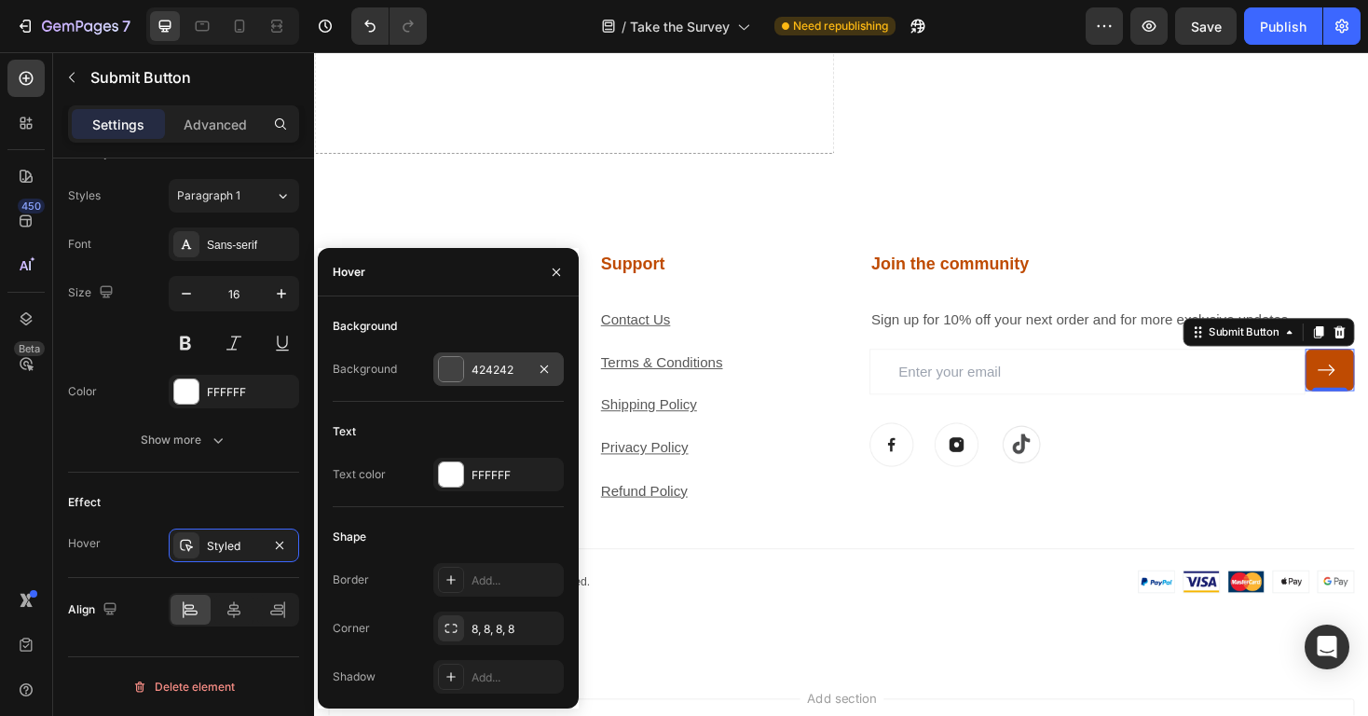
click at [497, 379] on div "424242" at bounding box center [498, 369] width 130 height 34
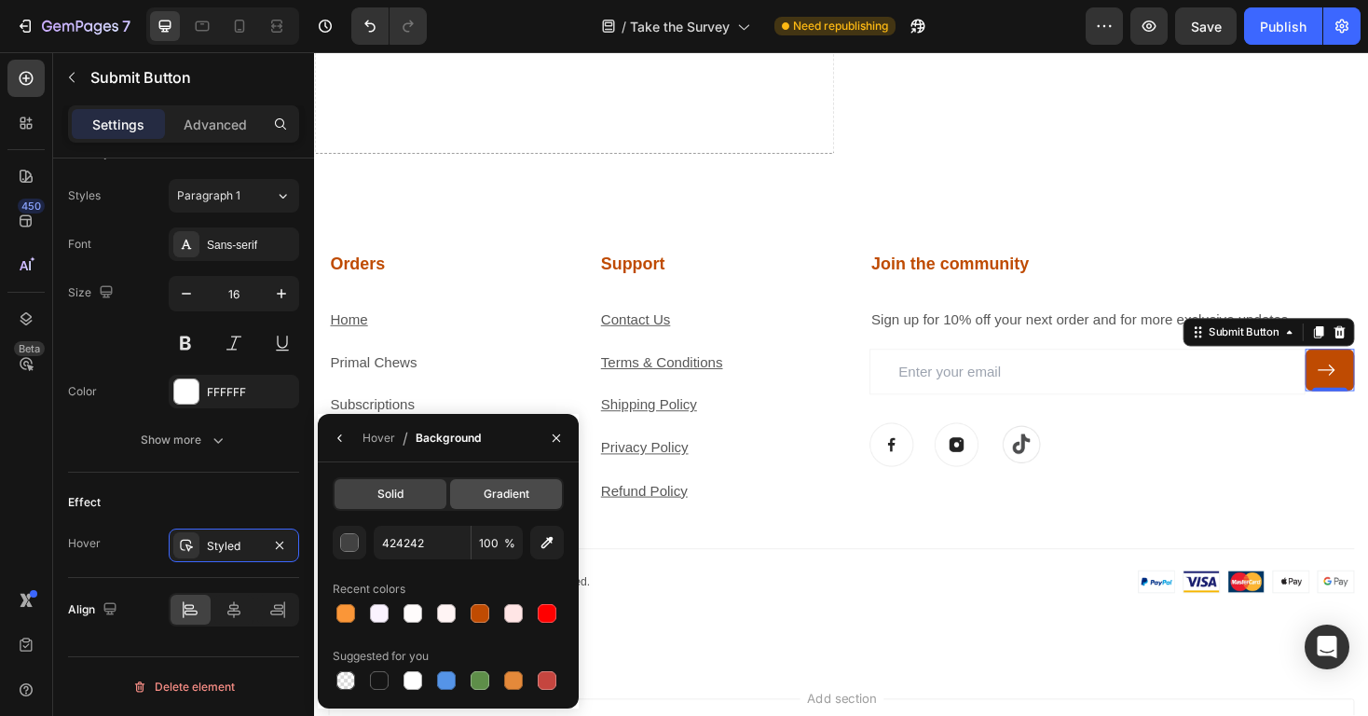
click at [509, 488] on span "Gradient" at bounding box center [507, 493] width 46 height 17
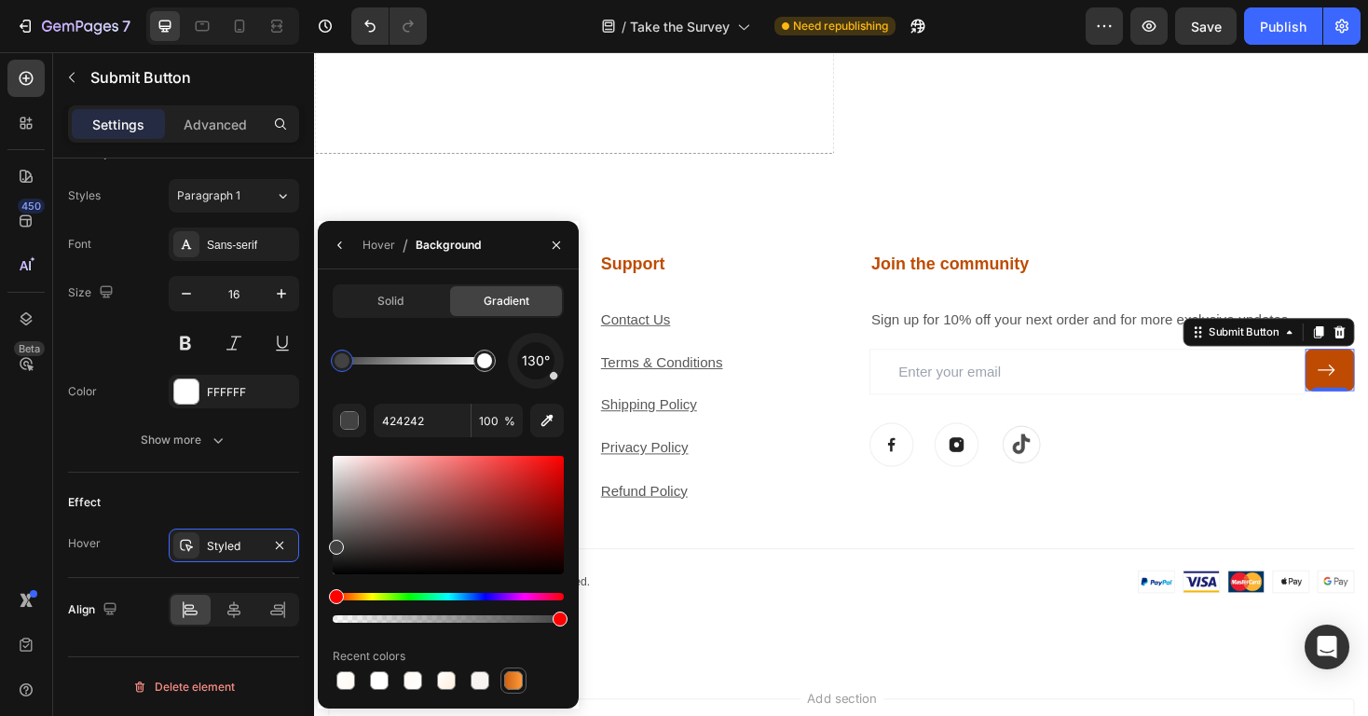
click at [519, 679] on div at bounding box center [513, 680] width 19 height 19
type input "D06212"
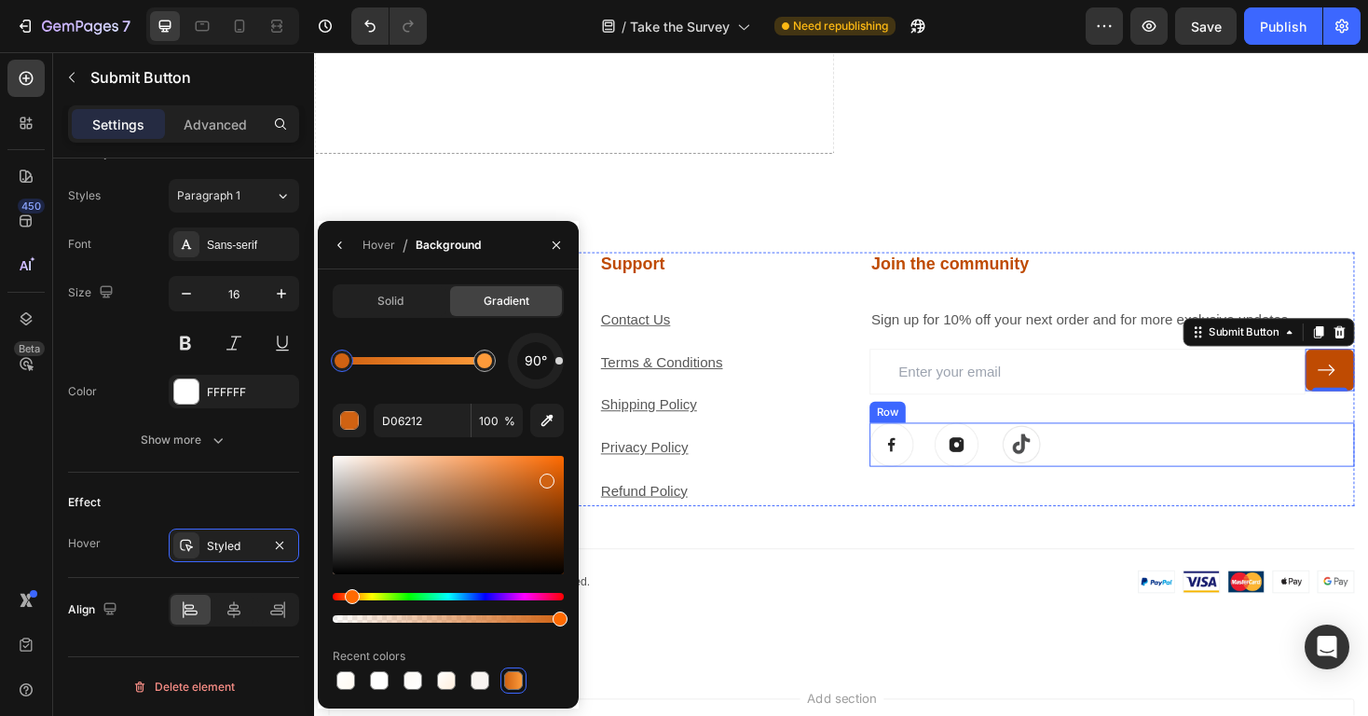
click at [1291, 481] on div "Image Image Image Row" at bounding box center [1160, 468] width 514 height 47
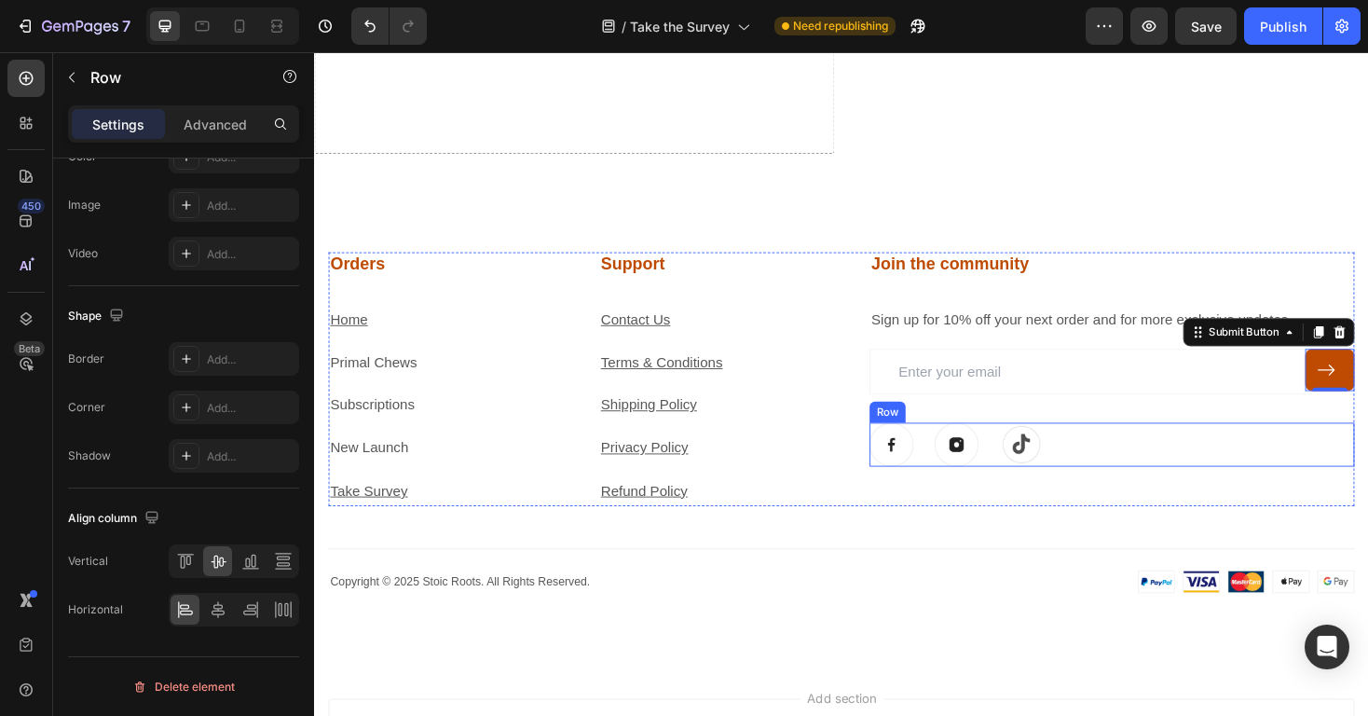
scroll to position [0, 0]
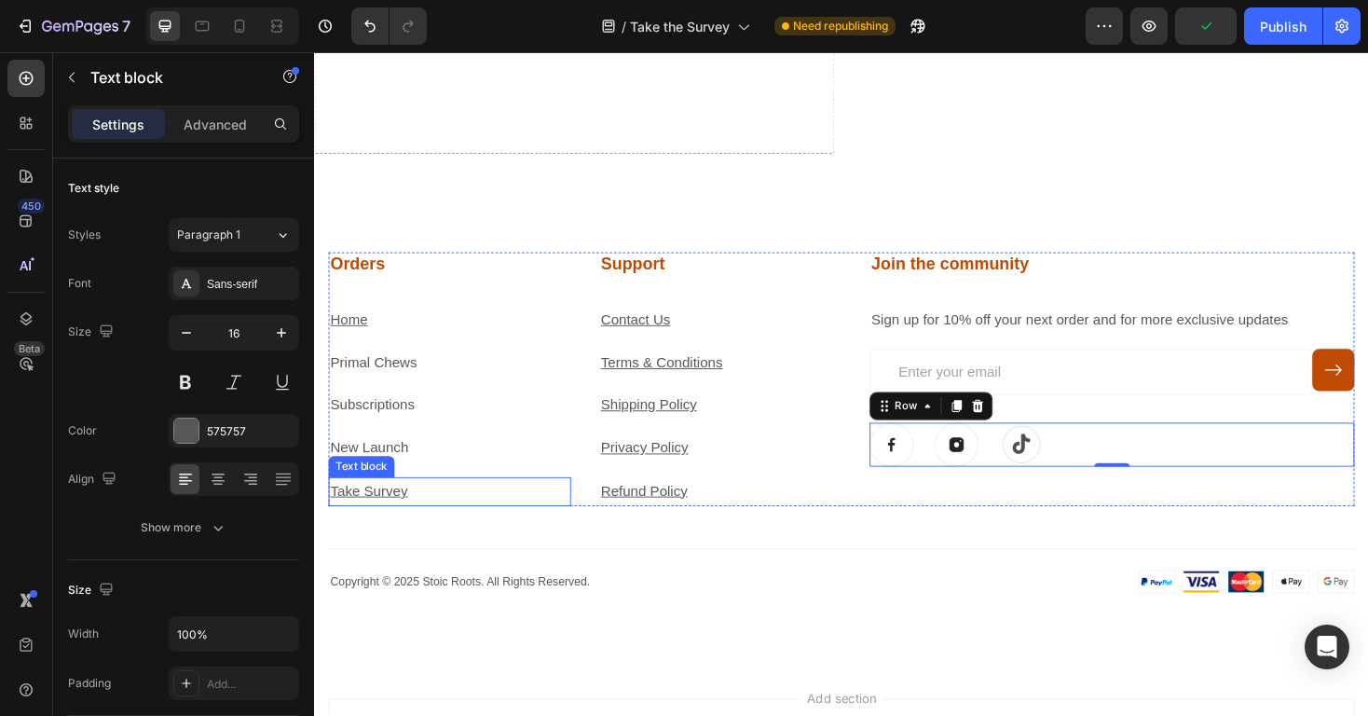
click at [458, 522] on p "Take Survey" at bounding box center [457, 518] width 253 height 27
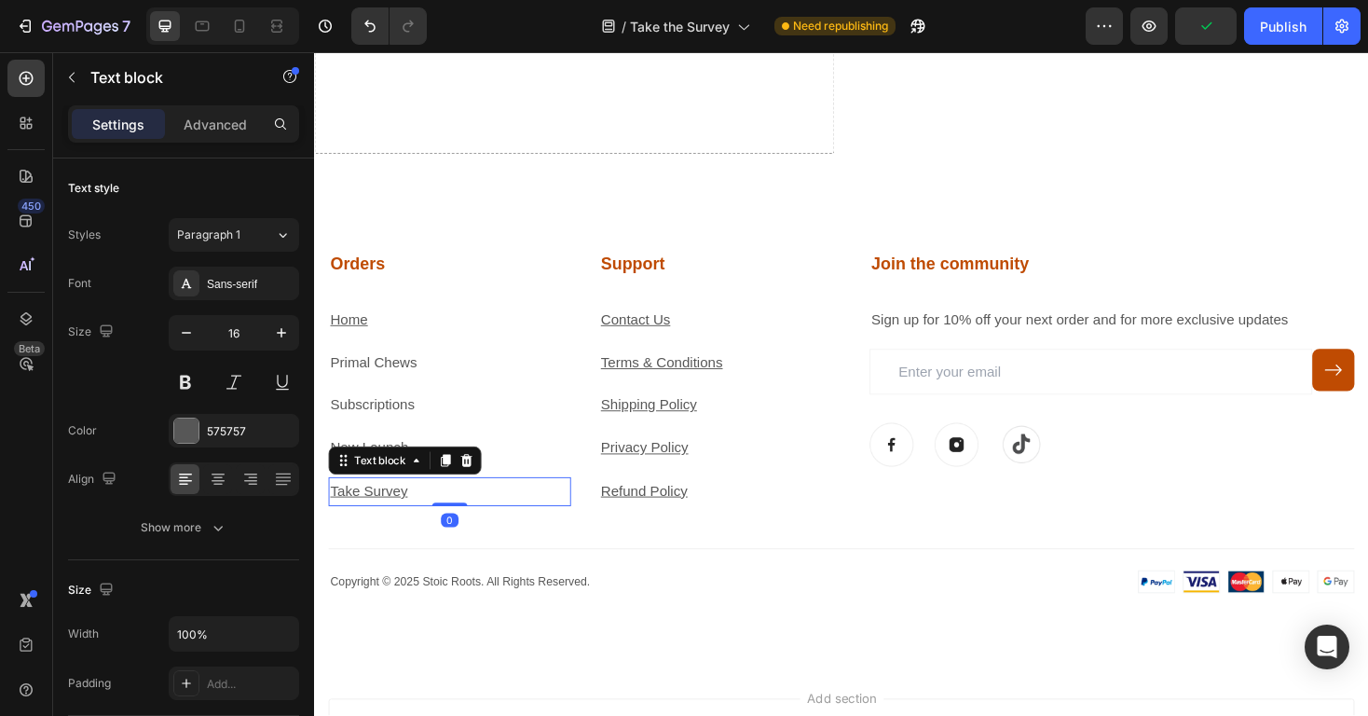
click at [458, 522] on p "Take Survey" at bounding box center [457, 518] width 253 height 27
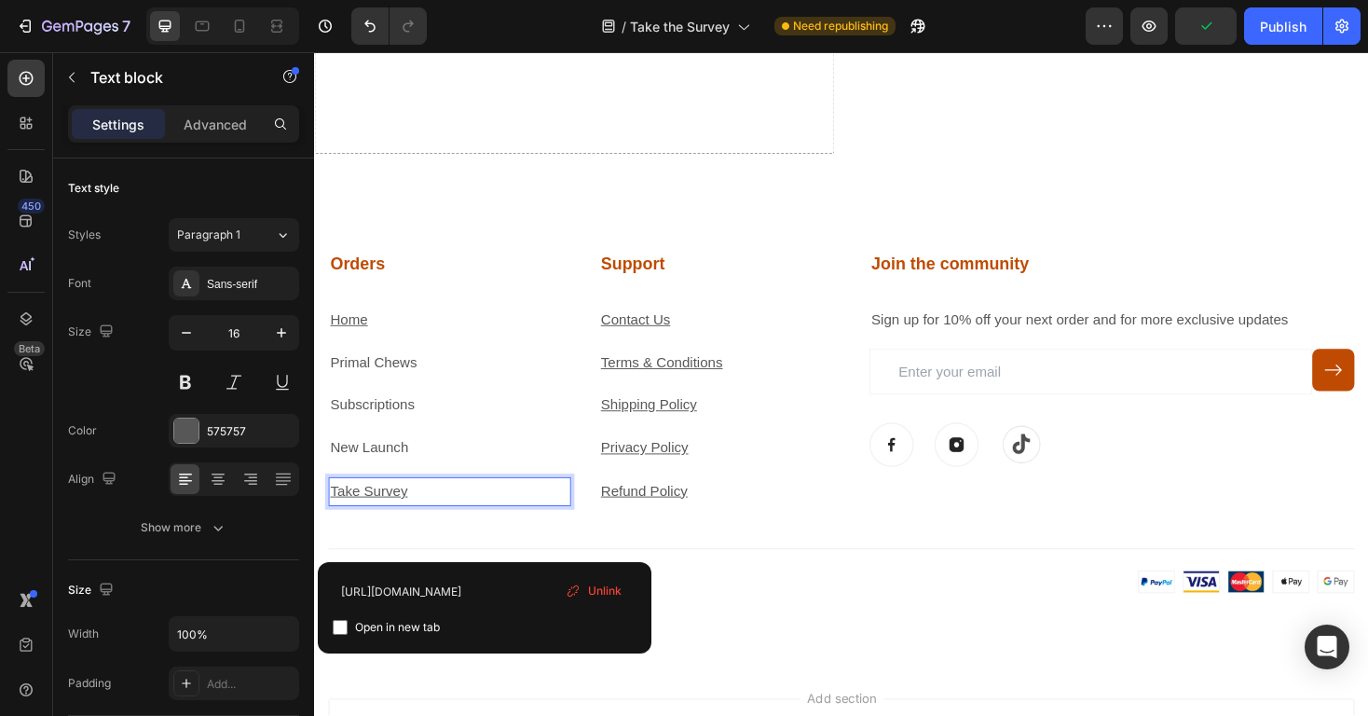
click at [458, 522] on p "Take Survey" at bounding box center [457, 518] width 253 height 27
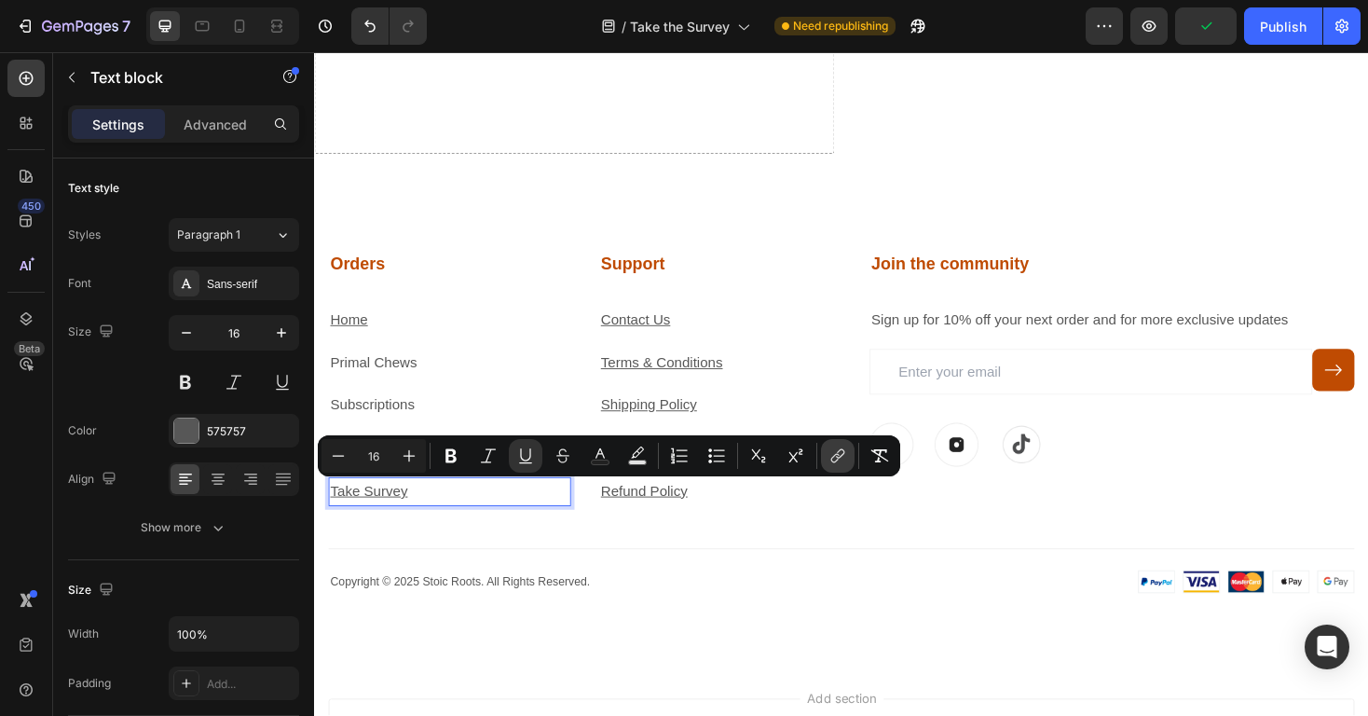
click at [831, 455] on icon "Editor contextual toolbar" at bounding box center [837, 455] width 19 height 19
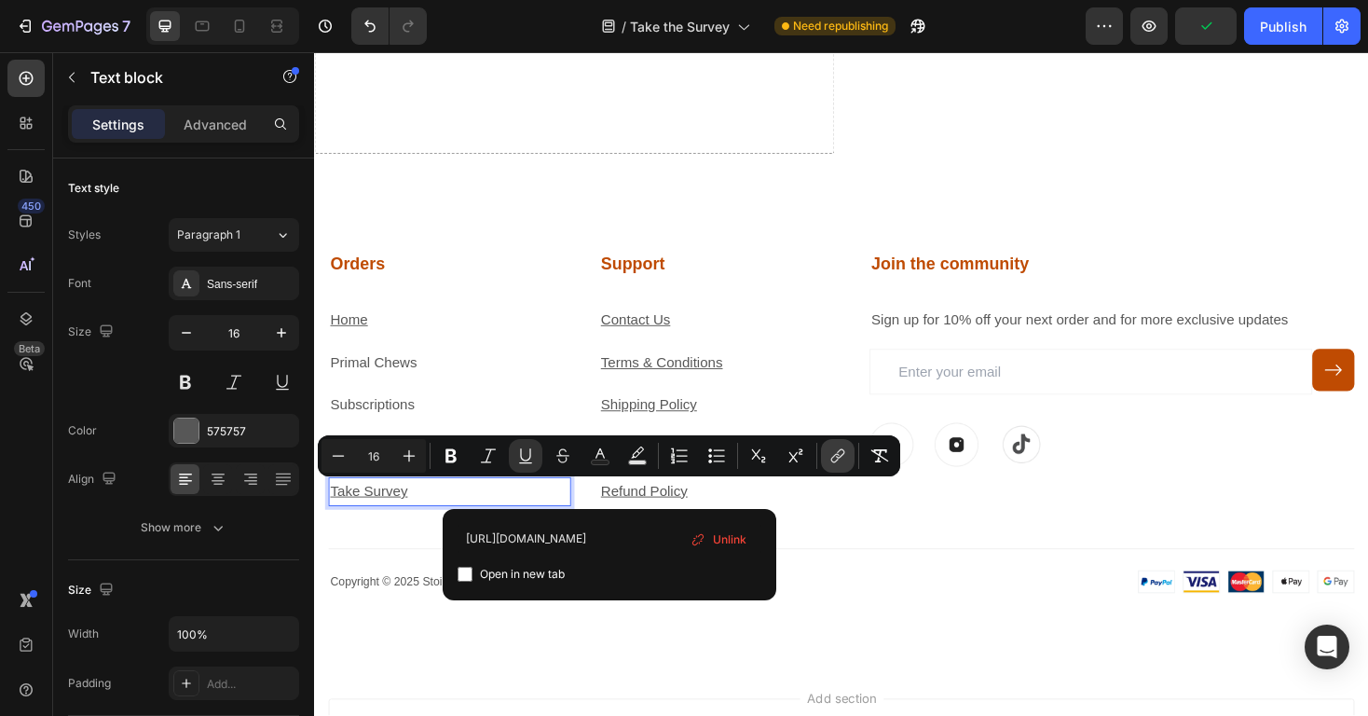
scroll to position [0, 48]
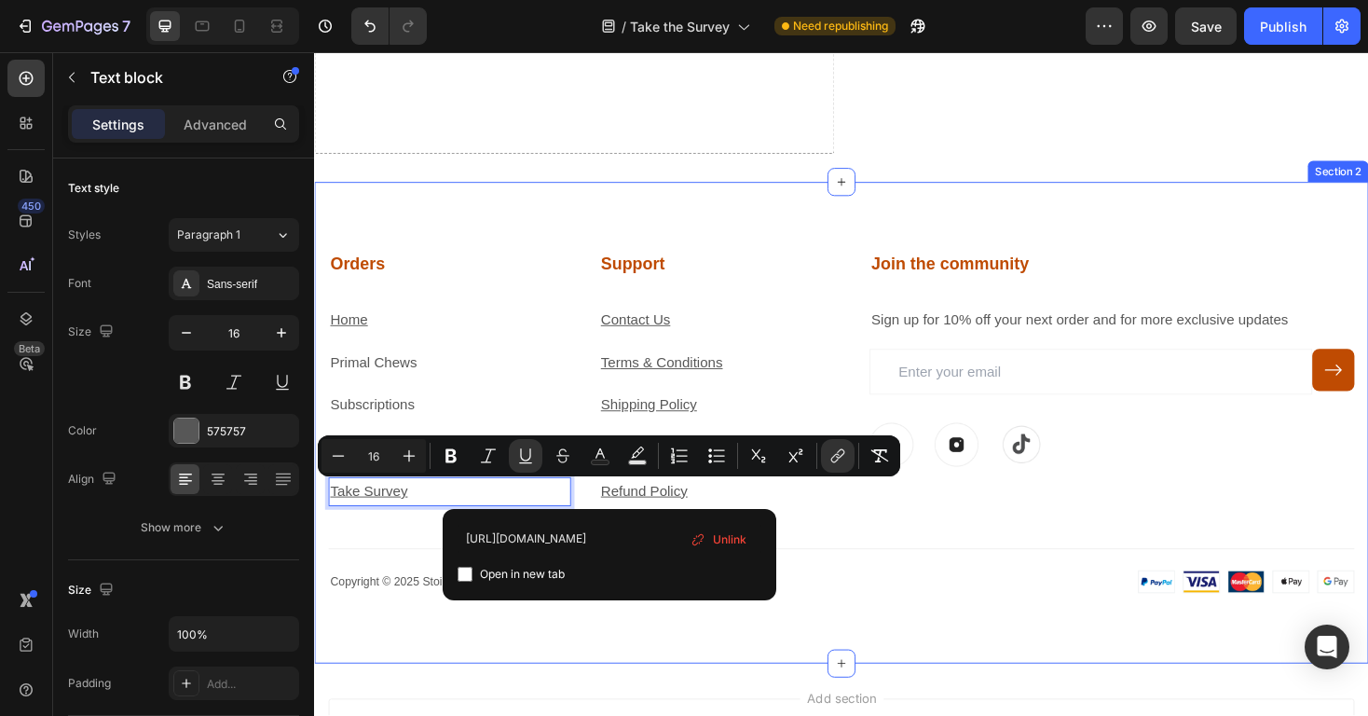
click at [922, 558] on div "Support Heading Contact Us Text block Terms & Conditions Text block Shipping Po…" at bounding box center [873, 446] width 1088 height 362
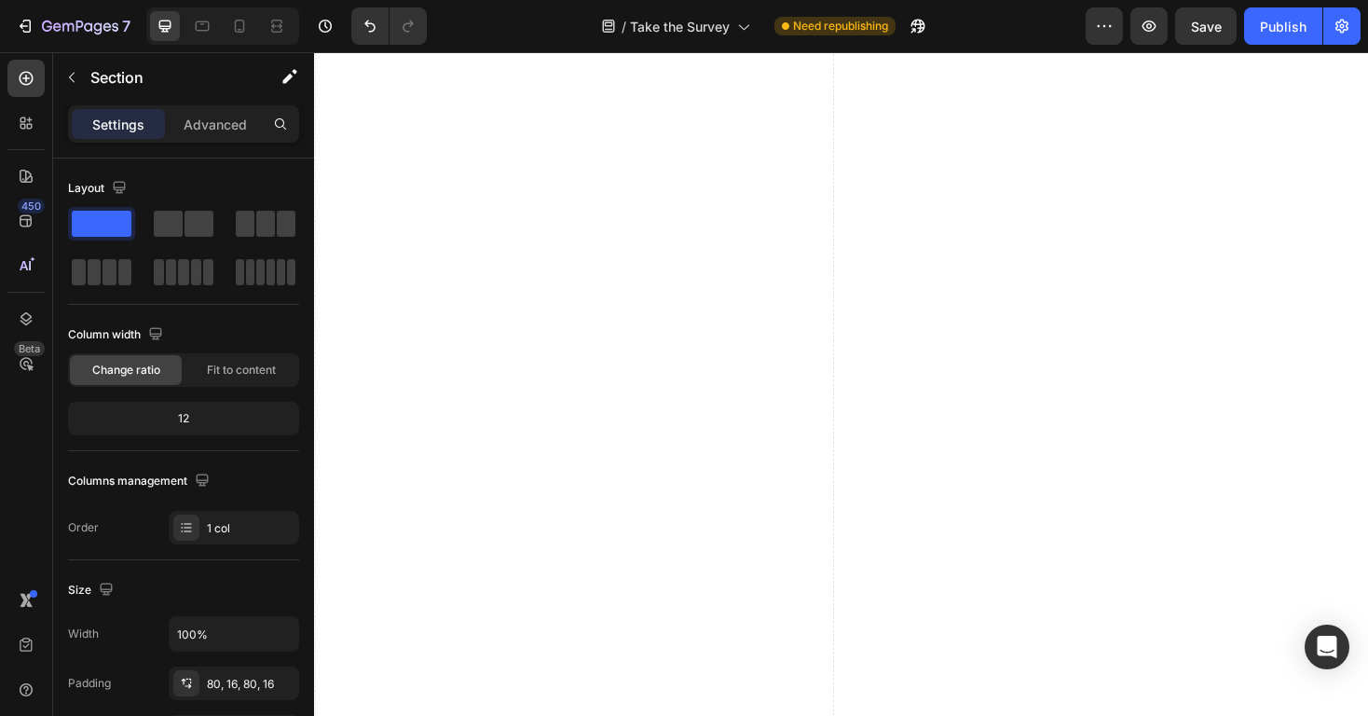
scroll to position [1636, 0]
click at [240, 21] on icon at bounding box center [239, 26] width 19 height 19
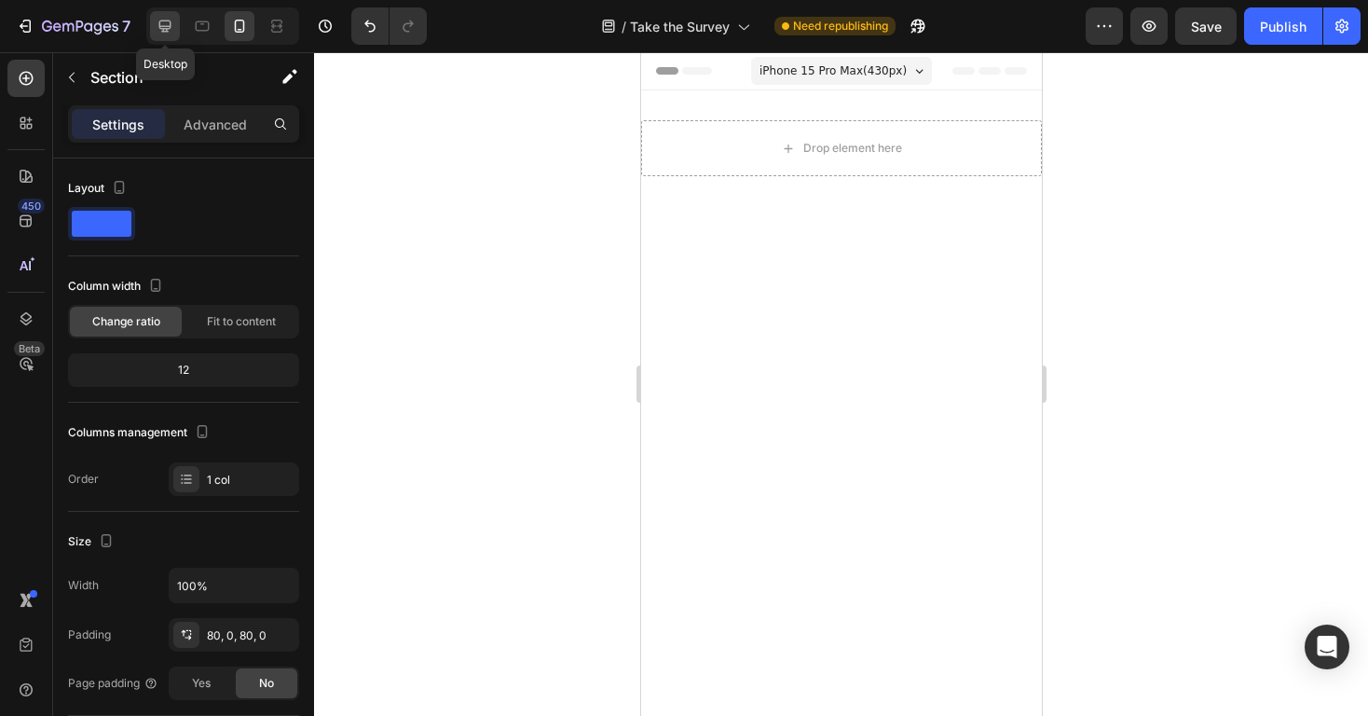
click at [168, 37] on div at bounding box center [165, 26] width 30 height 30
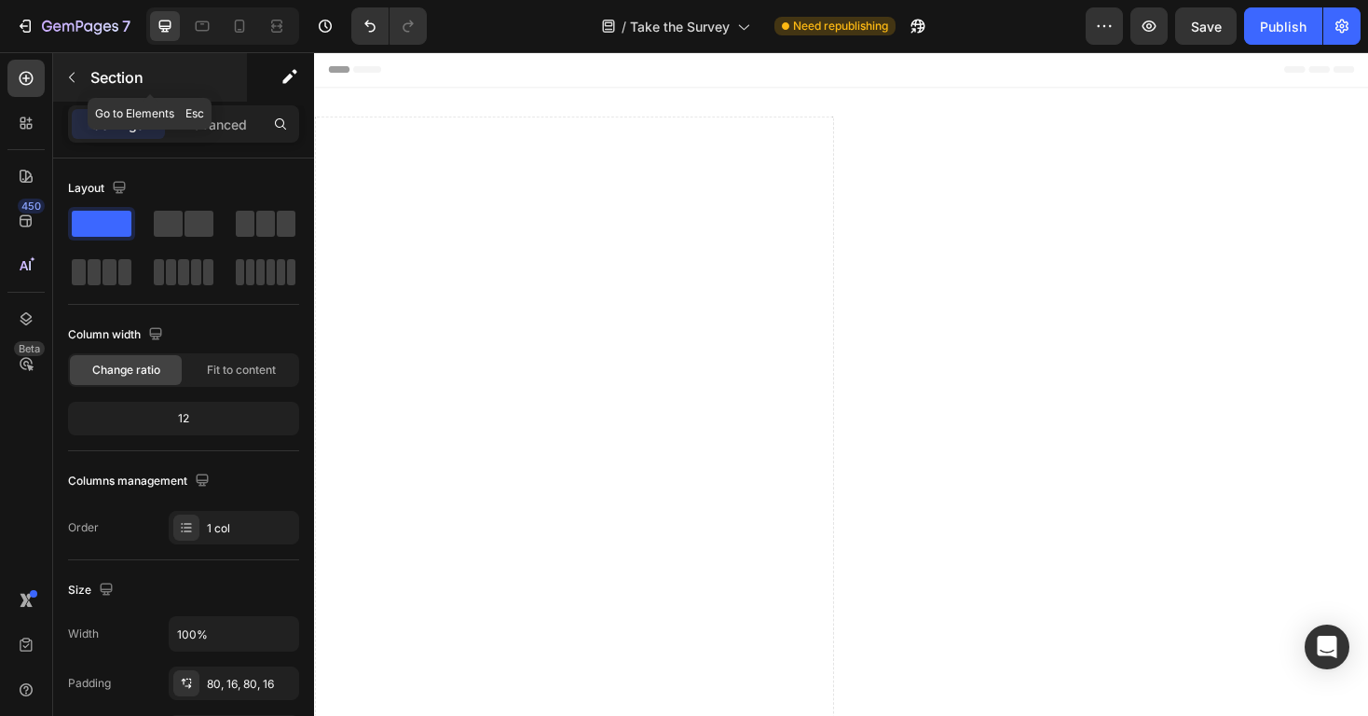
click at [75, 83] on icon "button" at bounding box center [71, 77] width 15 height 15
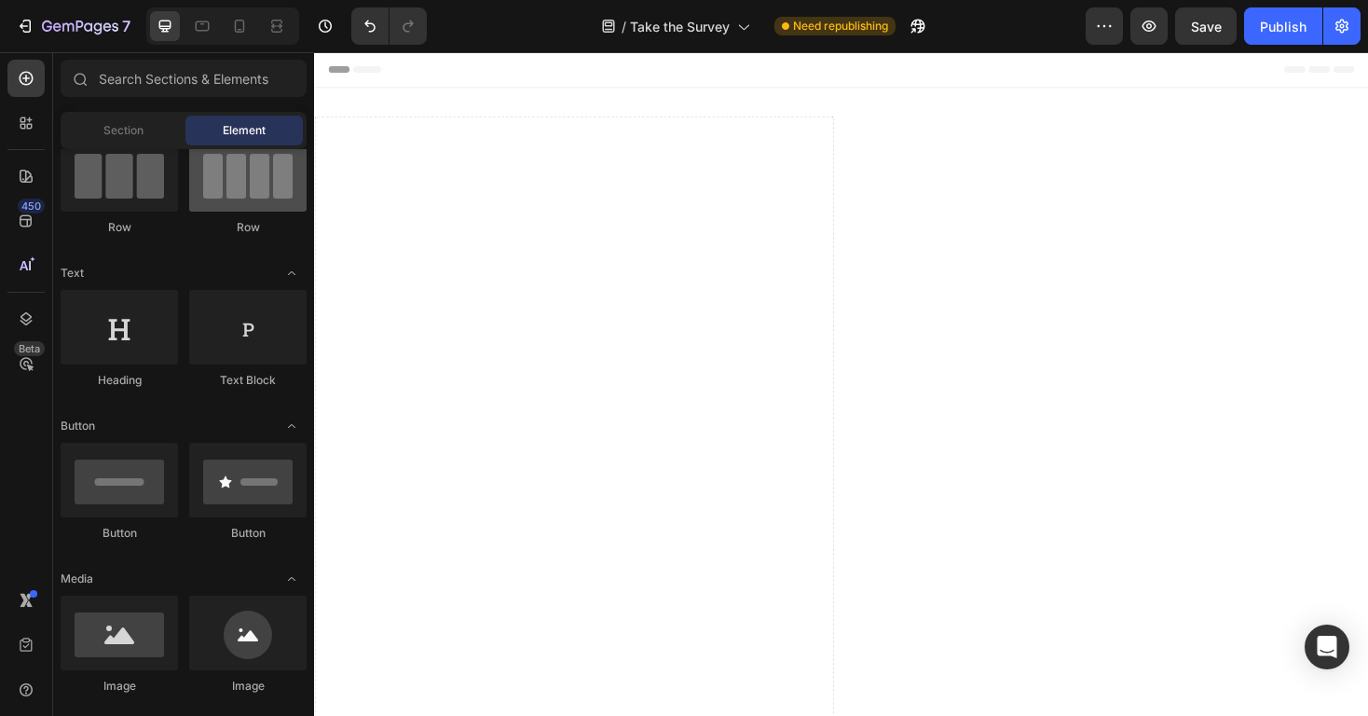
scroll to position [293, 0]
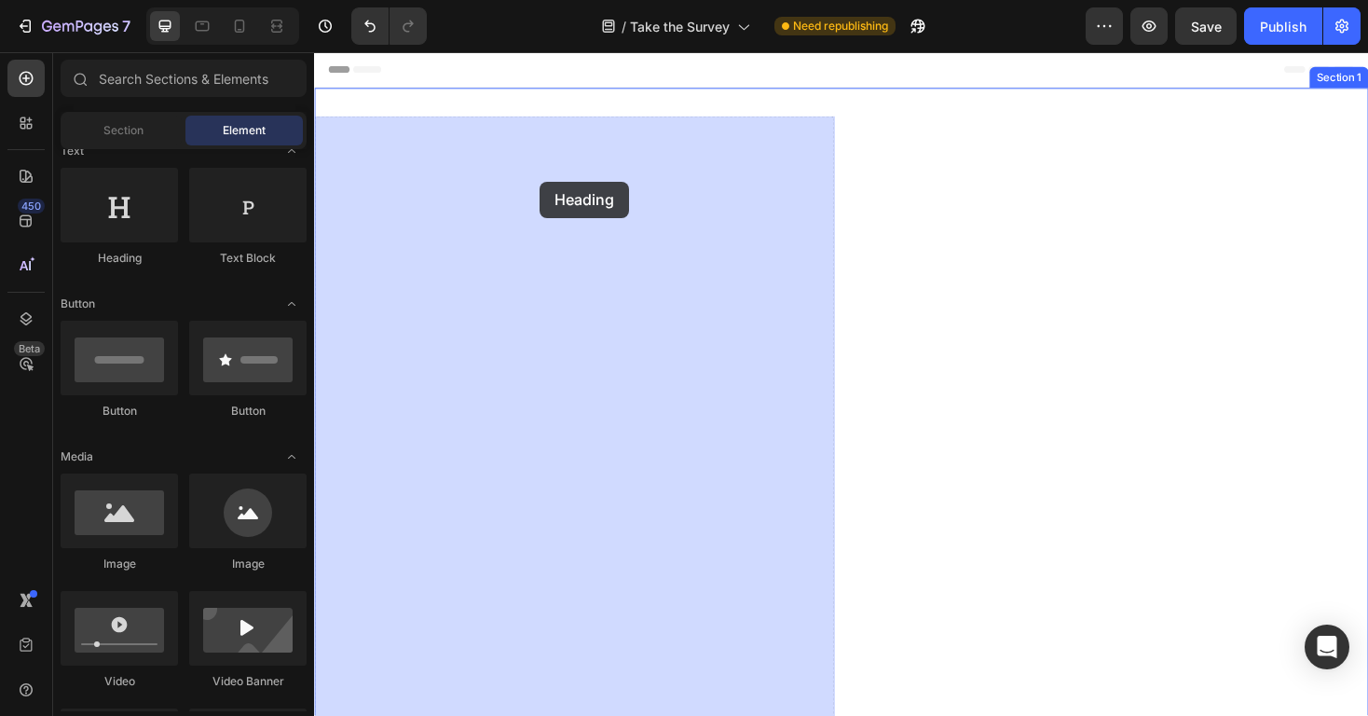
drag, startPoint x: 424, startPoint y: 265, endPoint x: 553, endPoint y: 189, distance: 149.9
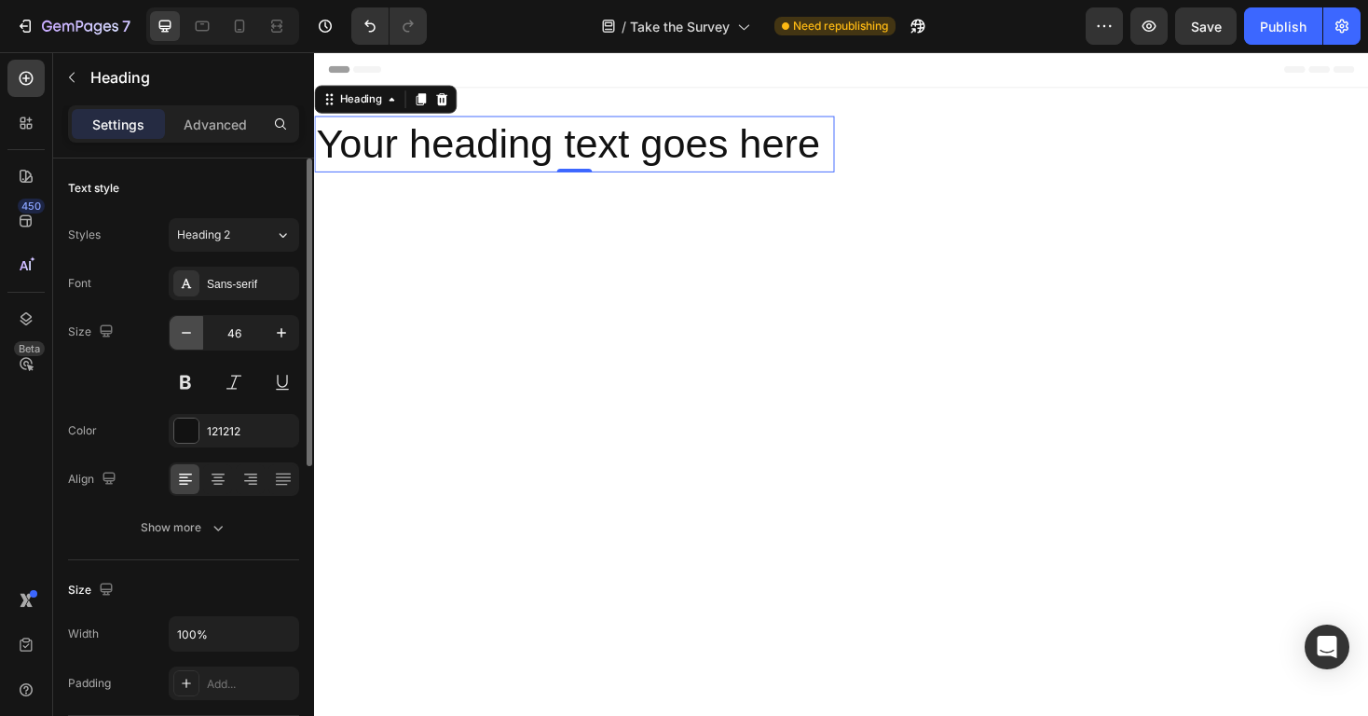
click at [185, 336] on icon "button" at bounding box center [186, 332] width 19 height 19
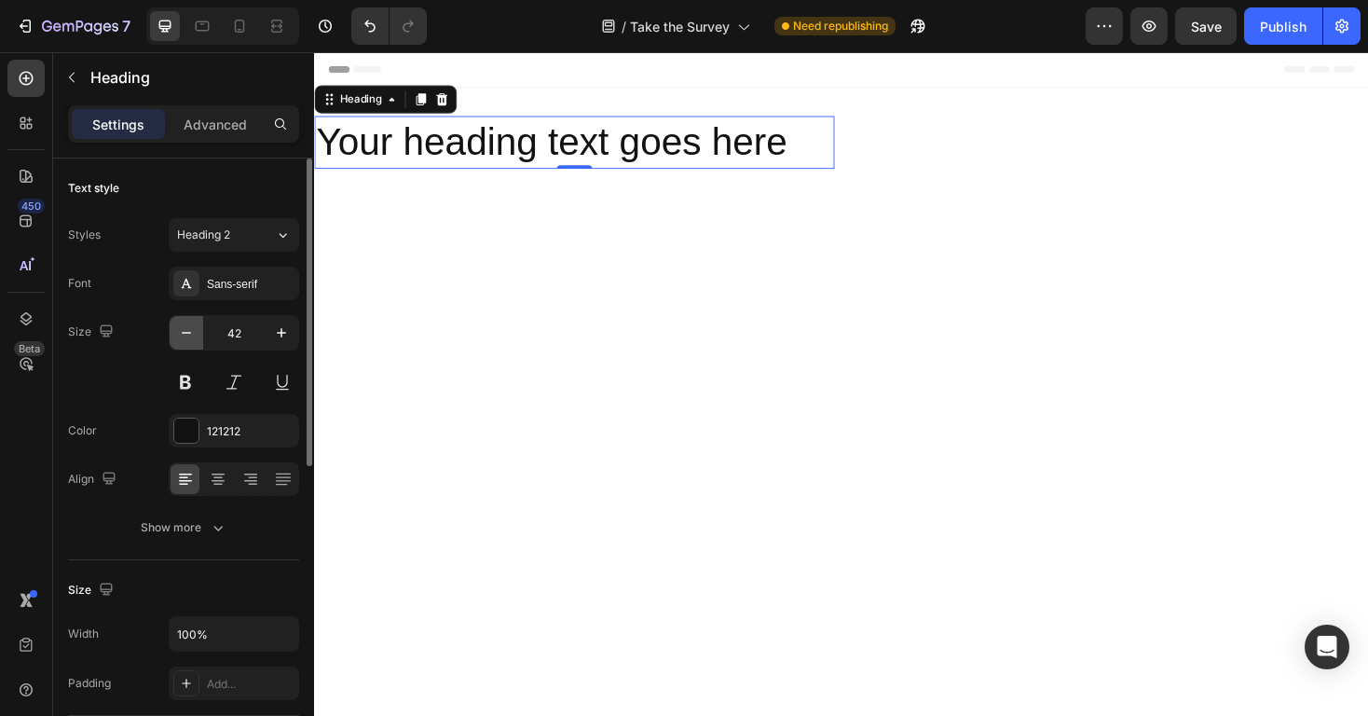
click at [185, 336] on icon "button" at bounding box center [186, 332] width 19 height 19
type input "38"
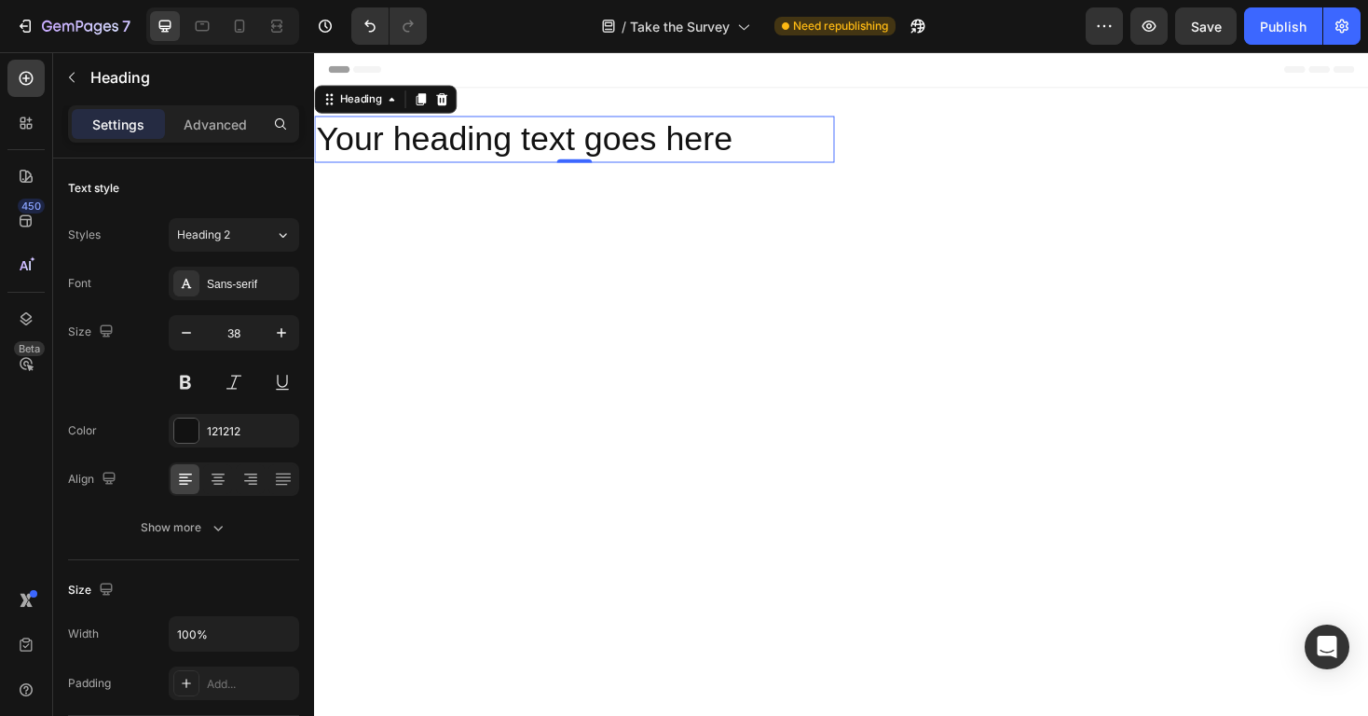
click at [577, 141] on h2 "Your heading text goes here" at bounding box center [590, 144] width 552 height 49
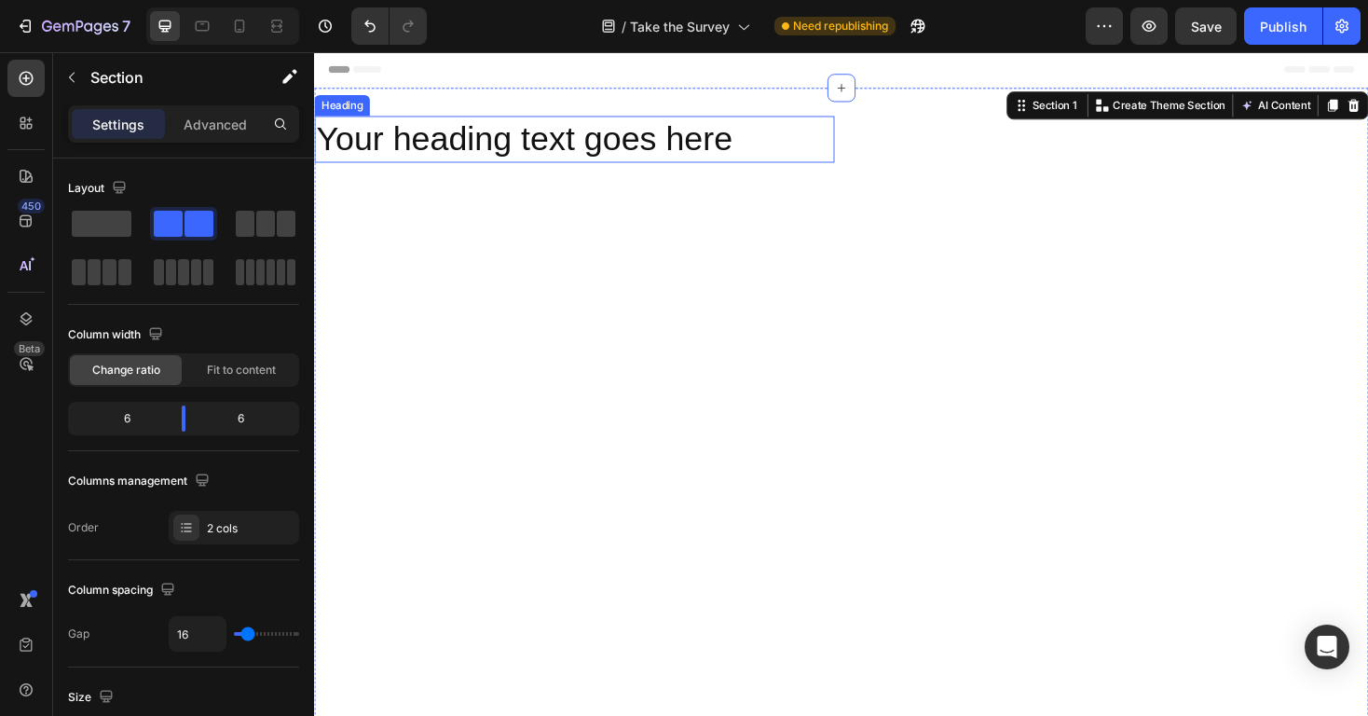
click at [761, 153] on p "Your heading text goes here" at bounding box center [590, 145] width 548 height 46
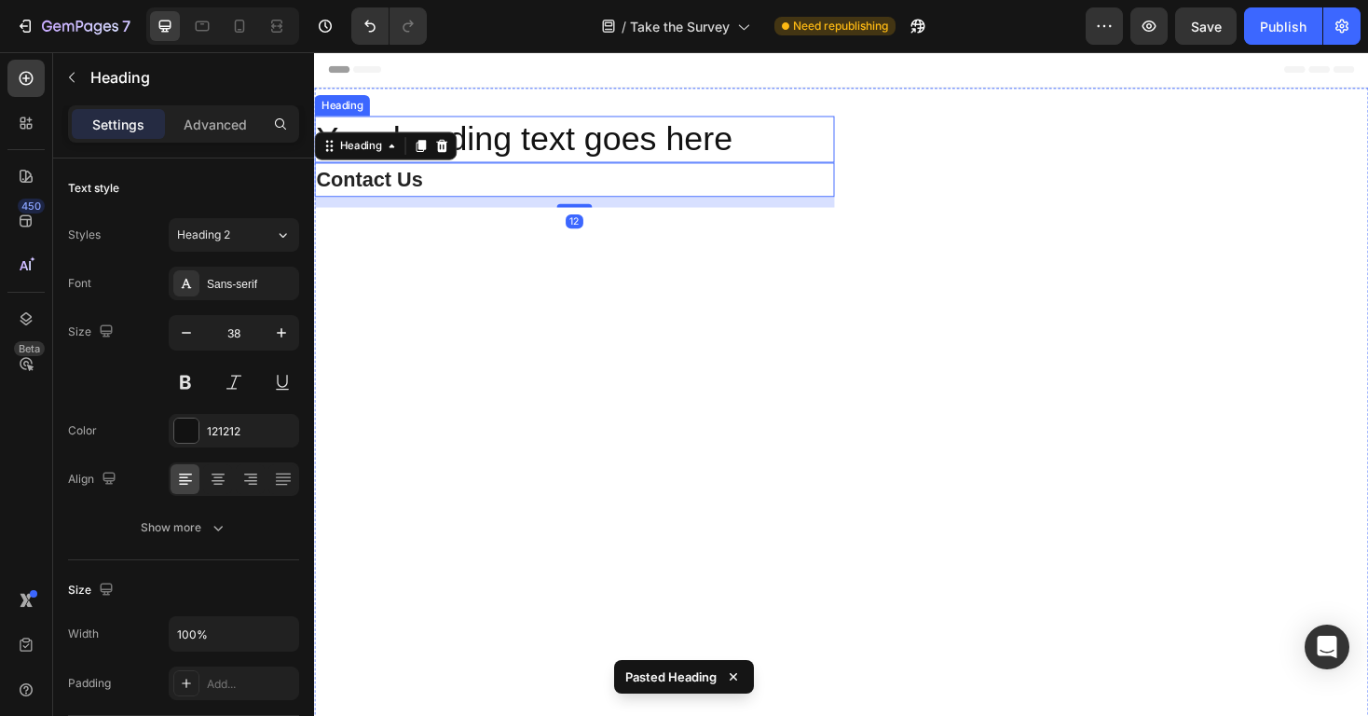
click at [739, 138] on p "Your heading text goes here" at bounding box center [590, 145] width 548 height 46
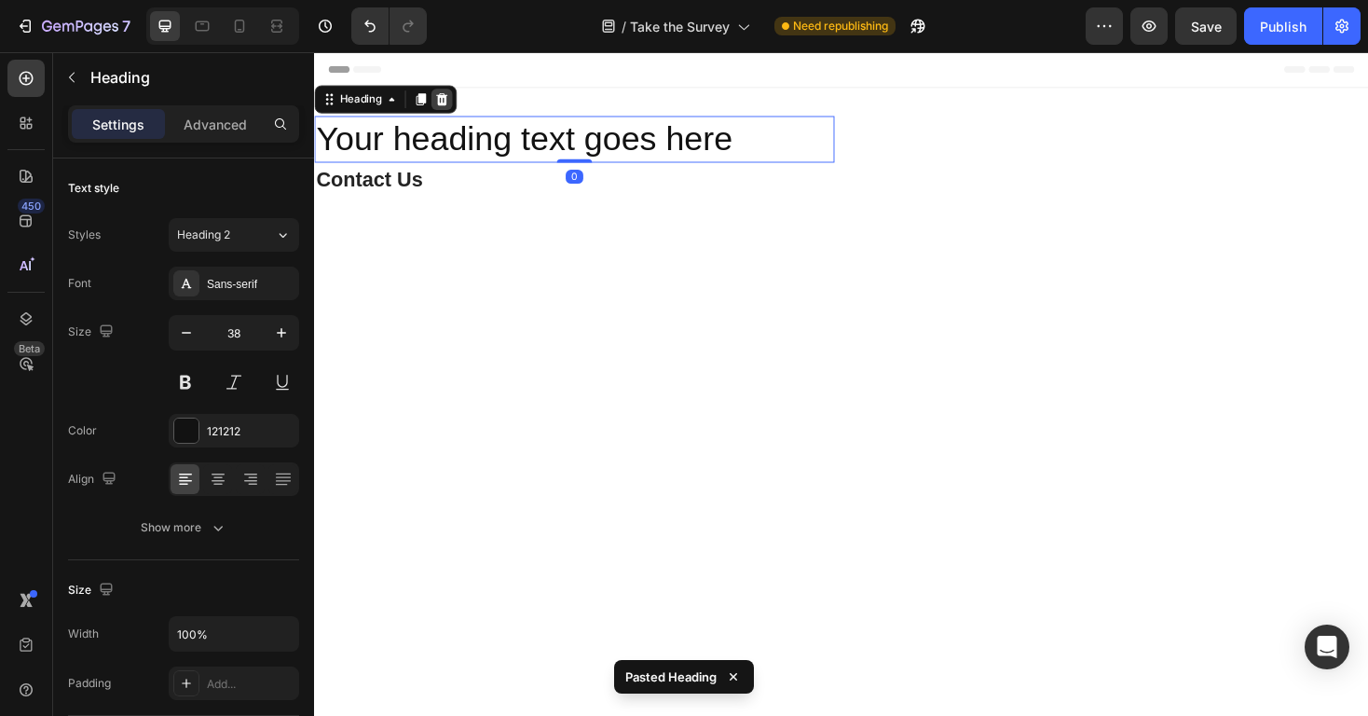
click at [450, 103] on icon at bounding box center [450, 102] width 12 height 13
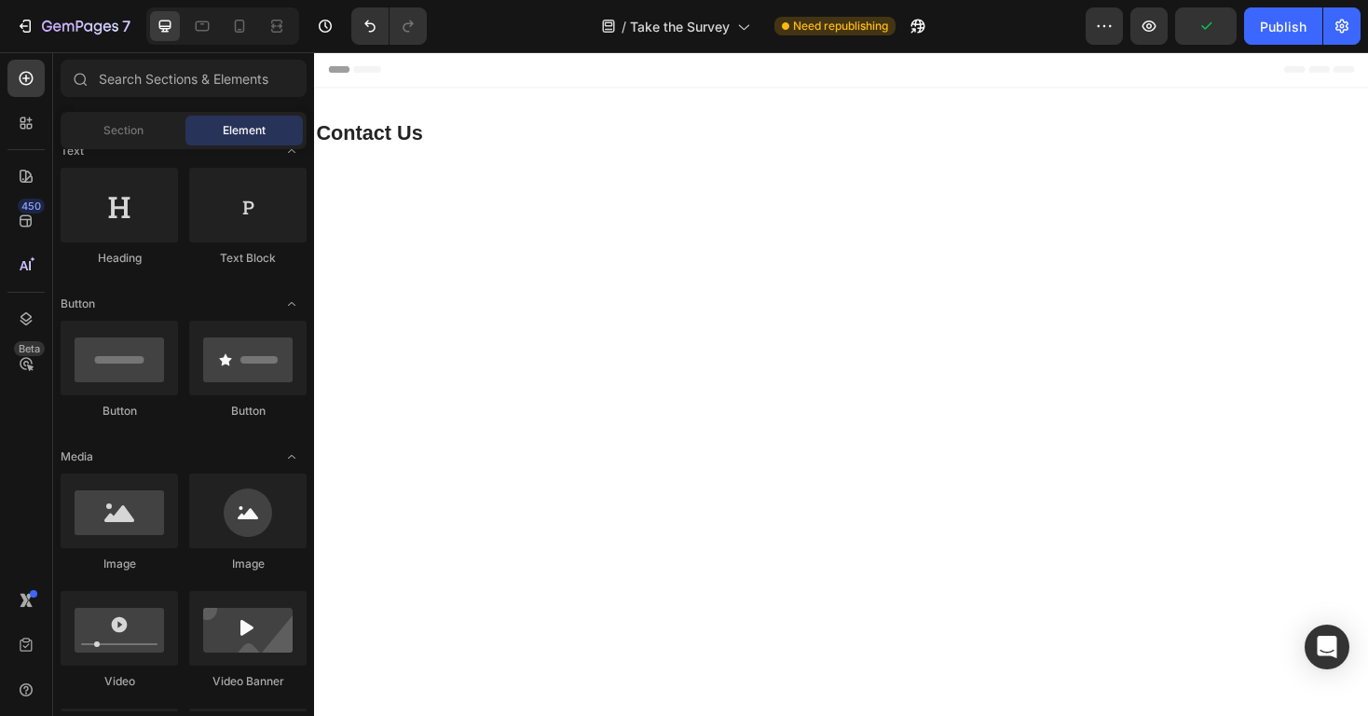
click at [717, 73] on div "Header" at bounding box center [873, 70] width 1088 height 37
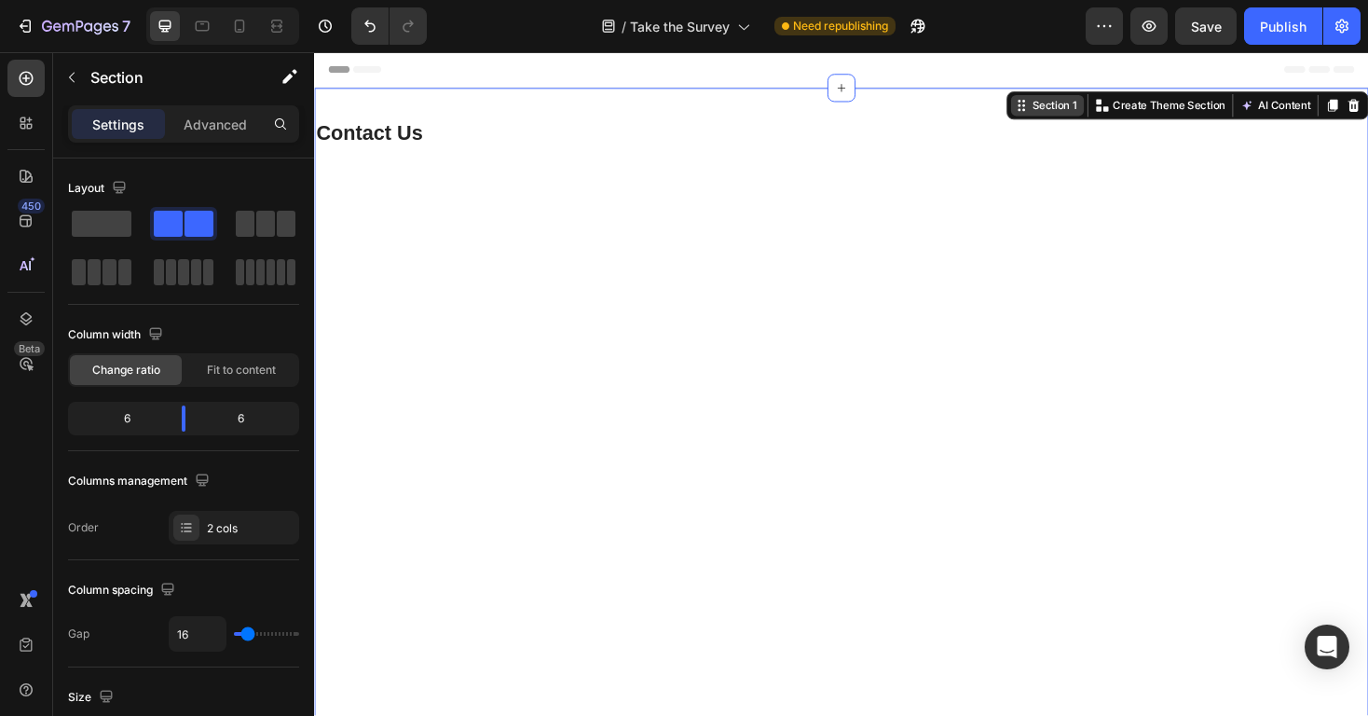
click at [1097, 109] on div "Section 1" at bounding box center [1099, 109] width 55 height 17
click at [1072, 108] on div "Section 1" at bounding box center [1099, 109] width 55 height 17
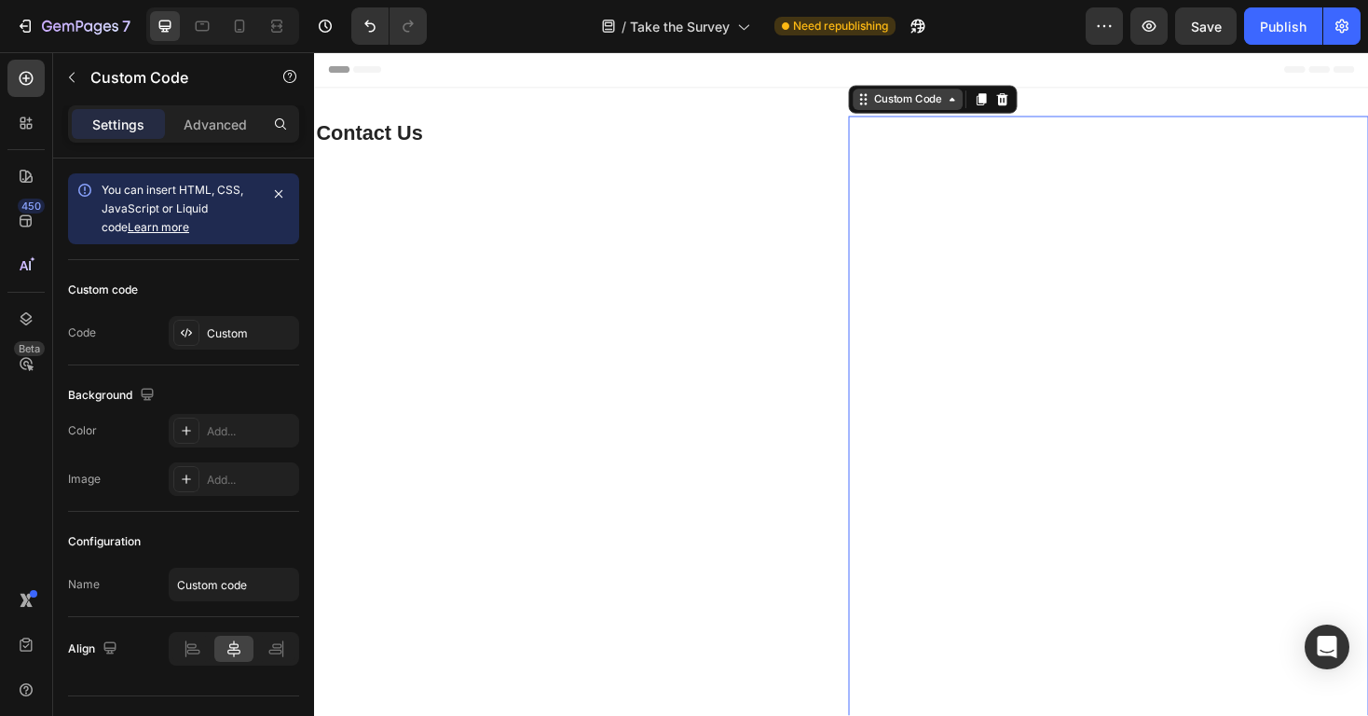
click at [923, 110] on div "Custom Code" at bounding box center [943, 102] width 79 height 17
click at [930, 112] on div "Custom Code" at bounding box center [943, 102] width 116 height 22
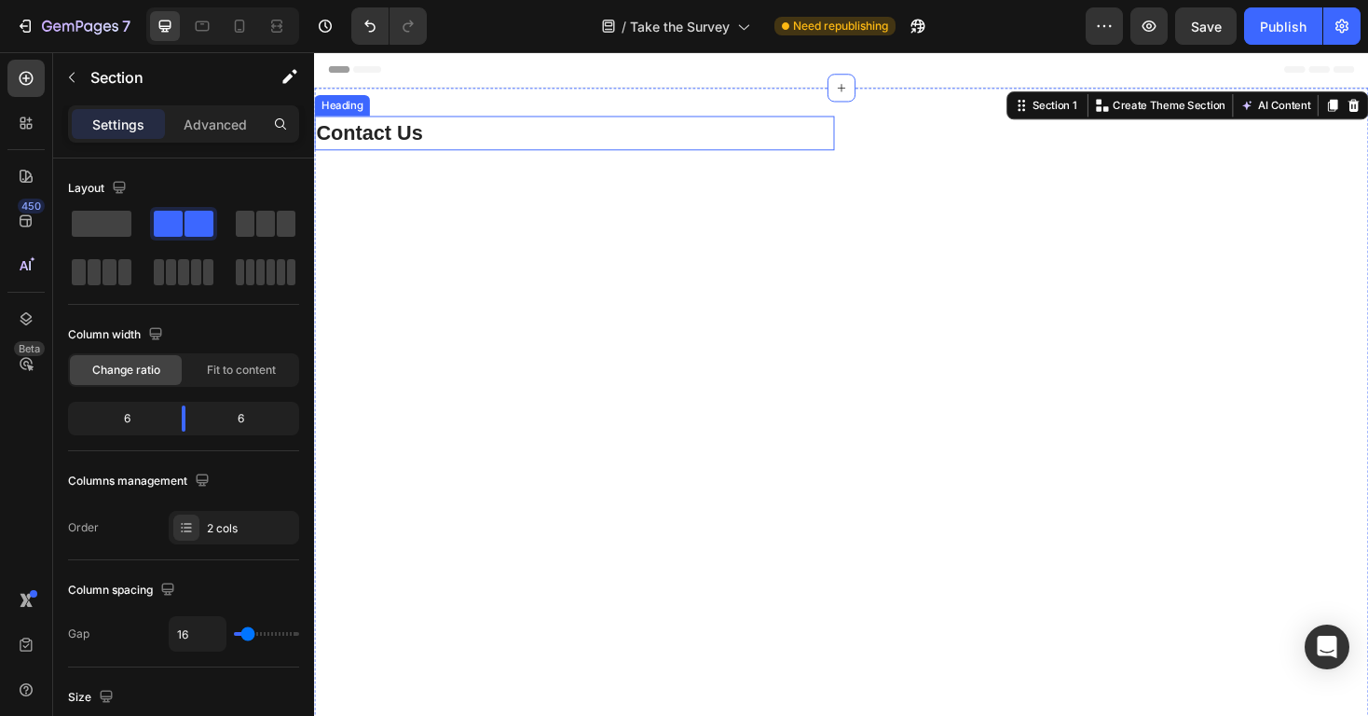
click at [430, 138] on h2 "Contact Us" at bounding box center [590, 138] width 552 height 36
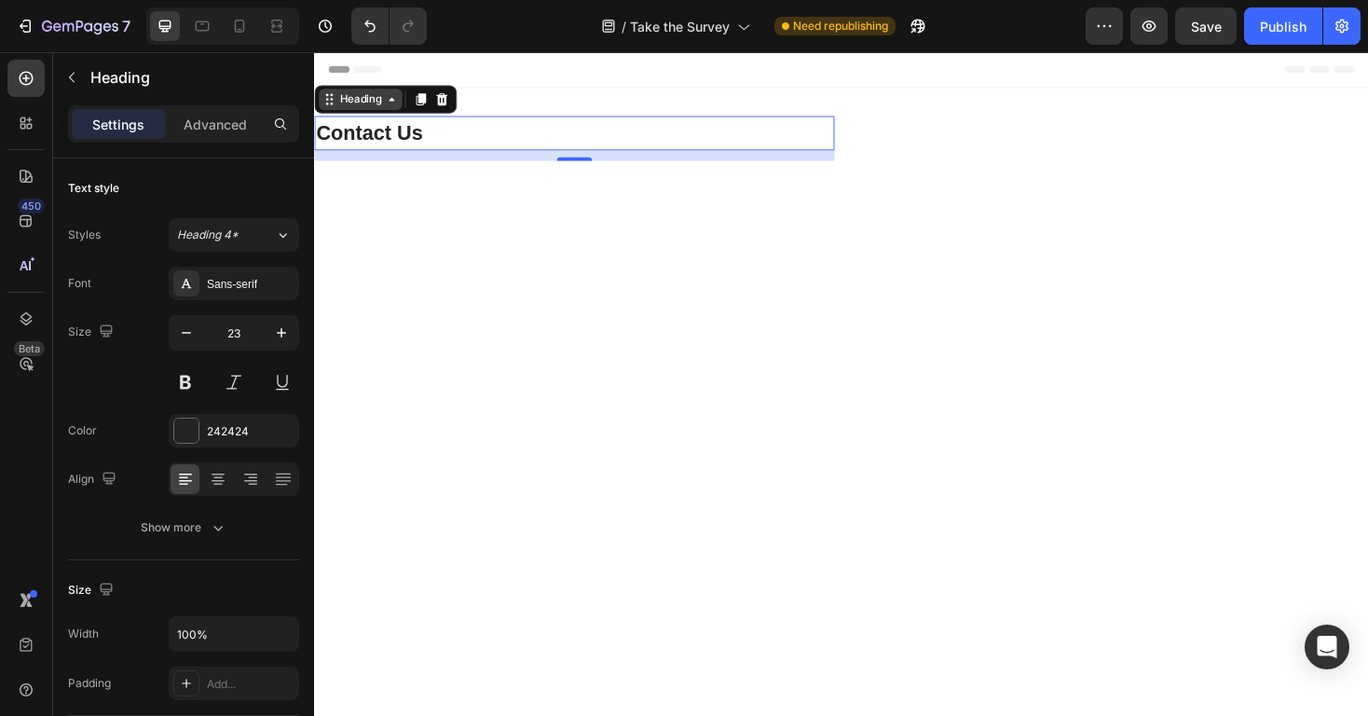
click at [360, 102] on div "Heading" at bounding box center [362, 102] width 51 height 17
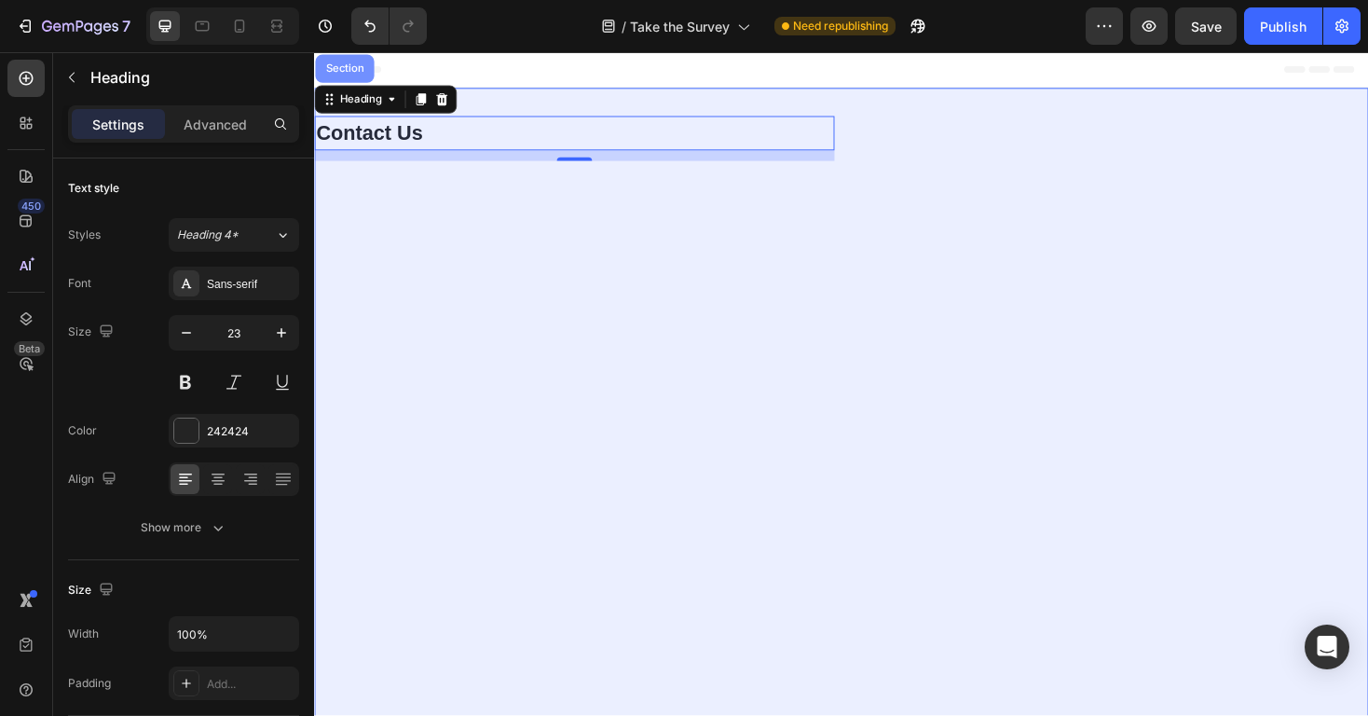
click at [355, 75] on div "Section" at bounding box center [346, 70] width 62 height 30
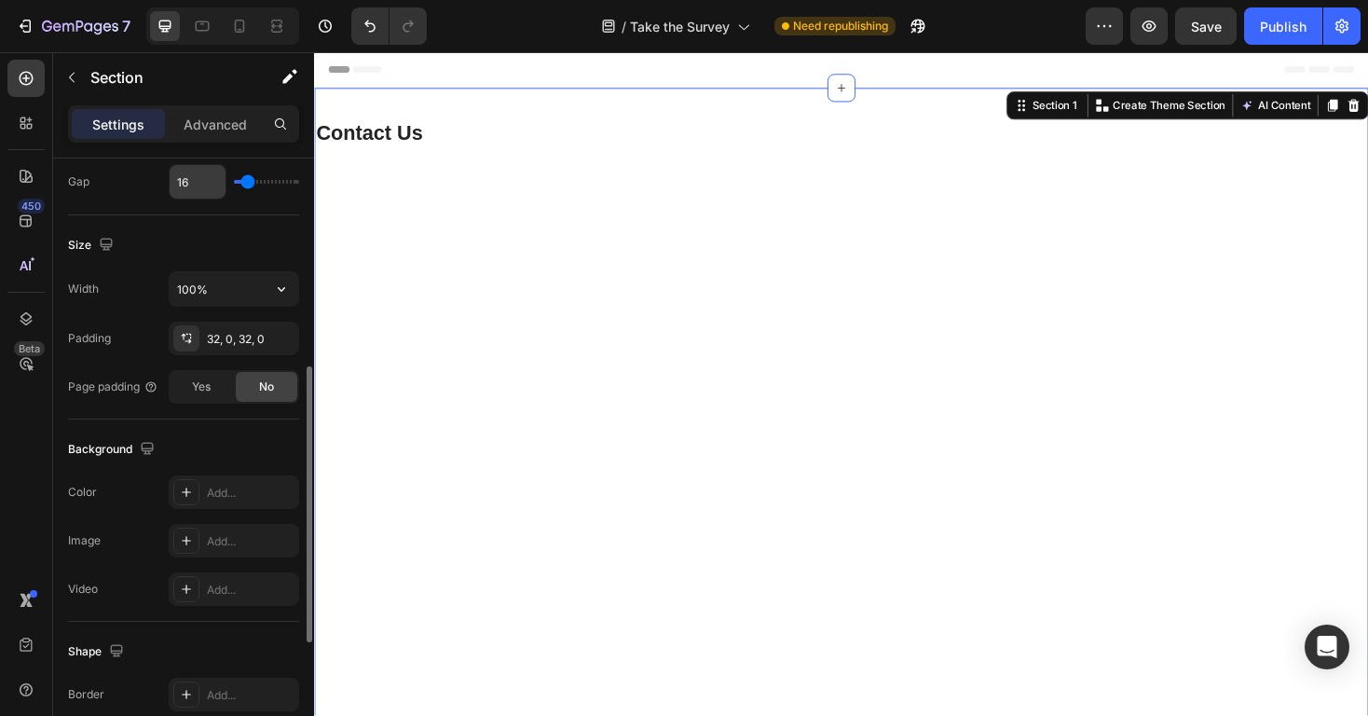
scroll to position [455, 0]
click at [207, 128] on p "Advanced" at bounding box center [215, 125] width 63 height 20
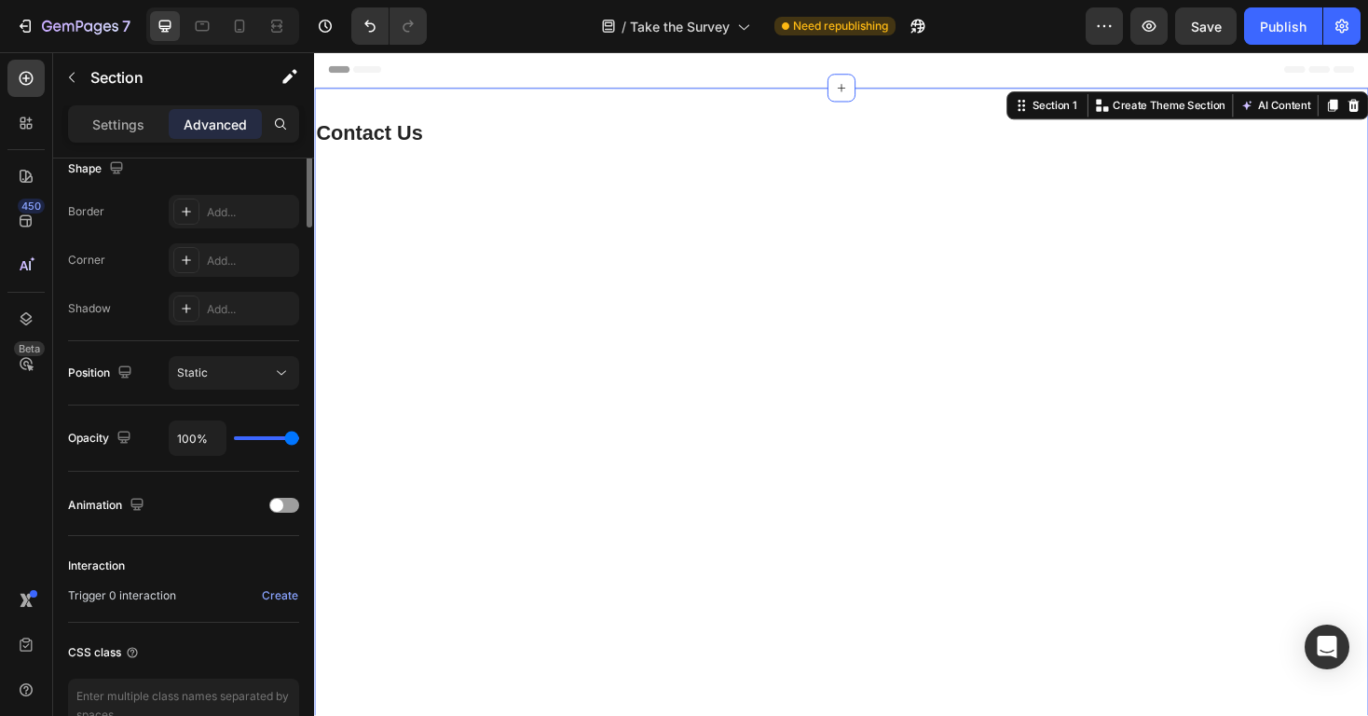
scroll to position [0, 0]
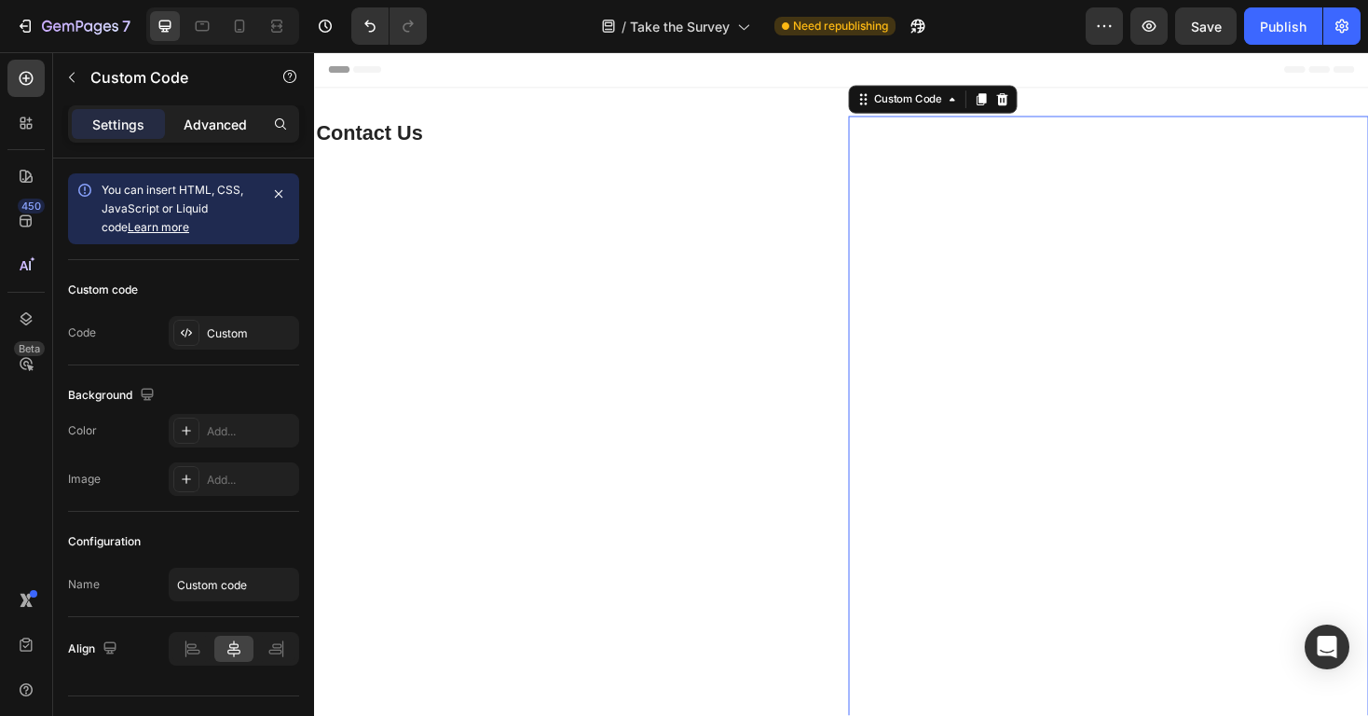
click at [229, 135] on div "Advanced" at bounding box center [215, 124] width 93 height 30
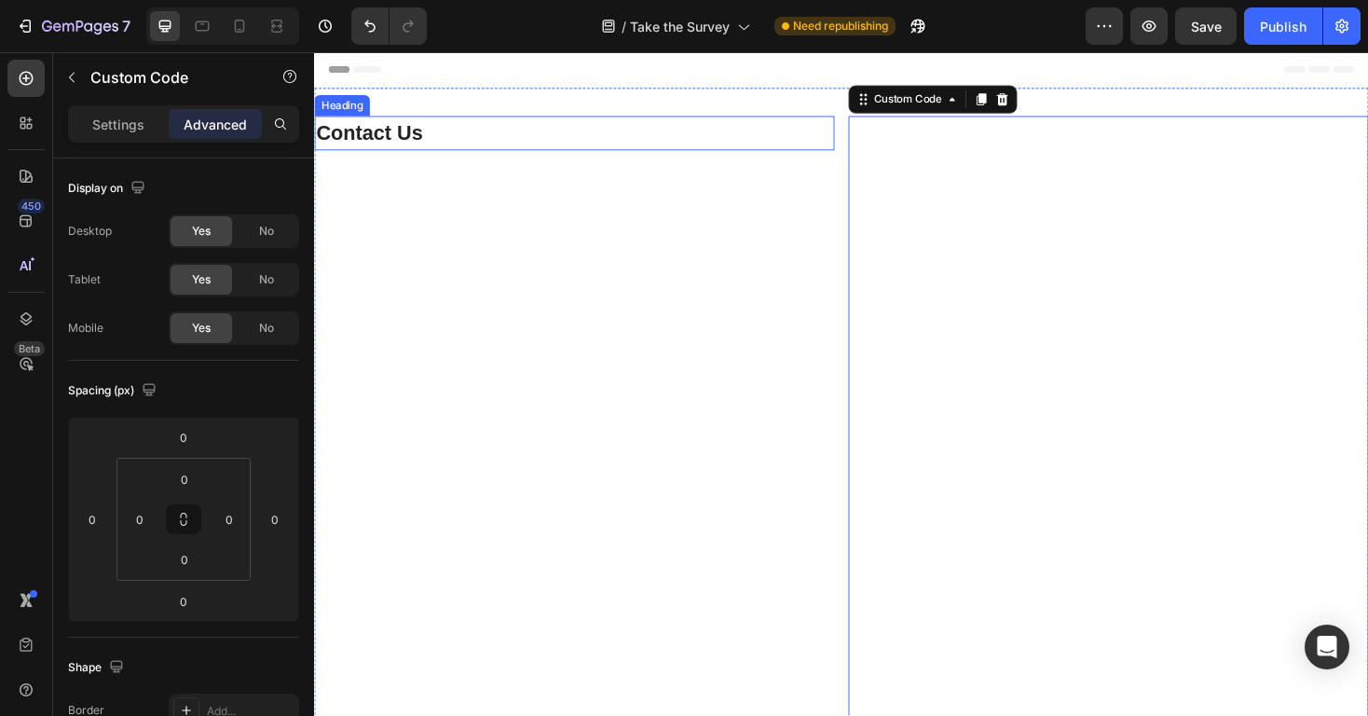
click at [434, 140] on h2 "Contact Us" at bounding box center [590, 138] width 552 height 36
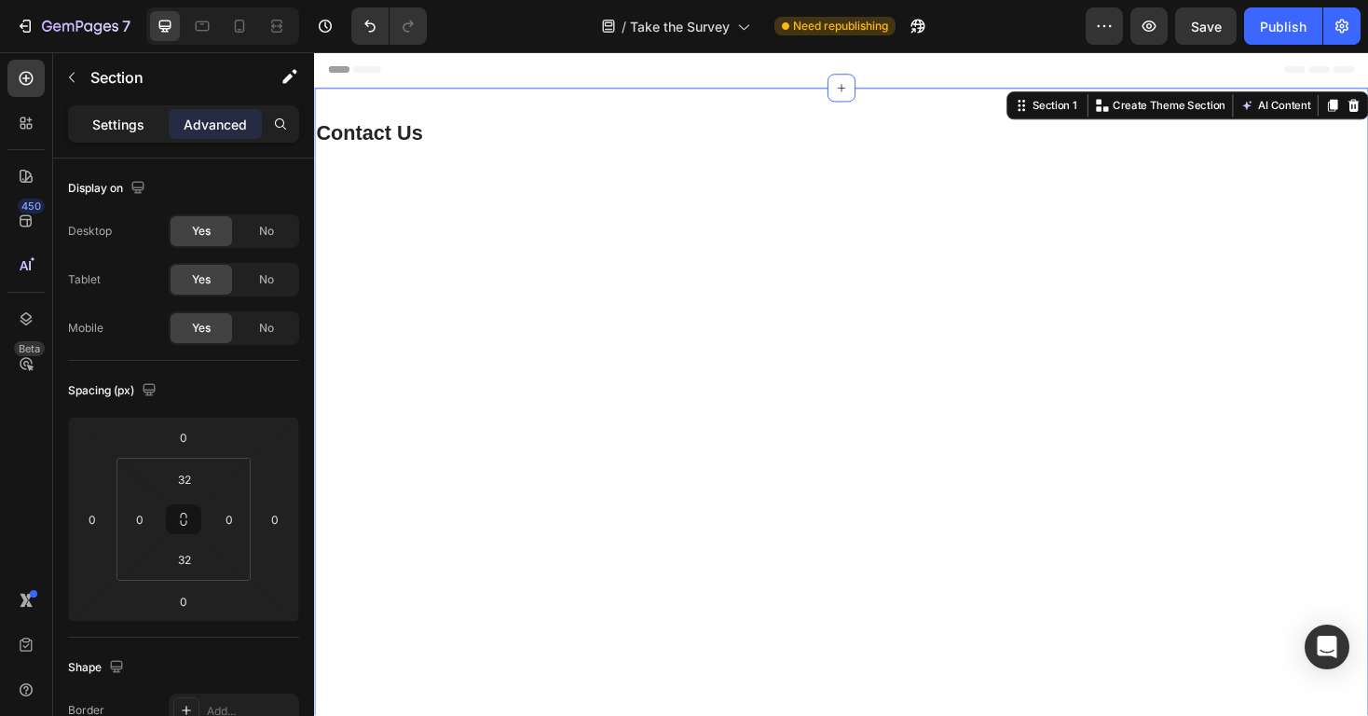
click at [112, 118] on p "Settings" at bounding box center [118, 125] width 52 height 20
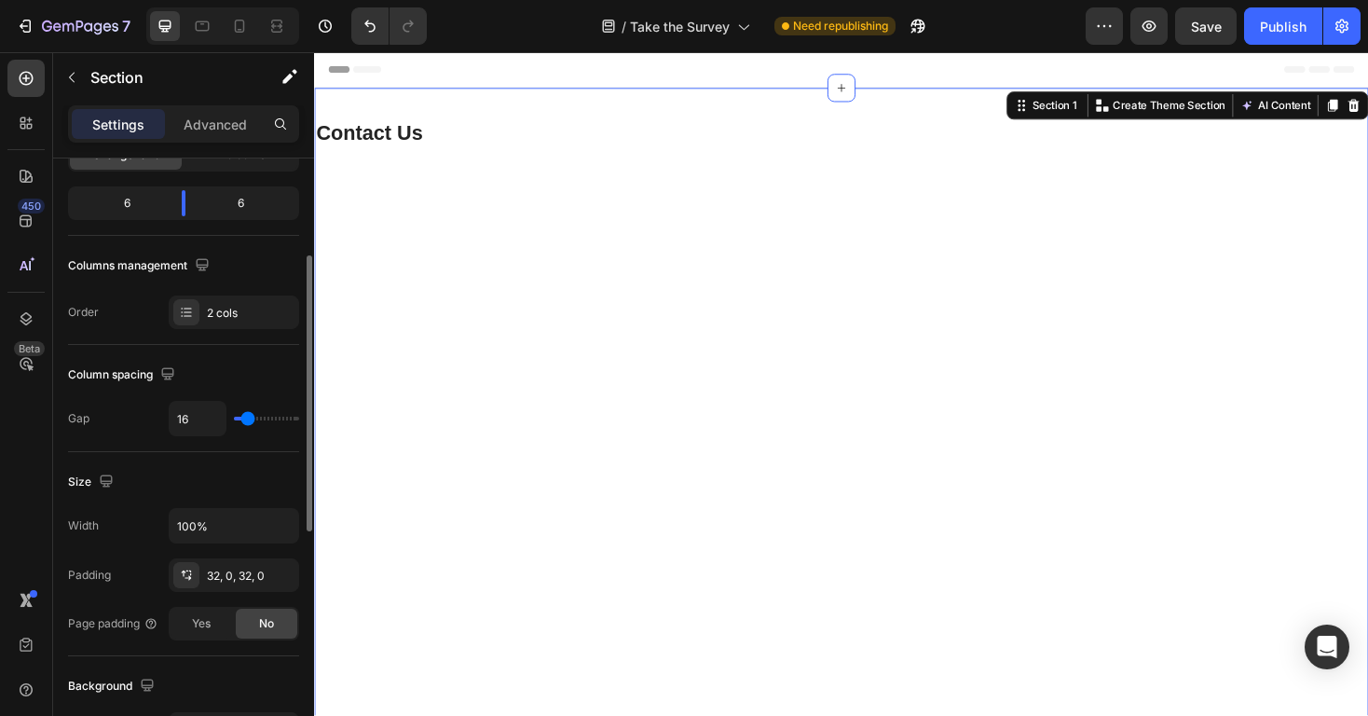
scroll to position [251, 0]
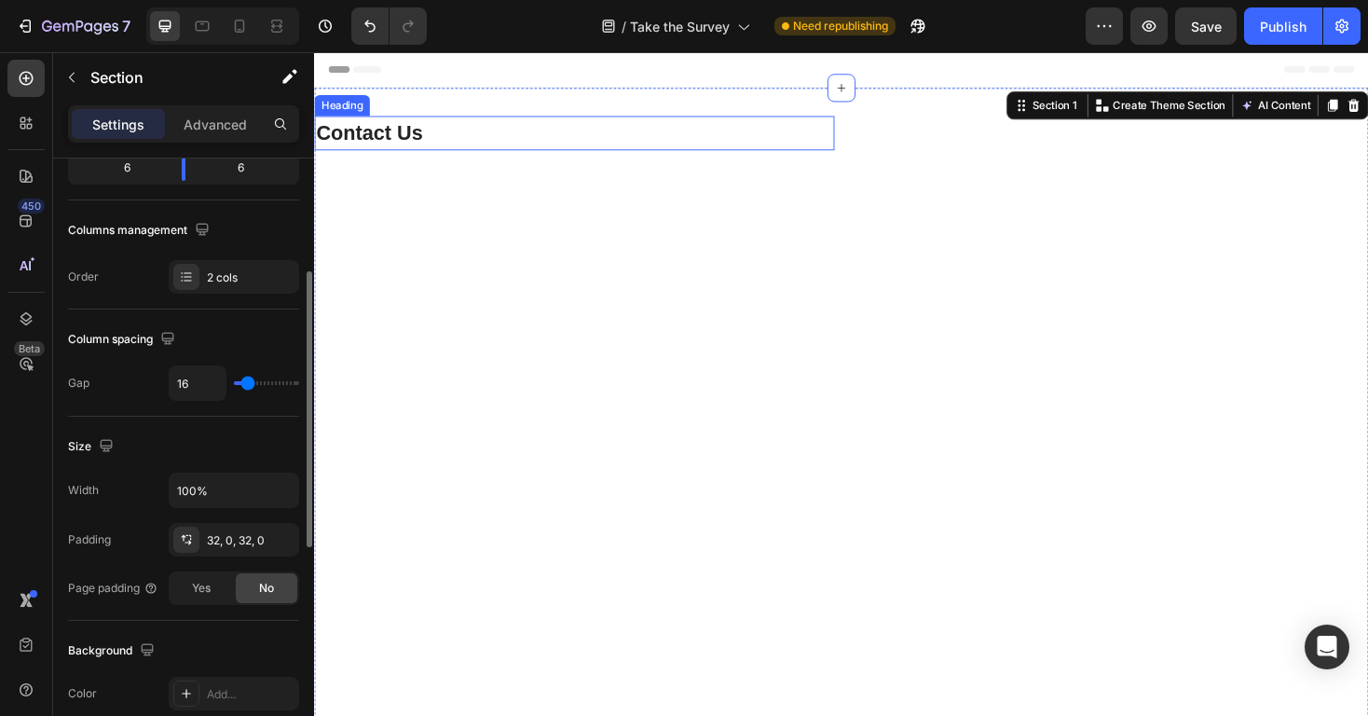
click at [466, 138] on h2 "Contact Us" at bounding box center [590, 138] width 552 height 36
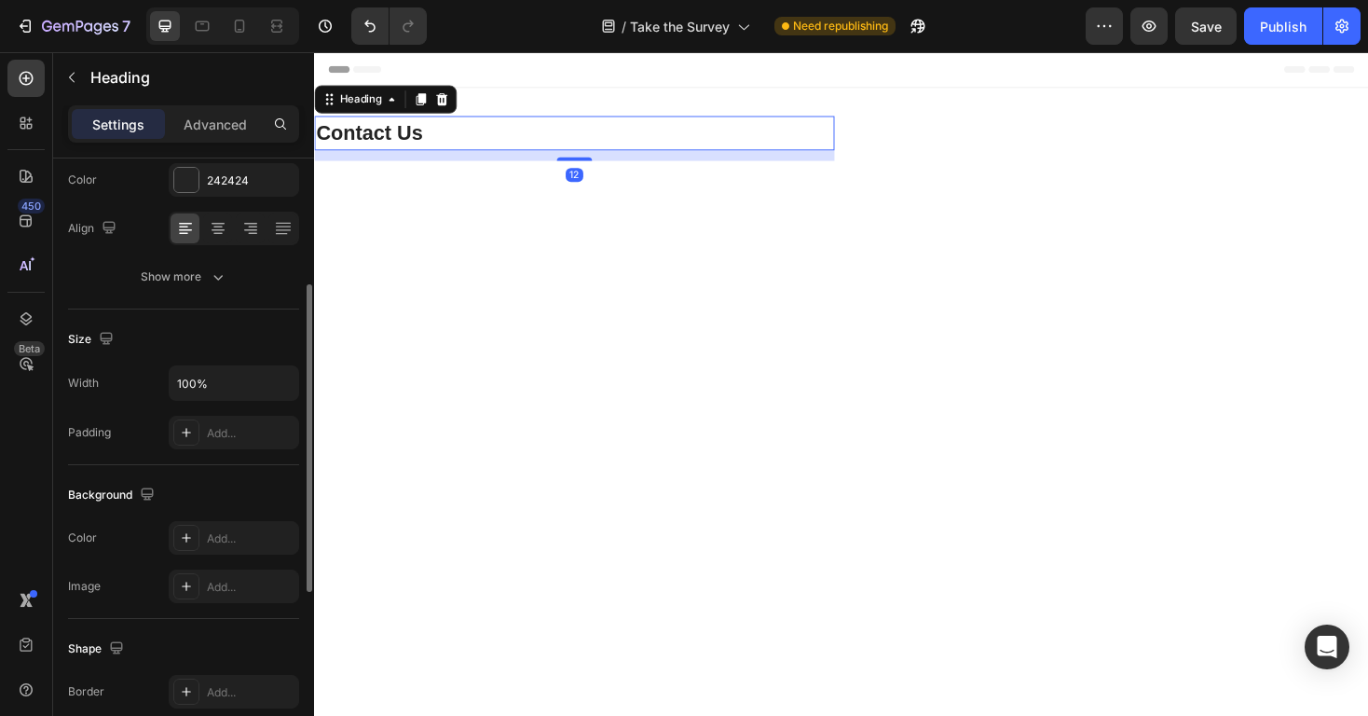
scroll to position [0, 0]
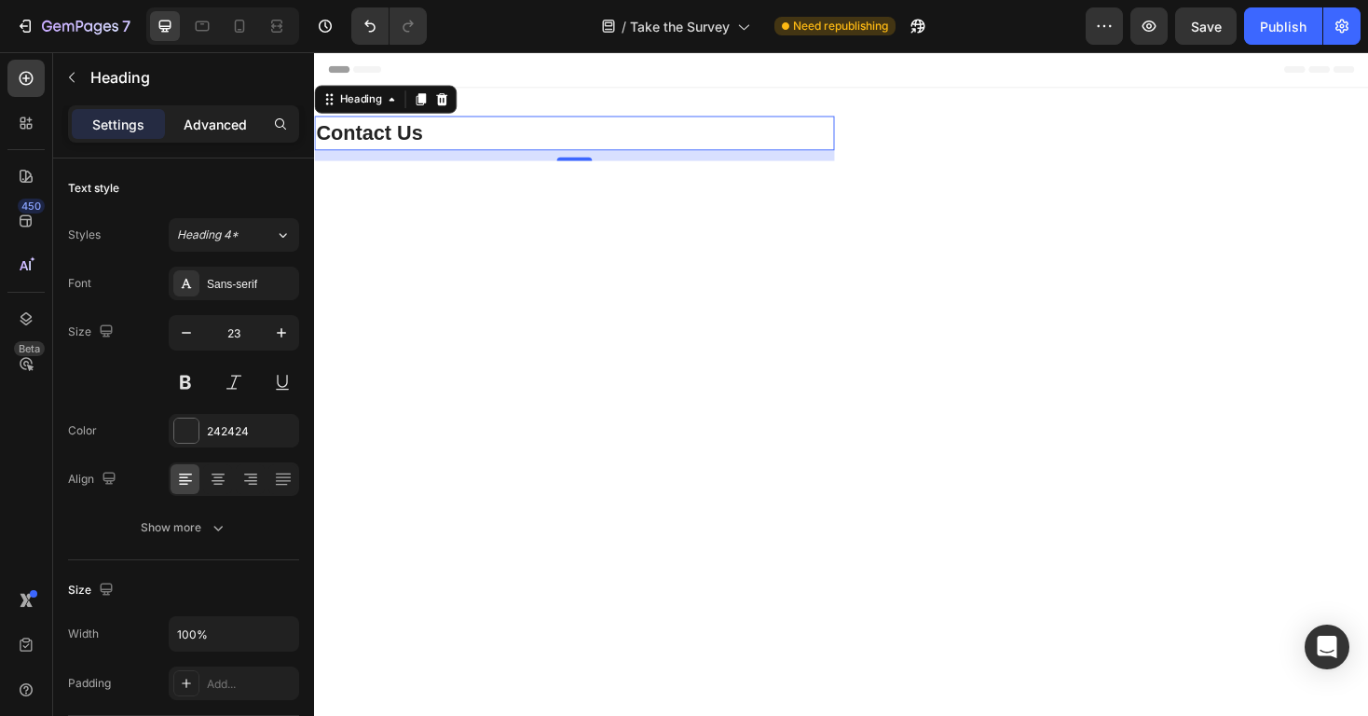
click at [233, 120] on p "Advanced" at bounding box center [215, 125] width 63 height 20
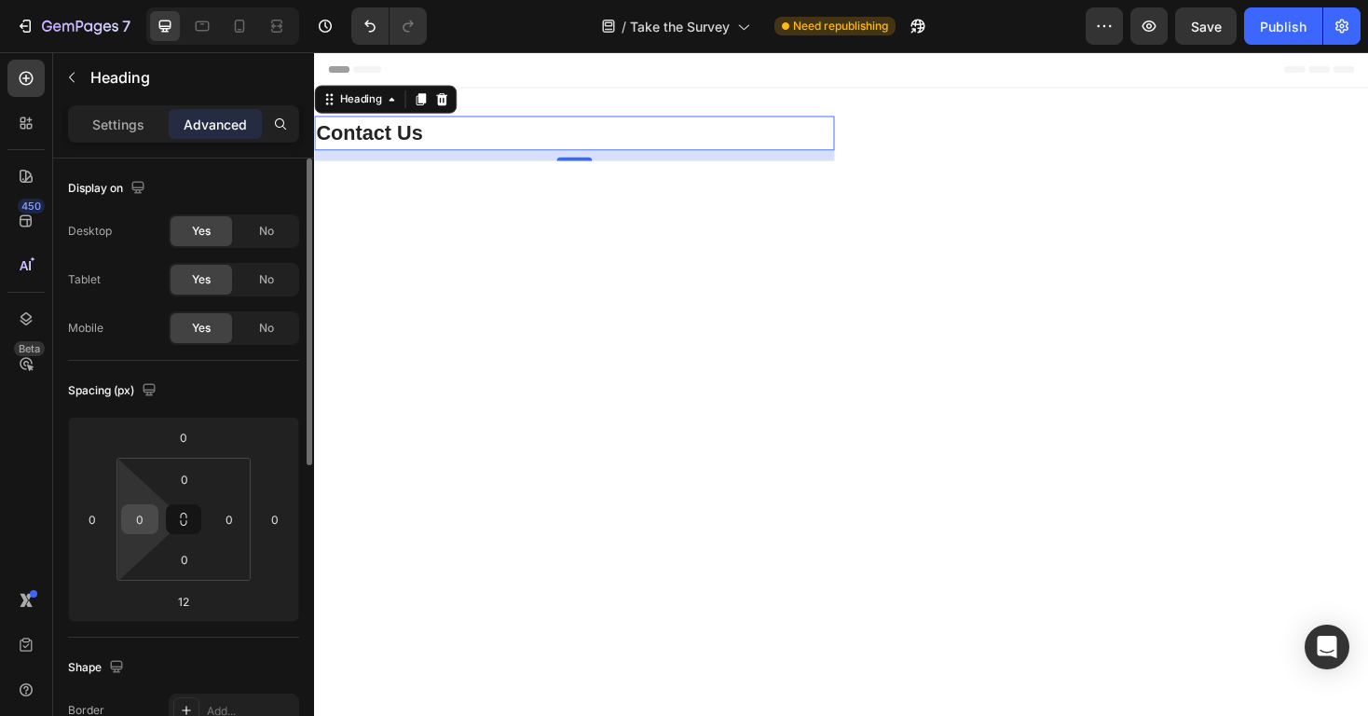
click at [144, 525] on input "0" at bounding box center [140, 519] width 28 height 28
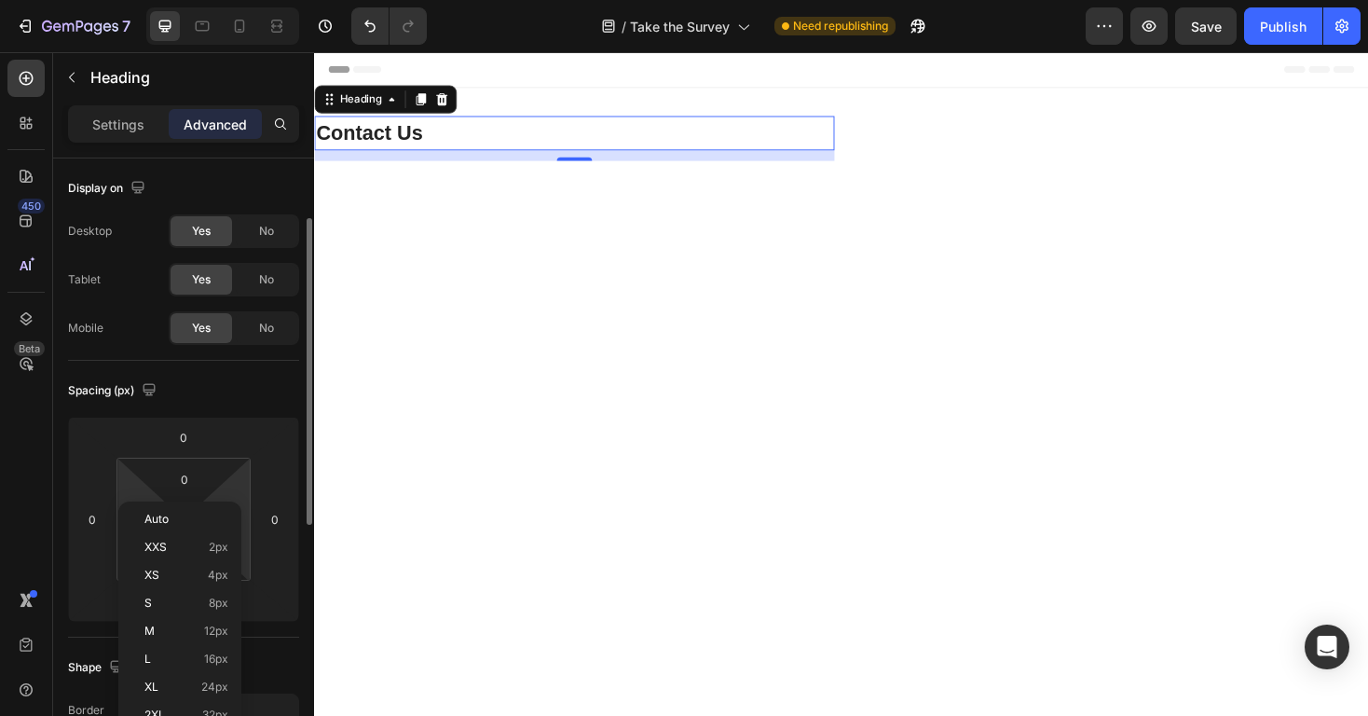
scroll to position [54, 0]
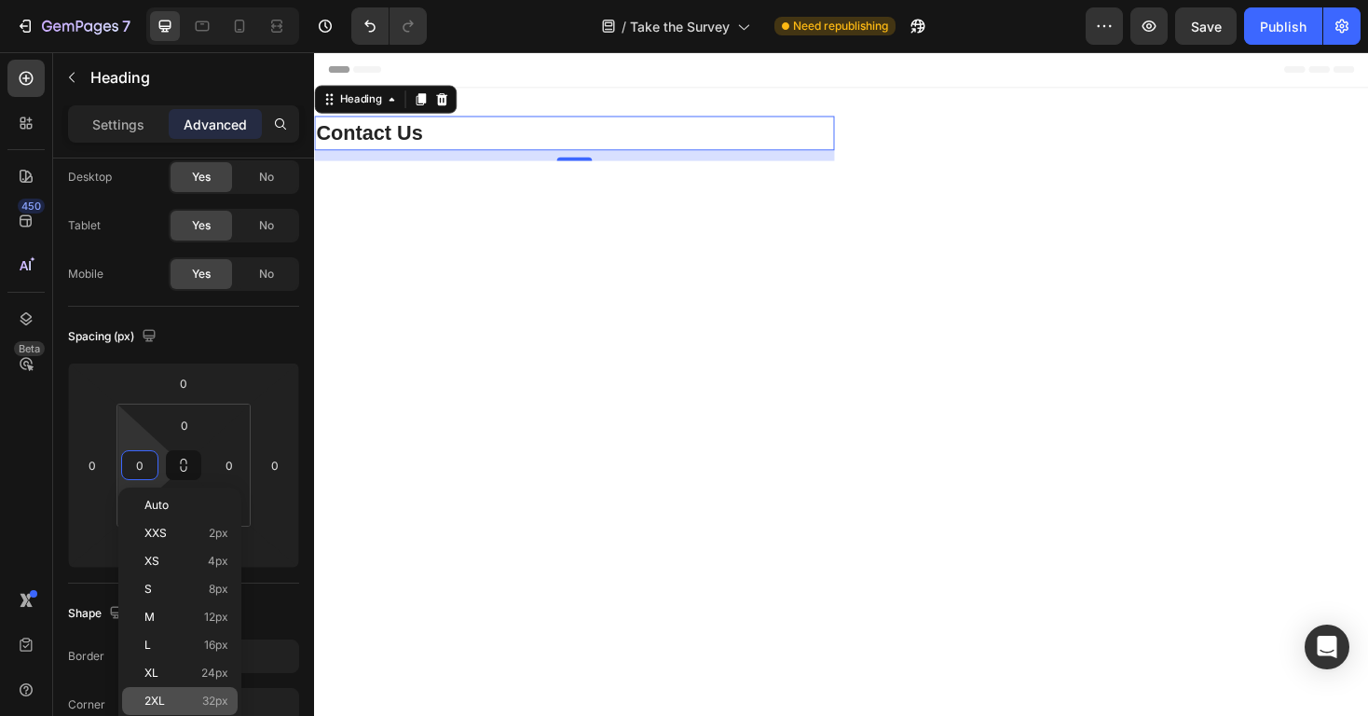
click at [176, 699] on p "2XL 32px" at bounding box center [186, 700] width 84 height 13
type input "32"
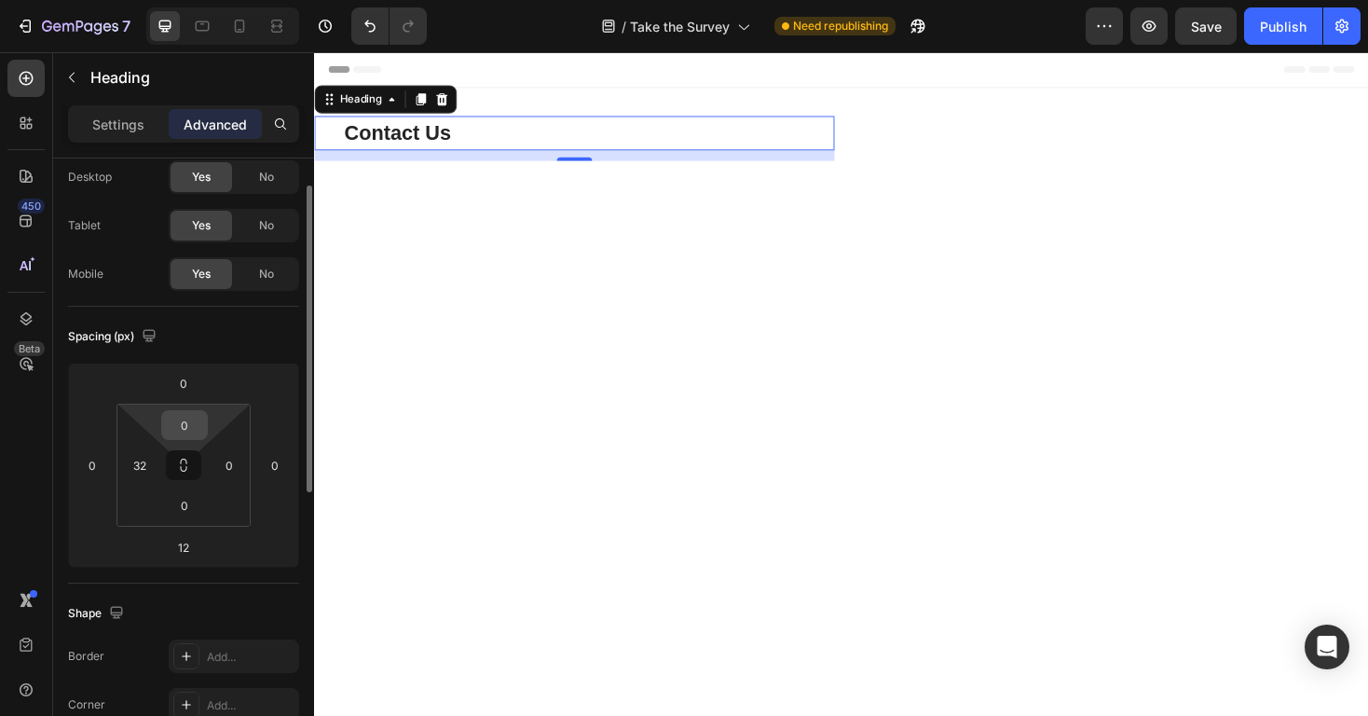
click at [188, 432] on input "0" at bounding box center [184, 425] width 37 height 28
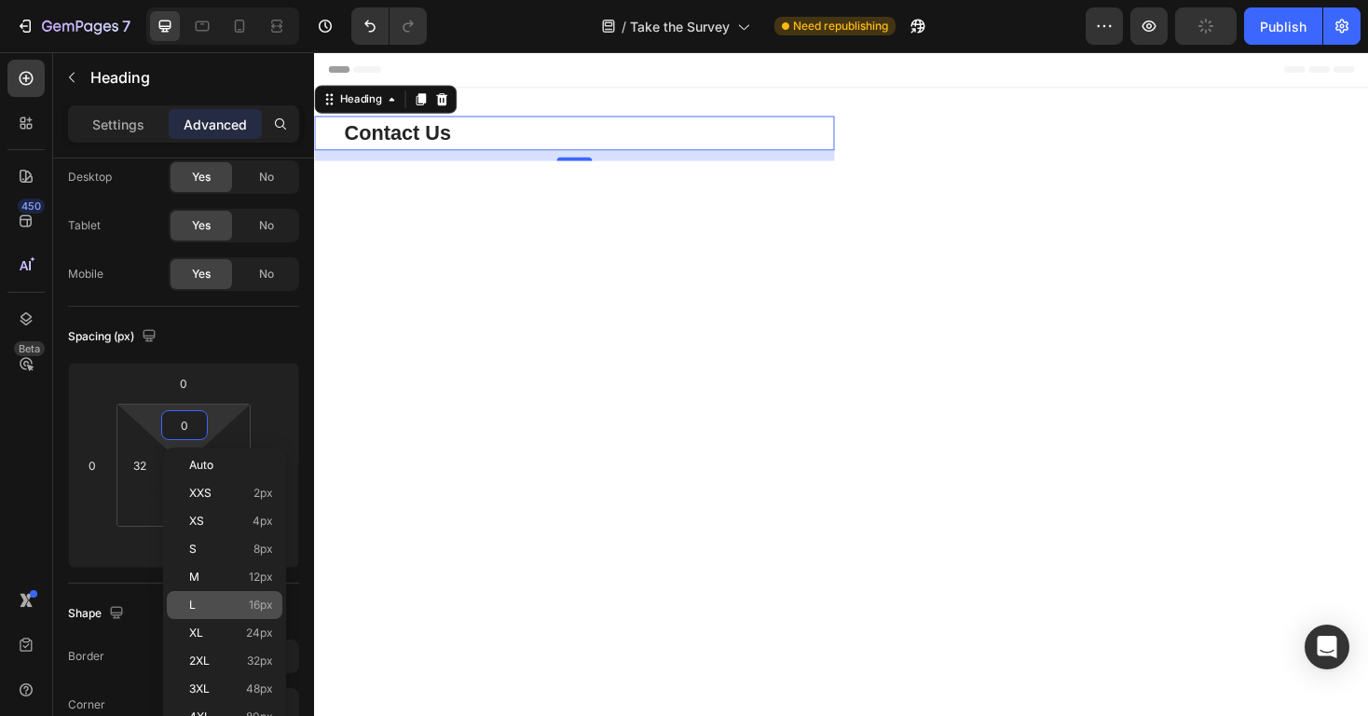
click at [228, 600] on p "L 16px" at bounding box center [231, 604] width 84 height 13
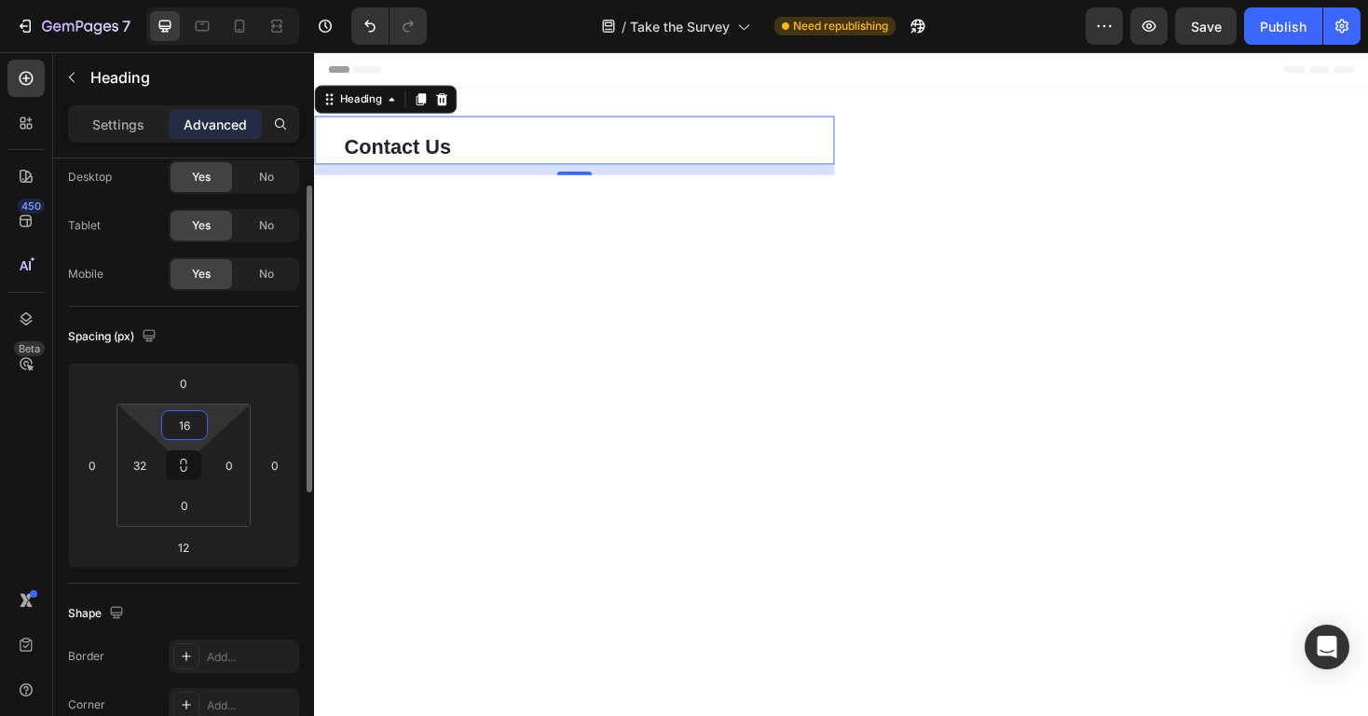
click at [194, 424] on input "16" at bounding box center [184, 425] width 37 height 28
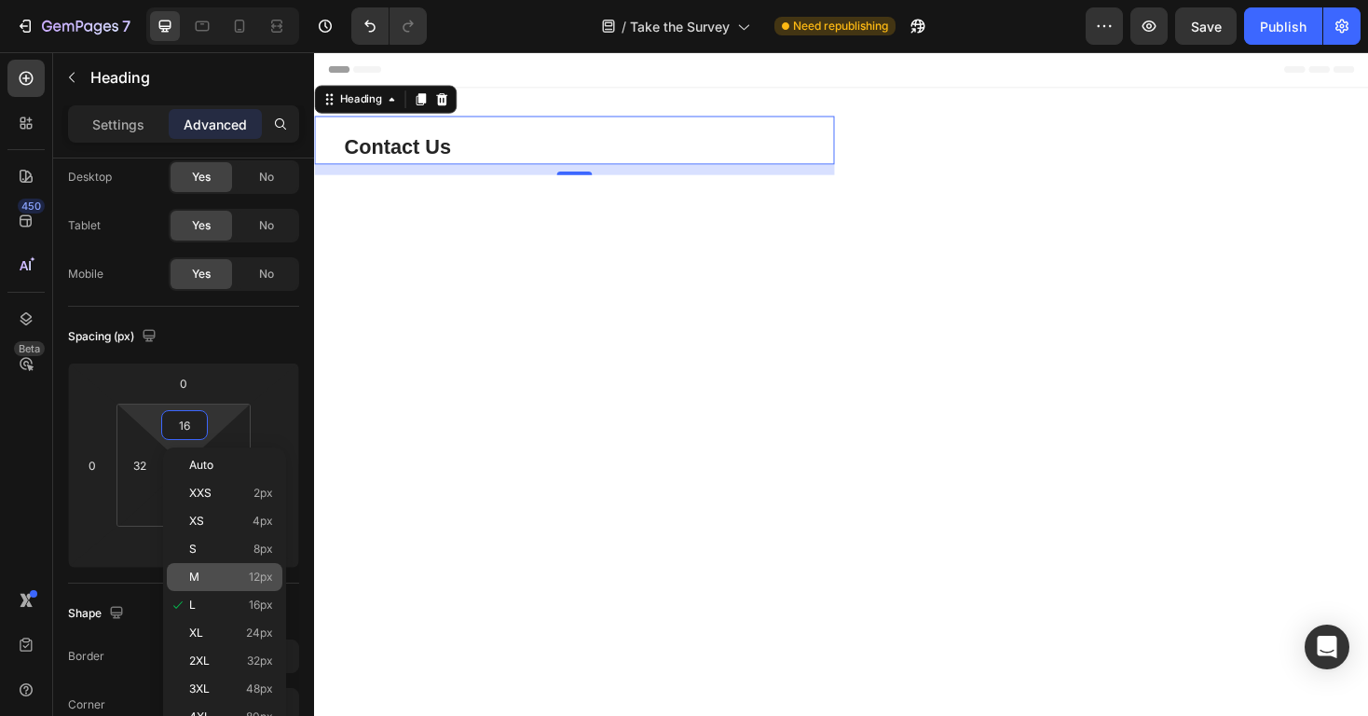
click at [218, 570] on p "M 12px" at bounding box center [231, 576] width 84 height 13
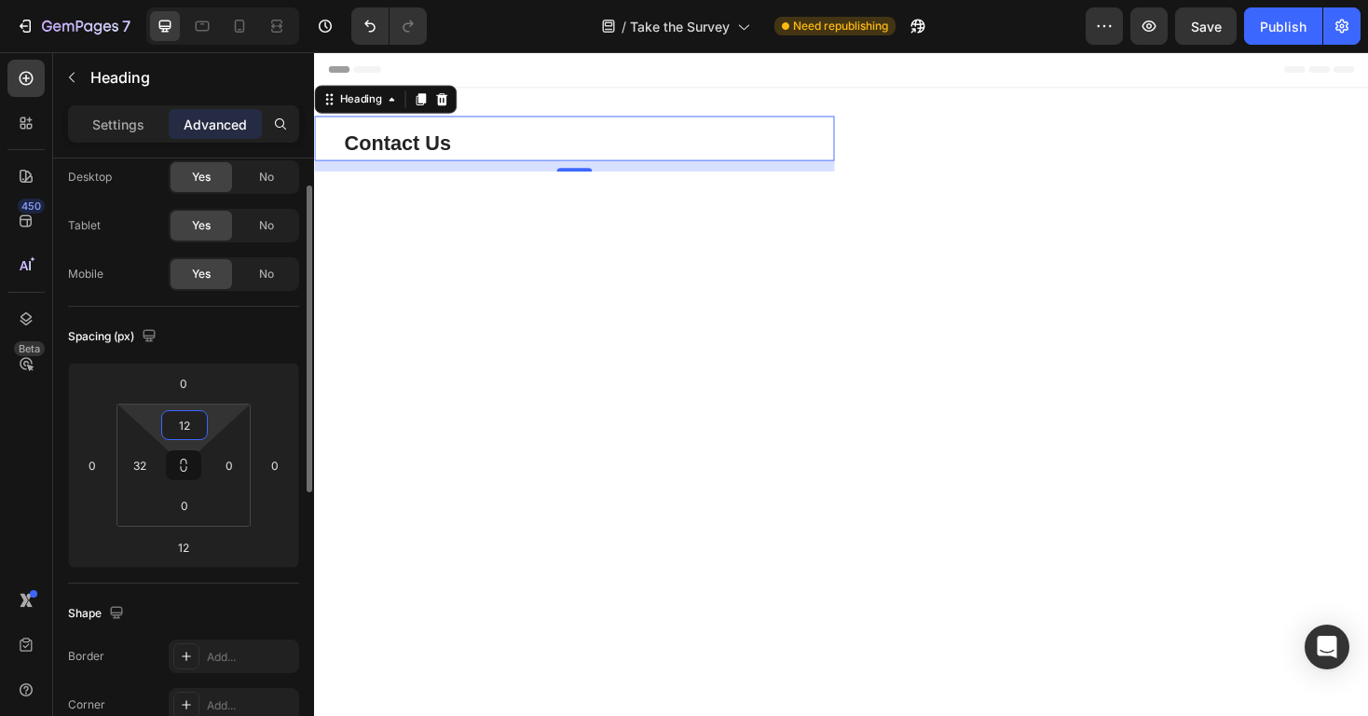
click at [191, 426] on input "12" at bounding box center [184, 425] width 37 height 28
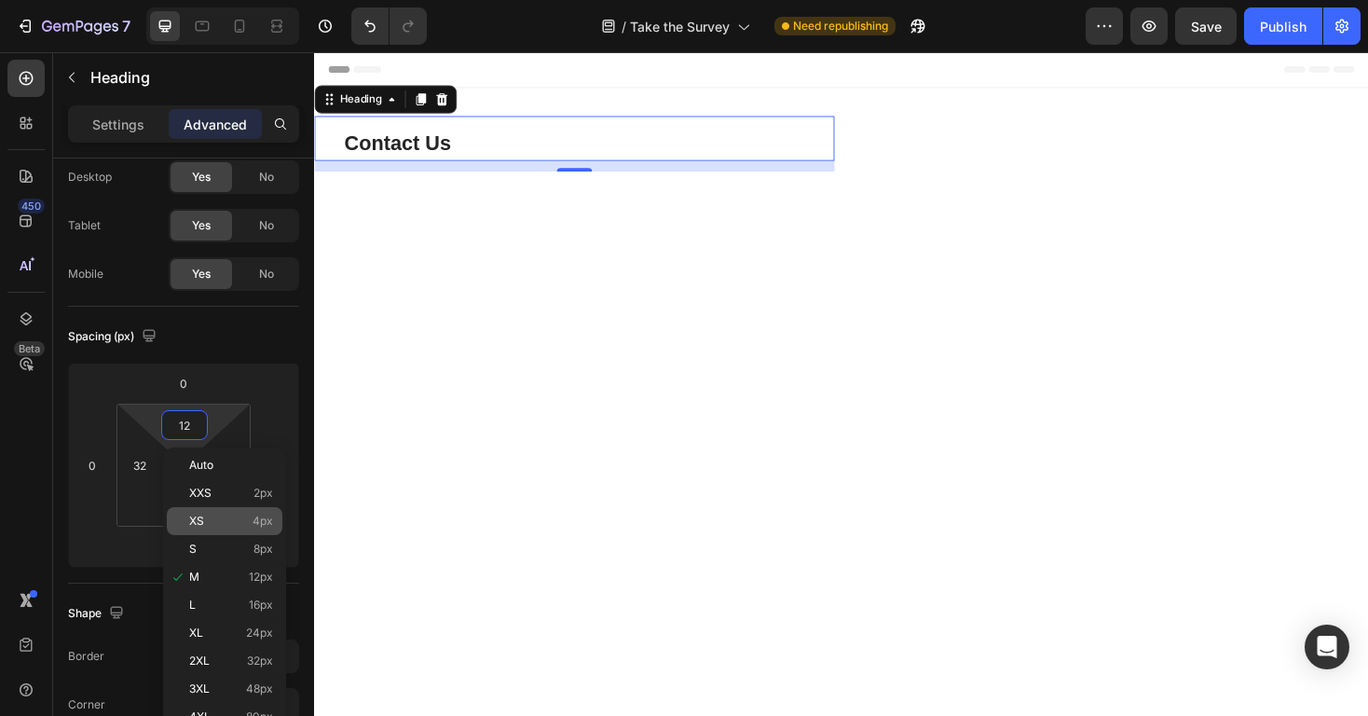
click at [229, 527] on div "XS 4px" at bounding box center [225, 521] width 116 height 28
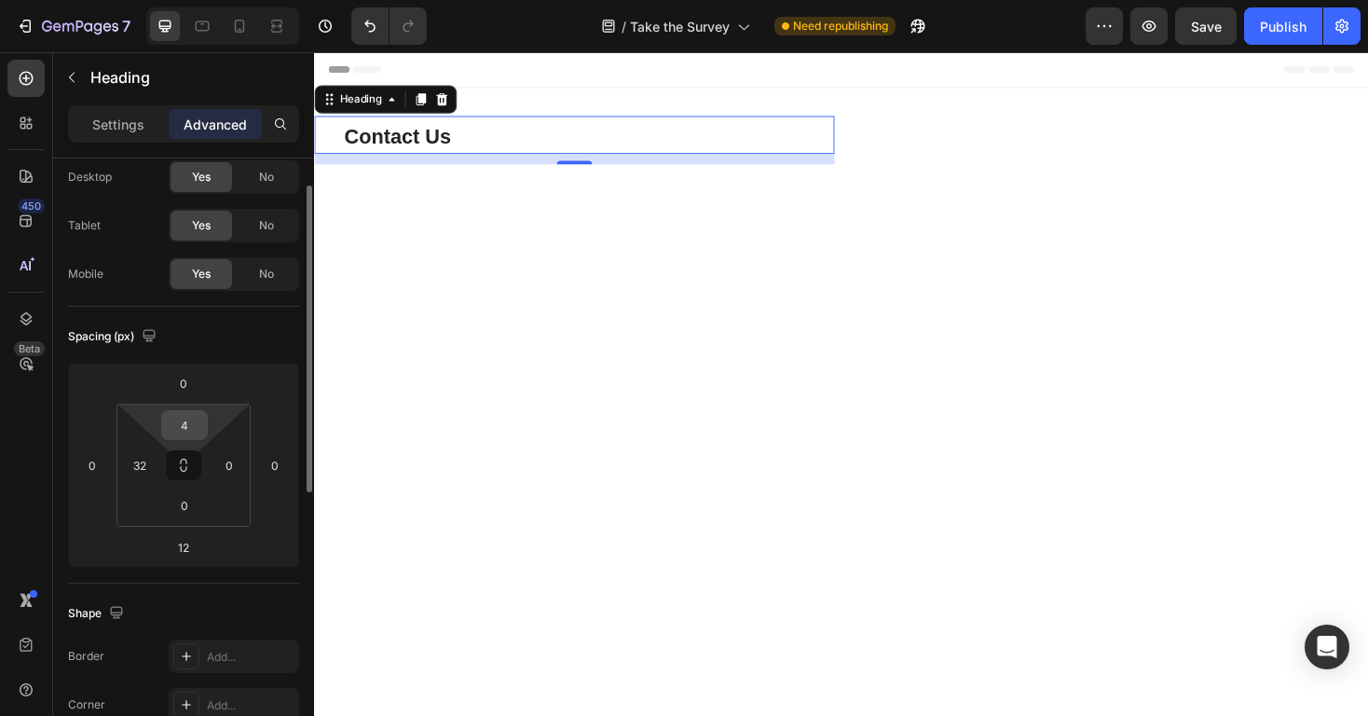
click at [183, 433] on input "4" at bounding box center [184, 425] width 37 height 28
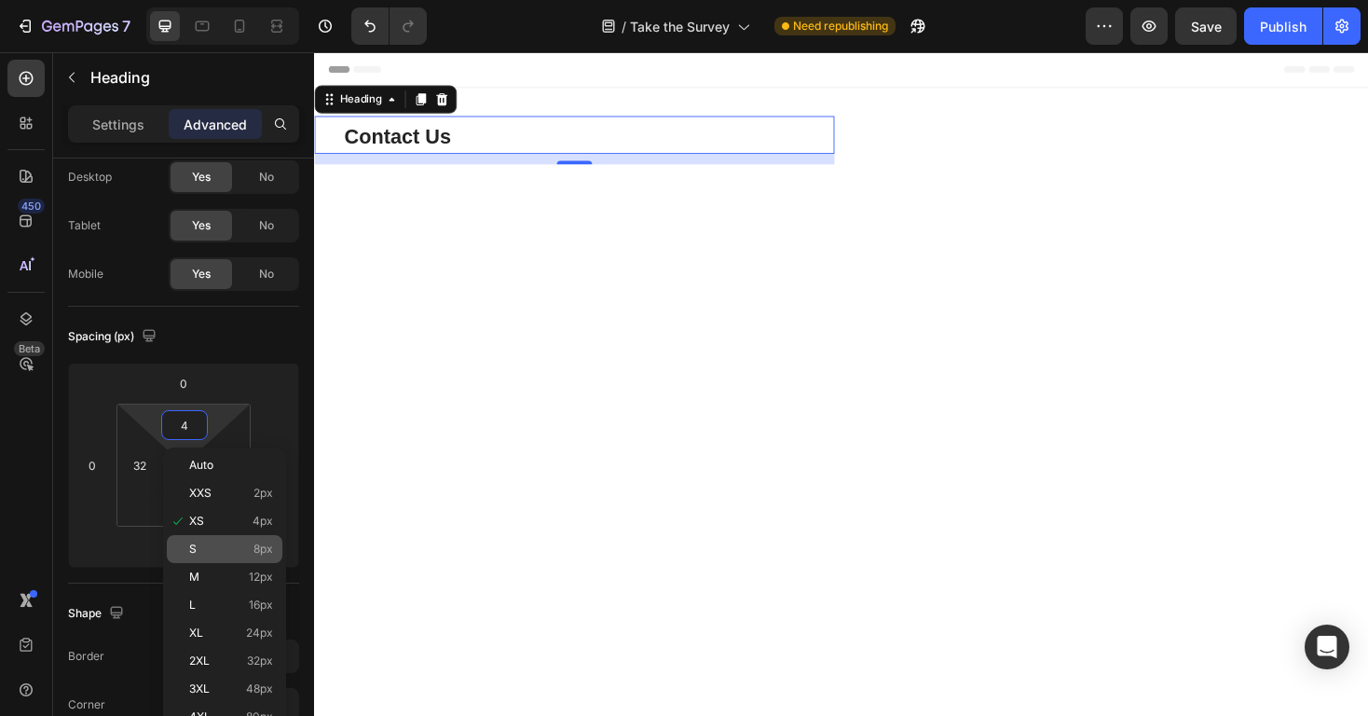
click at [220, 548] on p "S 8px" at bounding box center [231, 548] width 84 height 13
type input "8"
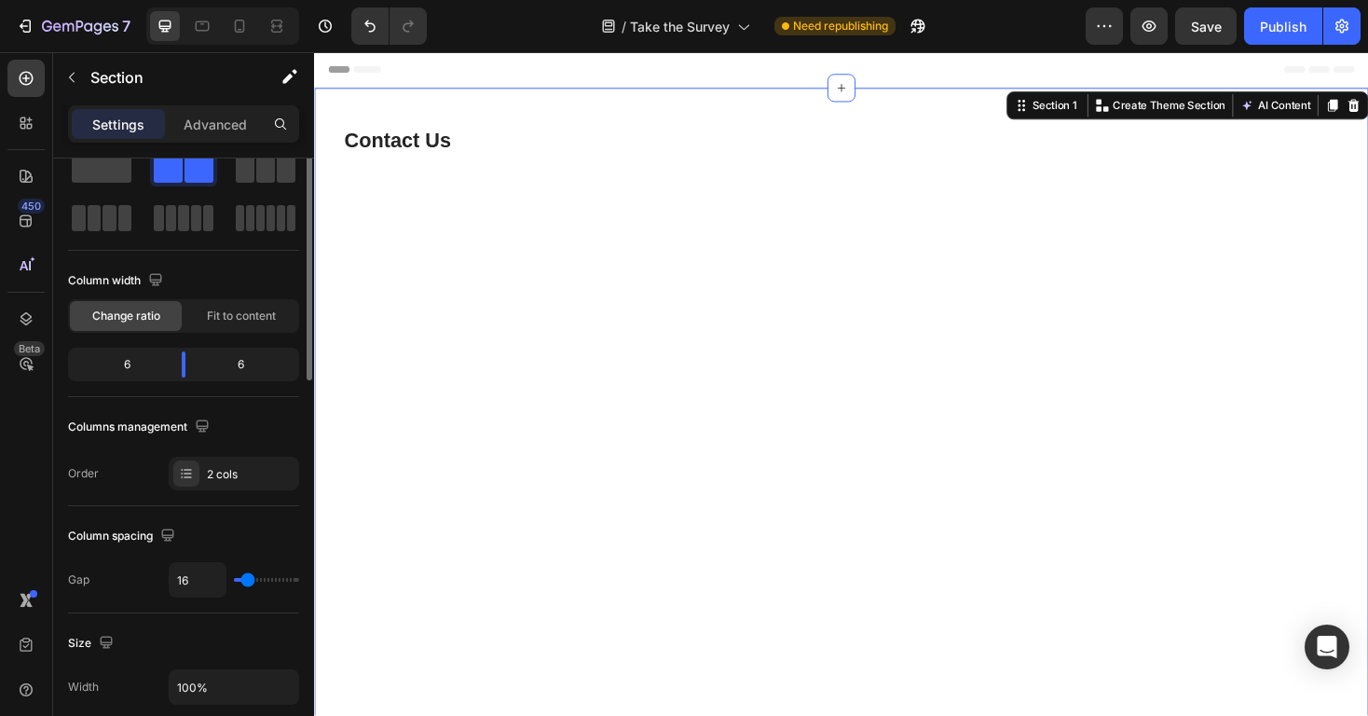
scroll to position [0, 0]
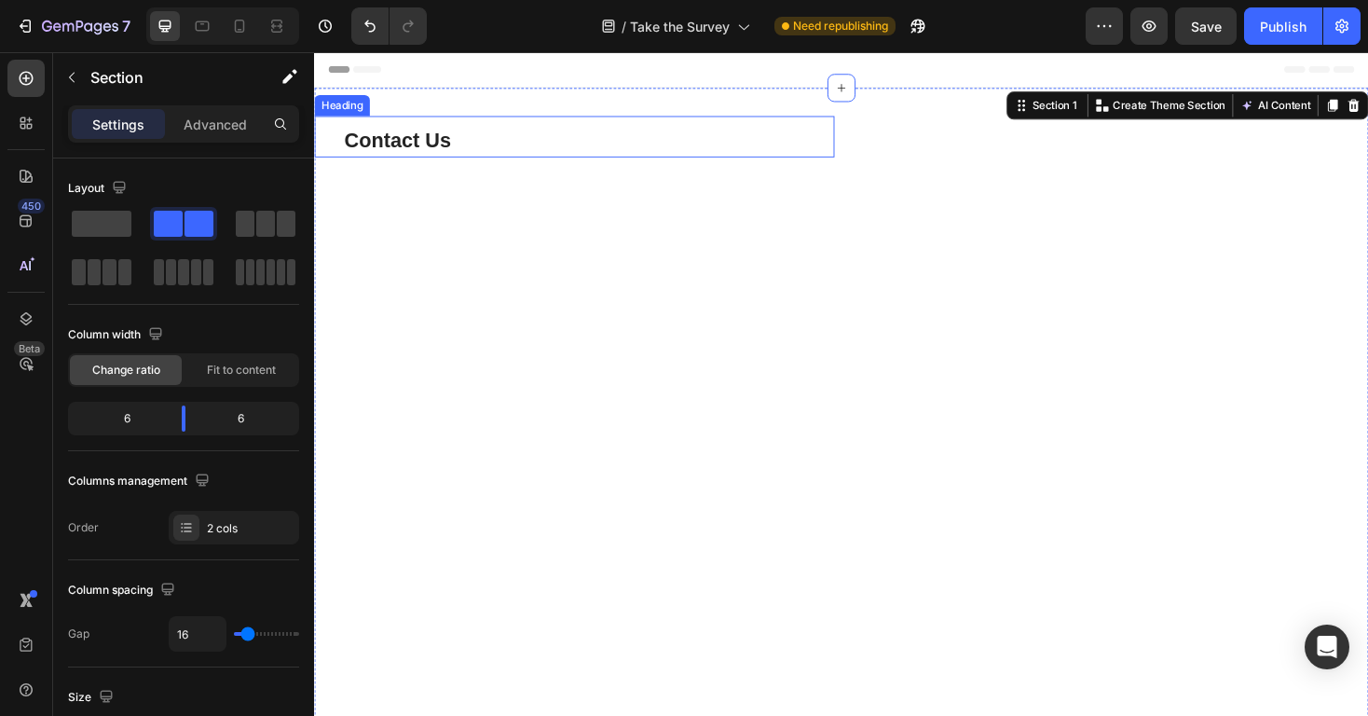
click at [486, 150] on h2 "Contact Us" at bounding box center [605, 146] width 522 height 36
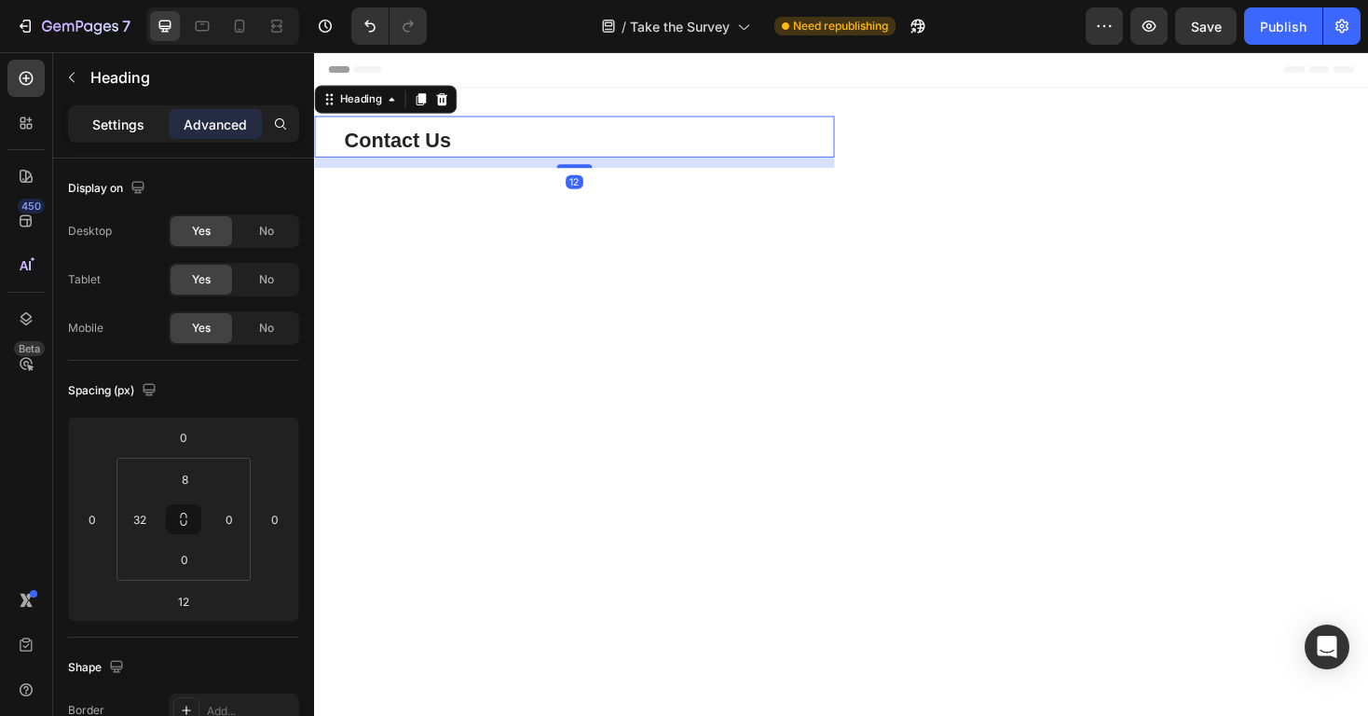
click at [124, 115] on p "Settings" at bounding box center [118, 125] width 52 height 20
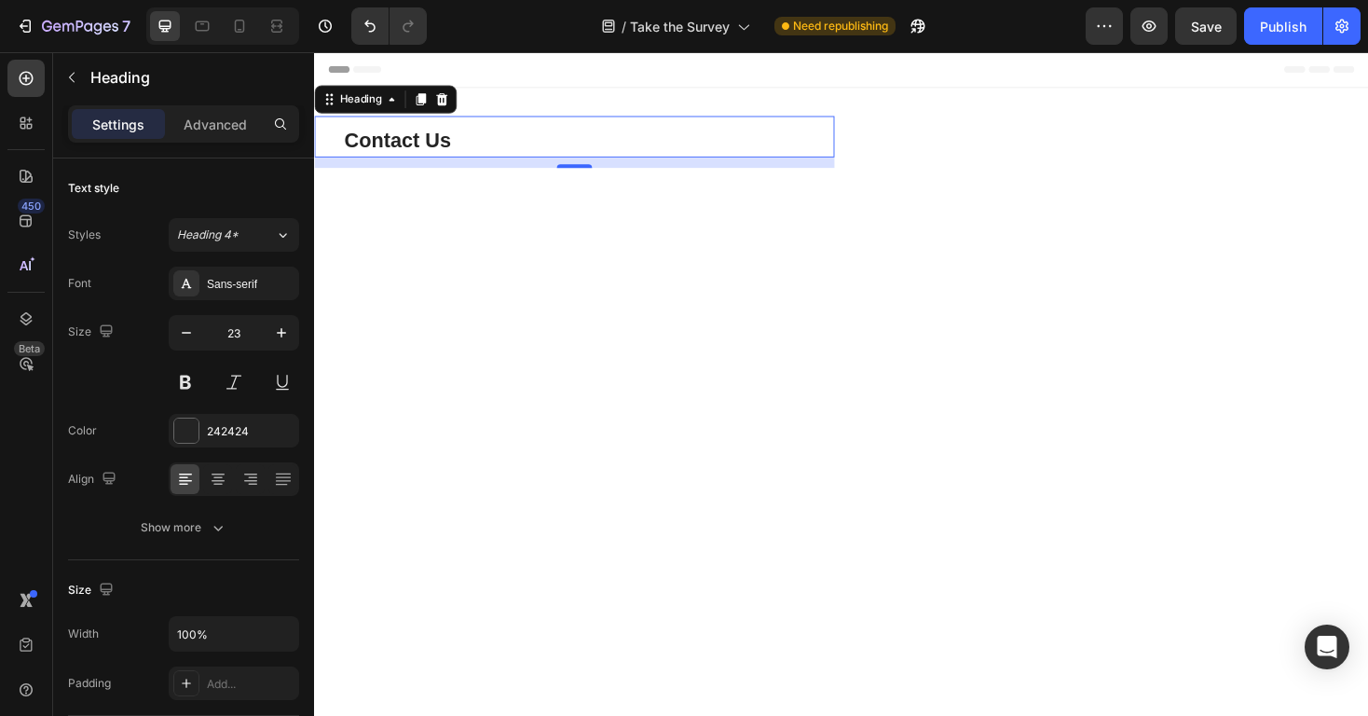
click at [390, 142] on h2 "Contact Us" at bounding box center [605, 146] width 522 height 36
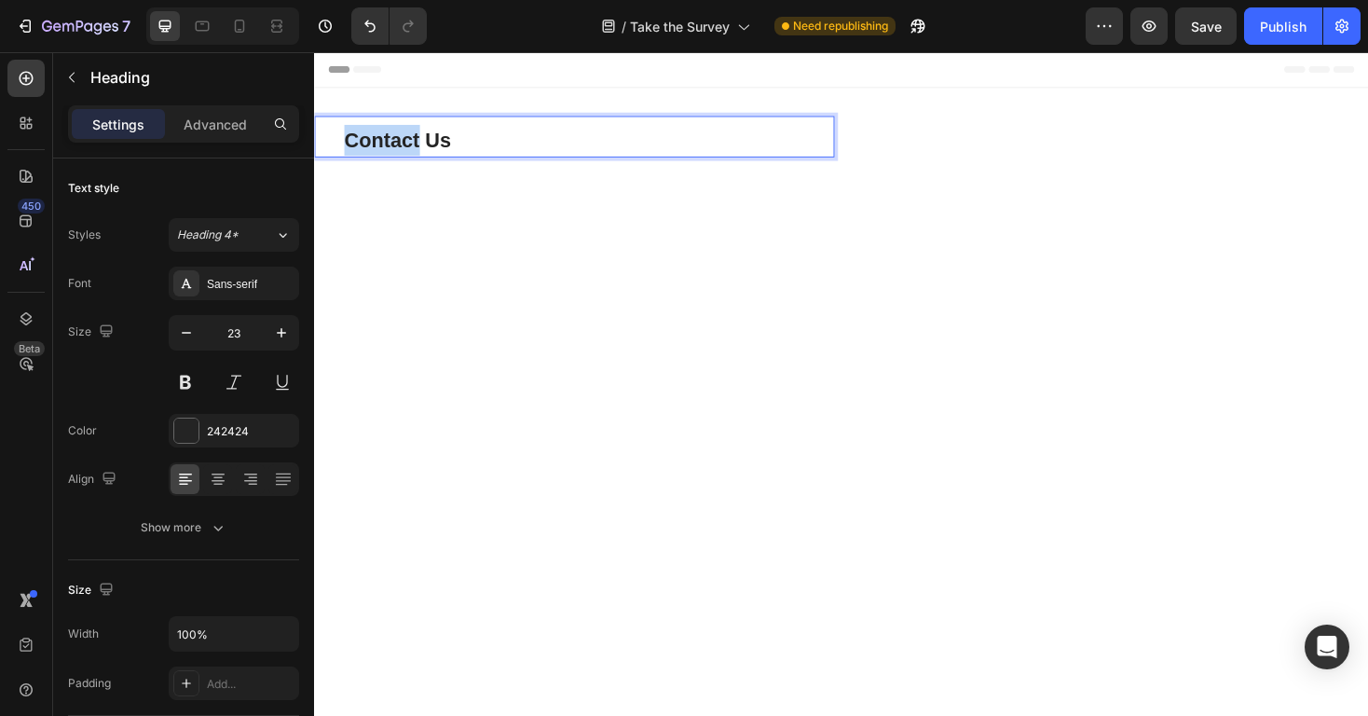
click at [390, 142] on p "Contact Us" at bounding box center [605, 146] width 518 height 33
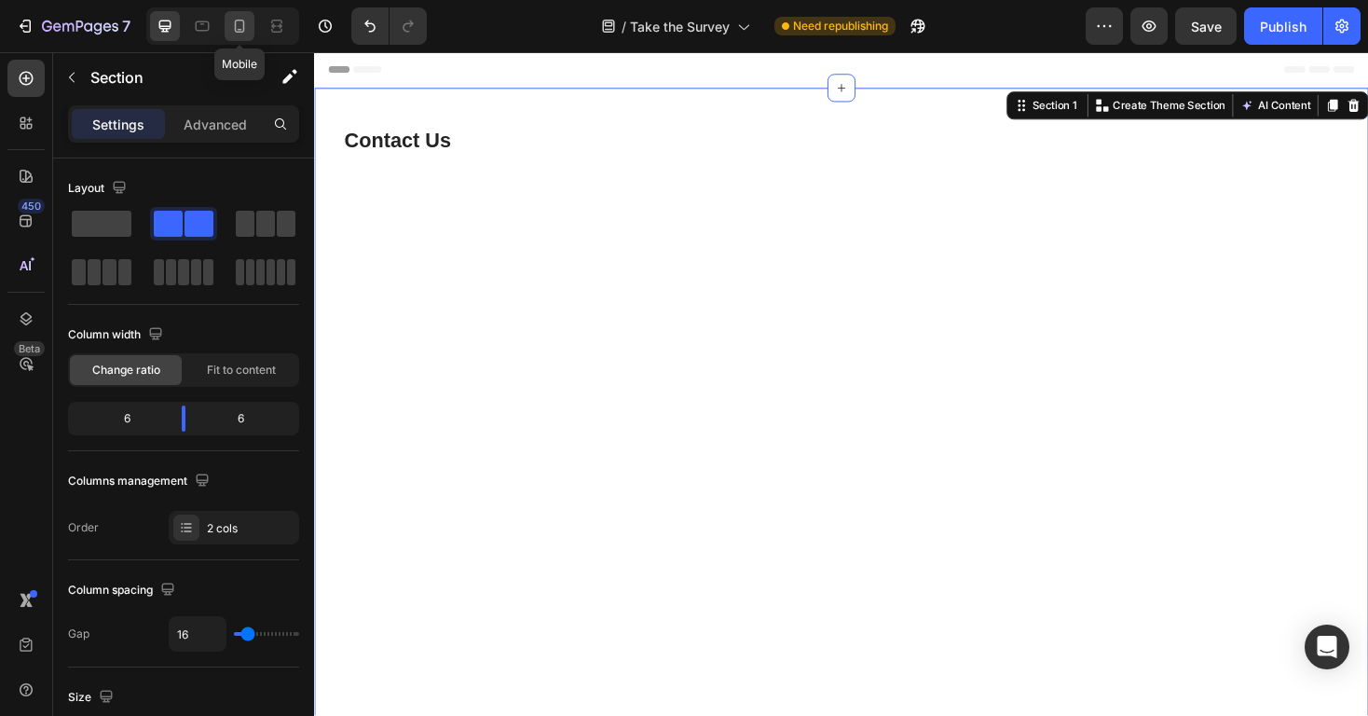
click at [239, 31] on icon at bounding box center [240, 26] width 10 height 13
type input "0"
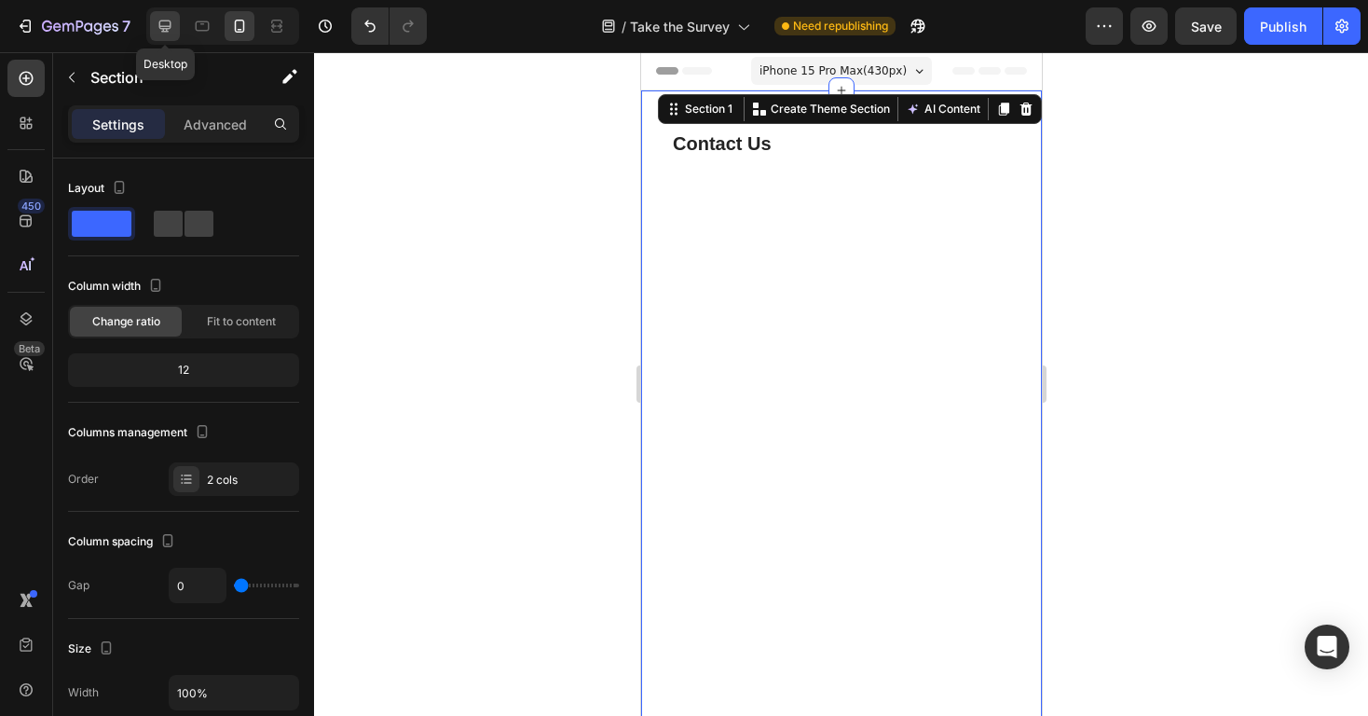
click at [156, 23] on icon at bounding box center [165, 26] width 19 height 19
type input "16"
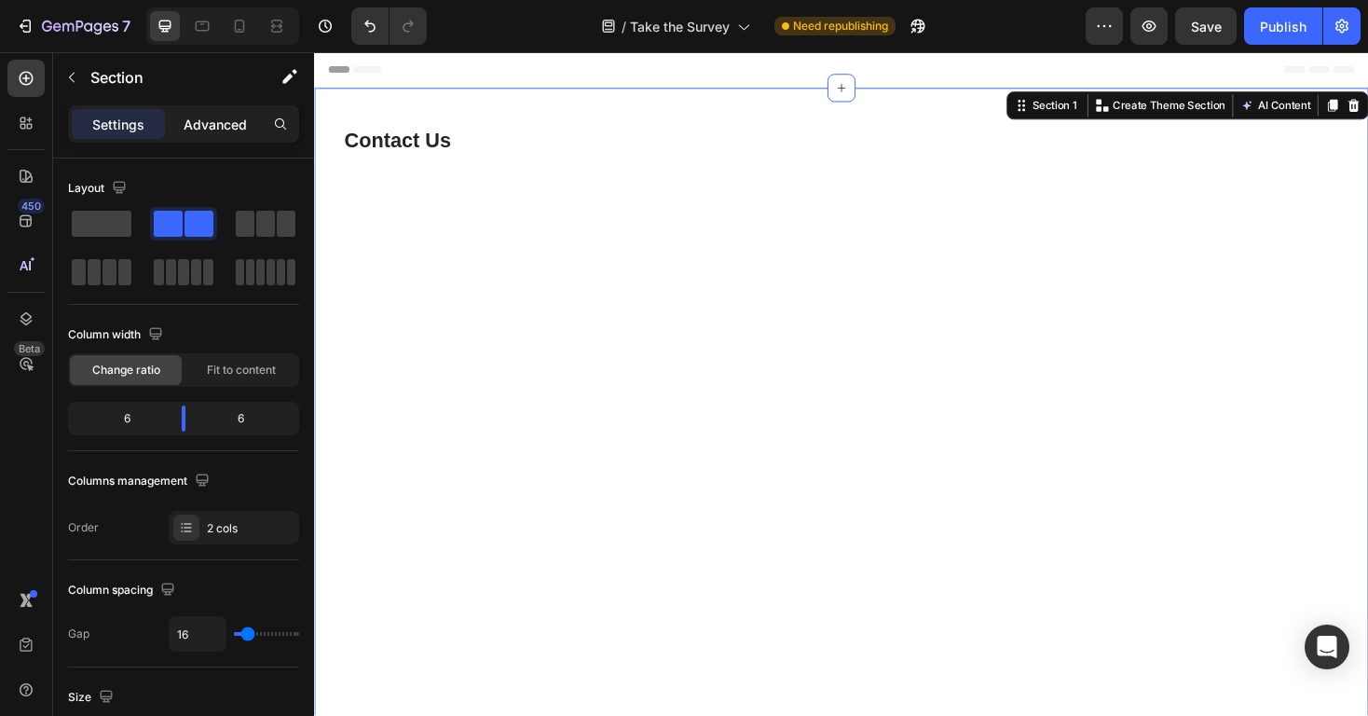
click at [211, 125] on p "Advanced" at bounding box center [215, 125] width 63 height 20
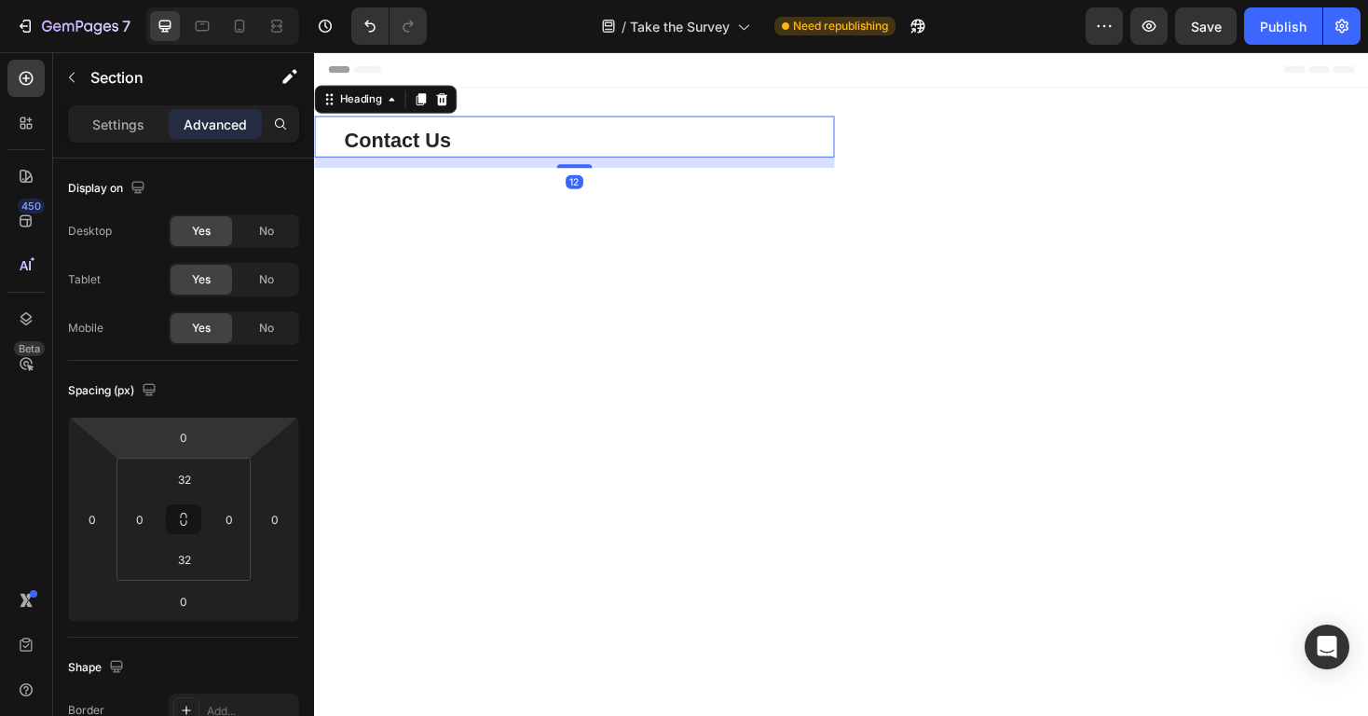
click at [349, 139] on p "Contact Us" at bounding box center [605, 146] width 518 height 33
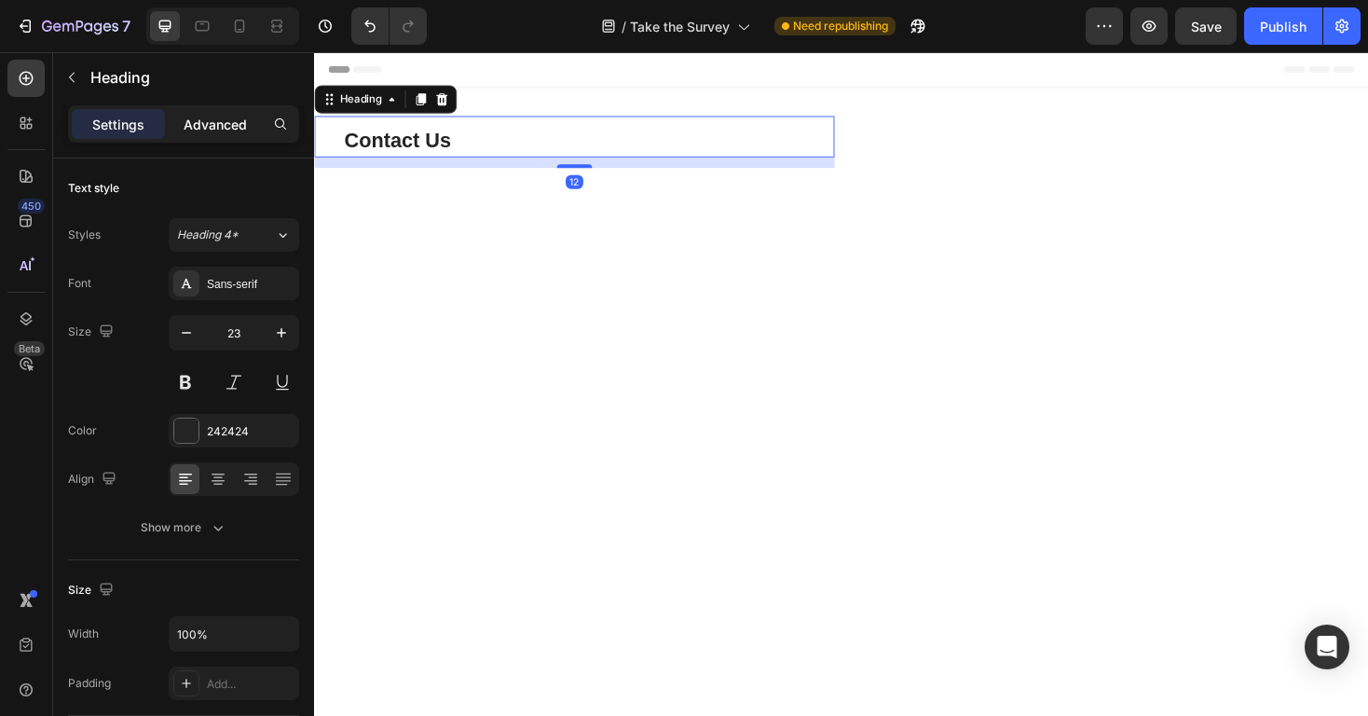
click at [213, 125] on p "Advanced" at bounding box center [215, 125] width 63 height 20
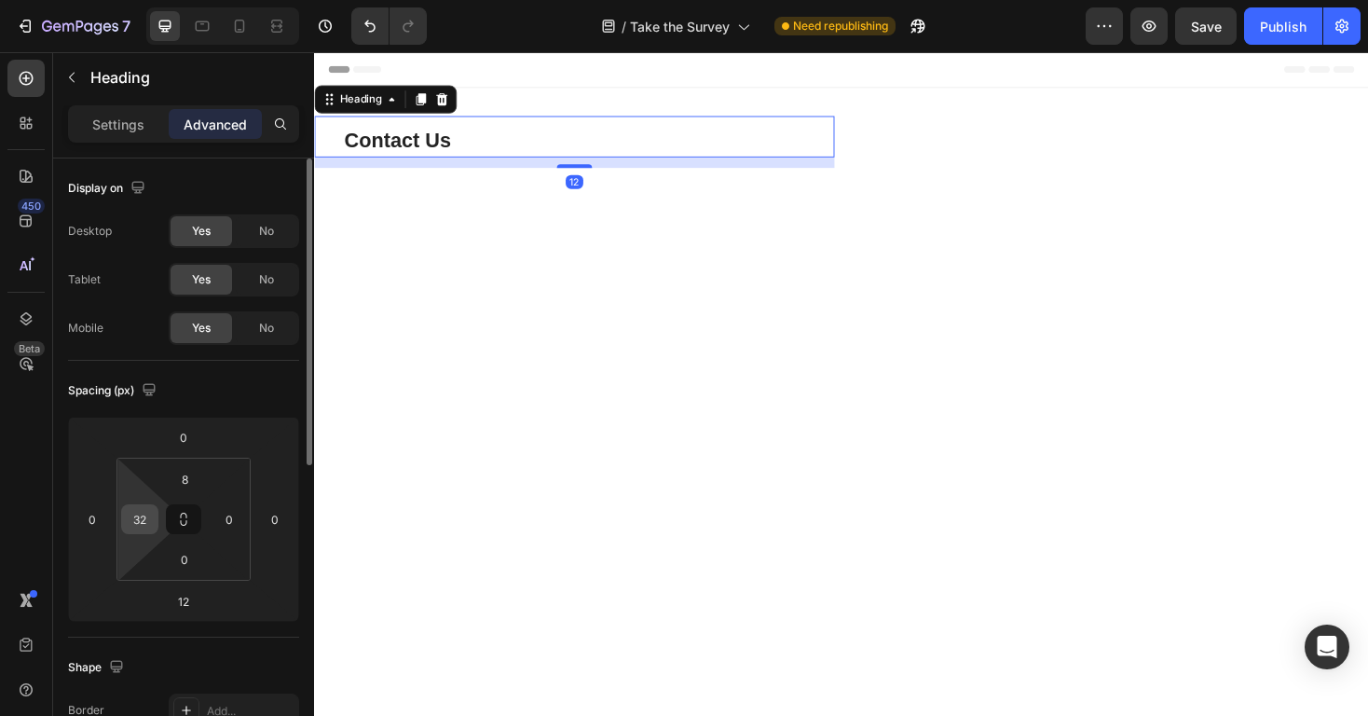
click at [137, 512] on input "32" at bounding box center [140, 519] width 28 height 28
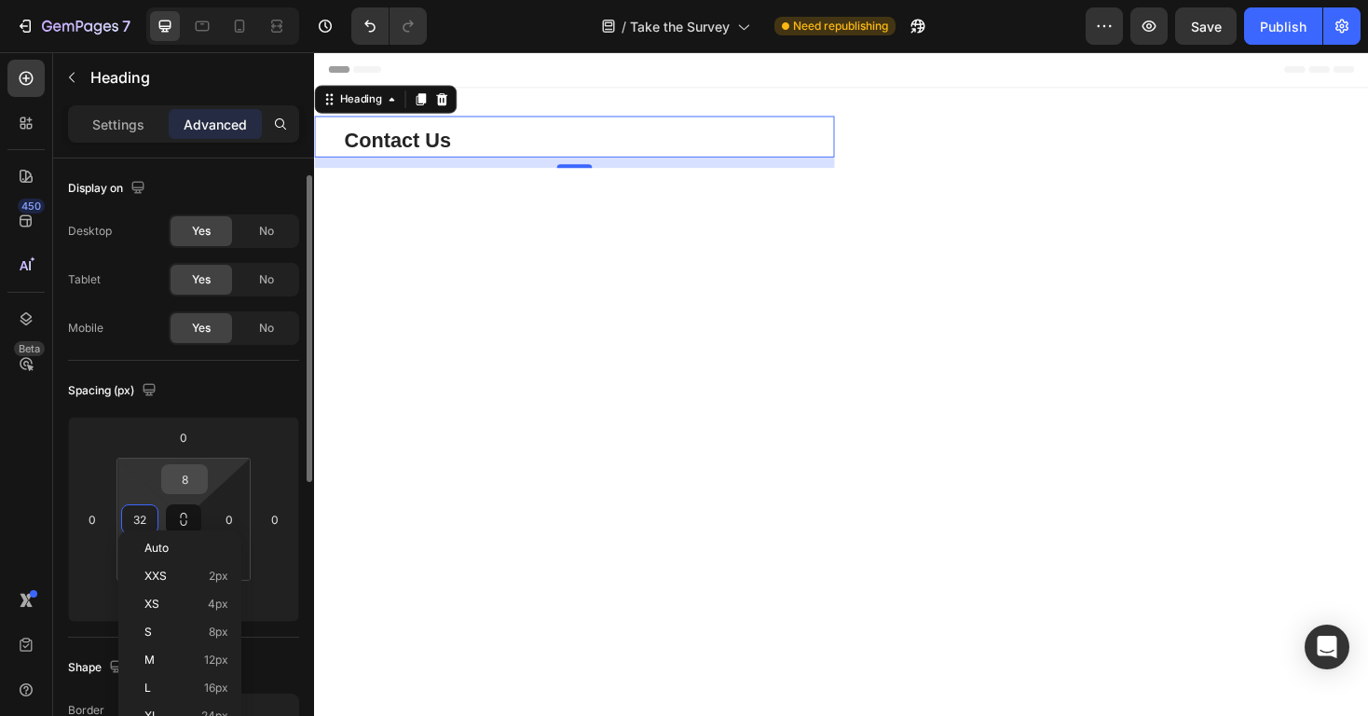
scroll to position [75, 0]
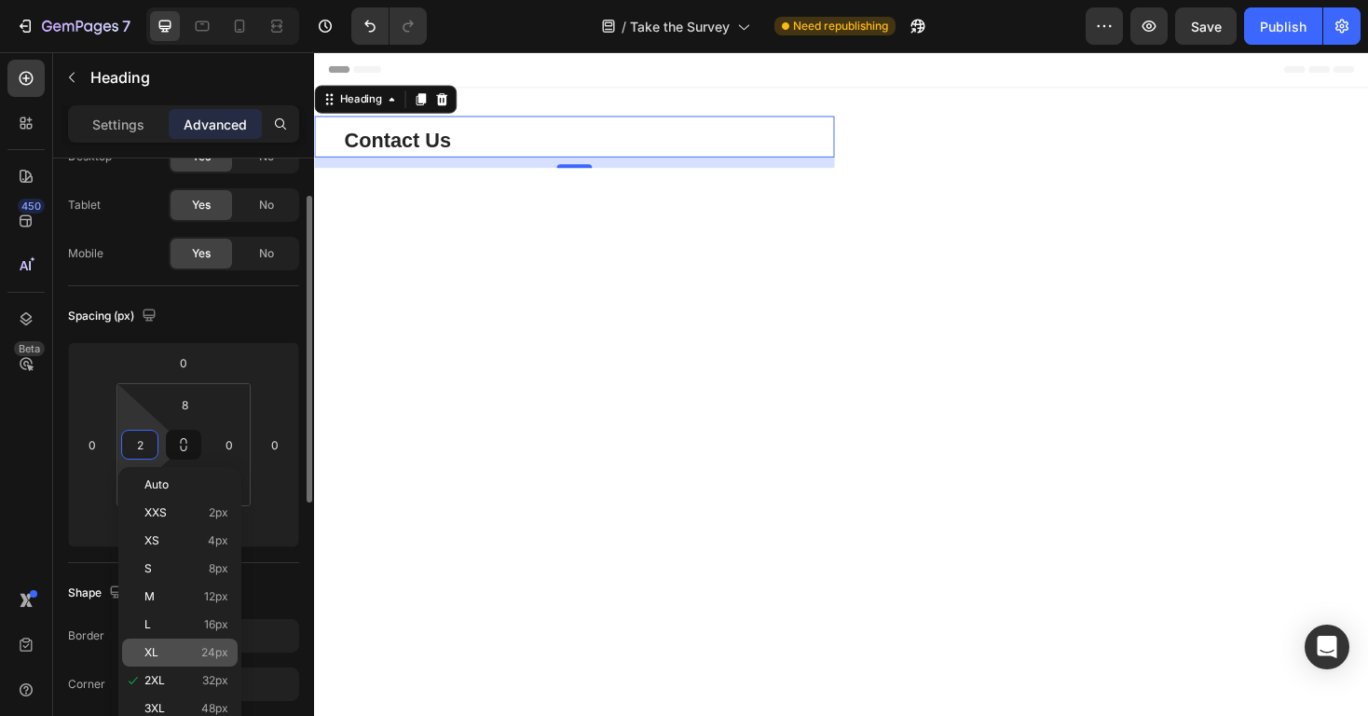
click at [194, 653] on p "XL 24px" at bounding box center [186, 652] width 84 height 13
type input "24"
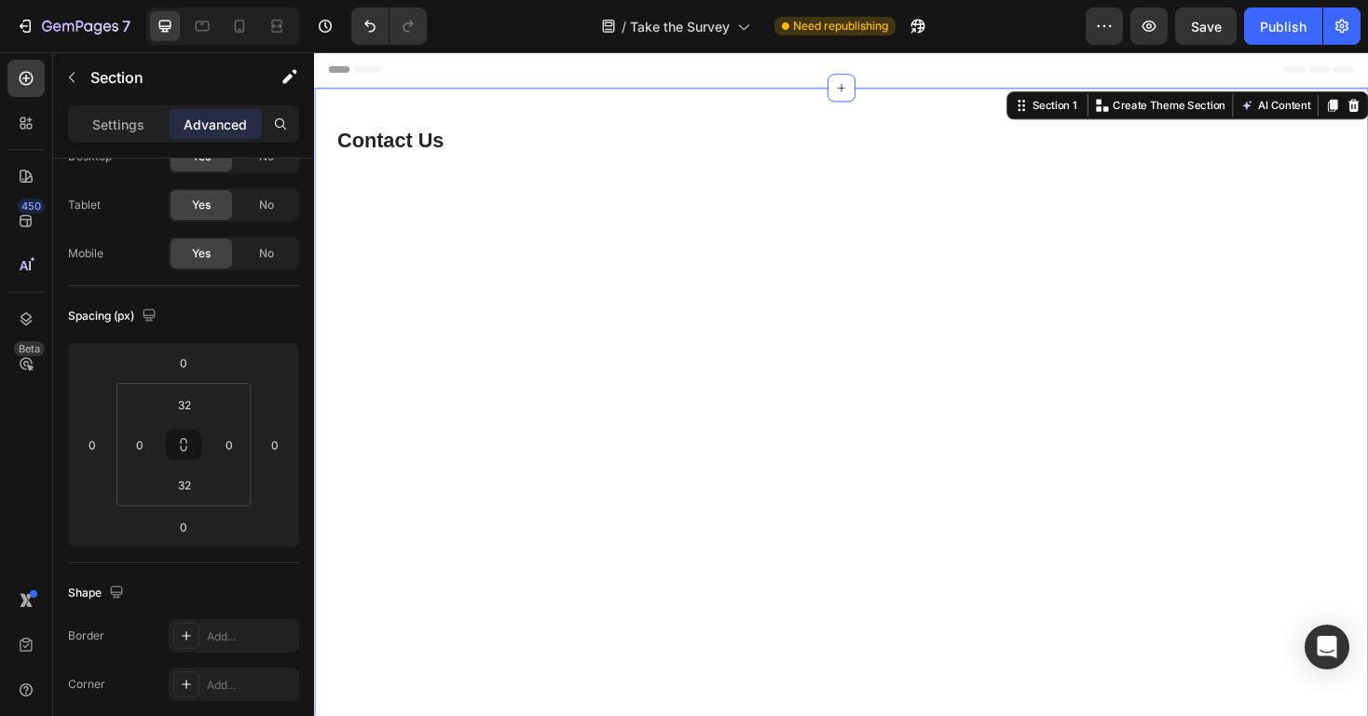
scroll to position [0, 0]
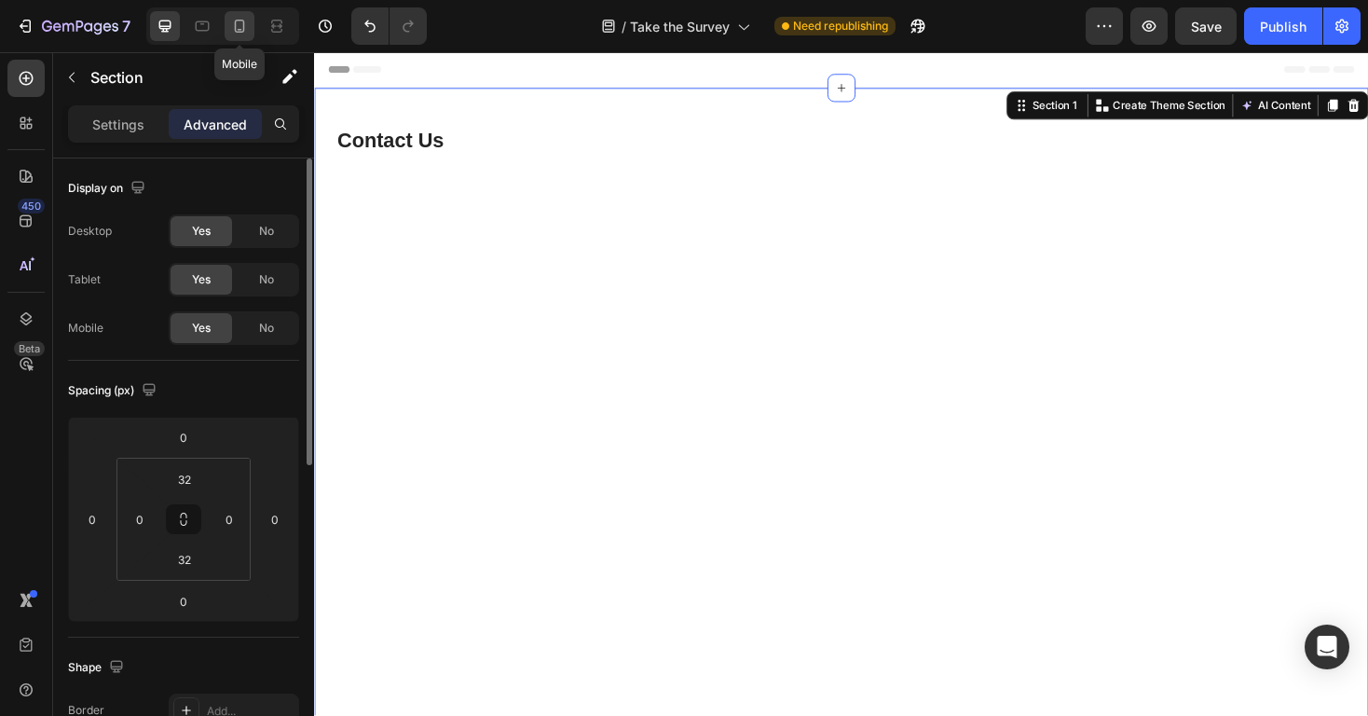
click at [247, 29] on icon at bounding box center [239, 26] width 19 height 19
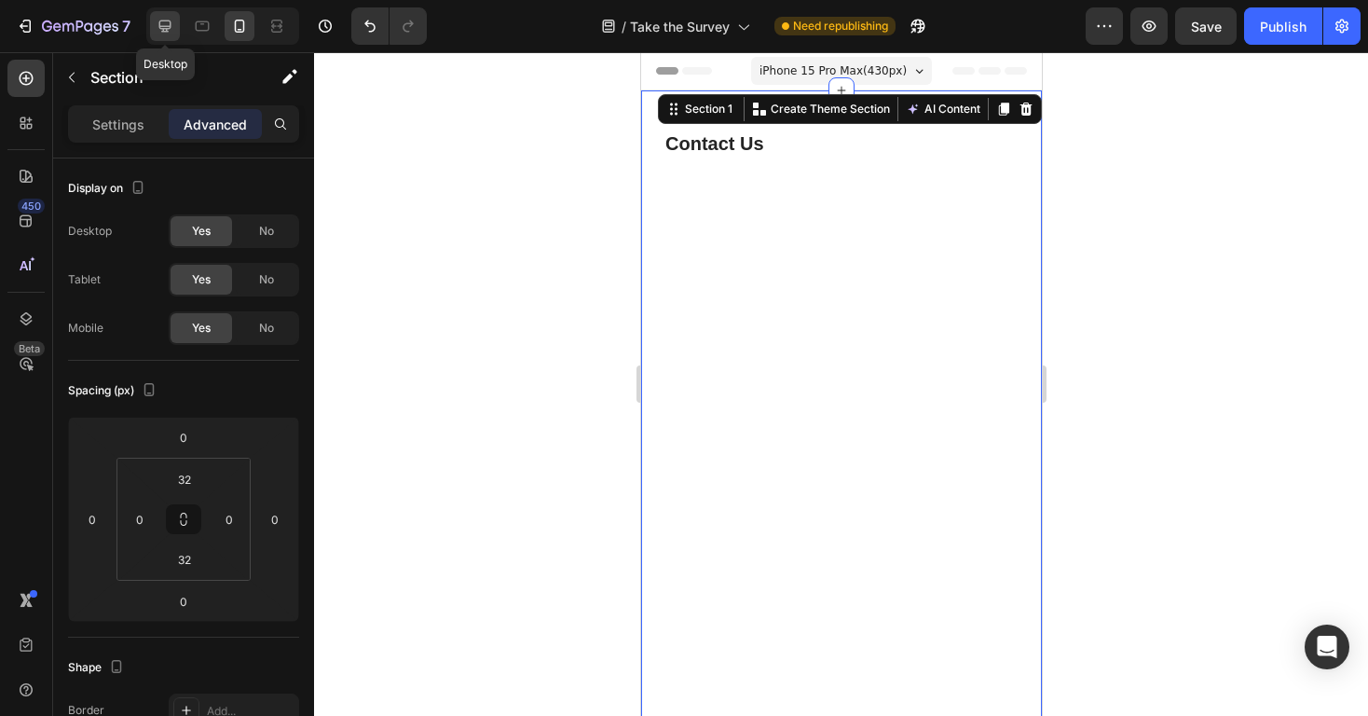
click at [178, 29] on div at bounding box center [165, 26] width 30 height 30
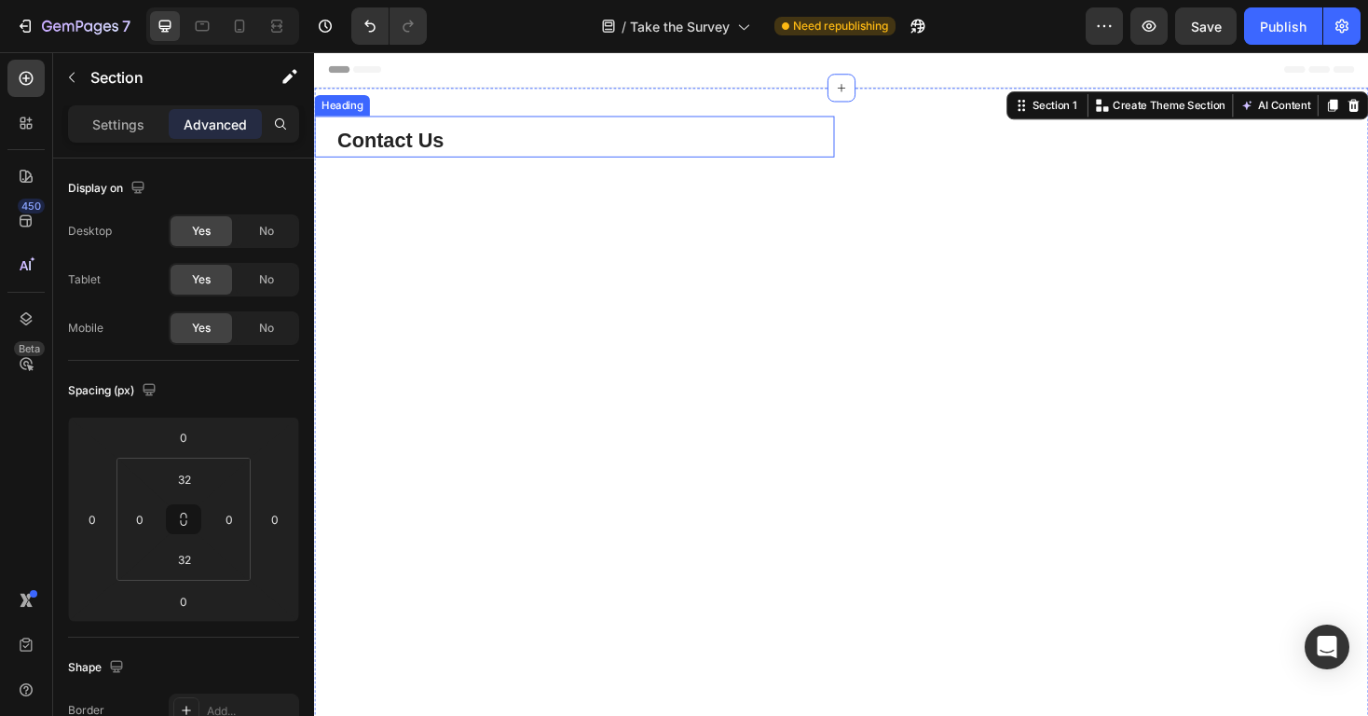
click at [433, 139] on p "Contact Us" at bounding box center [601, 146] width 526 height 33
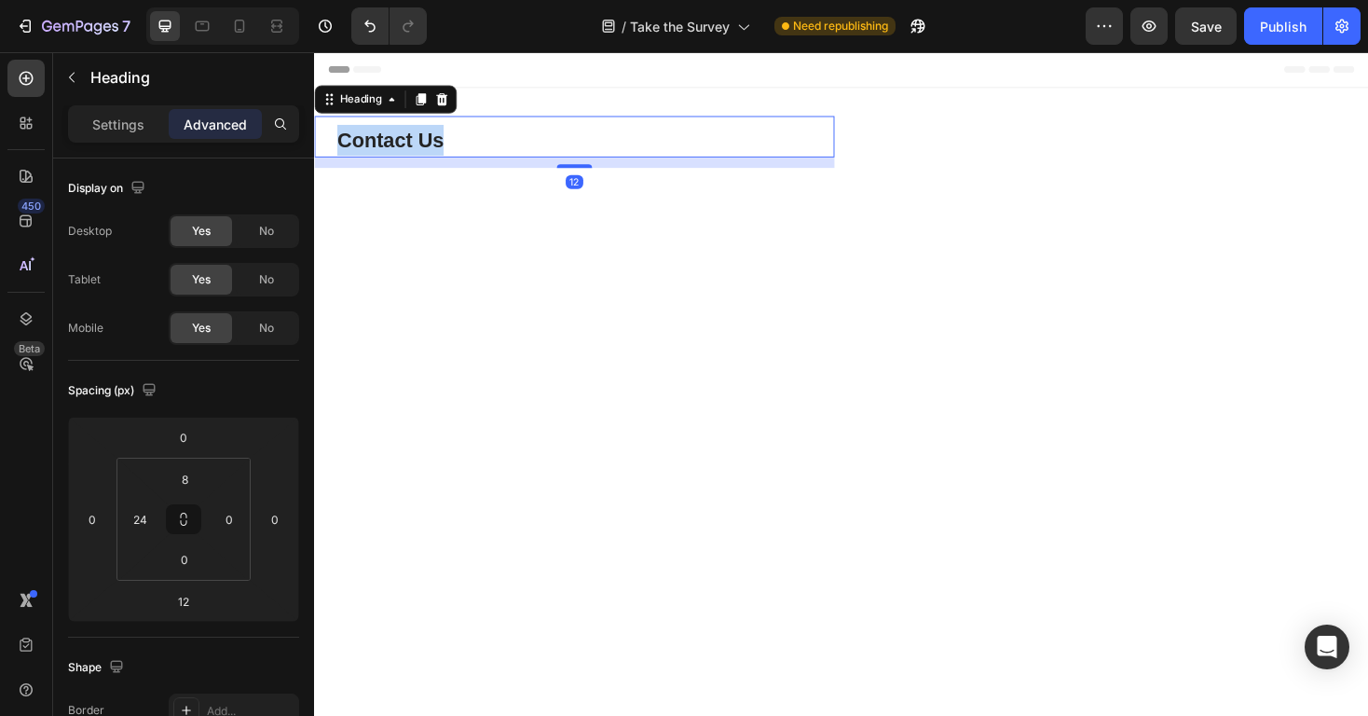
click at [433, 139] on p "Contact Us" at bounding box center [601, 146] width 526 height 33
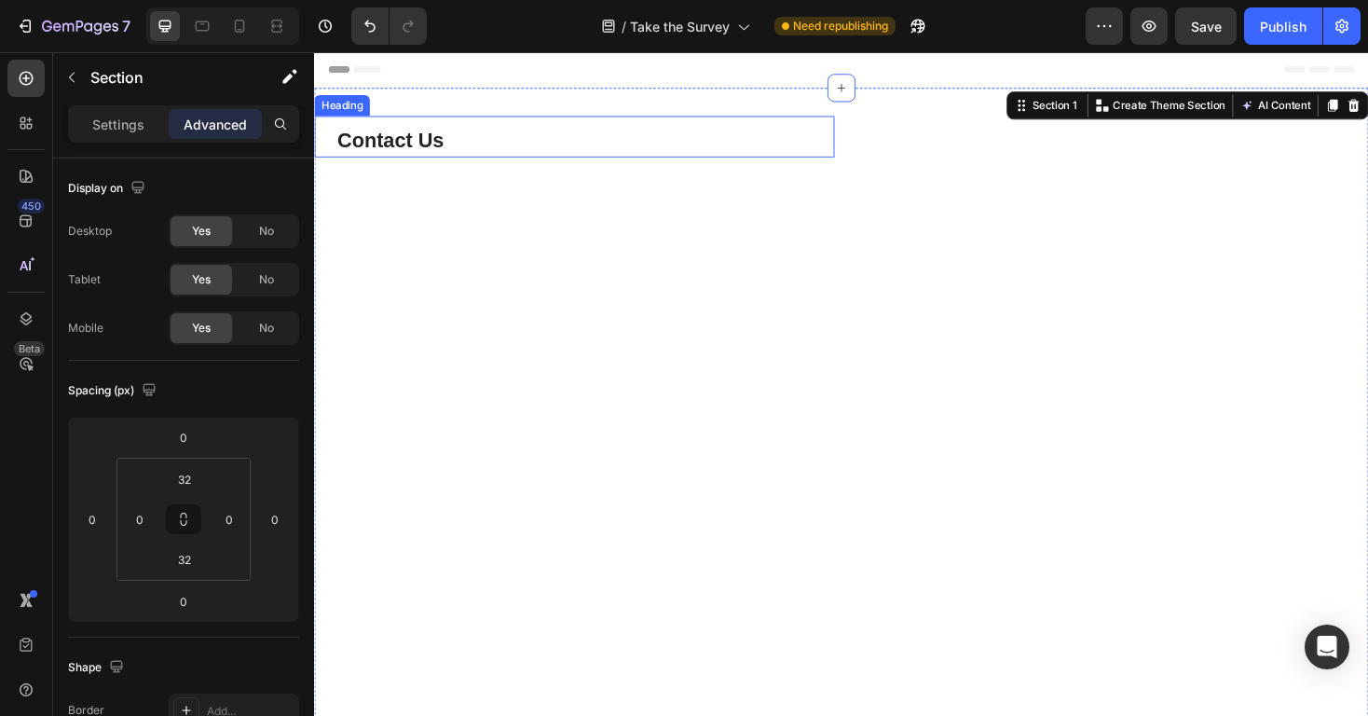
click at [531, 143] on p "Contact Us" at bounding box center [601, 146] width 526 height 33
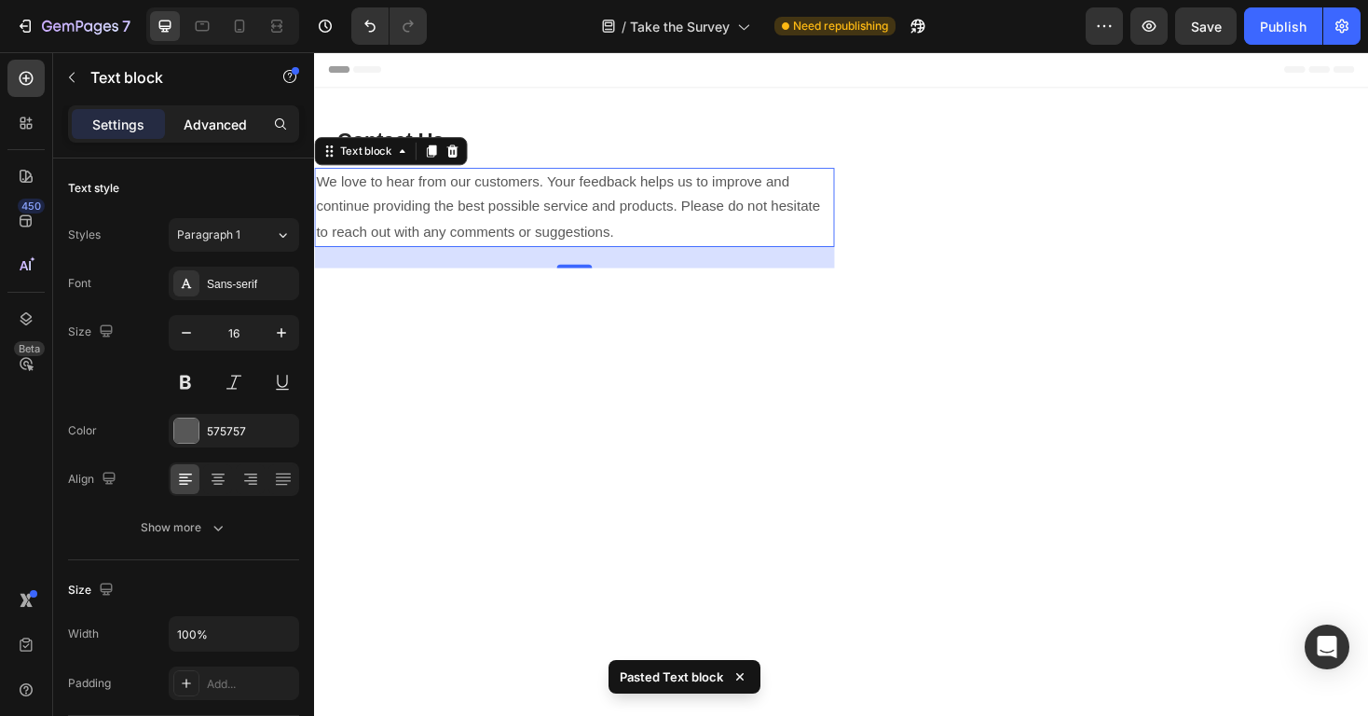
click at [238, 131] on p "Advanced" at bounding box center [215, 125] width 63 height 20
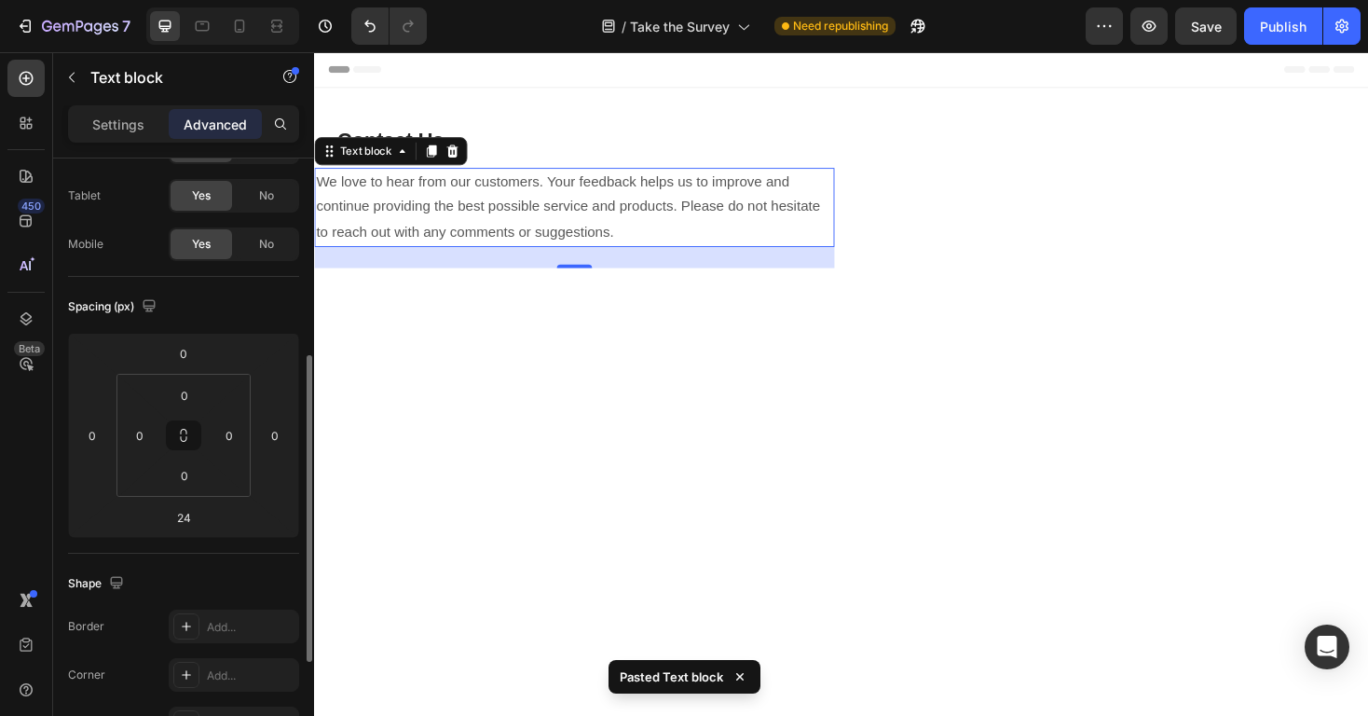
scroll to position [187, 0]
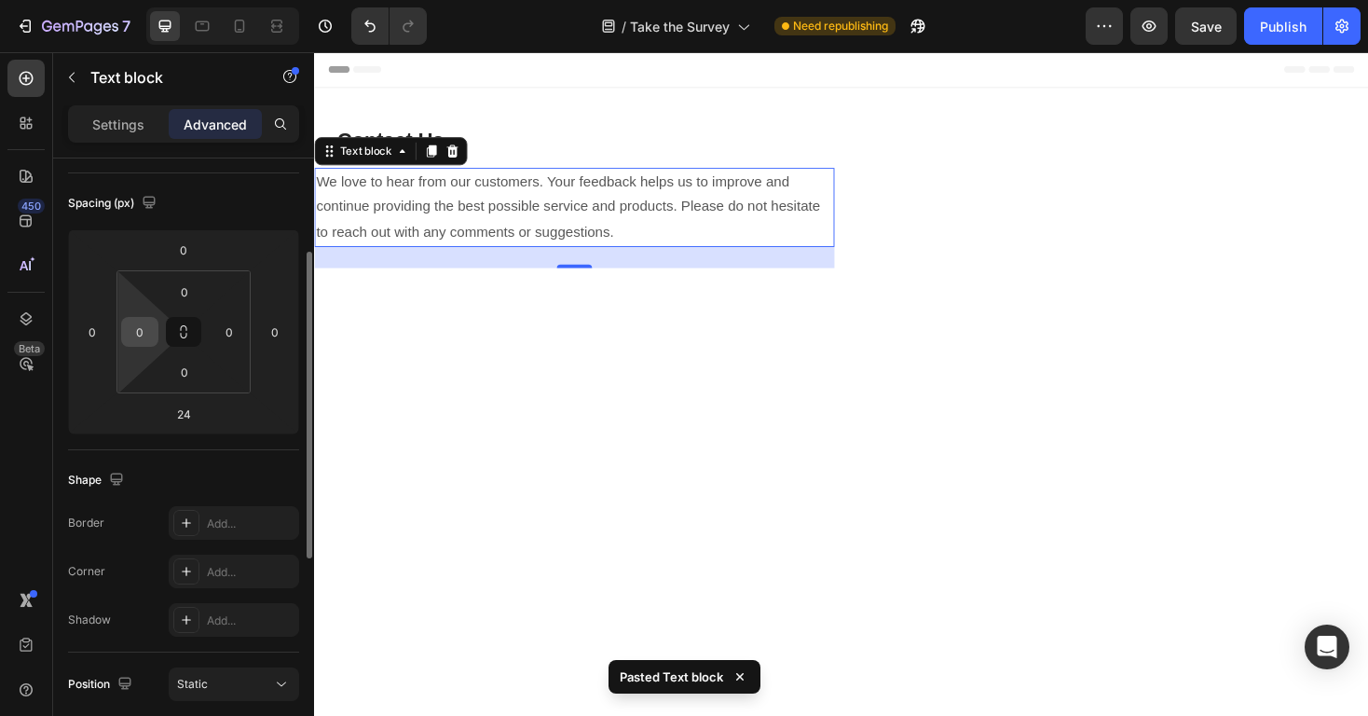
click at [146, 333] on input "0" at bounding box center [140, 332] width 28 height 28
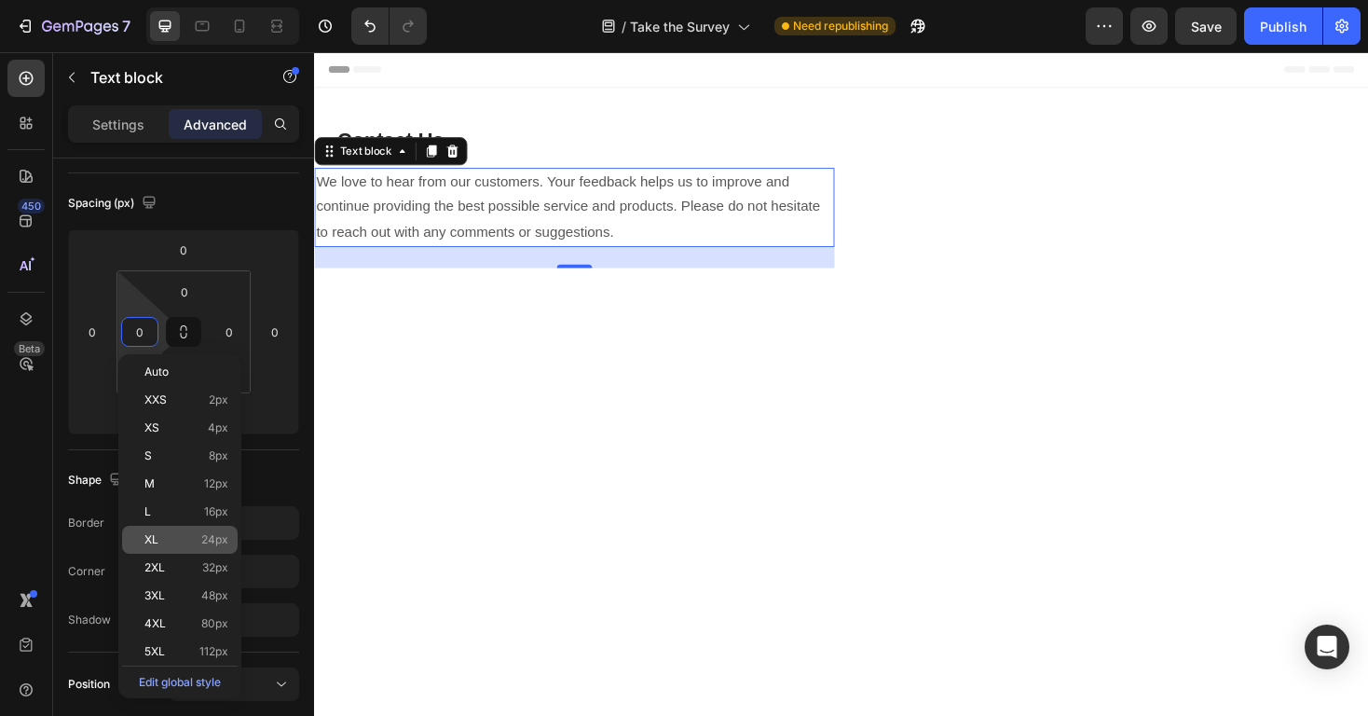
click at [208, 543] on span "24px" at bounding box center [214, 539] width 27 height 13
type input "24"
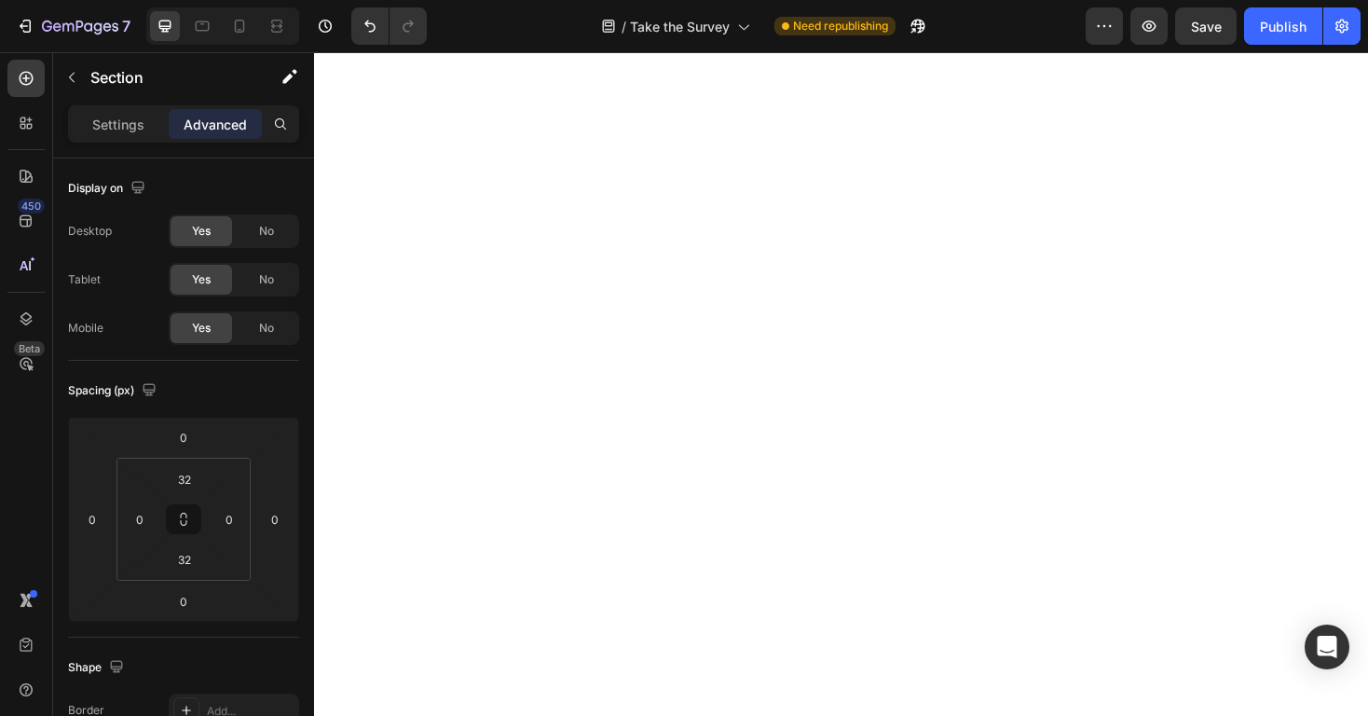
scroll to position [0, 0]
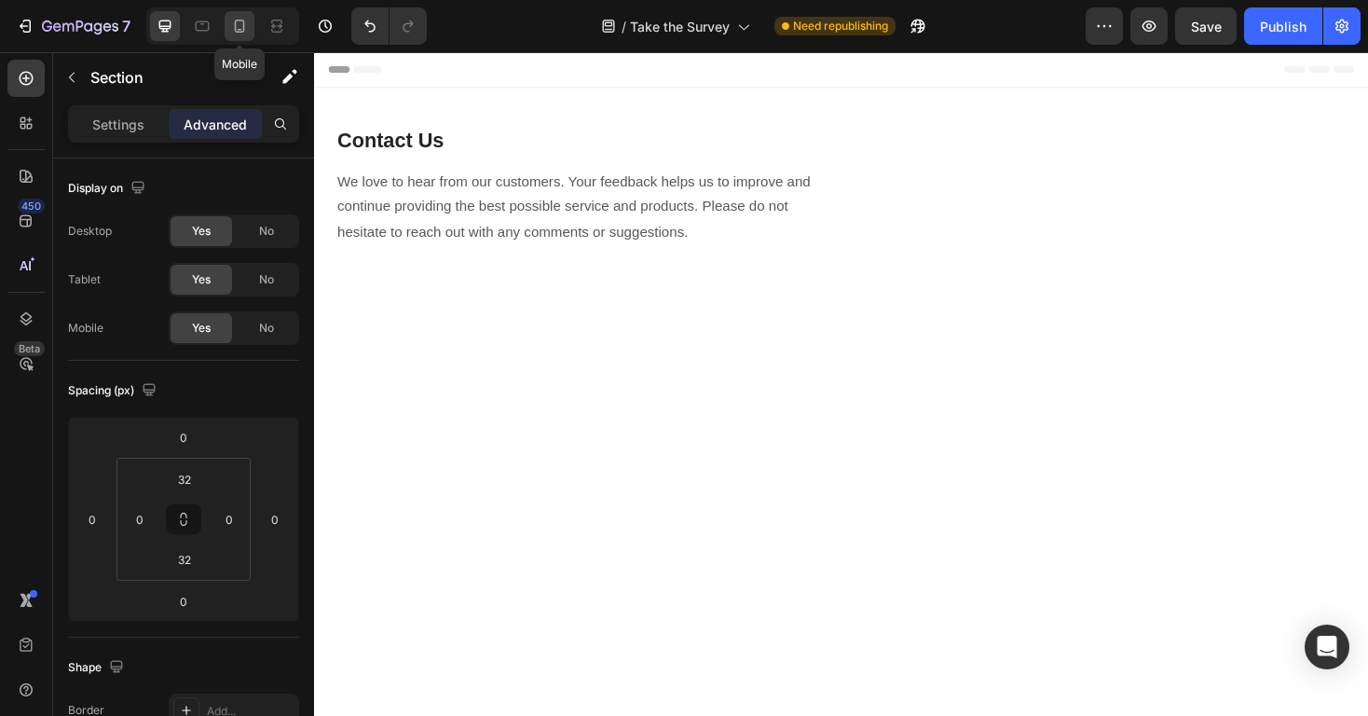
click at [245, 37] on div at bounding box center [240, 26] width 30 height 30
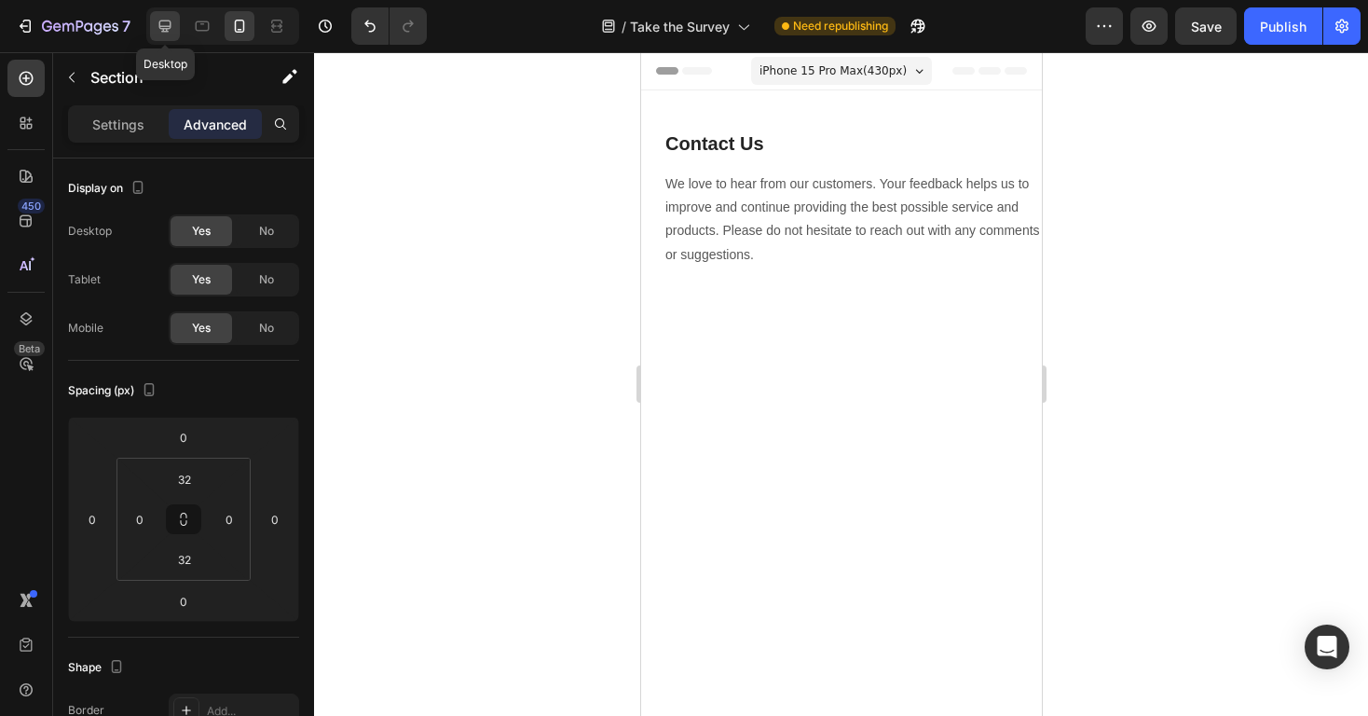
click at [171, 24] on icon at bounding box center [165, 26] width 19 height 19
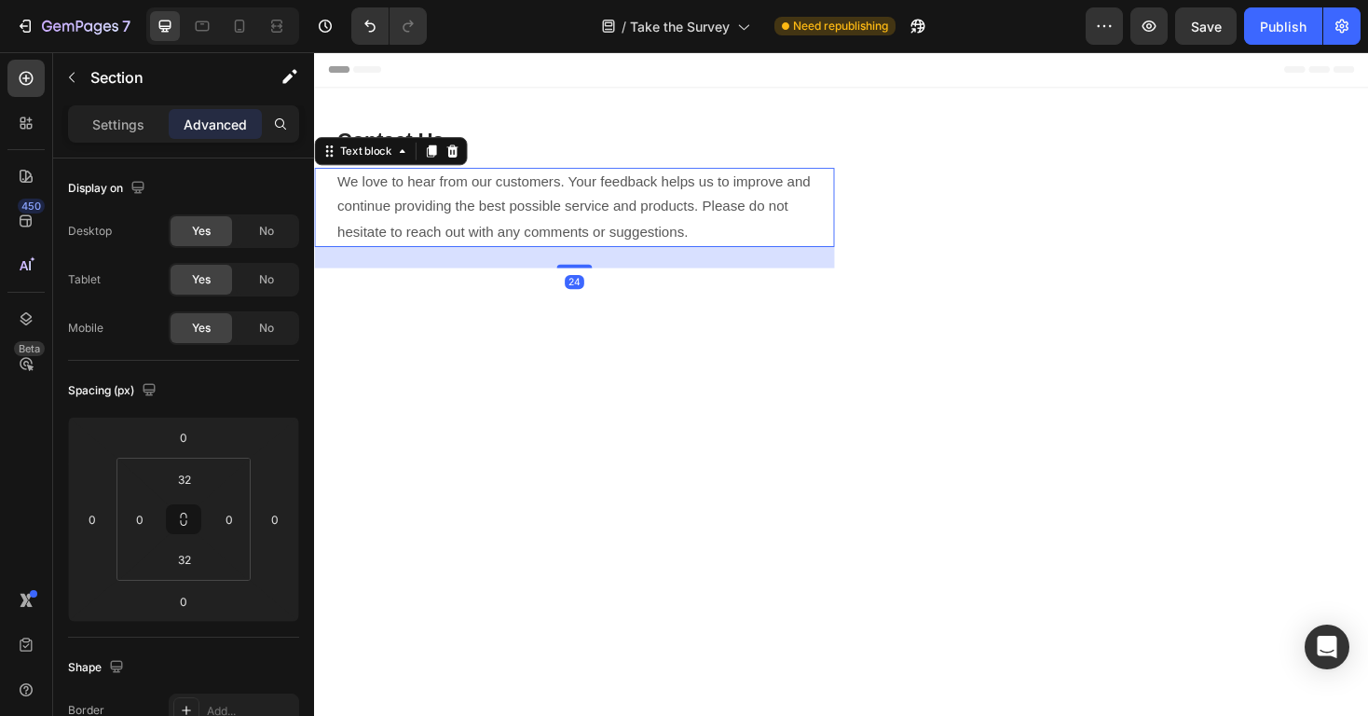
click at [677, 190] on p "We love to hear from our customers. Your feedback helps us to improve and conti…" at bounding box center [601, 217] width 526 height 80
click at [232, 517] on input "0" at bounding box center [229, 519] width 28 height 28
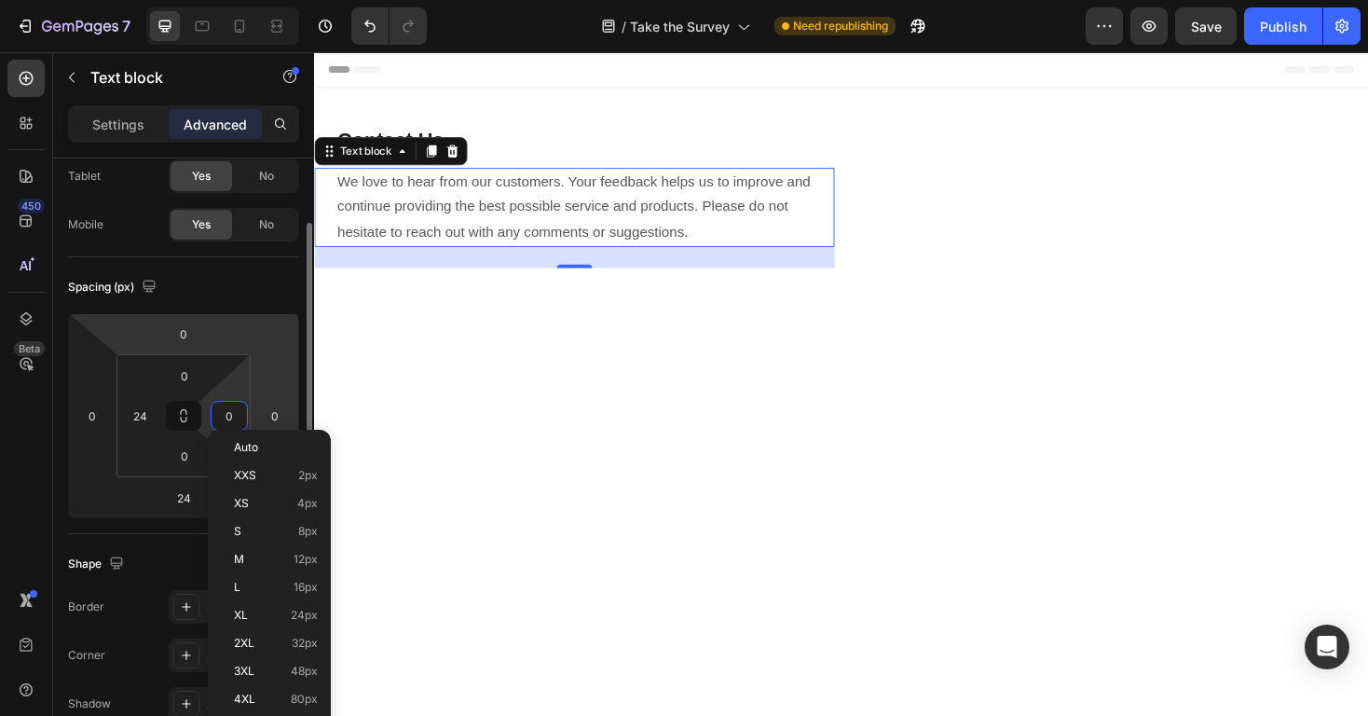
scroll to position [121, 0]
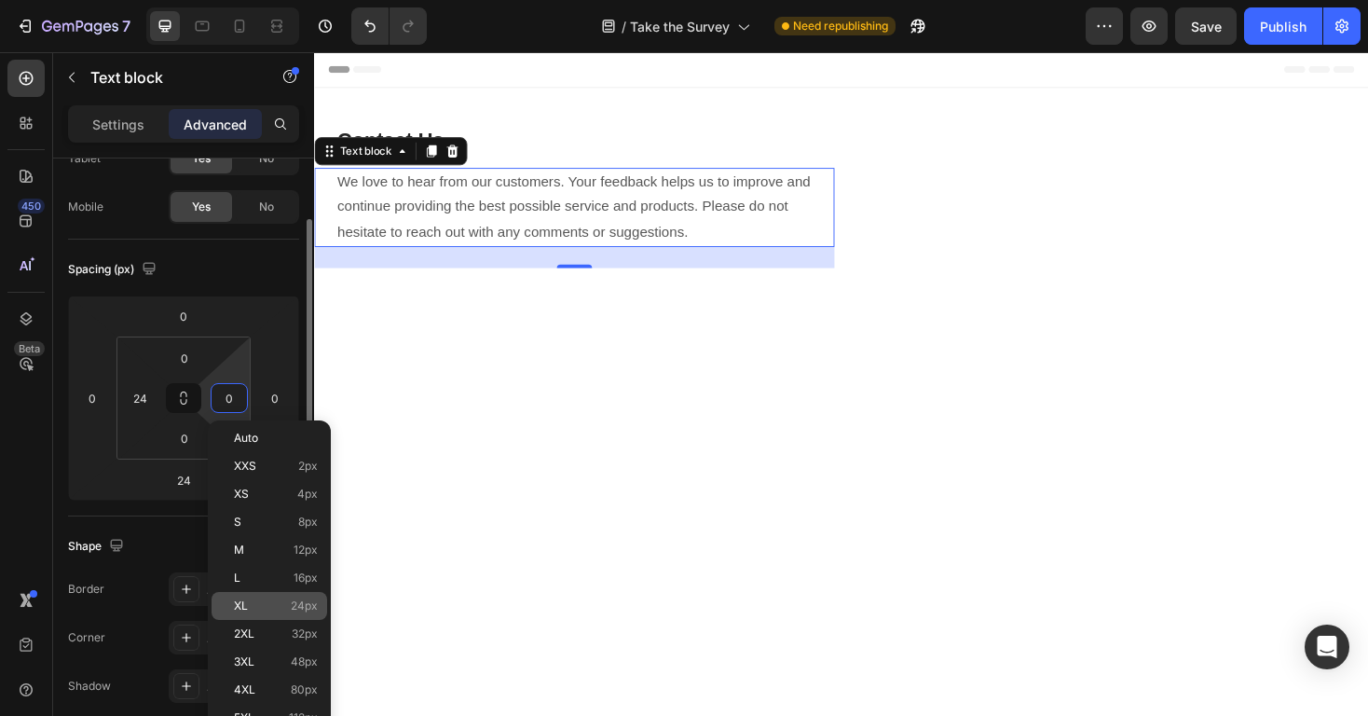
click at [286, 599] on p "XL 24px" at bounding box center [276, 605] width 84 height 13
type input "24"
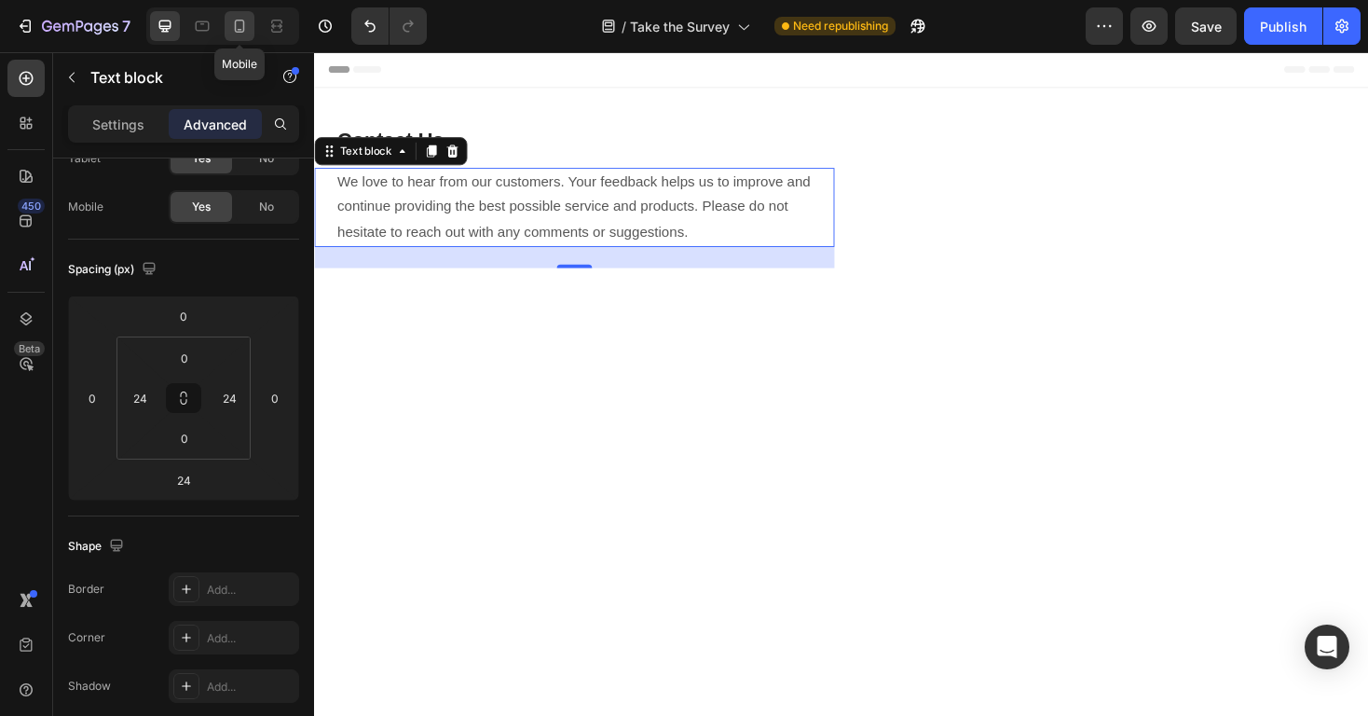
click at [230, 20] on icon at bounding box center [239, 26] width 19 height 19
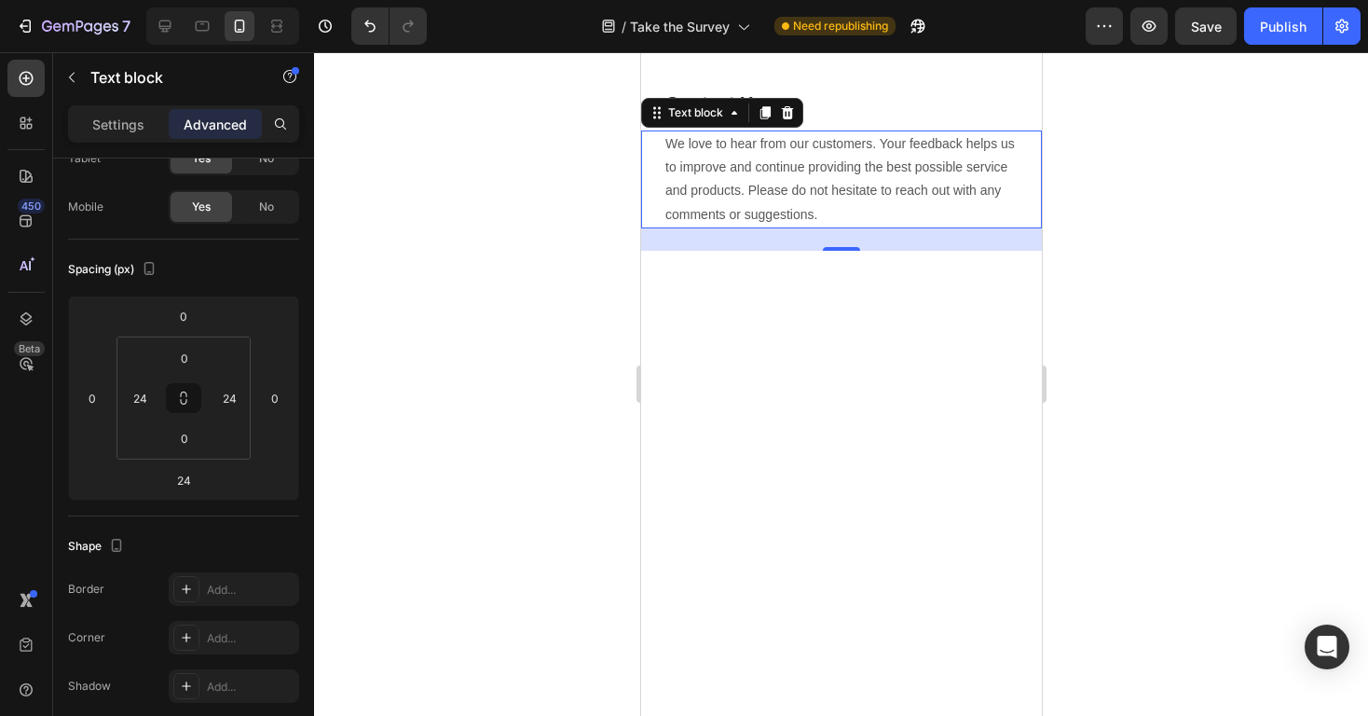
scroll to position [53, 0]
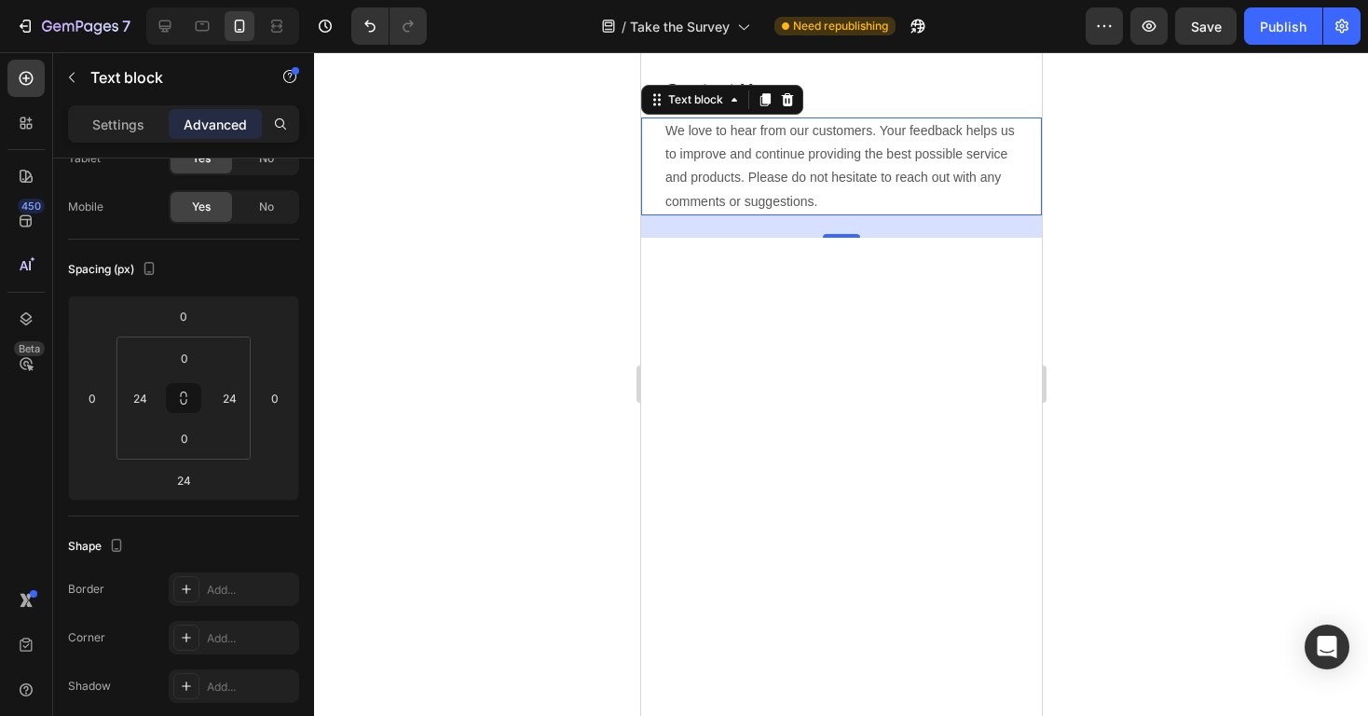
click at [498, 274] on div at bounding box center [841, 383] width 1054 height 663
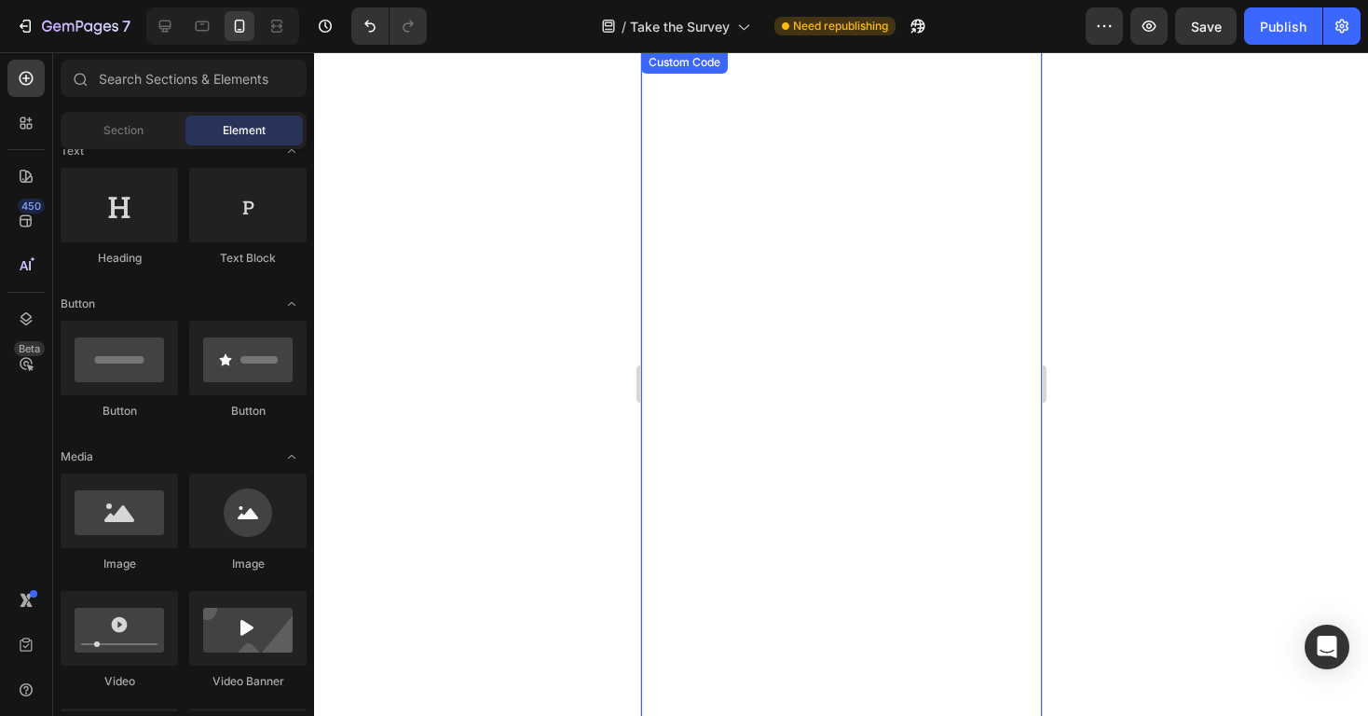
scroll to position [0, 0]
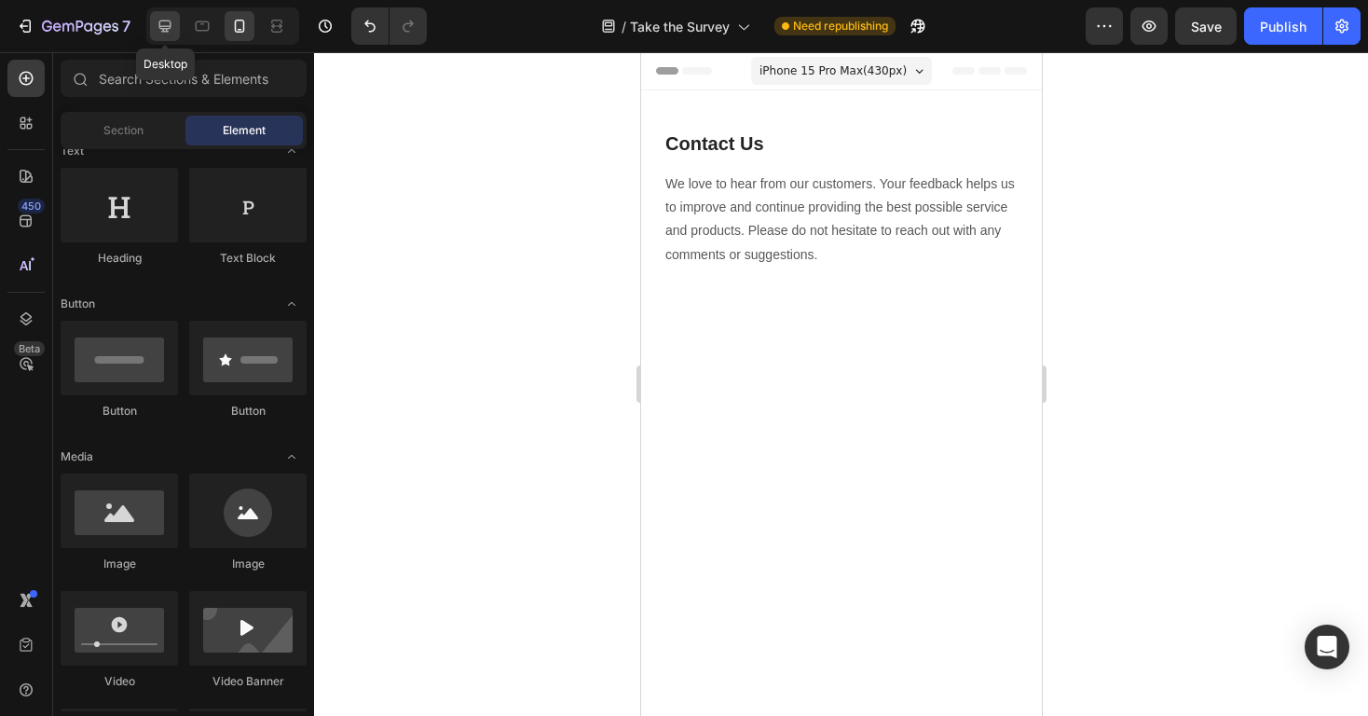
click at [168, 22] on icon at bounding box center [165, 26] width 19 height 19
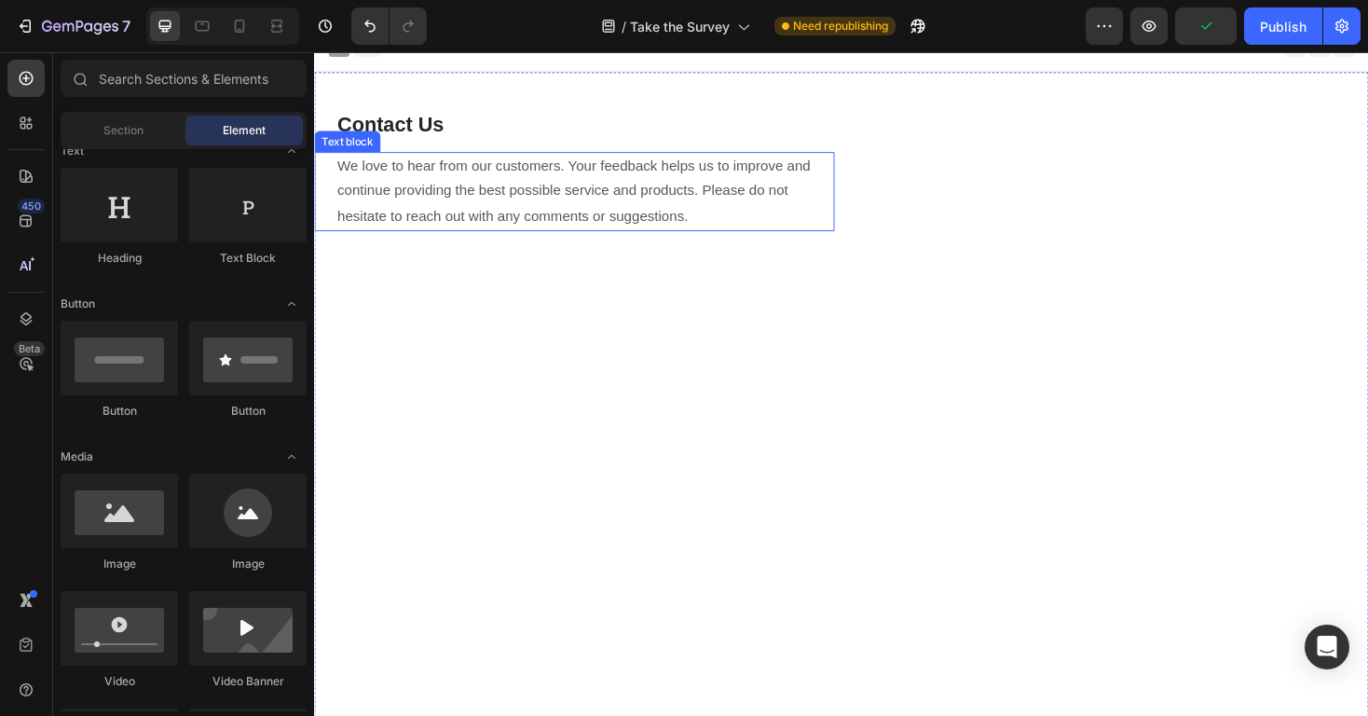
scroll to position [21, 0]
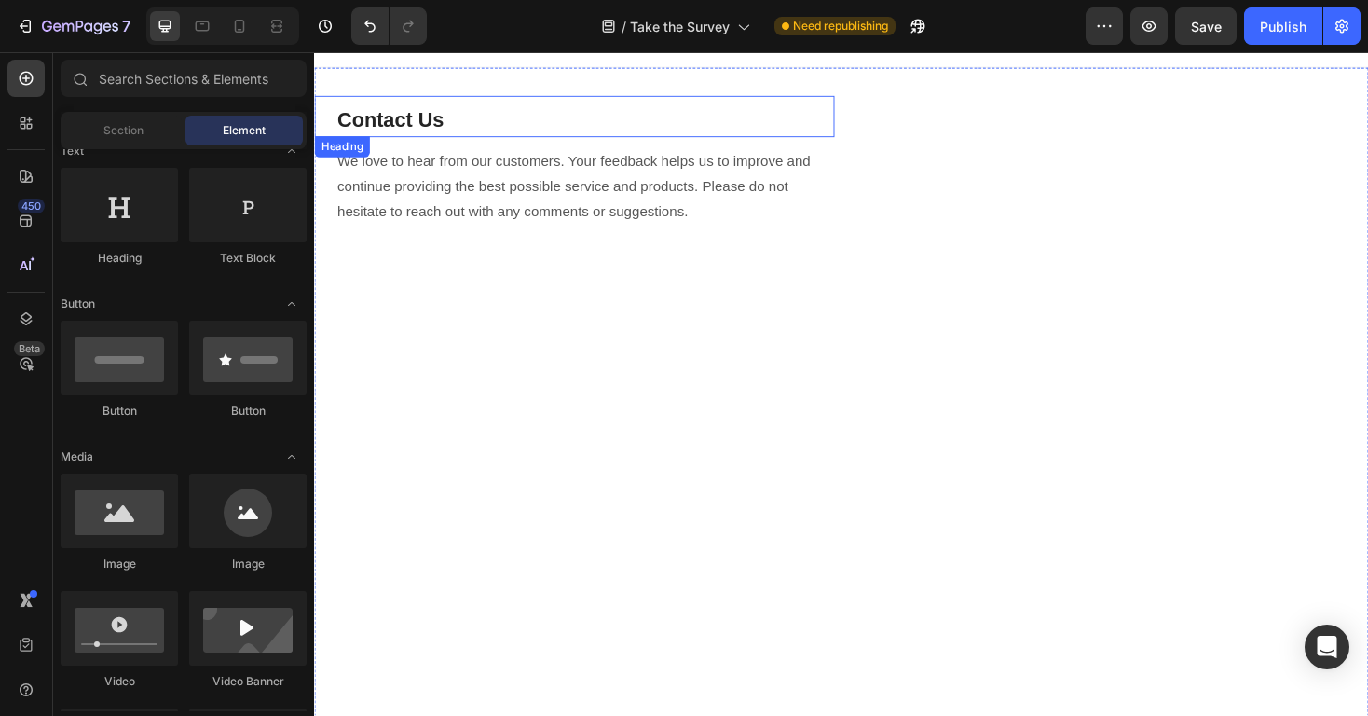
click at [412, 123] on h2 "Contact Us" at bounding box center [600, 124] width 529 height 36
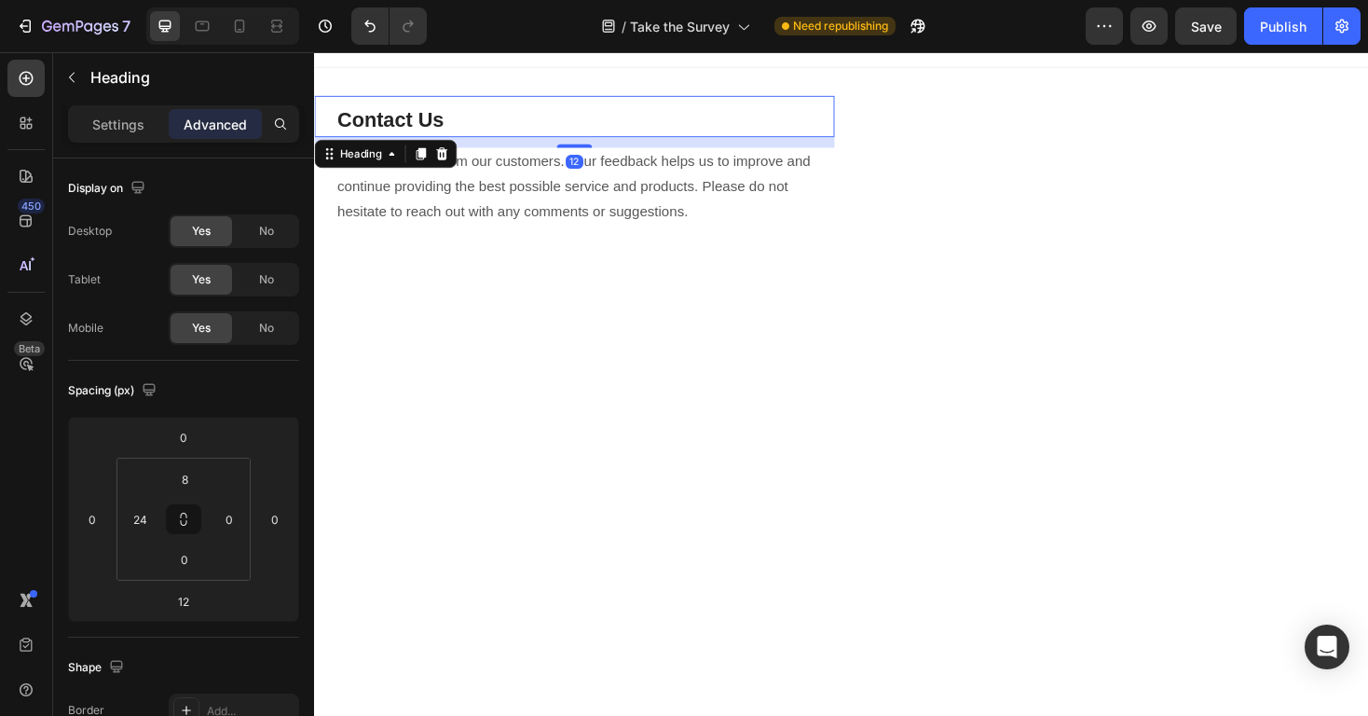
click at [412, 123] on h2 "Contact Us" at bounding box center [600, 124] width 529 height 36
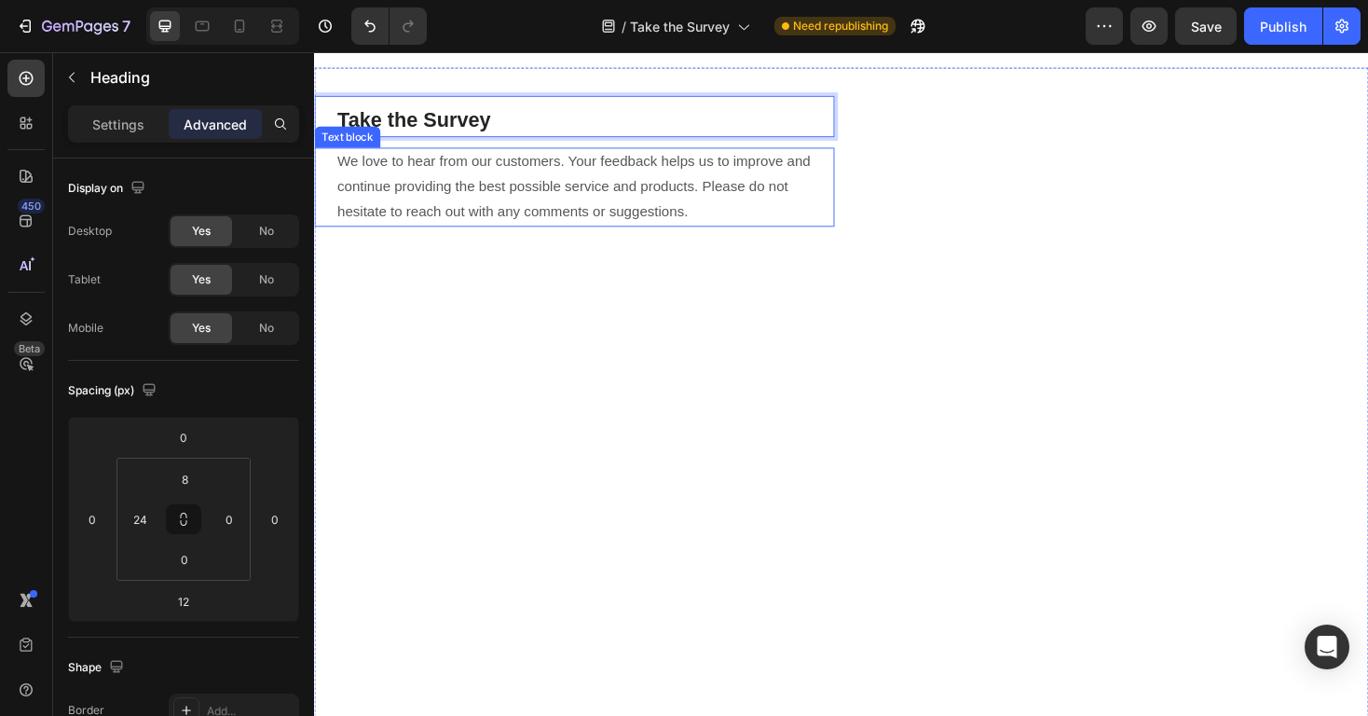
click at [545, 211] on p "We love to hear from our customers. Your feedback helps us to improve and conti…" at bounding box center [589, 196] width 503 height 80
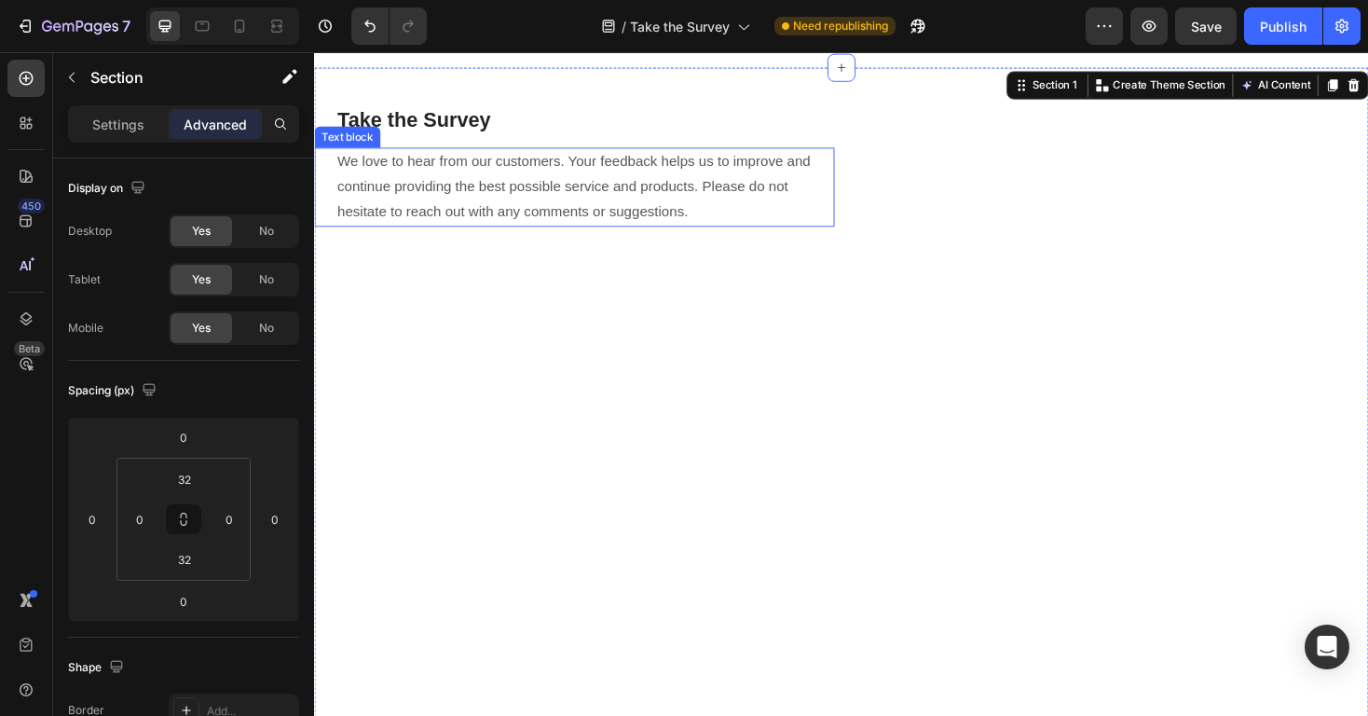
click at [548, 184] on p "We love to hear from our customers. Your feedback helps us to improve and conti…" at bounding box center [589, 196] width 503 height 80
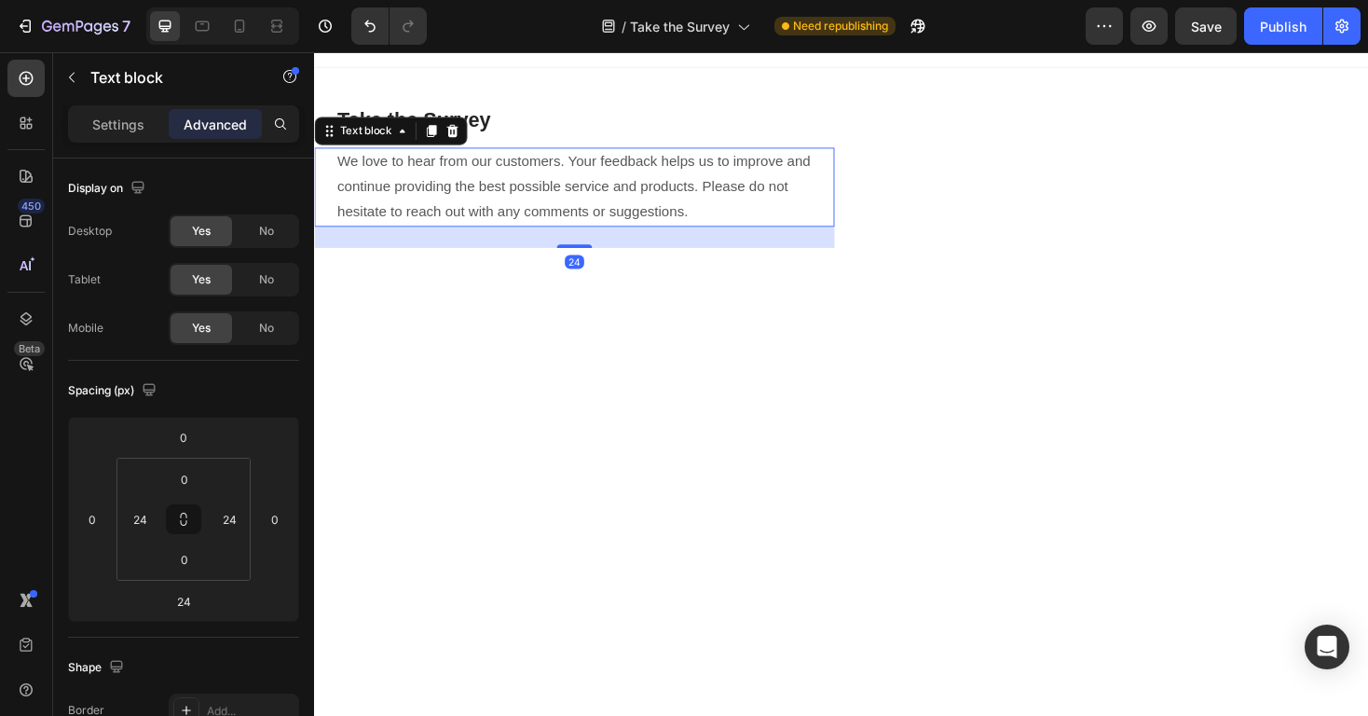
click at [548, 184] on p "We love to hear from our customers. Your feedback helps us to improve and conti…" at bounding box center [589, 196] width 503 height 80
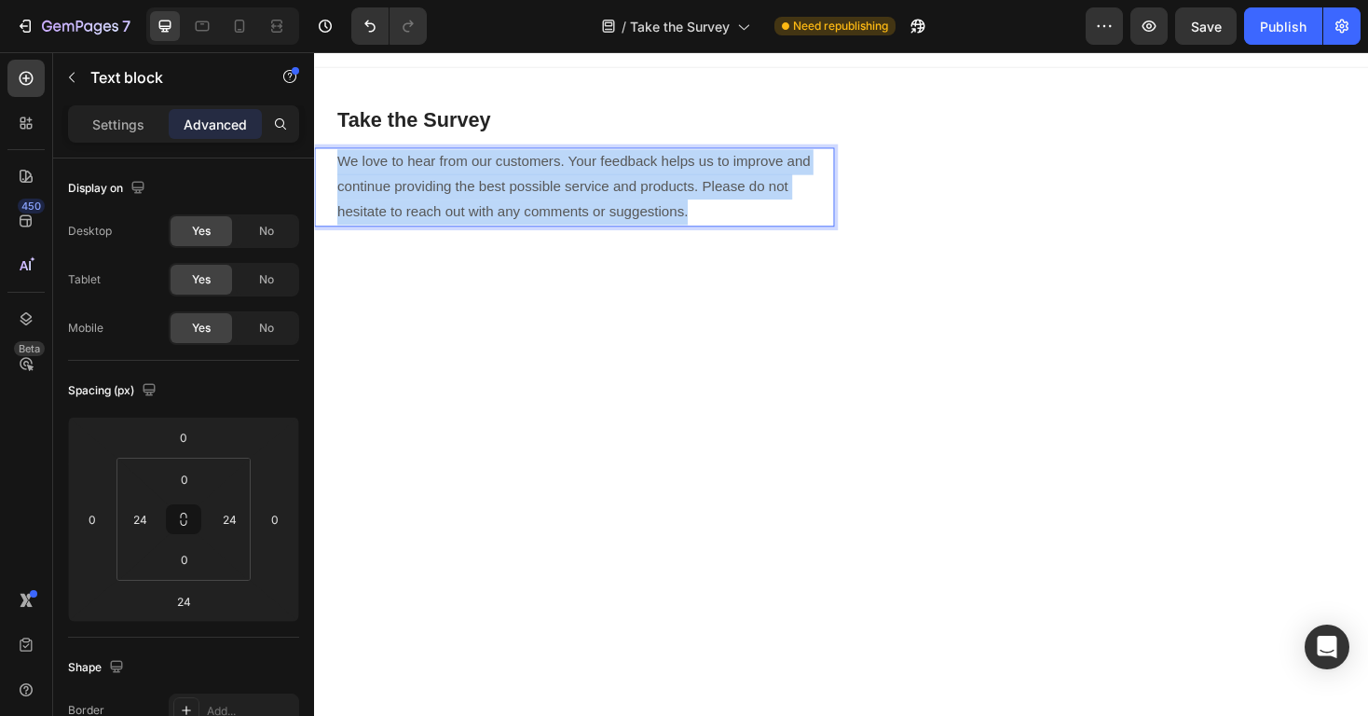
click at [548, 184] on p "We love to hear from our customers. Your feedback helps us to improve and conti…" at bounding box center [589, 196] width 503 height 80
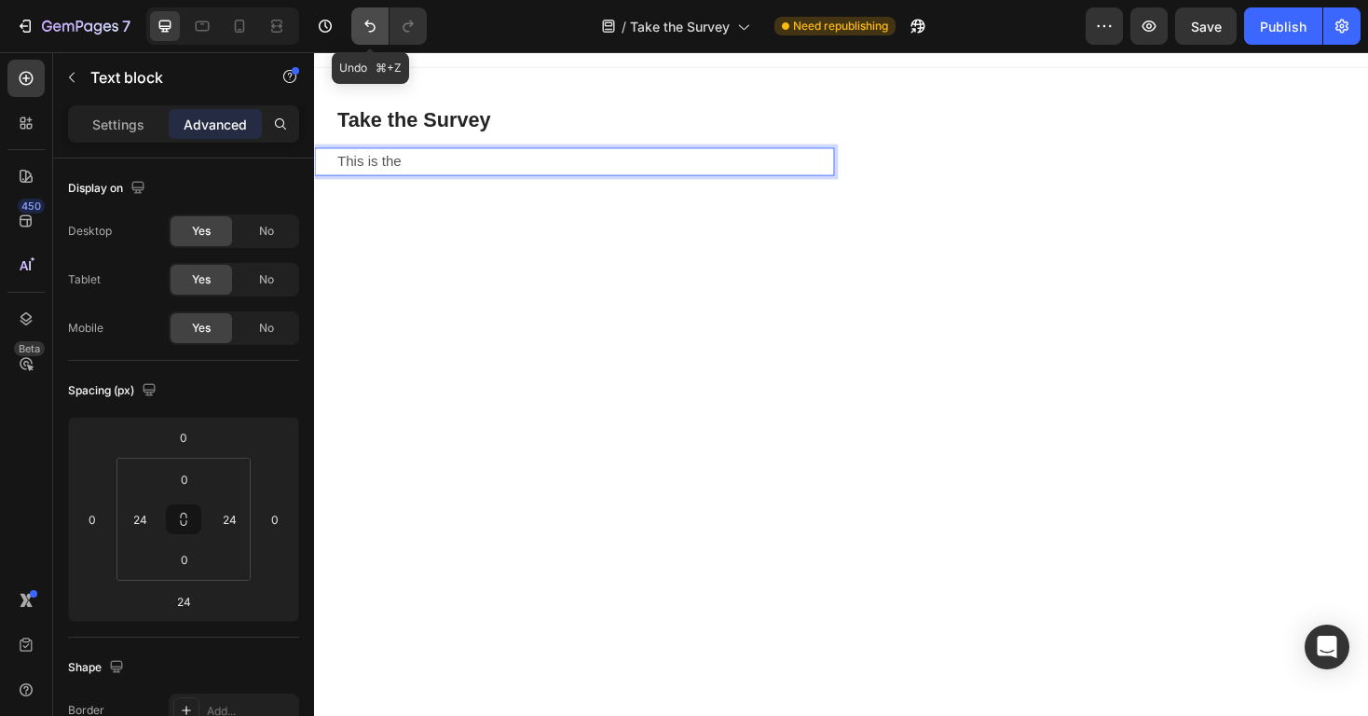
click at [363, 31] on icon "Undo/Redo" at bounding box center [370, 26] width 19 height 19
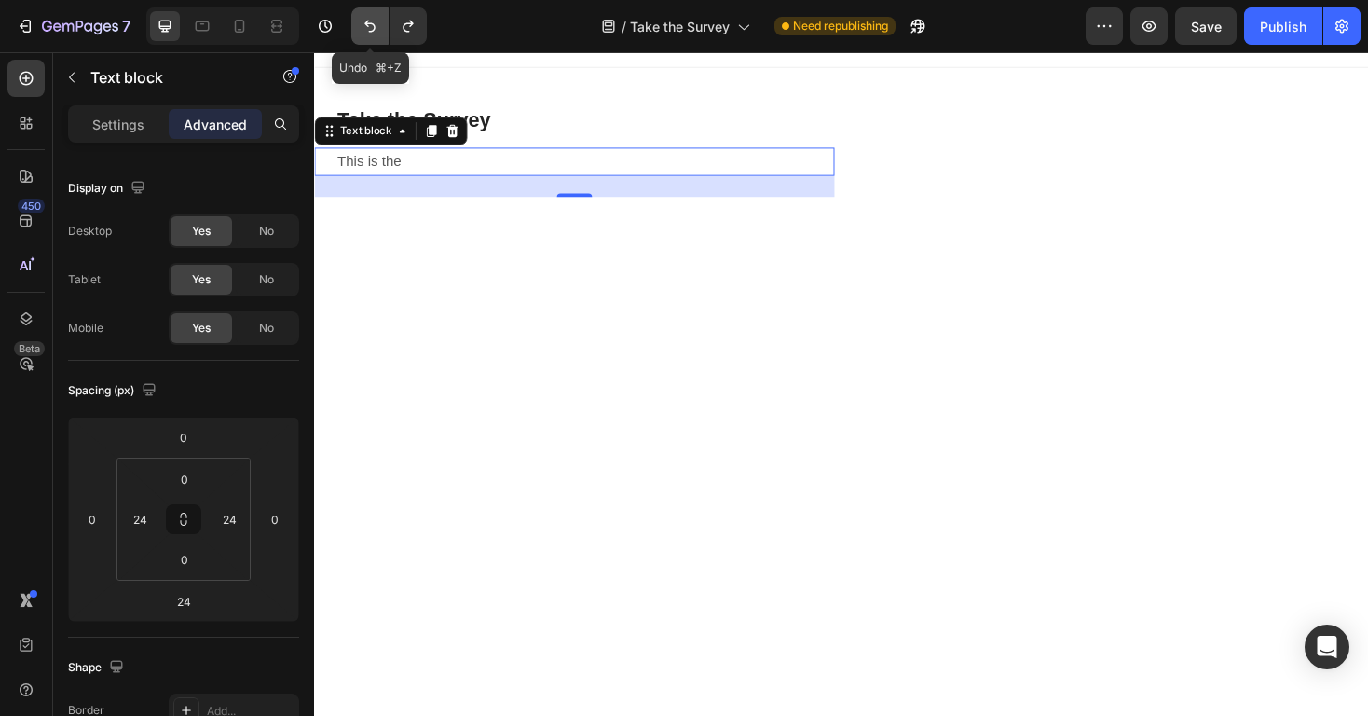
click at [362, 24] on icon "Undo/Redo" at bounding box center [370, 26] width 19 height 19
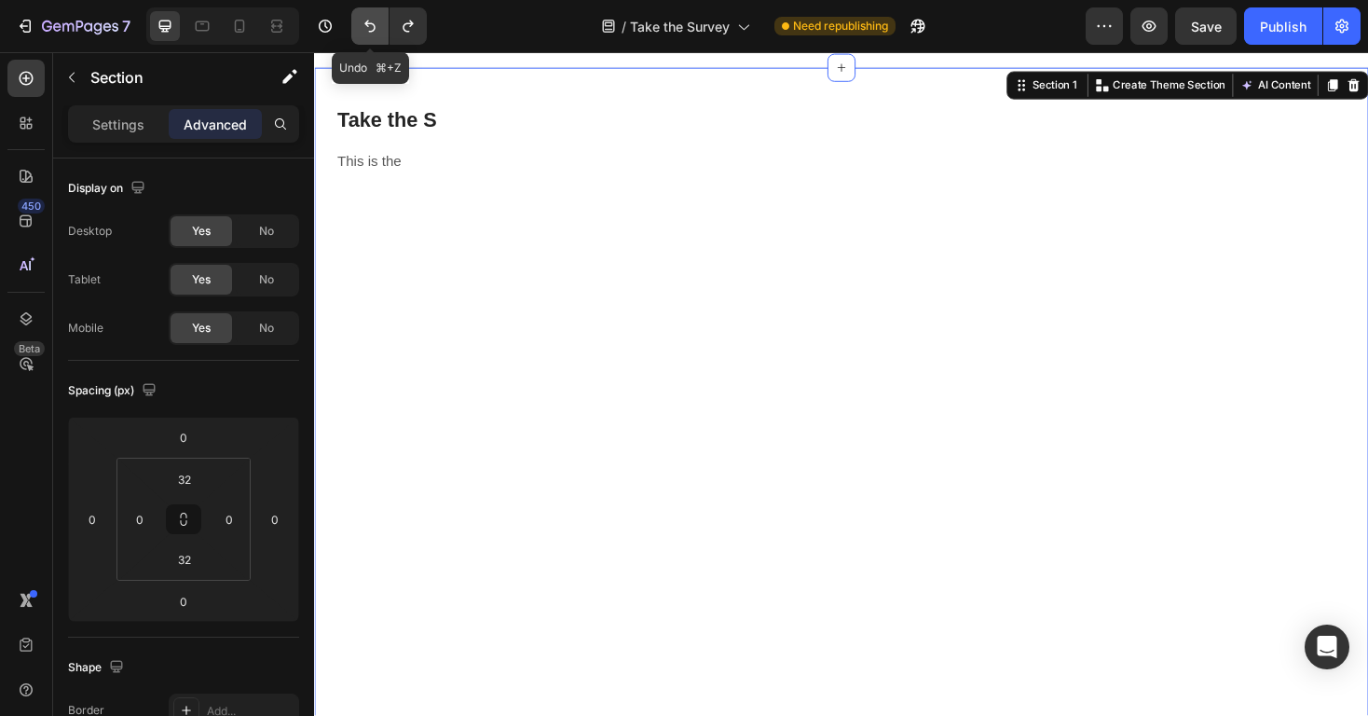
click at [371, 35] on button "Undo/Redo" at bounding box center [369, 25] width 37 height 37
click at [408, 31] on icon "Undo/Redo" at bounding box center [408, 26] width 10 height 12
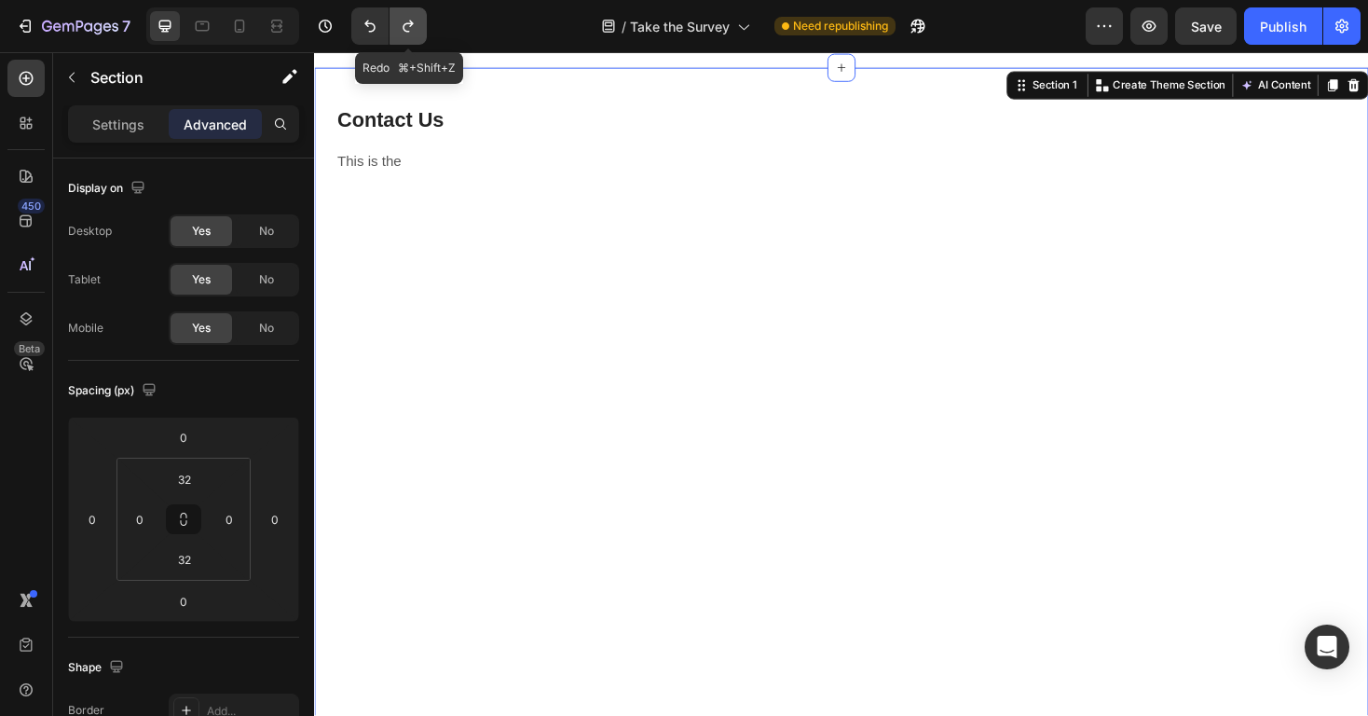
click at [408, 31] on icon "Undo/Redo" at bounding box center [408, 26] width 10 height 12
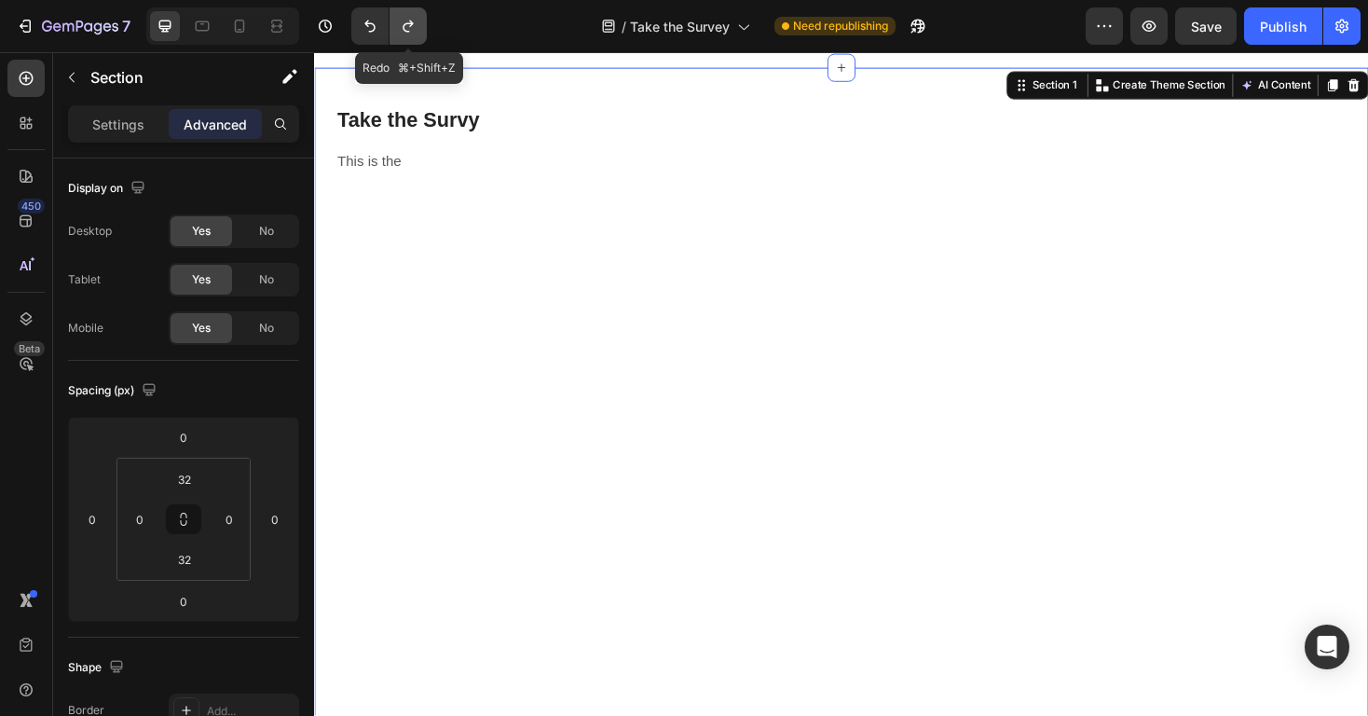
click at [408, 31] on icon "Undo/Redo" at bounding box center [408, 26] width 10 height 12
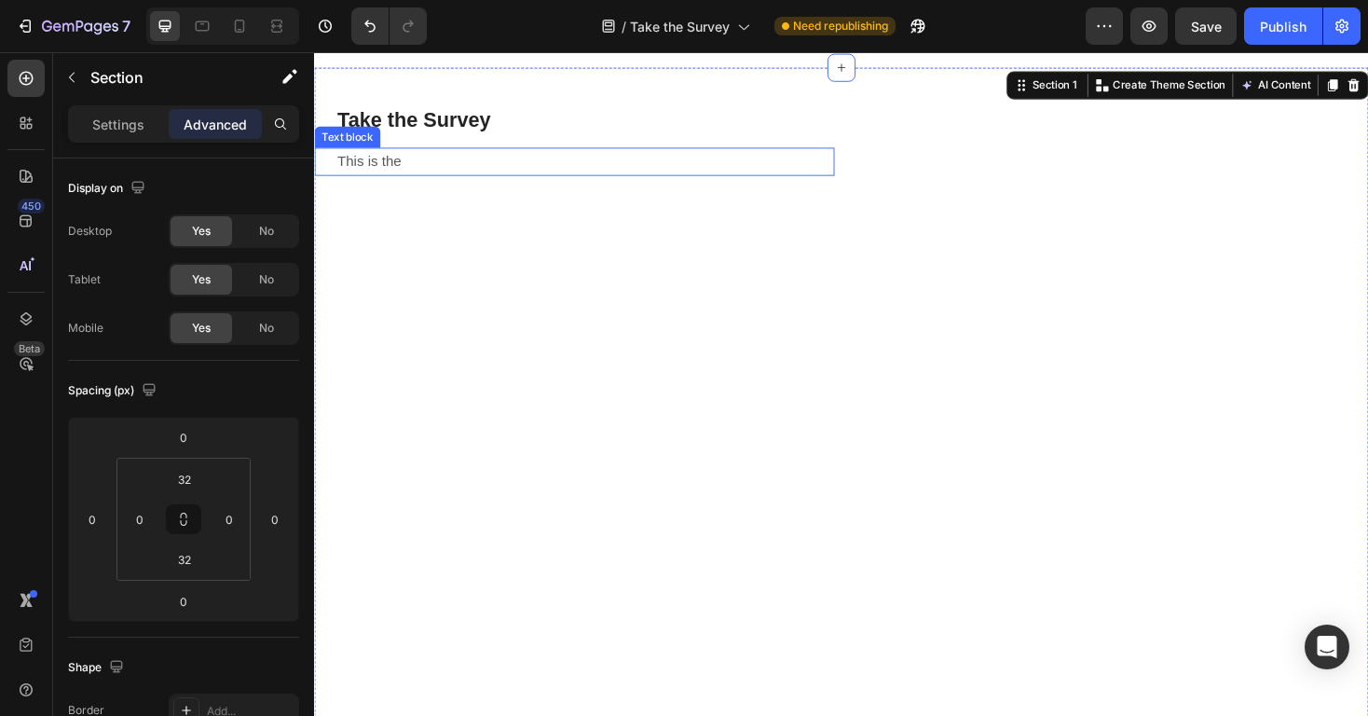
click at [414, 164] on p "This is the" at bounding box center [589, 169] width 503 height 27
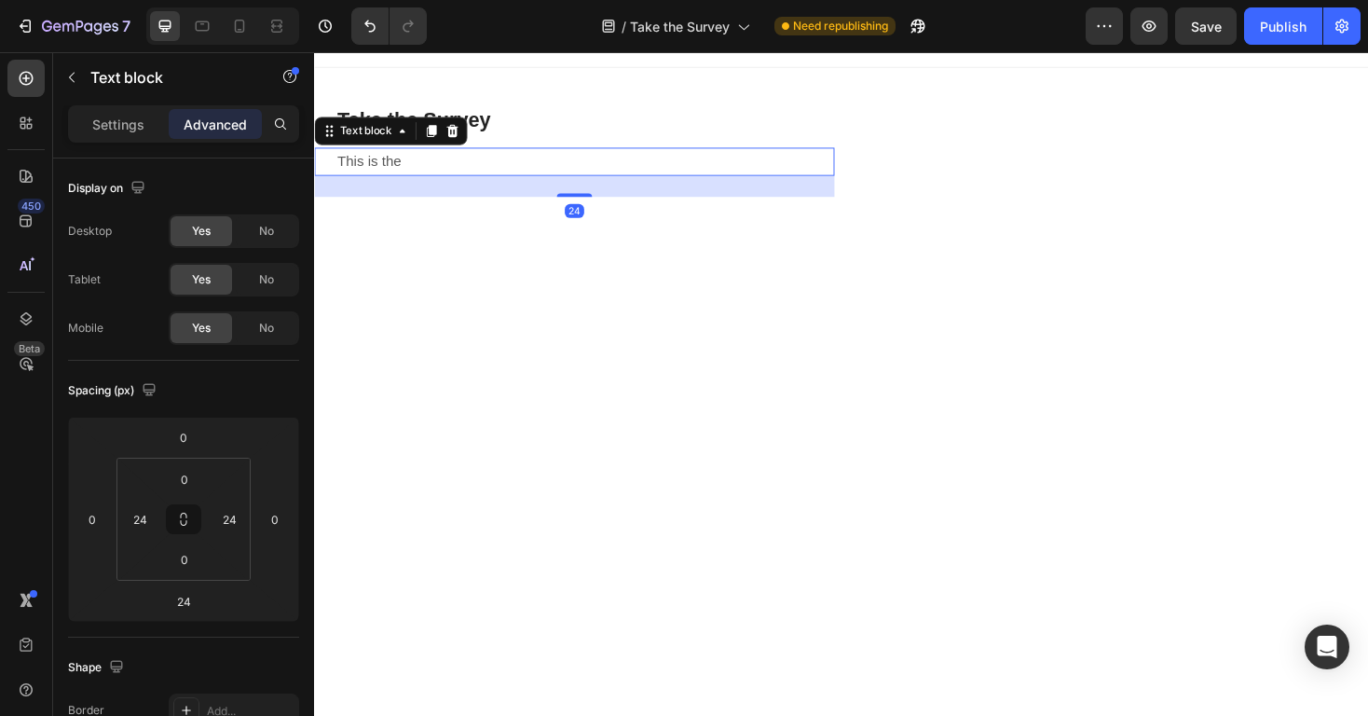
click at [414, 164] on p "This is the" at bounding box center [589, 169] width 503 height 27
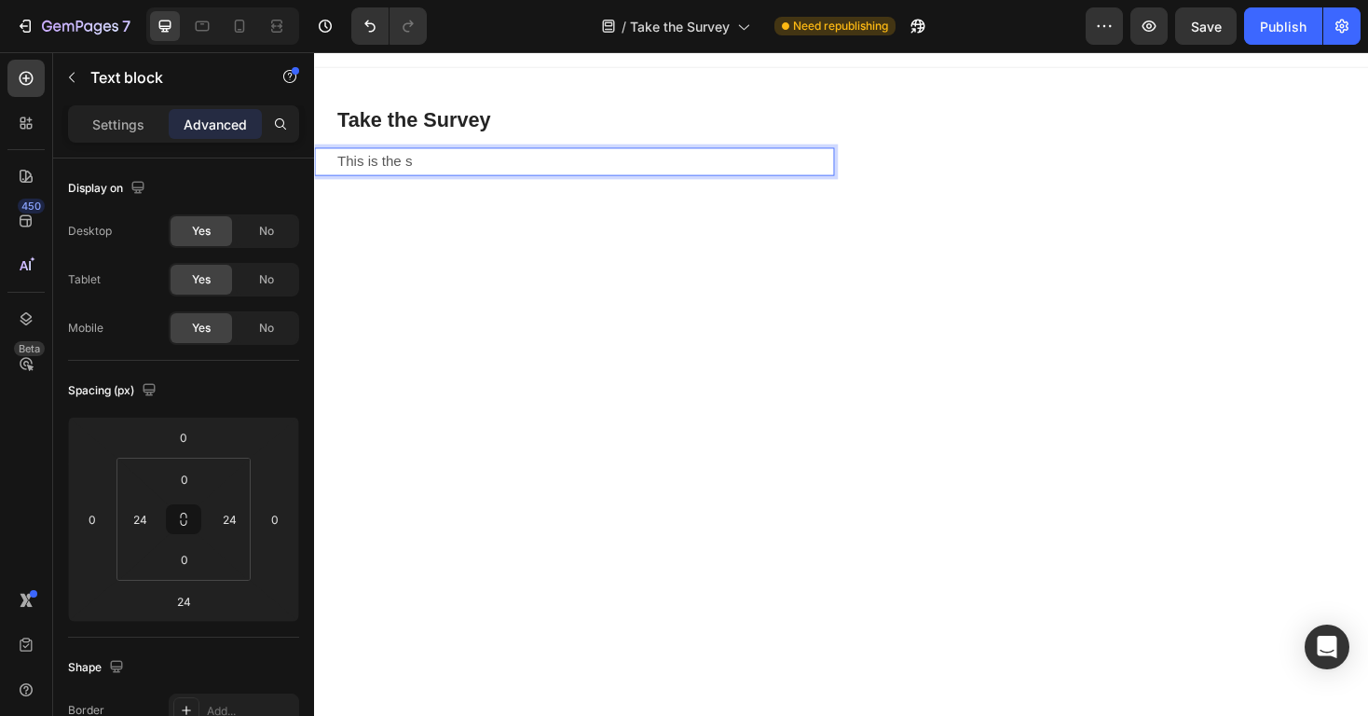
click at [452, 167] on p "This is the s" at bounding box center [589, 169] width 503 height 27
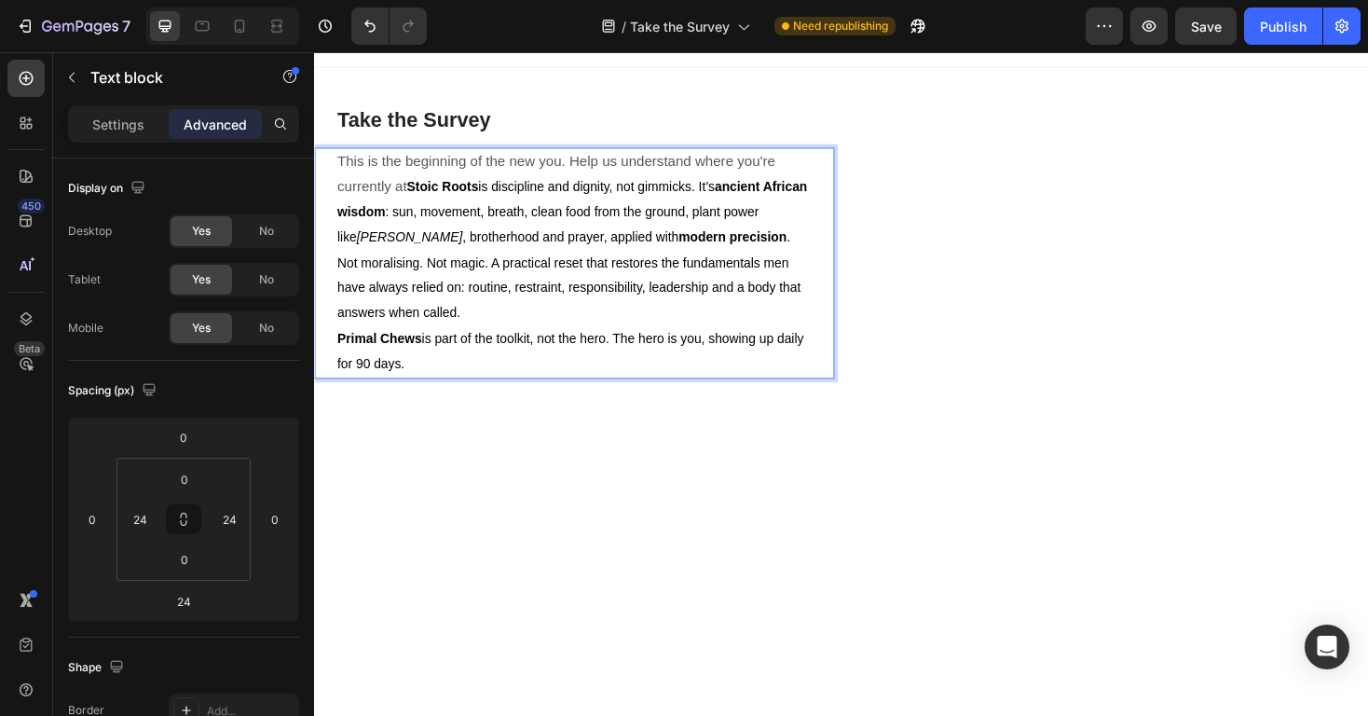
click at [406, 196] on p "This is the beginning of the new you. Help us understand where you're currently…" at bounding box center [589, 250] width 503 height 188
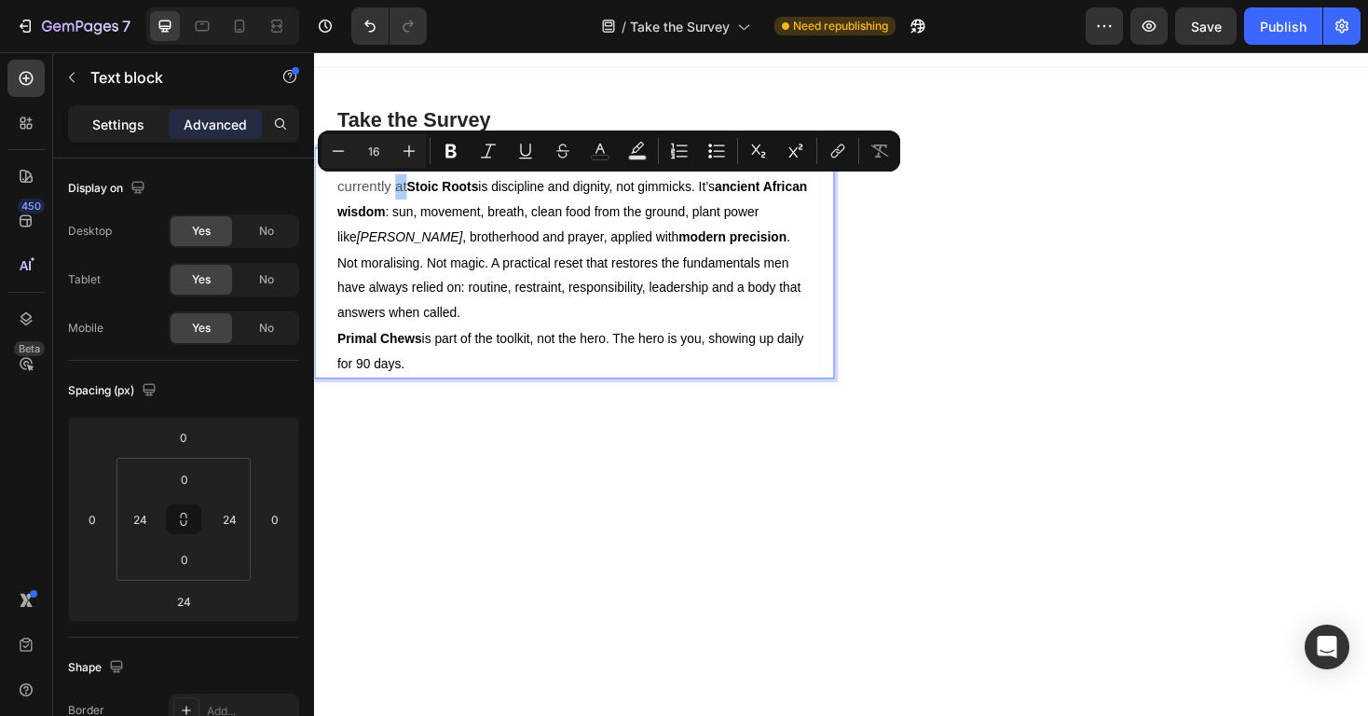
click at [138, 122] on p "Settings" at bounding box center [118, 125] width 52 height 20
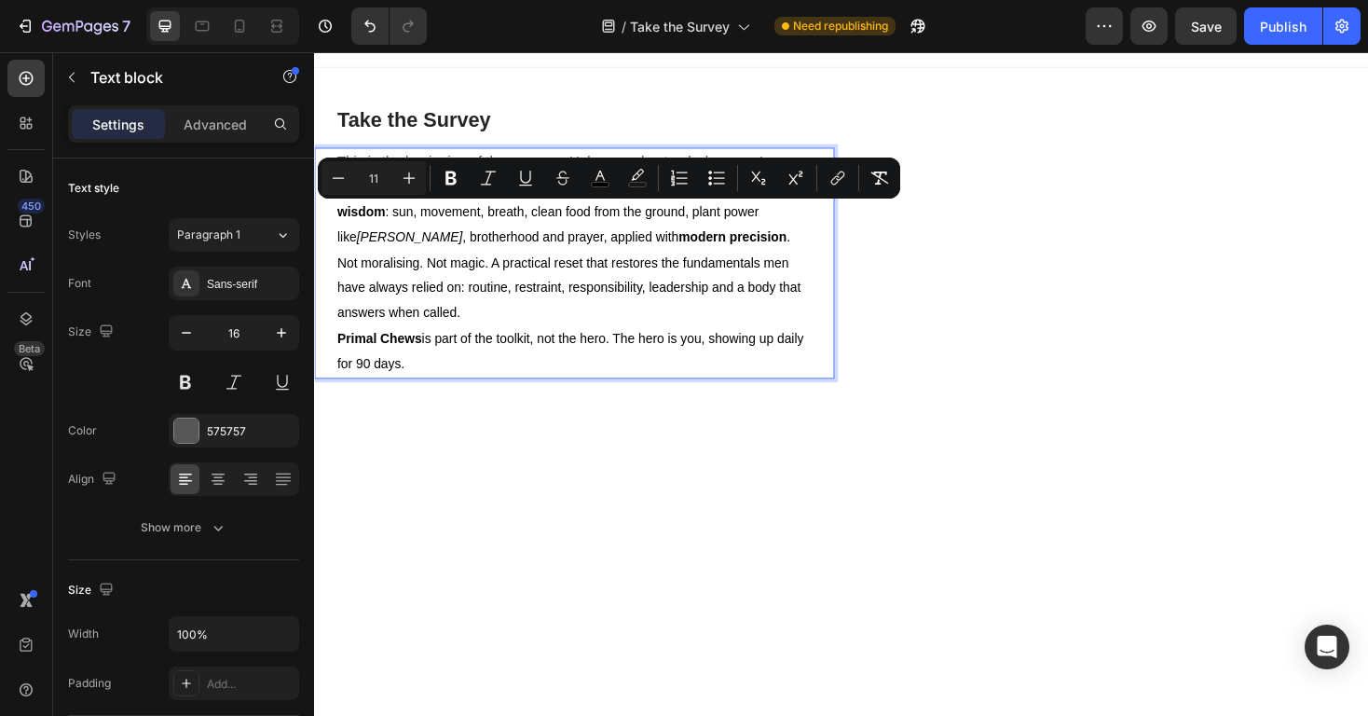
click at [393, 253] on icon "Mondia whitei" at bounding box center [415, 248] width 113 height 15
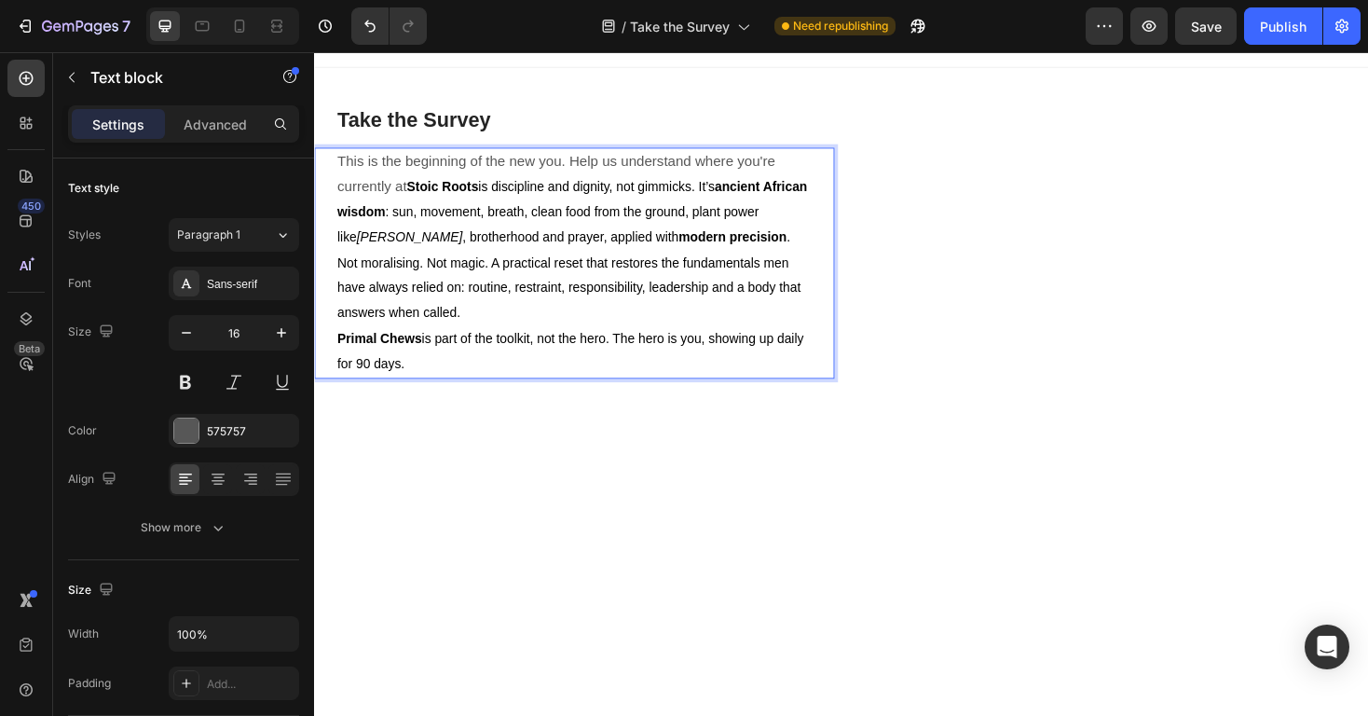
click at [396, 171] on p "This is the beginning of the new you. Help us understand where you're currently…" at bounding box center [589, 250] width 503 height 188
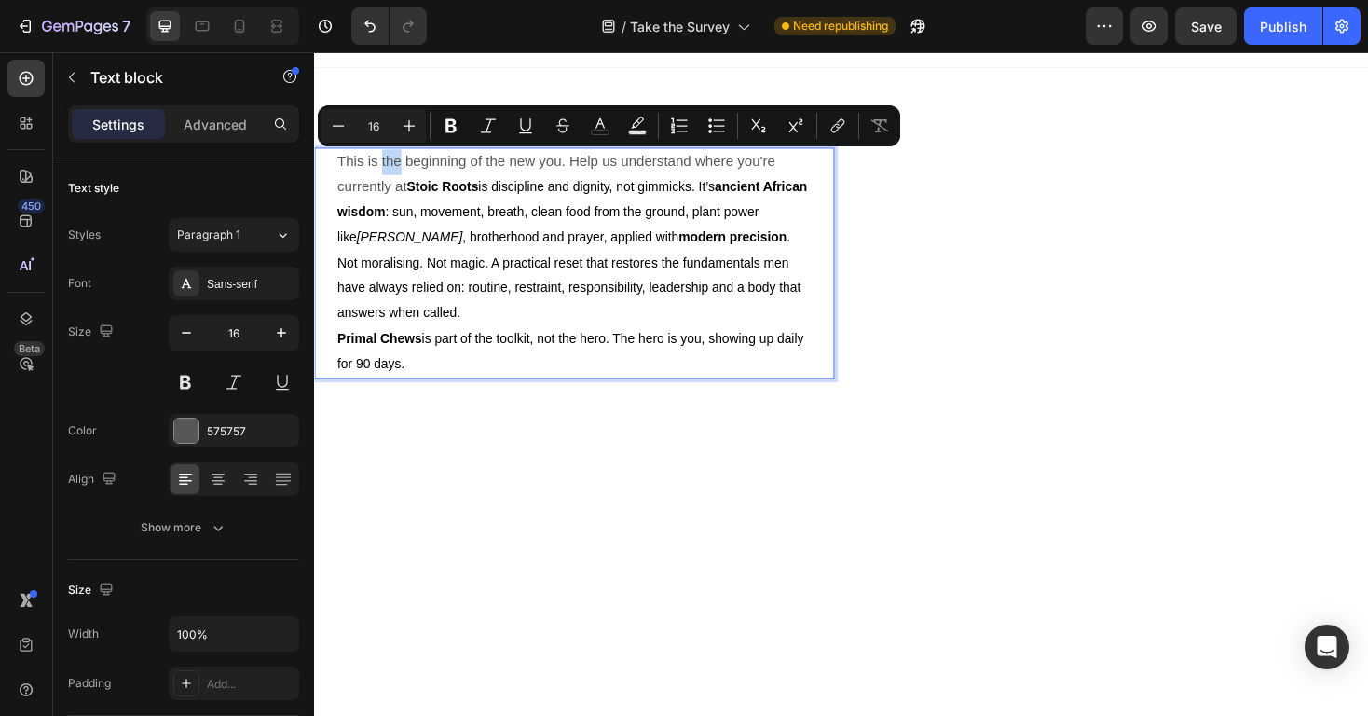
type input "11"
click at [493, 231] on p "This is the beginning of the new you. Help us understand where you're currently…" at bounding box center [589, 250] width 503 height 188
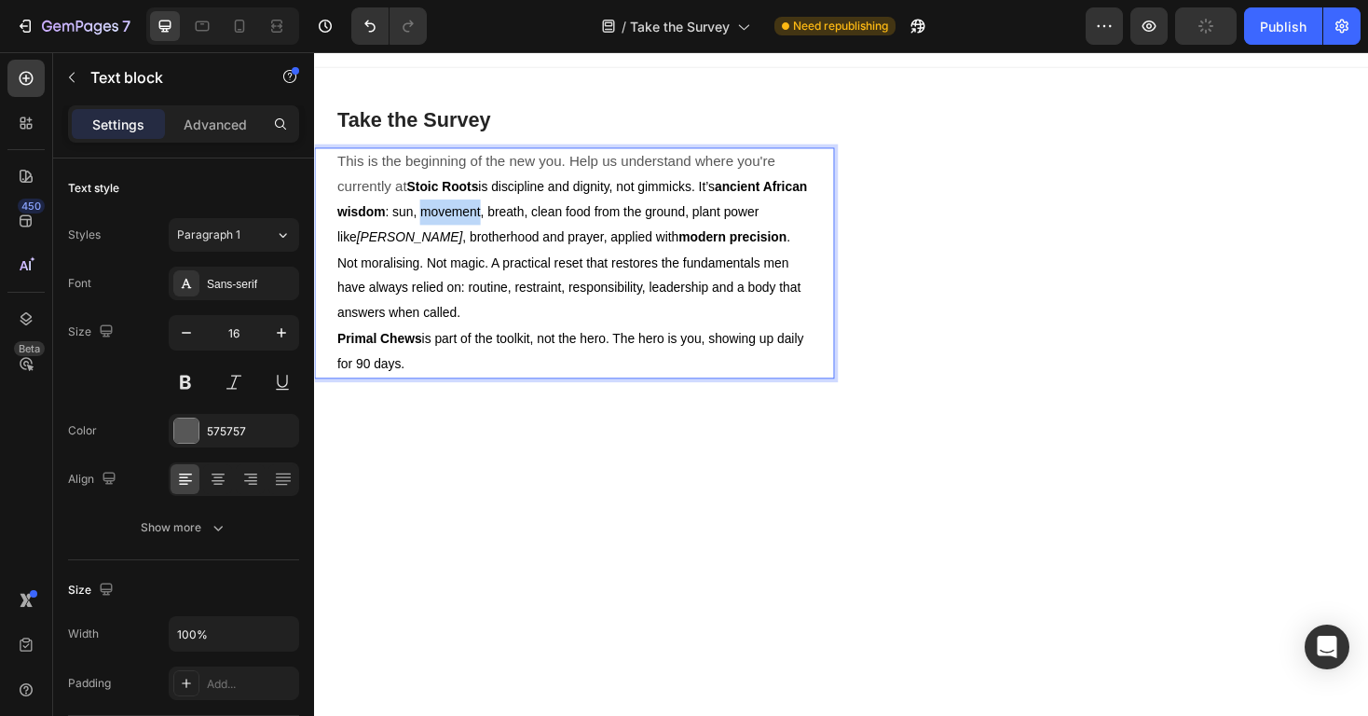
click at [493, 231] on p "This is the beginning of the new you. Help us understand where you're currently…" at bounding box center [589, 250] width 503 height 188
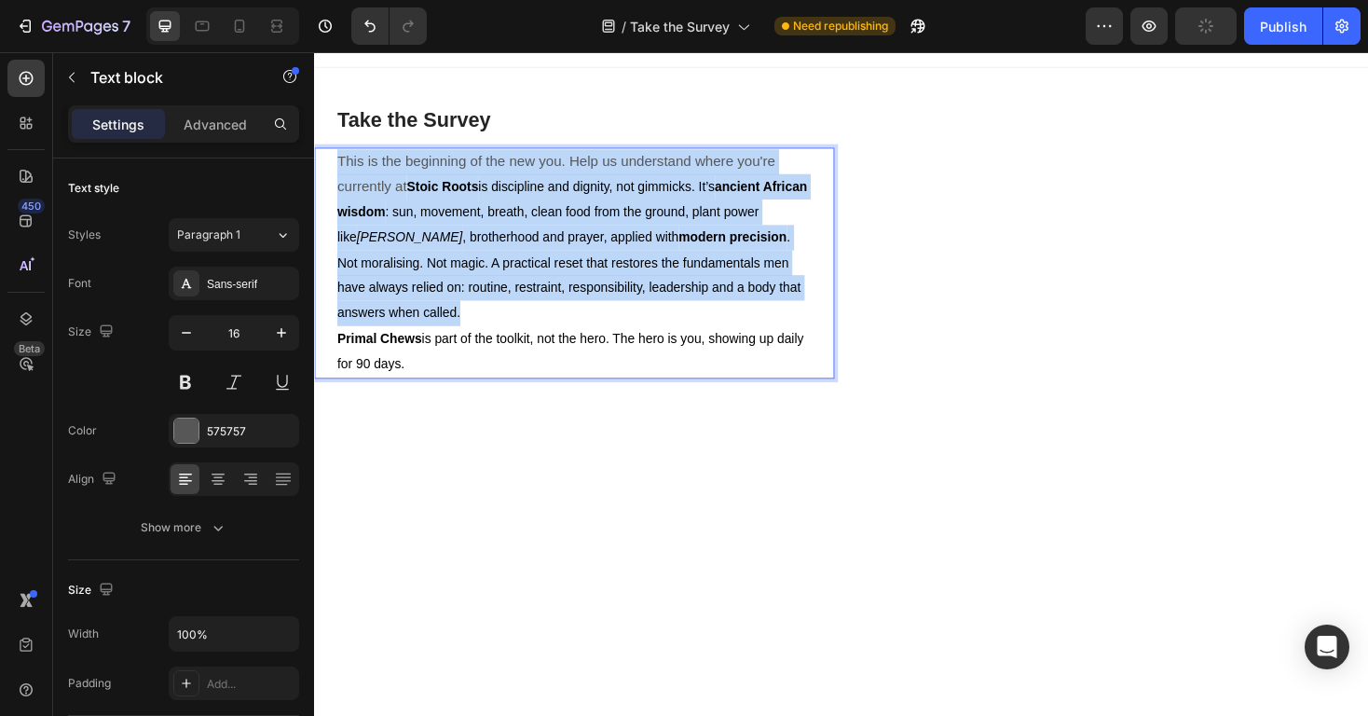
click at [493, 231] on p "This is the beginning of the new you. Help us understand where you're currently…" at bounding box center [589, 250] width 503 height 188
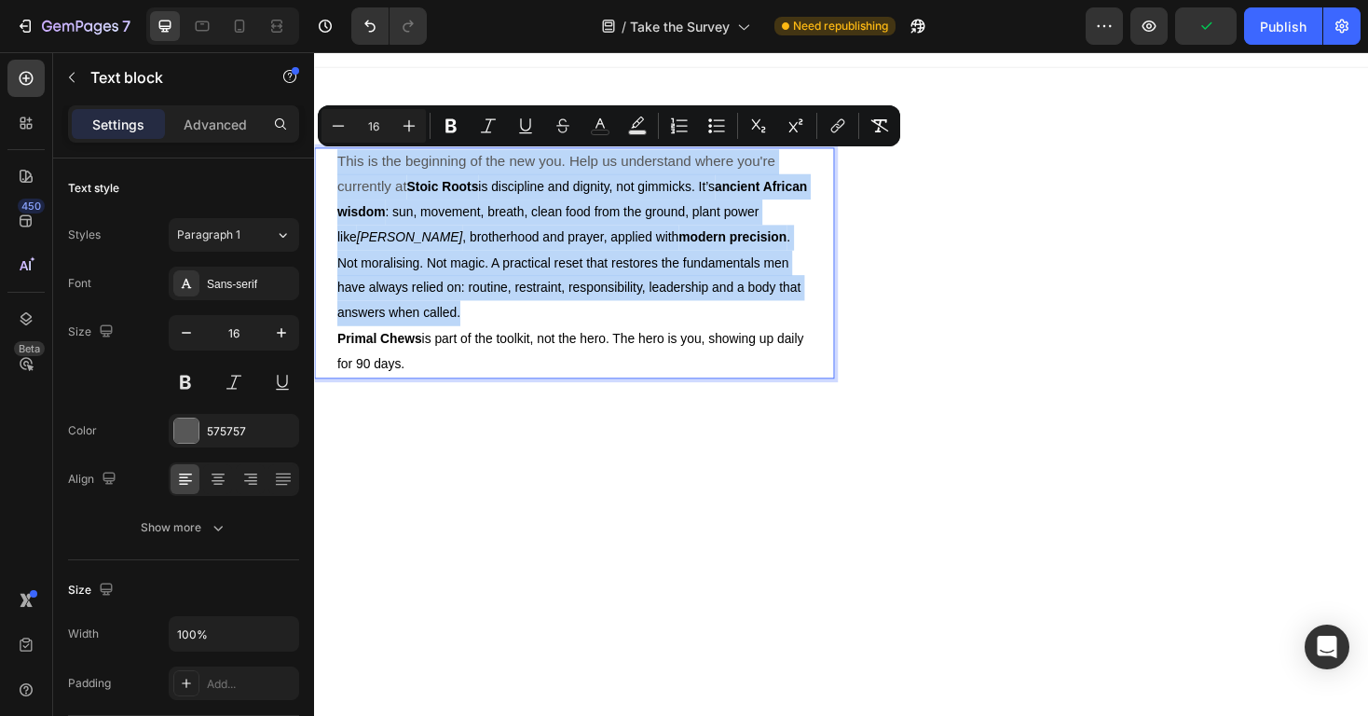
type input "11"
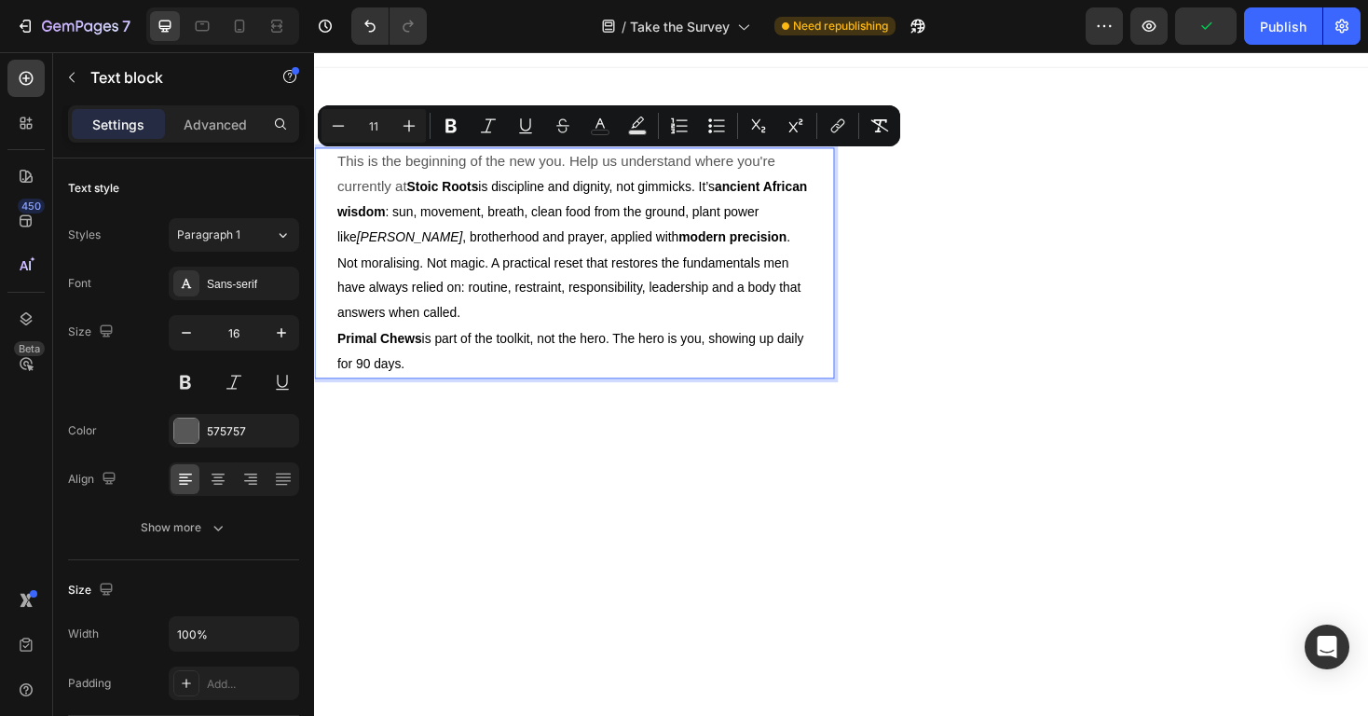
click at [480, 358] on span "Primal Chews is part of the toolkit, not the hero. The hero is you, showing up …" at bounding box center [585, 369] width 495 height 42
drag, startPoint x: 447, startPoint y: 389, endPoint x: 318, endPoint y: 125, distance: 293.8
click at [404, 133] on icon "Editor contextual toolbar" at bounding box center [409, 125] width 19 height 19
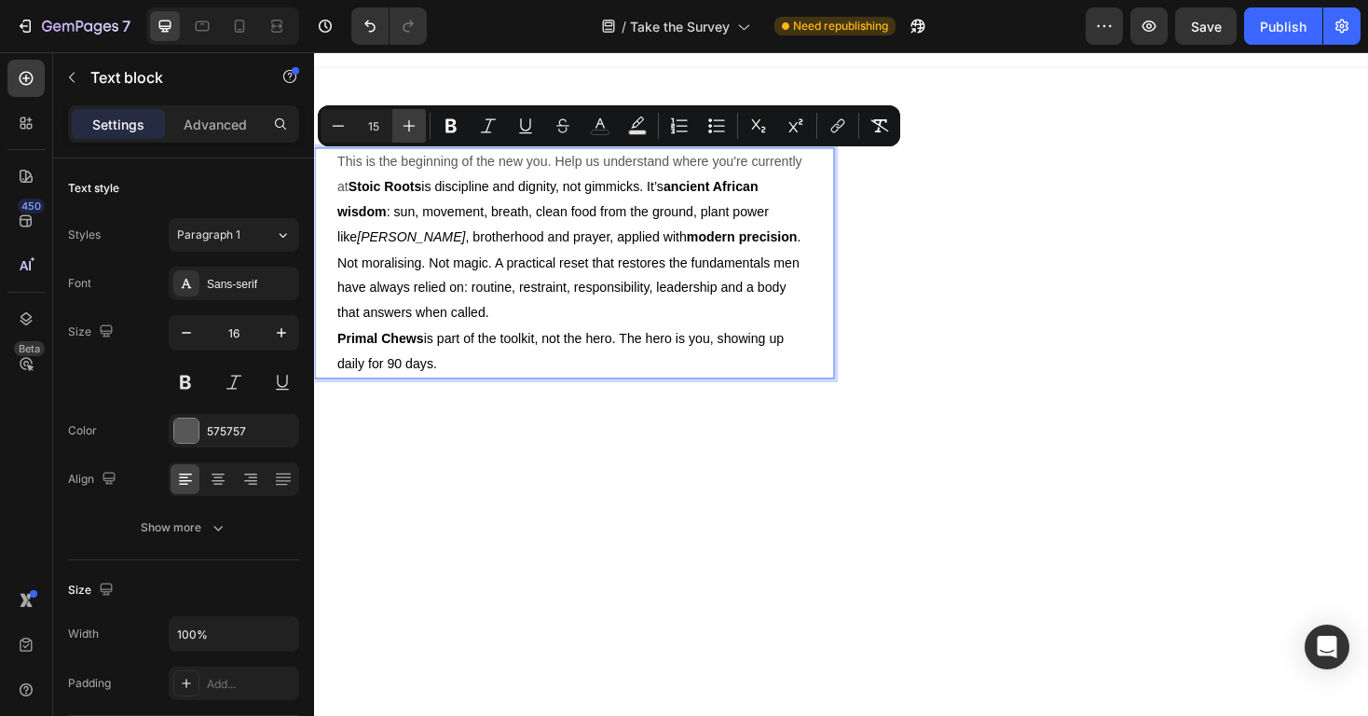
type input "16"
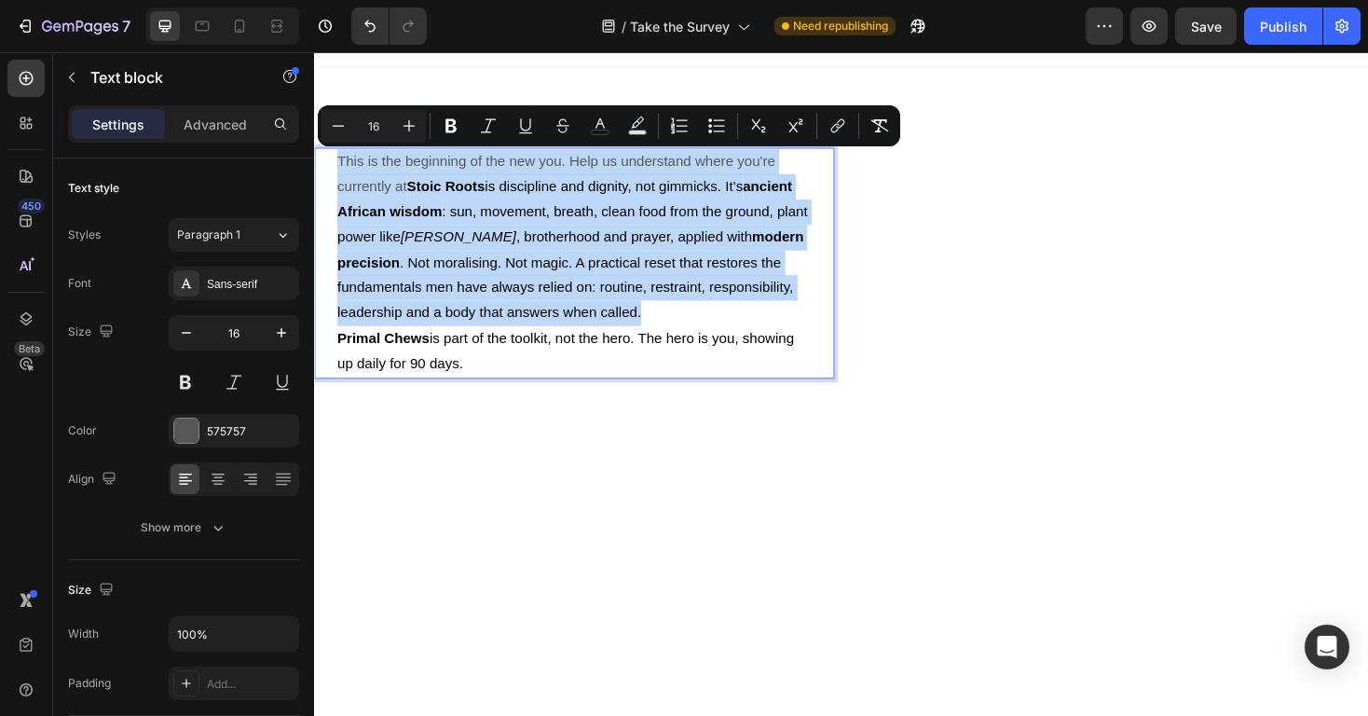
click at [547, 250] on span "Stoic Roots is discipline and dignity, not gimmicks. It’s ancient African wisdo…" at bounding box center [587, 261] width 499 height 150
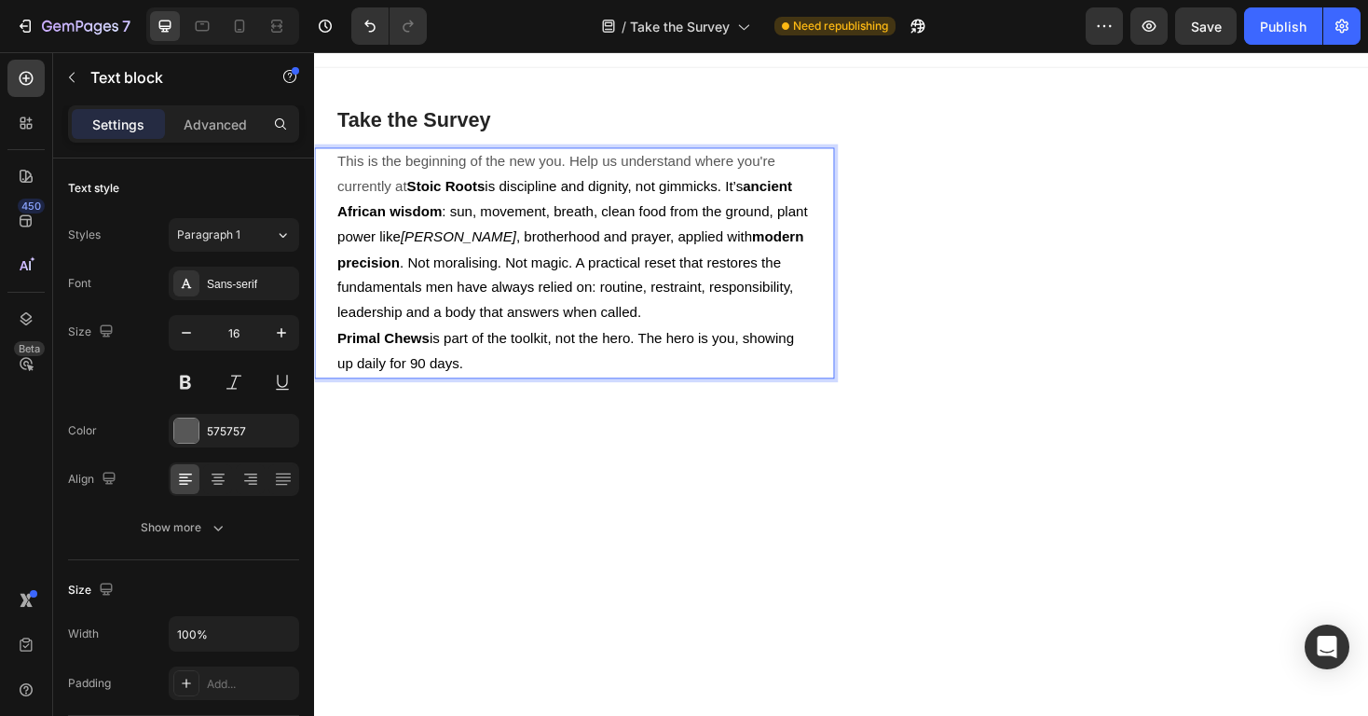
click at [415, 198] on span "This is the beginning of the new you. Help us understand where you're currently…" at bounding box center [570, 181] width 464 height 43
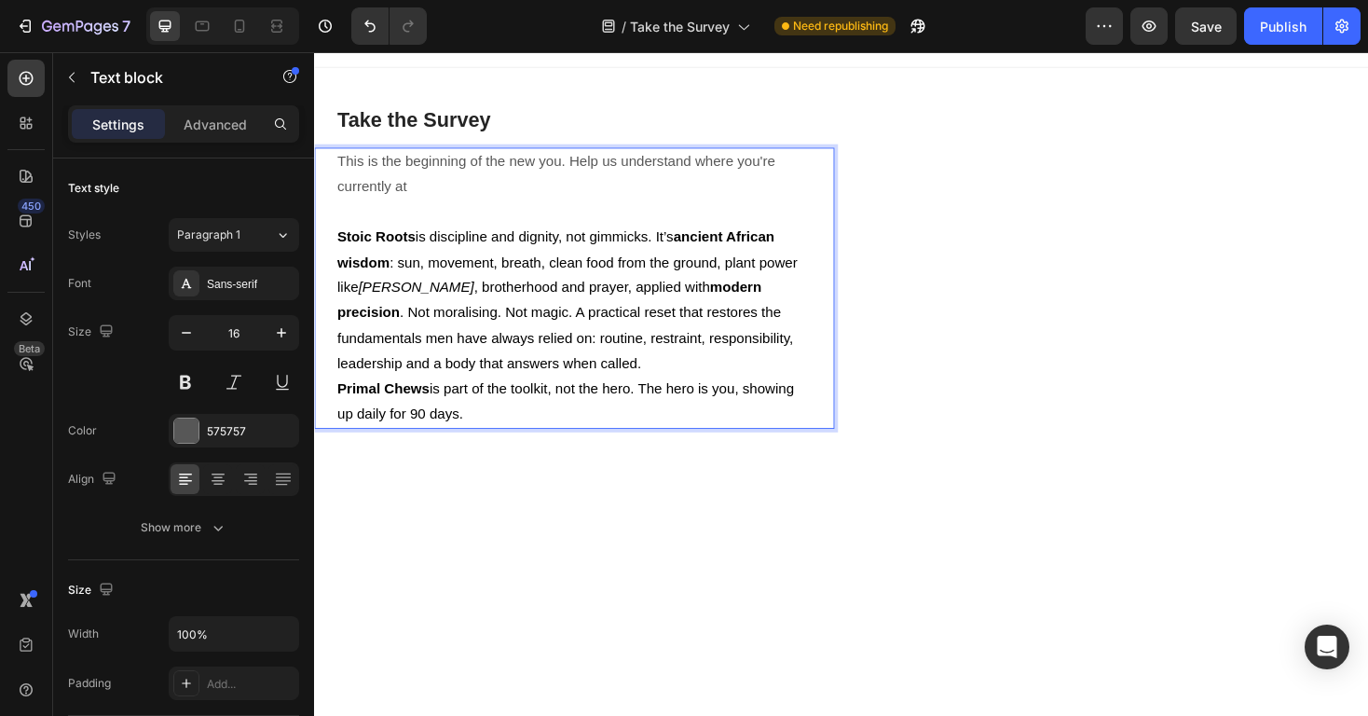
click at [448, 194] on p "This is the beginning of the new you. Help us understand where you're currently…" at bounding box center [589, 183] width 503 height 54
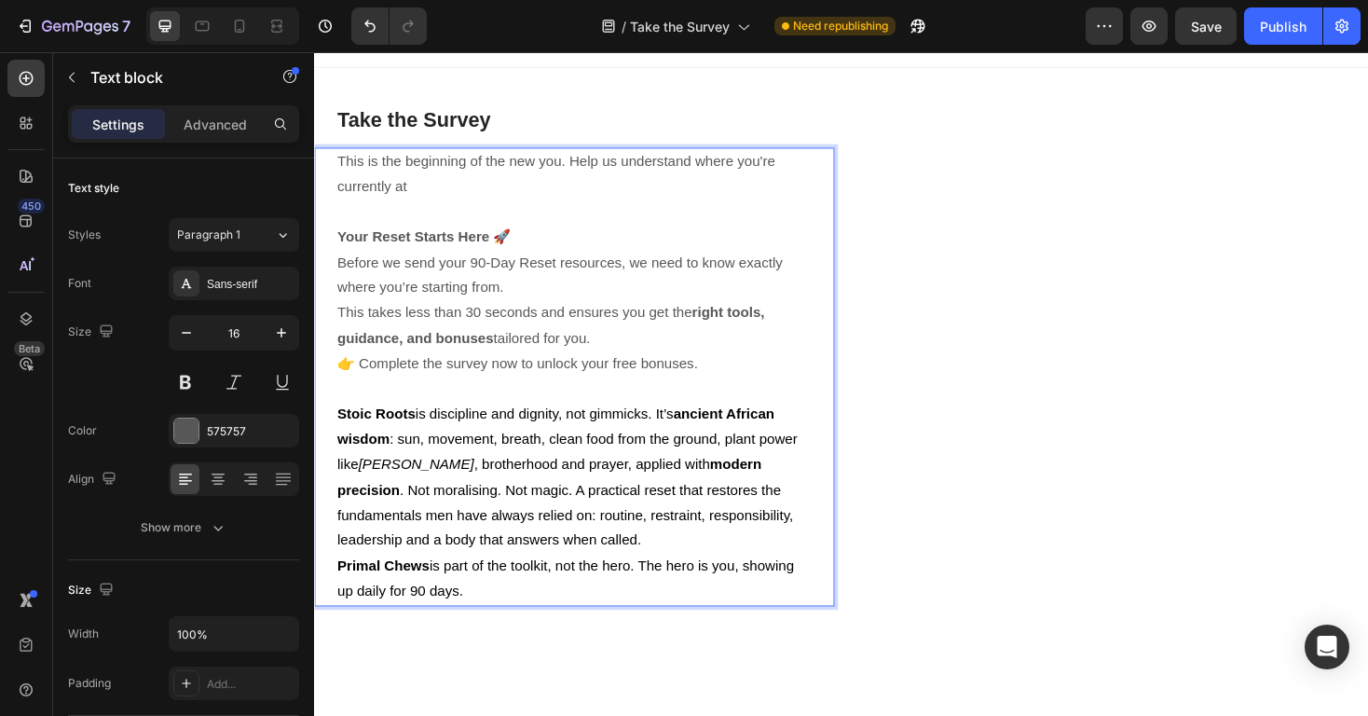
click at [428, 266] on p "Your Reset Starts Here 🚀 Before we send your 90-Day Reset resources, we need to…" at bounding box center [589, 303] width 503 height 134
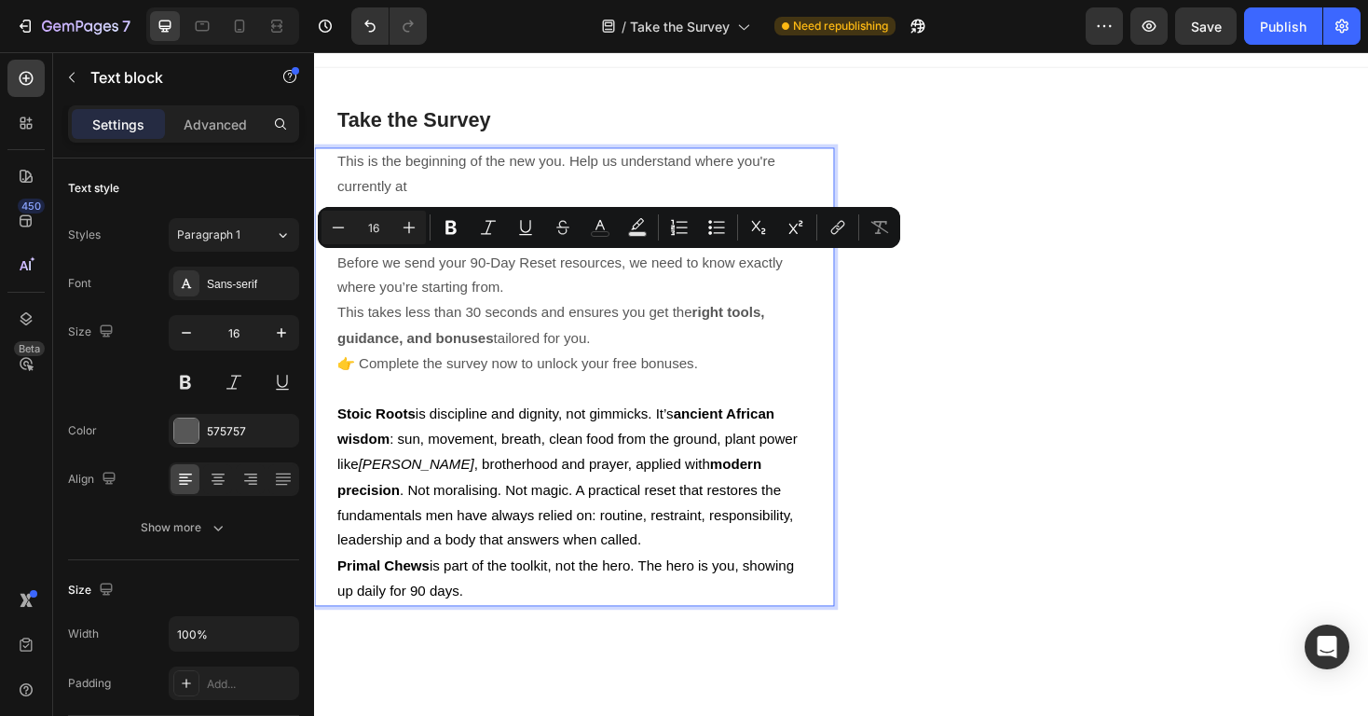
click at [494, 286] on p "Your Reset Starts Here 🚀 Before we send your 90-Day Reset resources, we need to…" at bounding box center [589, 303] width 503 height 134
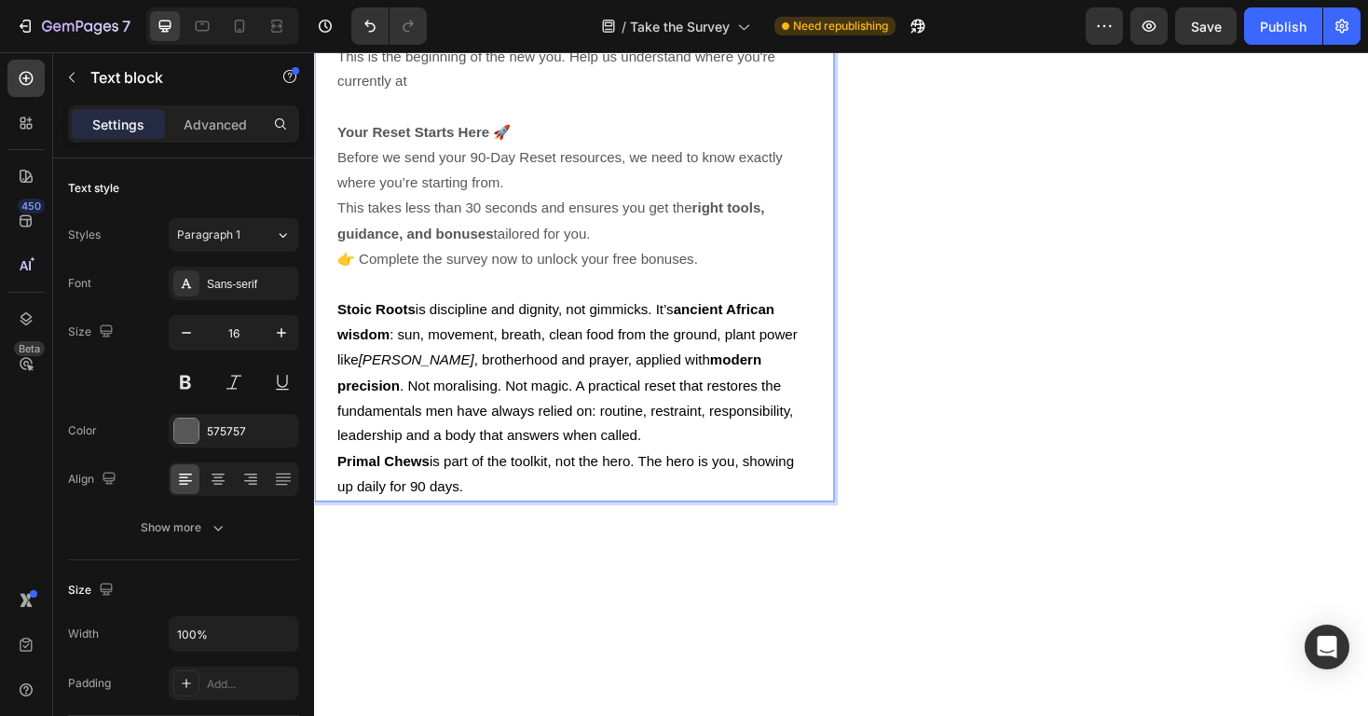
scroll to position [0, 0]
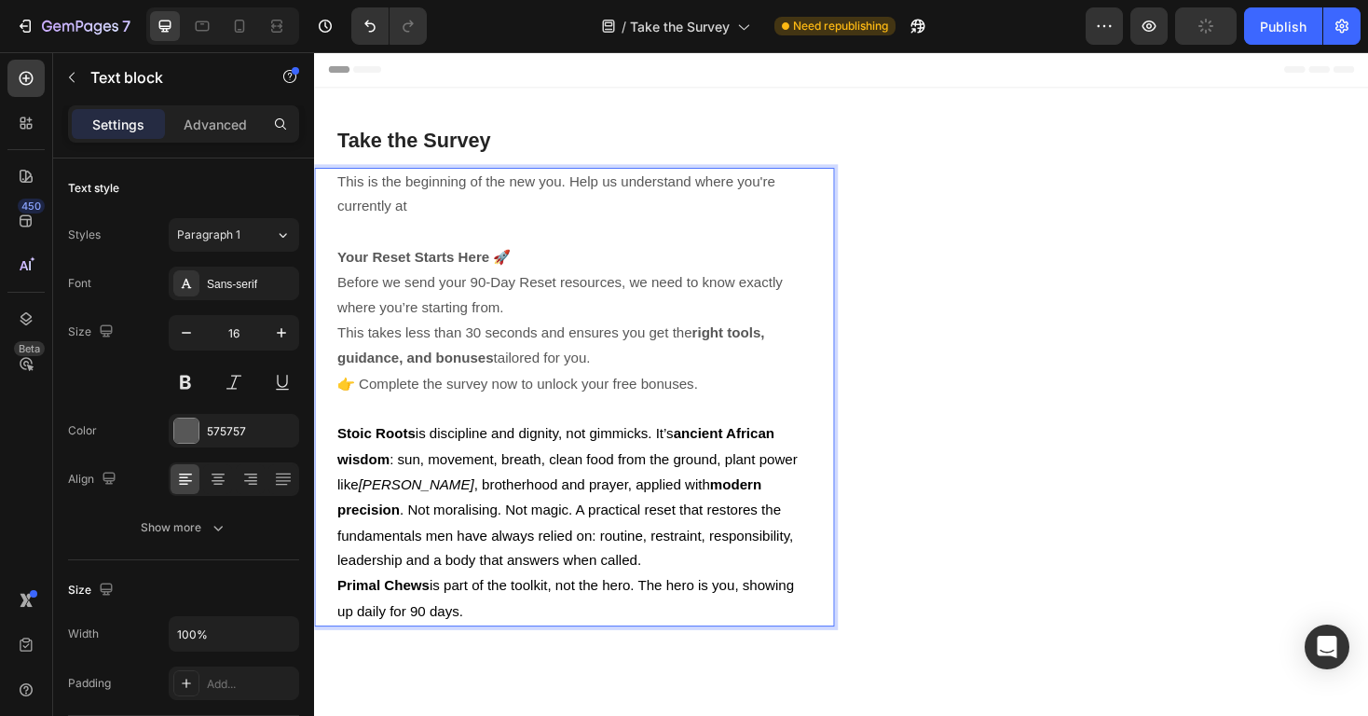
click at [444, 223] on p "This is the beginning of the new you. Help us understand where you're currently…" at bounding box center [589, 204] width 503 height 54
click at [350, 246] on p "Rich Text Editor. Editing area: main" at bounding box center [589, 243] width 503 height 27
click at [566, 324] on p "Your Reset Starts Here 🚀 Before we send your 90-Day Reset resources, we need to…" at bounding box center [589, 324] width 503 height 134
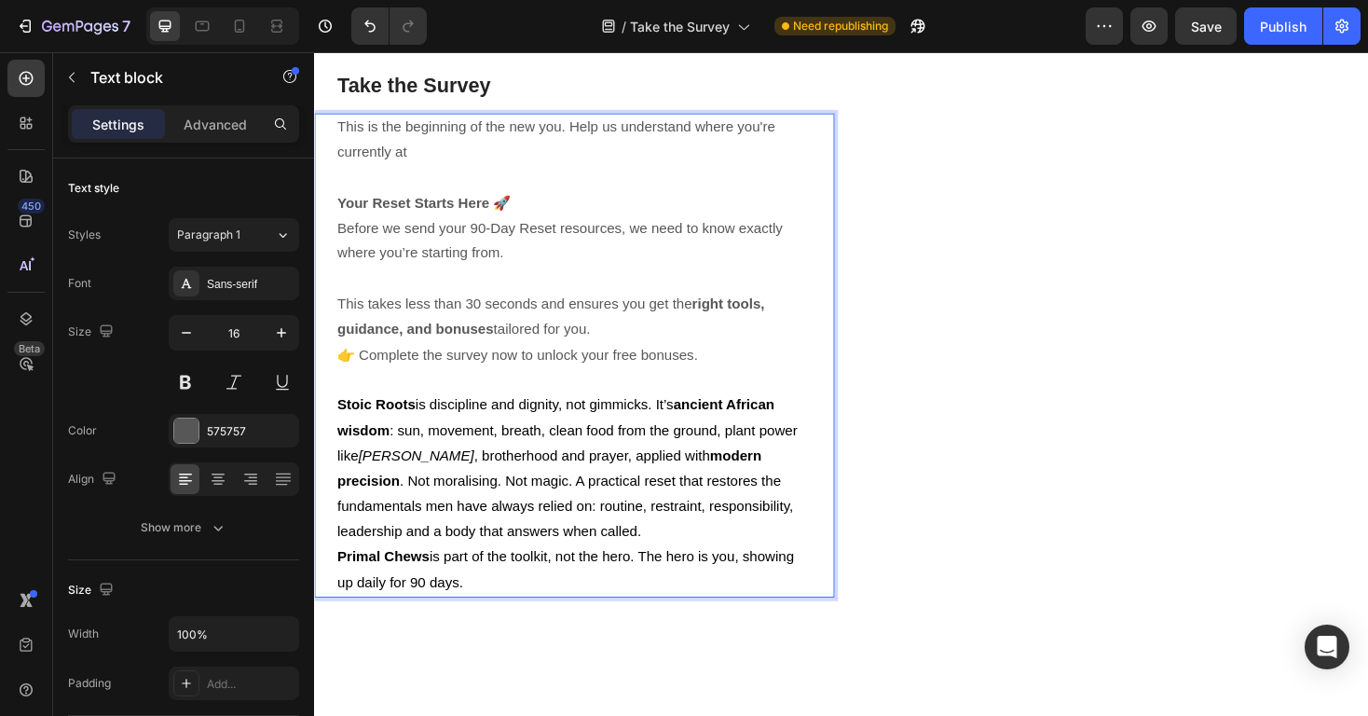
scroll to position [69, 0]
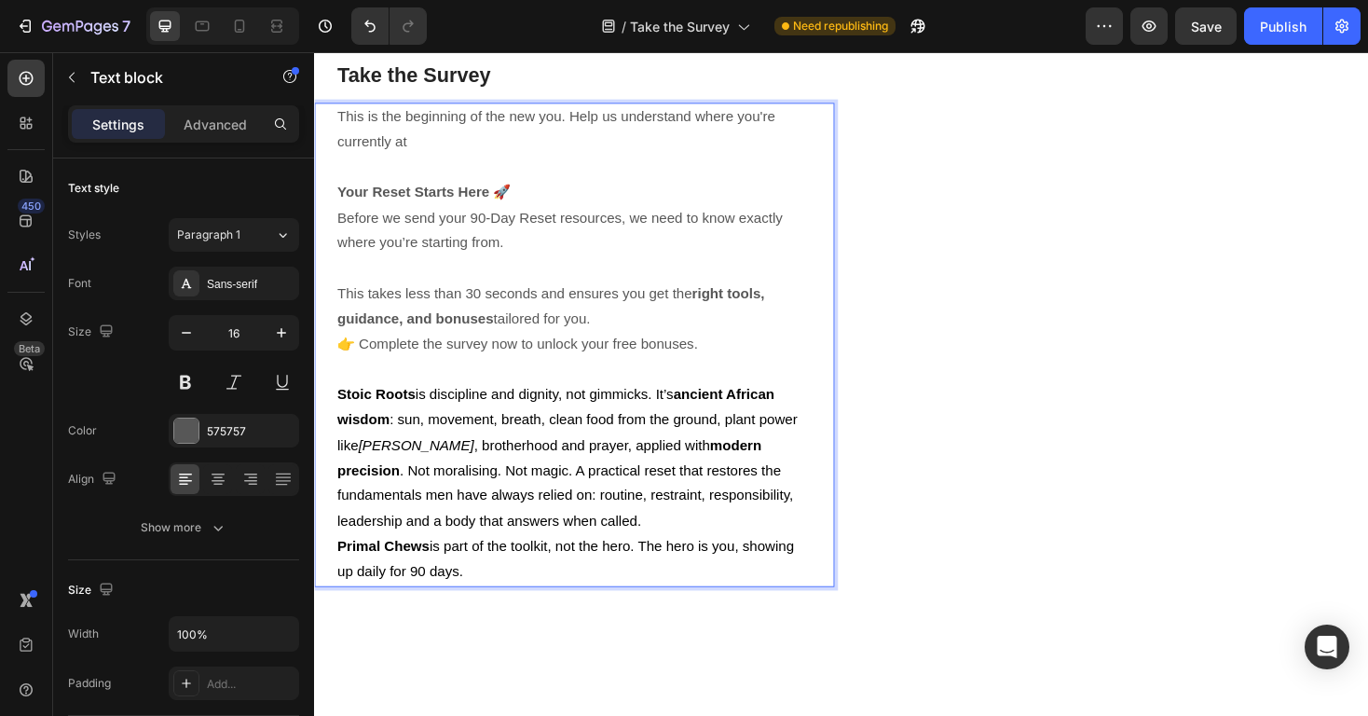
click at [653, 332] on p "⁠⁠⁠⁠⁠⁠⁠ This takes less than 30 seconds and ensures you get the right tools, gu…" at bounding box center [589, 308] width 503 height 80
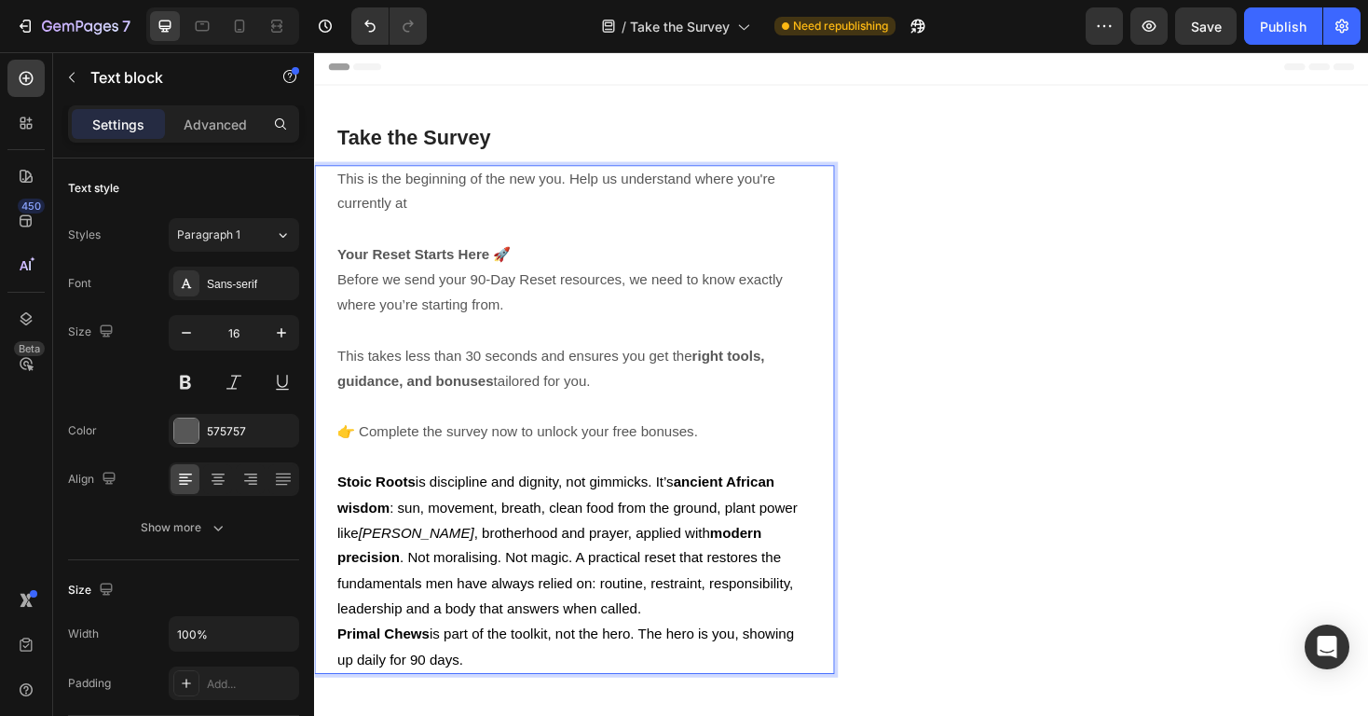
scroll to position [0, 0]
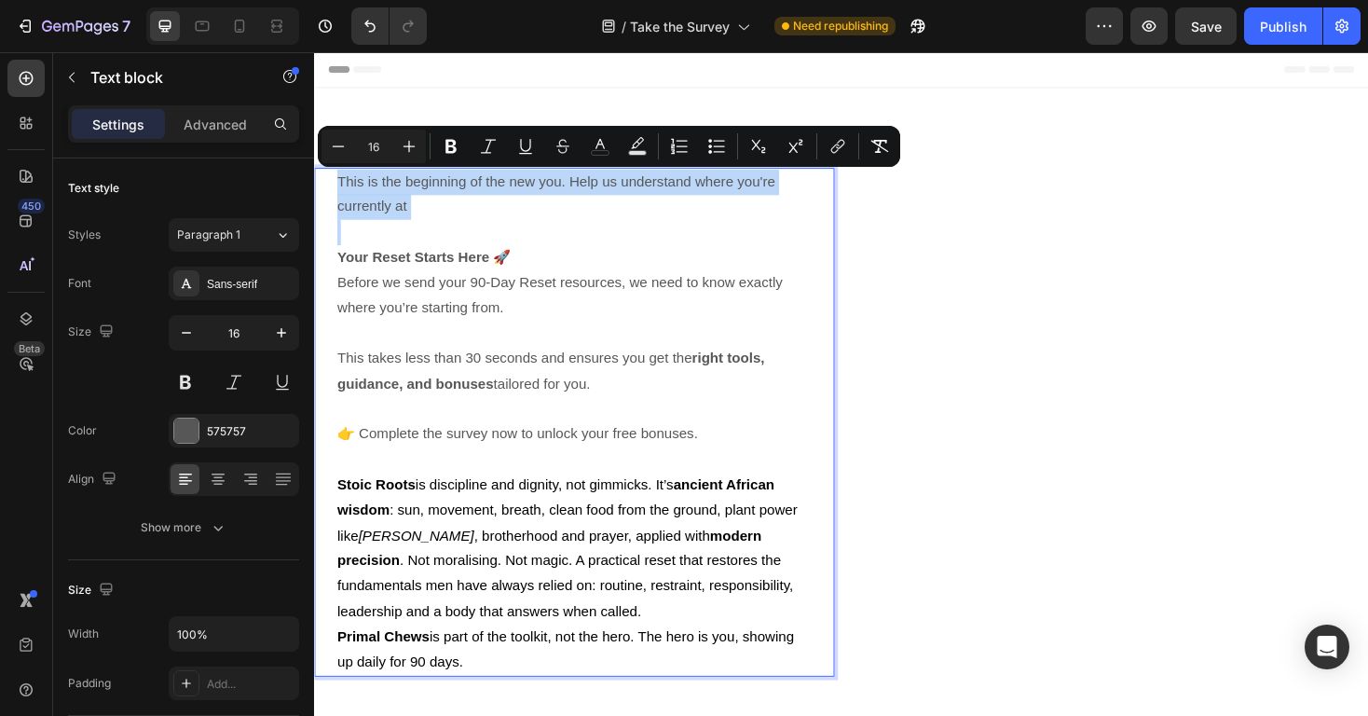
drag, startPoint x: 340, startPoint y: 269, endPoint x: 330, endPoint y: 185, distance: 84.5
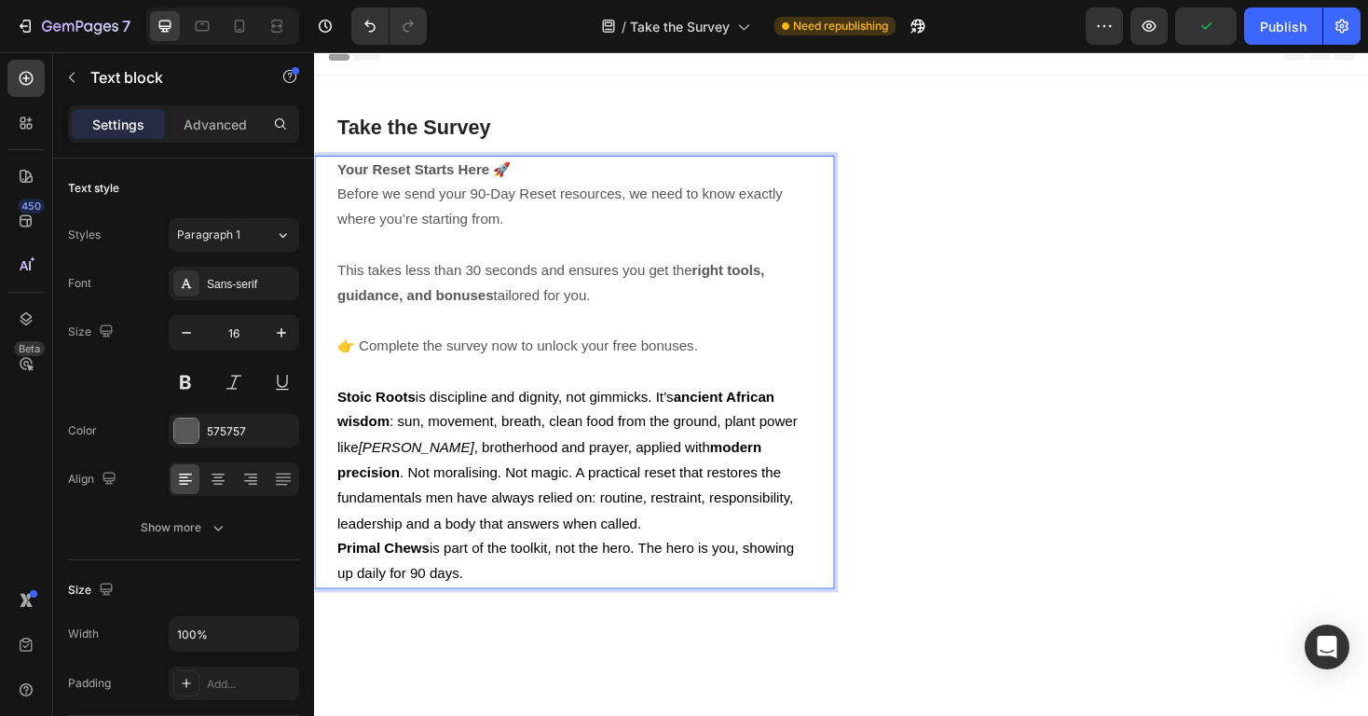
scroll to position [19, 0]
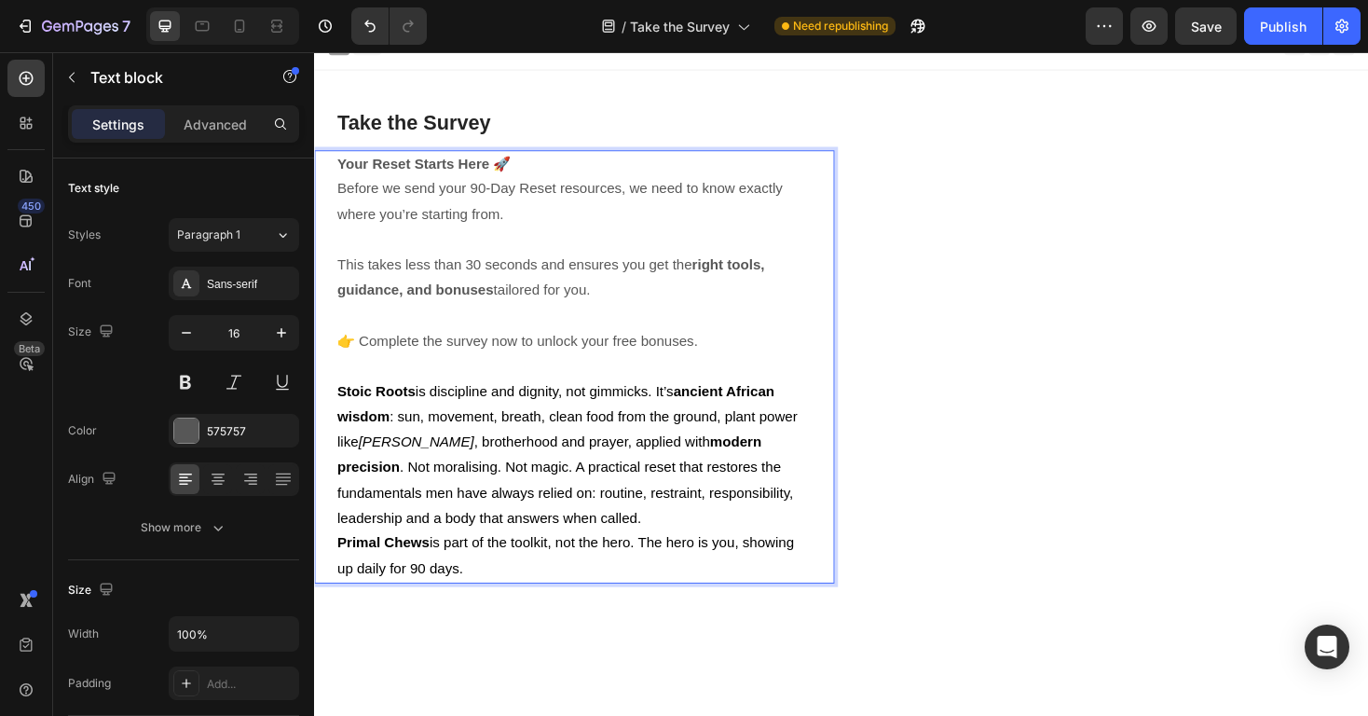
click at [726, 314] on p "This takes less than 30 seconds and ensures you get the right tools, guidance, …" at bounding box center [589, 279] width 503 height 80
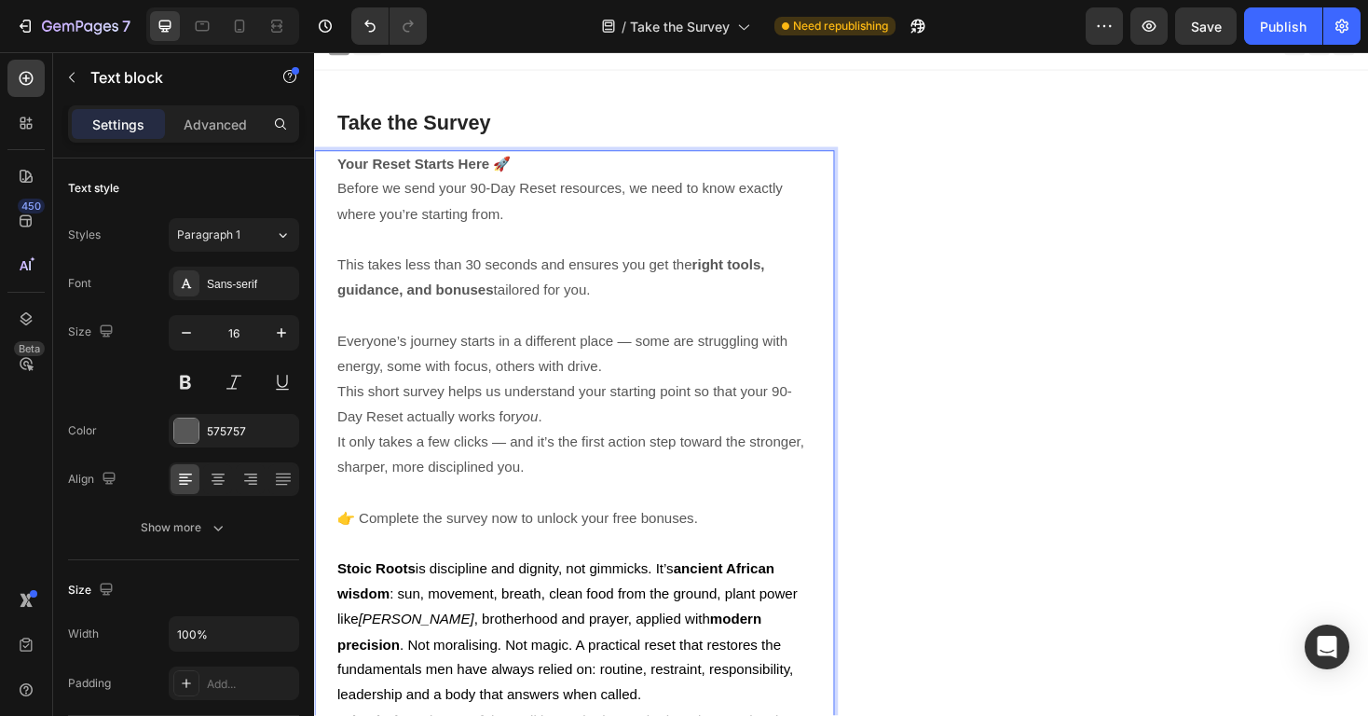
click at [657, 390] on p "Everyone’s journey starts in a different place — some are struggling with energ…" at bounding box center [589, 399] width 503 height 107
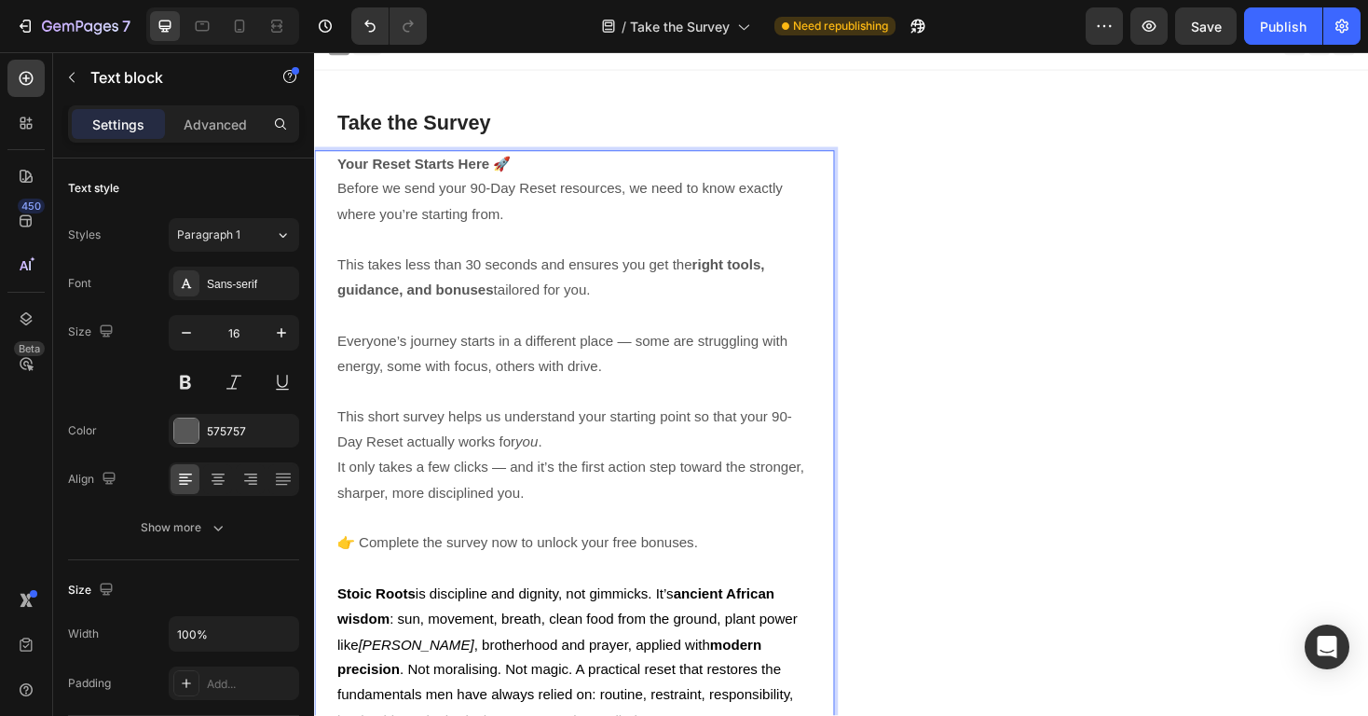
click at [630, 460] on p "⁠⁠⁠⁠⁠⁠⁠ This short survey helps us understand your starting point so that your …" at bounding box center [589, 440] width 503 height 80
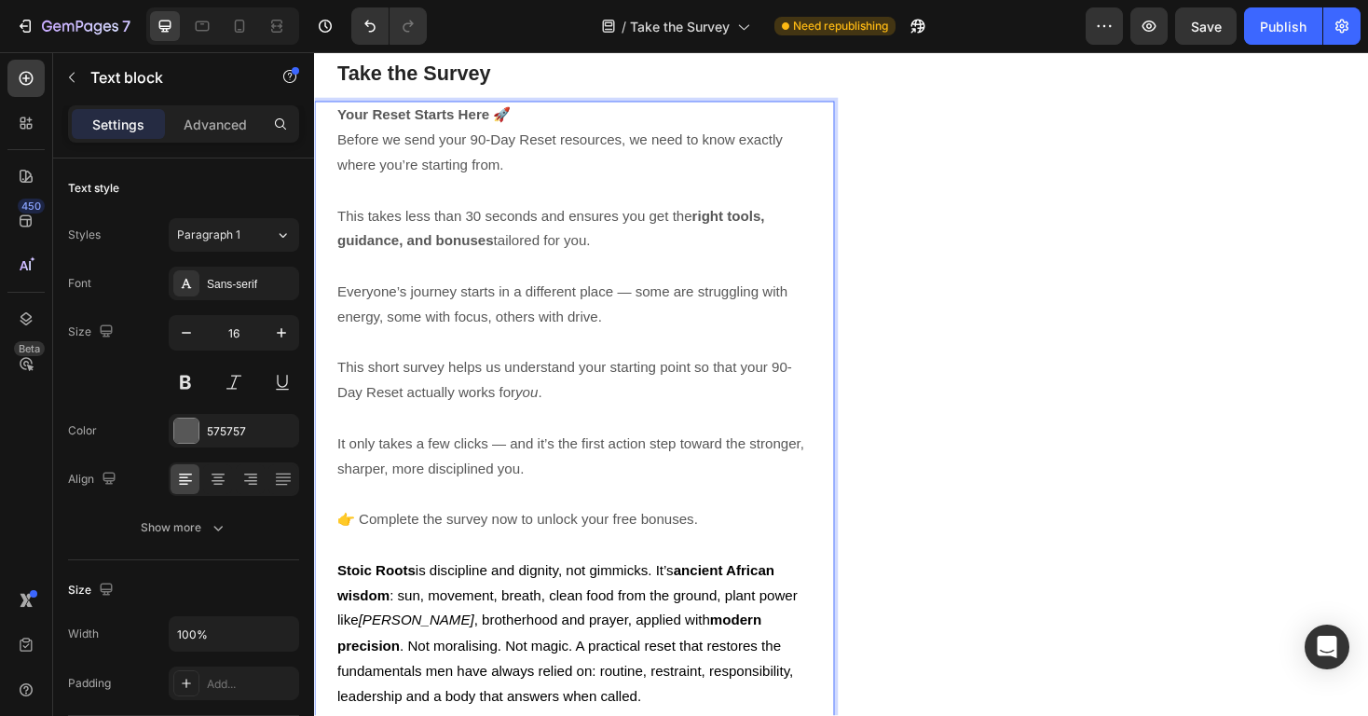
scroll to position [79, 0]
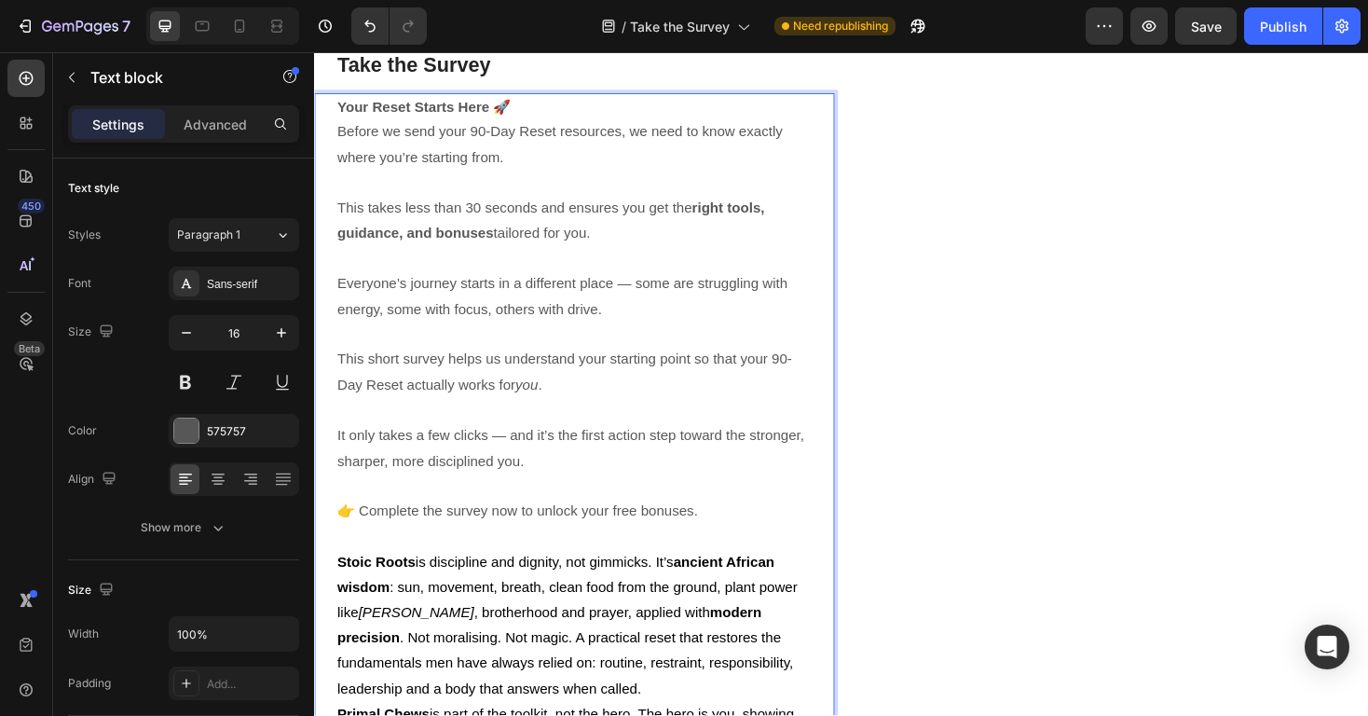
click at [622, 268] on p "Rich Text Editor. Editing area: main" at bounding box center [589, 271] width 503 height 27
click at [655, 299] on p "Everyone’s journey starts in a different place — some are struggling with energ…" at bounding box center [589, 312] width 503 height 54
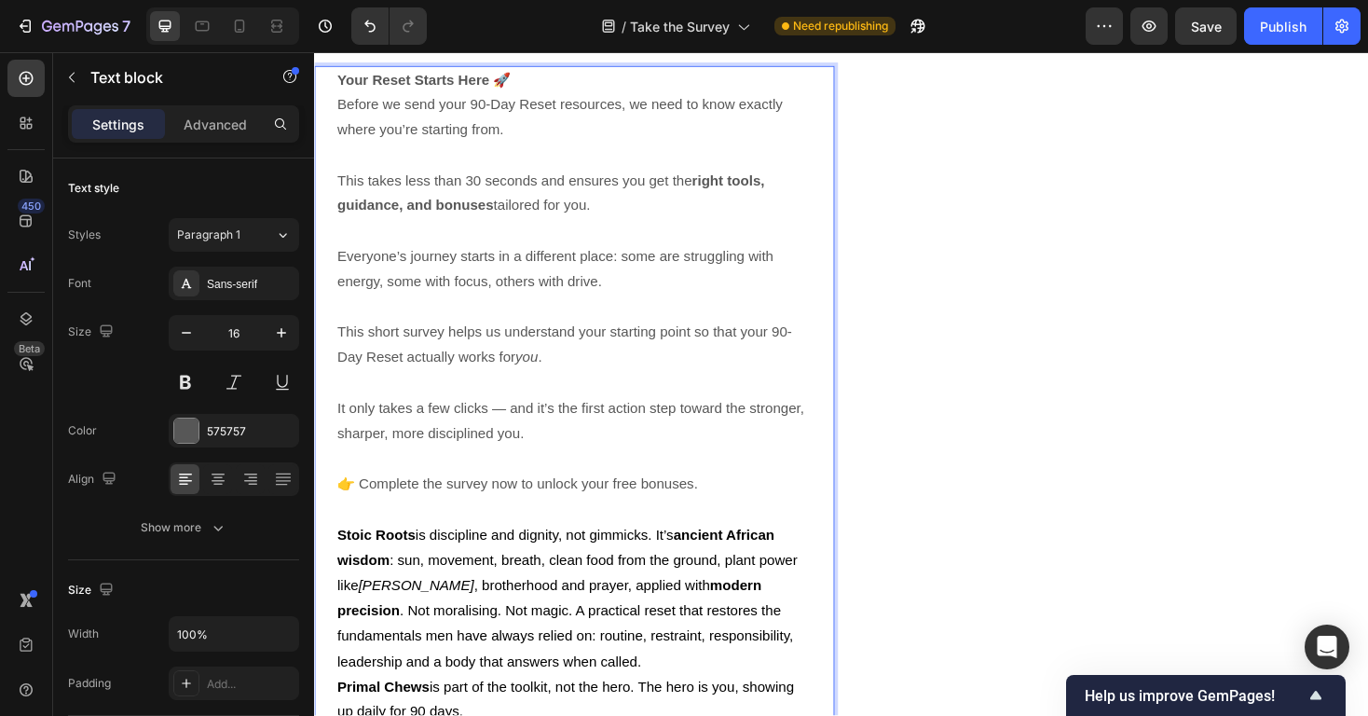
scroll to position [99, 0]
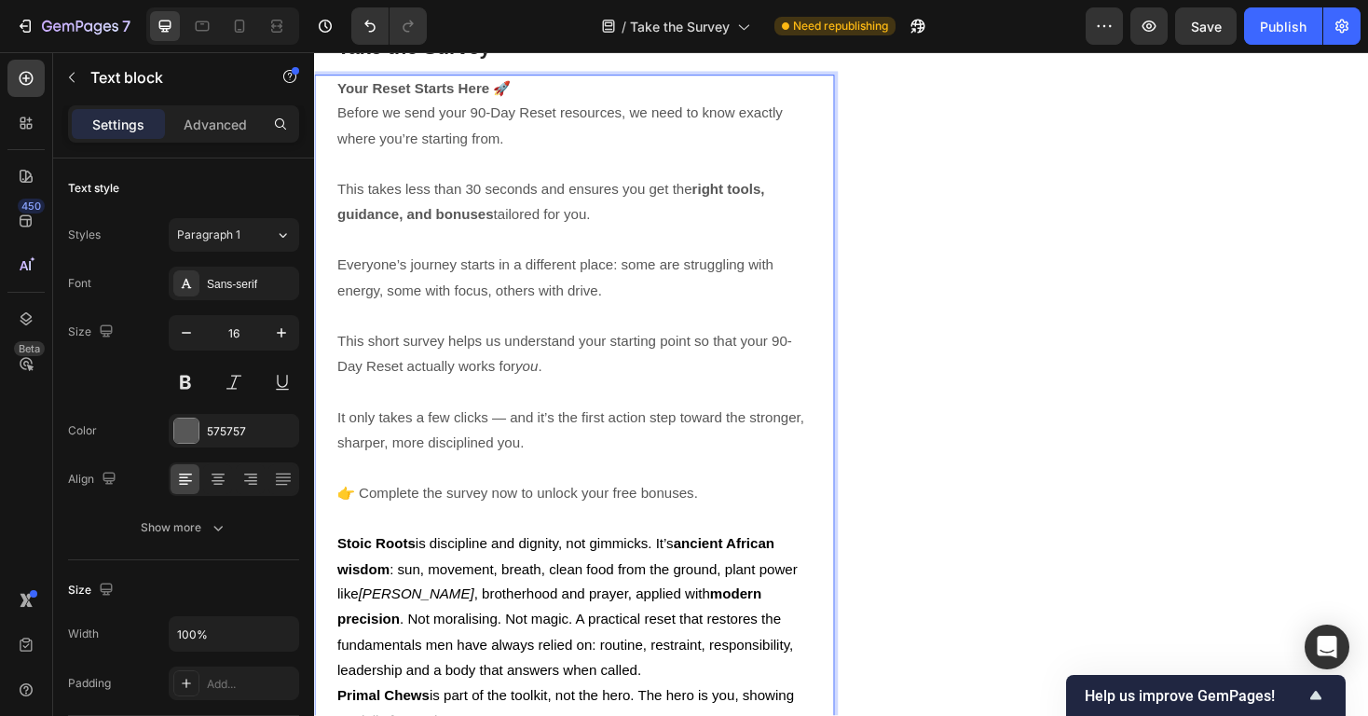
click at [653, 359] on p "This short survey helps us understand your starting point so that your 90-Day R…" at bounding box center [589, 360] width 503 height 80
click at [736, 361] on p "This short survey helps us understand your're currently at point so that your 9…" at bounding box center [589, 360] width 503 height 80
click at [677, 376] on p "This short survey helps us understand your're currently at so that your 90-Day …" at bounding box center [589, 360] width 503 height 80
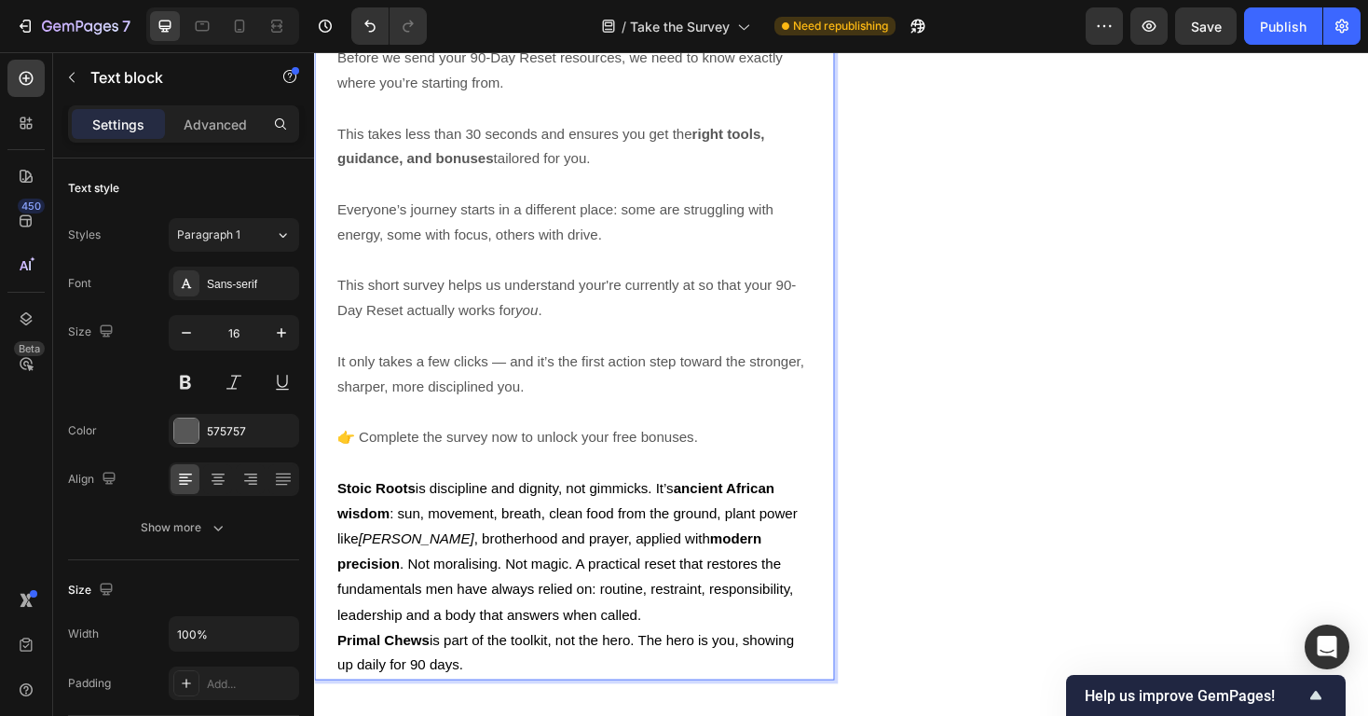
scroll to position [171, 0]
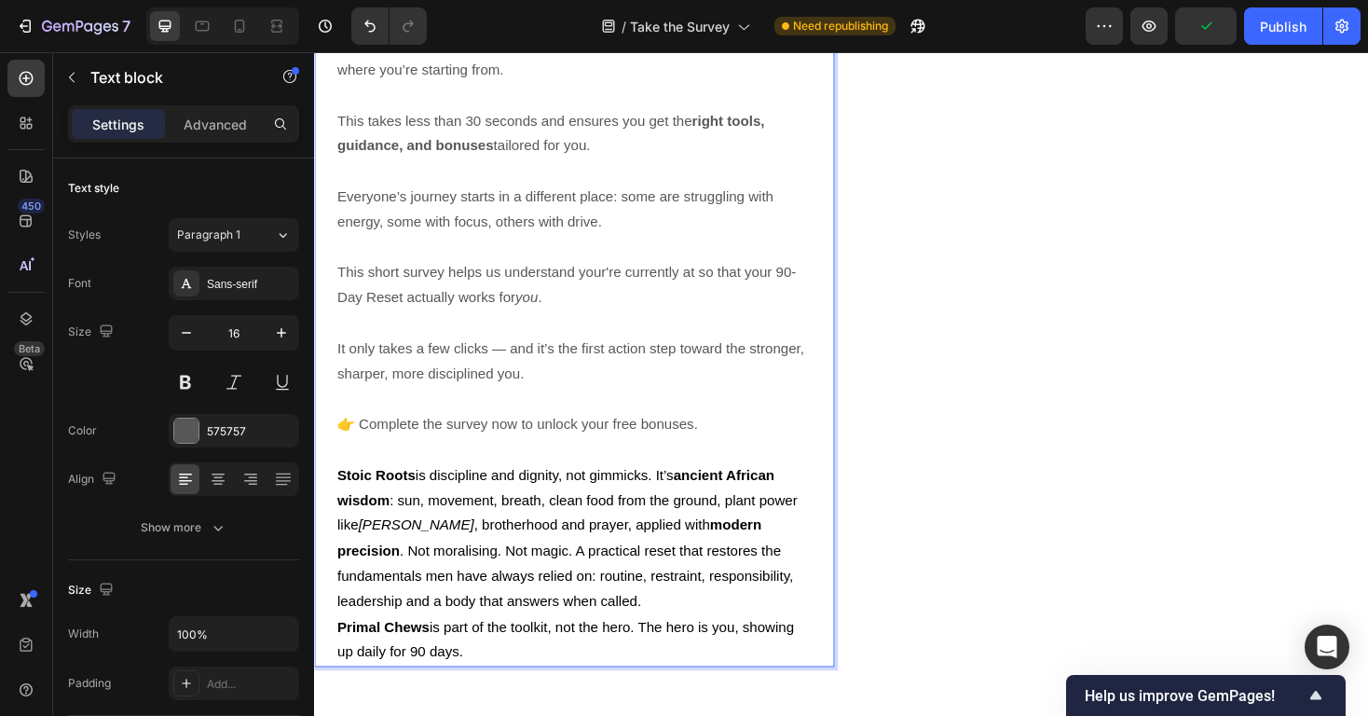
click at [525, 367] on p "It only takes a few clicks — and it’s the first action step toward the stronger…" at bounding box center [589, 381] width 503 height 54
click at [643, 389] on p "It only takes a few clicks and it’s the first action step toward the stronger, …" at bounding box center [589, 381] width 503 height 54
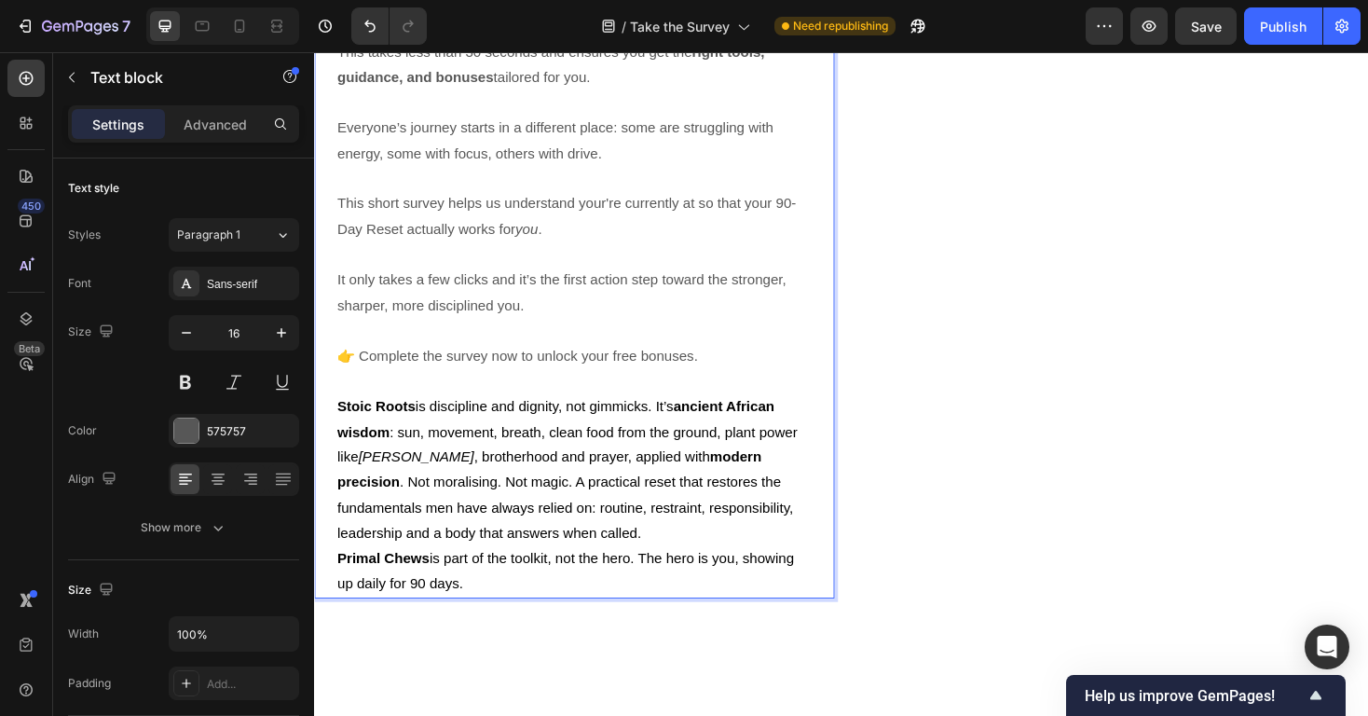
scroll to position [247, 0]
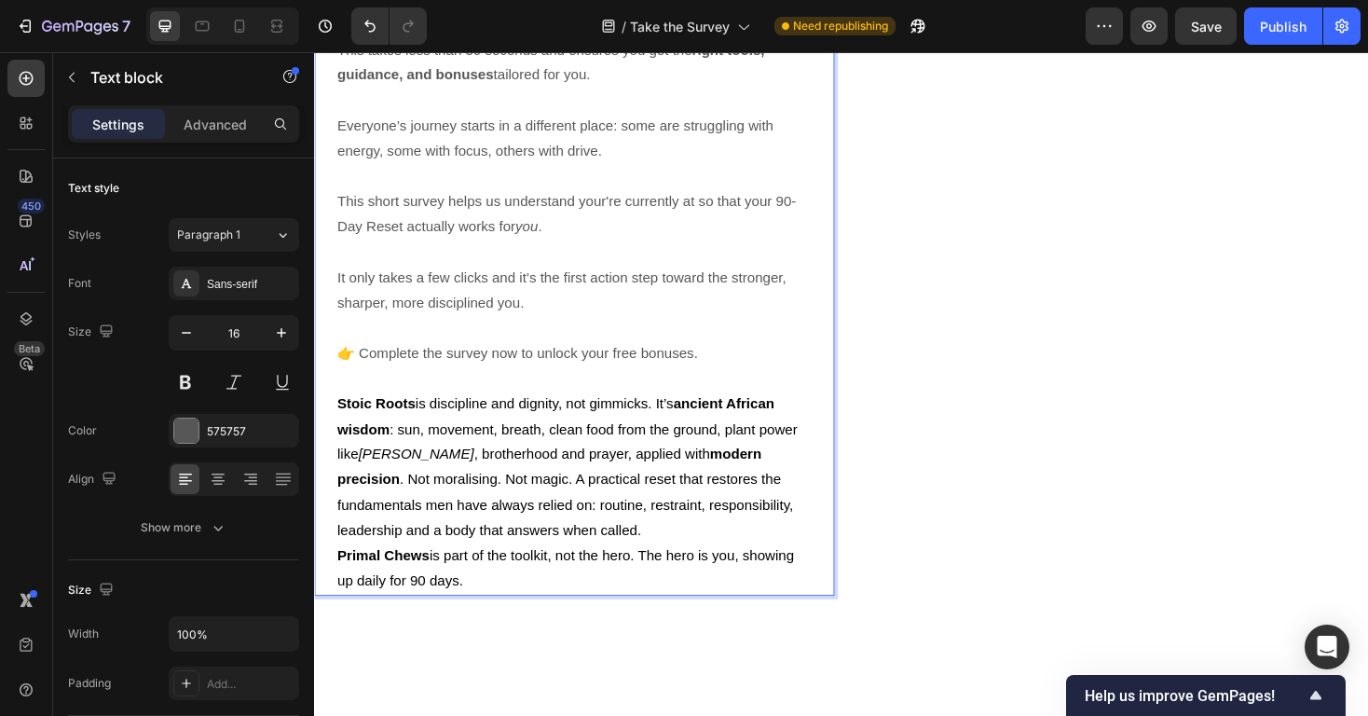
click at [591, 555] on p "Stoic Roots is discipline and dignity, not gimmicks. It’s ancient African wisdo…" at bounding box center [589, 493] width 503 height 161
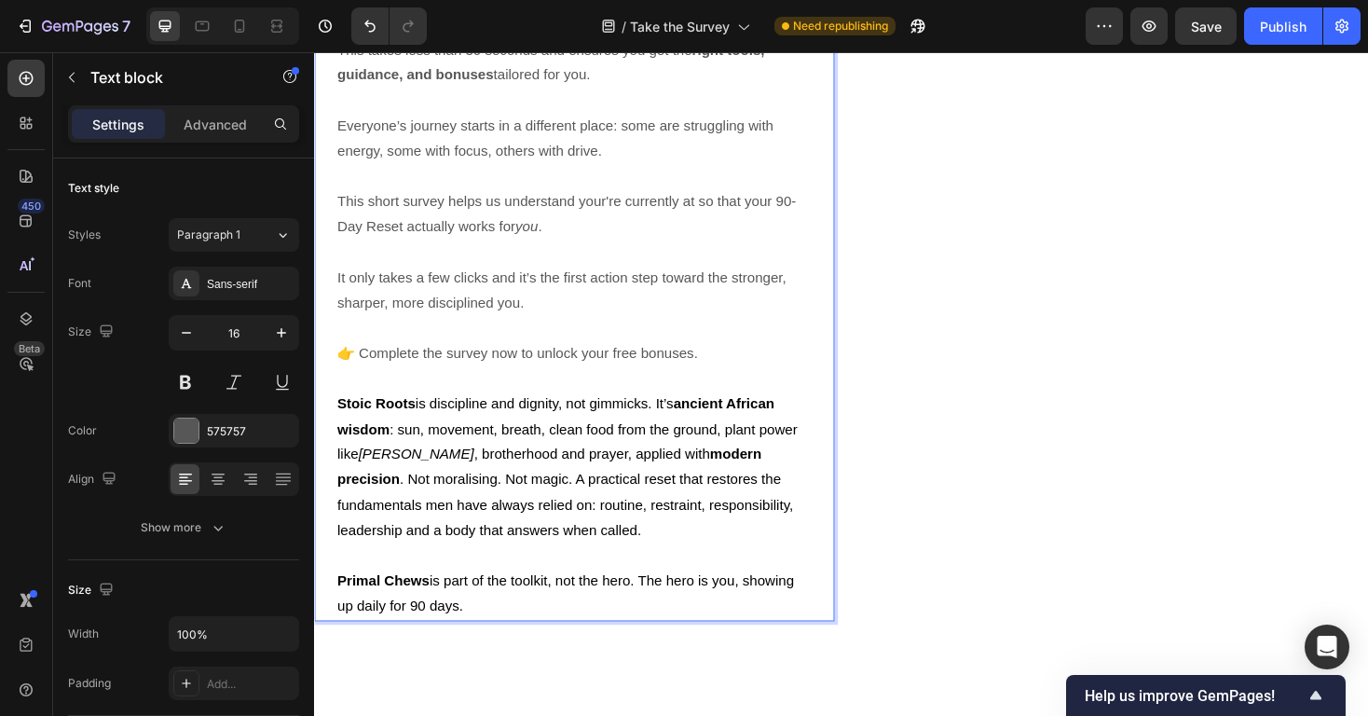
click at [526, 617] on span "Primal Chews is part of the toolkit, not the hero. The hero is you, showing up …" at bounding box center [580, 626] width 485 height 43
click at [591, 516] on p "Stoic Roots is discipline and dignity, not gimmicks. It’s ancient African wisdo…" at bounding box center [589, 493] width 503 height 161
click at [567, 617] on span "Our products like Primal Chews is part of the toolkit, not the hero. The hero i…" at bounding box center [574, 626] width 472 height 43
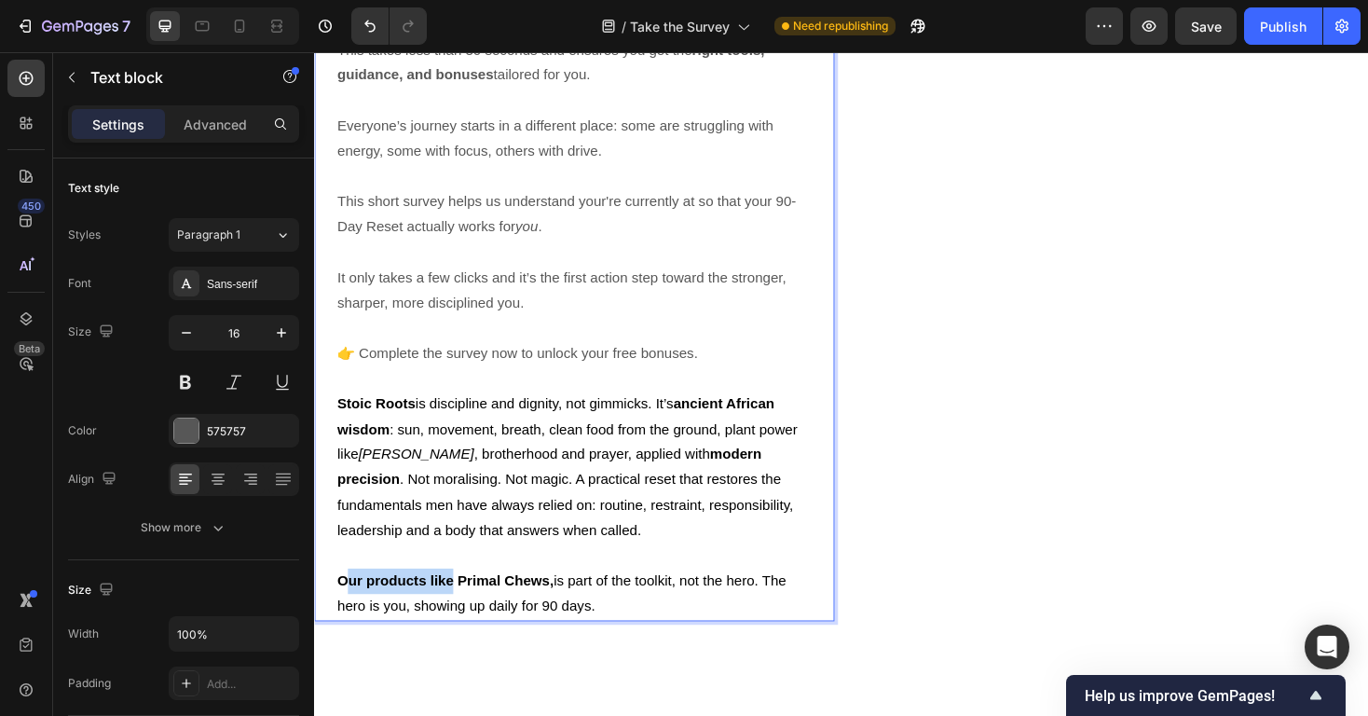
drag, startPoint x: 463, startPoint y: 615, endPoint x: 346, endPoint y: 615, distance: 117.4
click at [346, 615] on strong "Our products like Primal Chews," at bounding box center [452, 613] width 229 height 16
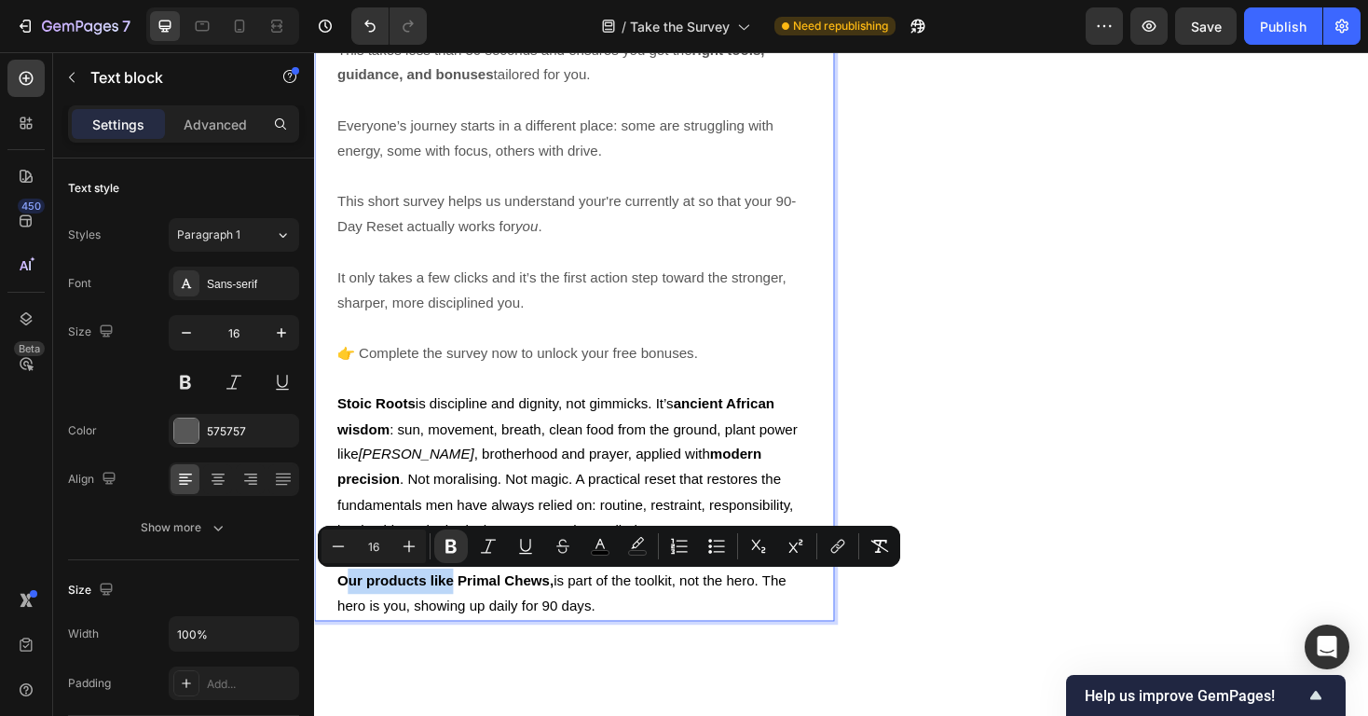
click at [442, 621] on strong "Our products like Primal Chews," at bounding box center [452, 613] width 229 height 16
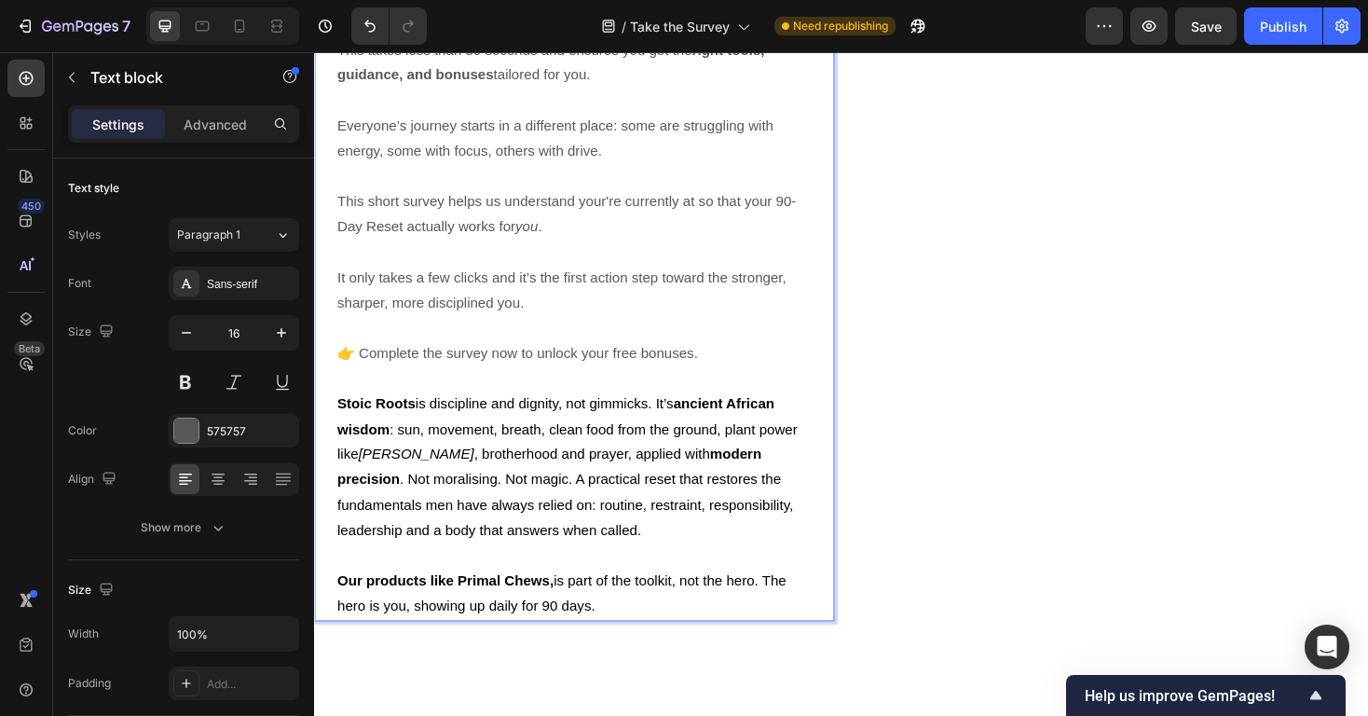
click at [430, 619] on strong "Our products like Primal Chews," at bounding box center [452, 613] width 229 height 16
click at [580, 620] on span "Our products, like Primal Chews, is part of the toolkit, not the hero. The hero…" at bounding box center [578, 626] width 480 height 43
drag, startPoint x: 466, startPoint y: 619, endPoint x: 314, endPoint y: 614, distance: 152.0
click at [314, 614] on div "Your Reset Starts Here 🚀 Before we send your 90-Day Reset resources, we need to…" at bounding box center [590, 292] width 552 height 729
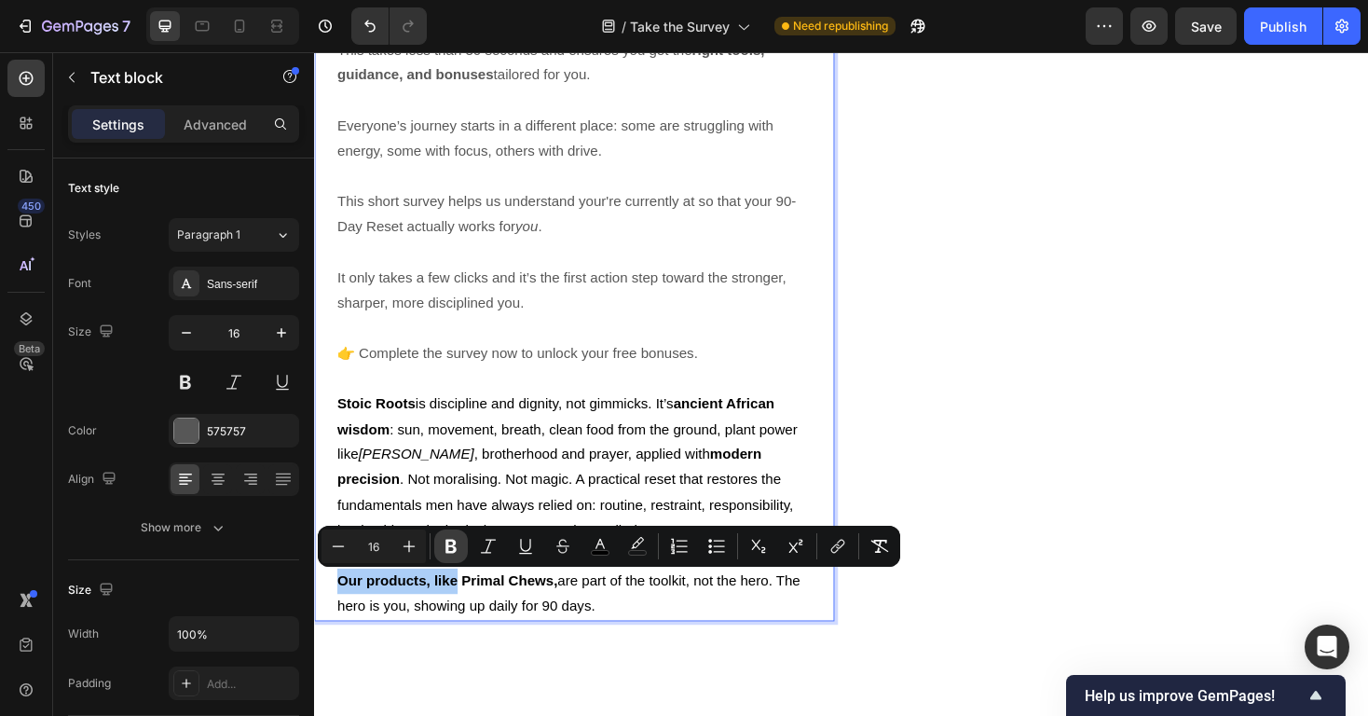
click at [451, 543] on icon "Editor contextual toolbar" at bounding box center [451, 546] width 19 height 19
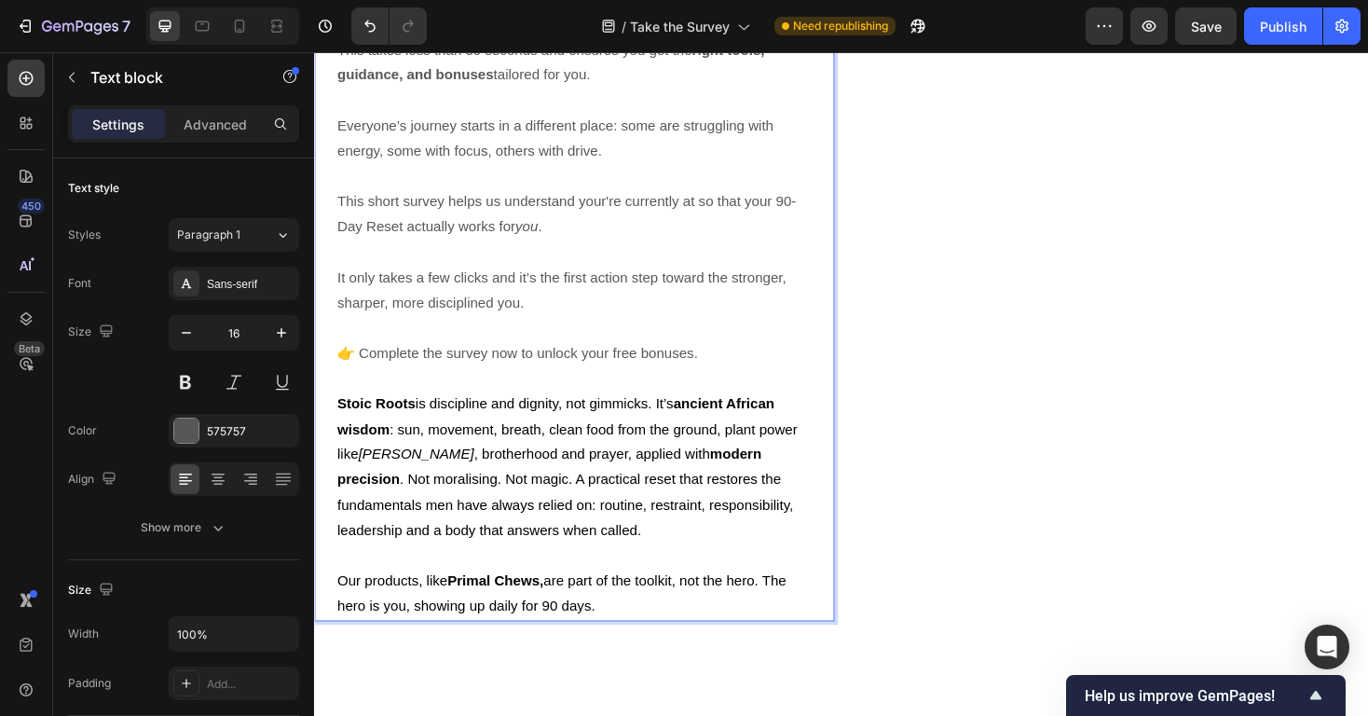
click at [528, 496] on p "Stoic Roots is discipline and dignity, not gimmicks. It’s ancient African wisdo…" at bounding box center [589, 493] width 503 height 161
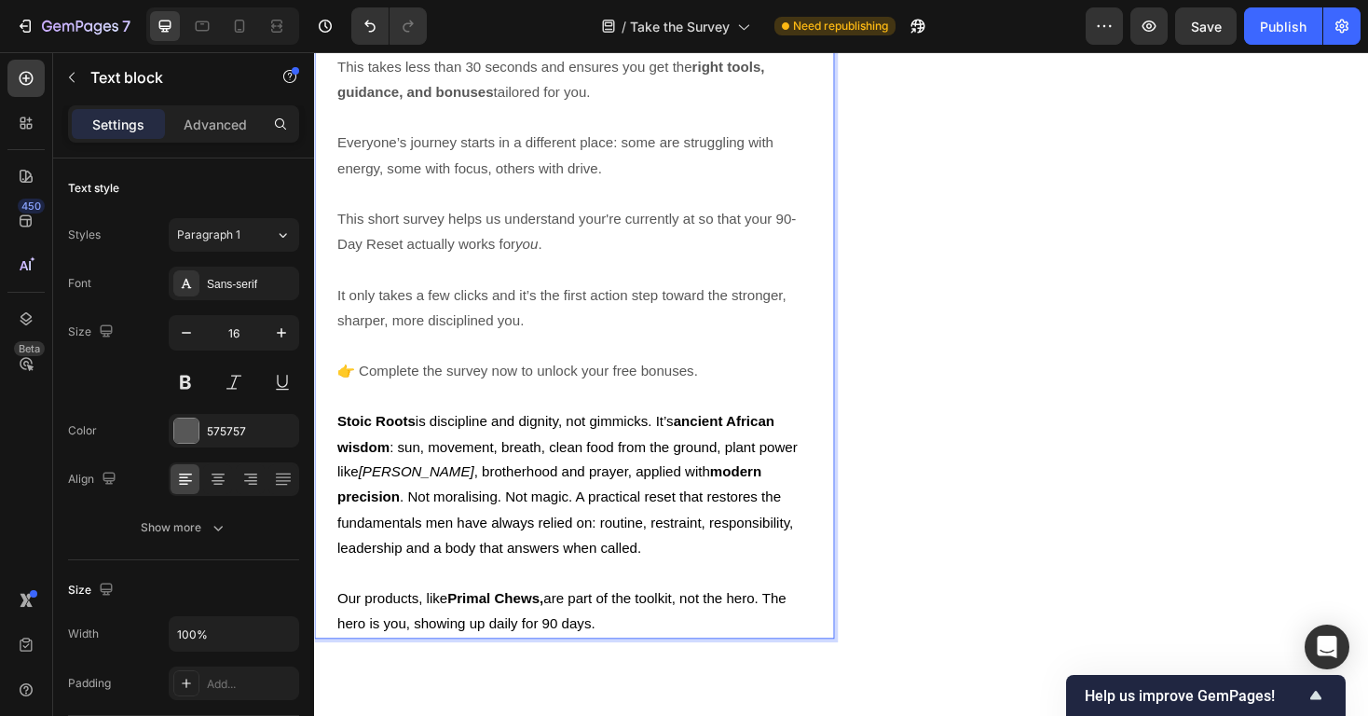
scroll to position [227, 0]
click at [623, 576] on p "Stoic Roots is discipline and dignity, not gimmicks. It’s ancient African wisdo…" at bounding box center [589, 512] width 503 height 161
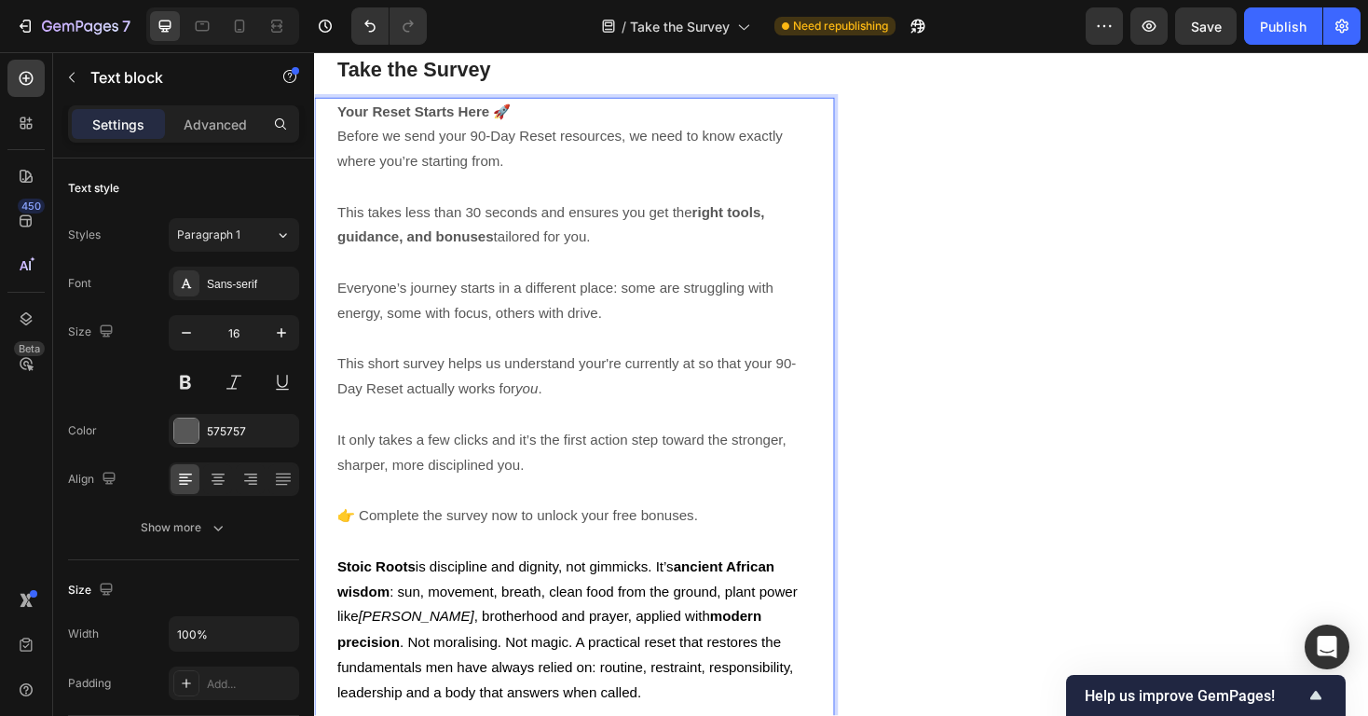
scroll to position [0, 0]
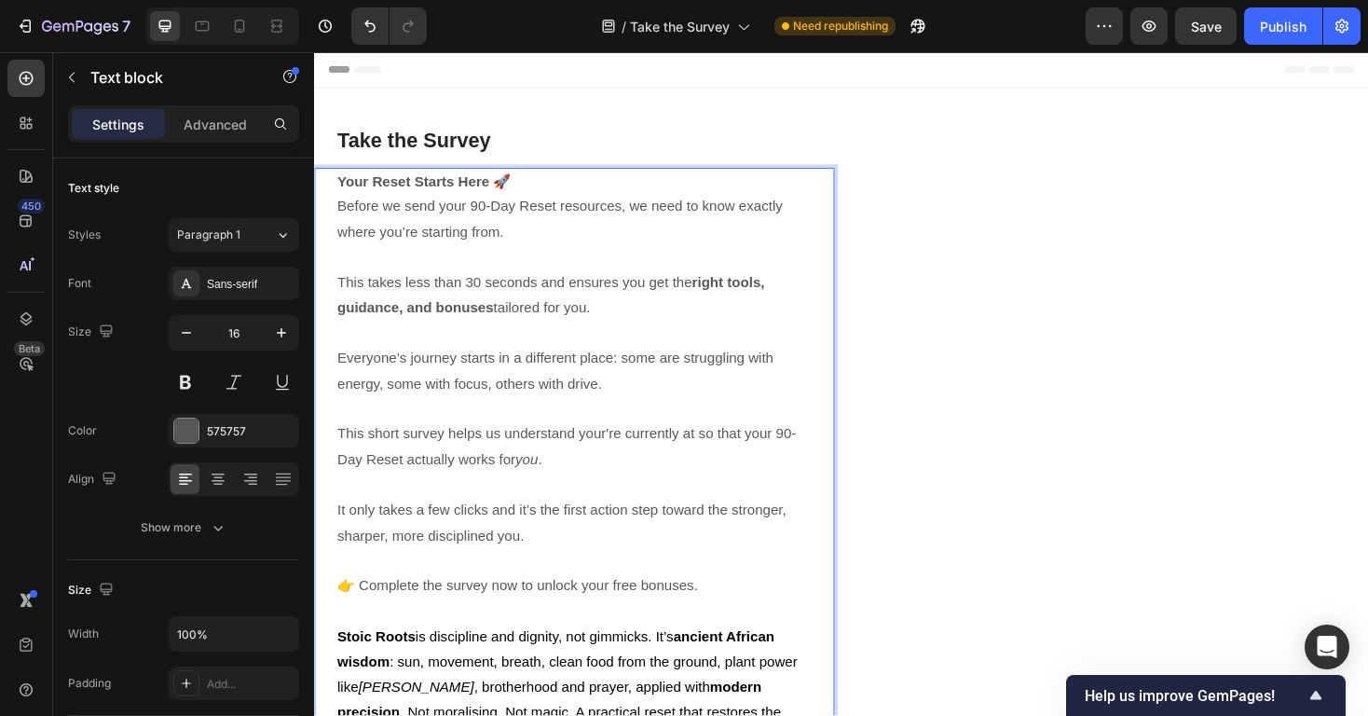
drag, startPoint x: 628, startPoint y: 641, endPoint x: 351, endPoint y: 40, distance: 661.7
click at [212, 440] on div "575757" at bounding box center [234, 431] width 130 height 34
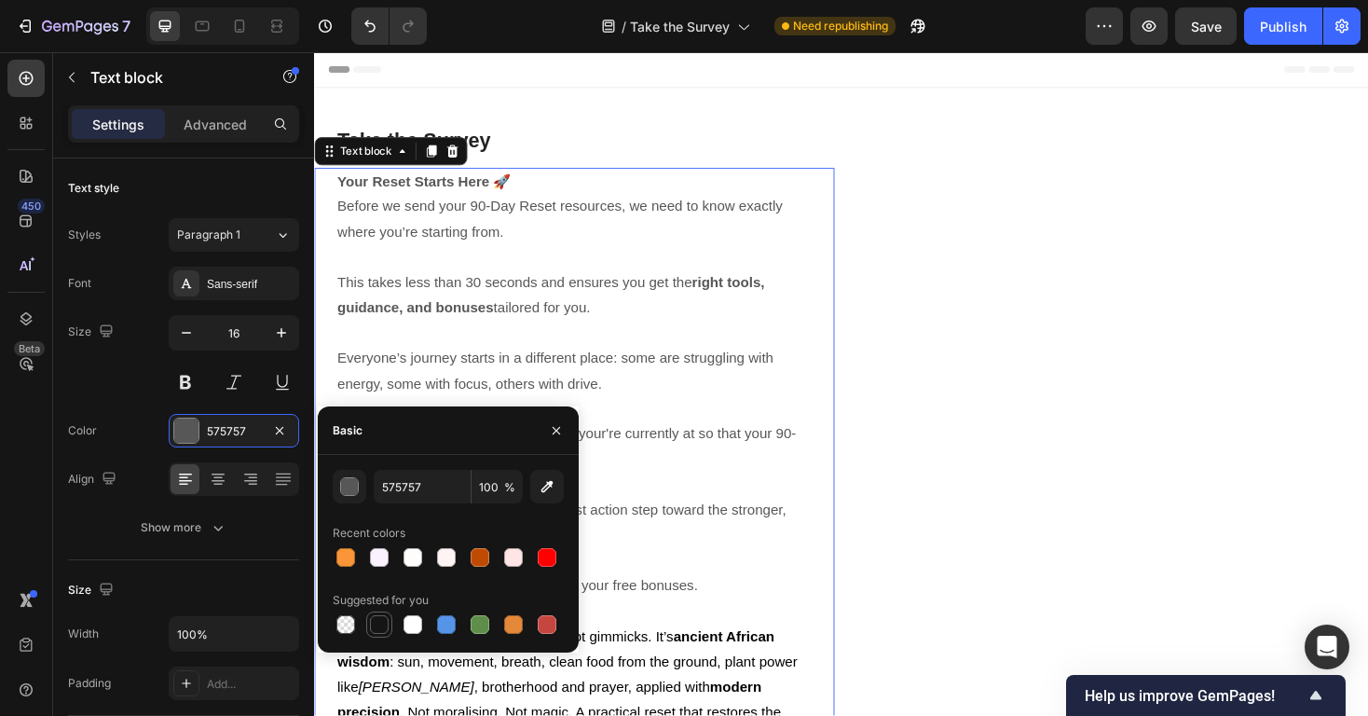
click at [380, 623] on div at bounding box center [379, 624] width 19 height 19
type input "151515"
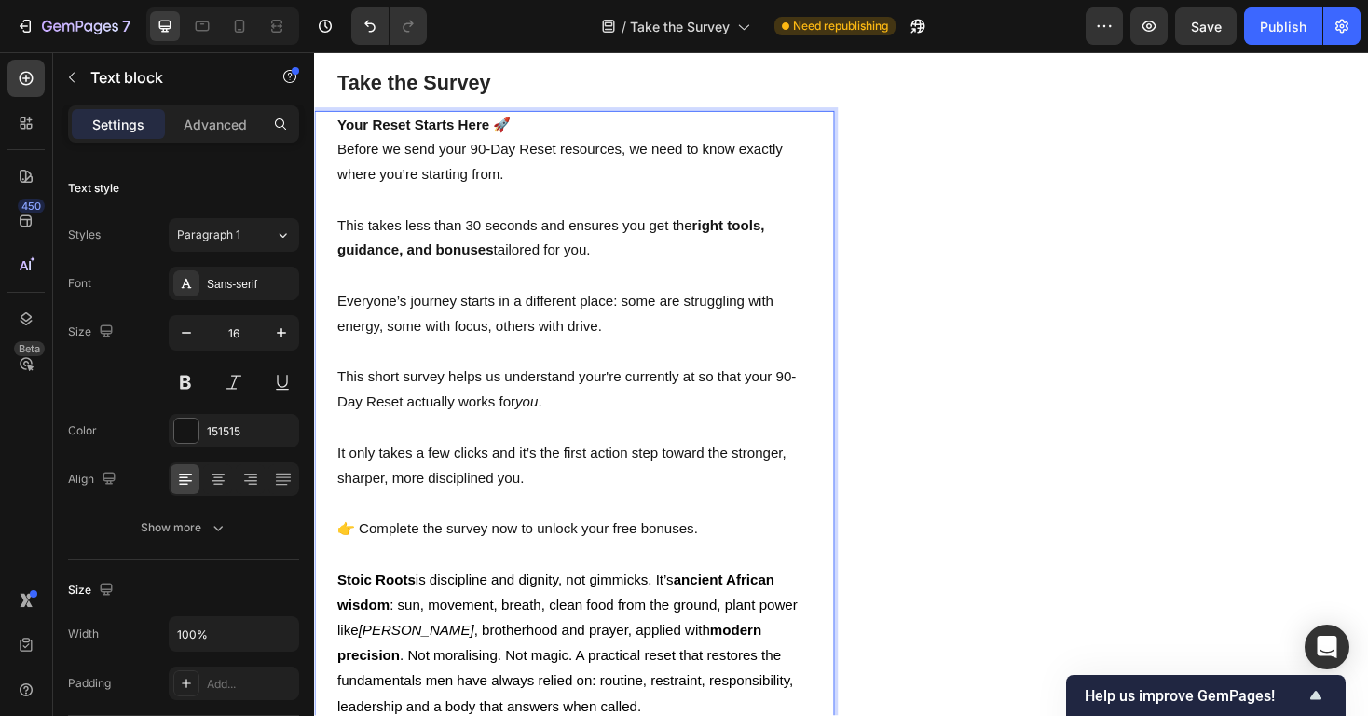
scroll to position [130, 0]
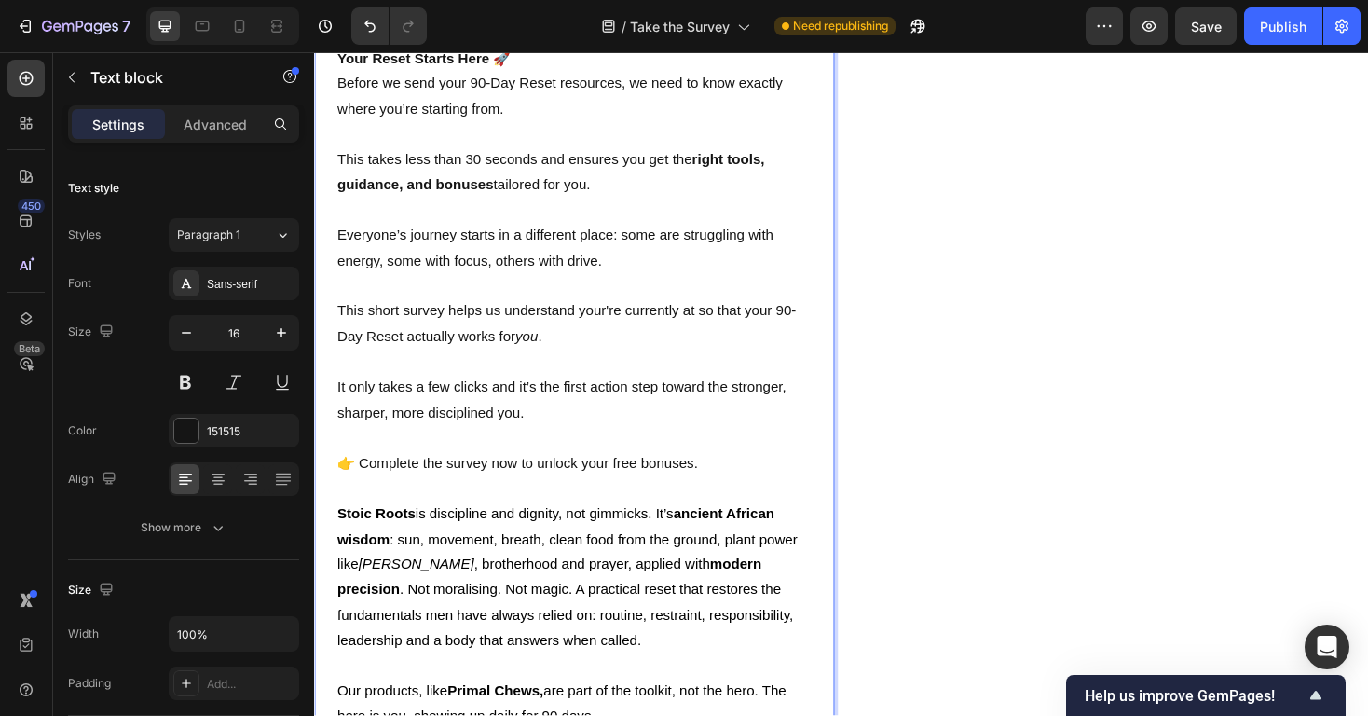
click at [594, 409] on p "It only takes a few clicks and it’s the first action step toward the stronger, …" at bounding box center [589, 422] width 503 height 54
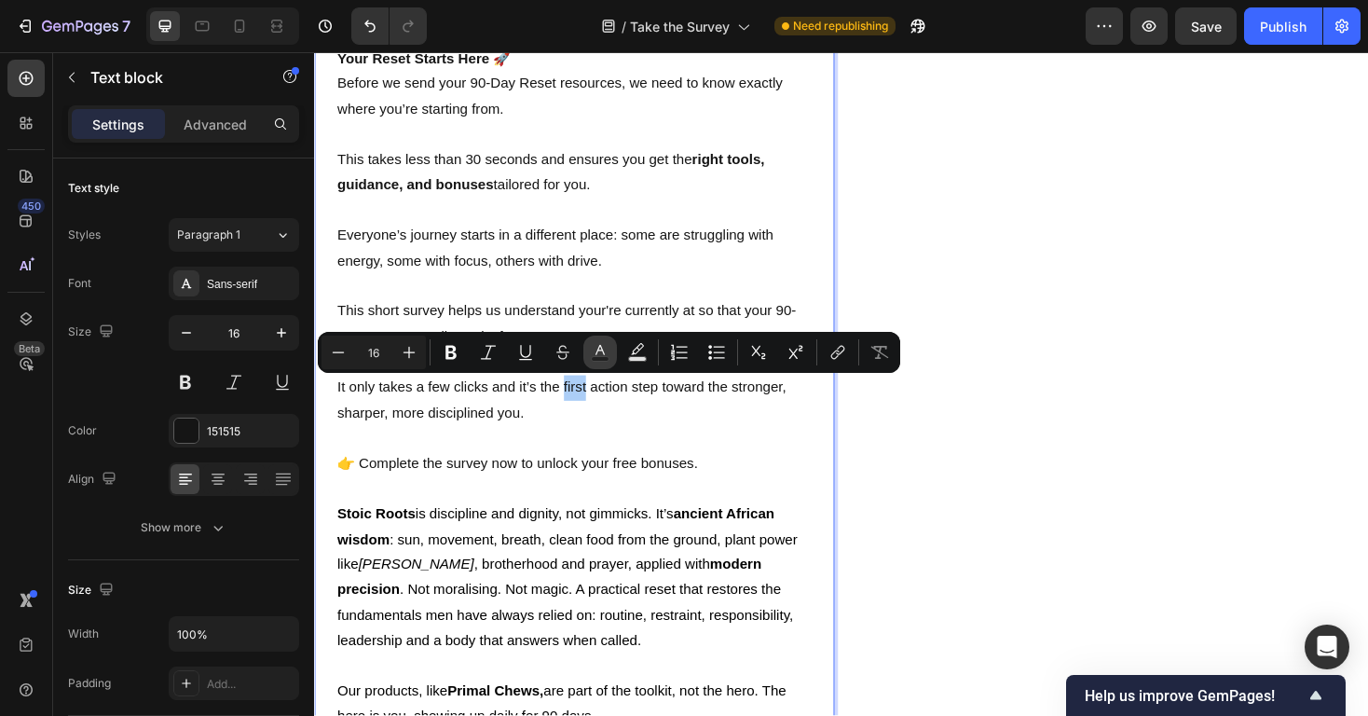
click at [595, 346] on icon "Editor contextual toolbar" at bounding box center [600, 352] width 19 height 19
type input "151515"
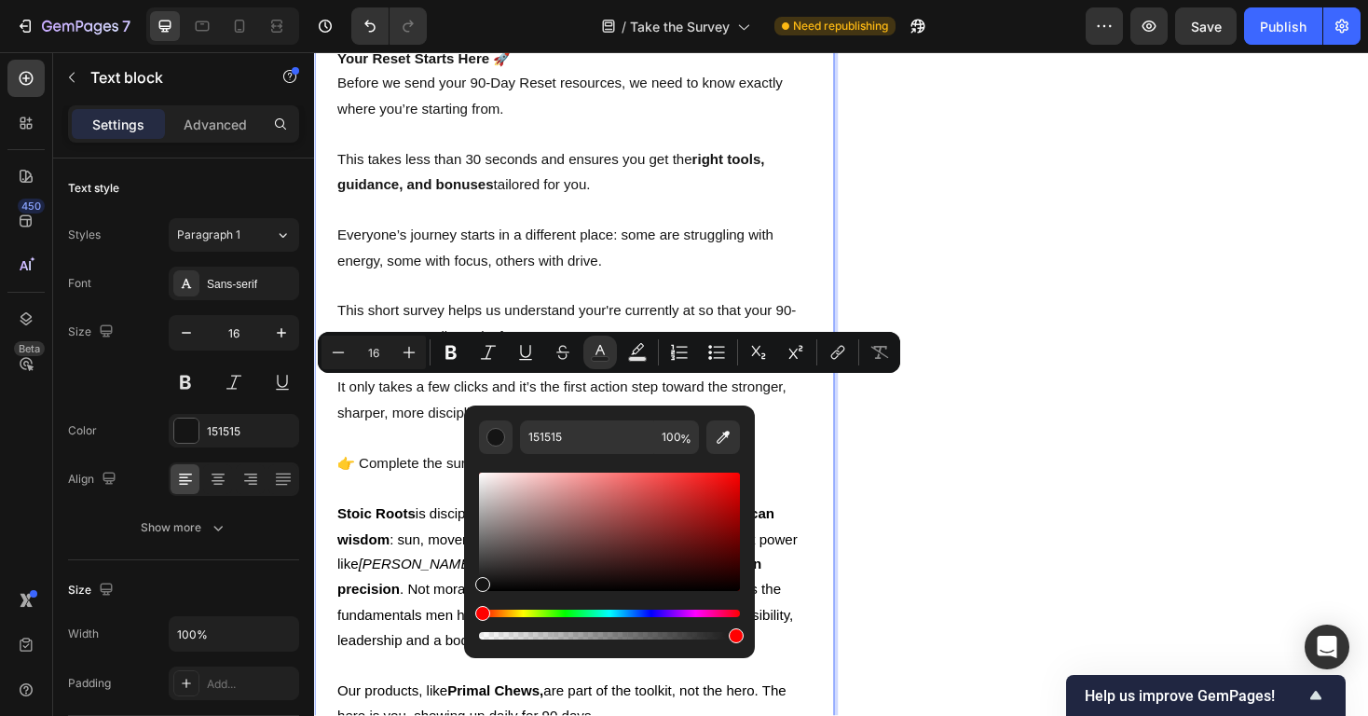
click at [398, 449] on p "Rich Text Editor. Editing area: main" at bounding box center [589, 461] width 503 height 27
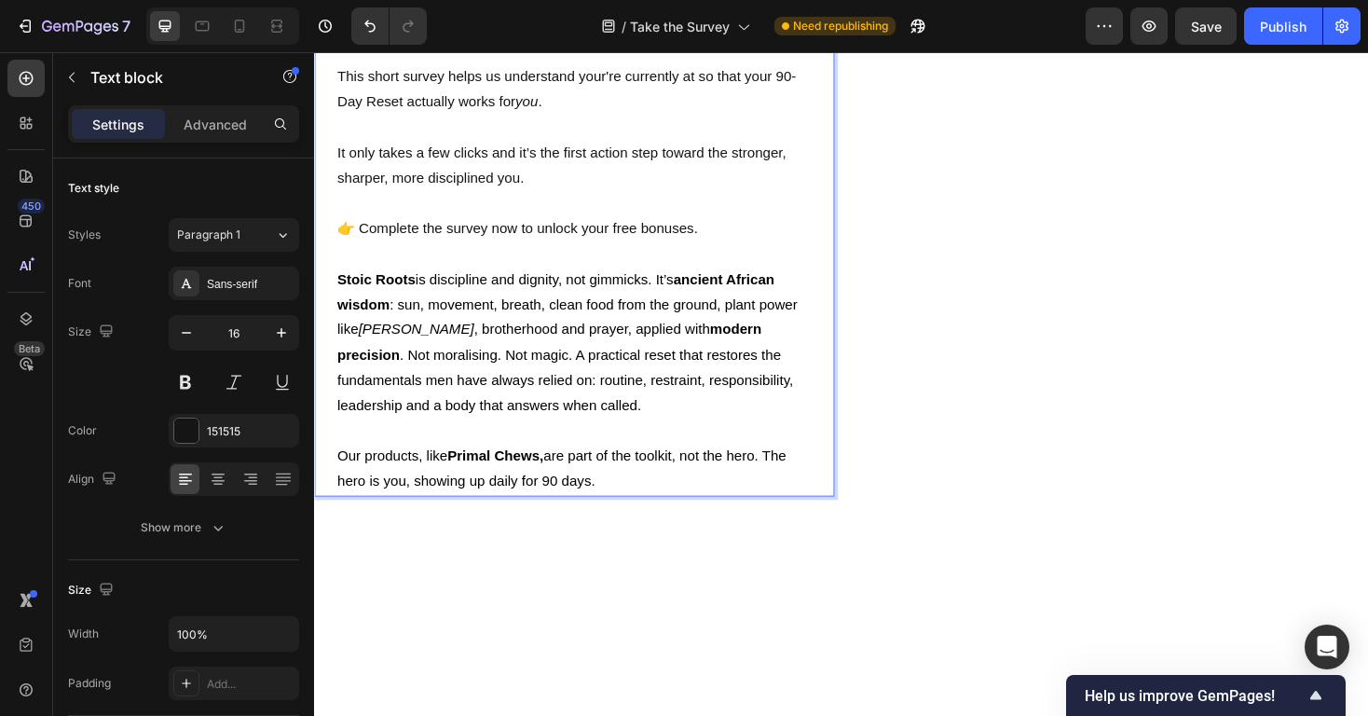
scroll to position [384, 0]
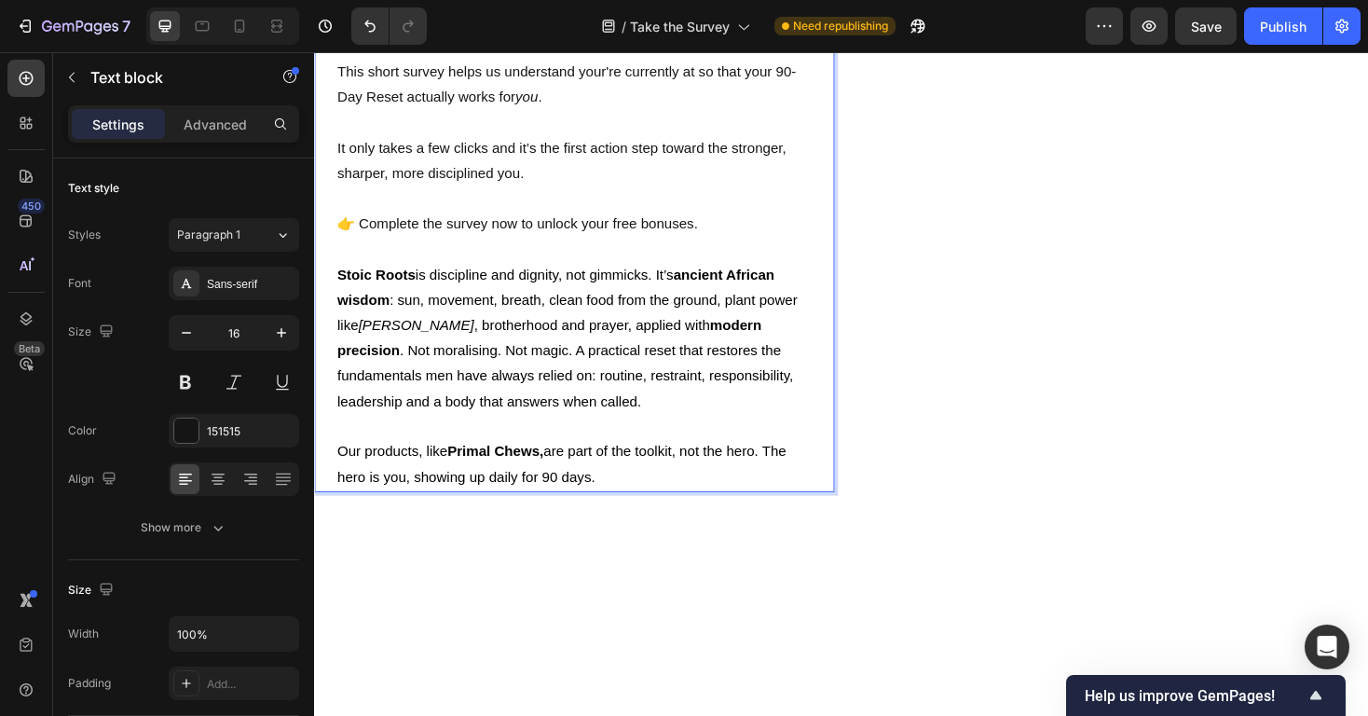
click at [517, 372] on span "Stoic Roots is discipline and dignity, not gimmicks. It’s ancient African wisdo…" at bounding box center [582, 355] width 488 height 150
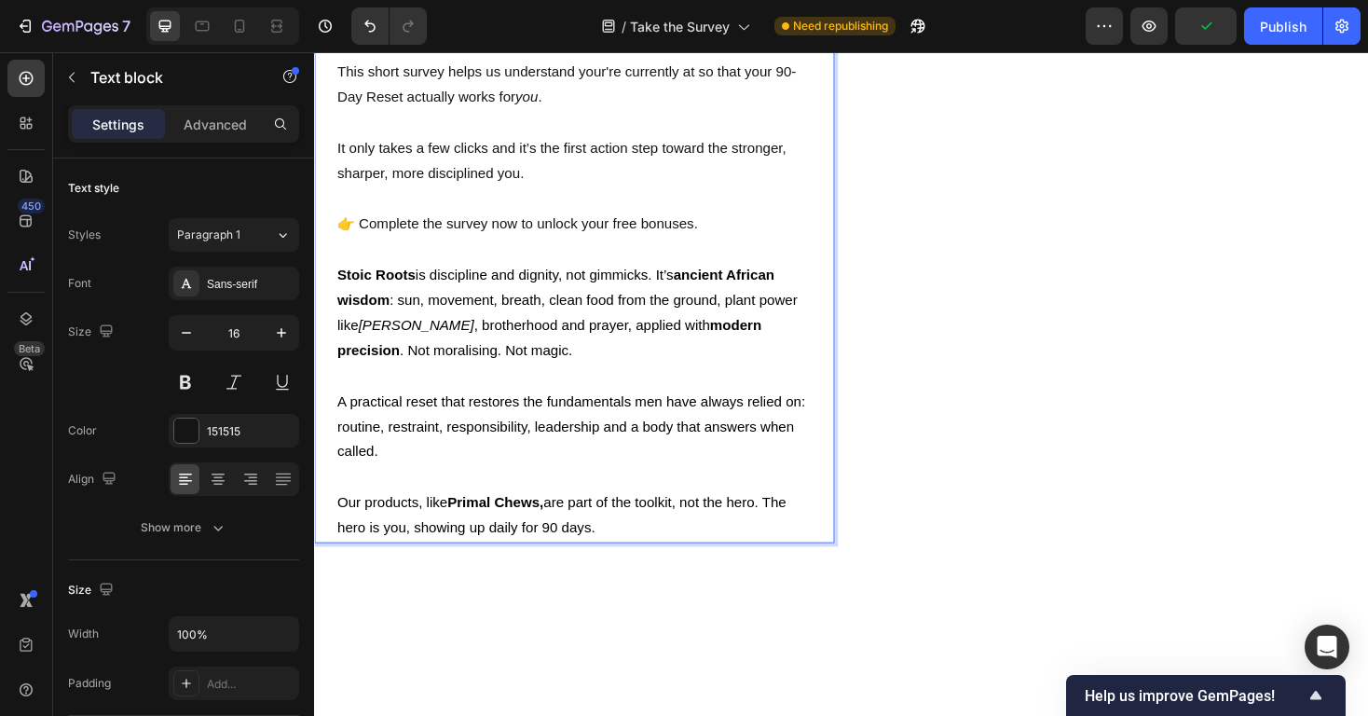
click at [560, 362] on p "Stoic Roots is discipline and dignity, not gimmicks. It’s ancient African wisdo…" at bounding box center [589, 329] width 503 height 107
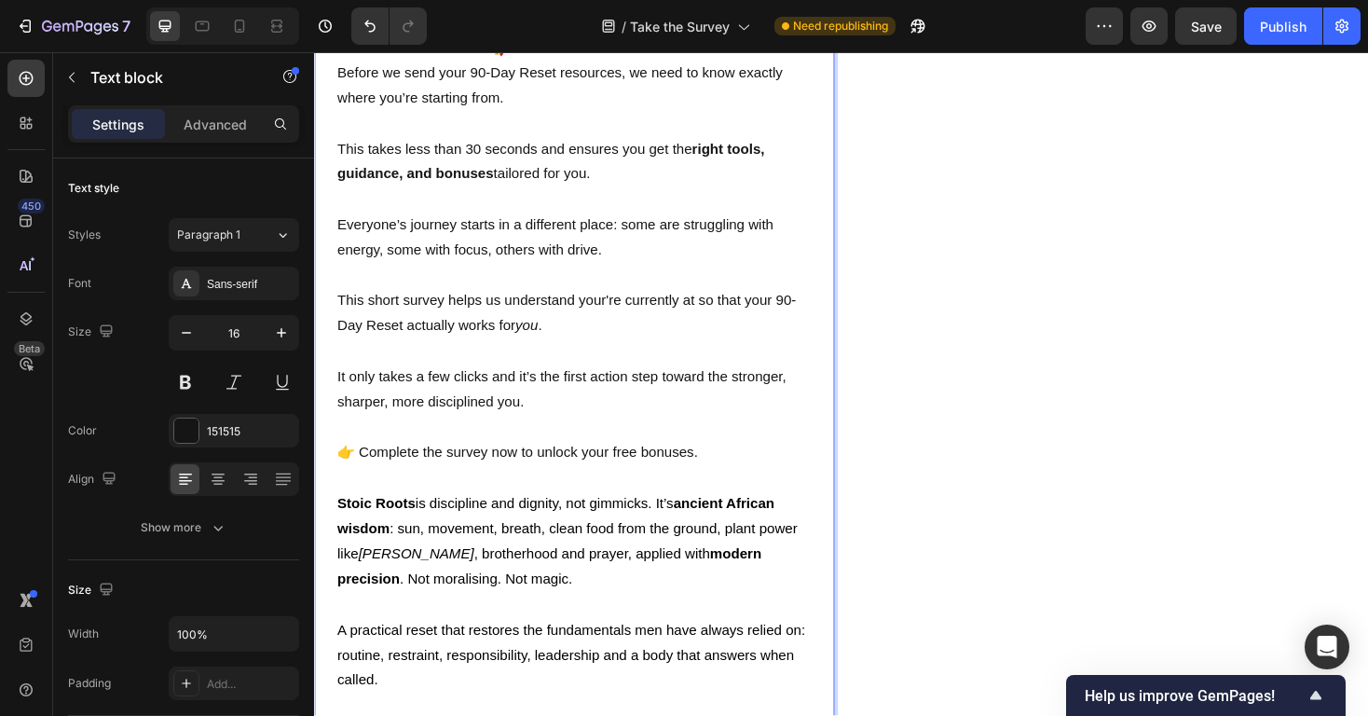
scroll to position [0, 0]
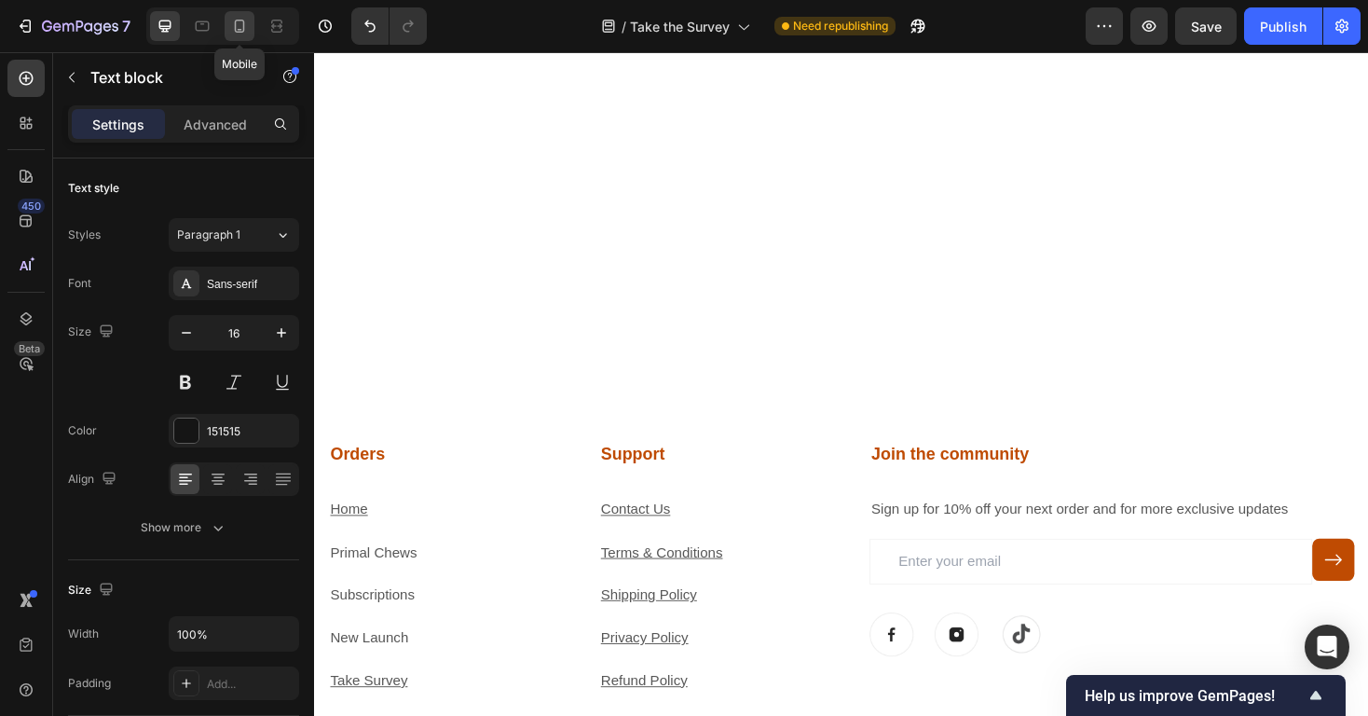
click at [230, 22] on icon at bounding box center [239, 26] width 19 height 19
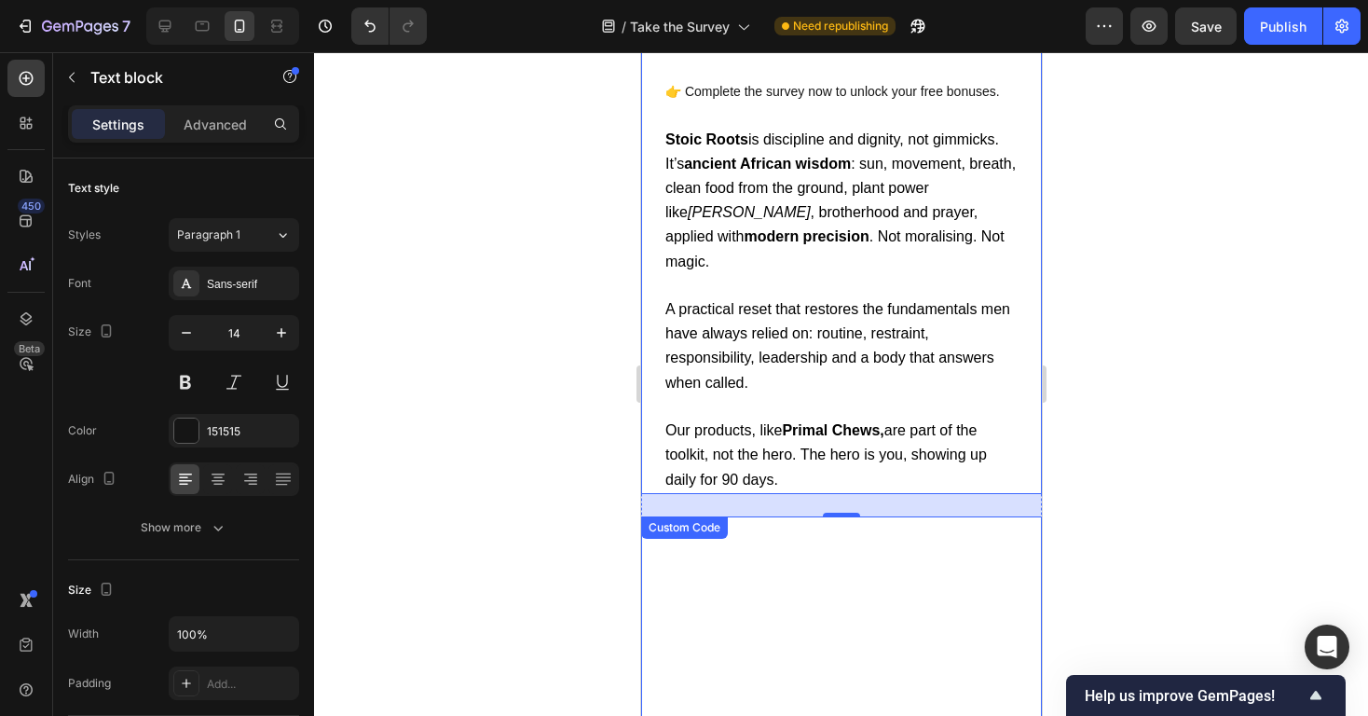
scroll to position [475, 0]
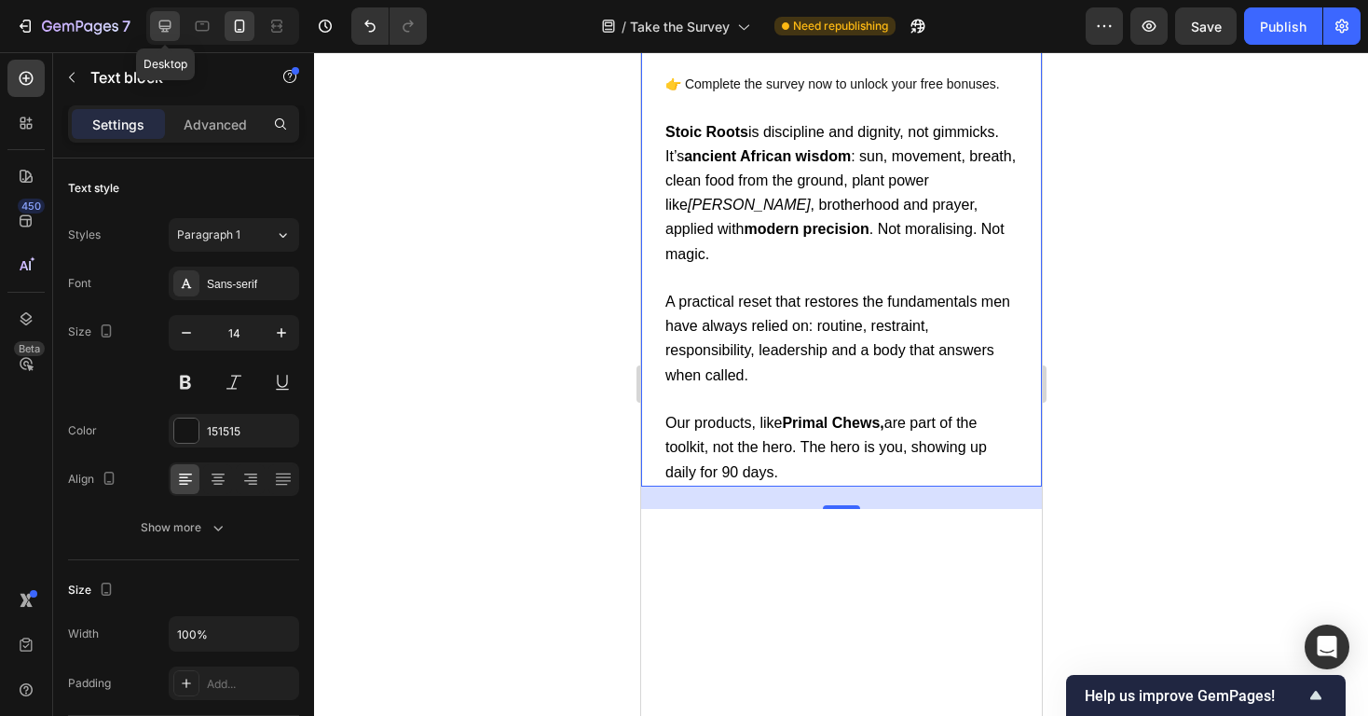
click at [161, 24] on icon at bounding box center [165, 26] width 19 height 19
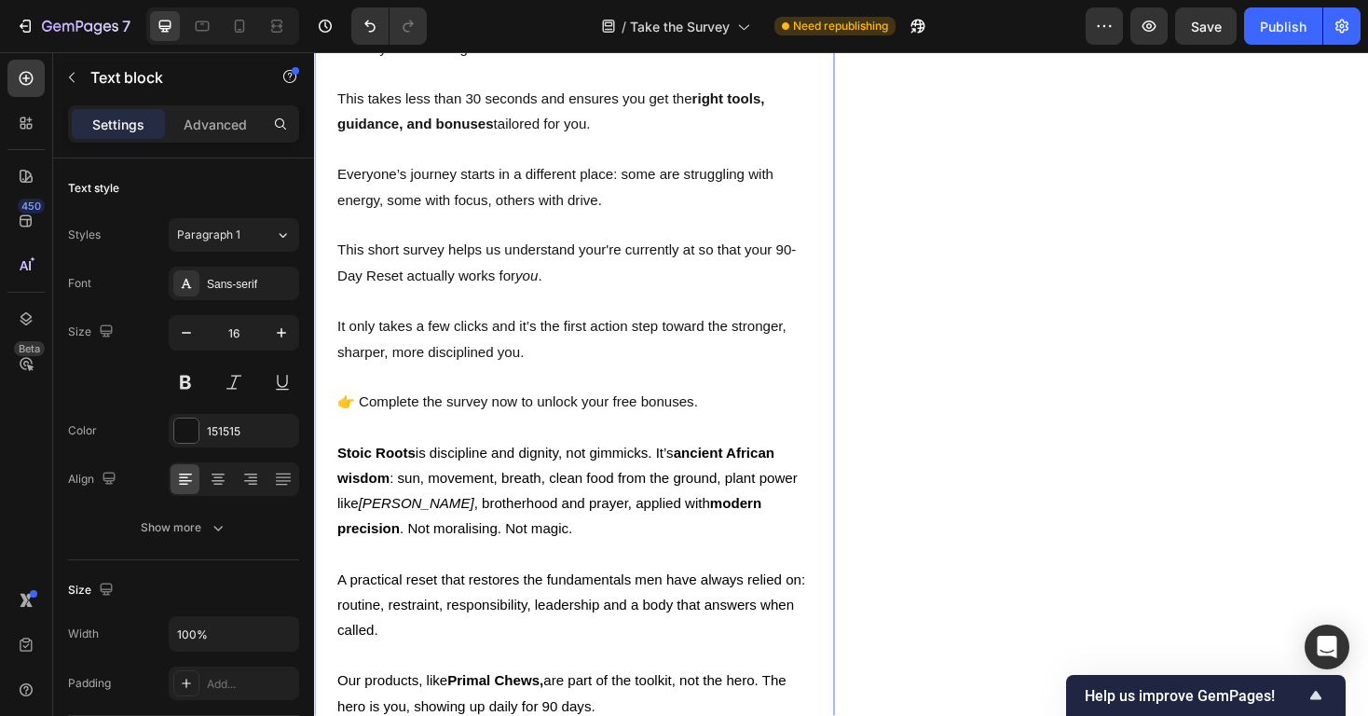
scroll to position [340, 0]
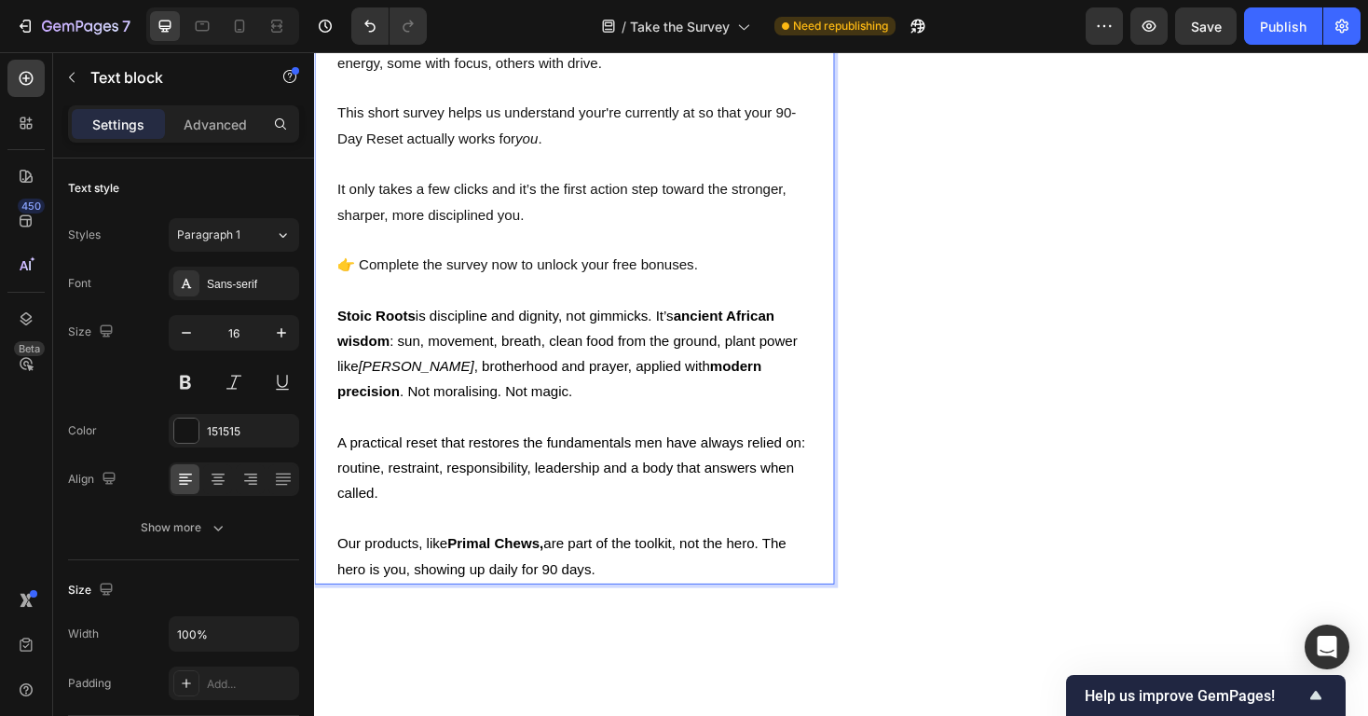
drag, startPoint x: 625, startPoint y: 590, endPoint x: 346, endPoint y: 312, distance: 394.0
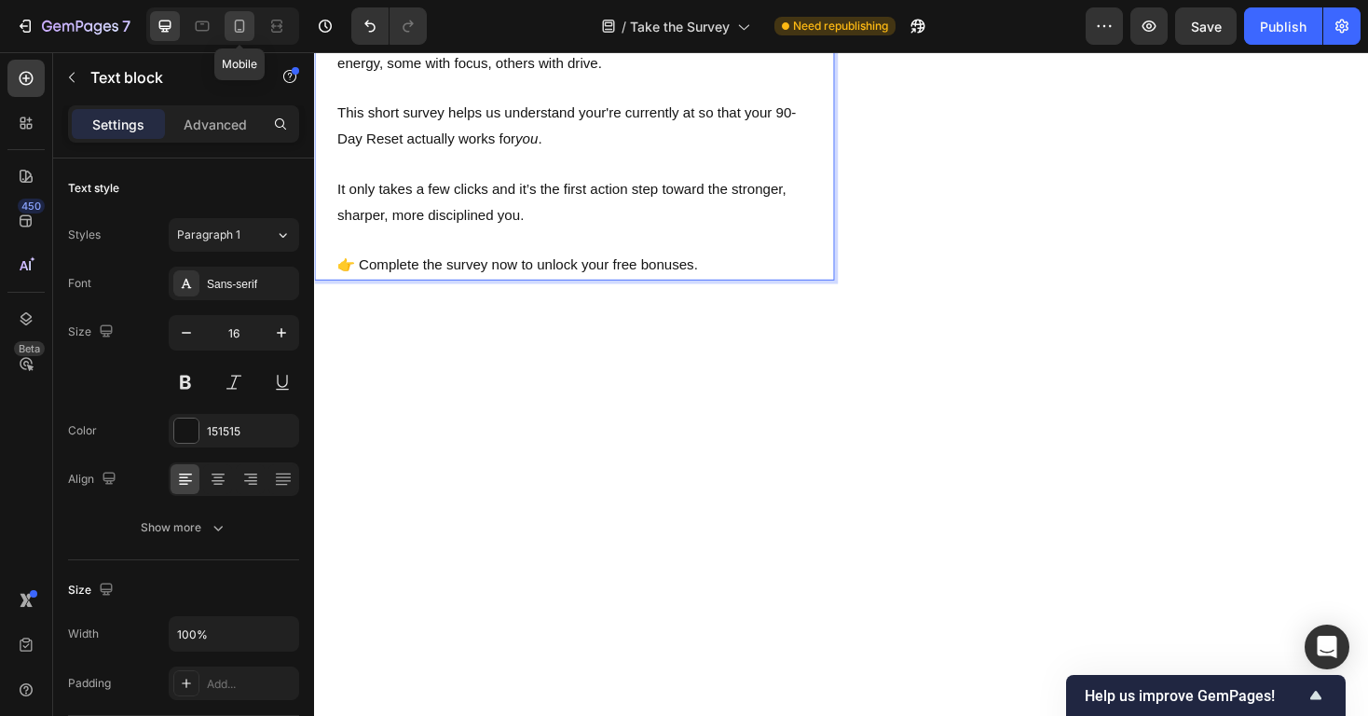
click at [245, 31] on icon at bounding box center [239, 26] width 19 height 19
type input "14"
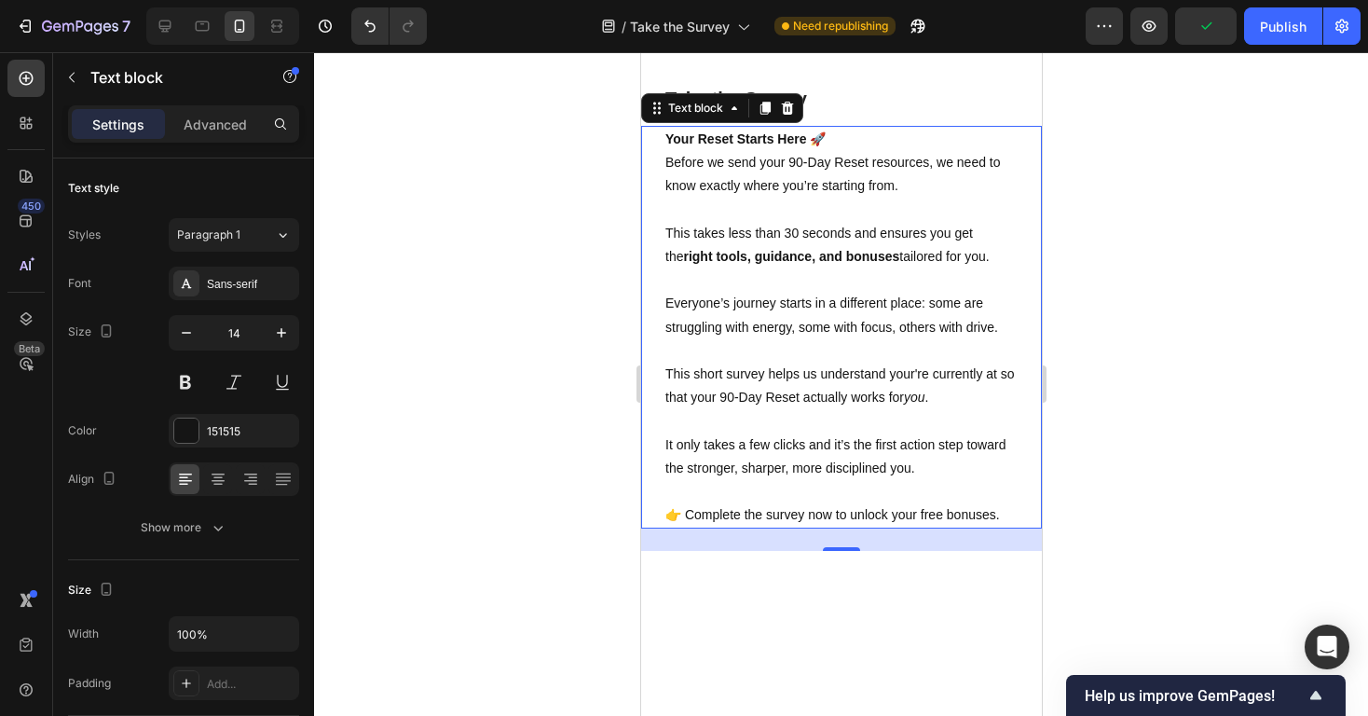
scroll to position [6, 0]
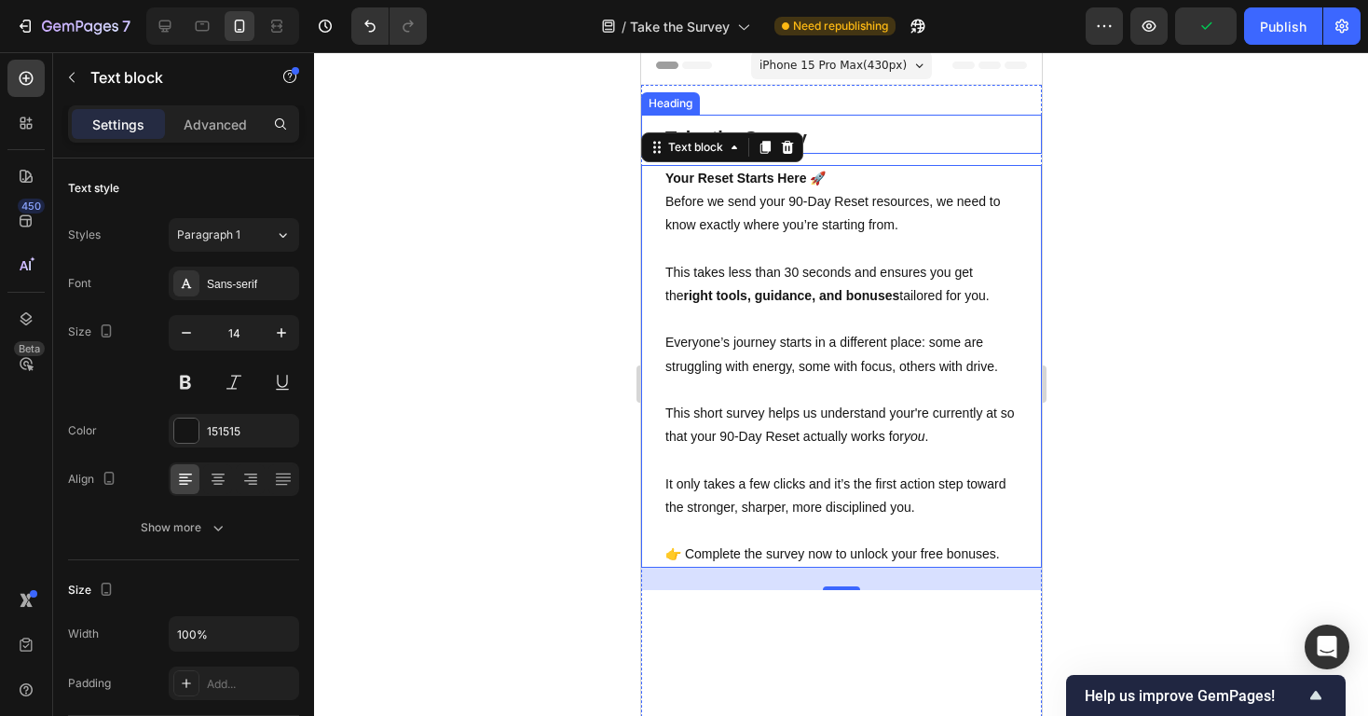
click at [863, 140] on h2 "Take the Survey" at bounding box center [852, 138] width 378 height 32
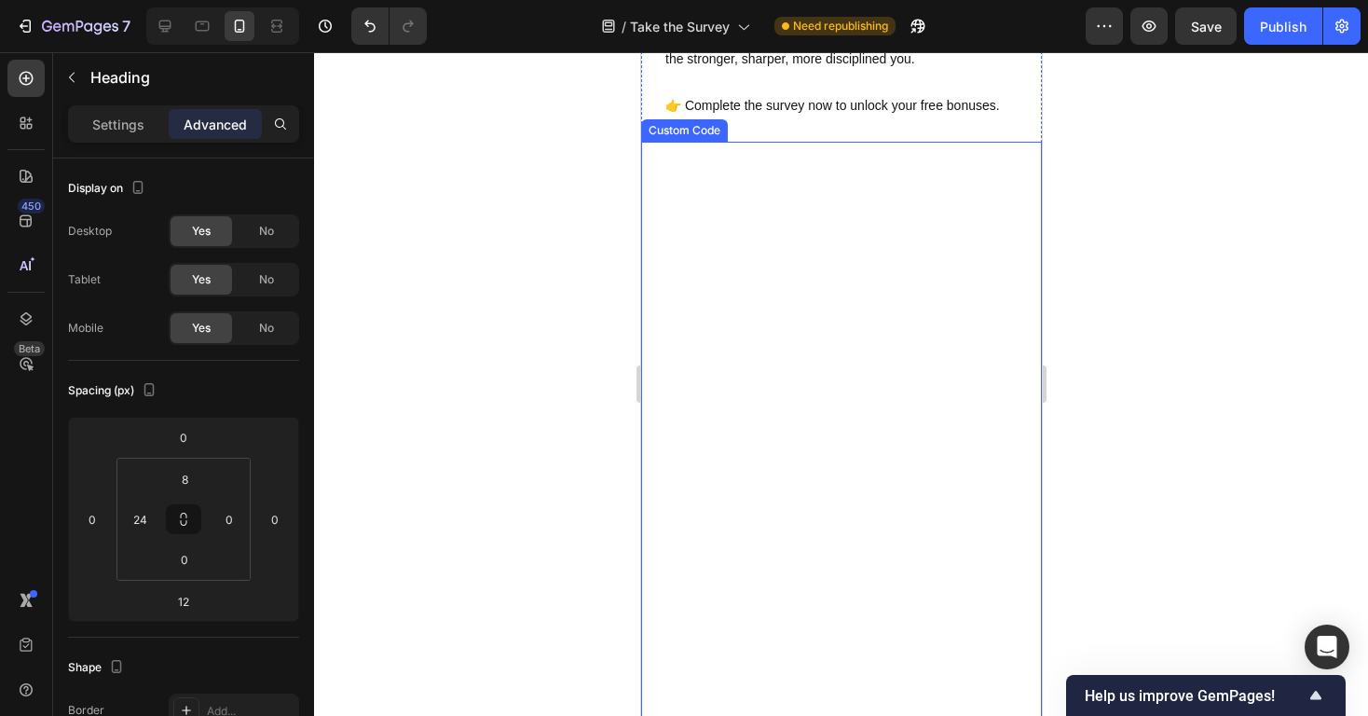
scroll to position [0, 0]
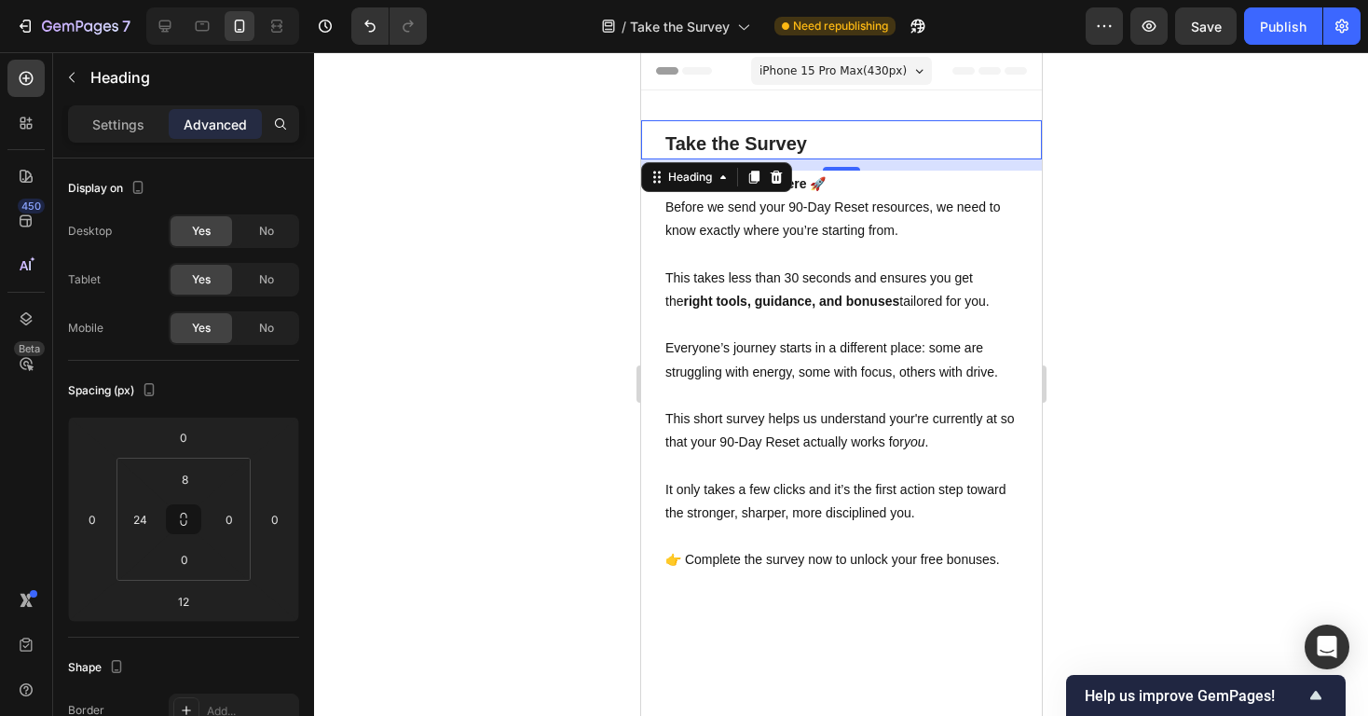
click at [857, 142] on h2 "Take the Survey" at bounding box center [852, 144] width 378 height 32
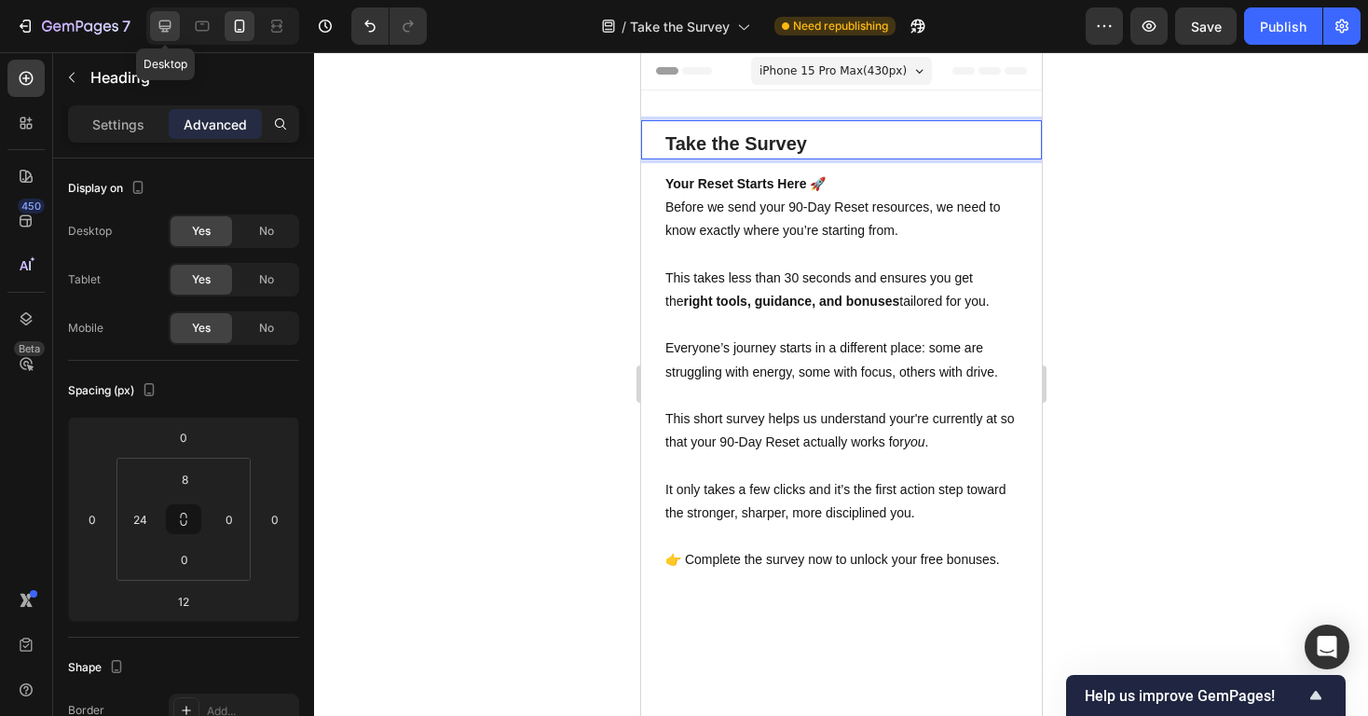
click at [156, 30] on icon at bounding box center [165, 26] width 19 height 19
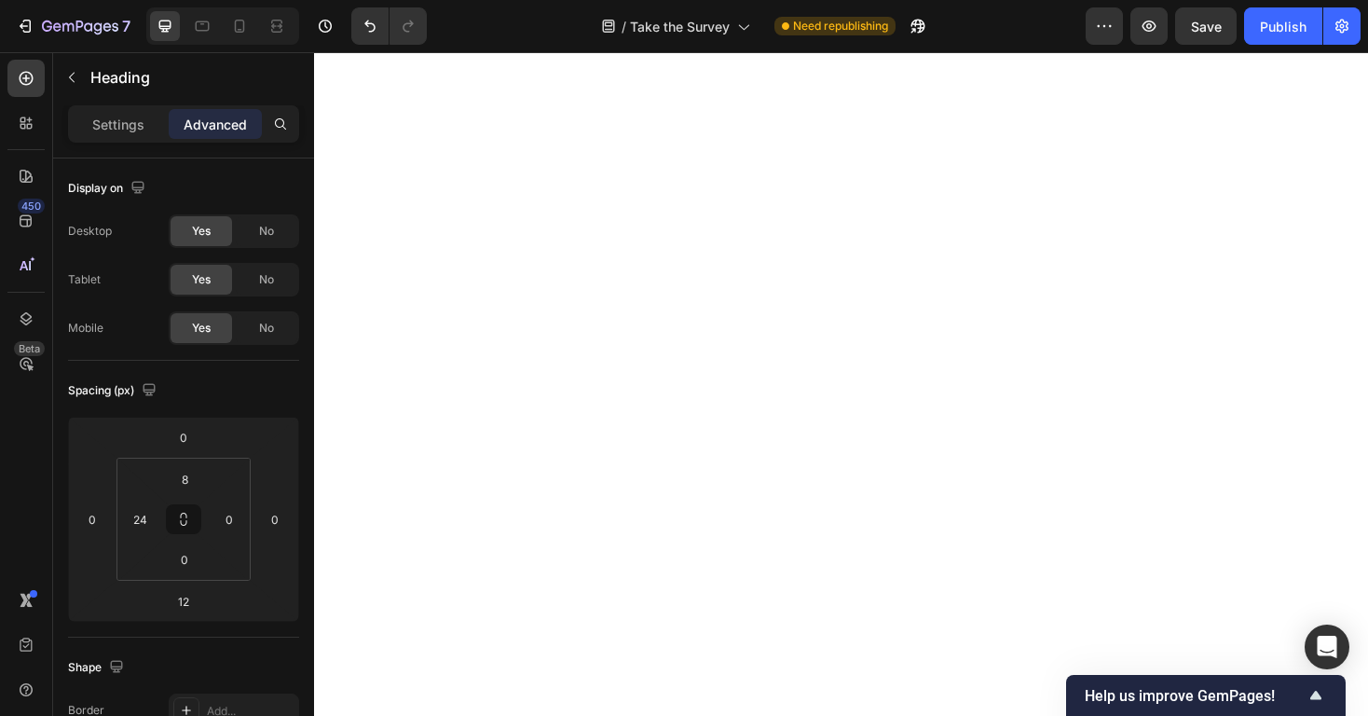
scroll to position [1934, 0]
click at [1275, 41] on button "Publish" at bounding box center [1283, 25] width 78 height 37
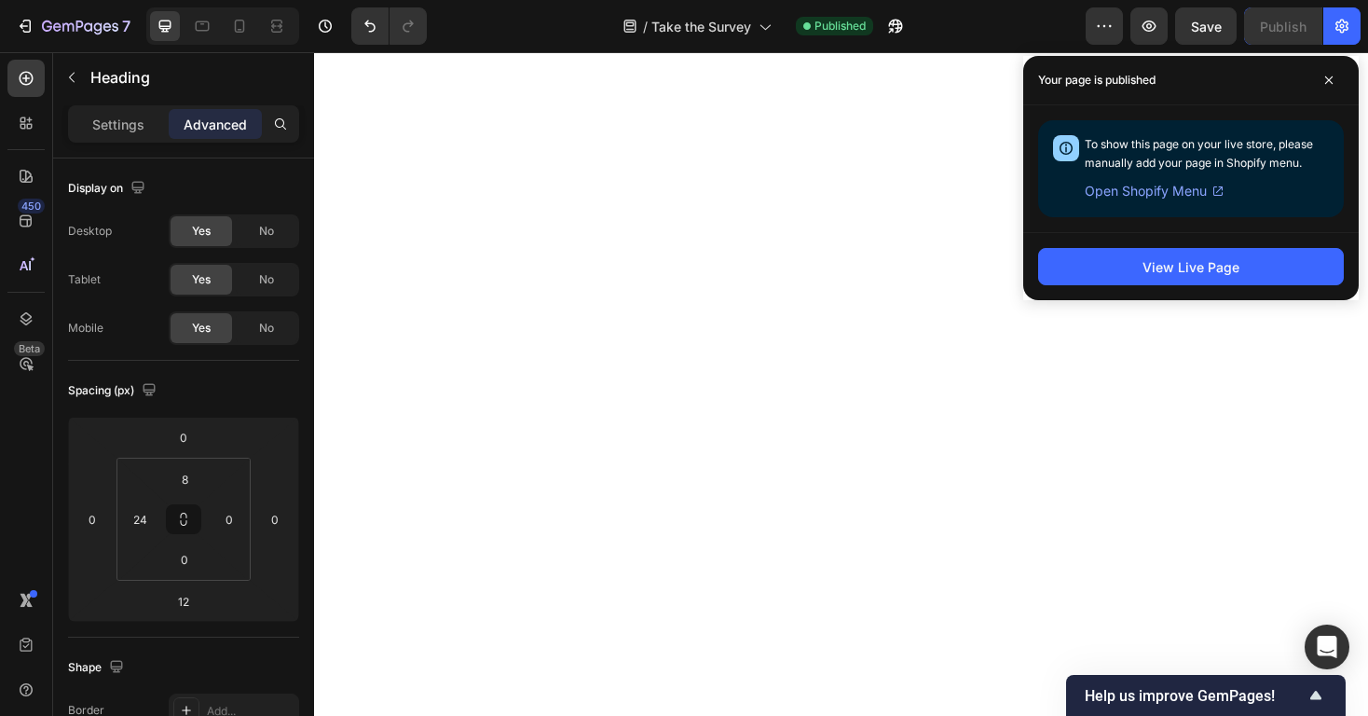
scroll to position [0, 0]
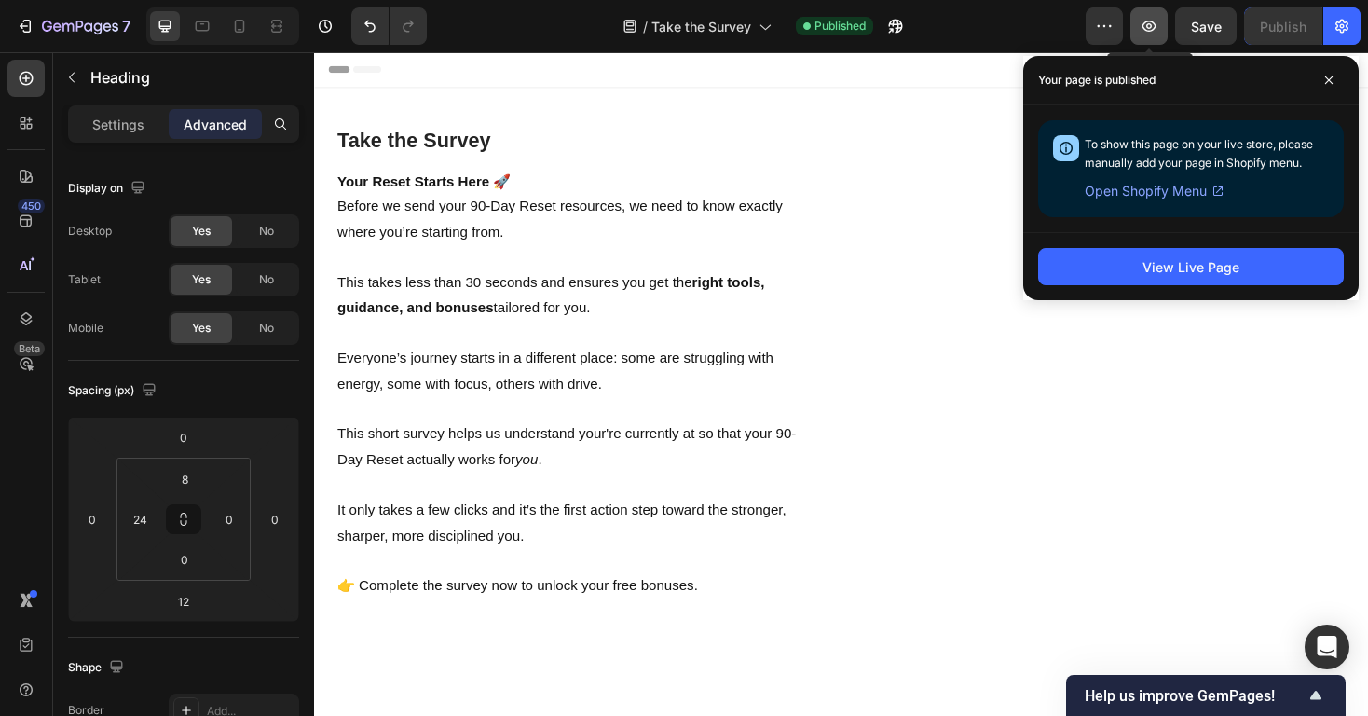
click at [1138, 26] on button "button" at bounding box center [1148, 25] width 37 height 37
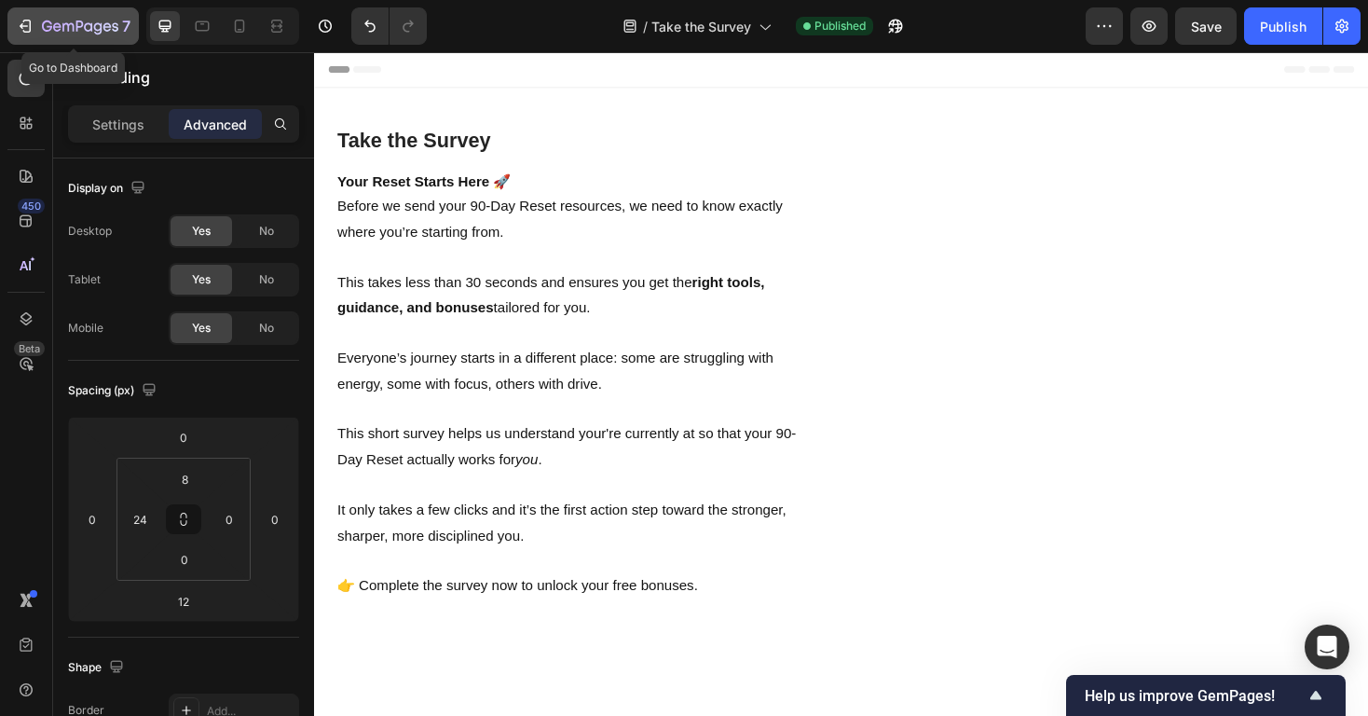
click at [64, 20] on icon "button" at bounding box center [80, 28] width 76 height 16
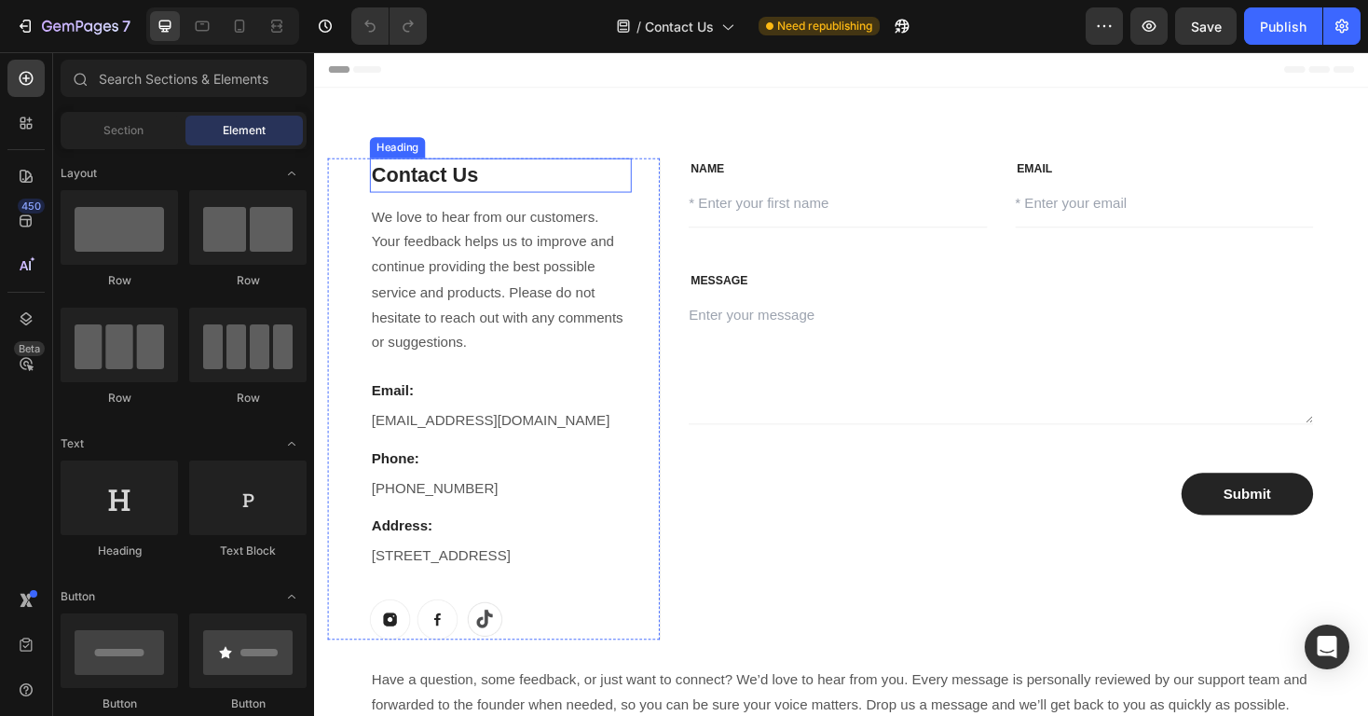
click at [481, 182] on h2 "Contact Us" at bounding box center [512, 183] width 278 height 36
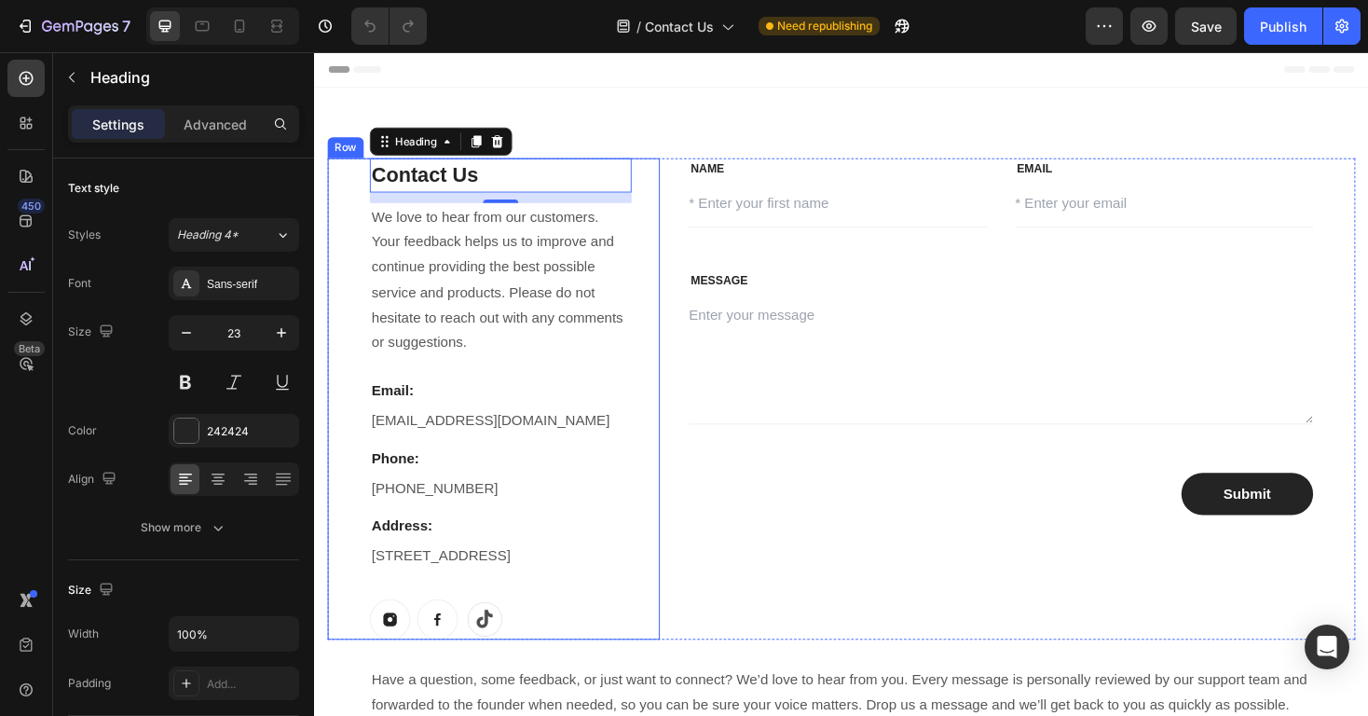
click at [359, 193] on div "Contact Us Heading 12 We love to hear from our customers. Your feedback helps u…" at bounding box center [504, 420] width 353 height 511
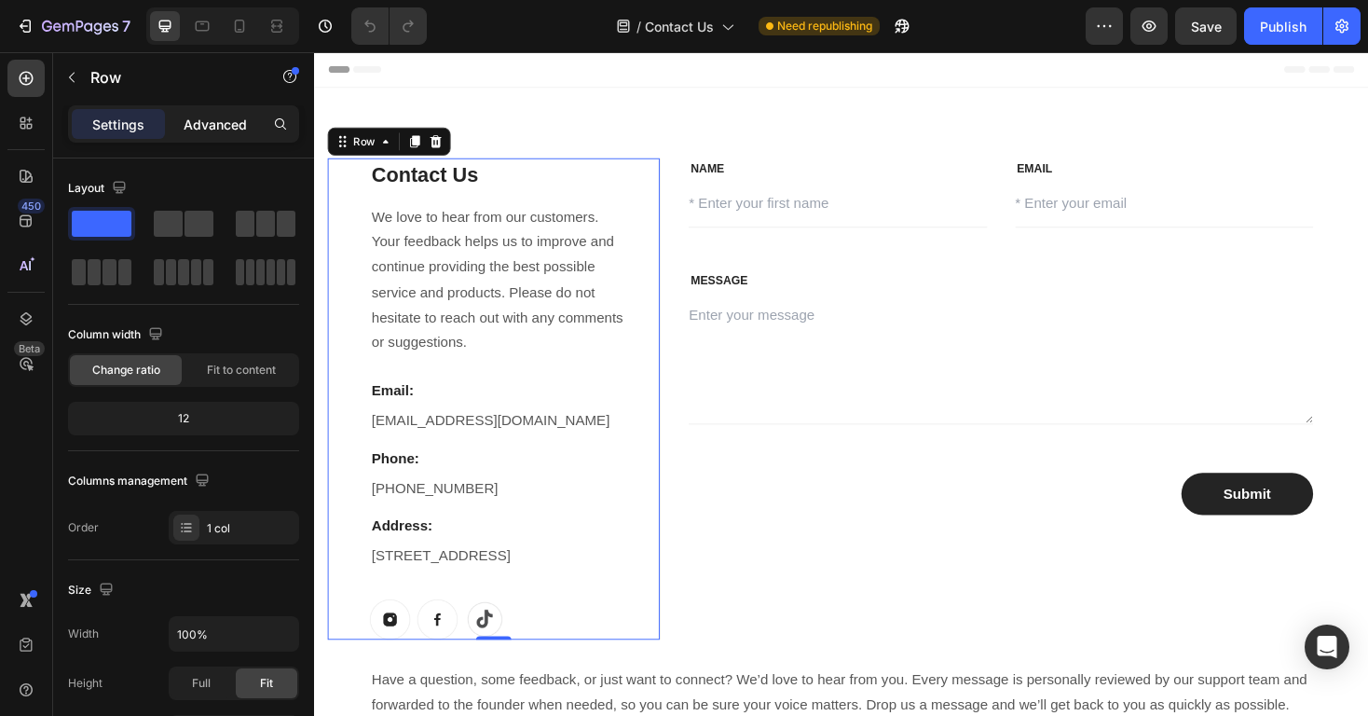
click at [218, 116] on p "Advanced" at bounding box center [215, 125] width 63 height 20
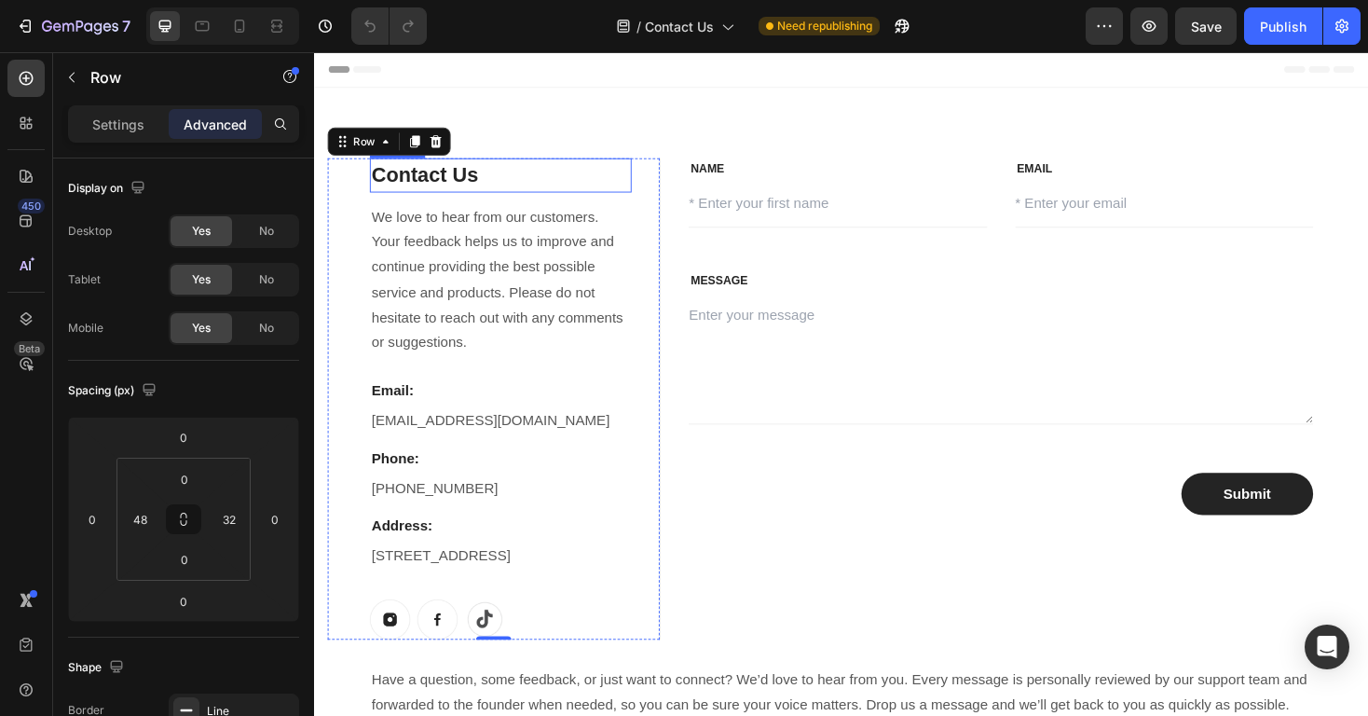
click at [406, 185] on h2 "Contact Us" at bounding box center [512, 183] width 278 height 36
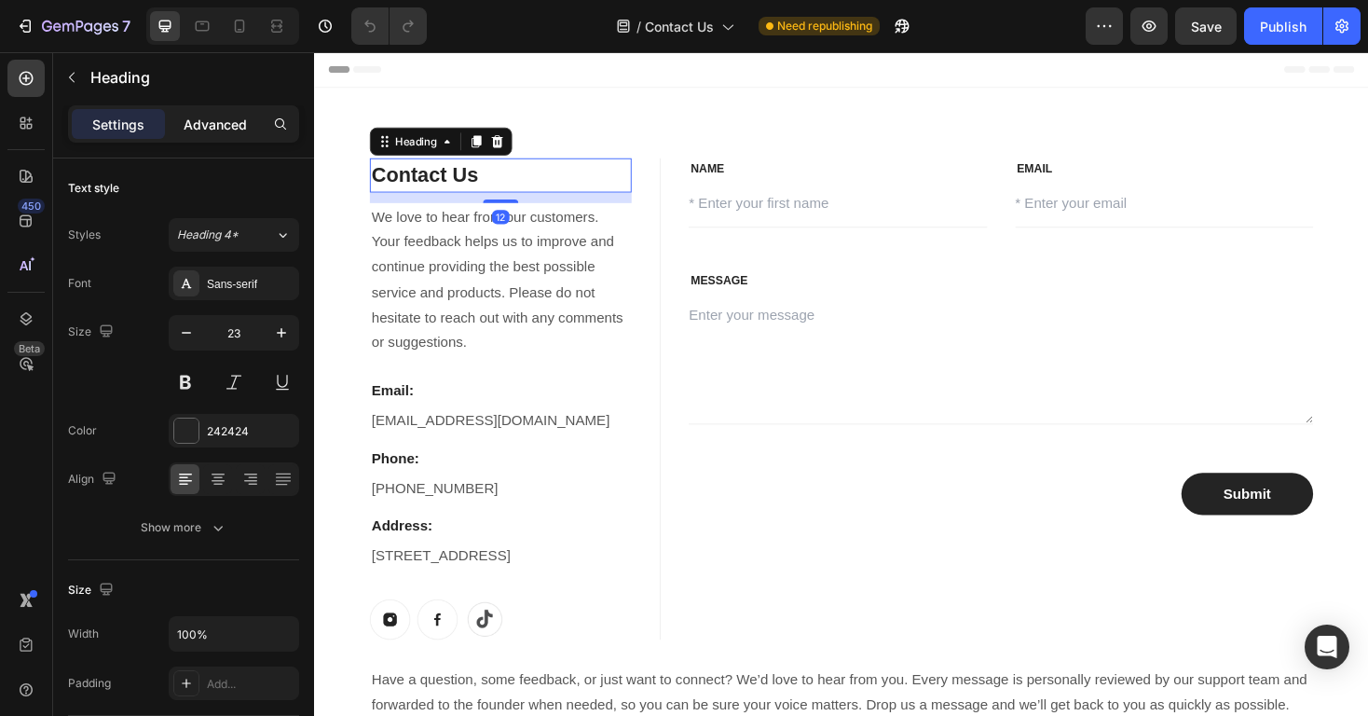
click at [225, 136] on div "Advanced" at bounding box center [215, 124] width 93 height 30
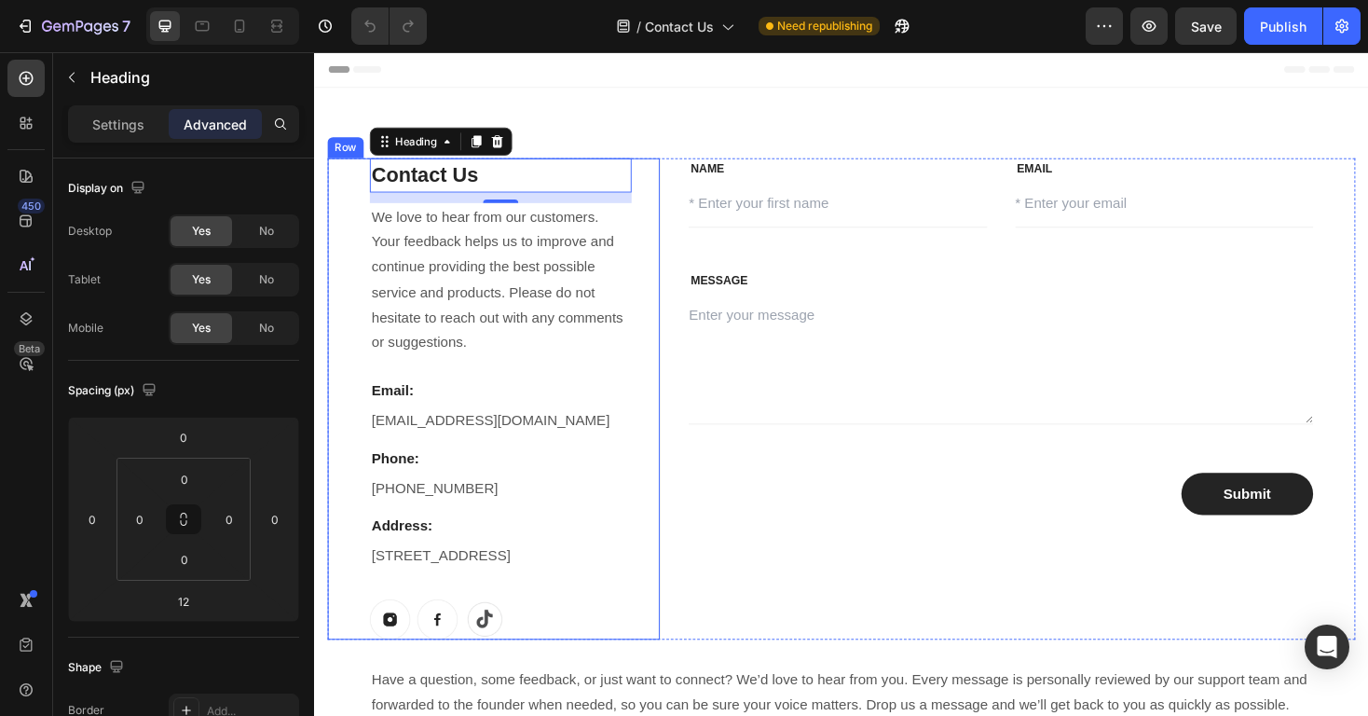
click at [348, 189] on div "Contact Us Heading 12 We love to hear from our customers. Your feedback helps u…" at bounding box center [504, 420] width 353 height 511
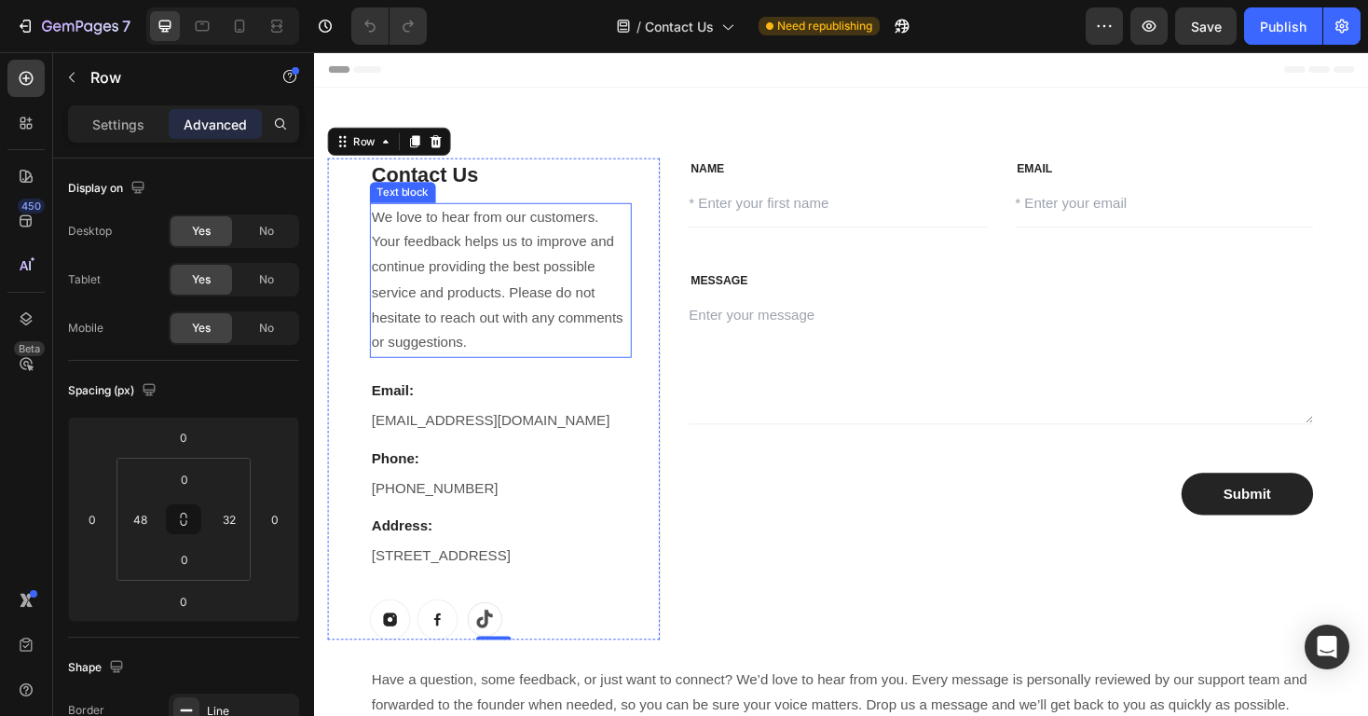
click at [489, 257] on p "We love to hear from our customers. Your feedback helps us to improve and conti…" at bounding box center [512, 294] width 274 height 161
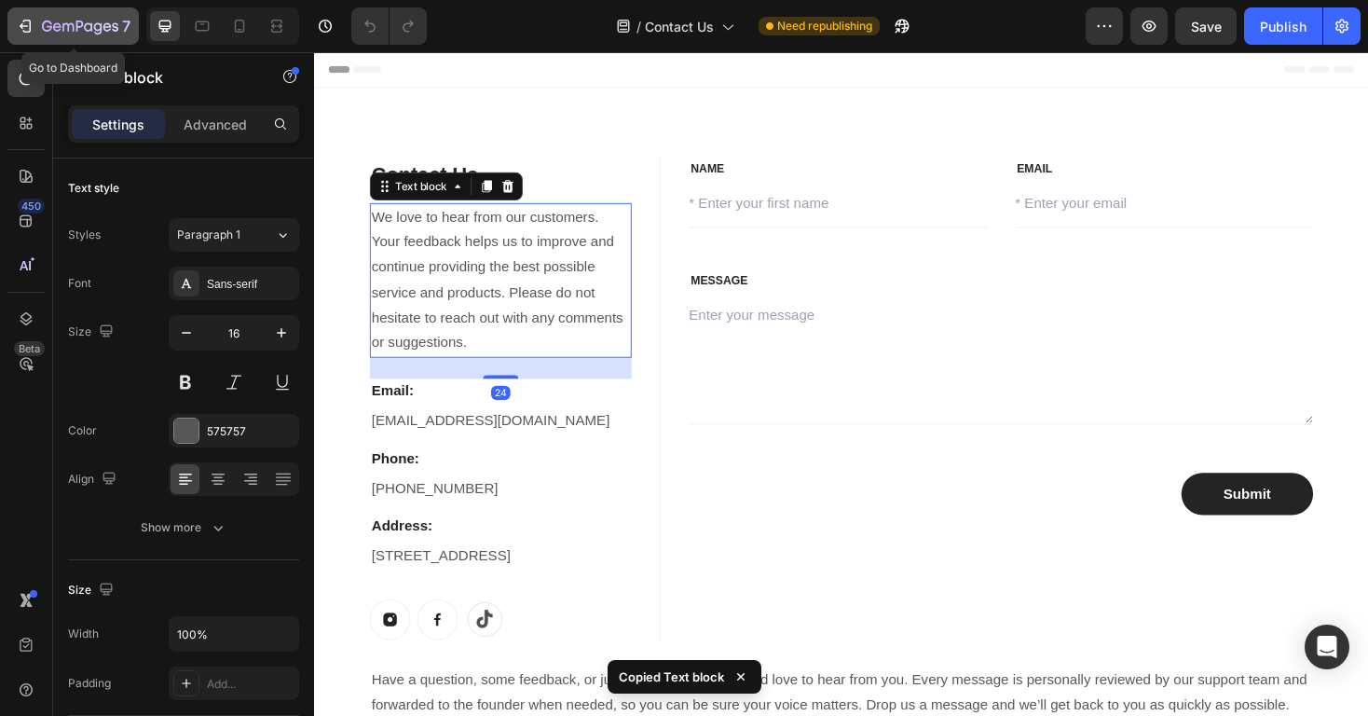
click at [98, 27] on icon "button" at bounding box center [80, 28] width 76 height 16
